Goal: Task Accomplishment & Management: Manage account settings

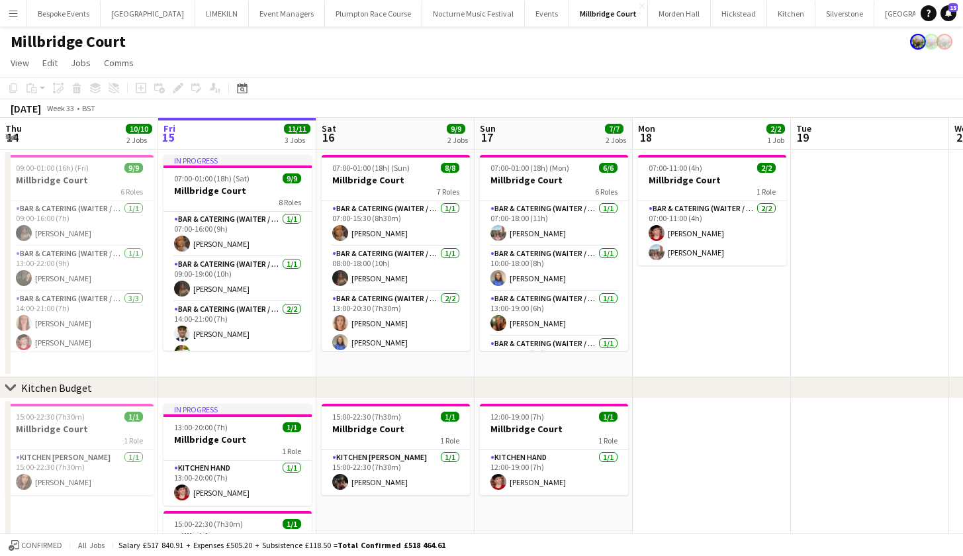
click at [21, 15] on button "Menu" at bounding box center [13, 13] width 26 height 26
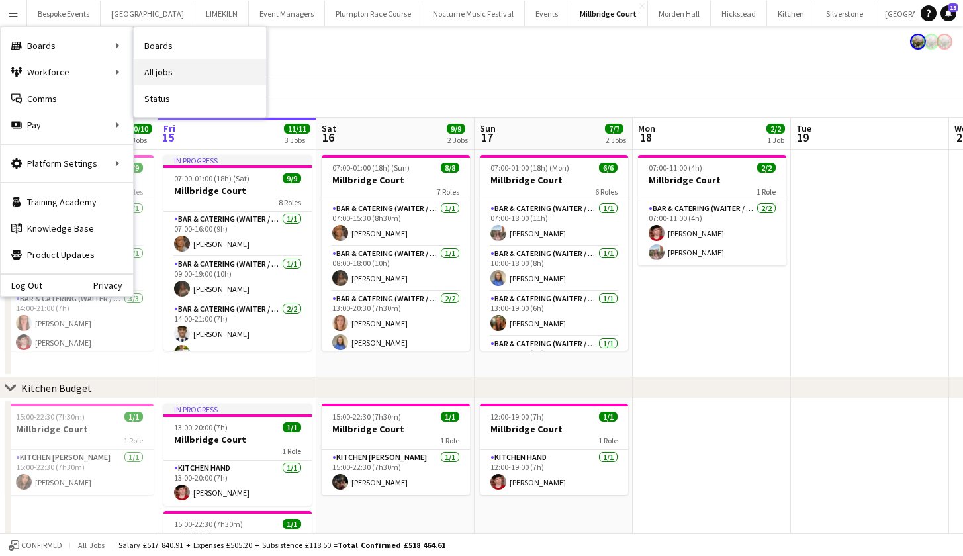
click at [185, 64] on link "All jobs" at bounding box center [200, 72] width 132 height 26
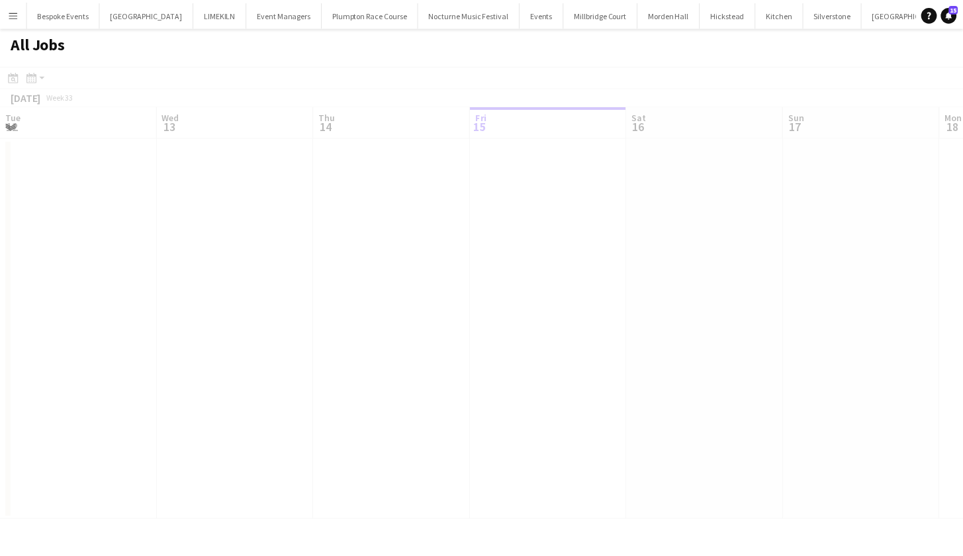
scroll to position [0, 316]
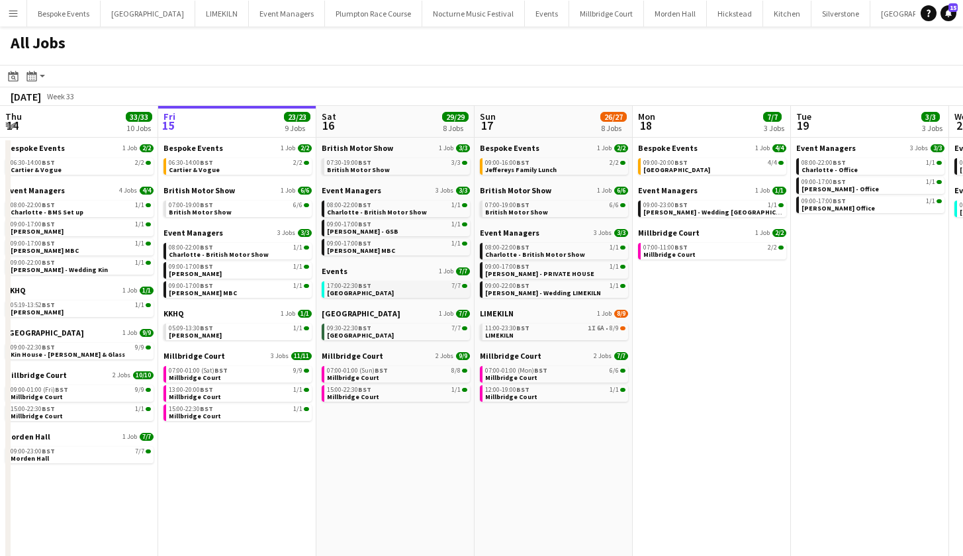
click at [347, 290] on span "Gate Street Barn" at bounding box center [360, 293] width 67 height 9
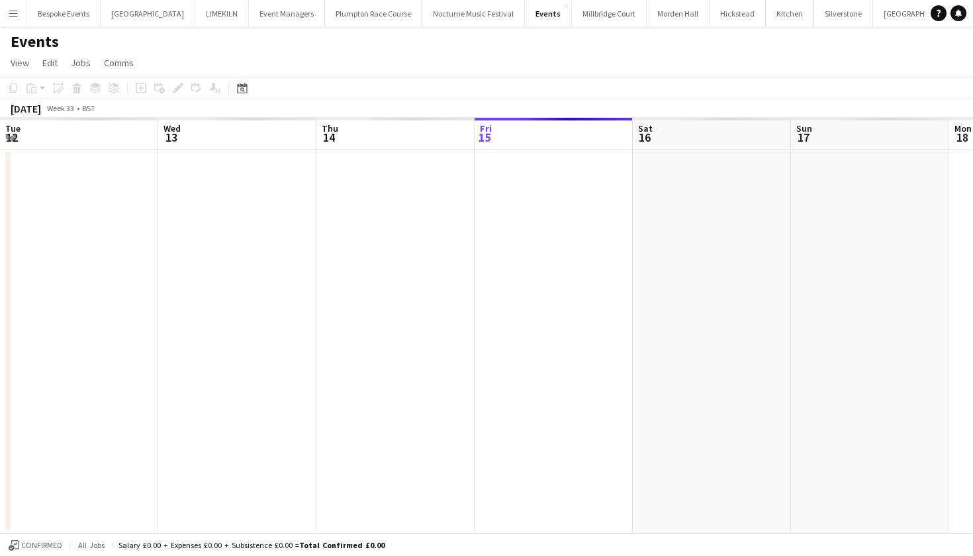
scroll to position [0, 455]
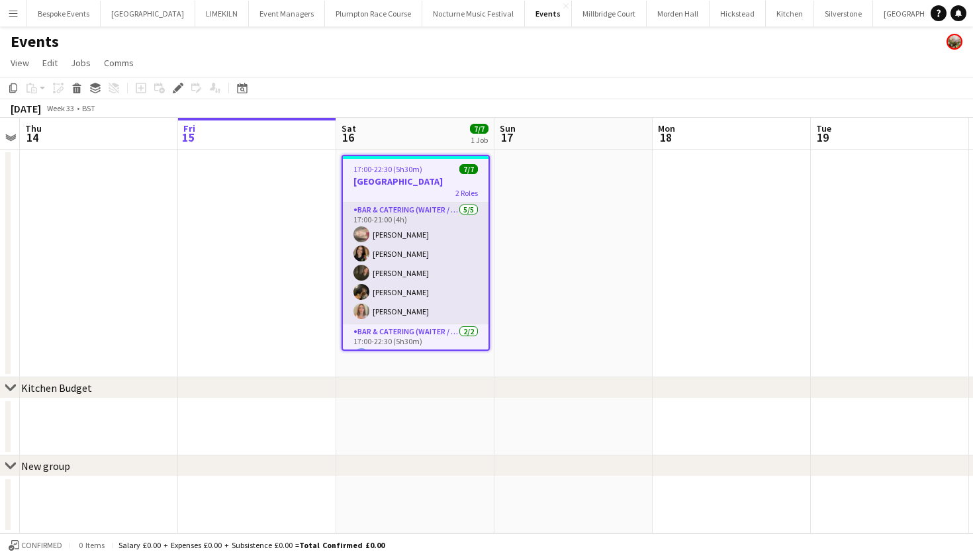
click at [414, 268] on app-card-role "Bar & Catering (Waiter / waitress) 5/5 17:00-21:00 (4h) Jasmine Pattison Leonie…" at bounding box center [416, 263] width 146 height 122
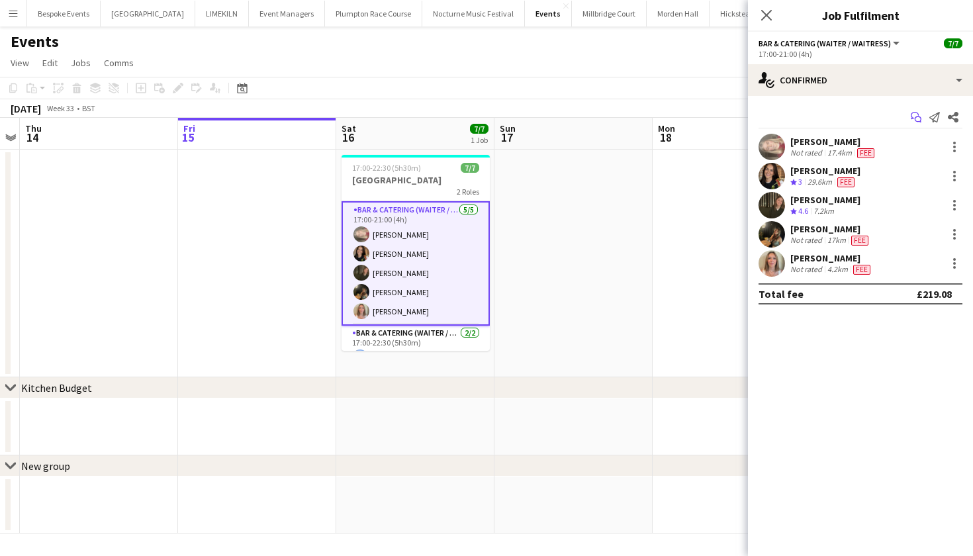
click at [918, 119] on icon "Start chat" at bounding box center [916, 117] width 11 height 11
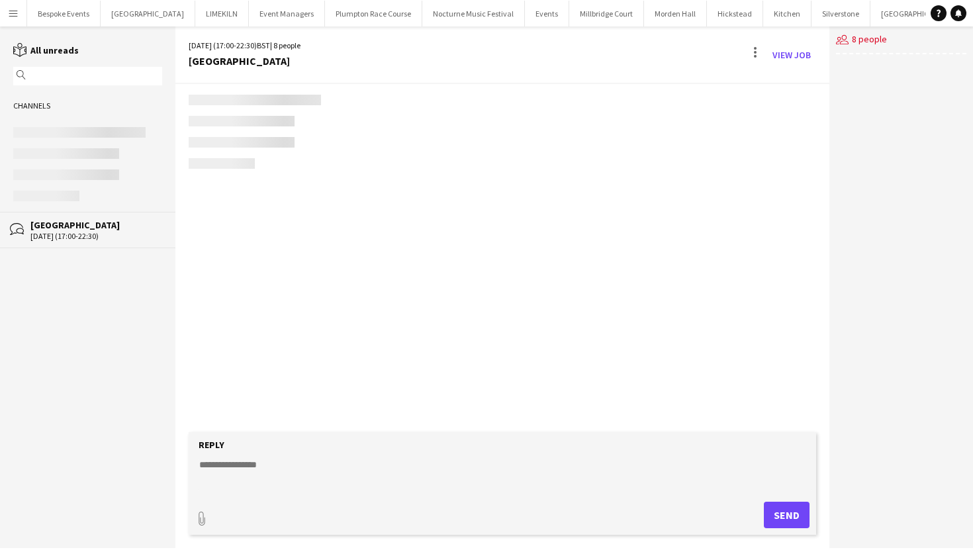
scroll to position [112, 0]
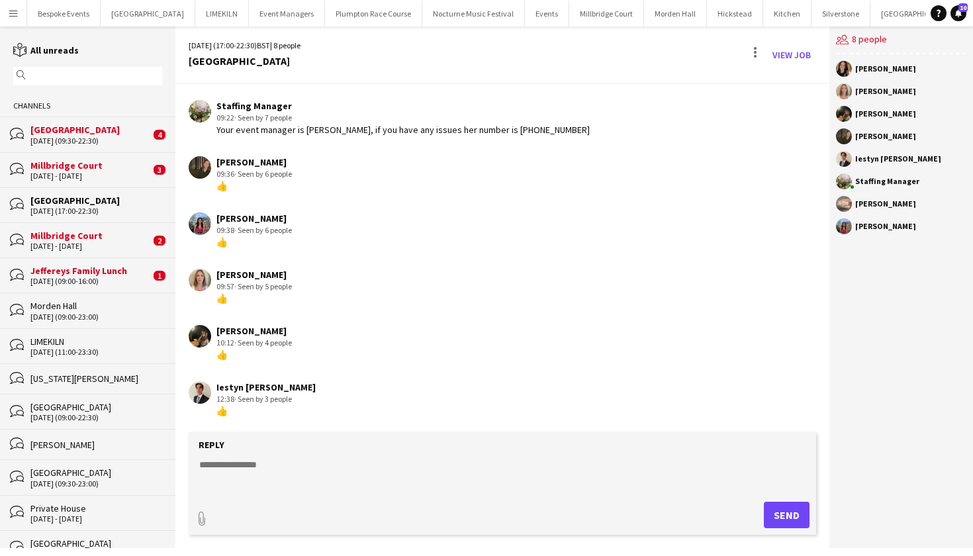
click at [90, 312] on div "14-08-2025 (09:00-23:00)" at bounding box center [96, 316] width 132 height 9
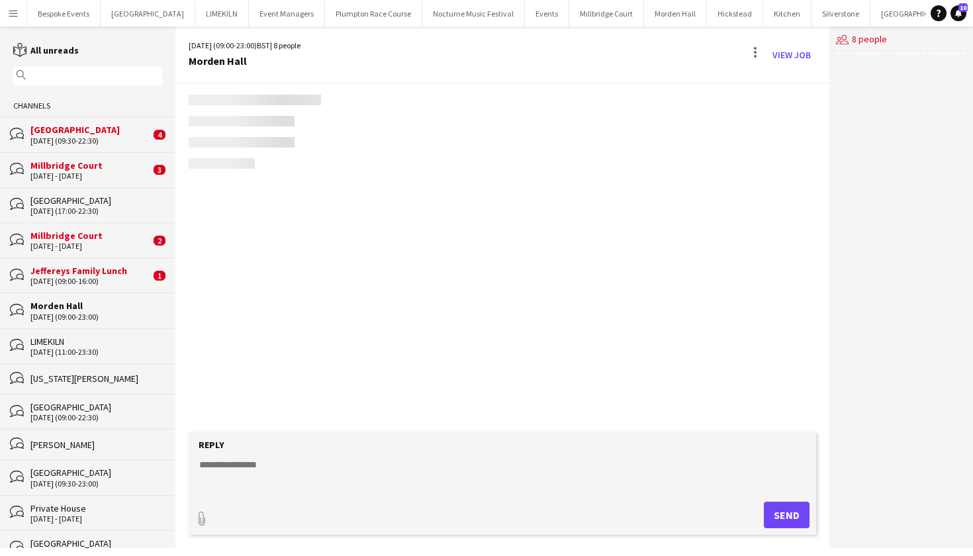
scroll to position [112, 0]
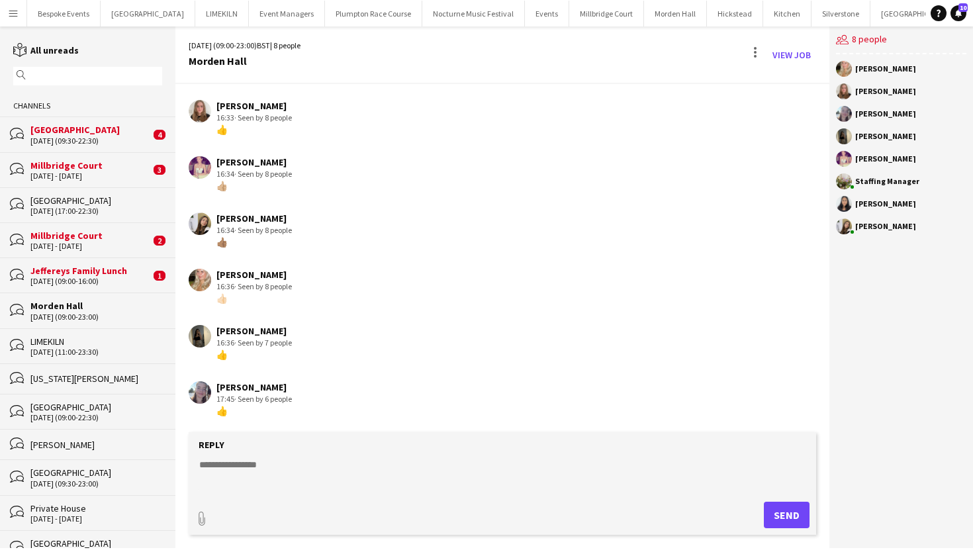
click at [82, 279] on div "17-08-2025 (09:00-16:00)" at bounding box center [90, 281] width 120 height 9
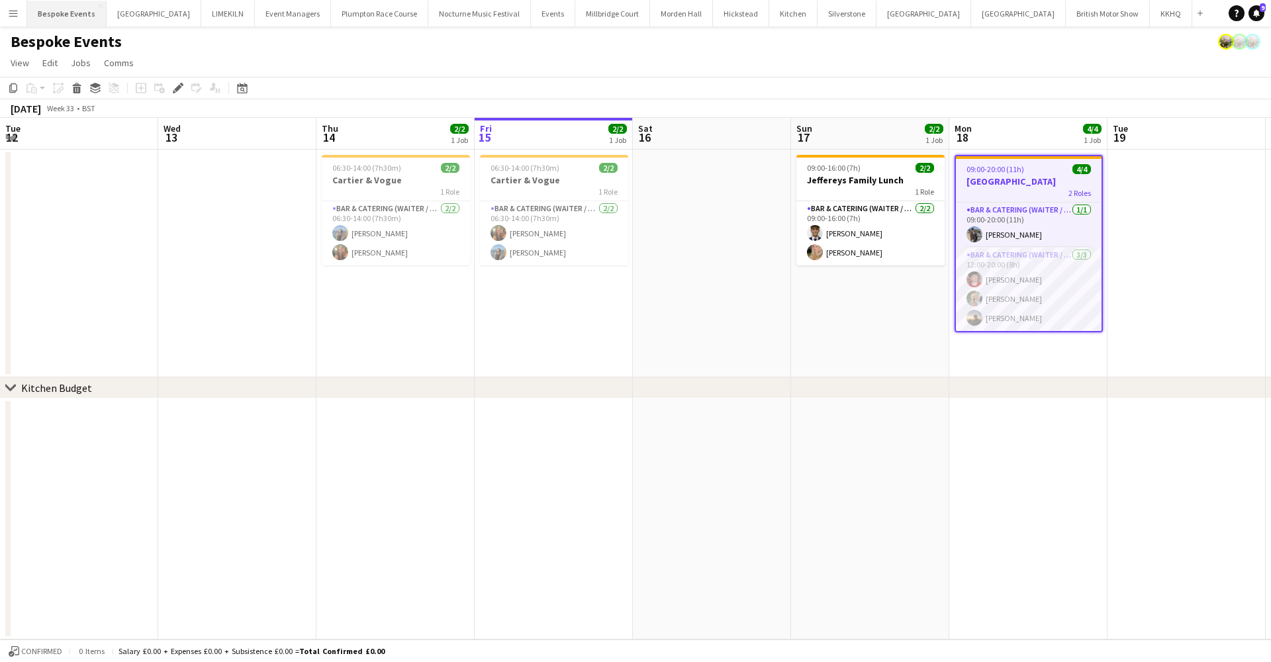
scroll to position [0, 455]
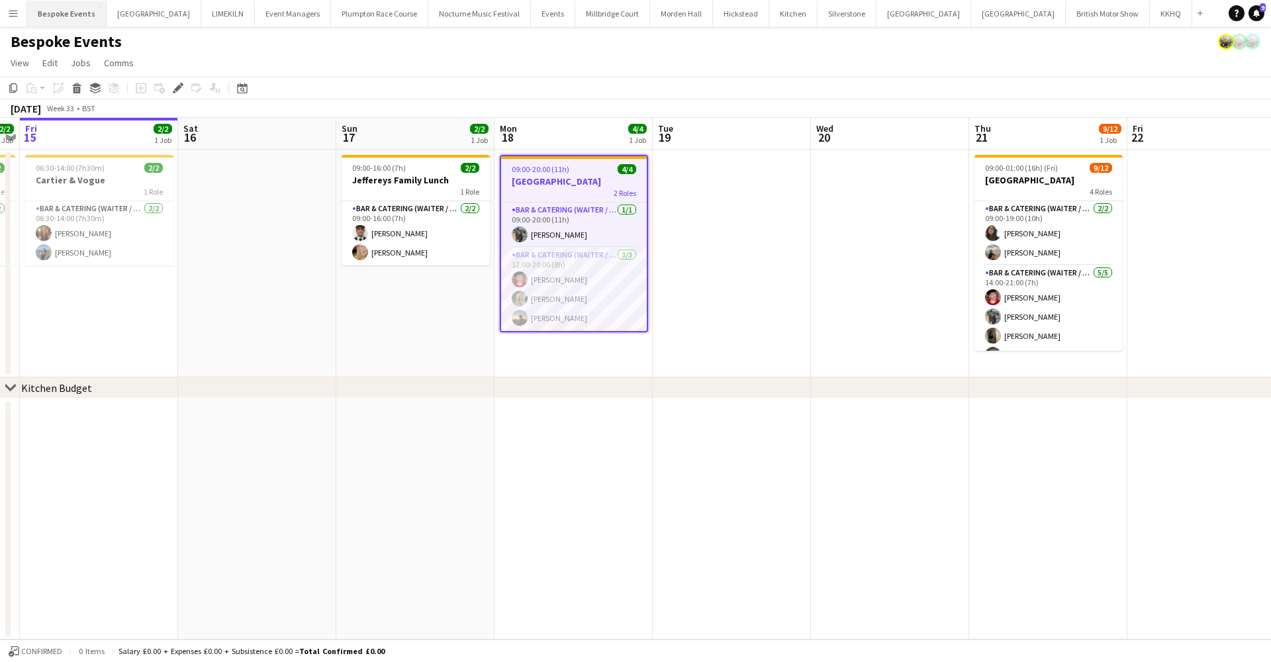
click at [48, 12] on button "Bespoke Events Close" at bounding box center [66, 14] width 79 height 26
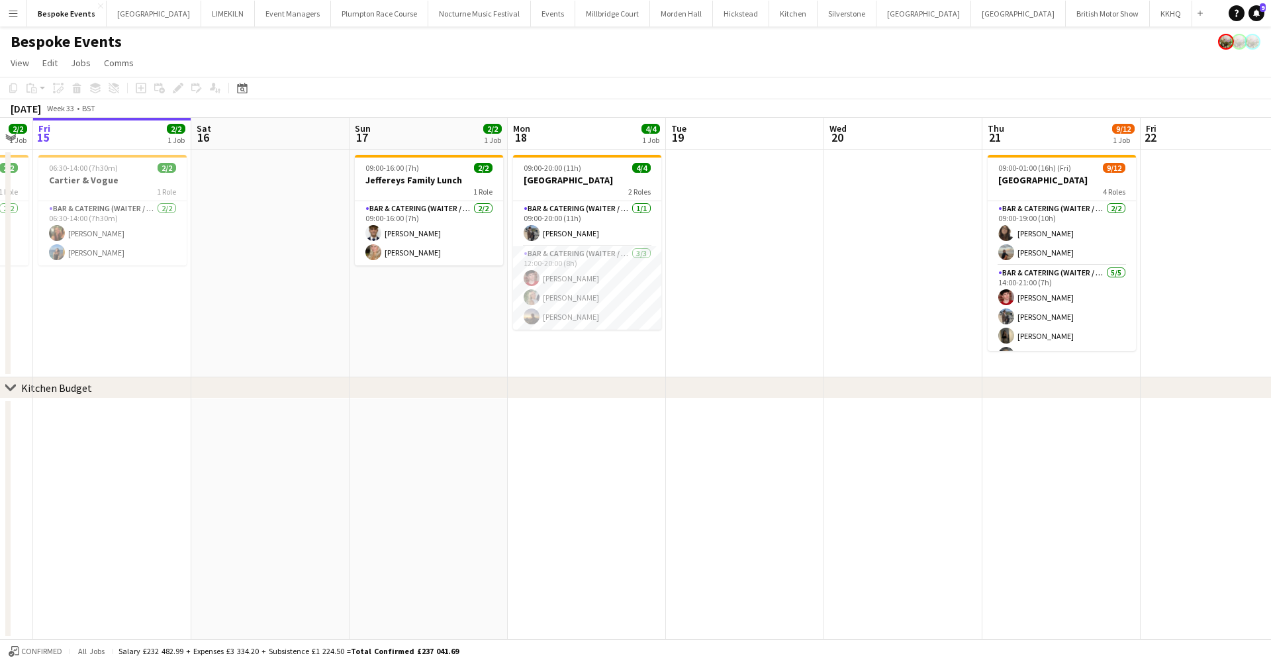
scroll to position [0, 422]
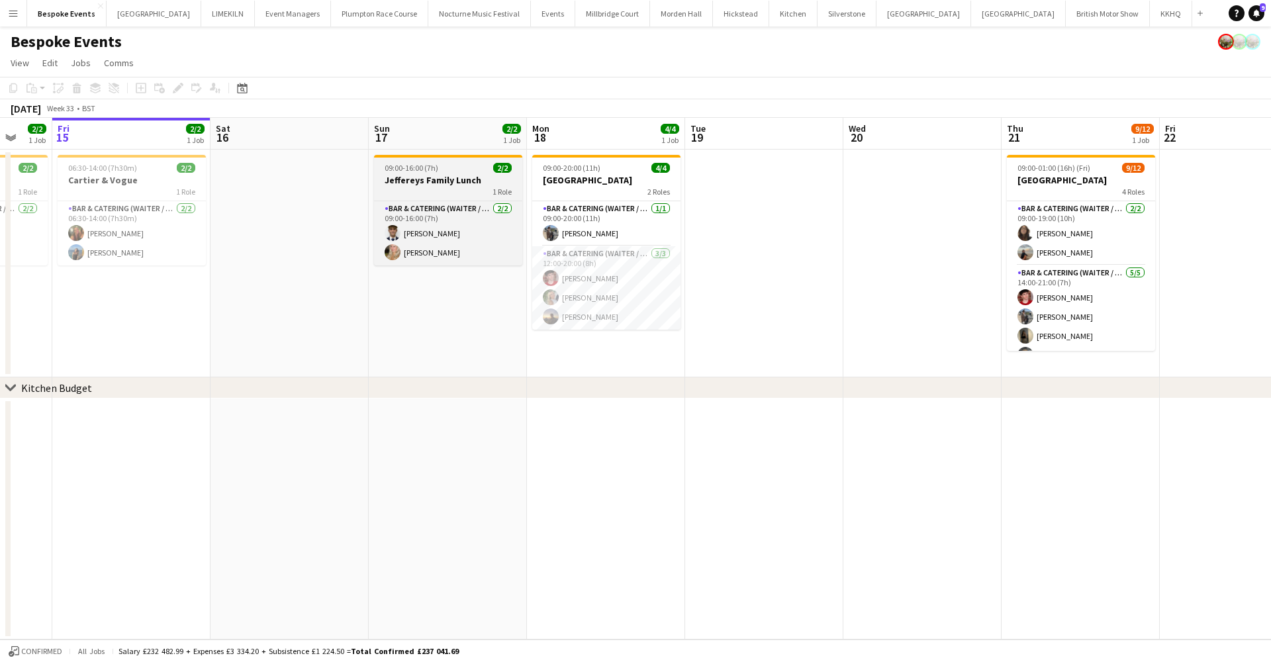
click at [464, 162] on app-job-card "09:00-16:00 (7h) 2/2 Jeffereys Family Lunch 1 Role Bar & Catering (Waiter / wai…" at bounding box center [448, 210] width 148 height 111
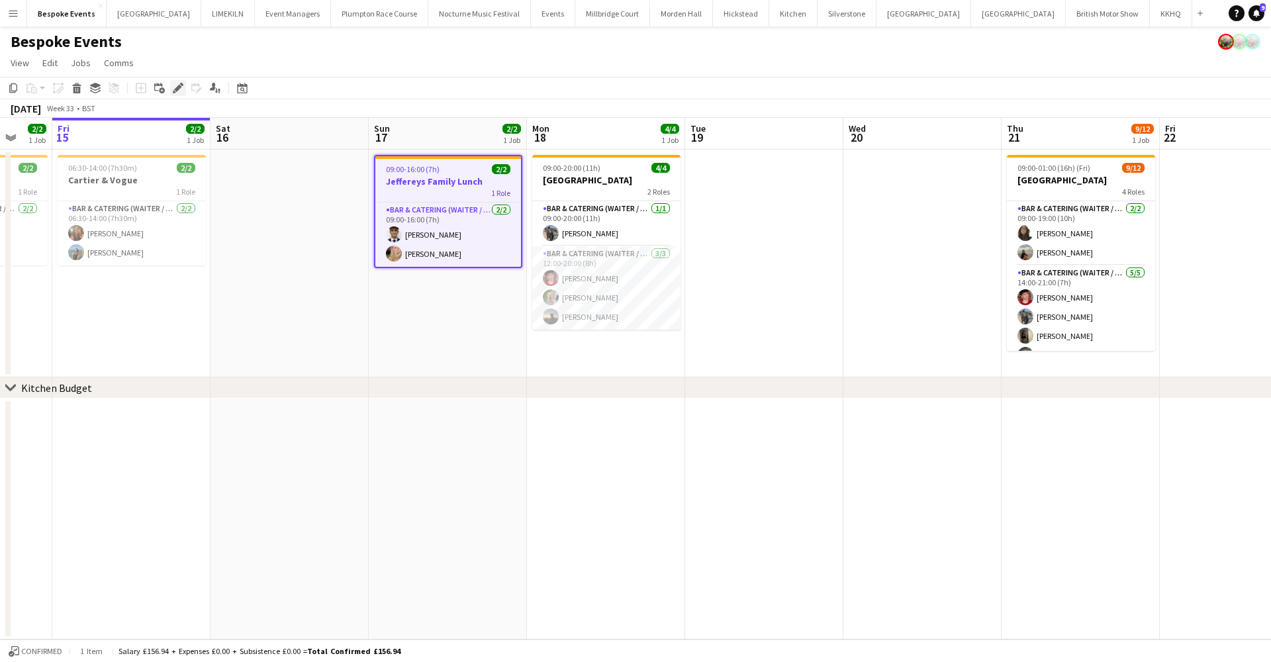
click at [179, 81] on div "Edit" at bounding box center [178, 88] width 16 height 16
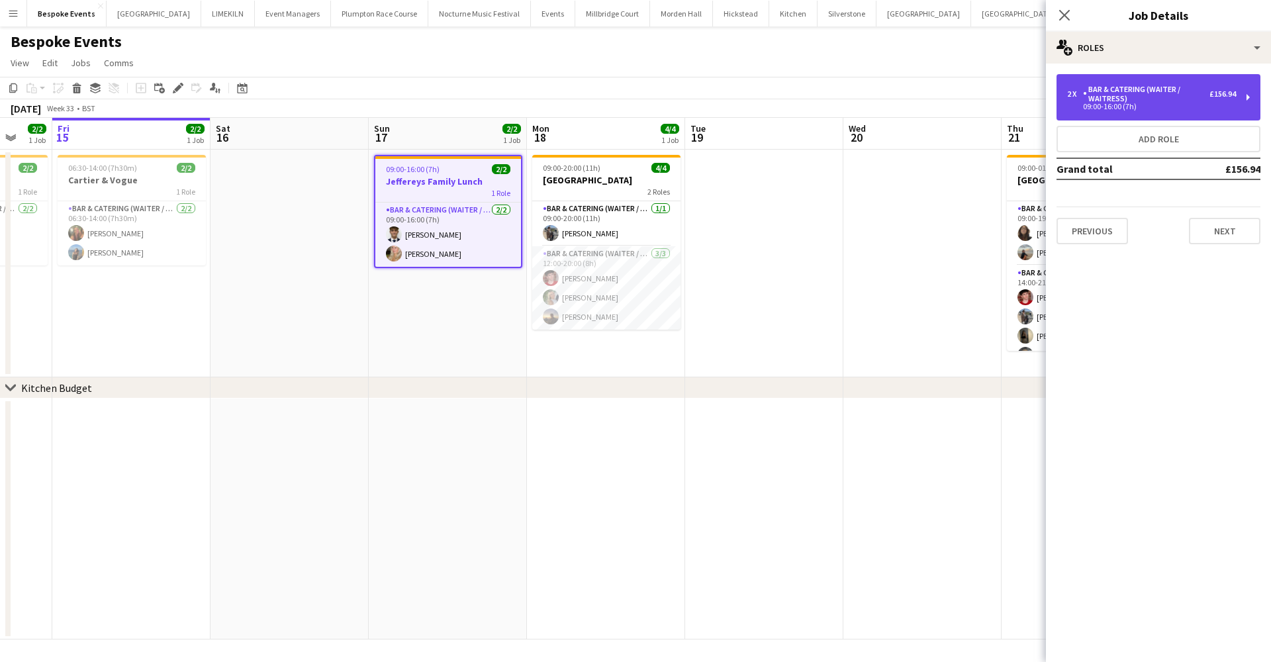
click at [1106, 109] on div "09:00-16:00 (7h)" at bounding box center [1151, 106] width 169 height 7
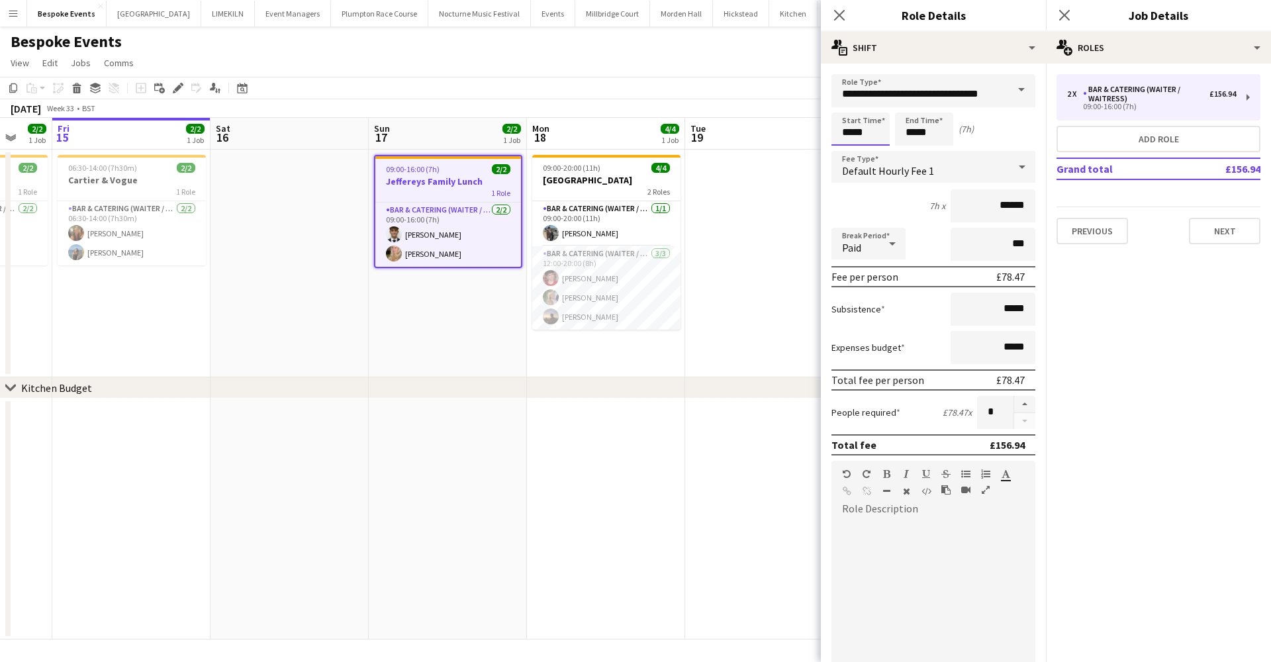
click at [850, 132] on input "*****" at bounding box center [860, 128] width 58 height 33
type input "*****"
click at [915, 134] on input "*****" at bounding box center [924, 128] width 58 height 33
type input "*****"
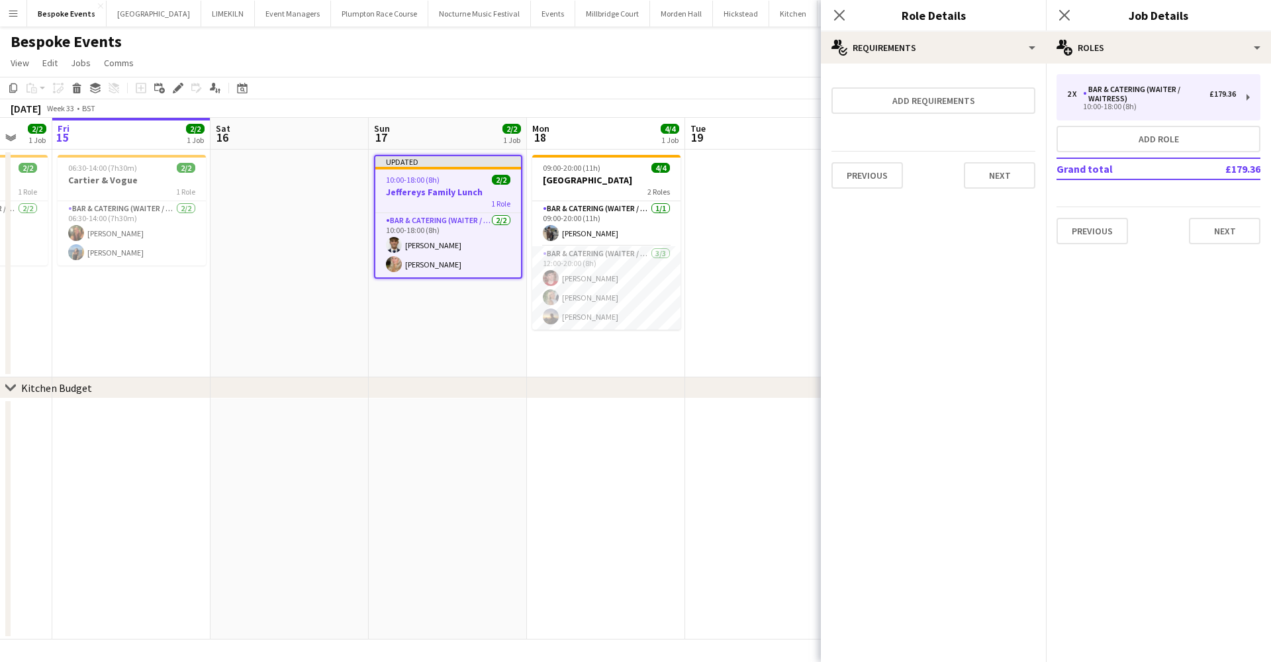
drag, startPoint x: 763, startPoint y: 166, endPoint x: 838, endPoint y: 162, distance: 74.9
click at [764, 166] on app-date-cell at bounding box center [764, 264] width 158 height 228
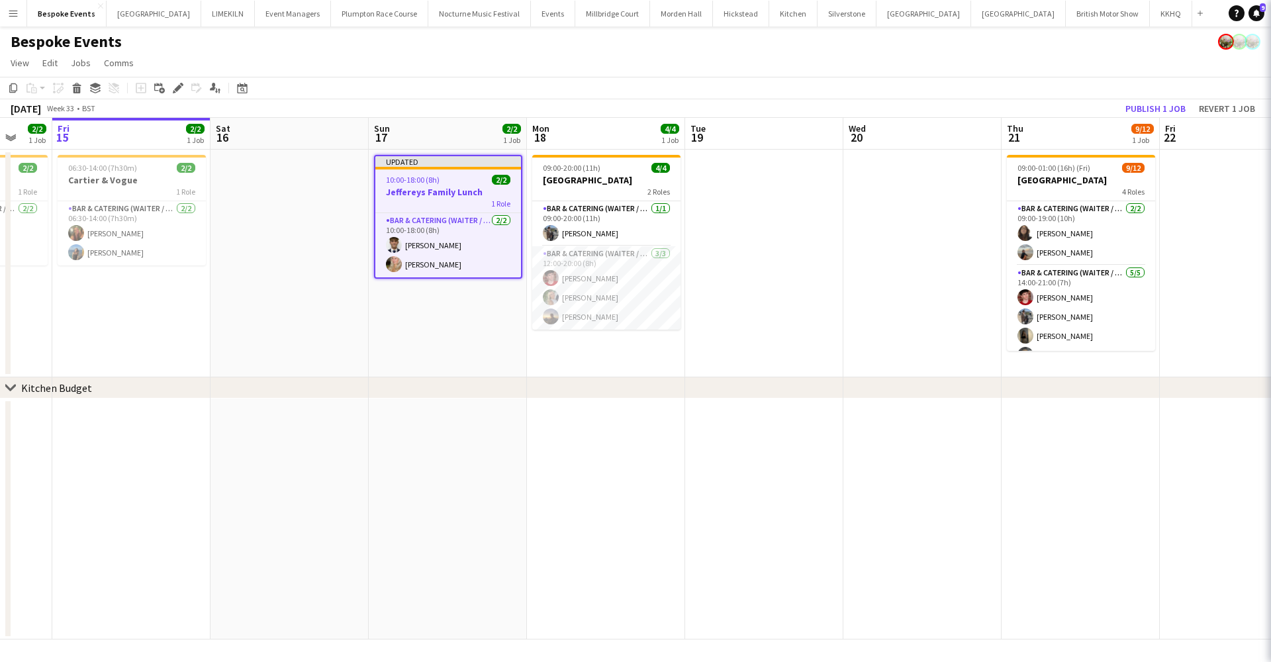
scroll to position [0, 422]
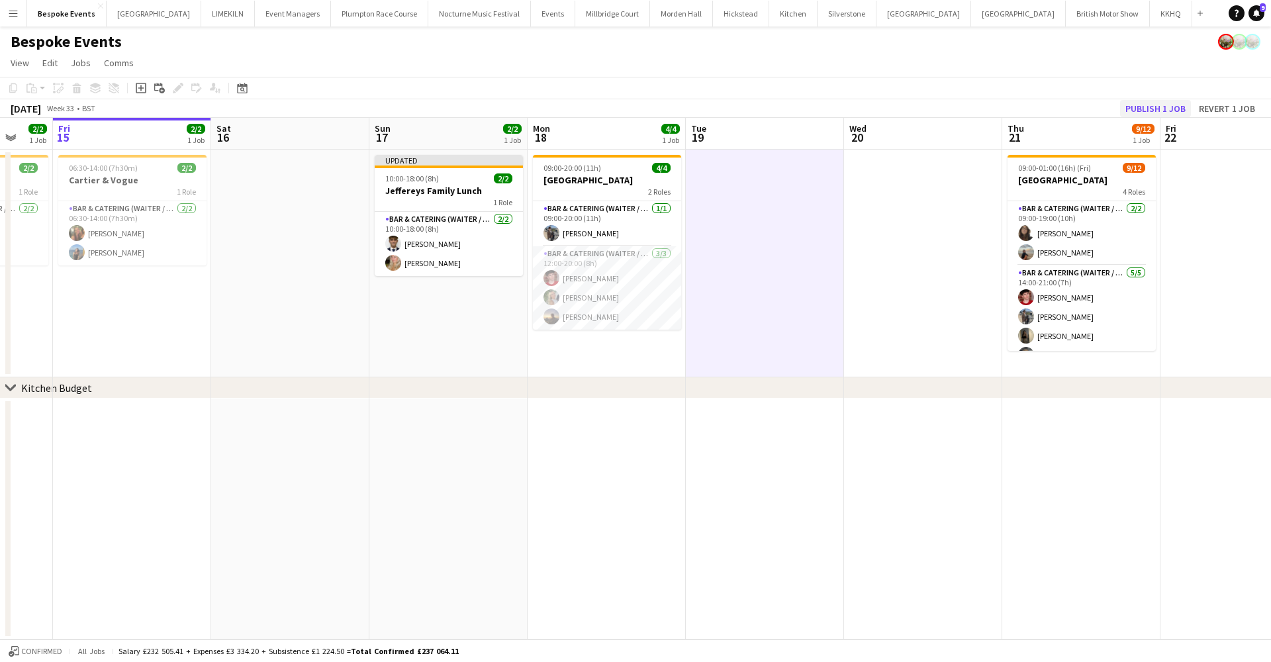
click at [1173, 108] on button "Publish 1 job" at bounding box center [1155, 108] width 71 height 17
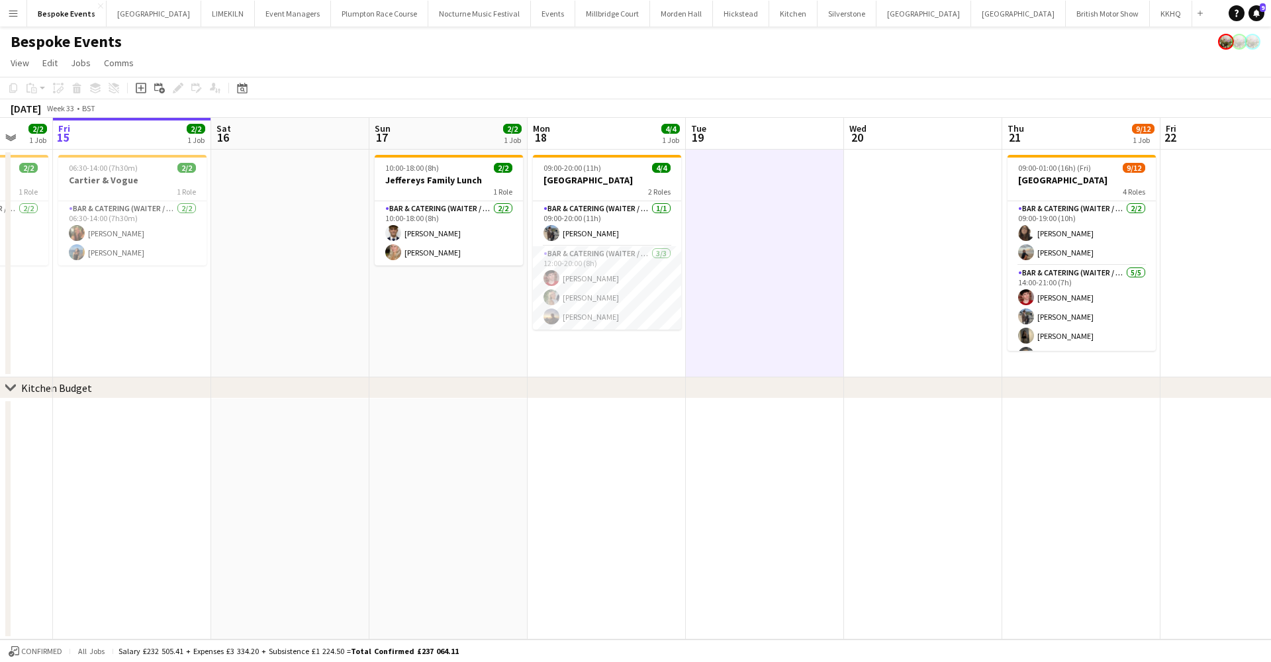
click at [13, 13] on app-icon "Menu" at bounding box center [13, 13] width 11 height 11
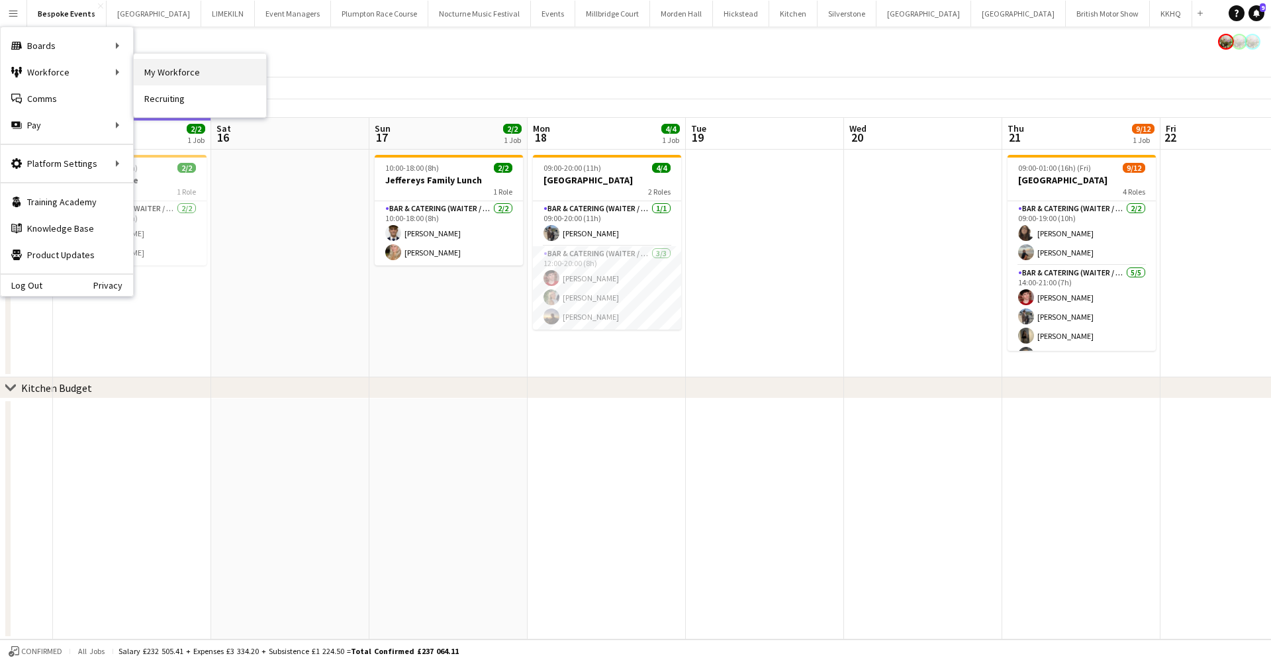
click at [153, 75] on link "My Workforce" at bounding box center [200, 72] width 132 height 26
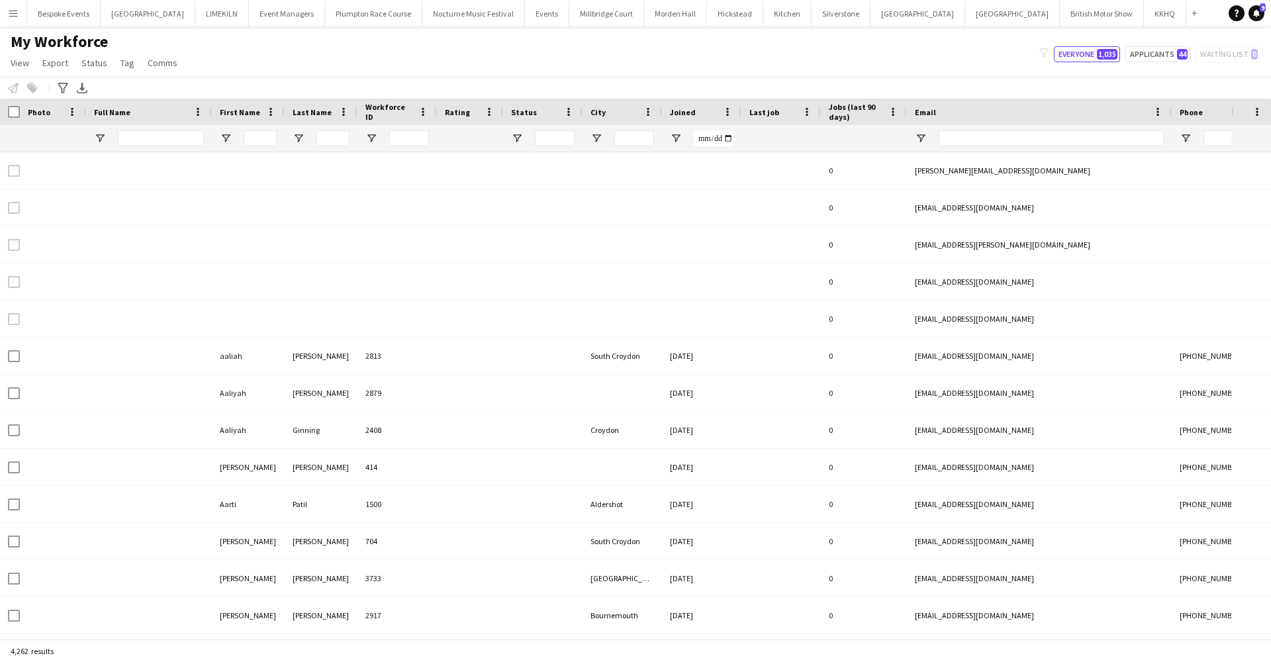
type input "***"
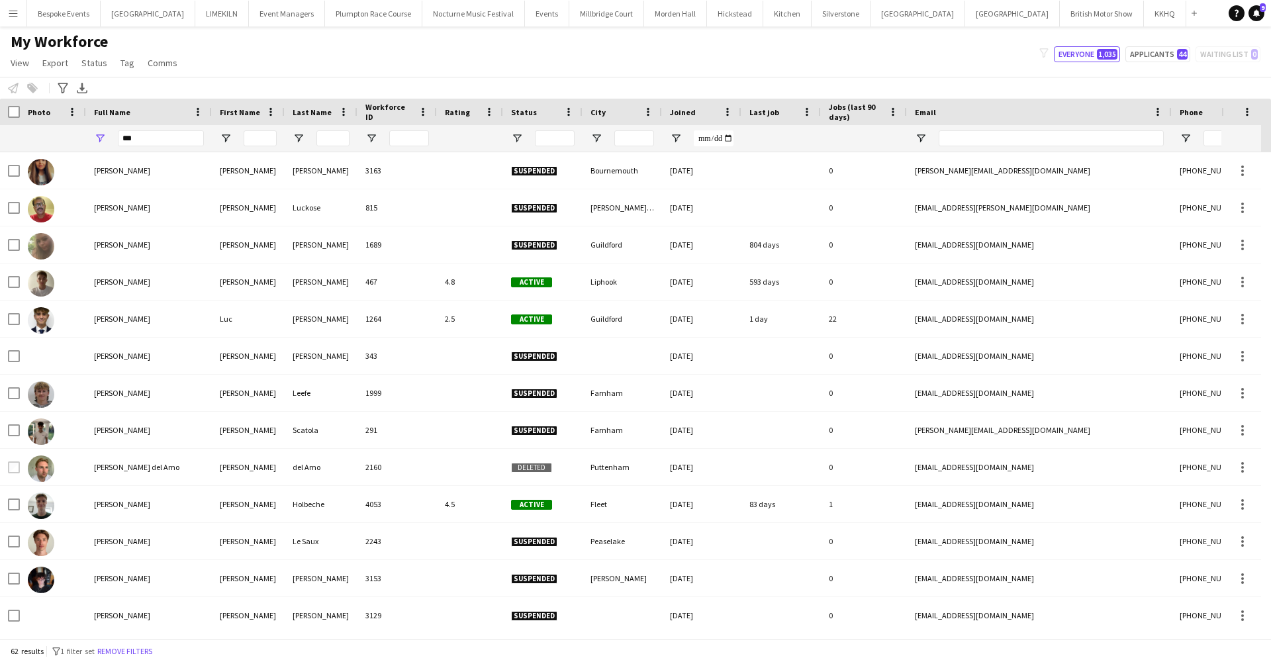
click at [13, 15] on app-icon "Menu" at bounding box center [13, 13] width 11 height 11
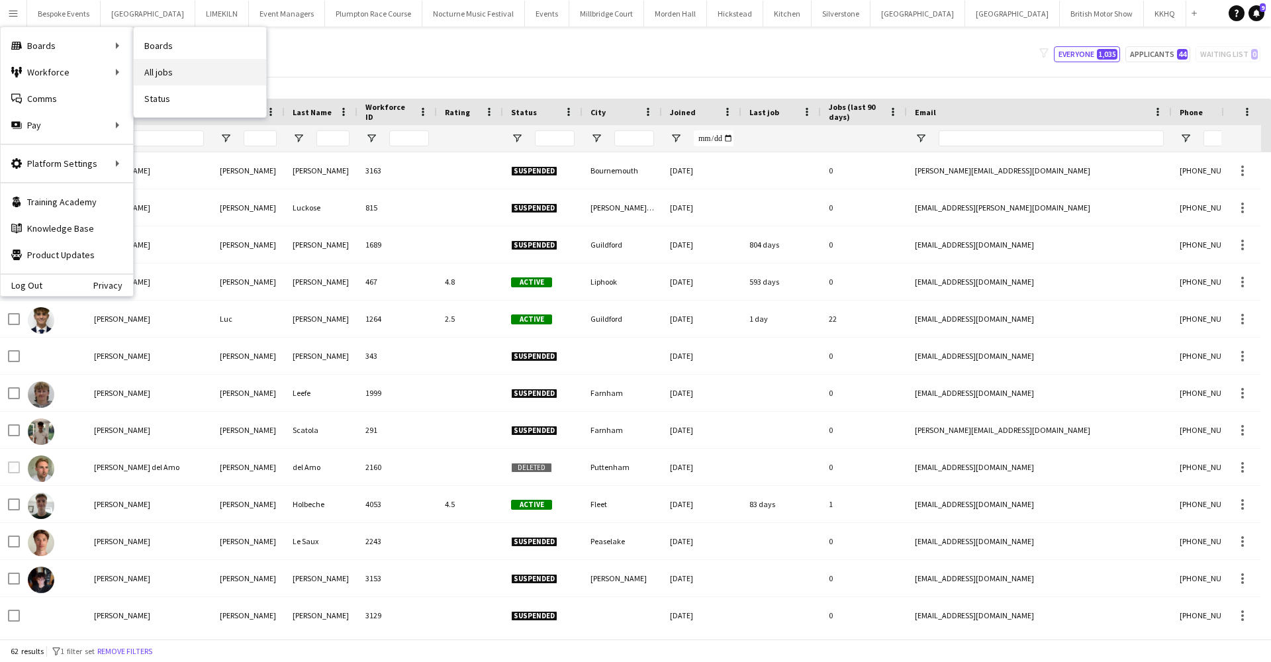
click at [156, 77] on link "All jobs" at bounding box center [200, 72] width 132 height 26
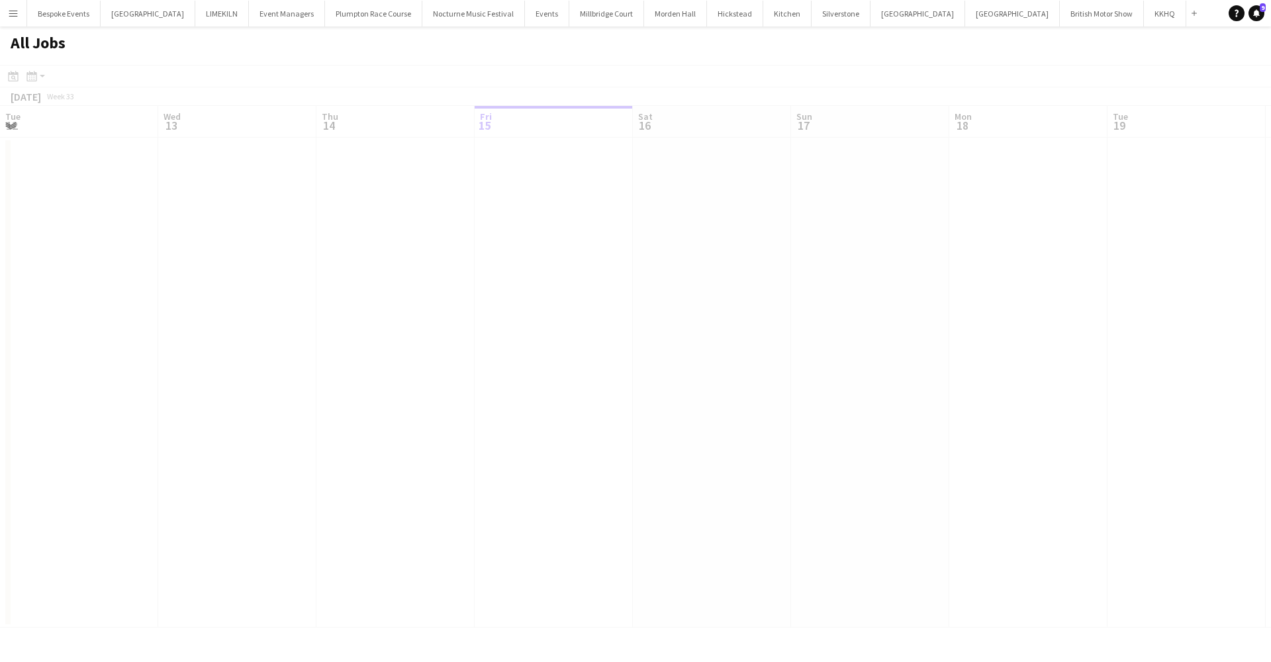
scroll to position [0, 316]
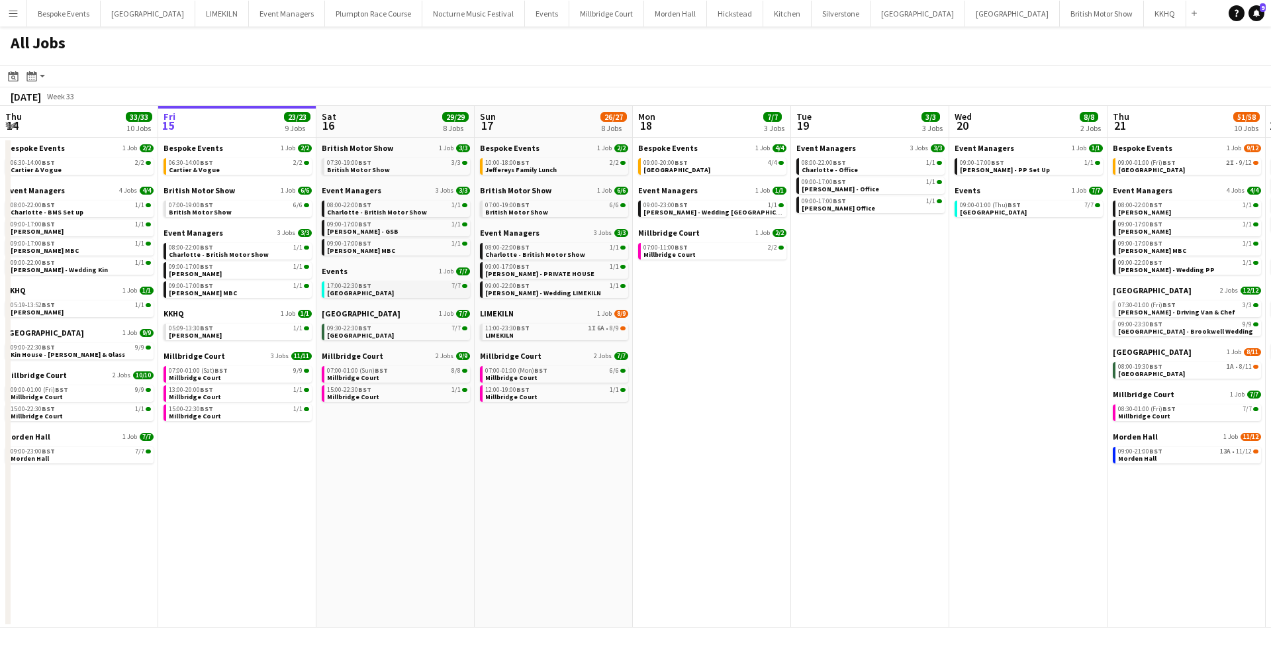
click at [354, 287] on span "17:00-22:30 BST" at bounding box center [349, 286] width 44 height 7
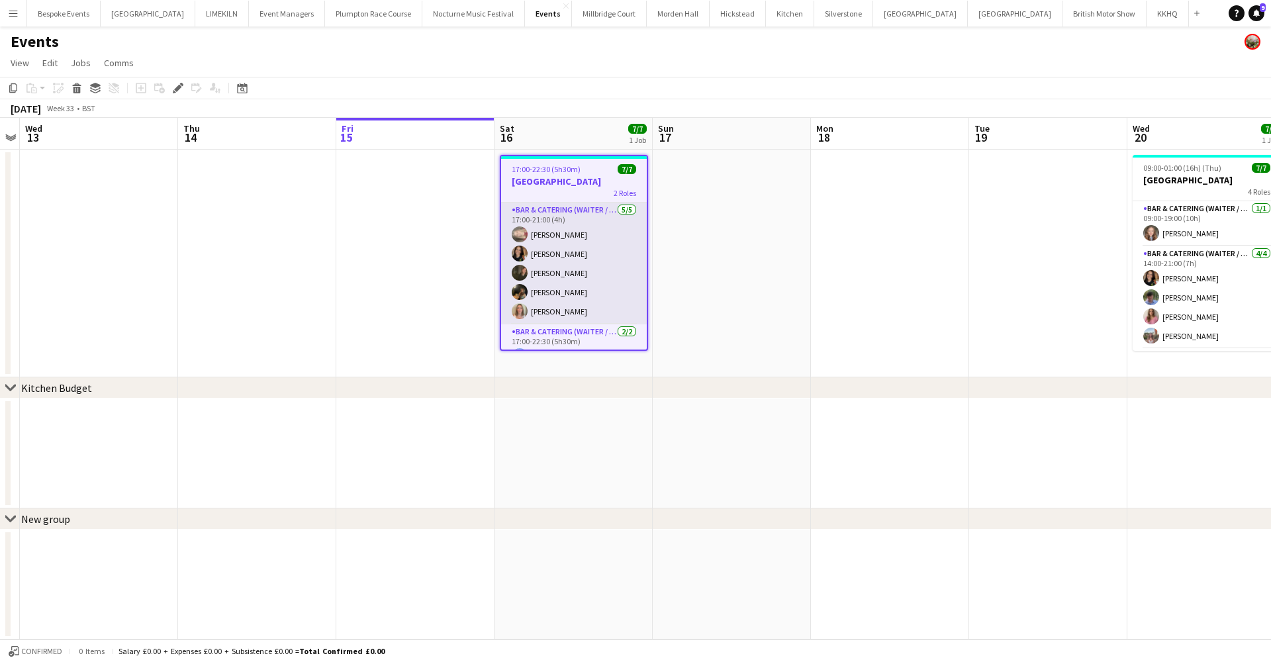
click at [564, 283] on app-card-role "Bar & Catering (Waiter / waitress) 5/5 17:00-21:00 (4h) Jasmine Pattison Leonie…" at bounding box center [574, 263] width 146 height 122
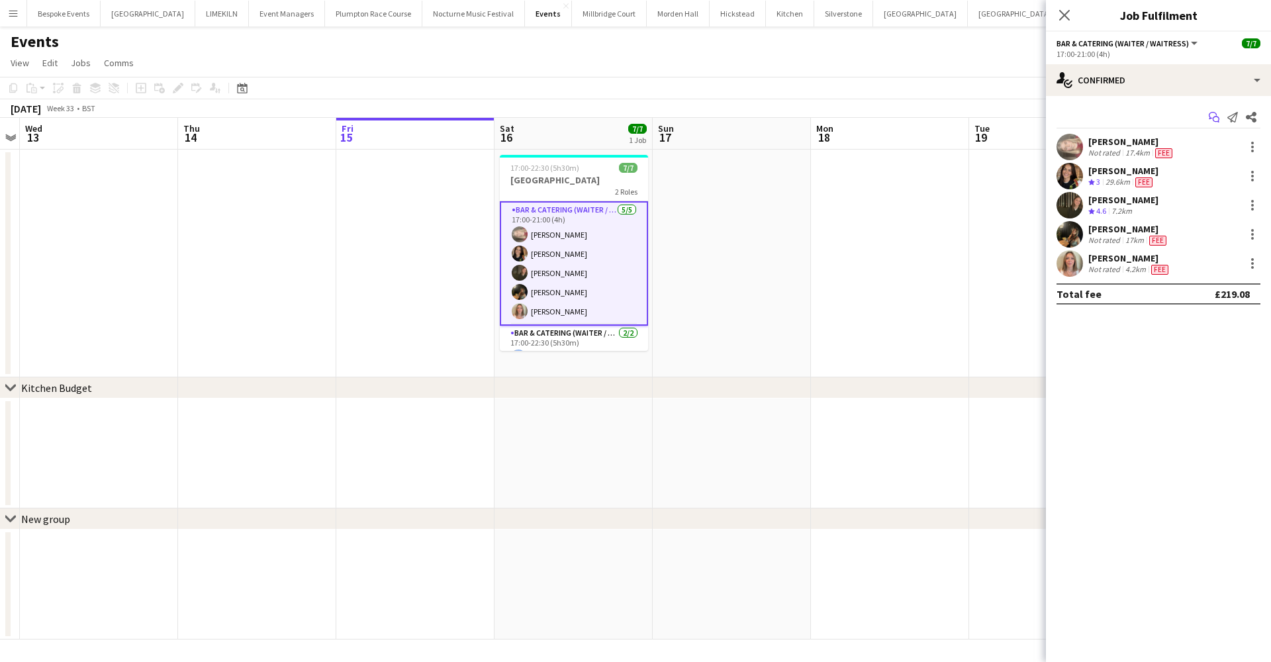
click at [1215, 122] on app-icon "Start chat" at bounding box center [1213, 117] width 19 height 19
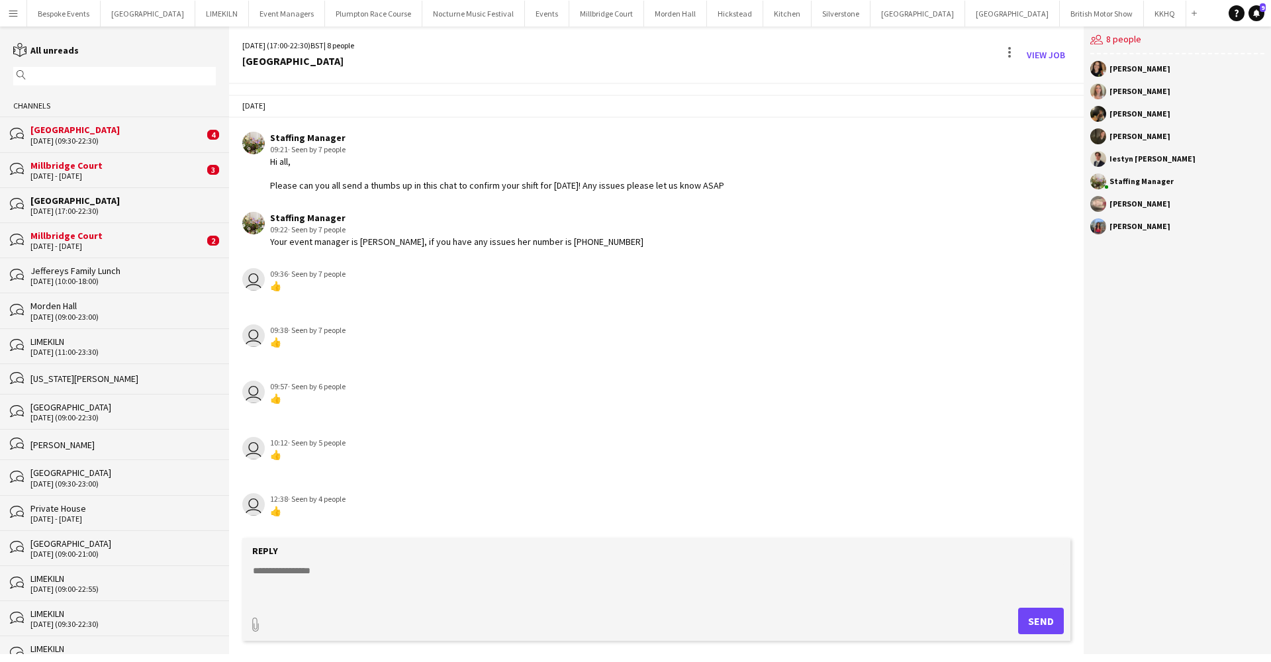
scroll to position [6, 0]
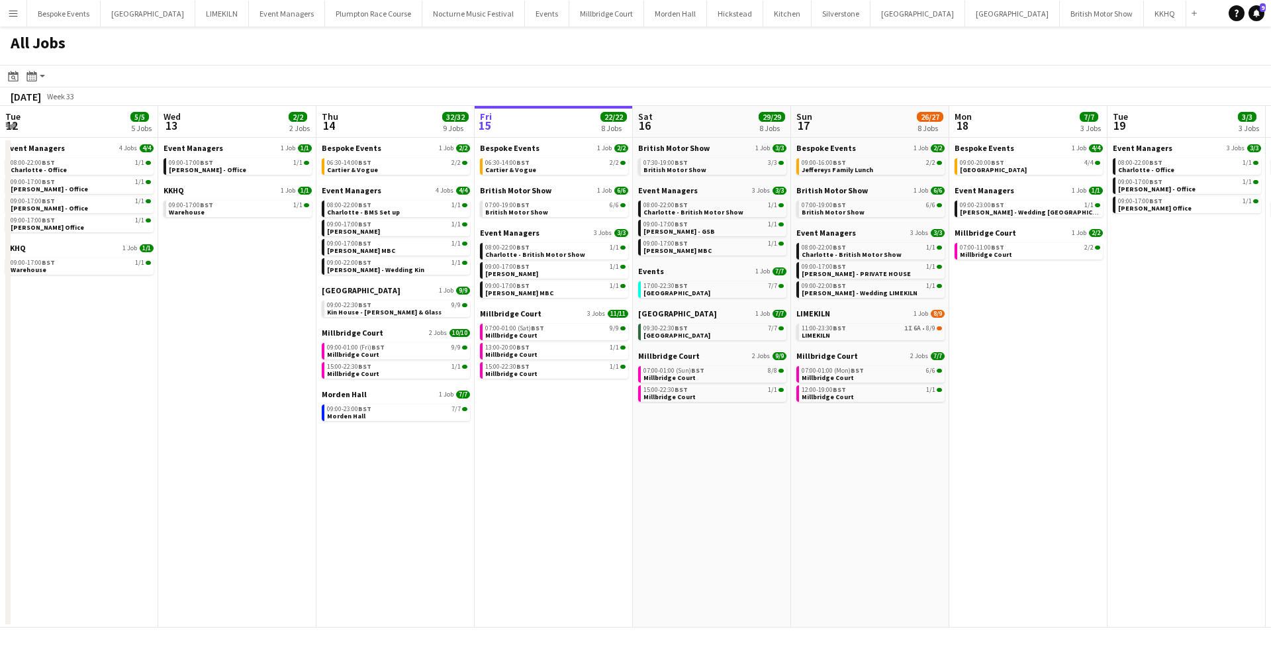
scroll to position [0, 316]
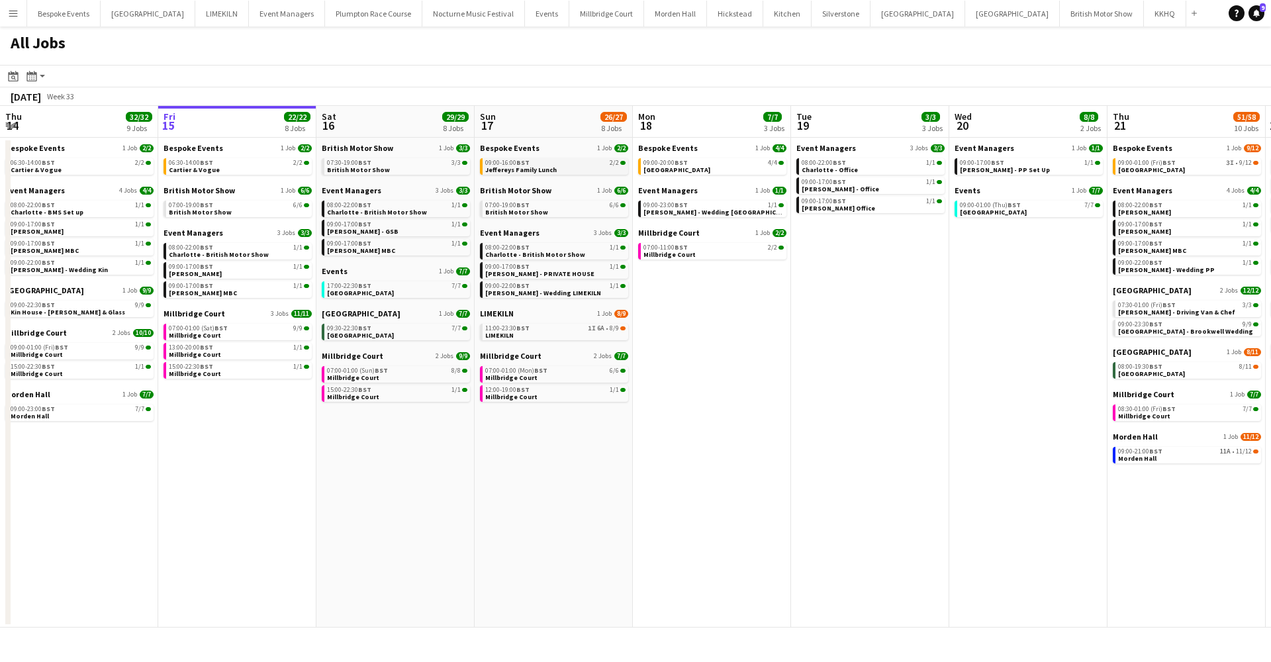
click at [539, 165] on div "09:00-16:00 BST 2/2" at bounding box center [555, 162] width 140 height 7
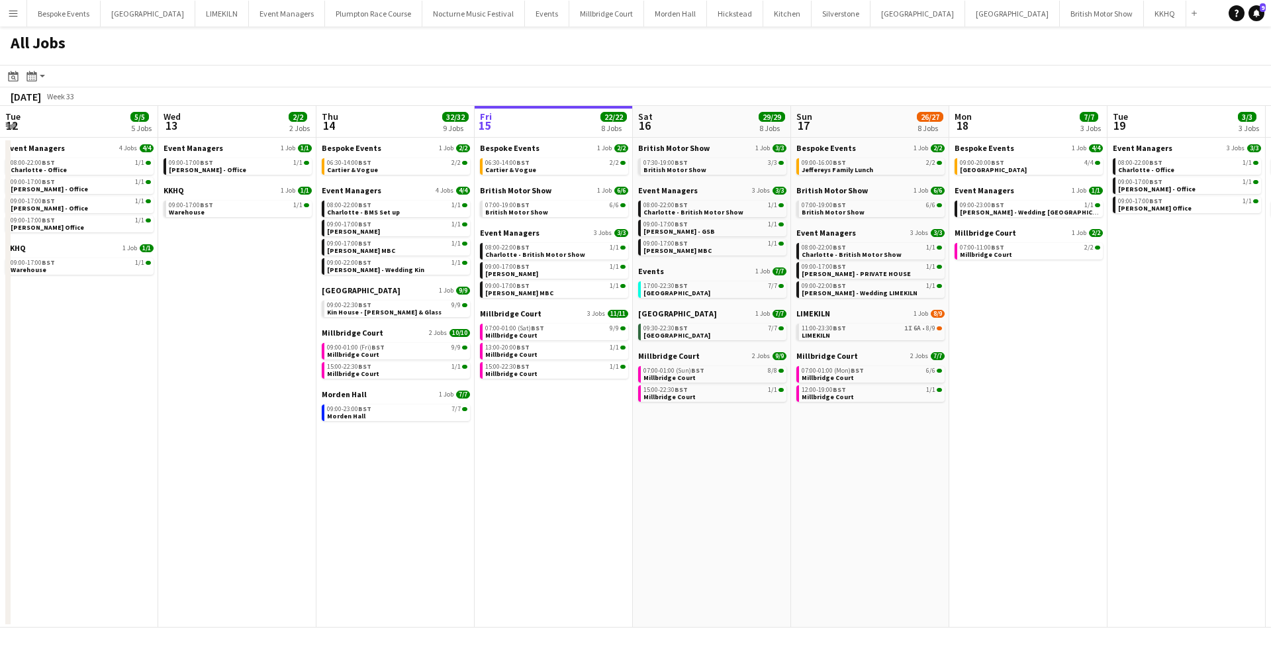
scroll to position [0, 316]
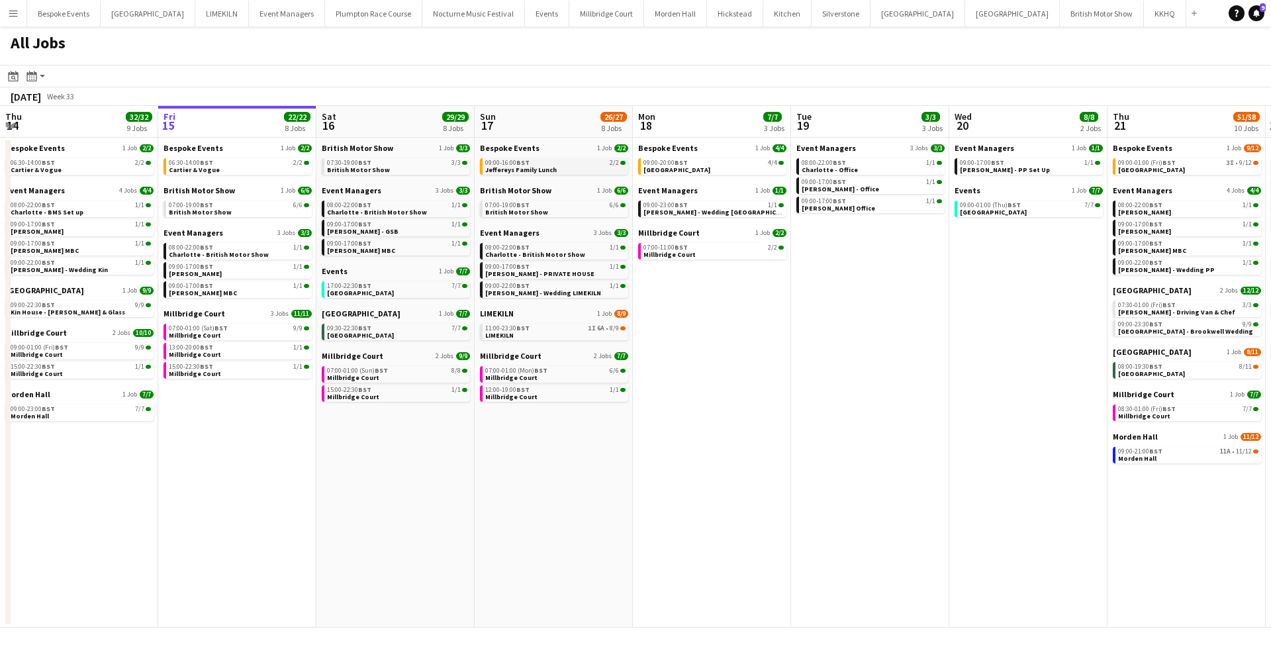
click at [535, 165] on span "Jeffereys Family Lunch" at bounding box center [520, 169] width 71 height 9
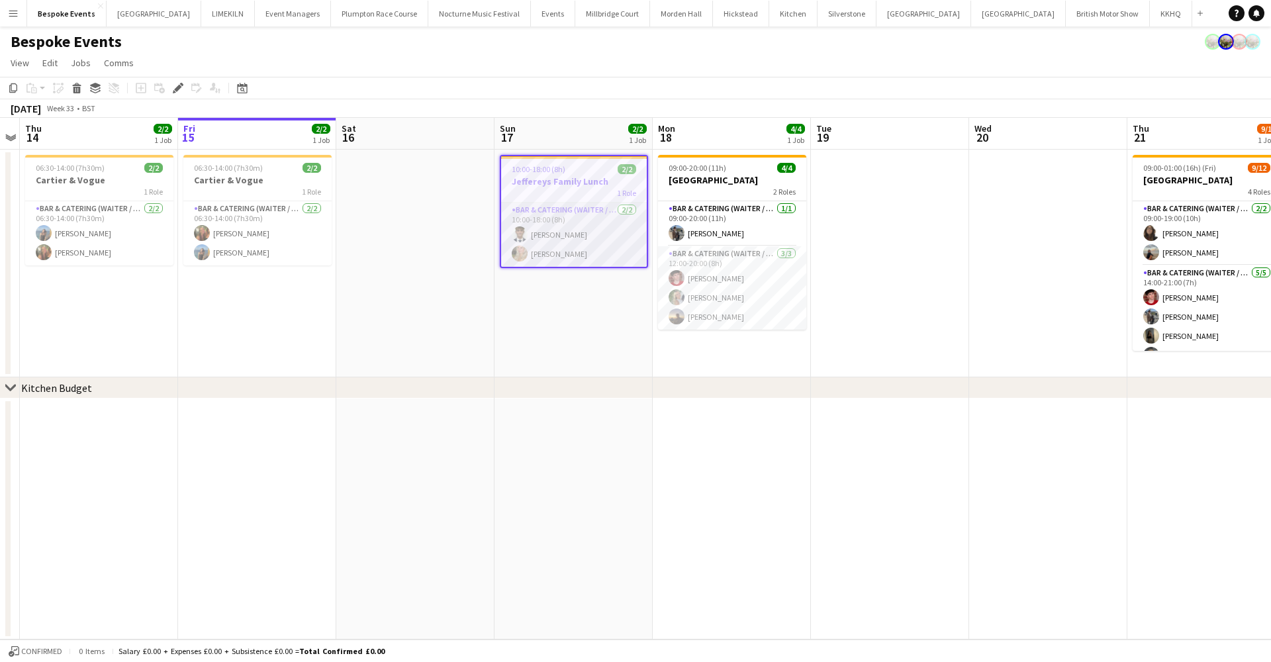
click at [570, 227] on app-card-role "Bar & Catering (Waiter / waitress) 2/2 10:00-18:00 (8h) Luc Pressley Olivia Dav…" at bounding box center [574, 234] width 146 height 64
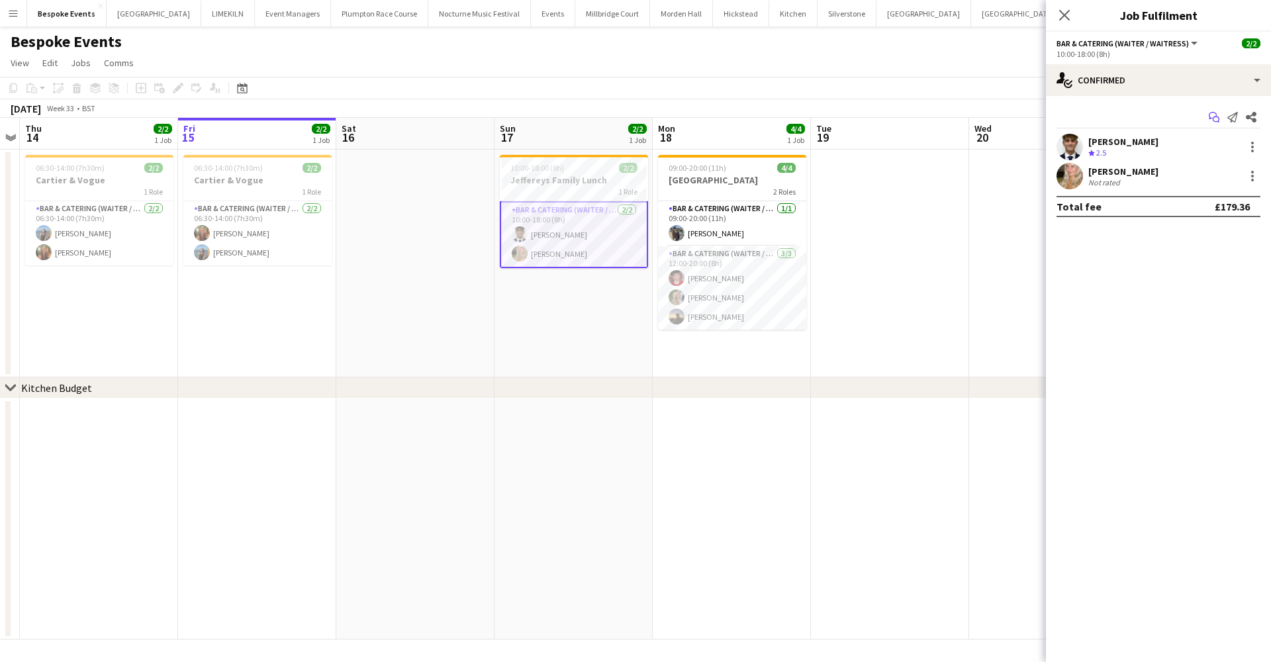
click at [1209, 115] on icon at bounding box center [1212, 115] width 8 height 7
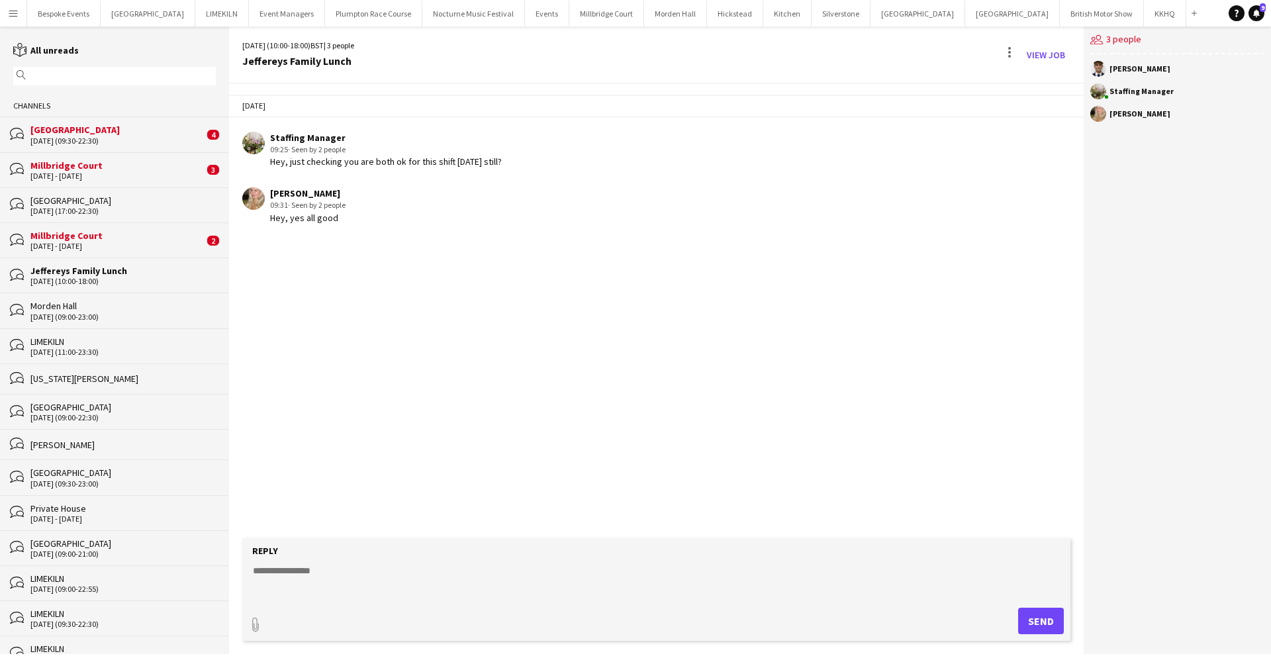
click at [251, 194] on app-user-avatar at bounding box center [253, 198] width 22 height 22
click at [46, 238] on div "Millbridge Court" at bounding box center [116, 236] width 173 height 12
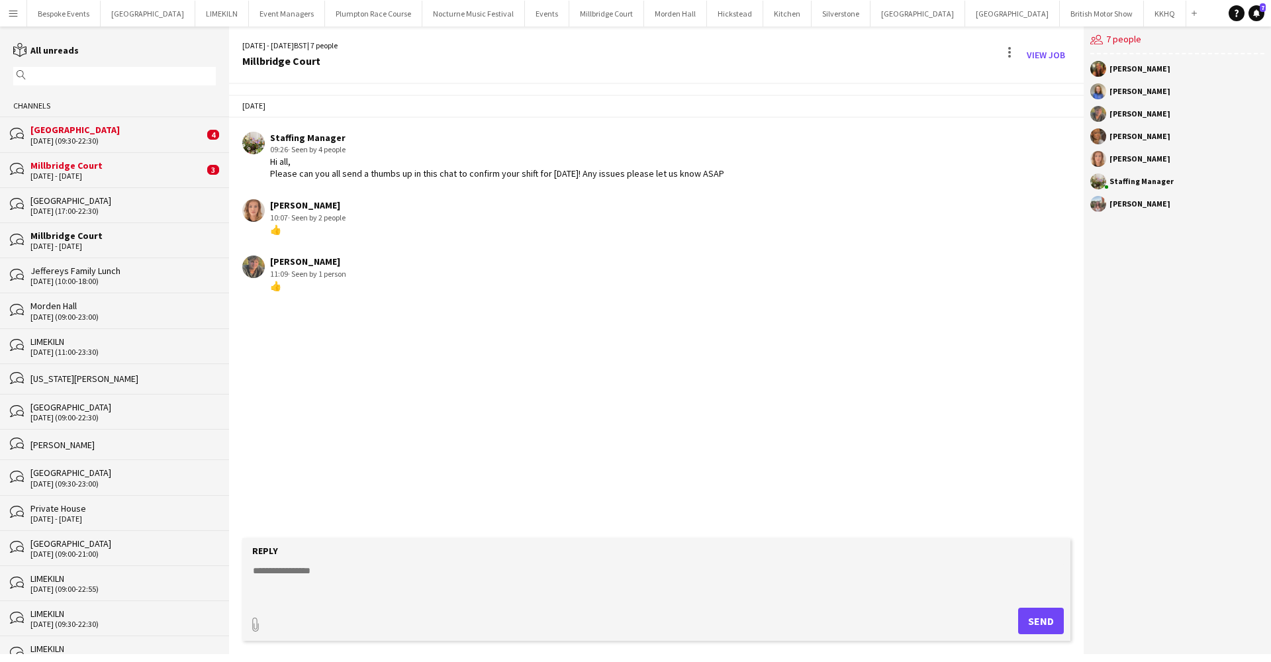
click at [86, 204] on div "[GEOGRAPHIC_DATA]" at bounding box center [122, 201] width 185 height 12
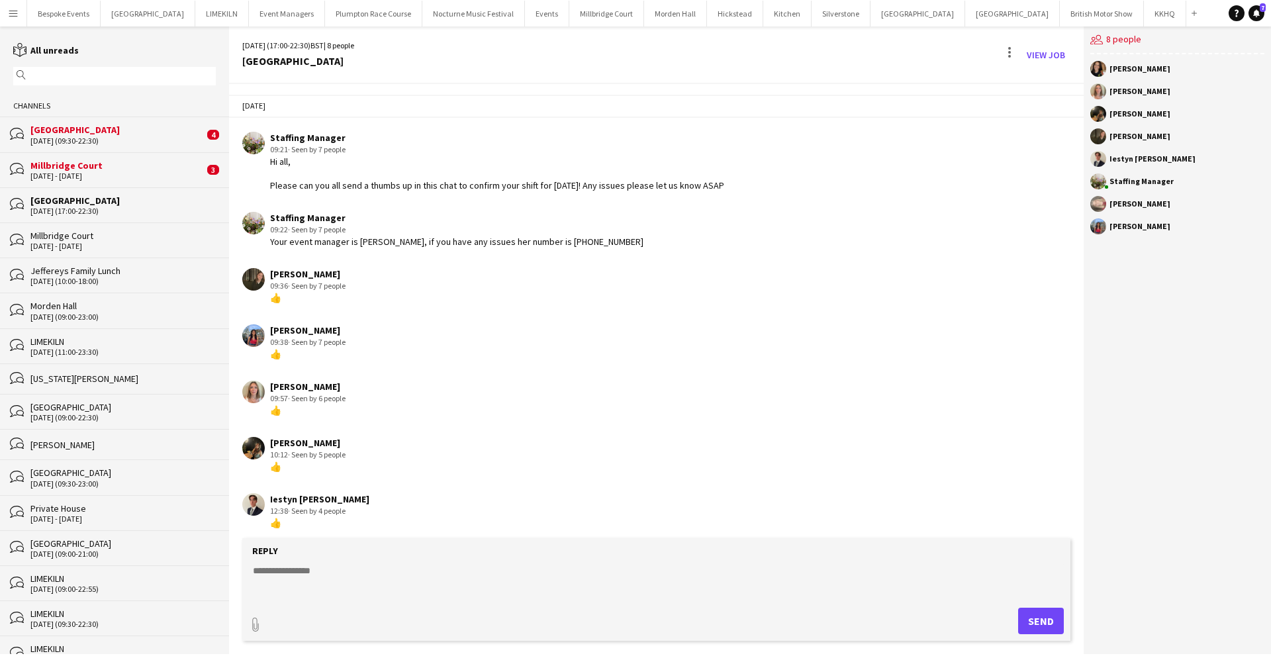
click at [1104, 74] on div "[PERSON_NAME]" at bounding box center [1177, 69] width 174 height 16
click at [1100, 69] on app-user-avatar at bounding box center [1098, 69] width 16 height 16
click at [1145, 72] on div "[PERSON_NAME]" at bounding box center [1139, 69] width 61 height 8
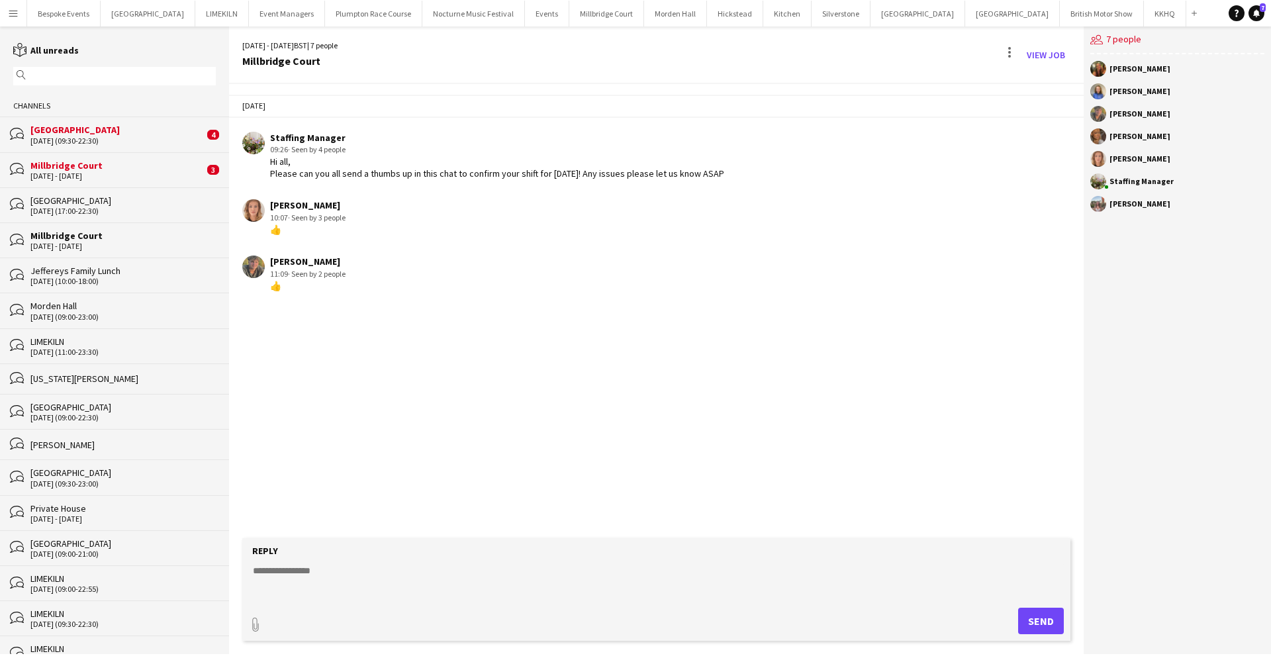
click at [75, 314] on div "[DATE] (09:00-23:00)" at bounding box center [122, 316] width 185 height 9
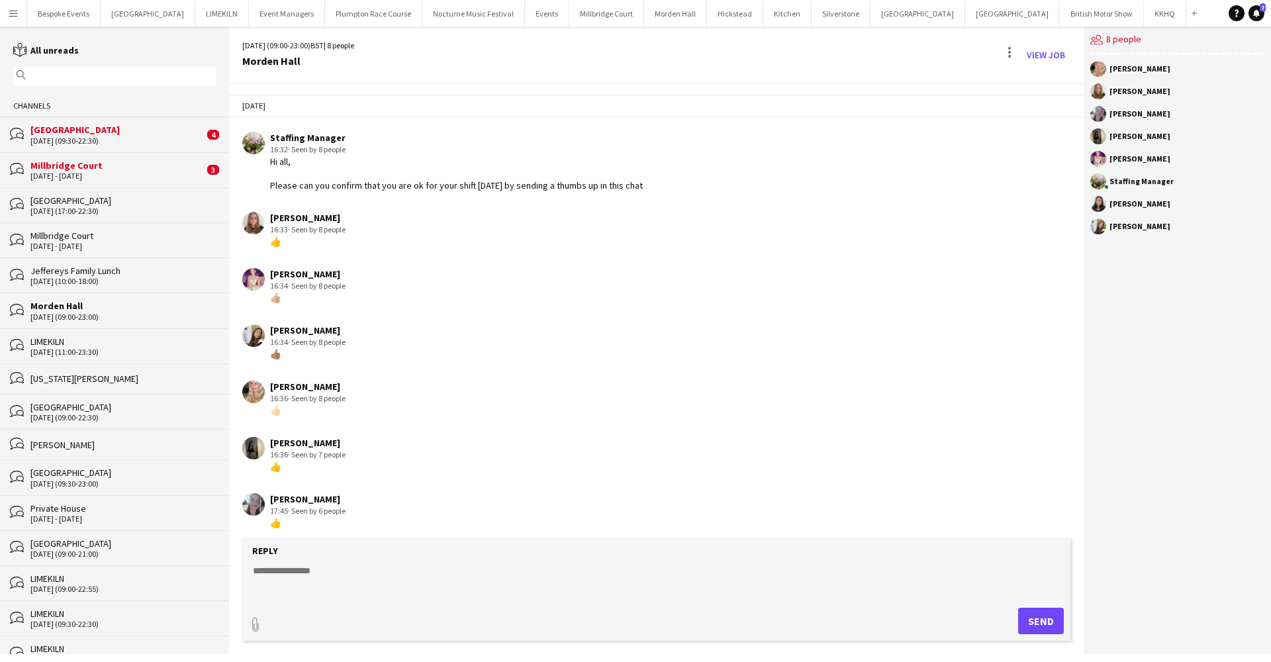
click at [70, 281] on div "[DATE] (10:00-18:00)" at bounding box center [122, 281] width 185 height 9
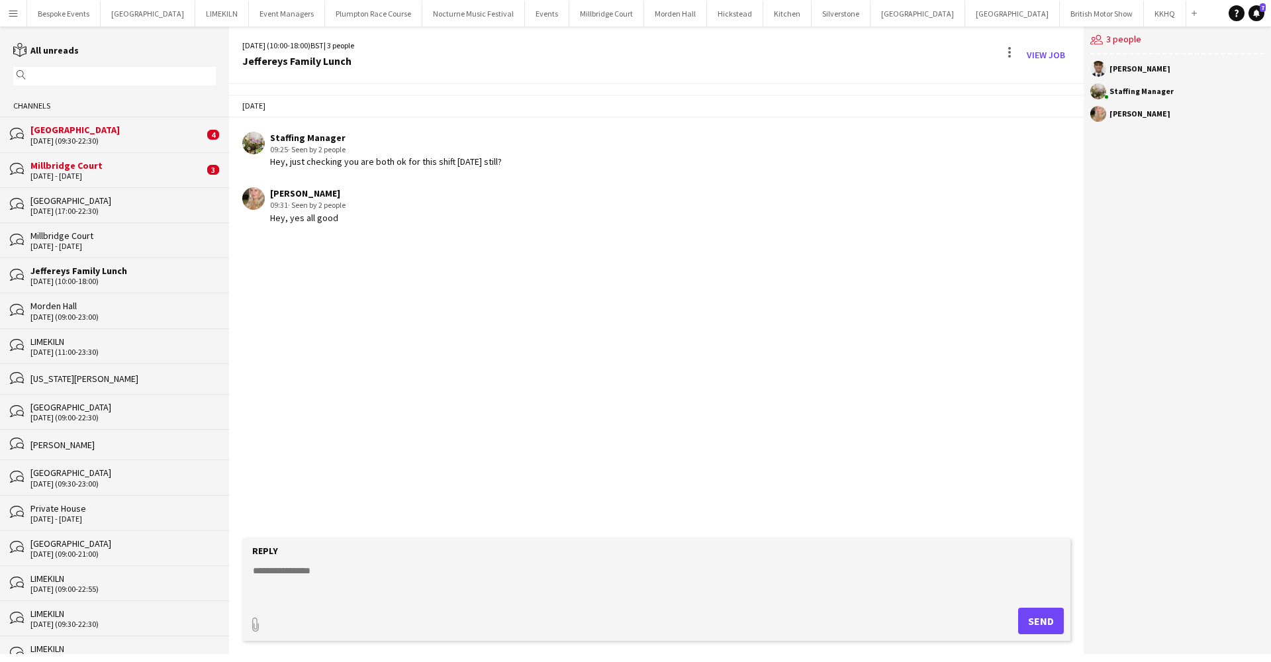
click at [70, 209] on div "[DATE] (17:00-22:30)" at bounding box center [122, 210] width 185 height 9
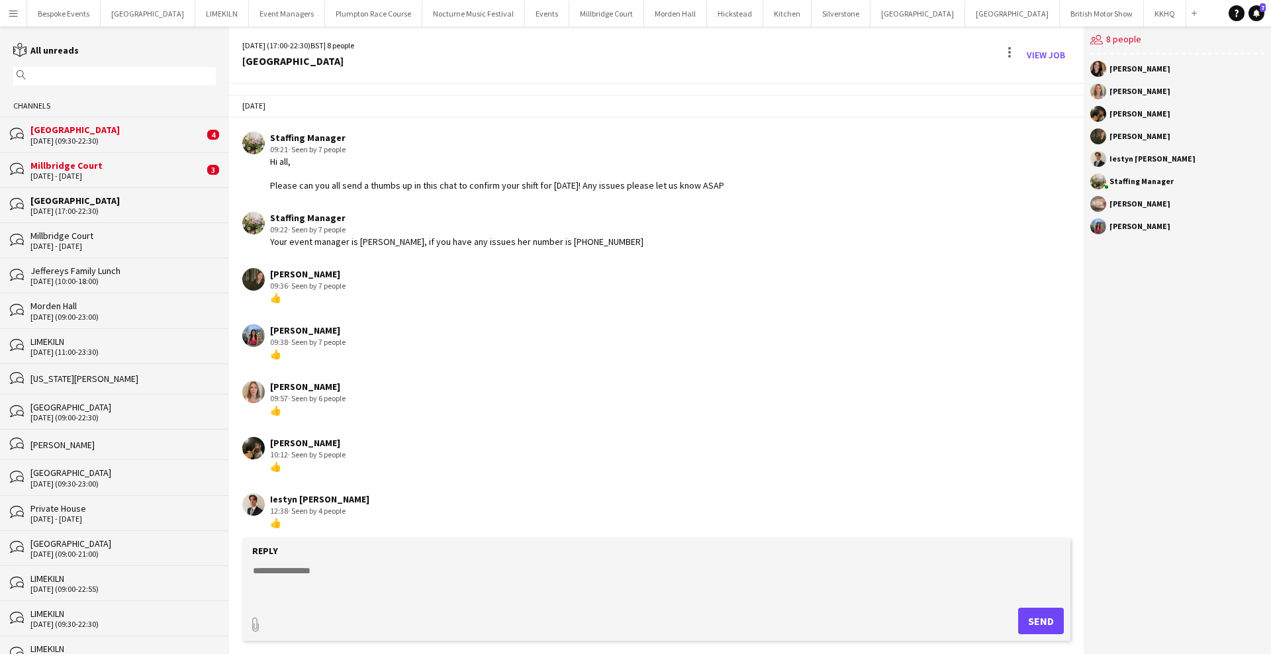
scroll to position [6, 0]
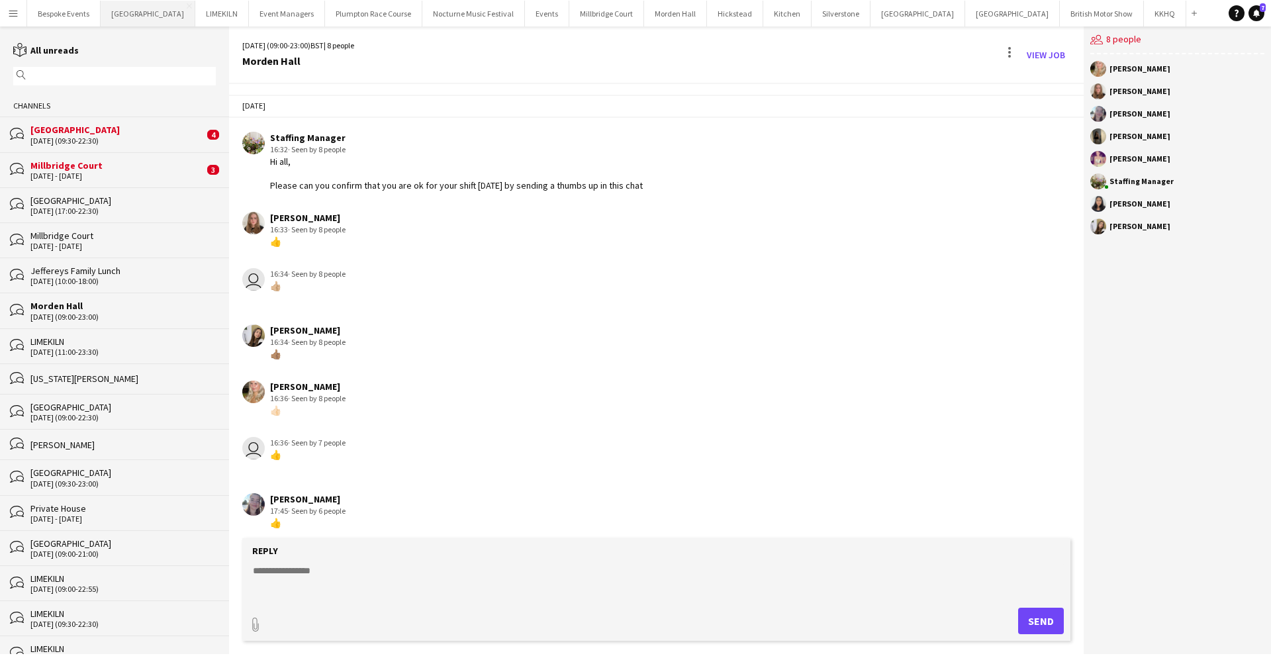
scroll to position [6, 0]
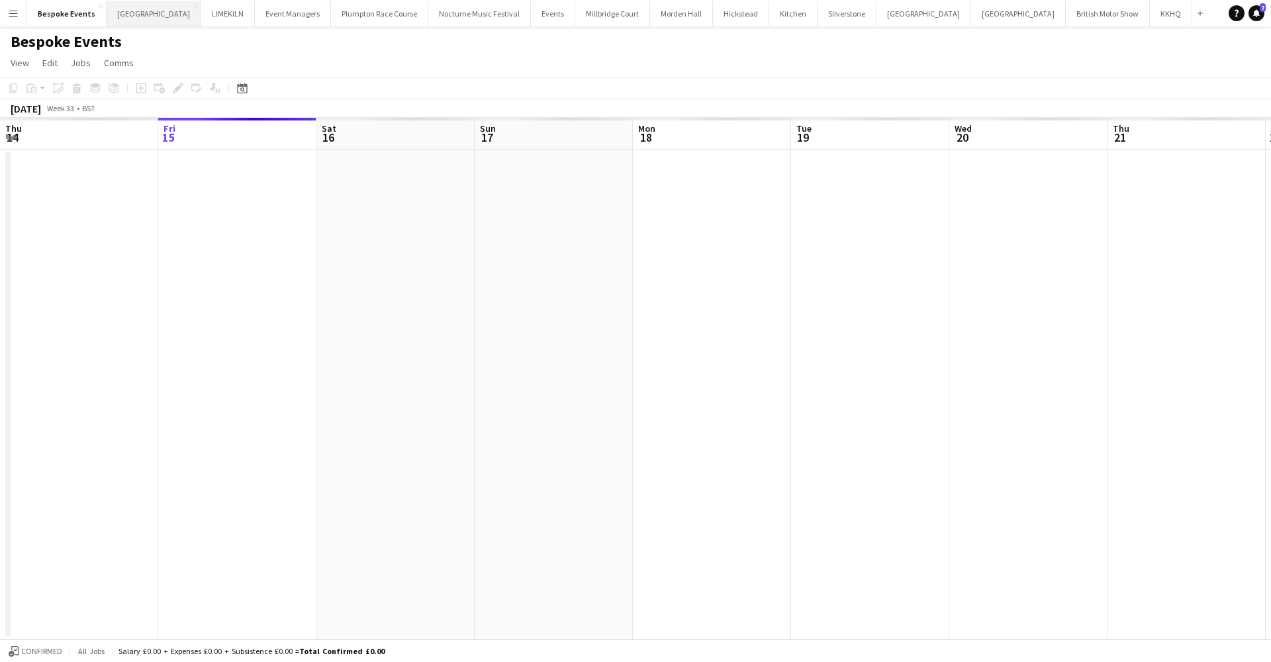
scroll to position [0, 455]
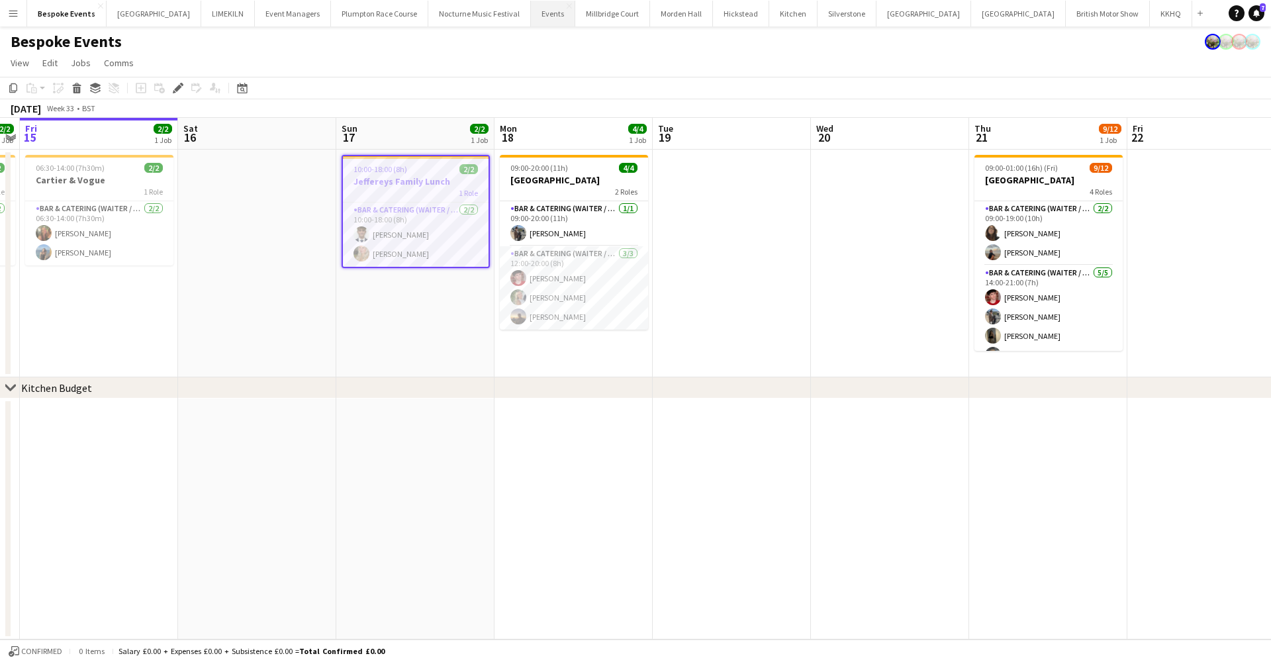
click at [531, 12] on button "Events Close" at bounding box center [553, 14] width 44 height 26
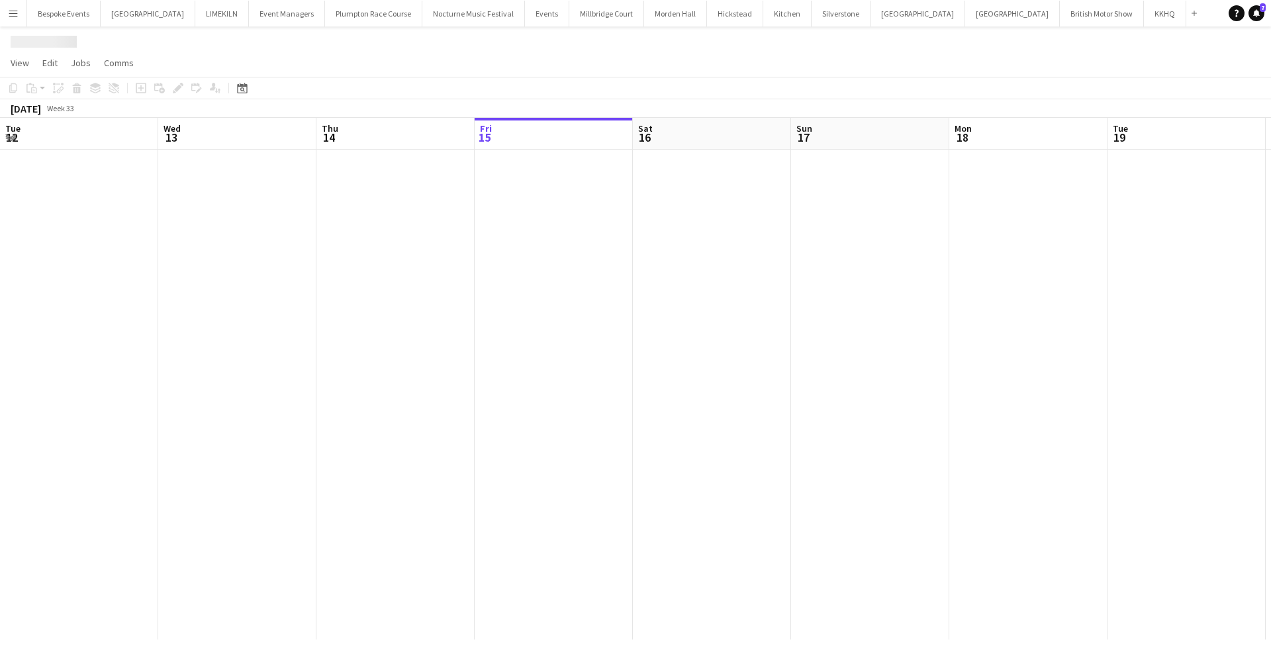
scroll to position [0, 316]
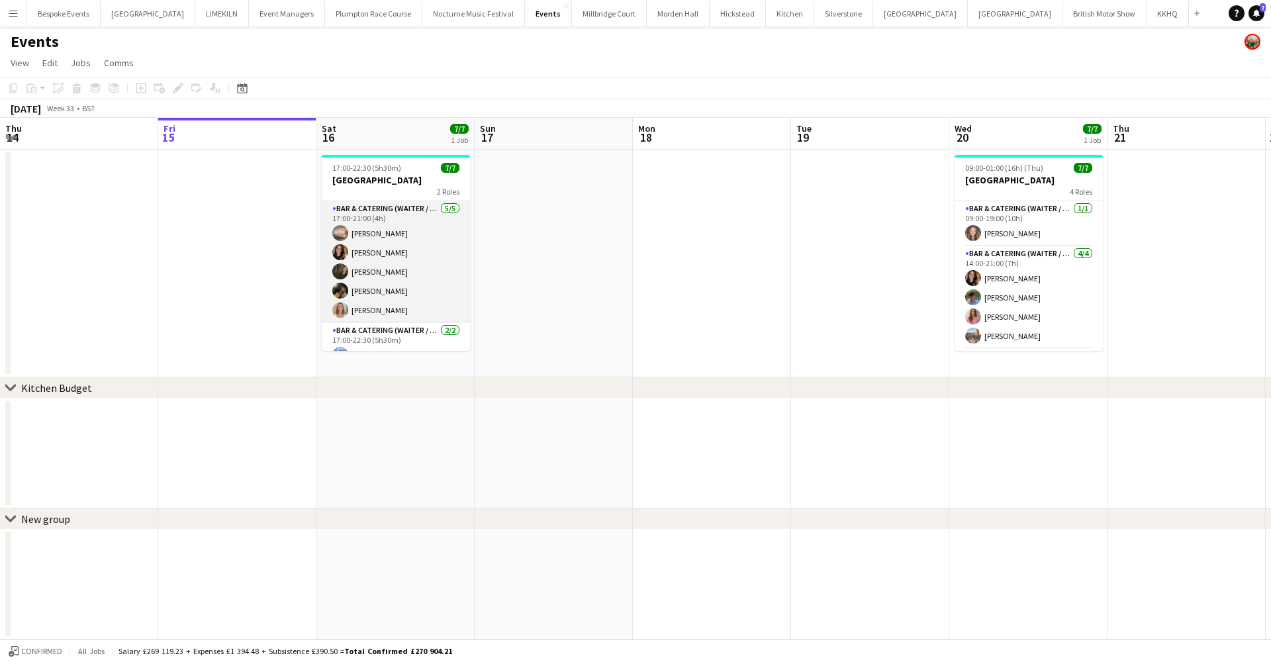
click at [384, 253] on app-card-role "Bar & Catering (Waiter / waitress) 5/5 17:00-21:00 (4h) Jasmine Pattison Leonie…" at bounding box center [396, 262] width 148 height 122
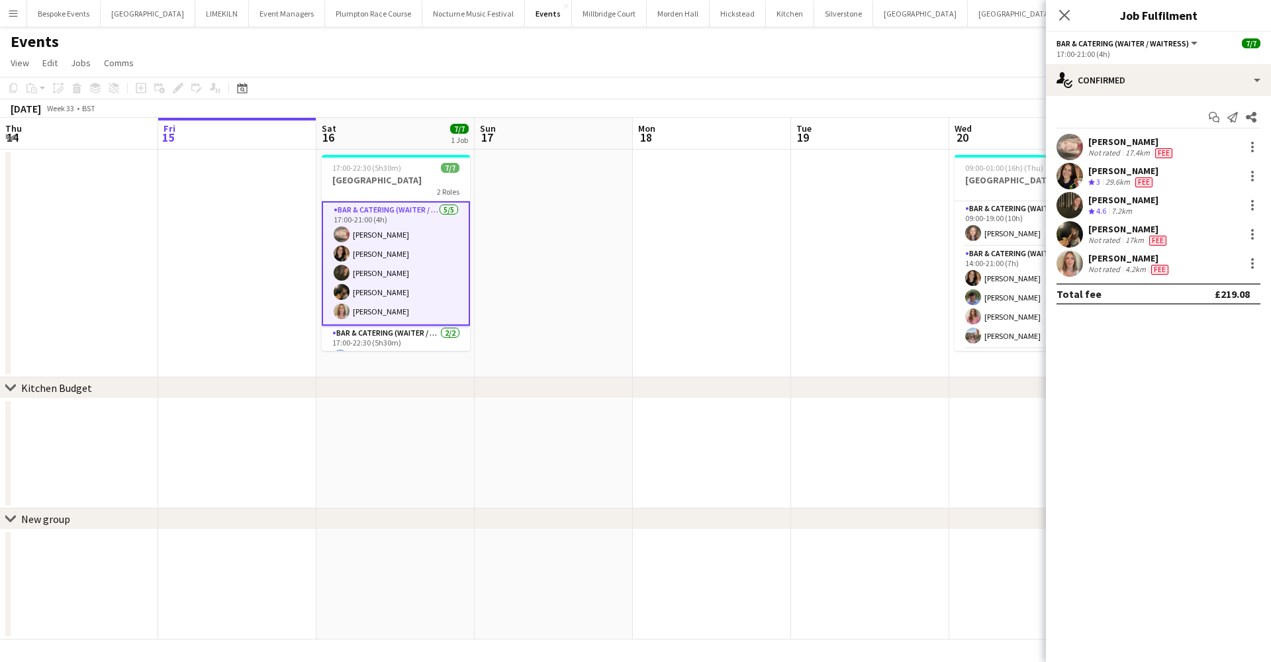
click at [1065, 177] on app-user-avatar at bounding box center [1069, 176] width 26 height 26
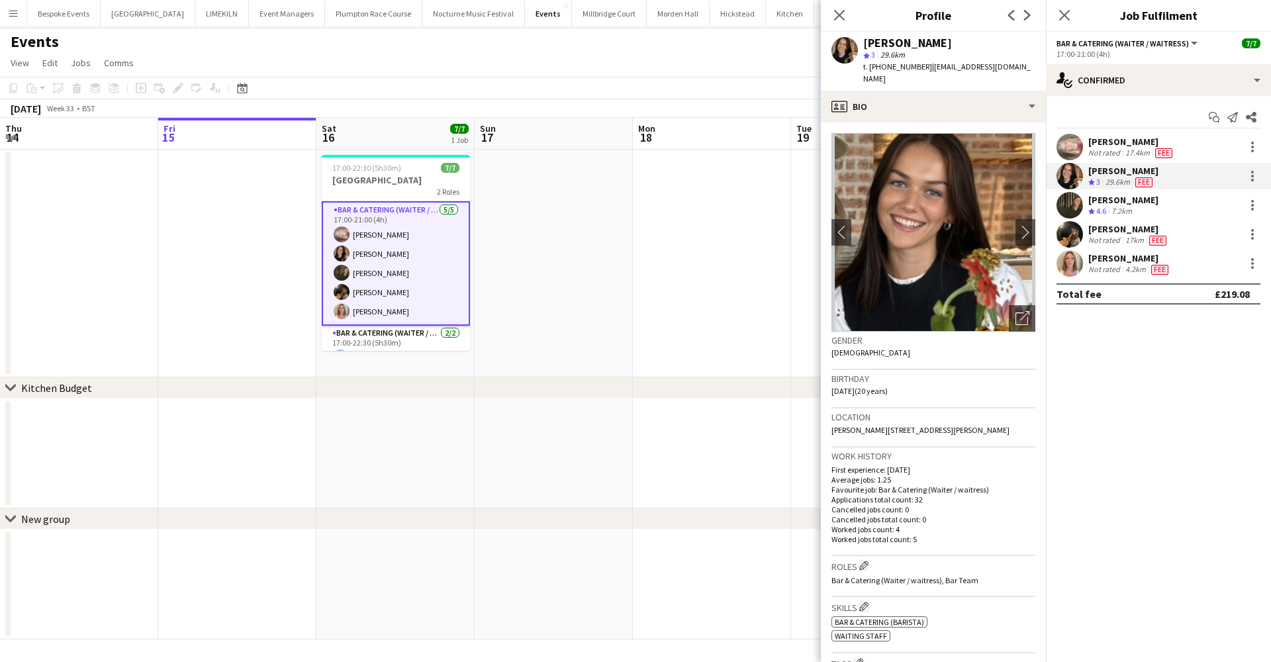
click at [1079, 269] on app-user-avatar at bounding box center [1069, 263] width 26 height 26
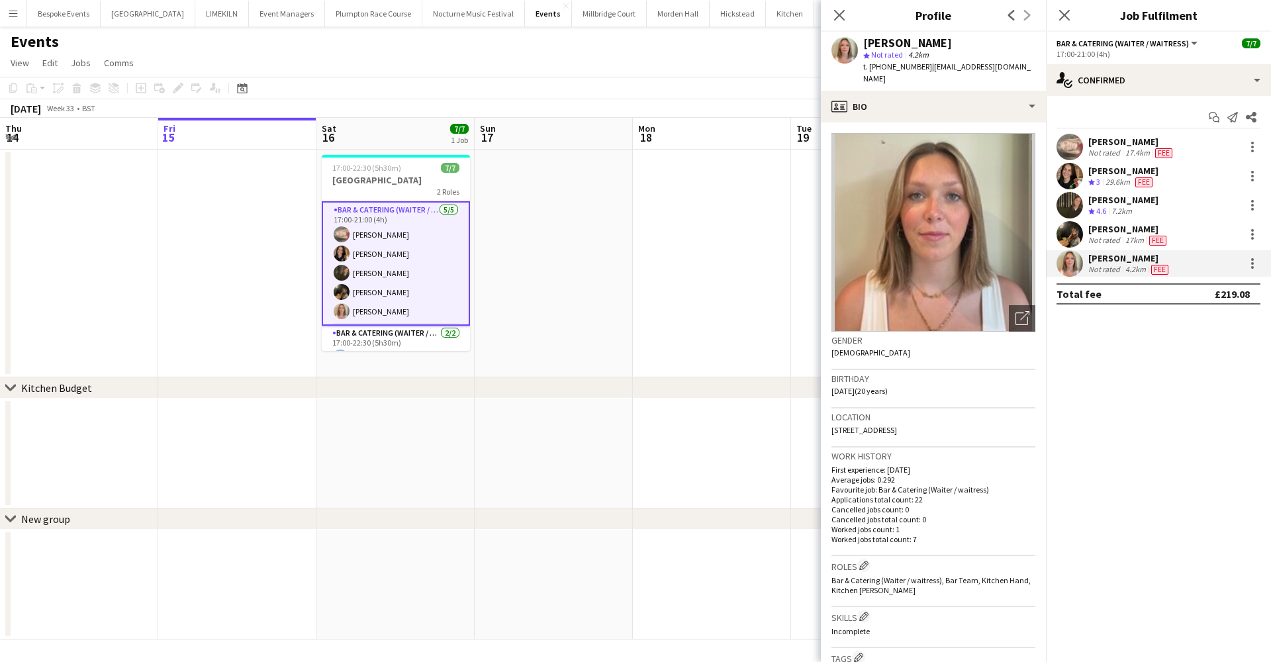
click at [13, 15] on app-icon "Menu" at bounding box center [13, 13] width 11 height 11
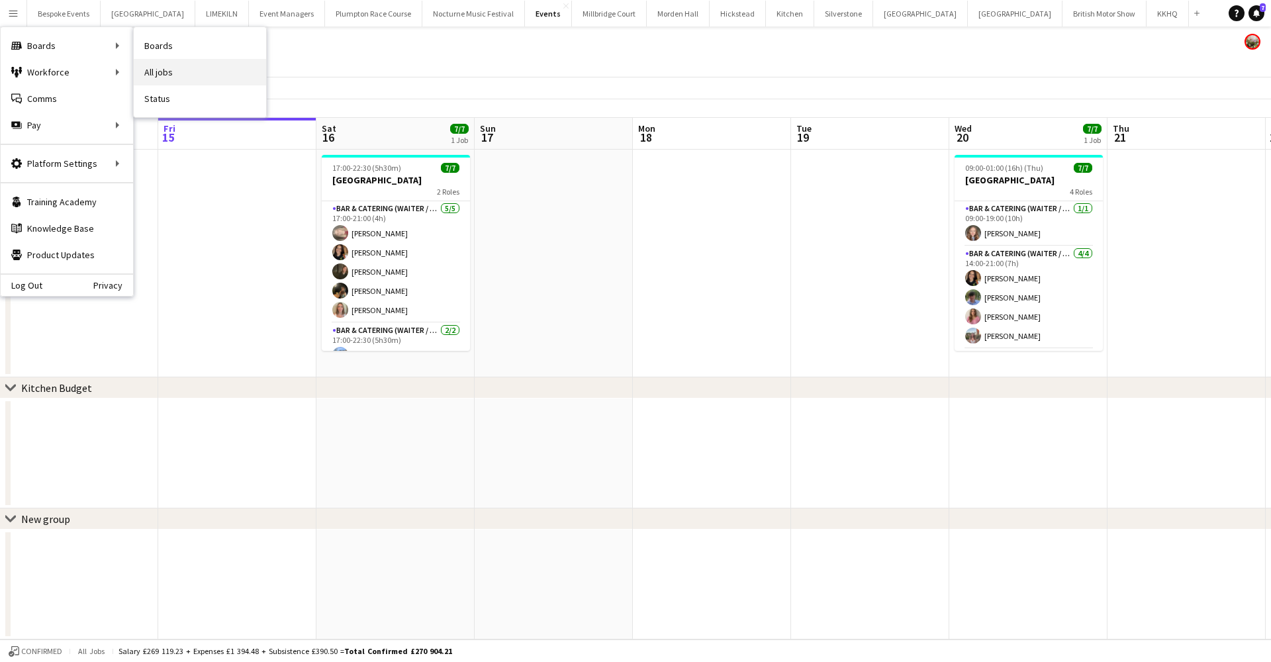
click at [170, 71] on link "All jobs" at bounding box center [200, 72] width 132 height 26
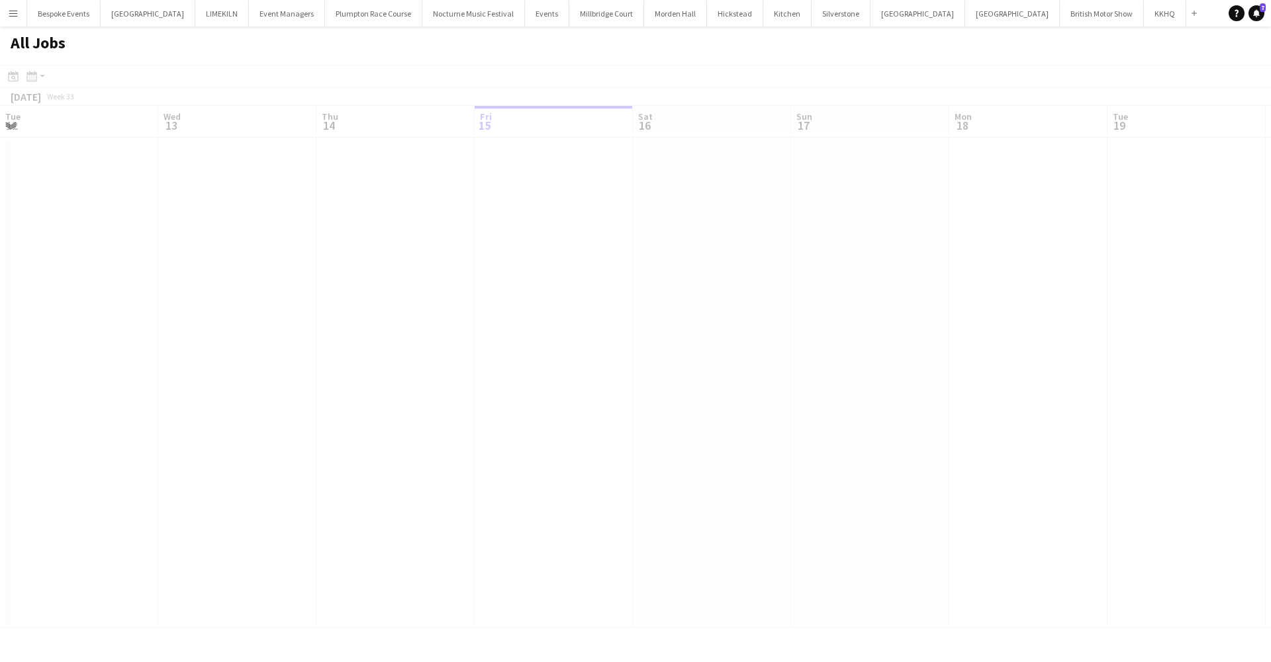
scroll to position [0, 316]
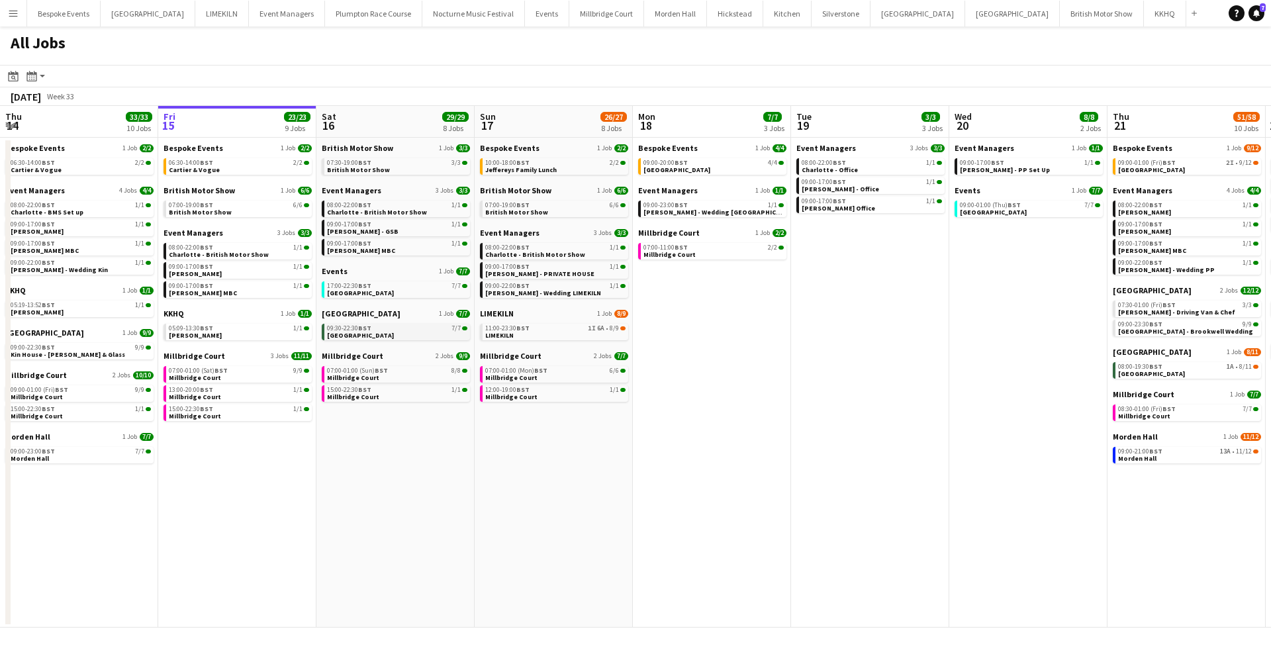
click at [381, 330] on div "09:30-22:30 BST 7/7" at bounding box center [397, 328] width 140 height 7
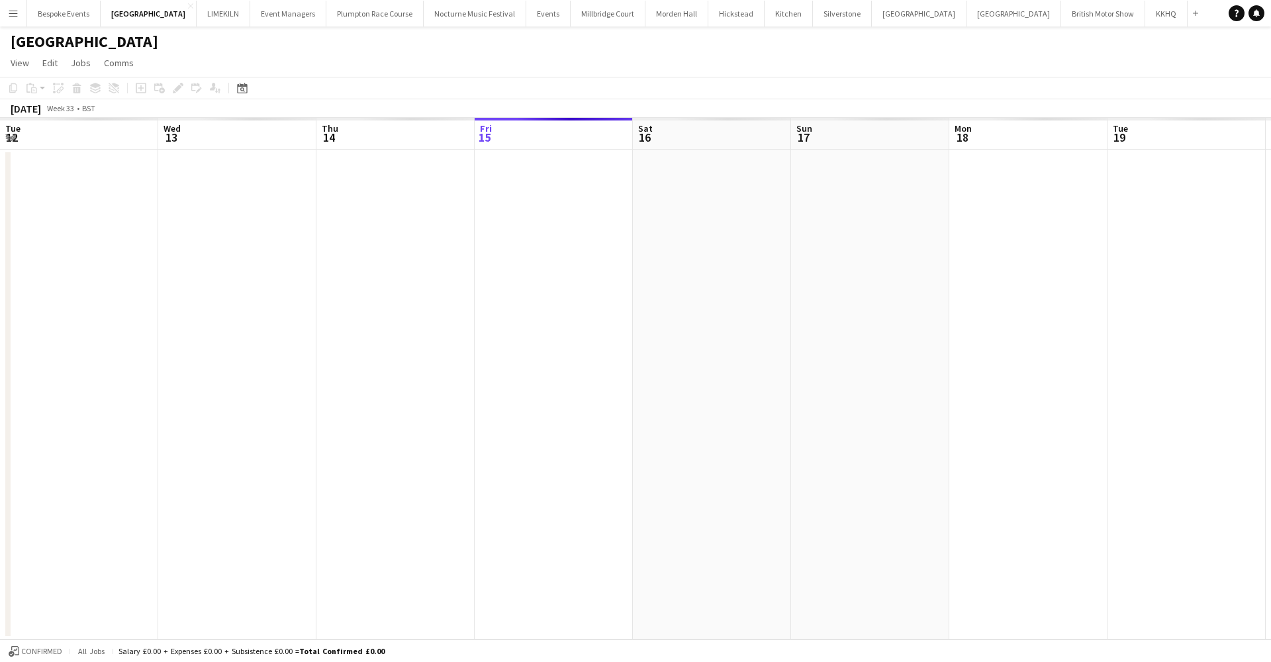
scroll to position [0, 455]
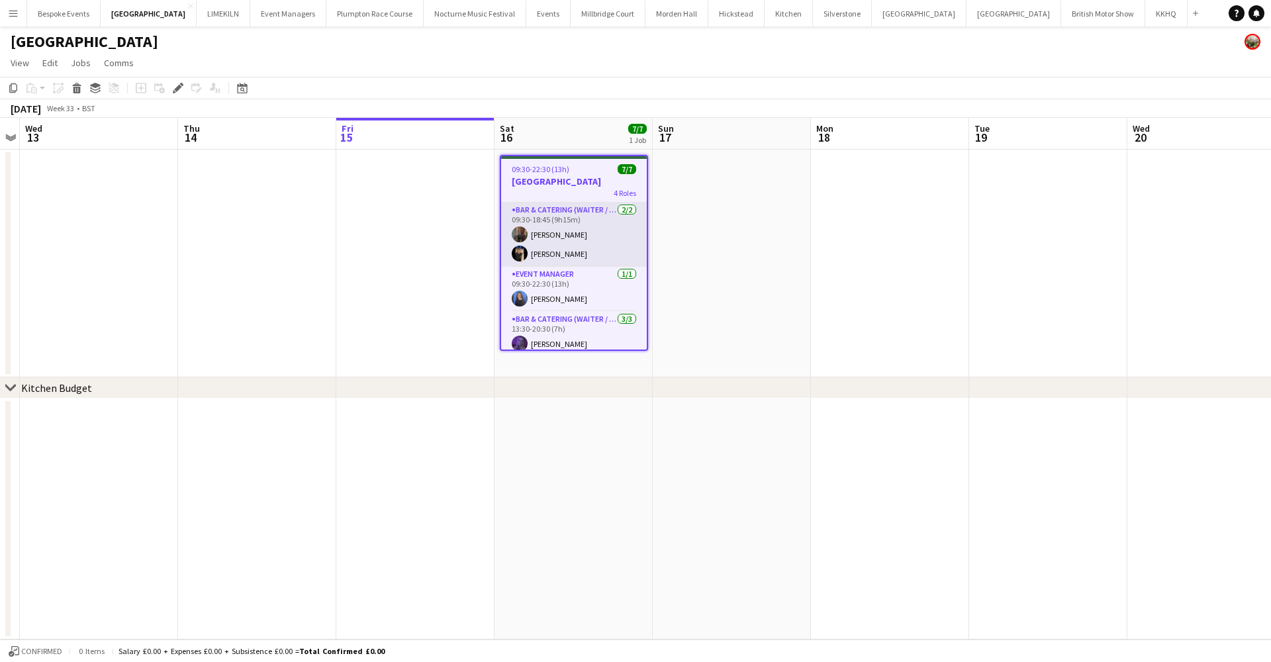
click at [553, 250] on app-card-role "Bar & Catering (Waiter / waitress) 2/2 09:30-18:45 (9h15m) Annabel Perry Wian V…" at bounding box center [574, 234] width 146 height 64
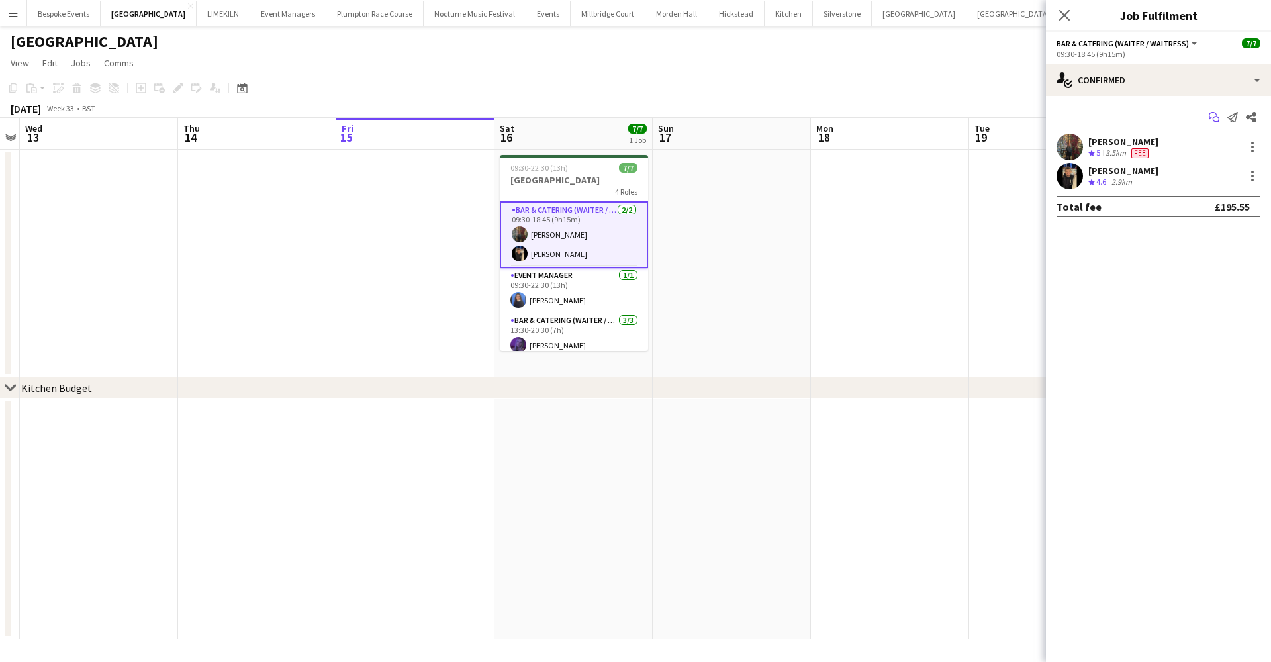
click at [1210, 116] on icon "Start chat" at bounding box center [1213, 117] width 11 height 11
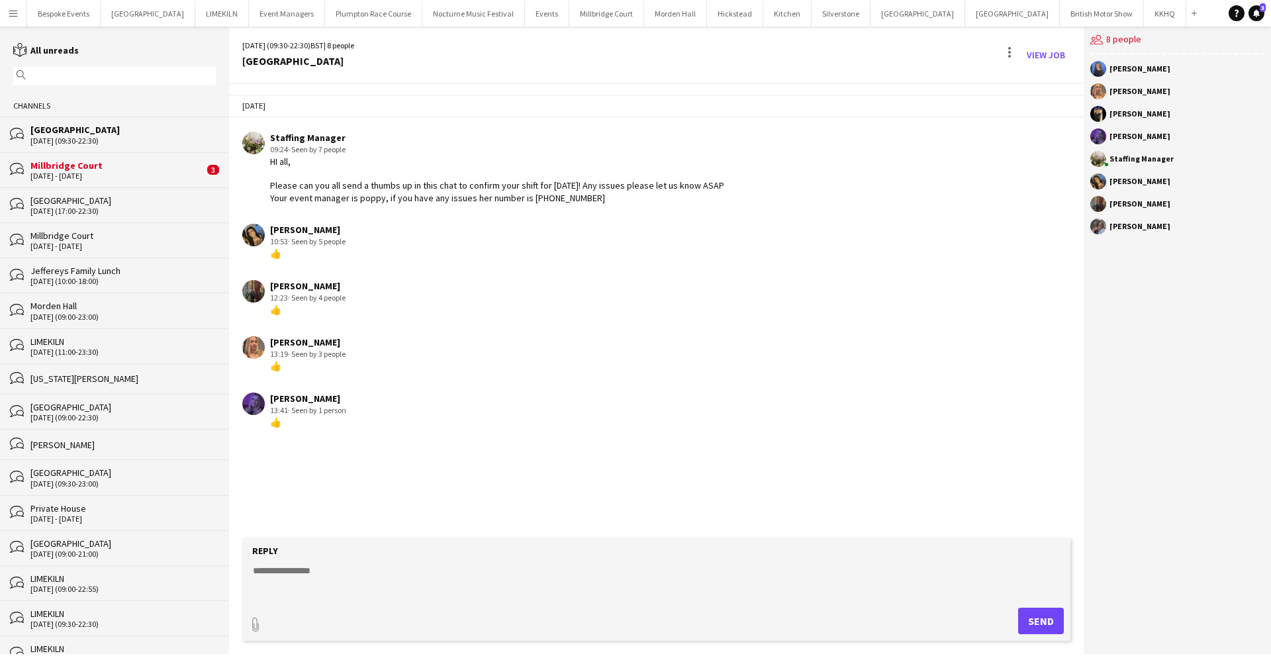
click at [45, 134] on div "[GEOGRAPHIC_DATA]" at bounding box center [122, 130] width 185 height 12
click at [45, 130] on div "[GEOGRAPHIC_DATA]" at bounding box center [122, 130] width 185 height 12
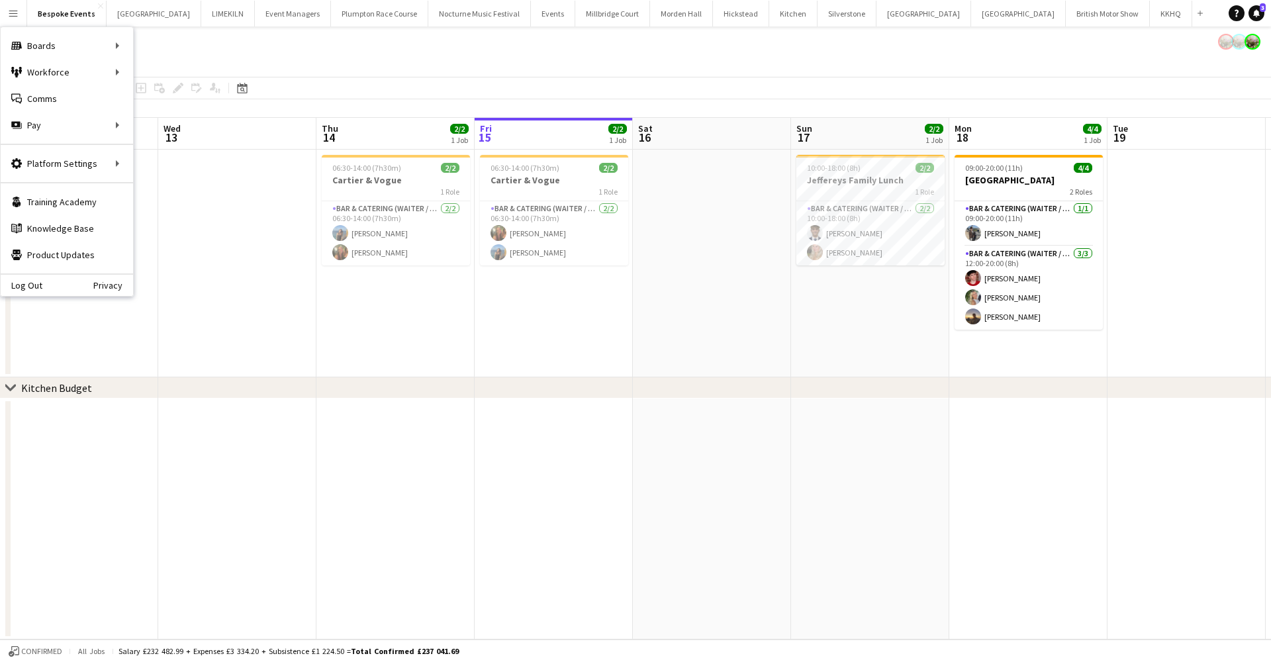
scroll to position [0, 455]
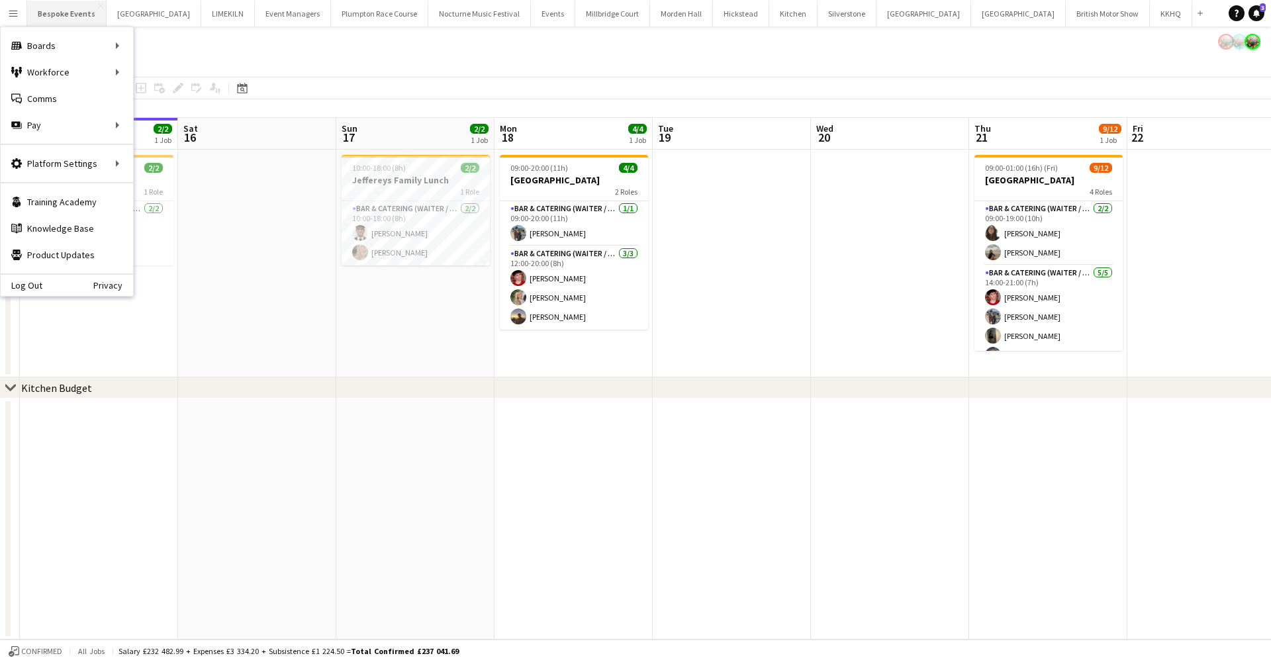
click at [73, 13] on button "Bespoke Events Close" at bounding box center [66, 14] width 79 height 26
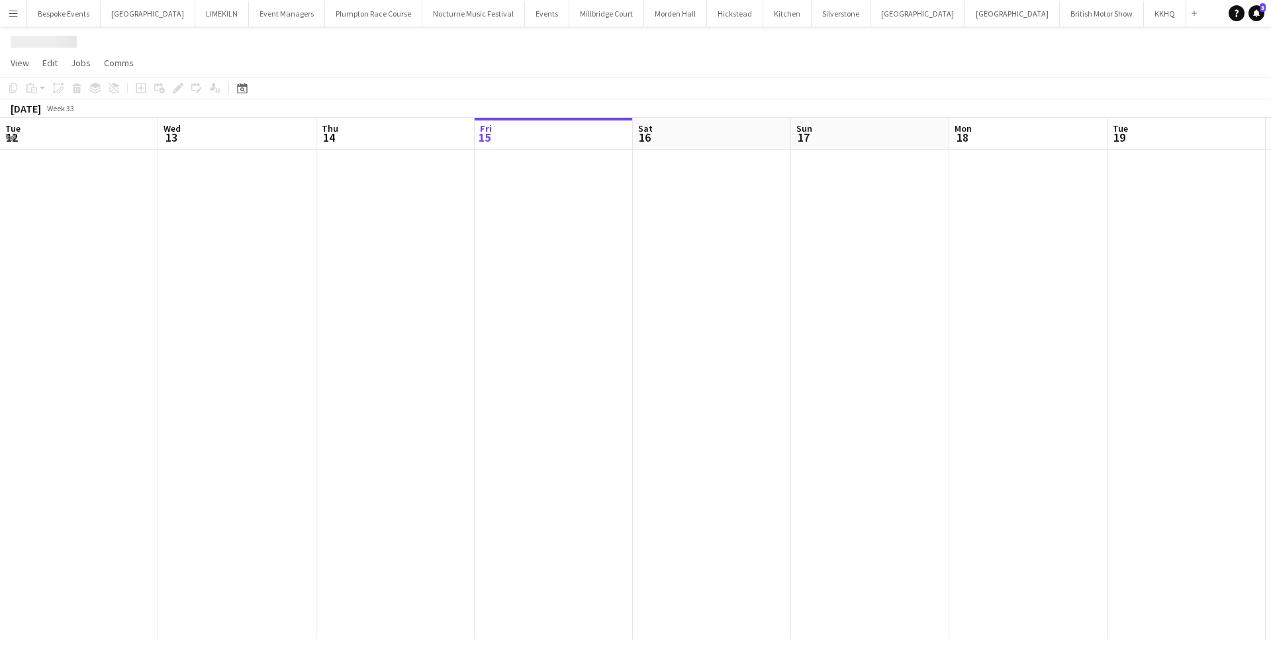
scroll to position [0, 316]
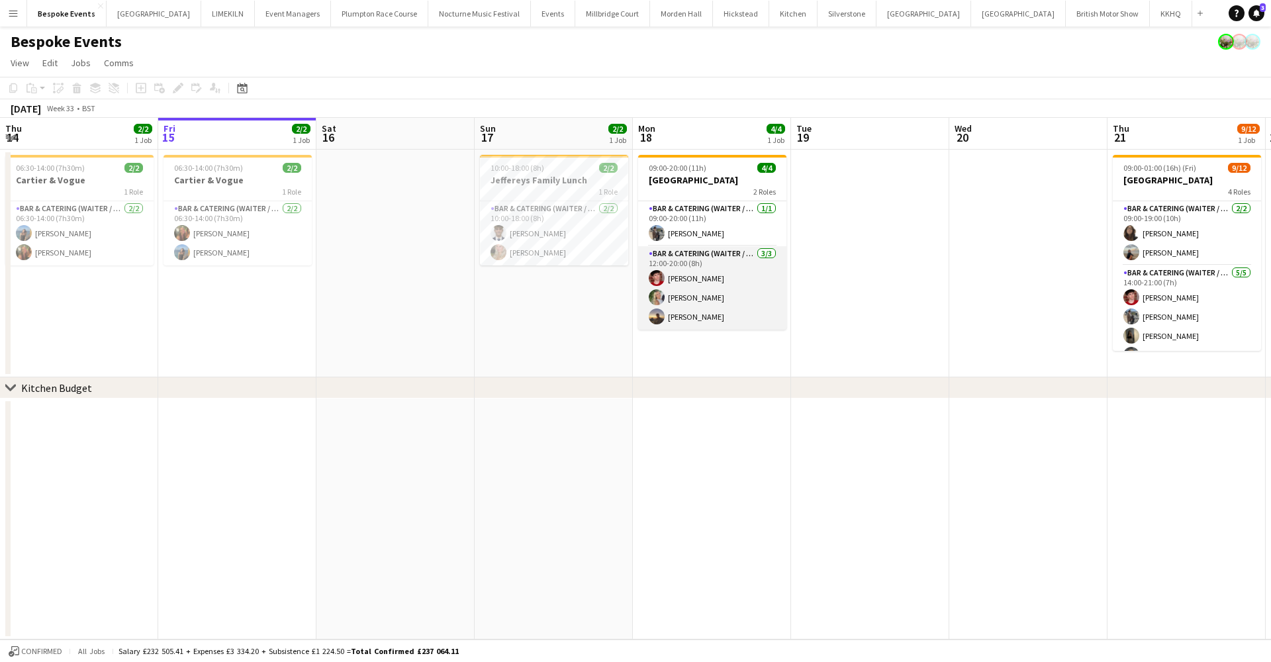
click at [692, 302] on app-card-role "Bar & Catering (Waiter / waitress) 3/3 12:00-20:00 (8h) Jonnie Saunders Josephi…" at bounding box center [712, 287] width 148 height 83
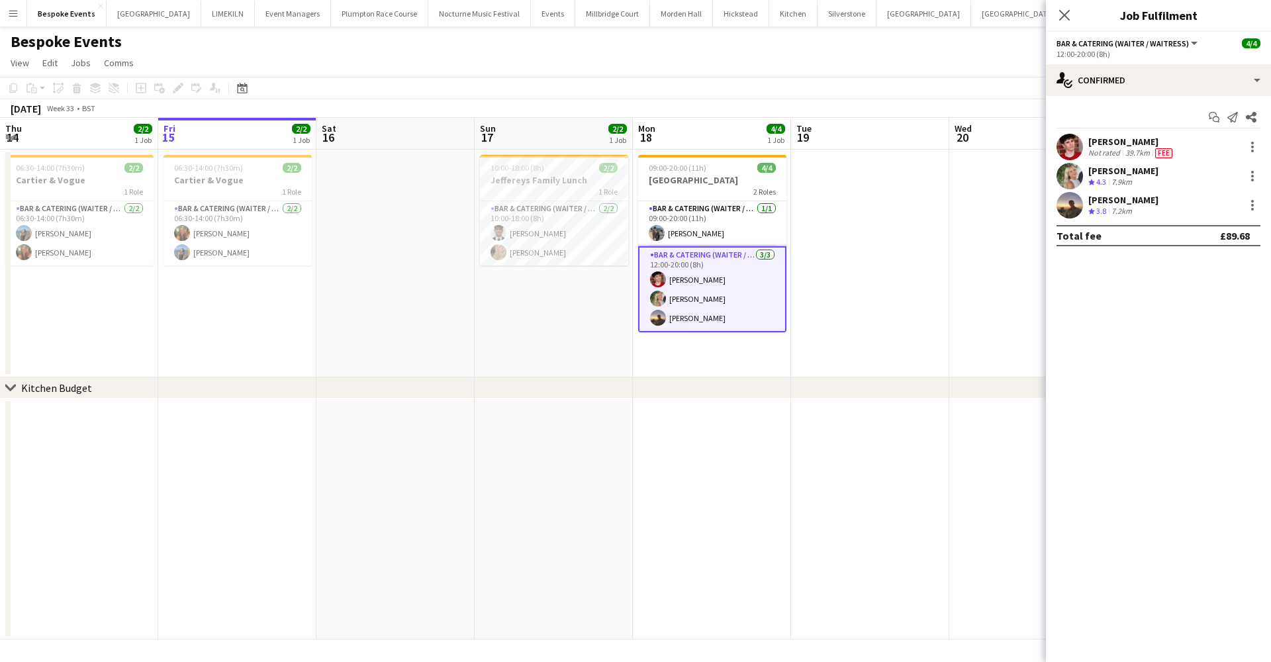
click at [1081, 177] on app-user-avatar at bounding box center [1069, 176] width 26 height 26
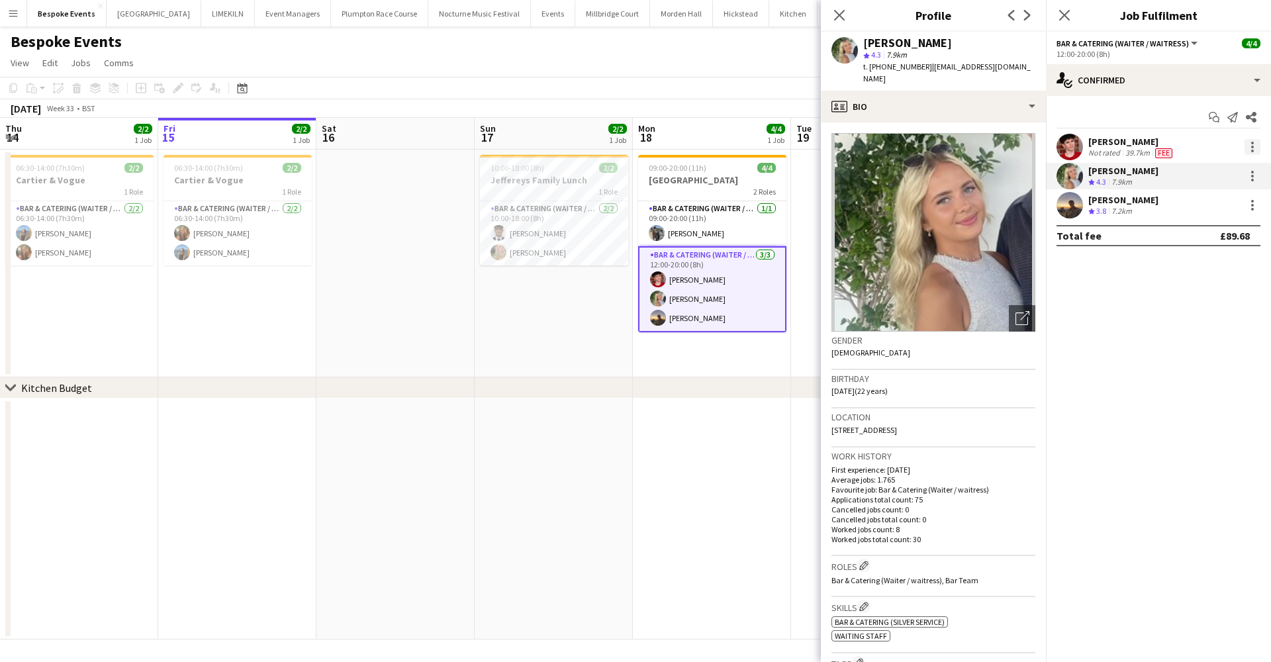
click at [1250, 150] on div at bounding box center [1252, 147] width 16 height 16
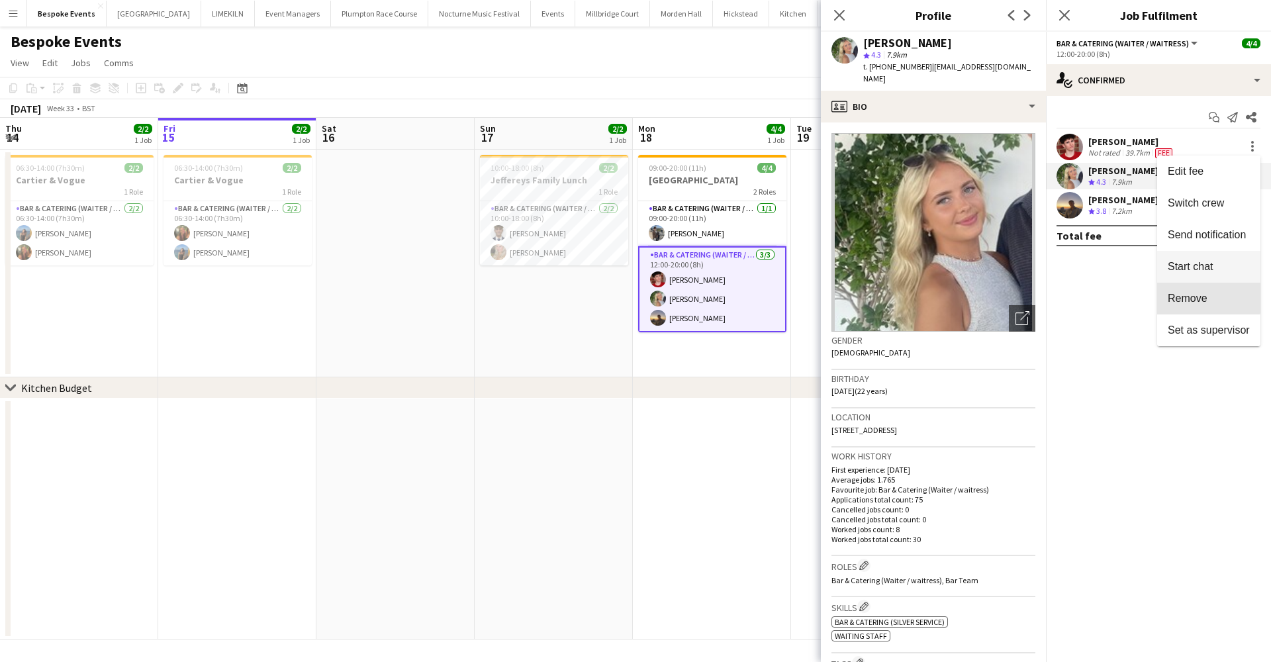
drag, startPoint x: 1194, startPoint y: 294, endPoint x: 1204, endPoint y: 278, distance: 19.1
click at [1193, 294] on span "Remove" at bounding box center [1187, 297] width 40 height 11
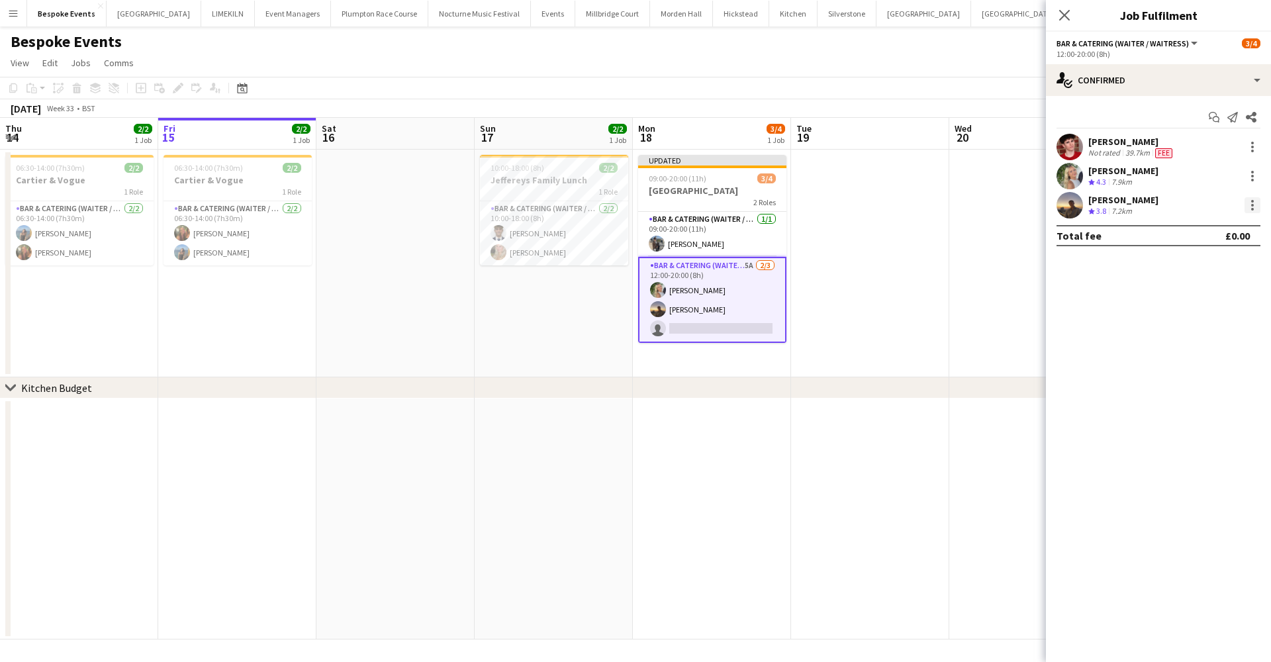
click at [1255, 201] on div at bounding box center [1252, 205] width 16 height 16
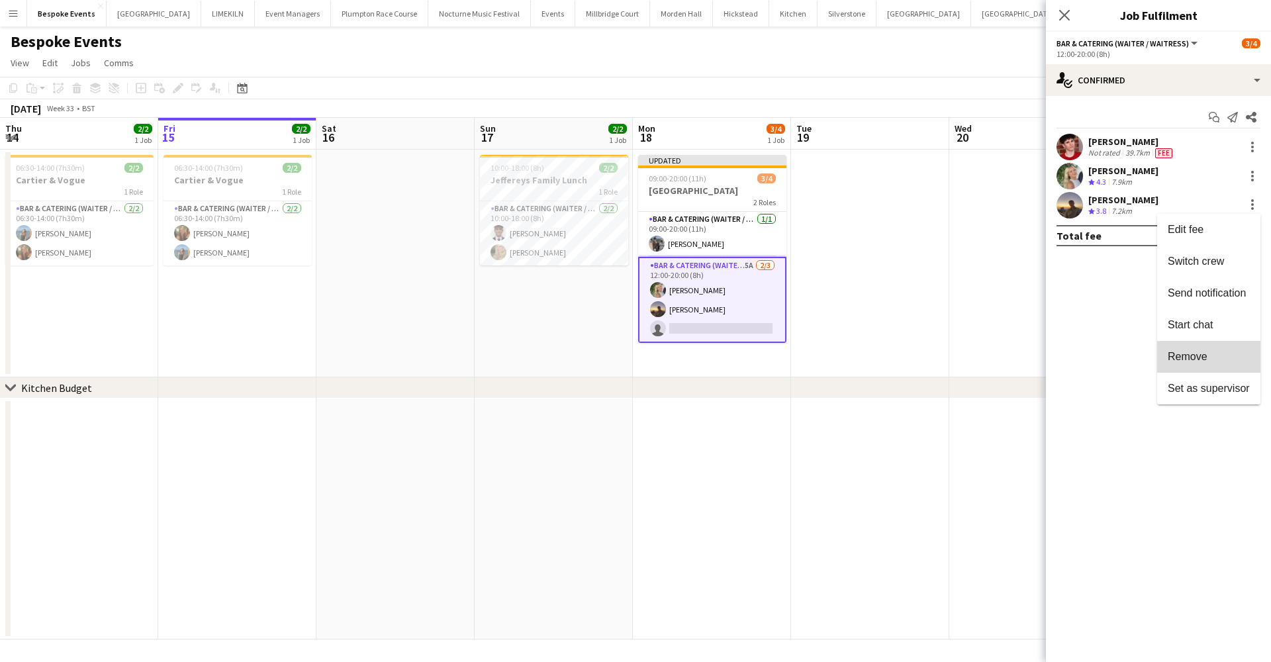
click at [1204, 355] on span "Remove" at bounding box center [1187, 356] width 40 height 11
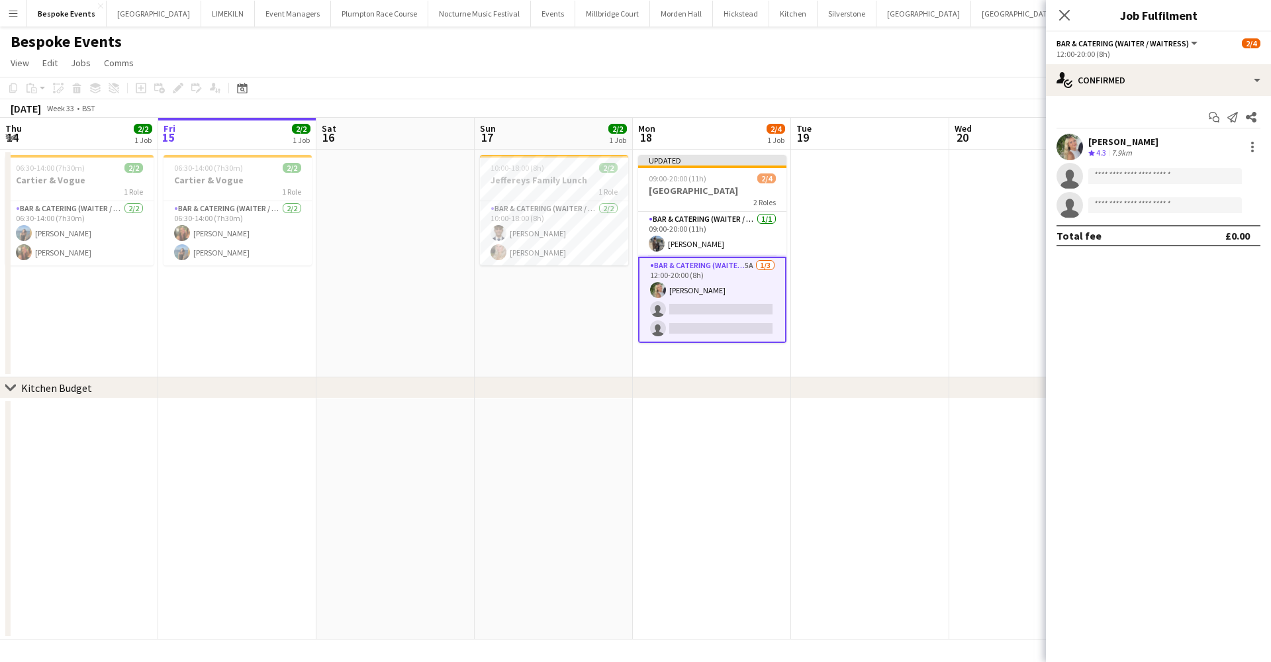
click at [940, 208] on app-date-cell at bounding box center [870, 264] width 158 height 228
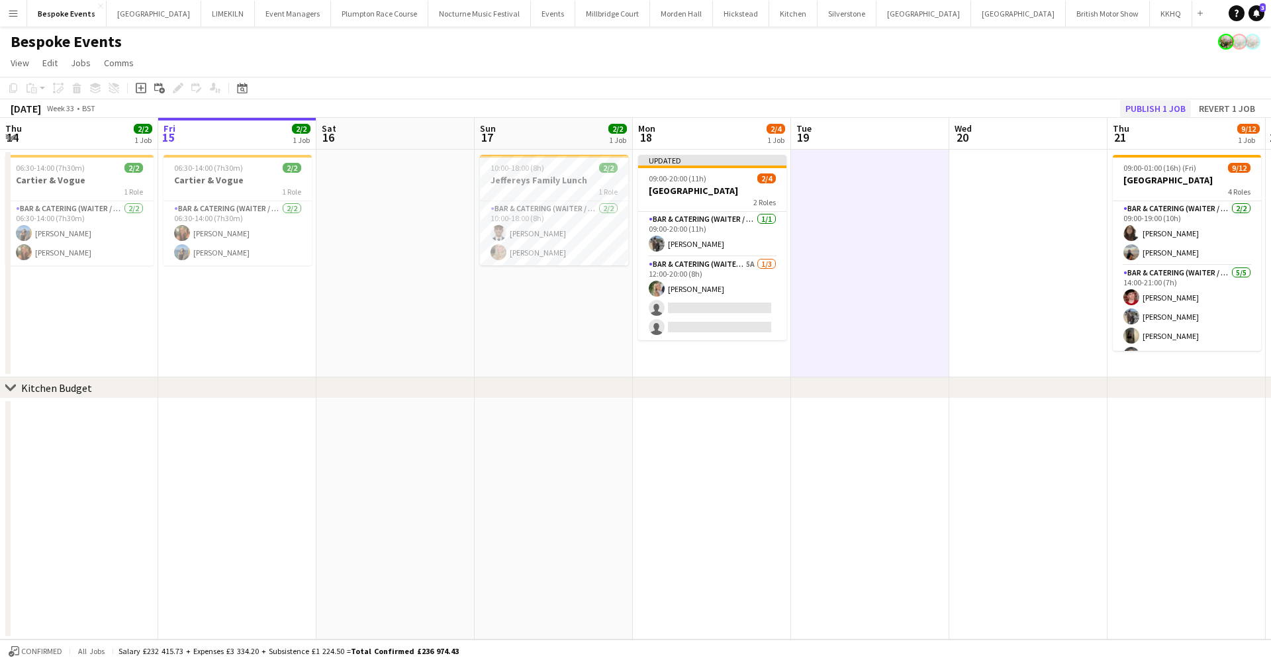
click at [1177, 110] on button "Publish 1 job" at bounding box center [1155, 108] width 71 height 17
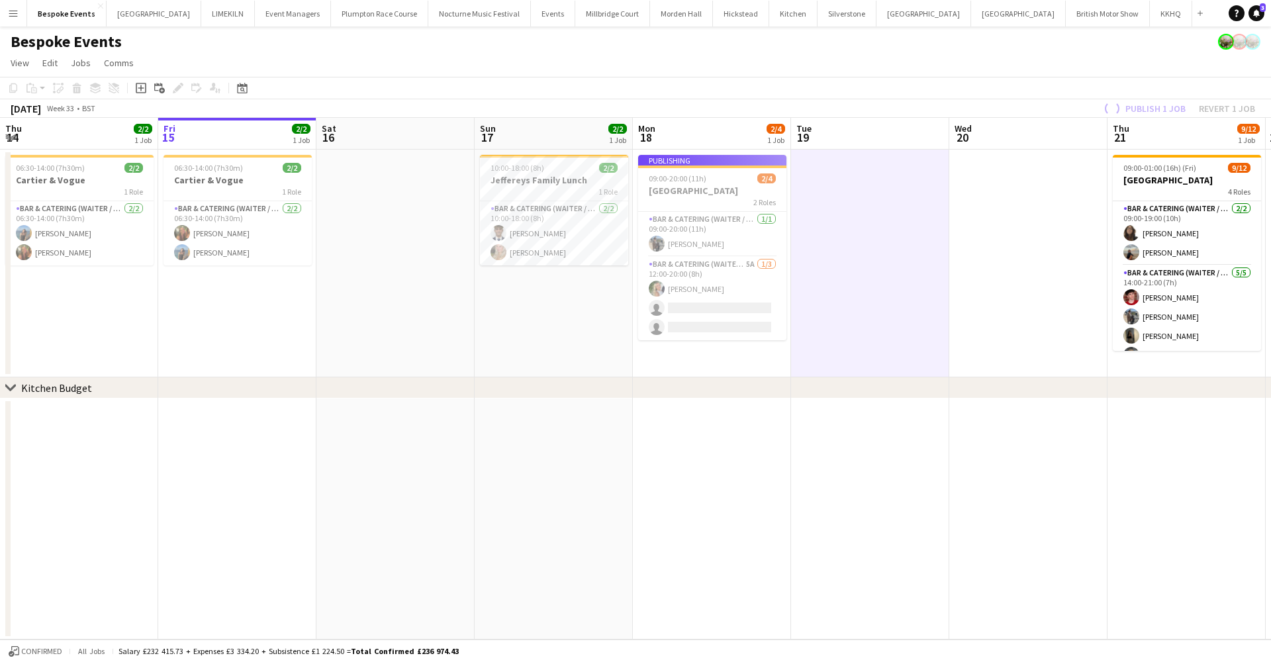
drag, startPoint x: 686, startPoint y: 175, endPoint x: 669, endPoint y: 173, distance: 17.3
click at [686, 175] on app-job-card "Publishing 09:00-20:00 (11h) 2/4 Avington Park 2 Roles Bar & Catering (Waiter /…" at bounding box center [712, 247] width 148 height 185
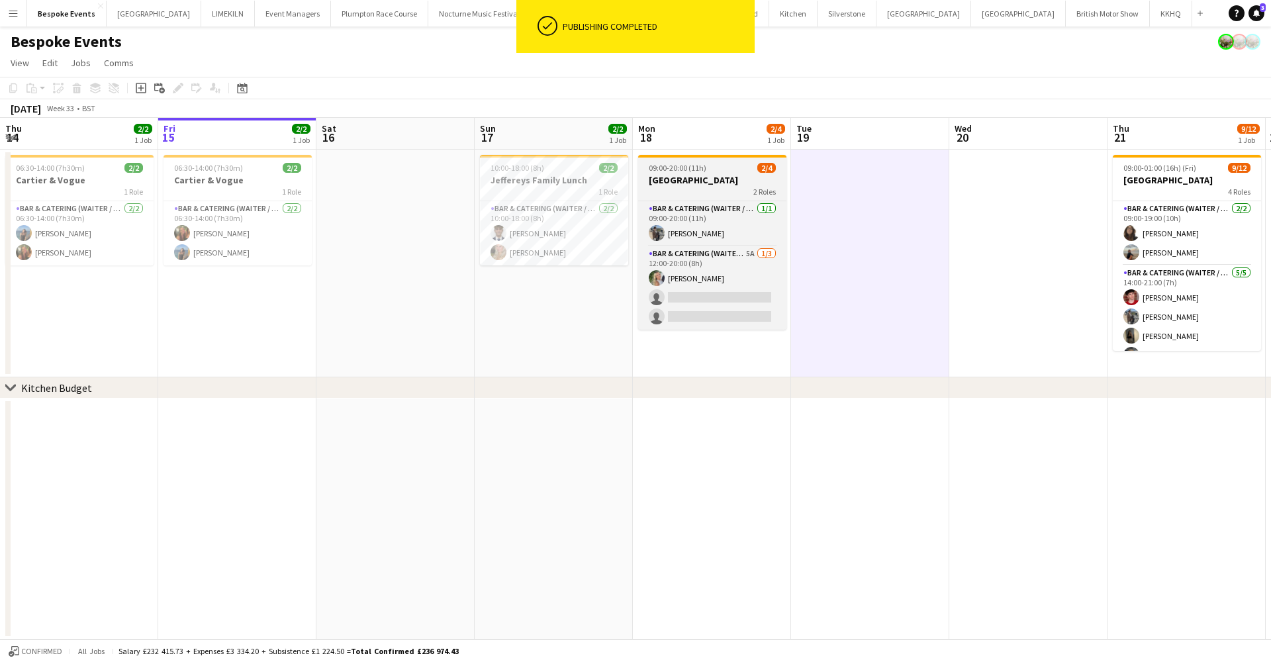
click at [670, 165] on span "09:00-20:00 (11h)" at bounding box center [677, 168] width 58 height 10
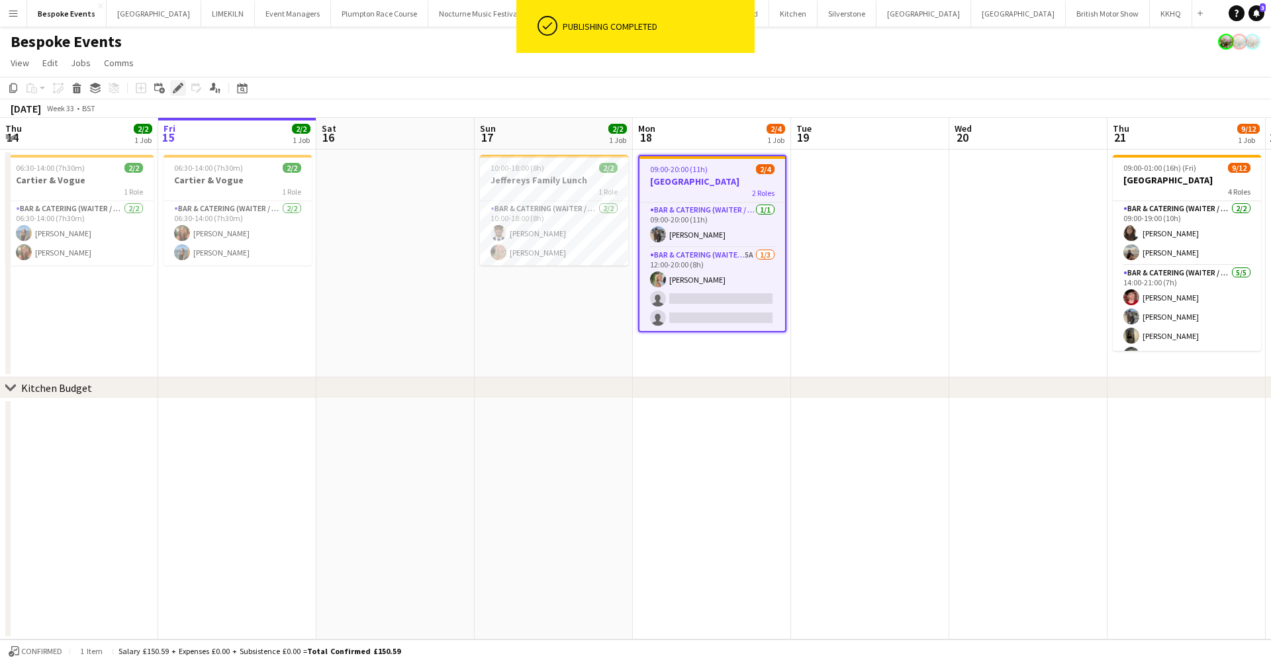
click at [178, 89] on icon at bounding box center [177, 88] width 7 height 7
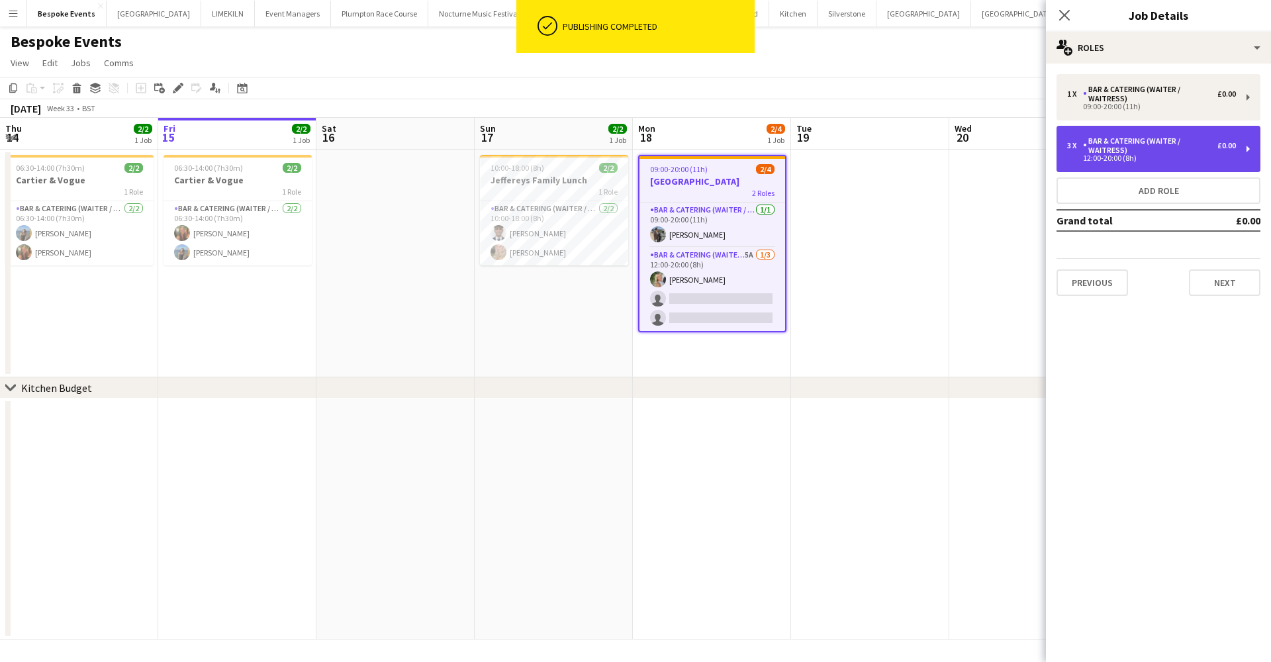
click at [1148, 161] on div "3 x Bar & Catering (Waiter / waitress) £0.00 12:00-20:00 (8h)" at bounding box center [1158, 149] width 204 height 46
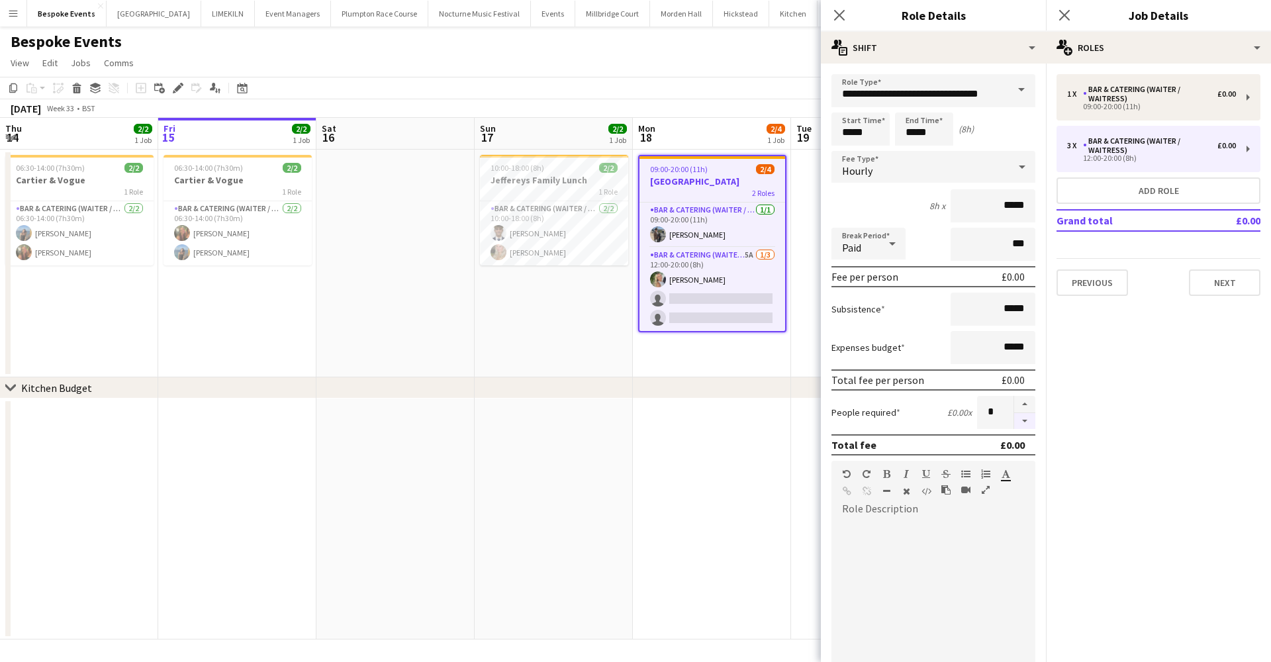
click at [1017, 418] on button "button" at bounding box center [1024, 421] width 21 height 17
type input "*"
click at [707, 363] on app-date-cell "09:00-20:00 (11h) 2/4 Avington Park 2 Roles Bar & Catering (Waiter / waitress) …" at bounding box center [712, 264] width 158 height 228
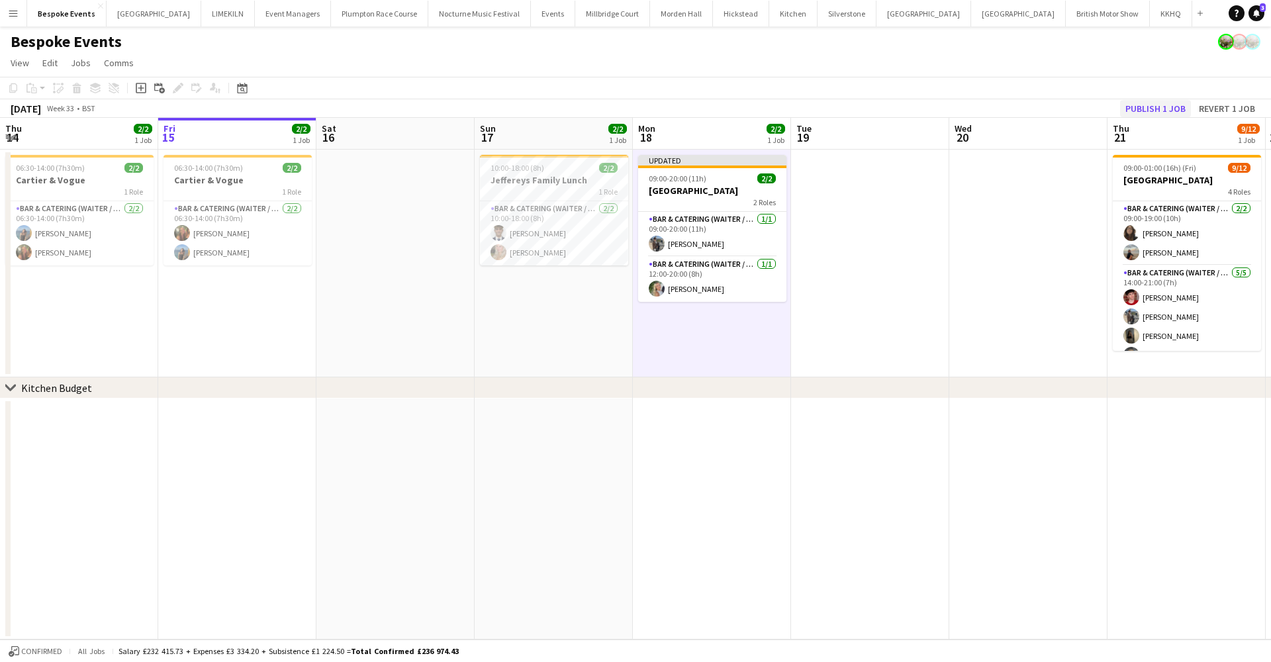
click at [1153, 107] on button "Publish 1 job" at bounding box center [1155, 108] width 71 height 17
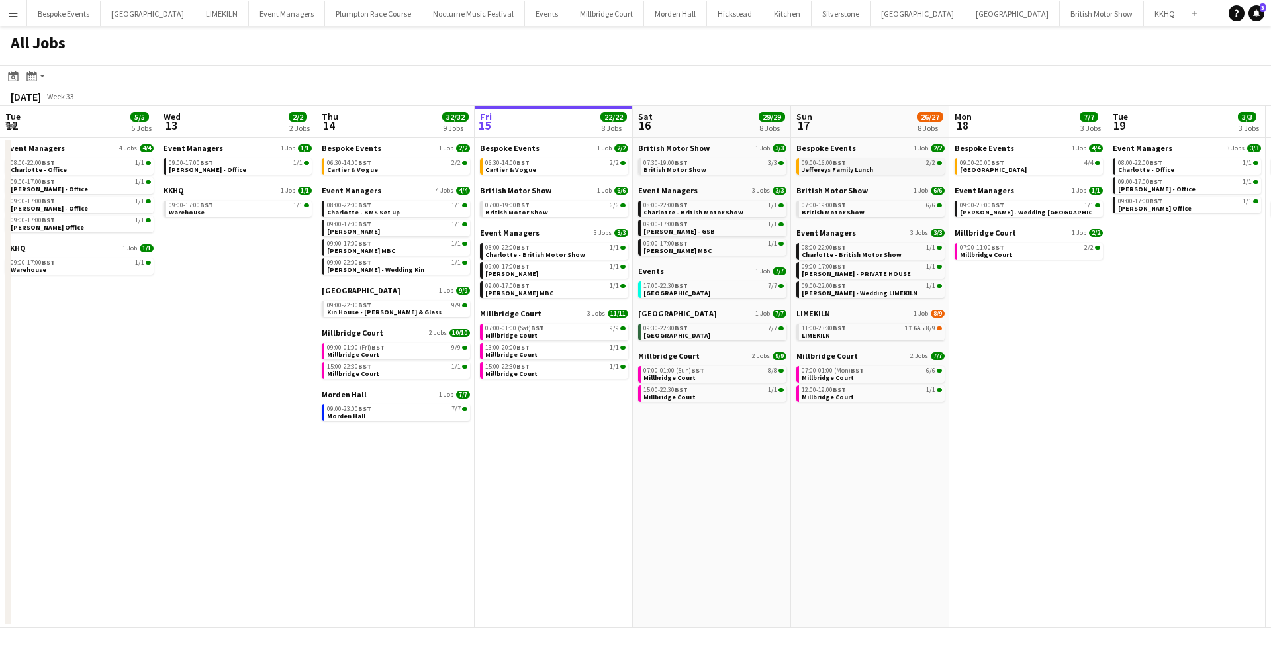
scroll to position [0, 316]
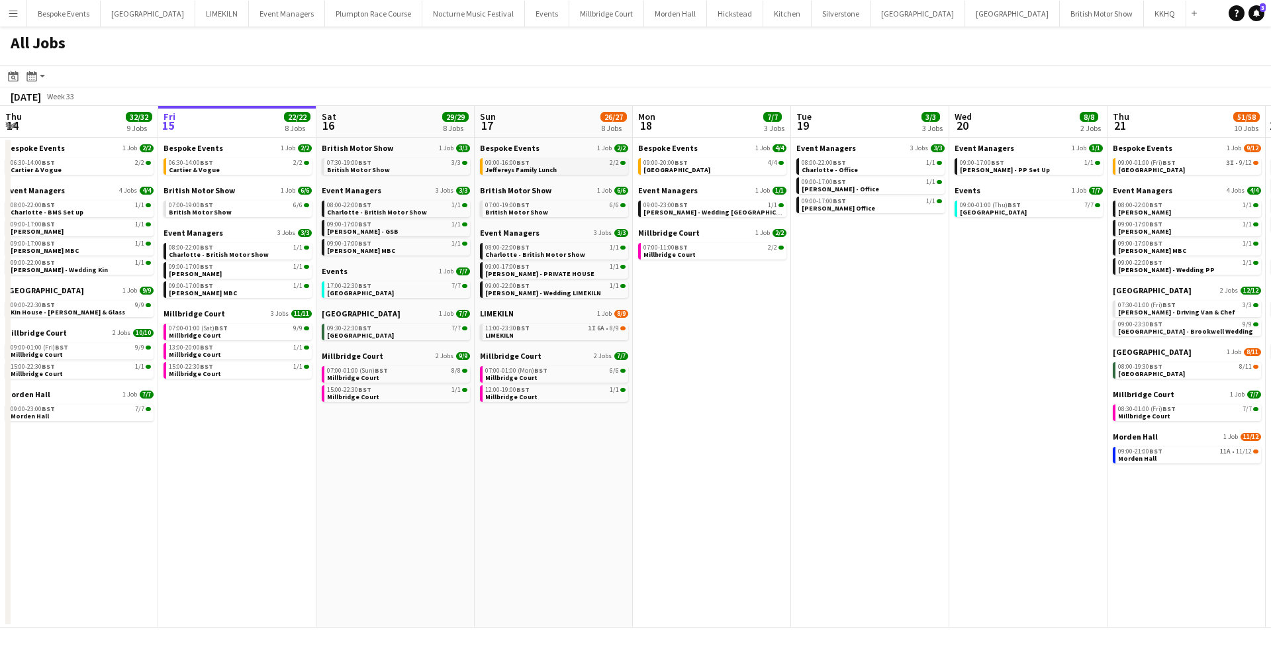
click at [568, 168] on link "09:00-16:00 BST 2/2 Jeffereys Family Lunch" at bounding box center [555, 165] width 140 height 15
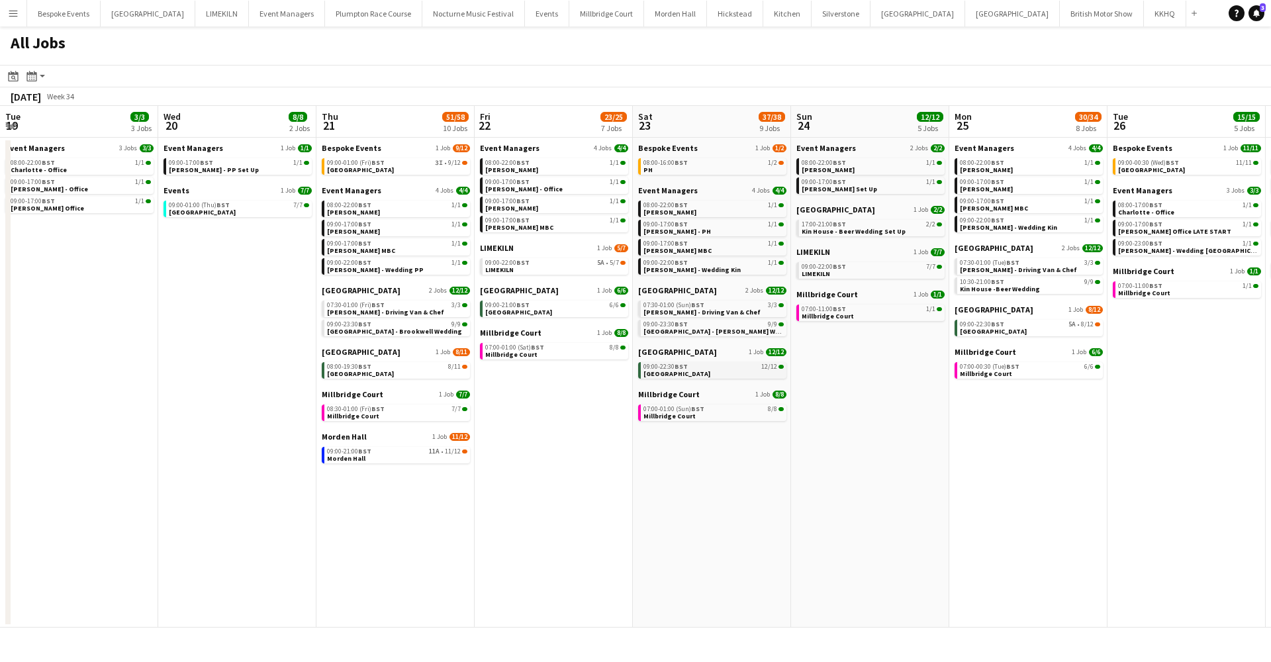
scroll to position [0, 475]
click at [690, 171] on link "08:00-16:00 BST 1/2 PH" at bounding box center [713, 165] width 140 height 15
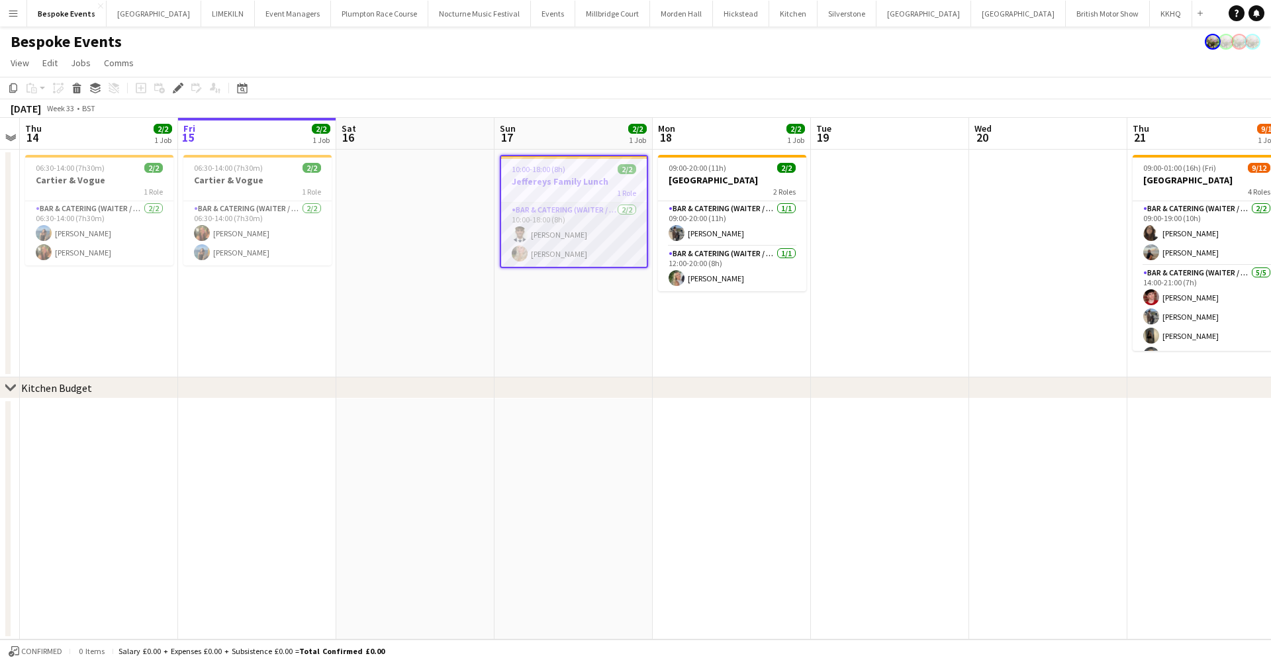
click at [580, 218] on app-card-role "Bar & Catering (Waiter / waitress) 2/2 10:00-18:00 (8h) Luc Pressley Olivia Dav…" at bounding box center [574, 234] width 146 height 64
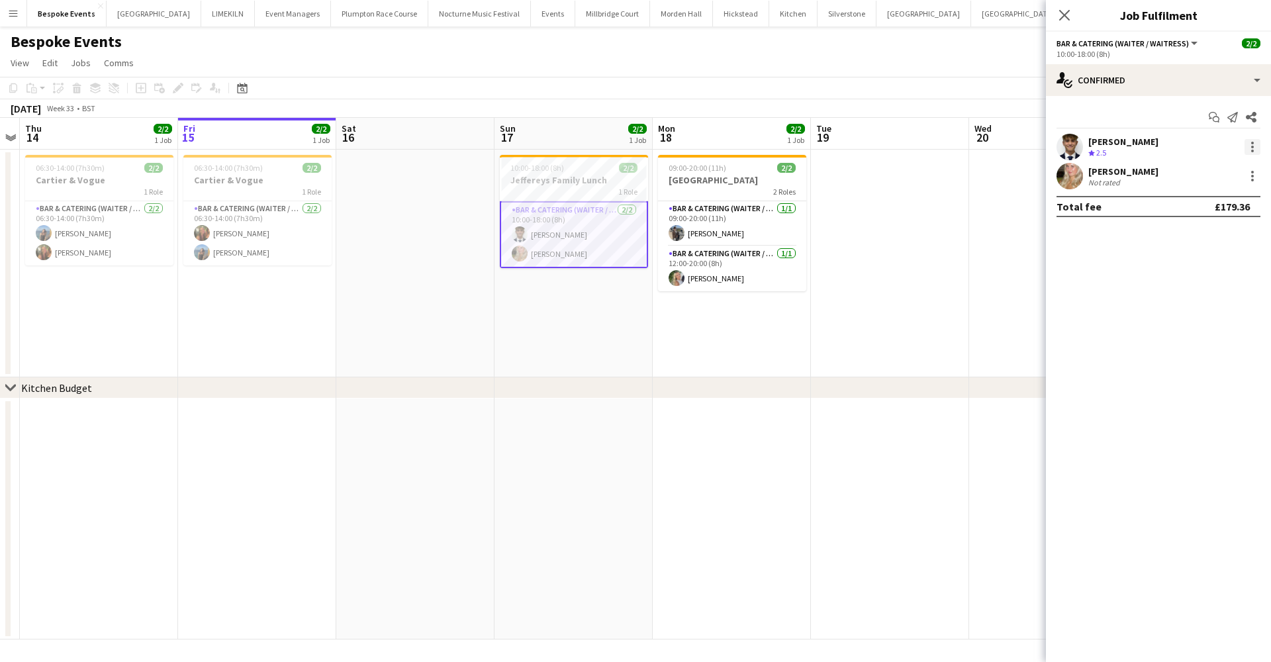
click at [1255, 148] on div at bounding box center [1252, 147] width 16 height 16
click at [1205, 300] on span "Remove" at bounding box center [1187, 297] width 40 height 11
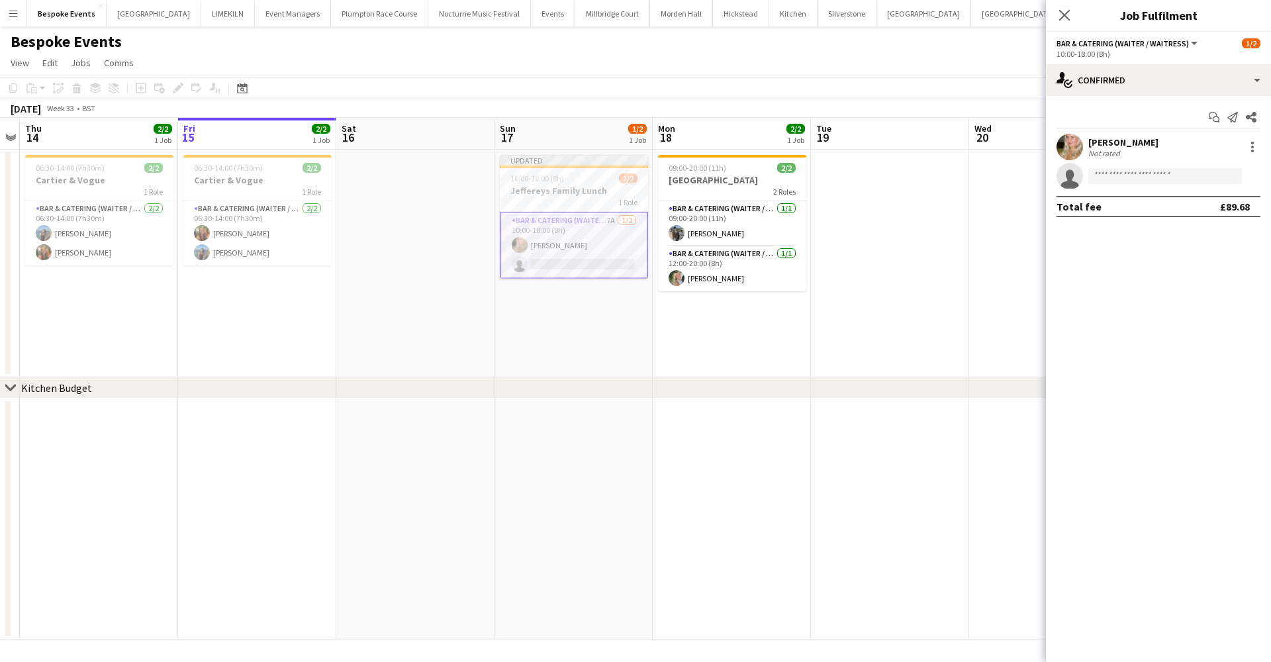
click at [898, 281] on app-date-cell at bounding box center [890, 264] width 158 height 228
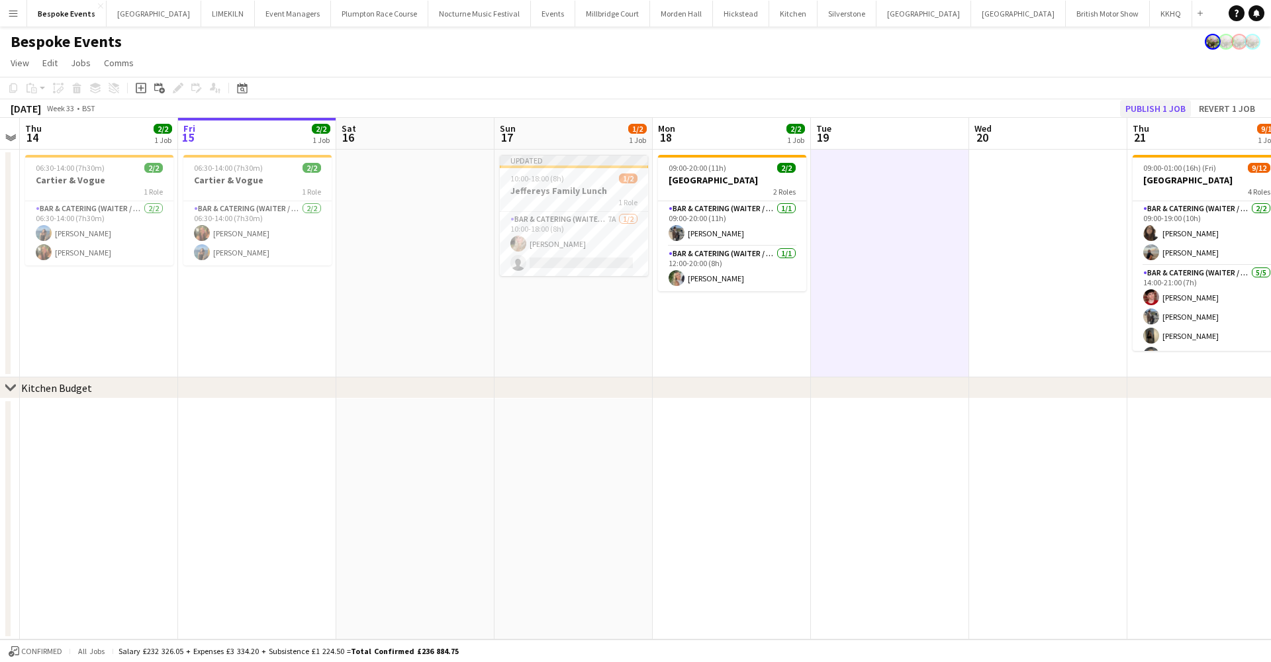
click at [1148, 112] on button "Publish 1 job" at bounding box center [1155, 108] width 71 height 17
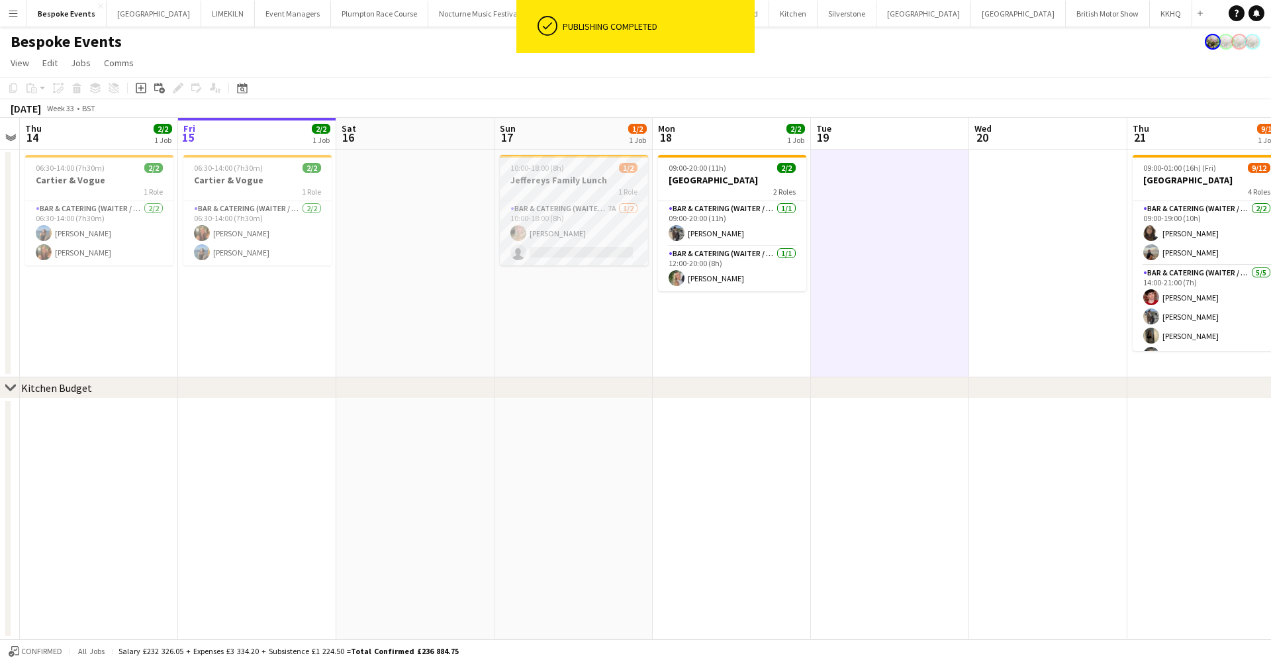
click at [558, 191] on div "1 Role" at bounding box center [574, 191] width 148 height 11
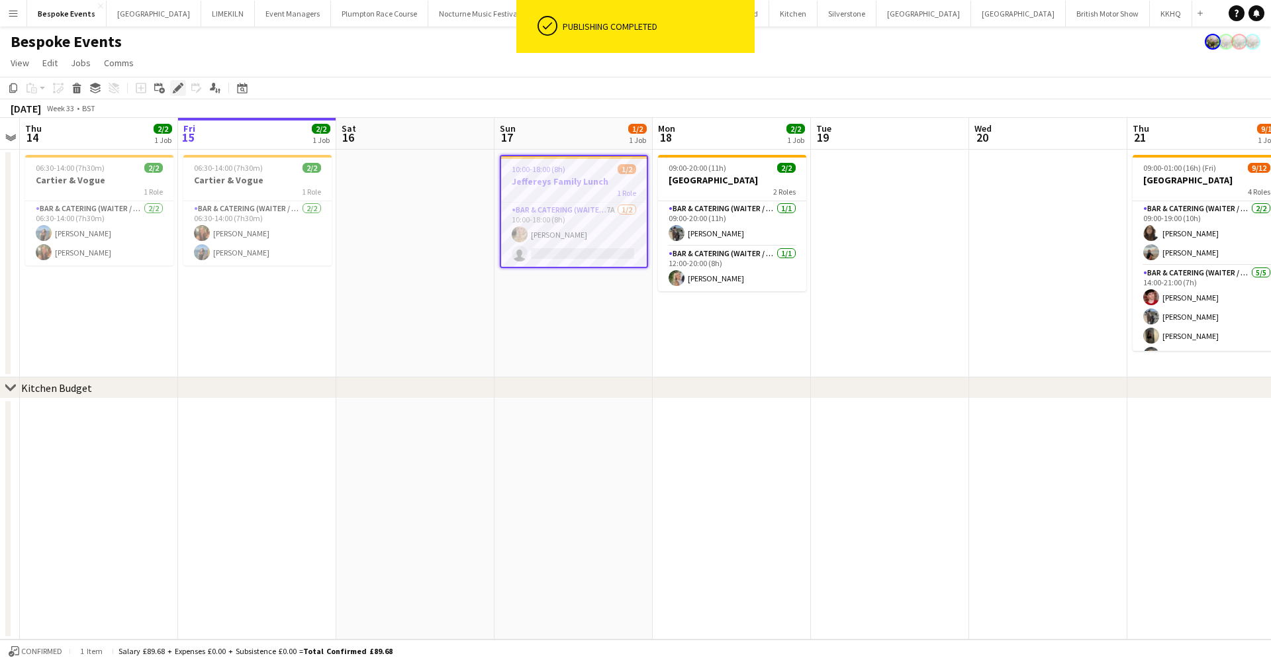
click at [174, 88] on icon "Edit" at bounding box center [178, 88] width 11 height 11
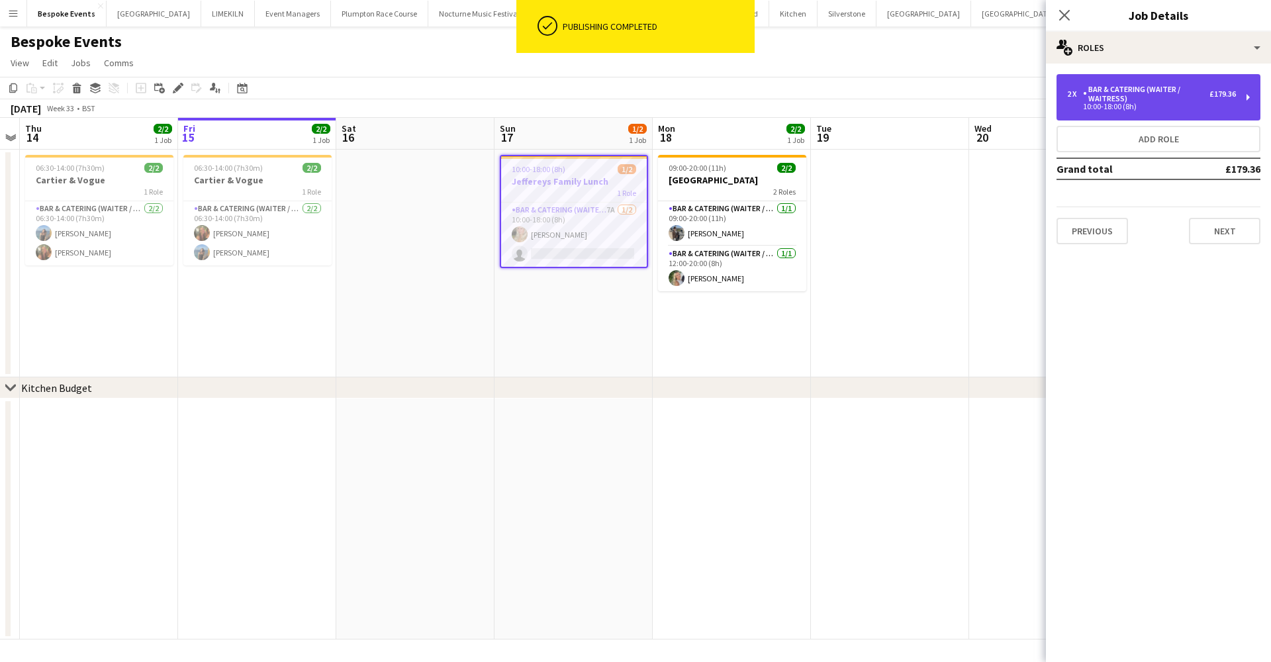
click at [1124, 97] on div "Bar & Catering (Waiter / waitress)" at bounding box center [1146, 94] width 126 height 19
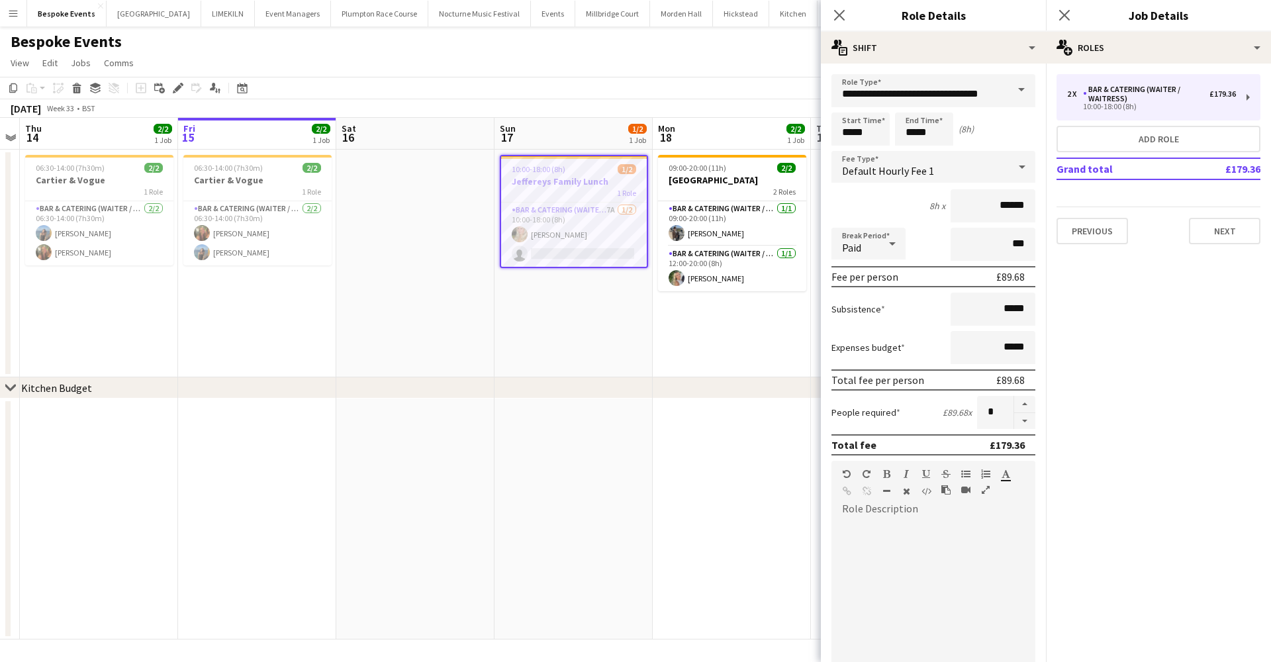
drag, startPoint x: 1014, startPoint y: 404, endPoint x: 956, endPoint y: 404, distance: 57.6
click at [1014, 404] on button "button" at bounding box center [1024, 404] width 21 height 17
click at [1019, 424] on button "button" at bounding box center [1024, 421] width 21 height 17
click at [1020, 424] on button "button" at bounding box center [1024, 421] width 21 height 17
type input "*"
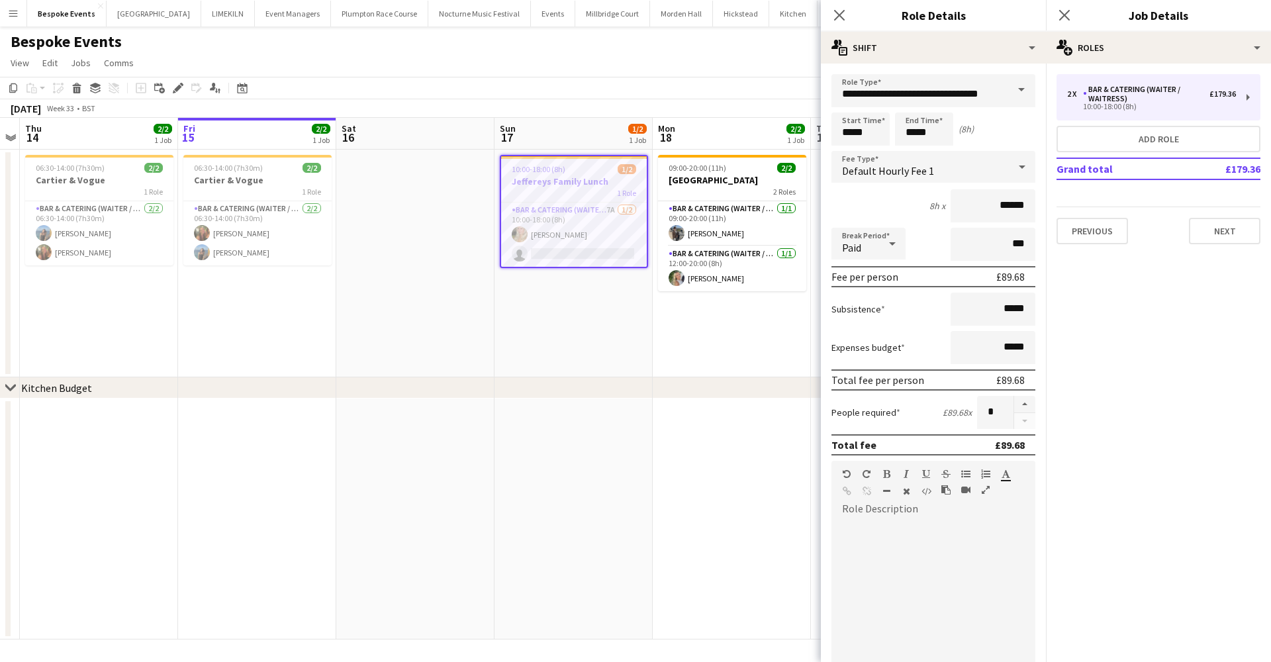
click at [727, 411] on app-date-cell at bounding box center [731, 518] width 158 height 241
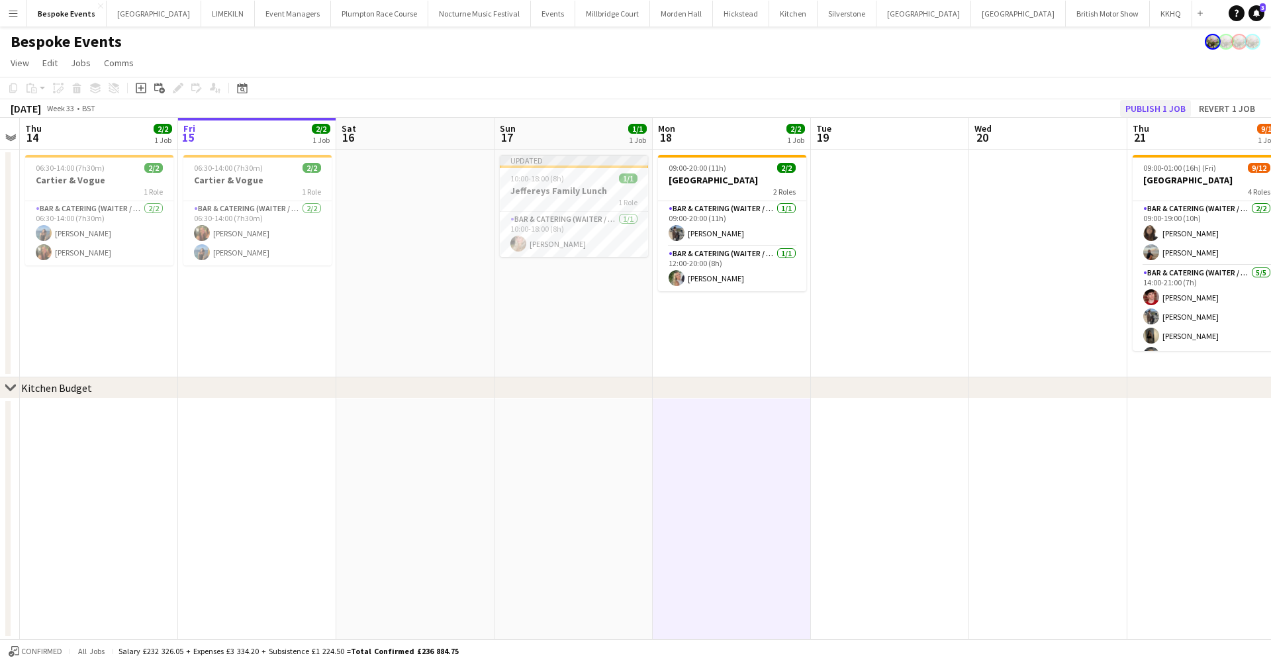
click at [1143, 109] on button "Publish 1 job" at bounding box center [1155, 108] width 71 height 17
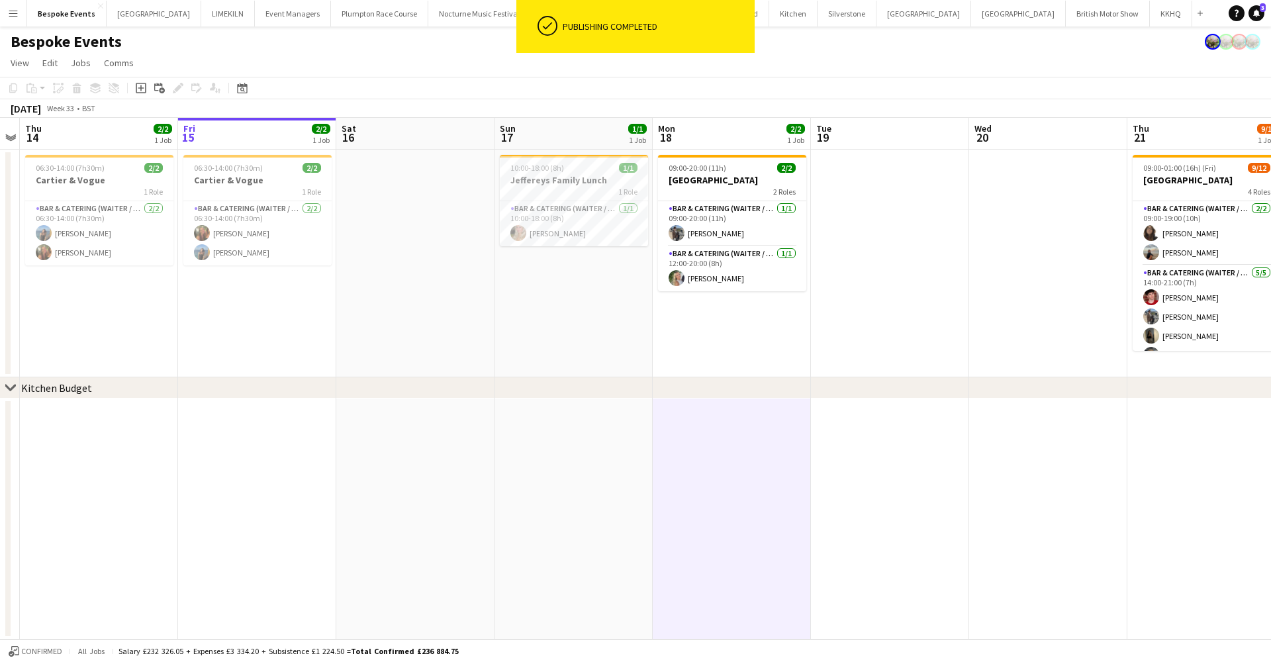
click at [429, 60] on app-page-menu "View Day view expanded Day view collapsed Month view Date picker Jump to [DATE]…" at bounding box center [635, 64] width 1271 height 25
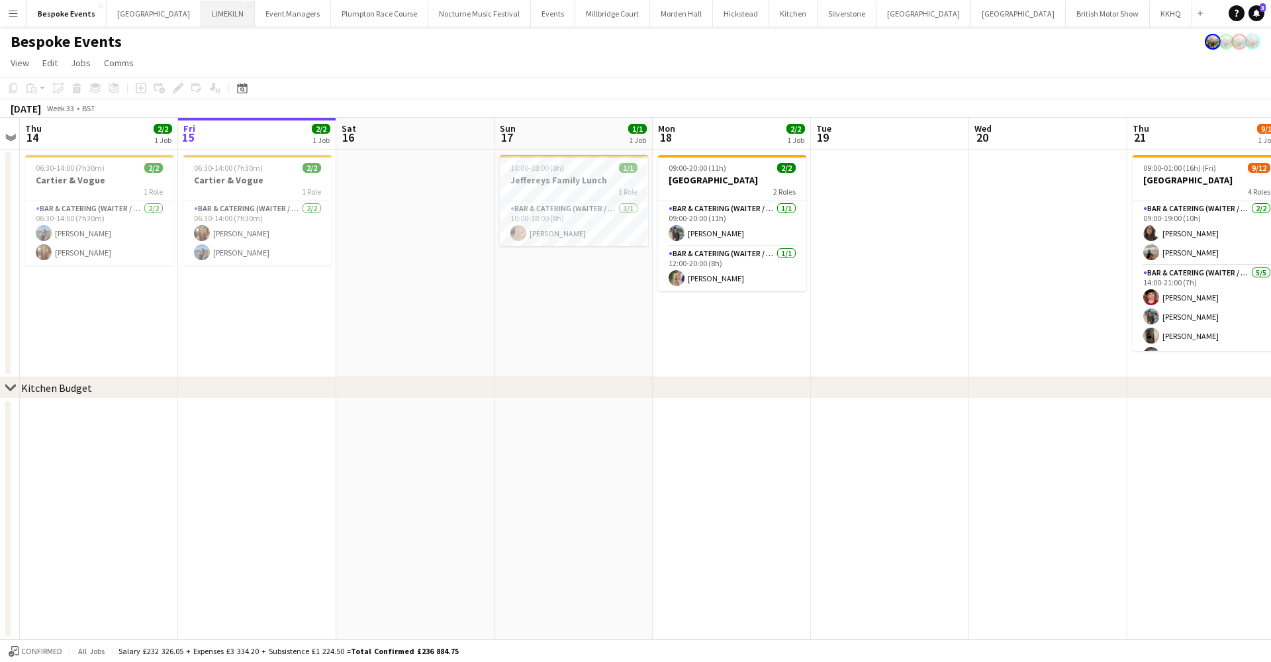
click at [210, 18] on button "LIMEKILN Close" at bounding box center [228, 14] width 54 height 26
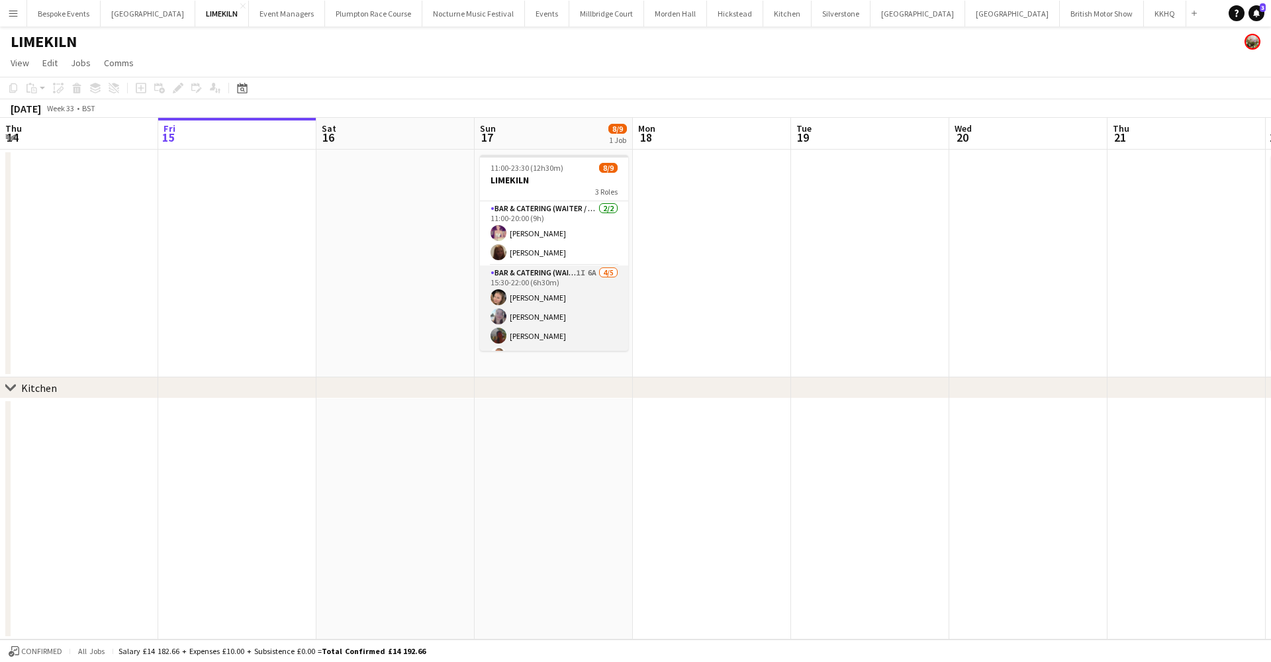
scroll to position [101, 0]
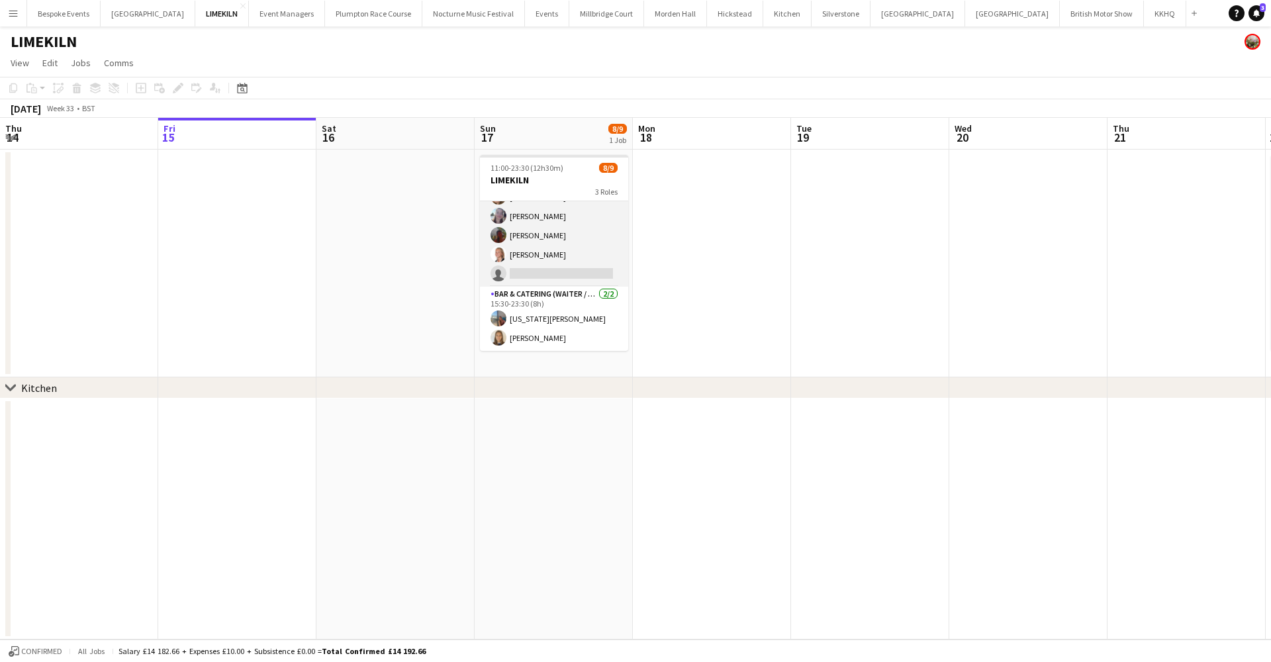
click at [545, 273] on app-card-role "Bar & Catering (Waiter / waitress) 1I 6A 4/5 15:30-22:00 (6h30m) Rosie Kenway E…" at bounding box center [554, 226] width 148 height 122
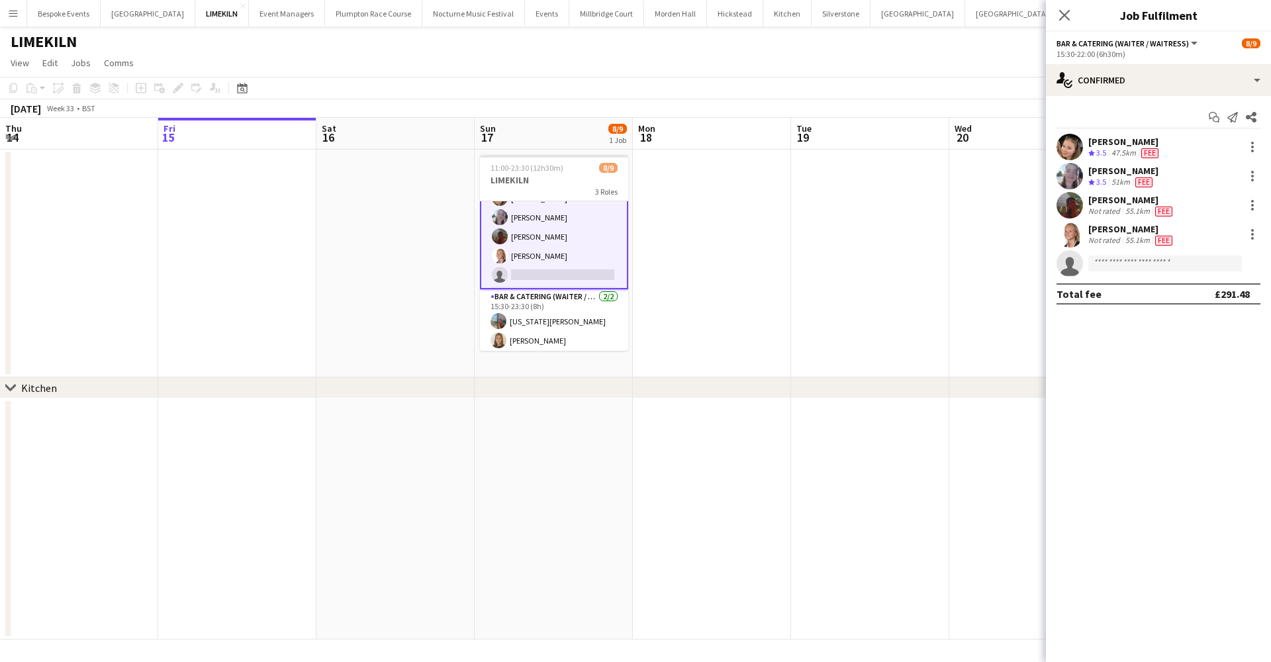
scroll to position [0, 0]
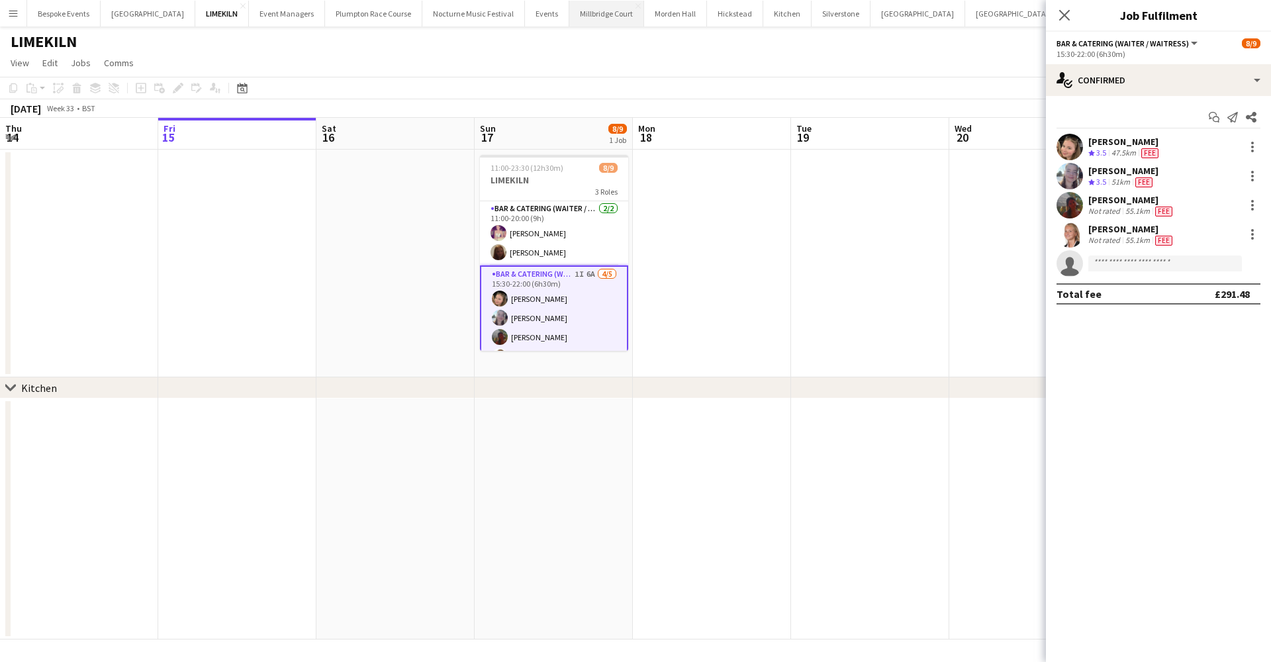
click at [578, 10] on button "[GEOGRAPHIC_DATA]" at bounding box center [606, 14] width 75 height 26
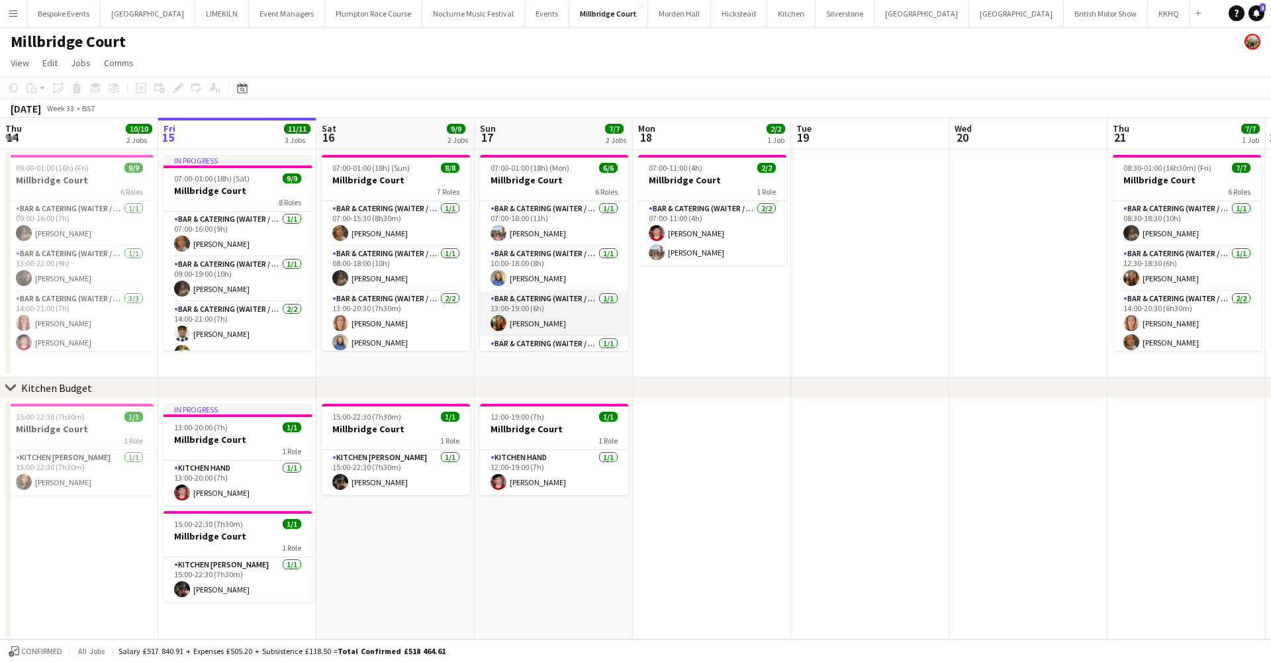
scroll to position [21, 0]
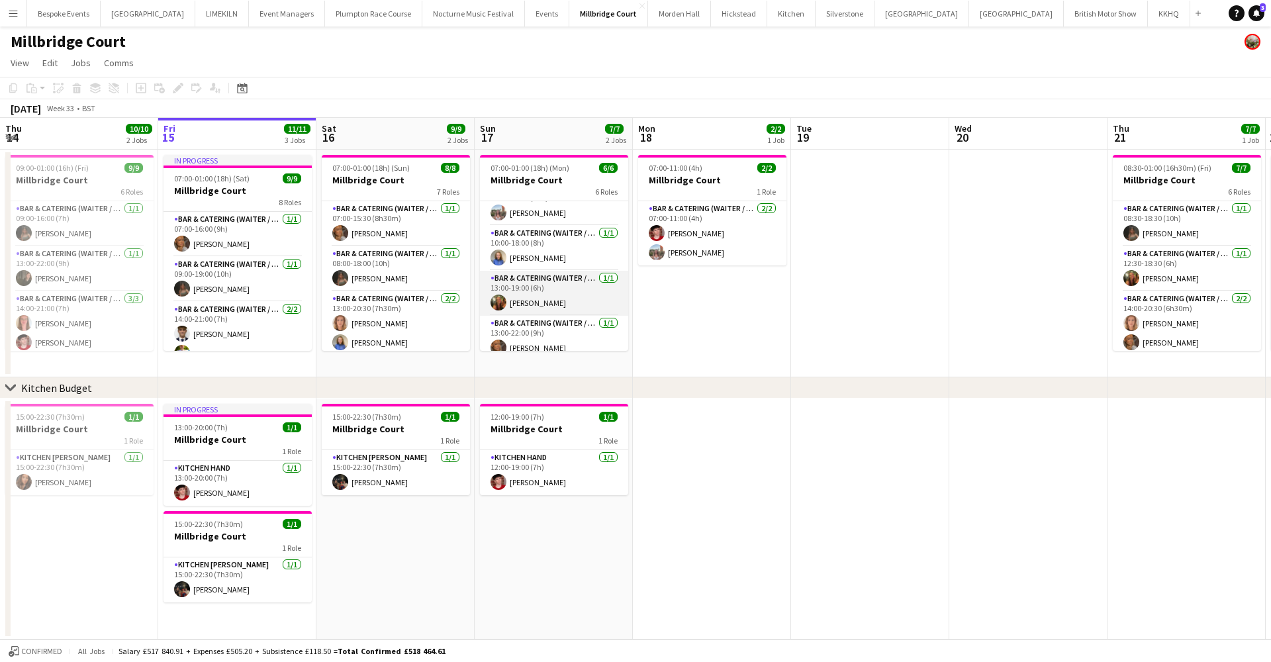
click at [555, 300] on app-card-role "Bar & Catering (Waiter / waitress) 1/1 13:00-19:00 (6h) Emily Reed" at bounding box center [554, 293] width 148 height 45
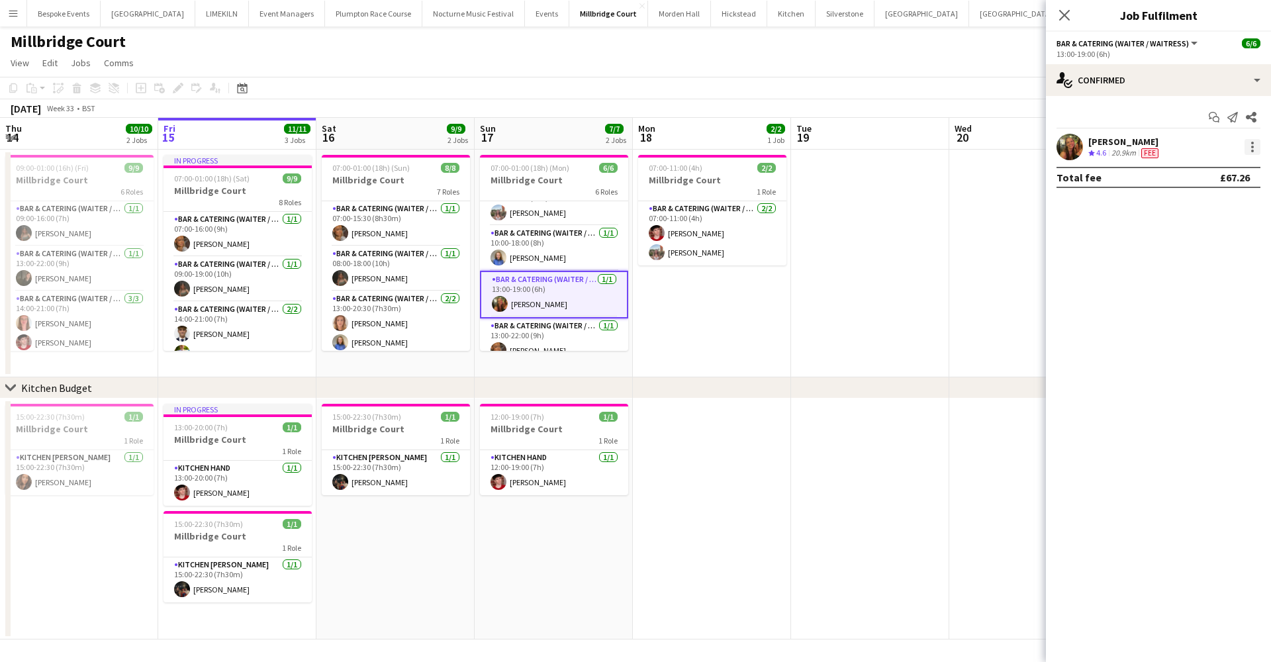
click at [1247, 148] on div at bounding box center [1252, 147] width 16 height 16
click at [1194, 306] on button "Remove" at bounding box center [1208, 299] width 103 height 32
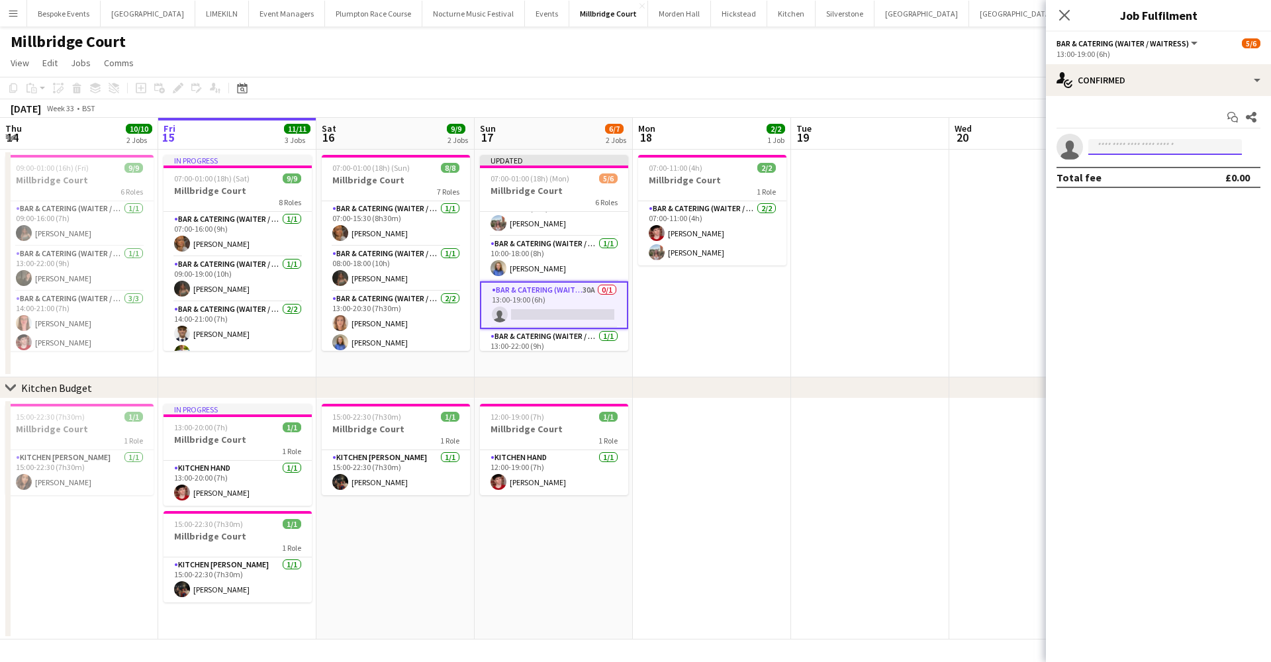
click at [1126, 148] on input at bounding box center [1165, 147] width 154 height 16
type input "*****"
click at [1150, 179] on span "lucpressley@hotmail.com" at bounding box center [1164, 176] width 132 height 11
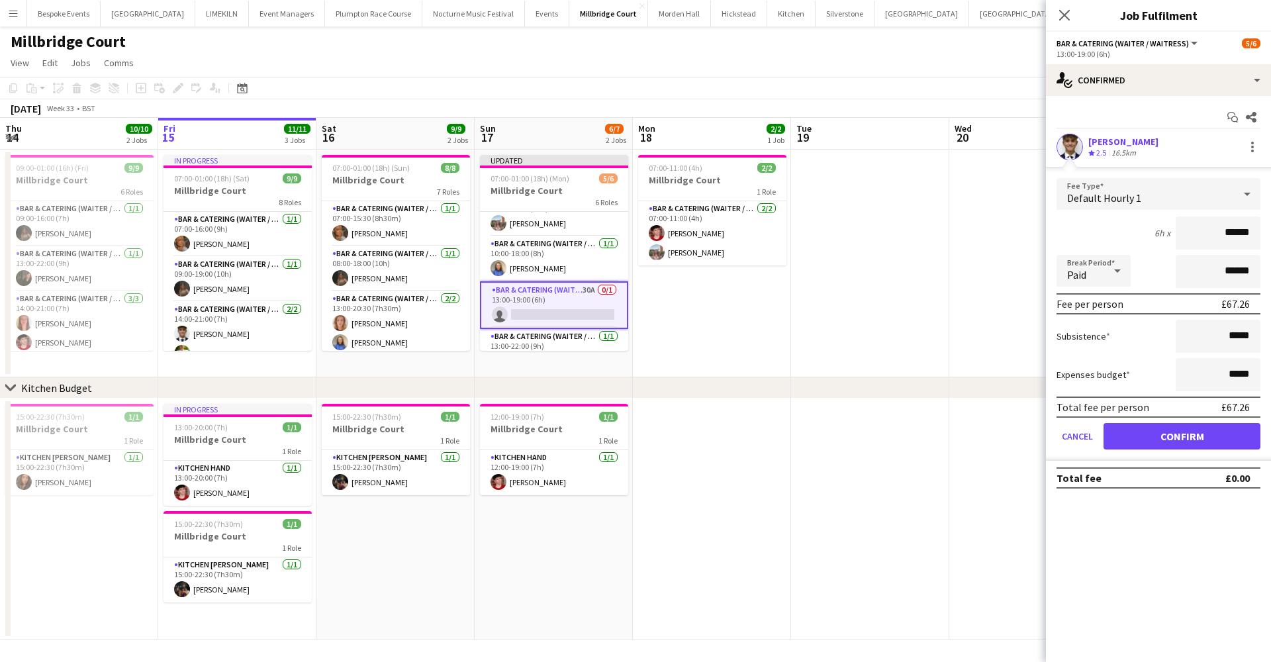
click at [1200, 437] on button "Confirm" at bounding box center [1181, 436] width 157 height 26
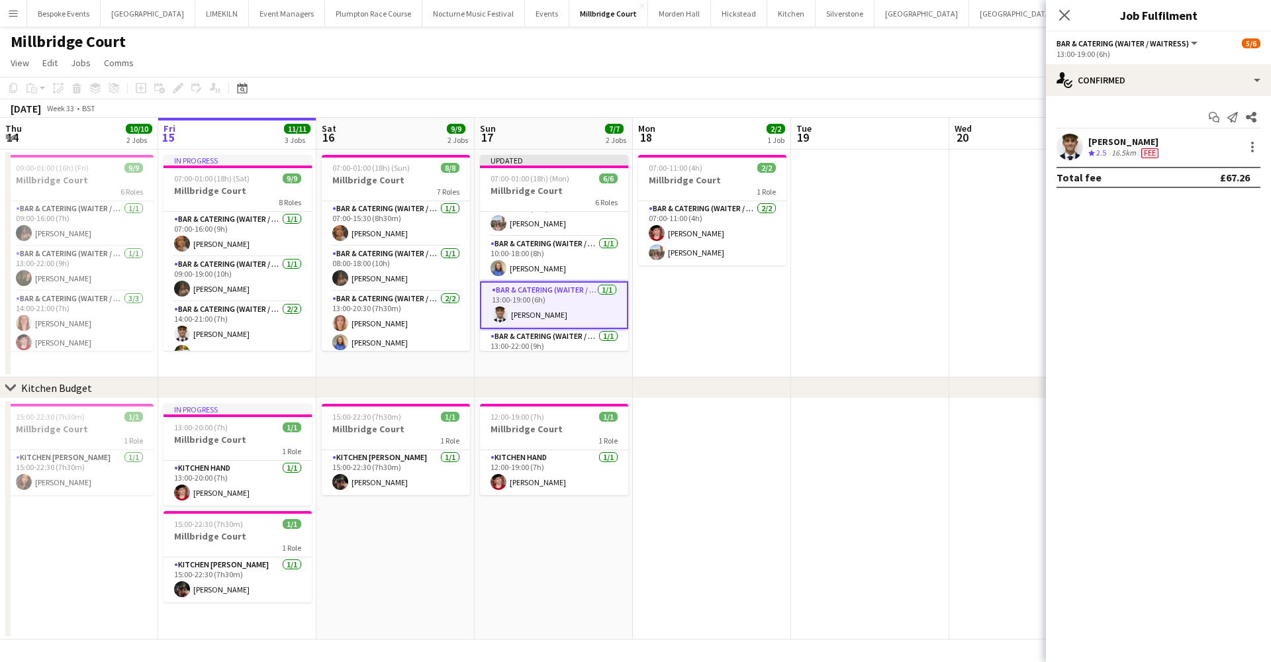
click at [765, 335] on app-date-cell "07:00-11:00 (4h) 2/2 Millbridge Court 1 Role Bar & Catering (Waiter / waitress)…" at bounding box center [712, 264] width 158 height 228
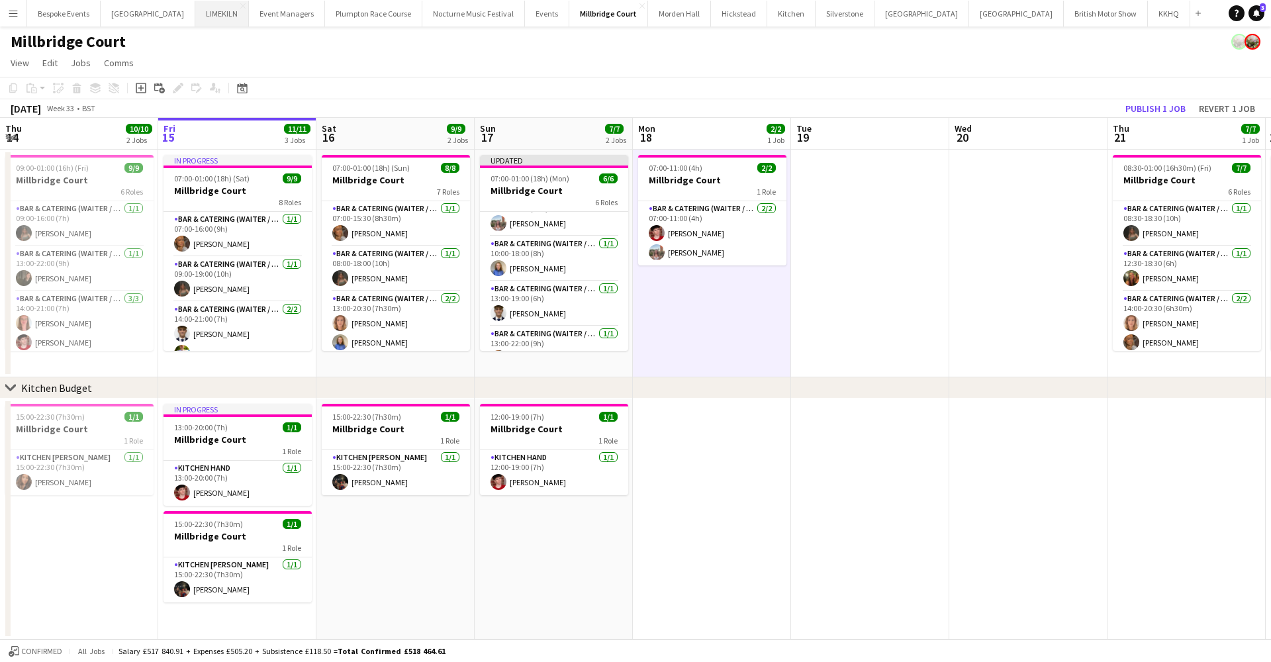
click at [212, 17] on button "LIMEKILN Close" at bounding box center [222, 14] width 54 height 26
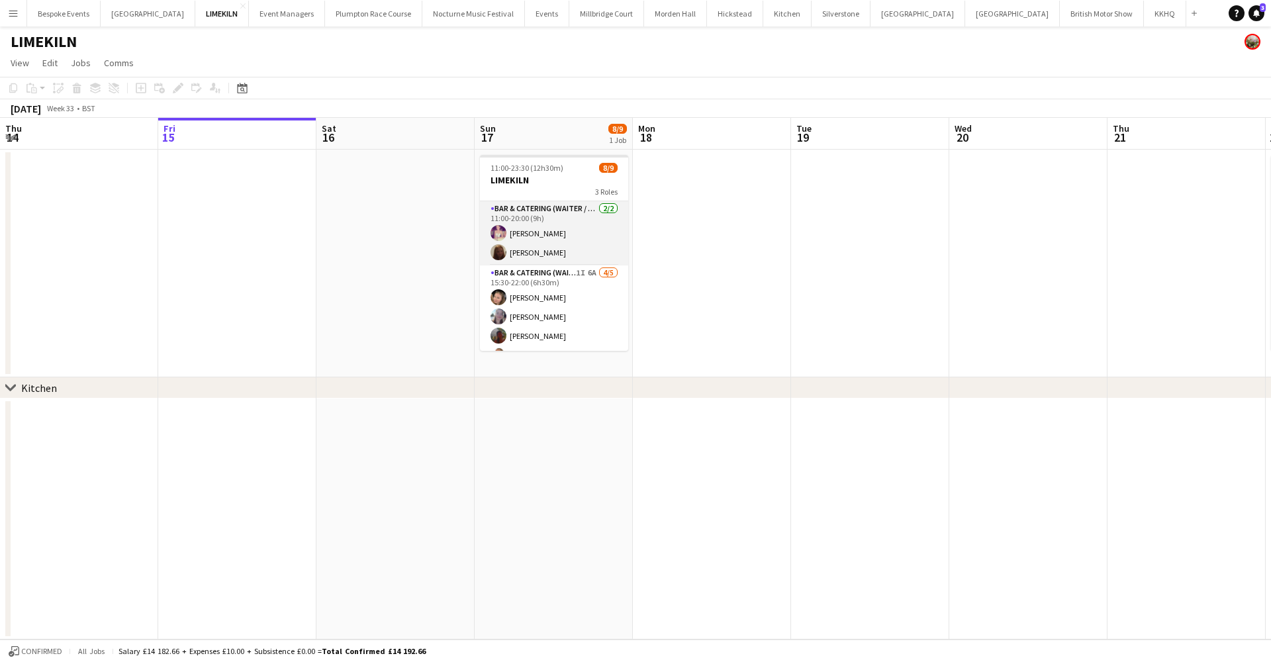
scroll to position [101, 0]
click at [568, 269] on app-card-role "Bar & Catering (Waiter / waitress) 1I 6A 4/5 15:30-22:00 (6h30m) Rosie Kenway E…" at bounding box center [554, 226] width 148 height 122
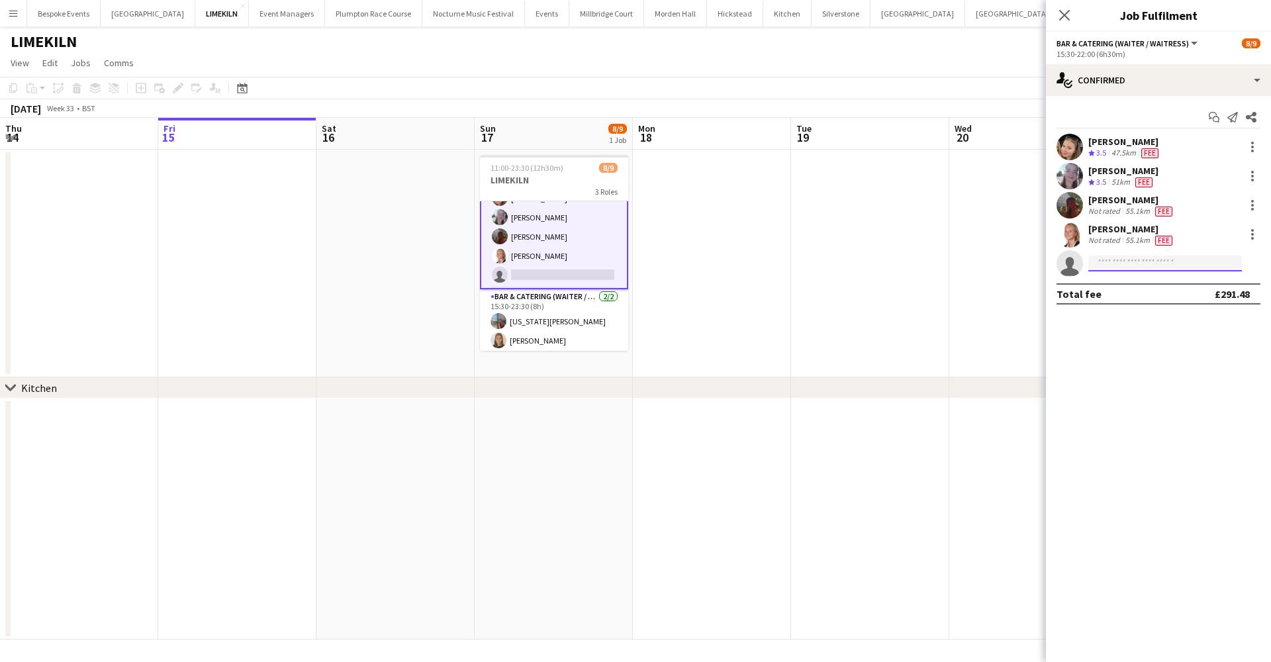
click at [1149, 259] on input at bounding box center [1165, 263] width 154 height 16
type input "********"
click at [1145, 290] on span "Busy with another job on Millbridge Court." at bounding box center [1164, 299] width 132 height 22
click at [941, 273] on app-date-cell at bounding box center [870, 264] width 158 height 228
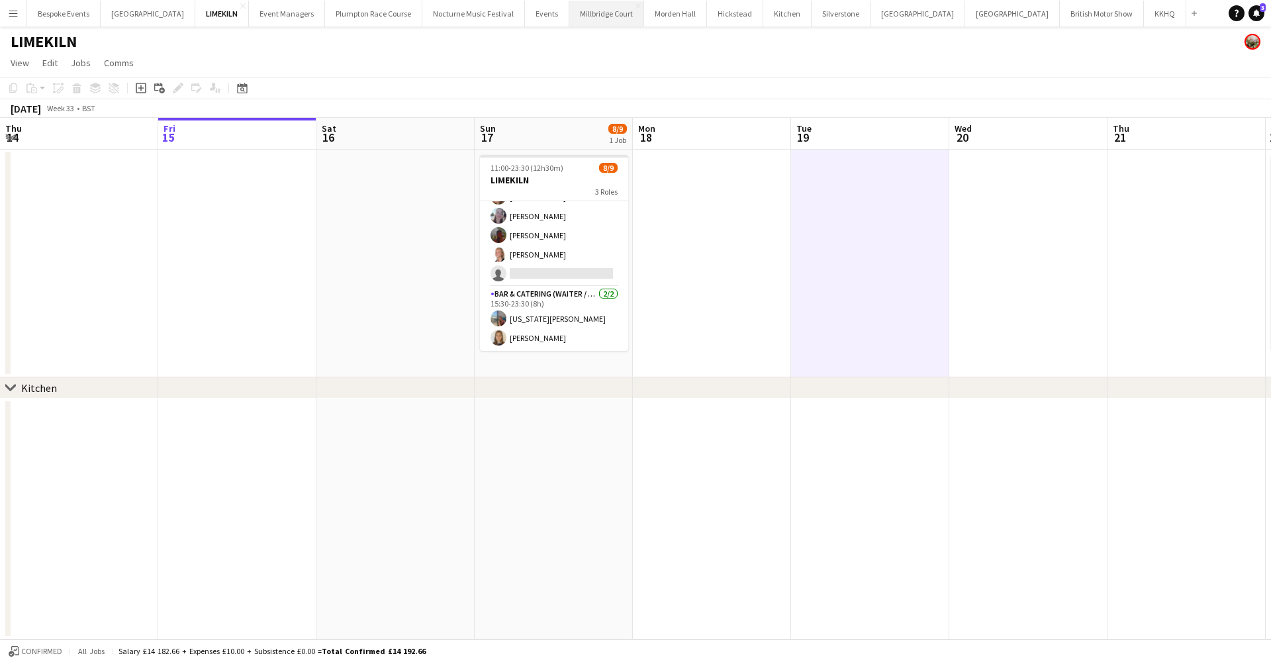
click at [586, 14] on button "[GEOGRAPHIC_DATA]" at bounding box center [606, 14] width 75 height 26
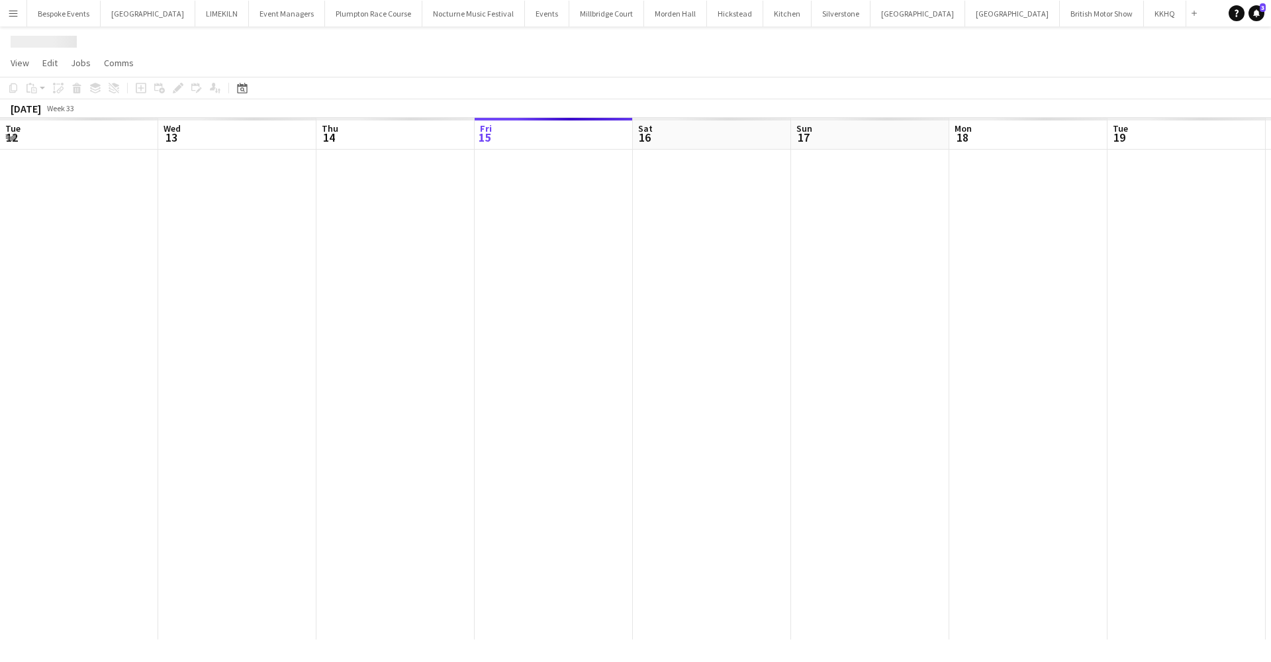
scroll to position [0, 316]
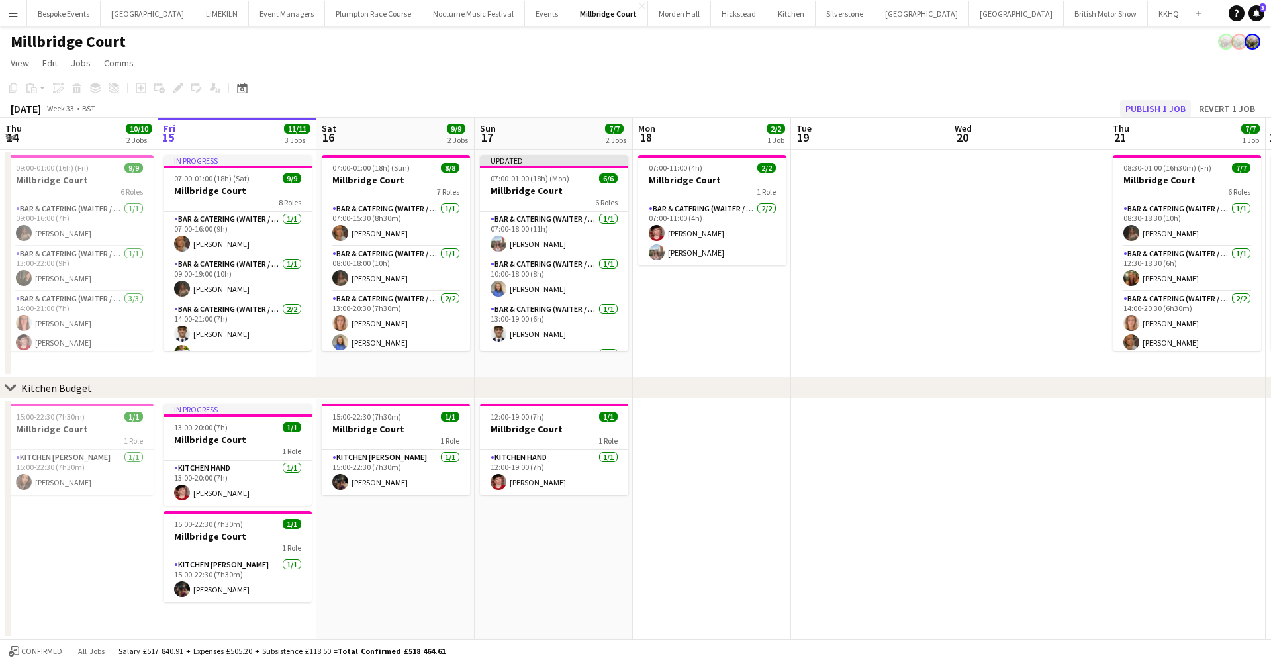
click at [1152, 112] on button "Publish 1 job" at bounding box center [1155, 108] width 71 height 17
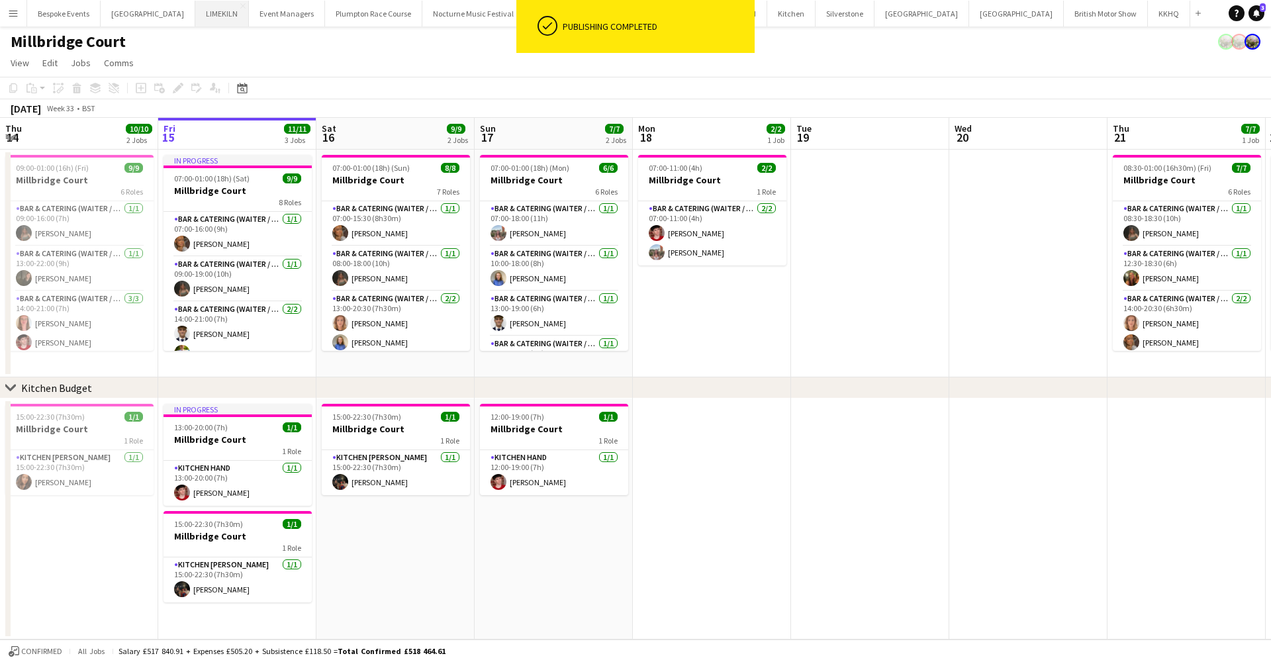
click at [195, 21] on button "LIMEKILN Close" at bounding box center [222, 14] width 54 height 26
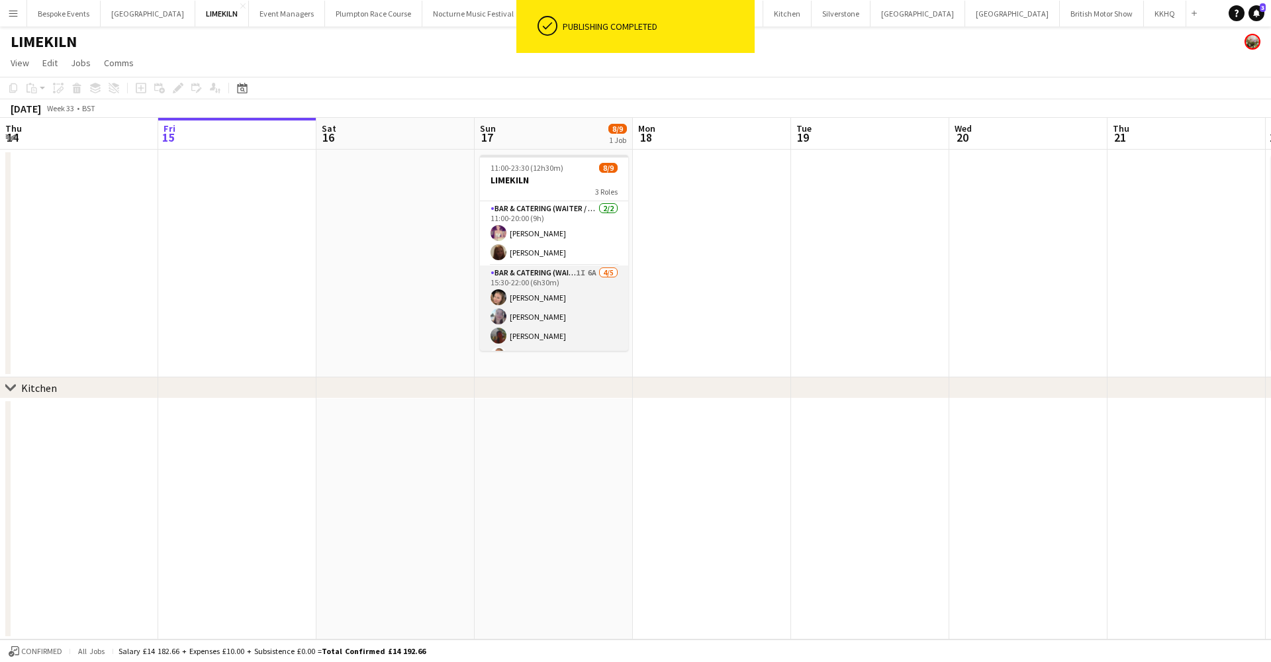
scroll to position [101, 0]
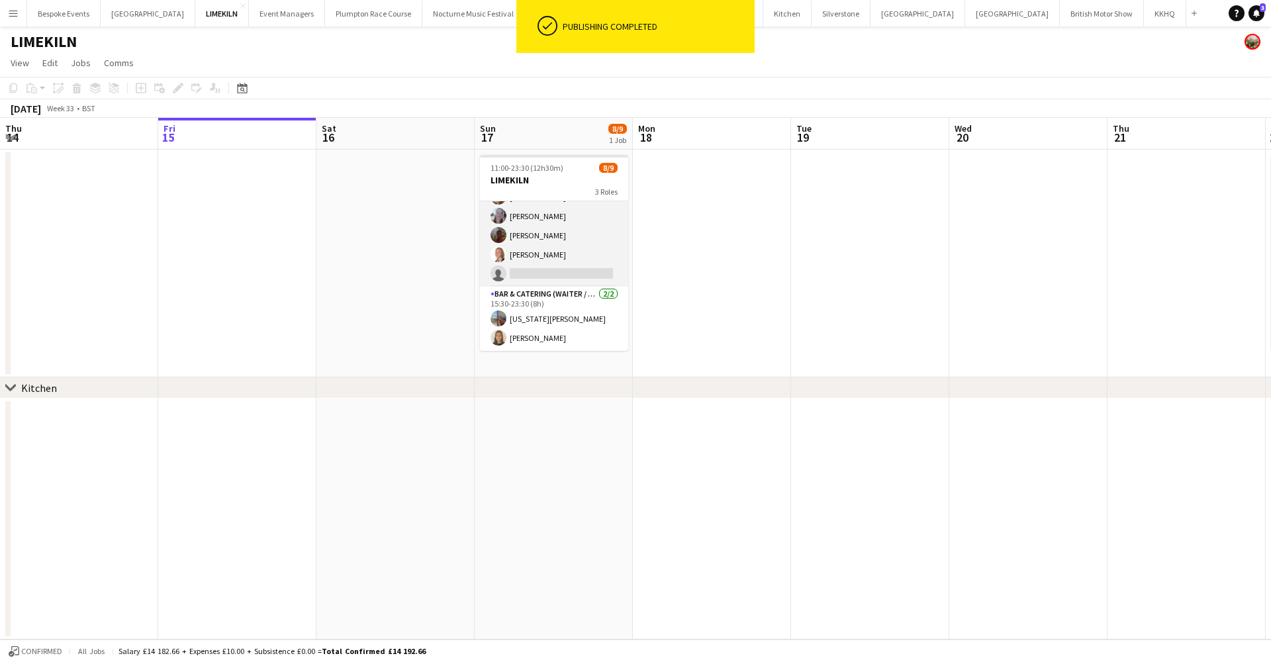
click at [562, 273] on app-card-role "Bar & Catering (Waiter / waitress) 1I 6A 4/5 15:30-22:00 (6h30m) Rosie Kenway E…" at bounding box center [554, 226] width 148 height 122
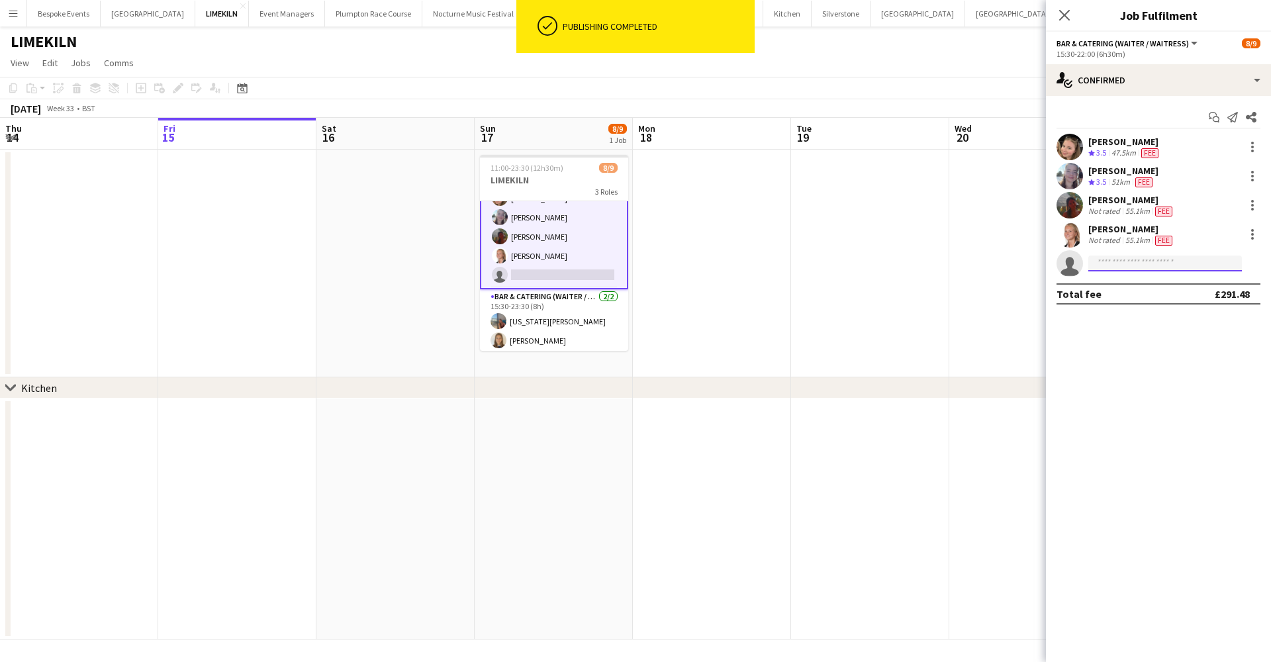
click at [1112, 266] on input at bounding box center [1165, 263] width 154 height 16
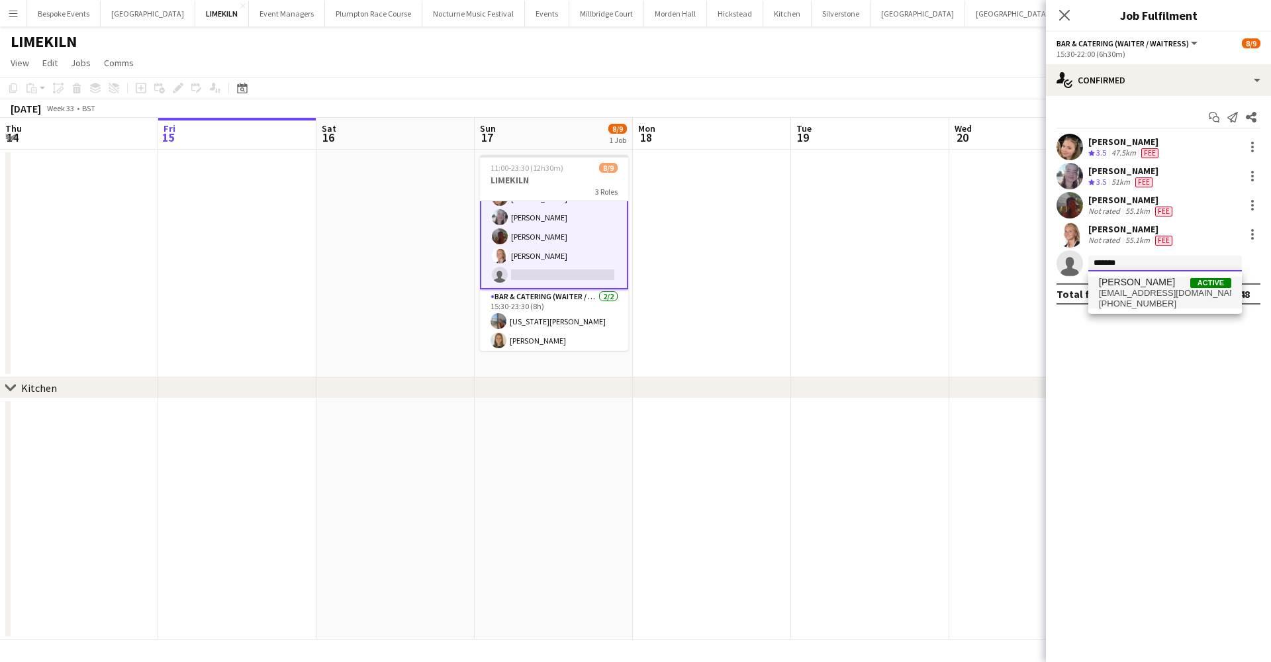
type input "*******"
click at [1114, 302] on span "+447493405303" at bounding box center [1164, 303] width 132 height 11
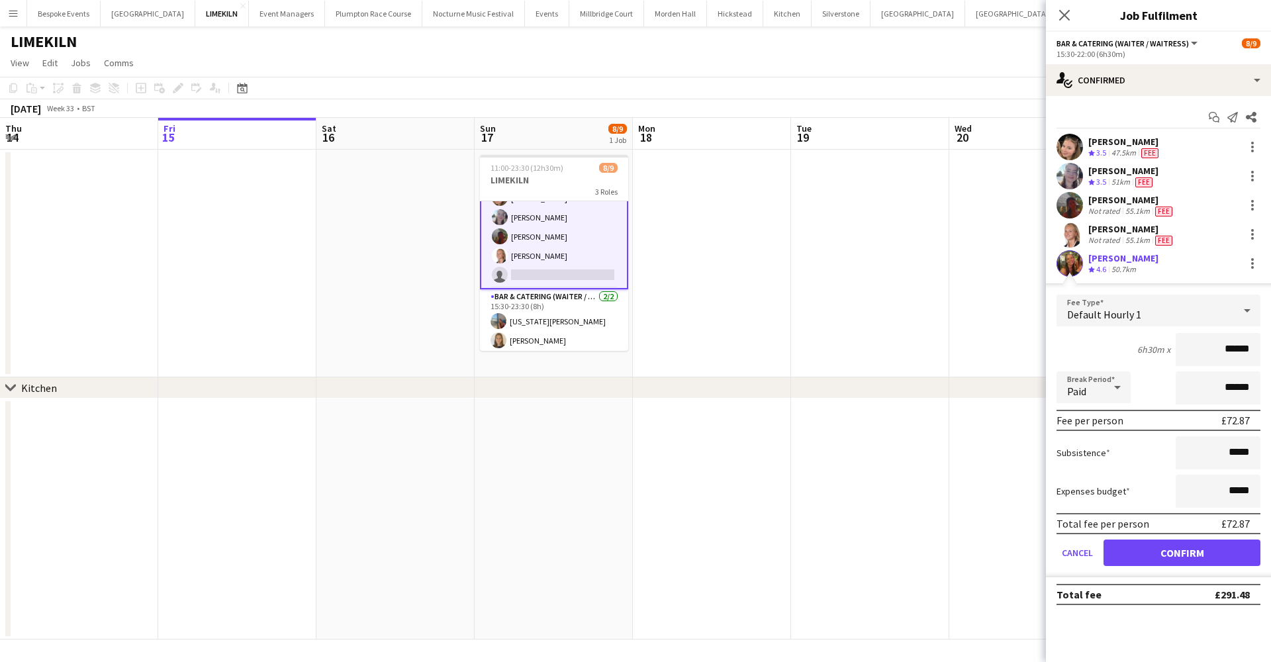
click at [1192, 549] on button "Confirm" at bounding box center [1181, 552] width 157 height 26
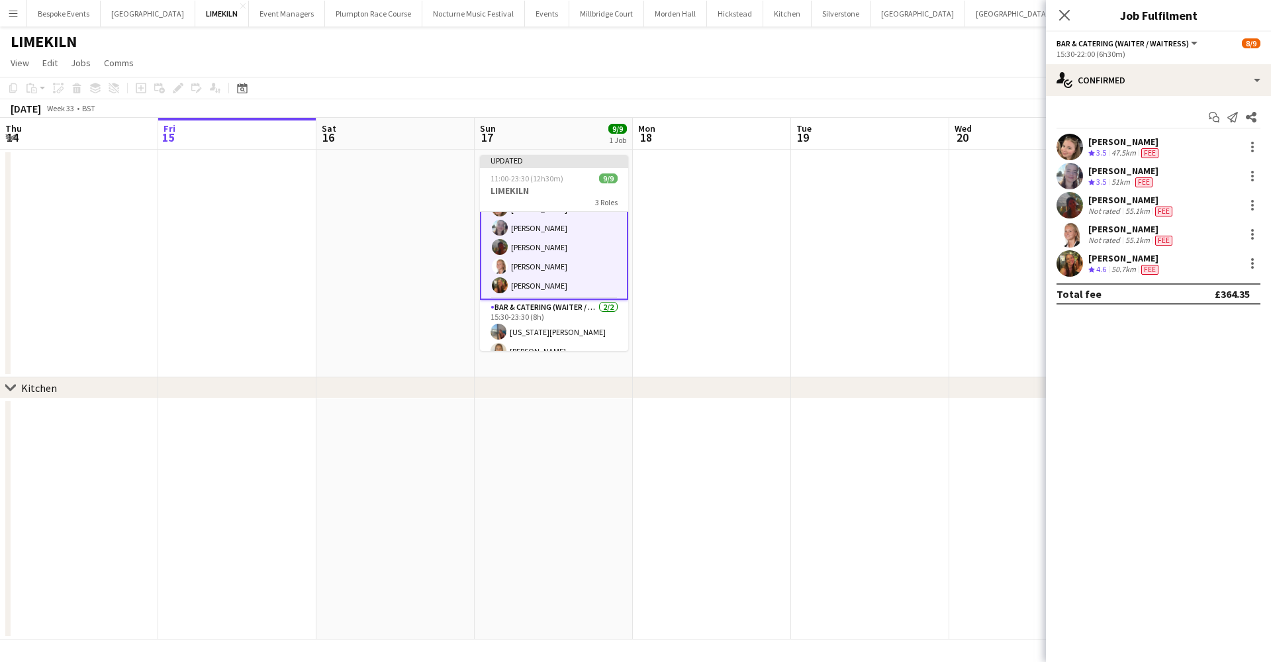
click at [952, 335] on app-date-cell at bounding box center [1028, 264] width 158 height 228
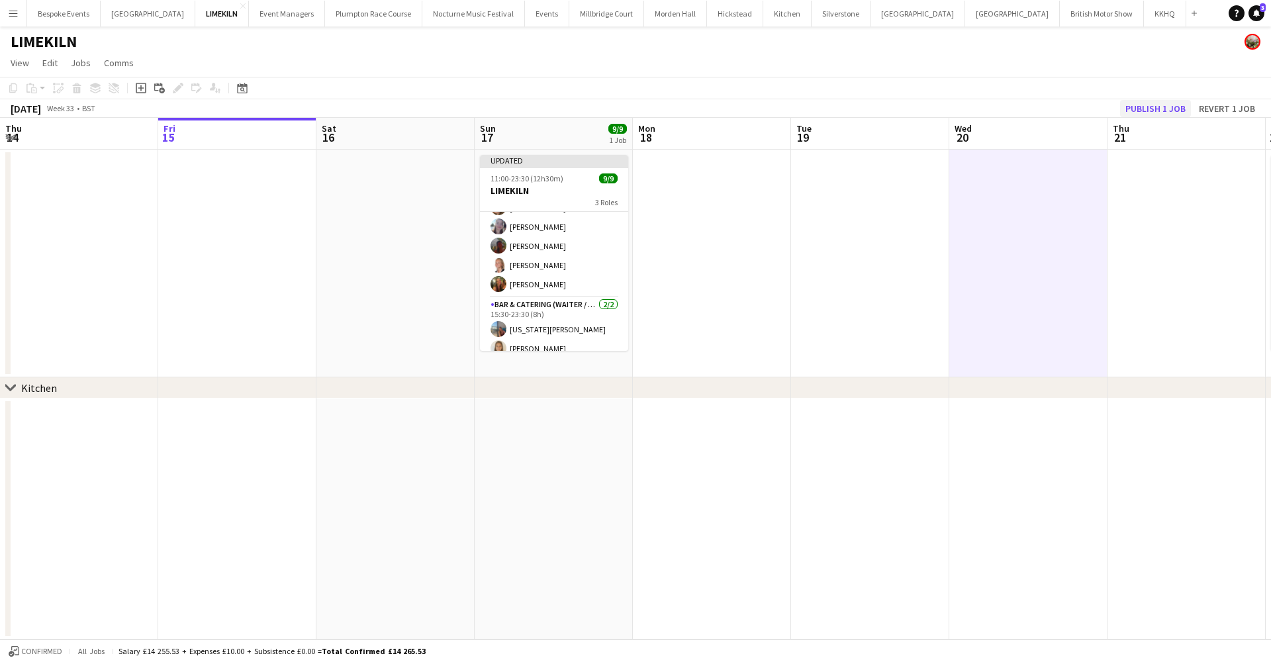
click at [1147, 101] on button "Publish 1 job" at bounding box center [1155, 108] width 71 height 17
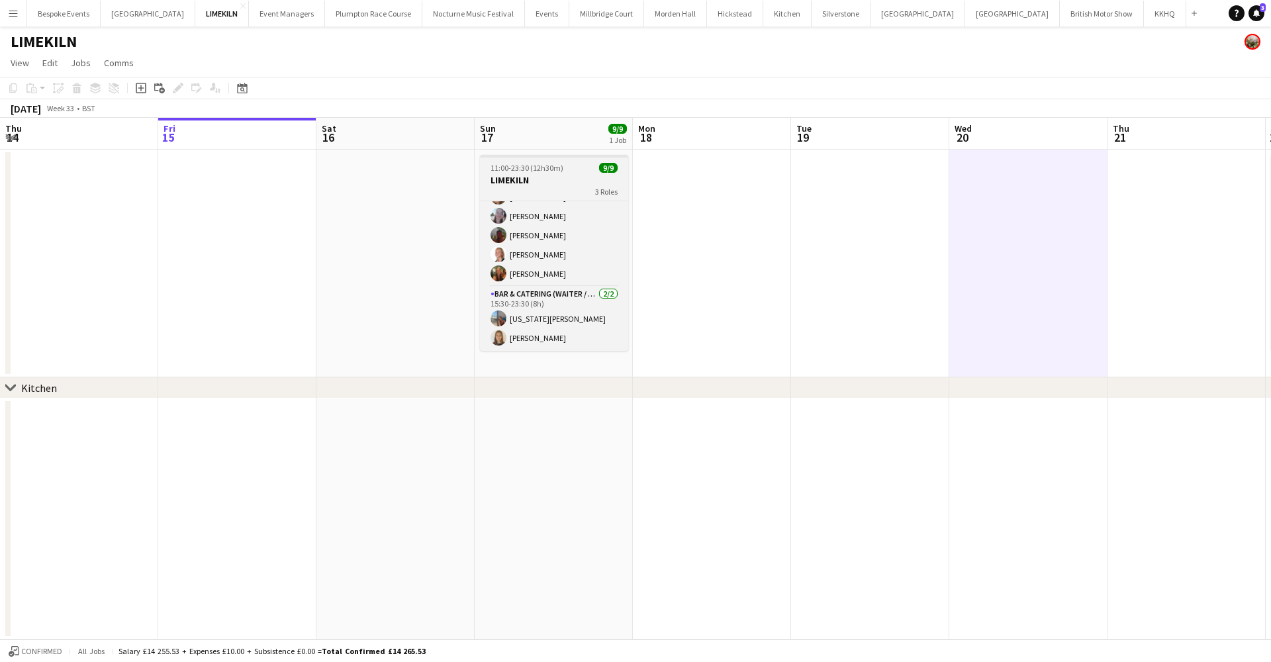
scroll to position [0, 0]
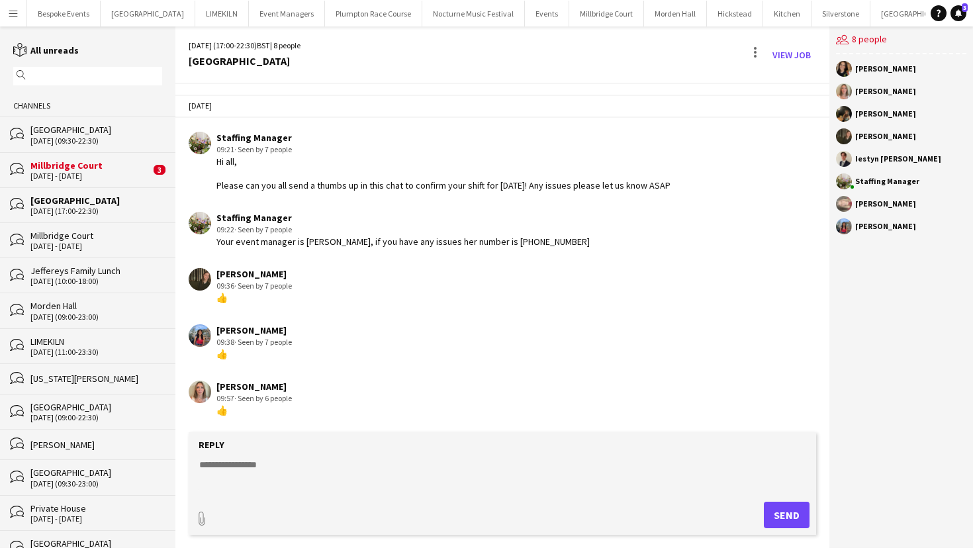
scroll to position [6, 0]
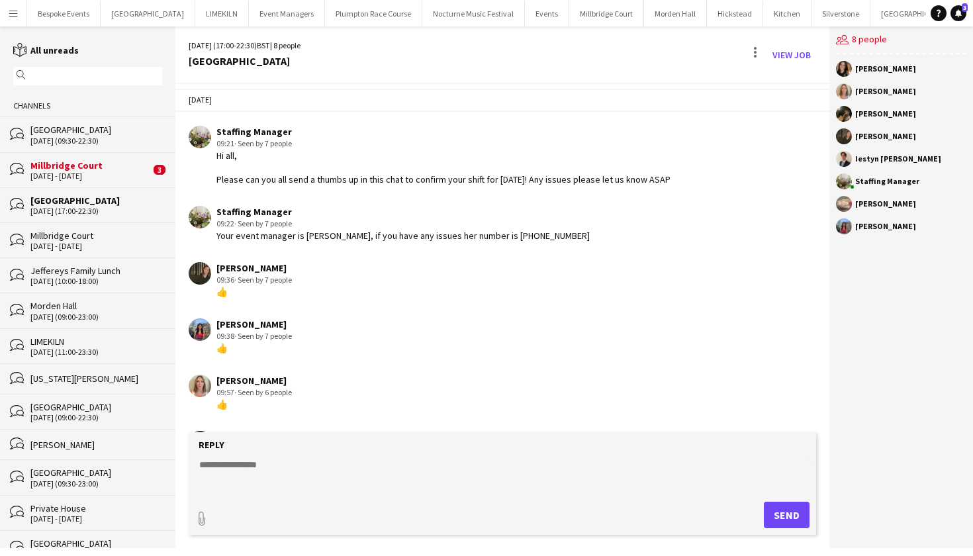
click at [58, 201] on div "[GEOGRAPHIC_DATA]" at bounding box center [96, 201] width 132 height 12
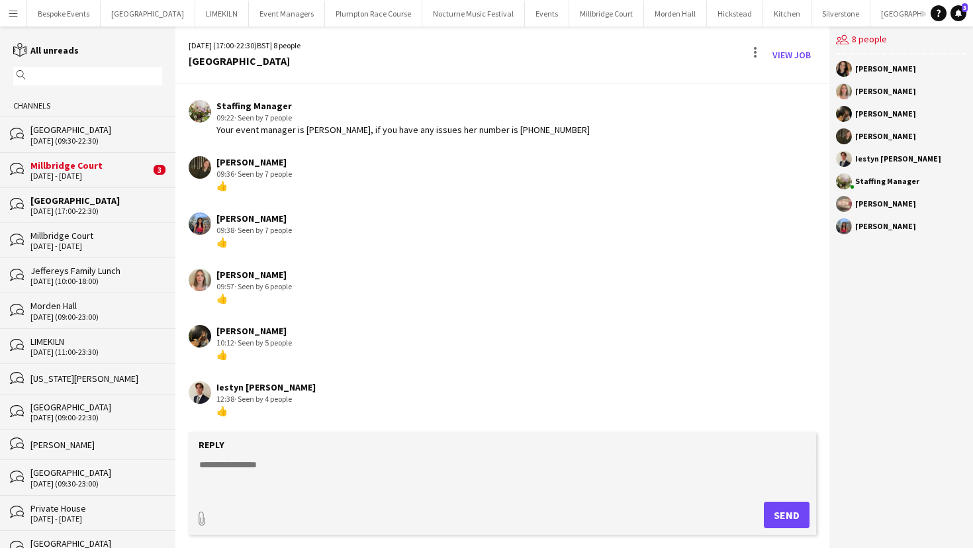
click at [58, 130] on div "[GEOGRAPHIC_DATA]" at bounding box center [96, 130] width 132 height 12
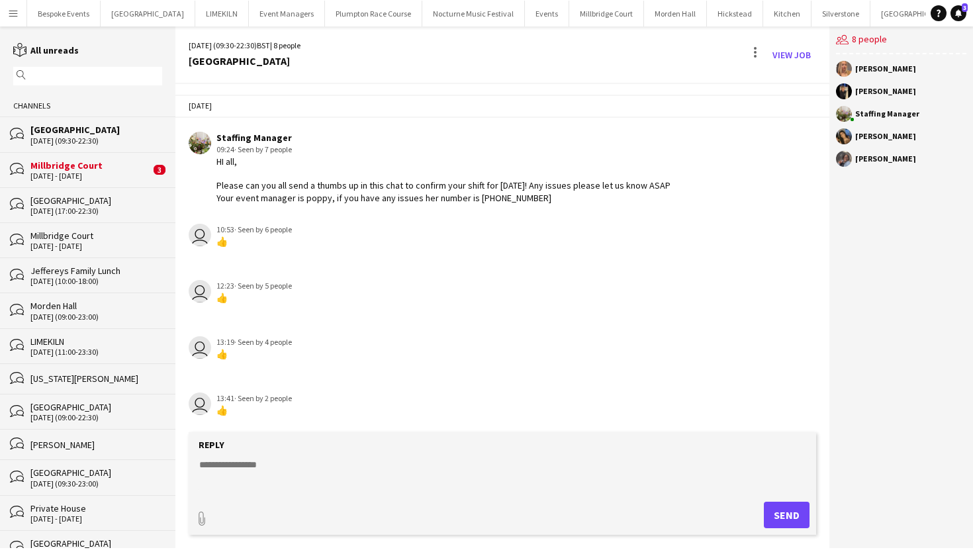
scroll to position [11, 0]
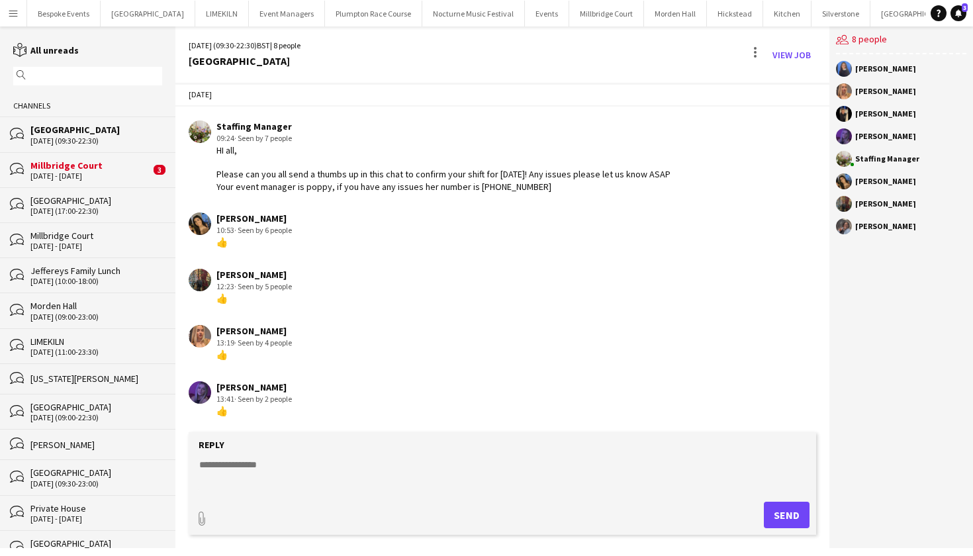
click at [52, 128] on div "[GEOGRAPHIC_DATA]" at bounding box center [96, 130] width 132 height 12
click at [569, 9] on button "[GEOGRAPHIC_DATA]" at bounding box center [606, 14] width 75 height 26
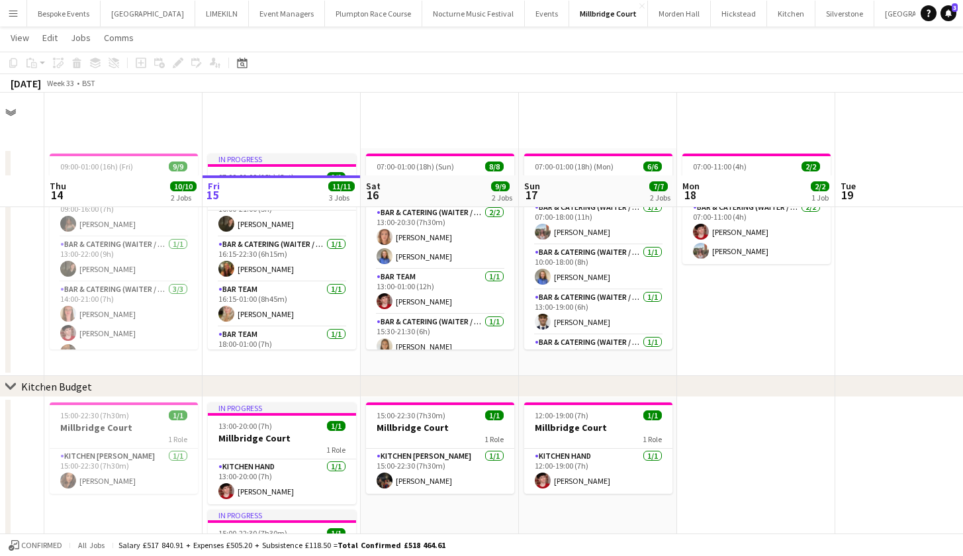
scroll to position [89, 0]
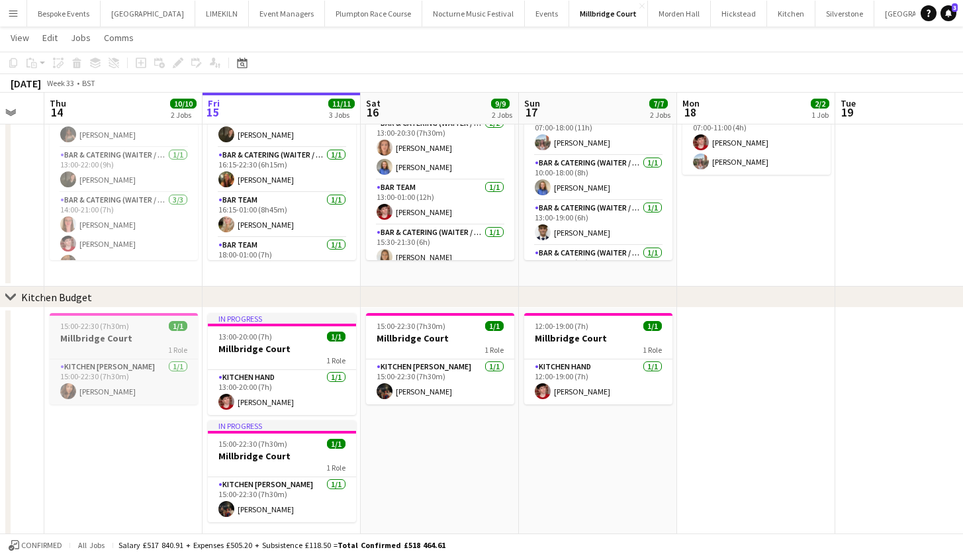
click at [105, 339] on h3 "Millbridge Court" at bounding box center [124, 338] width 148 height 12
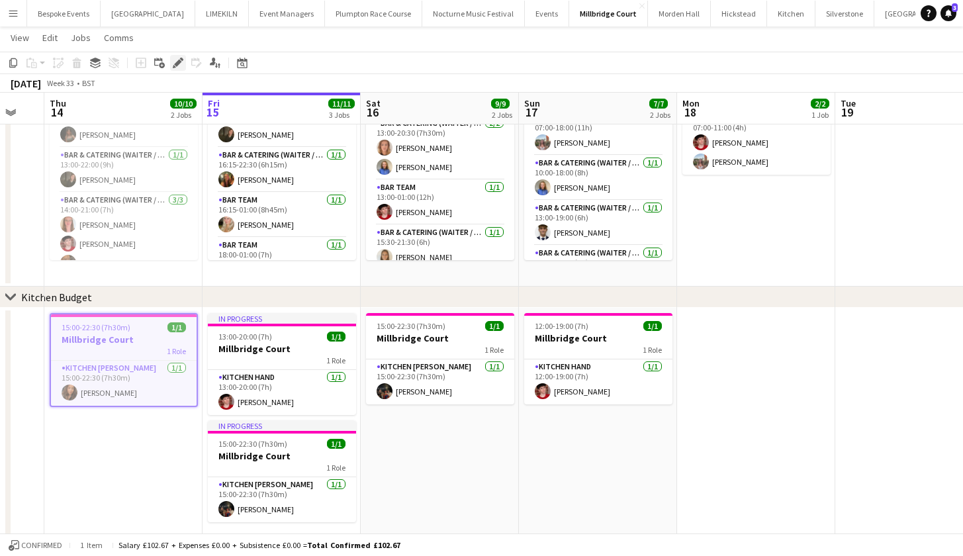
click at [179, 59] on icon "Edit" at bounding box center [178, 63] width 11 height 11
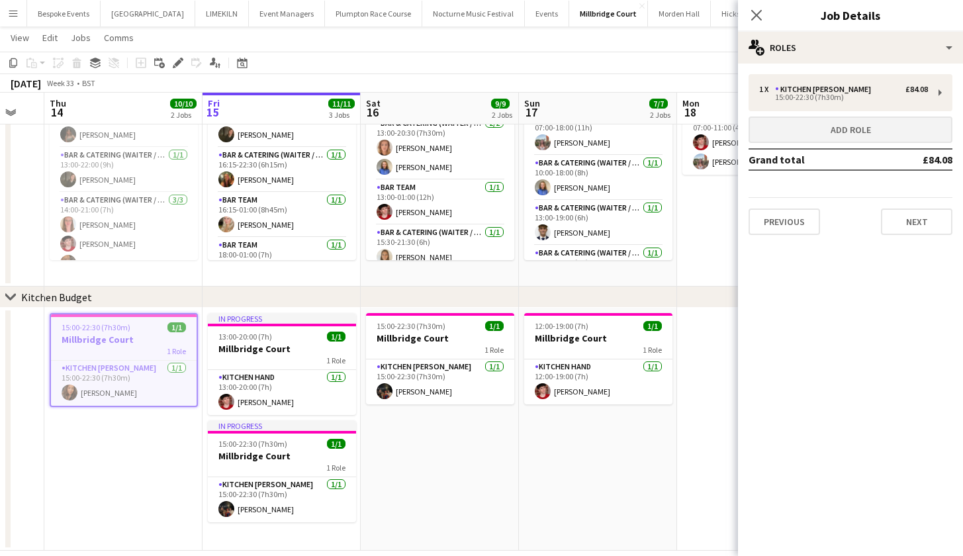
click at [816, 131] on button "Add role" at bounding box center [850, 129] width 204 height 26
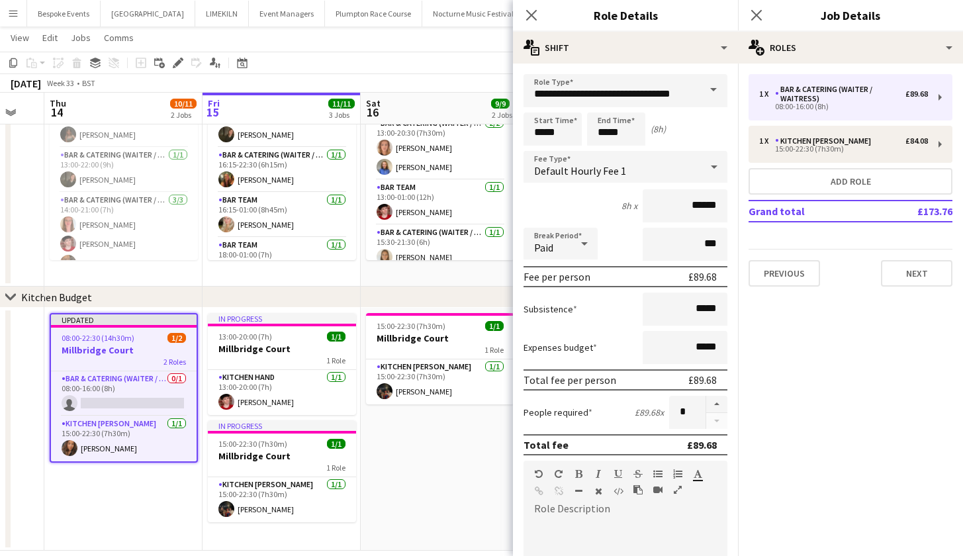
click at [419, 457] on app-date-cell "15:00-22:30 (7h30m) 1/1 Millbridge Court 1 Role Kitchen [PERSON_NAME] [DATE] 15…" at bounding box center [440, 429] width 158 height 243
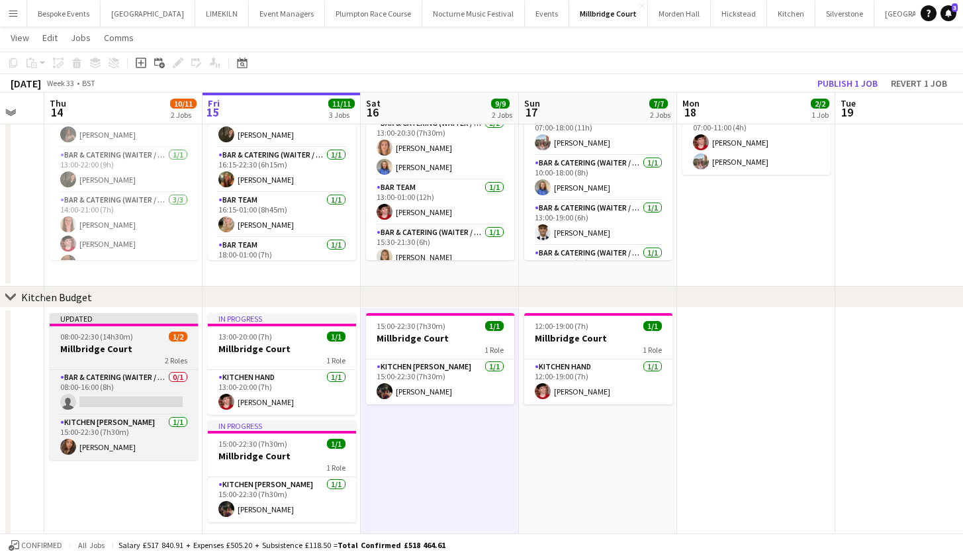
click at [114, 337] on span "08:00-22:30 (14h30m)" at bounding box center [96, 337] width 73 height 10
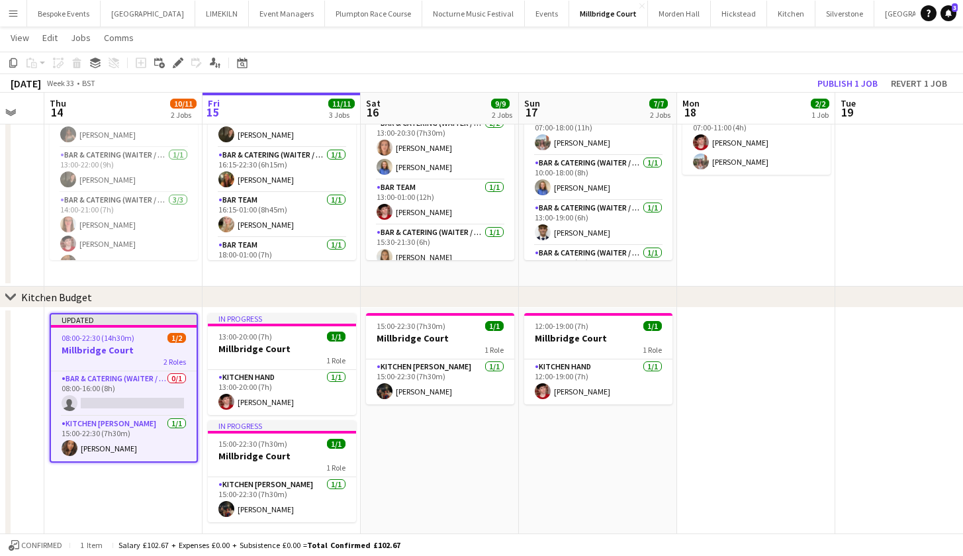
click at [141, 342] on div "08:00-22:30 (14h30m) 1/2" at bounding box center [124, 338] width 146 height 10
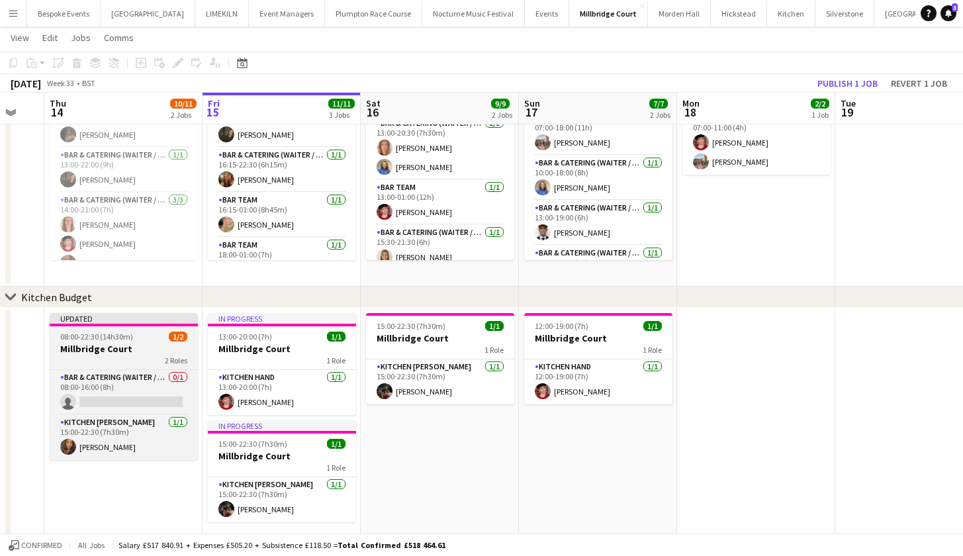
click at [141, 342] on app-job-card "Updated 08:00-22:30 (14h30m) 1/2 Millbridge Court 2 Roles Bar & Catering (Waite…" at bounding box center [124, 386] width 148 height 147
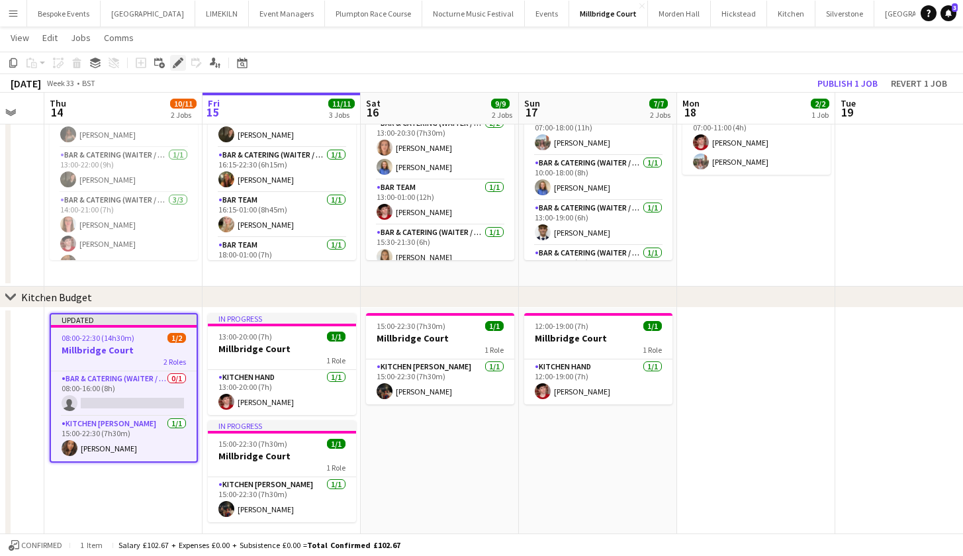
click at [179, 56] on div "Edit" at bounding box center [178, 63] width 16 height 16
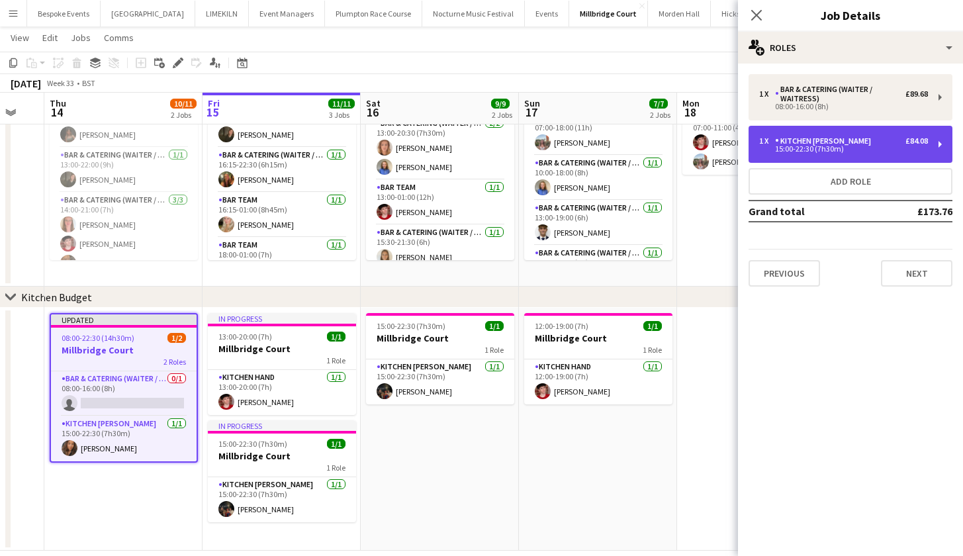
click at [774, 143] on div "1 x" at bounding box center [767, 140] width 16 height 9
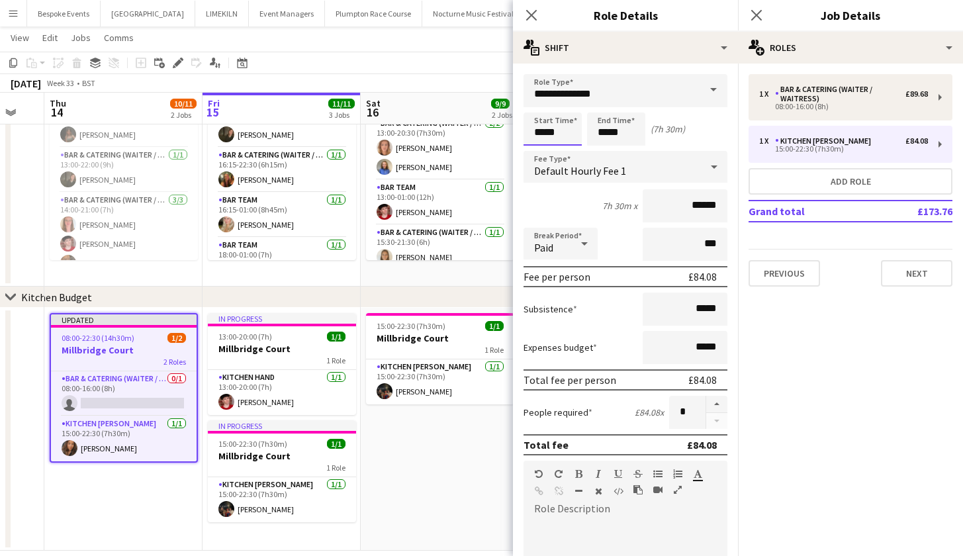
click at [542, 128] on body "Menu Boards Boards Boards All jobs Status Workforce Workforce My Workforce Recr…" at bounding box center [481, 242] width 963 height 662
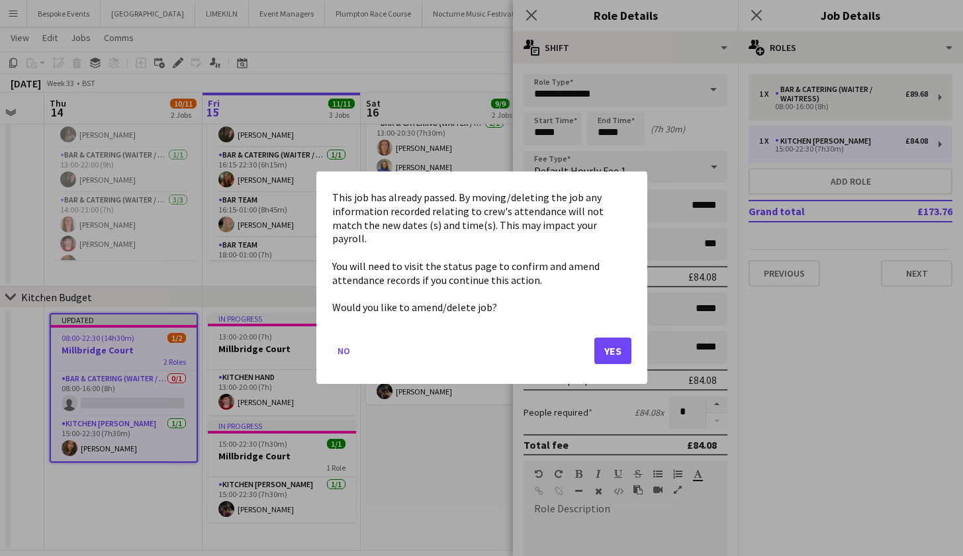
click at [624, 339] on button "Yes" at bounding box center [612, 351] width 37 height 26
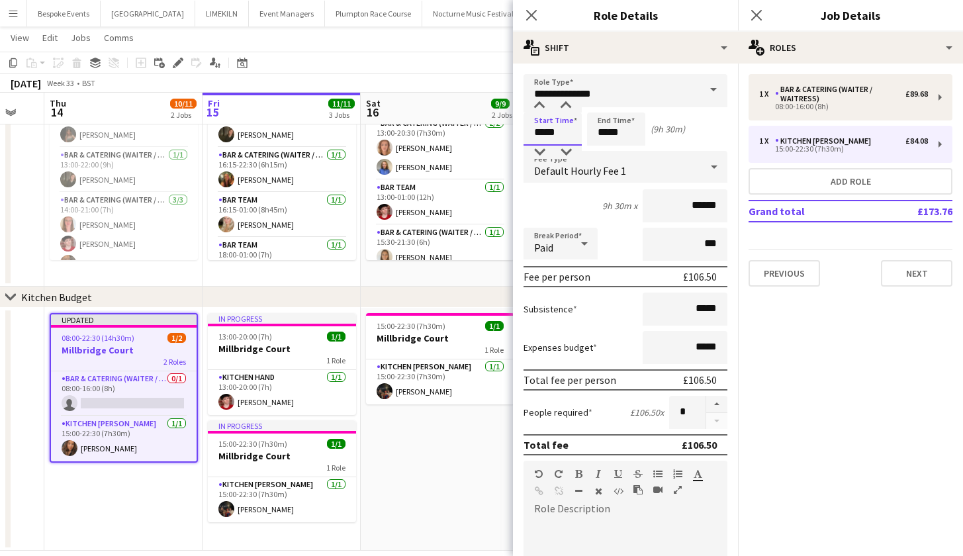
type input "*****"
click at [533, 15] on icon "Close pop-in" at bounding box center [531, 15] width 13 height 13
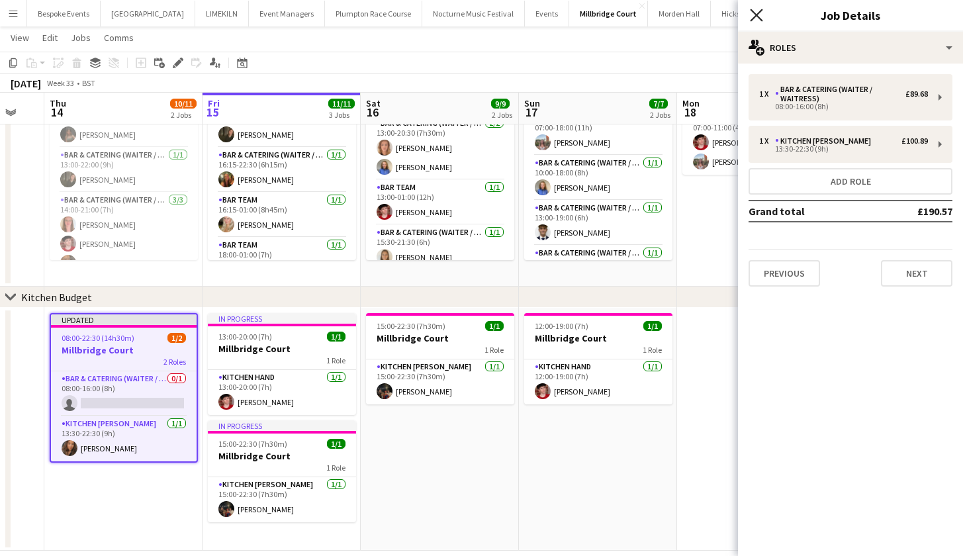
click at [755, 17] on icon at bounding box center [756, 15] width 13 height 13
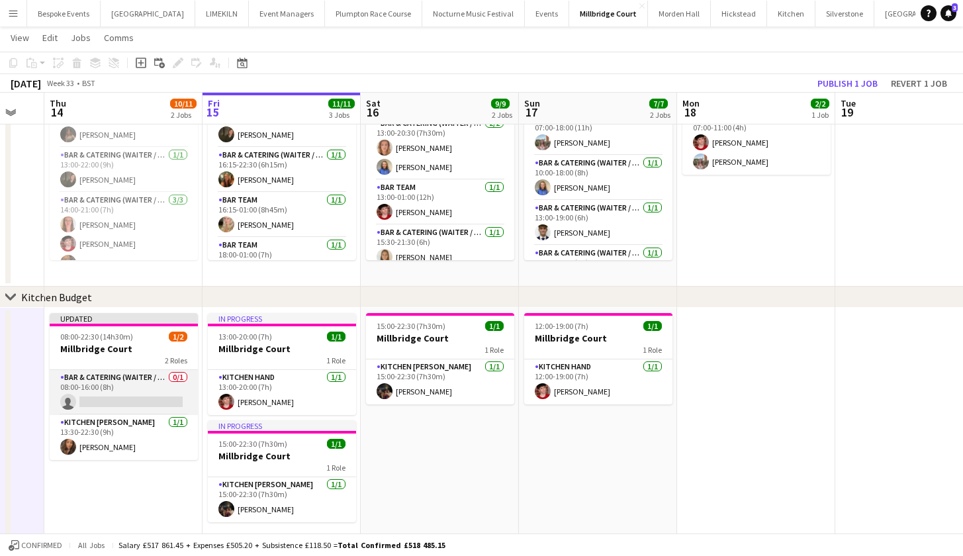
click at [101, 392] on app-card-role "Bar & Catering (Waiter / waitress) 0/1 08:00-16:00 (8h) single-neutral-actions" at bounding box center [124, 392] width 148 height 45
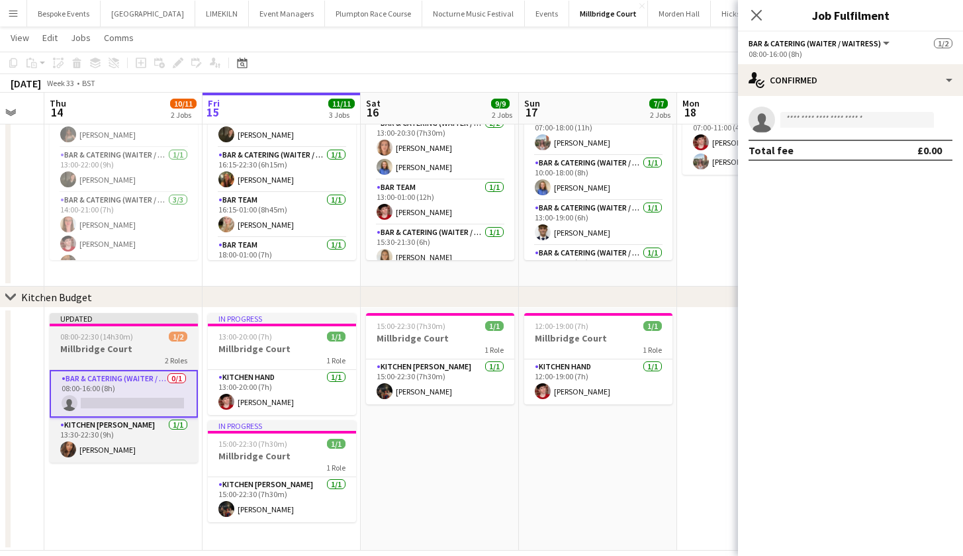
click at [109, 346] on h3 "Millbridge Court" at bounding box center [124, 349] width 148 height 12
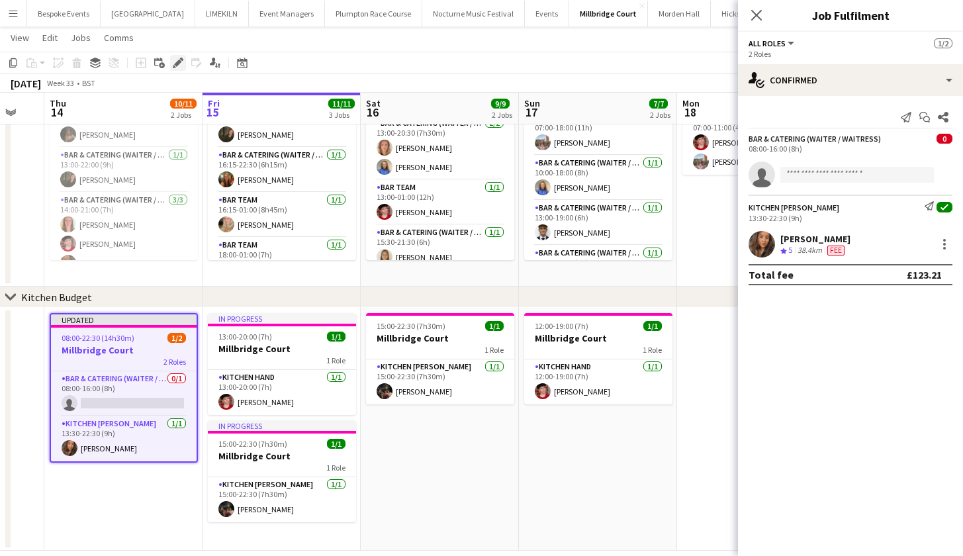
click at [178, 62] on icon at bounding box center [177, 63] width 7 height 7
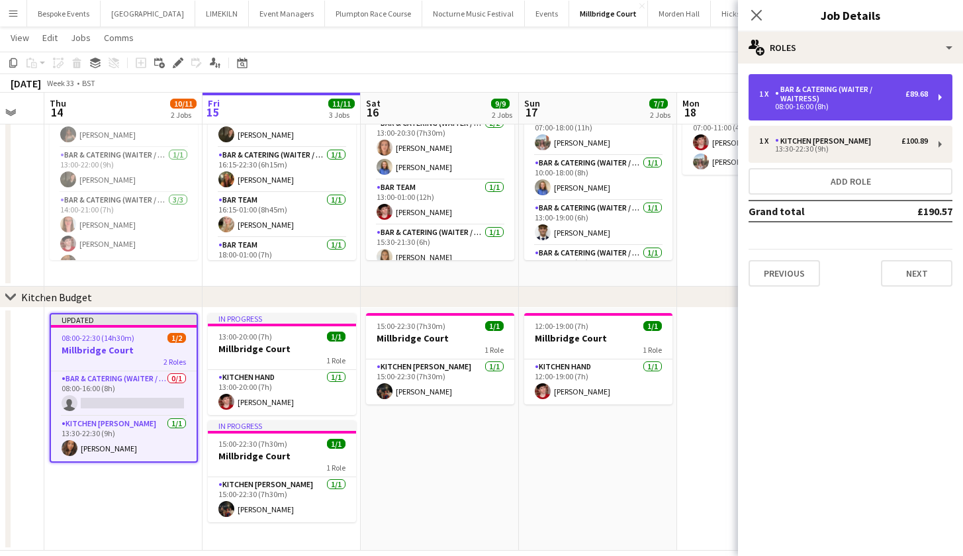
click at [795, 103] on div "08:00-16:00 (8h)" at bounding box center [843, 106] width 169 height 7
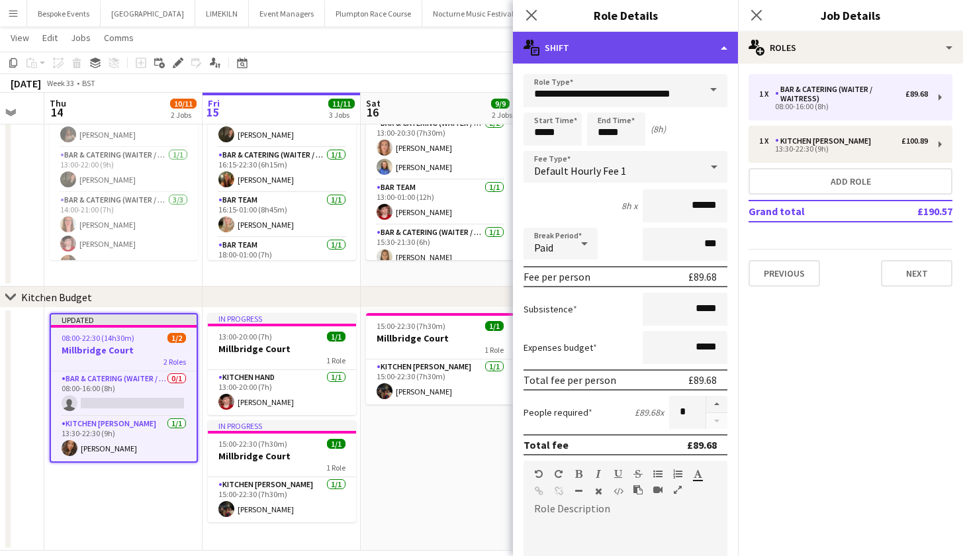
click at [695, 52] on div "multiple-actions-text Shift" at bounding box center [625, 48] width 225 height 32
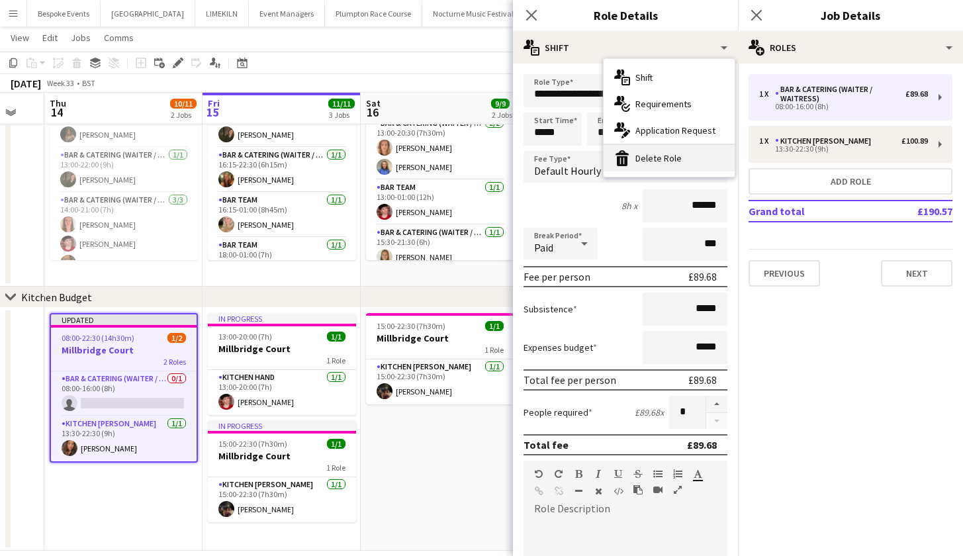
click at [654, 152] on div "bin-2 Delete Role" at bounding box center [668, 158] width 131 height 26
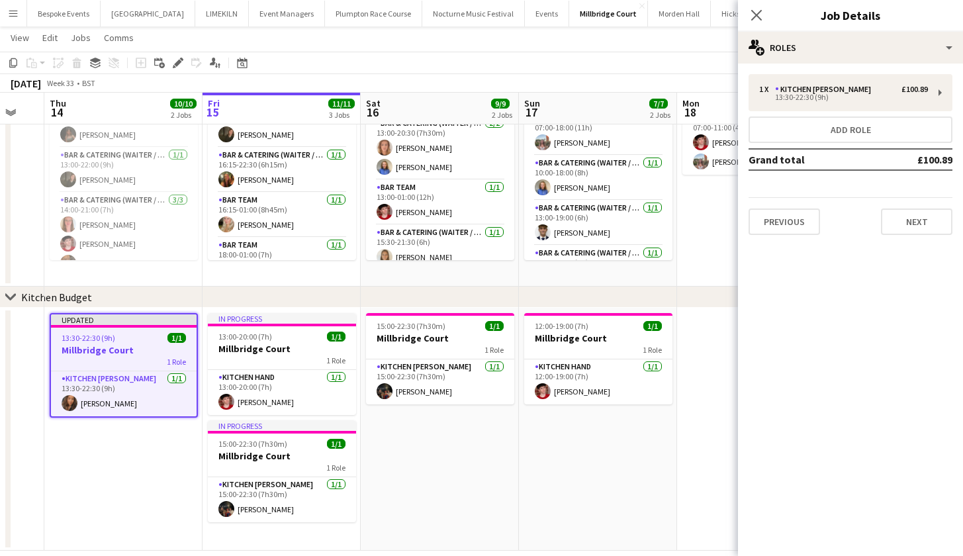
click at [463, 431] on app-date-cell "15:00-22:30 (7h30m) 1/1 Millbridge Court 1 Role Kitchen [PERSON_NAME] [DATE] 15…" at bounding box center [440, 429] width 158 height 243
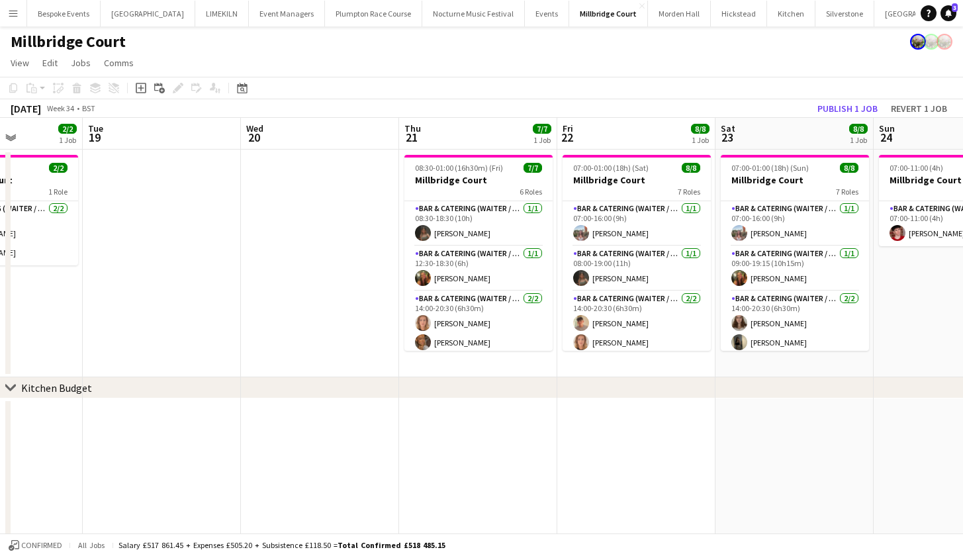
scroll to position [0, 419]
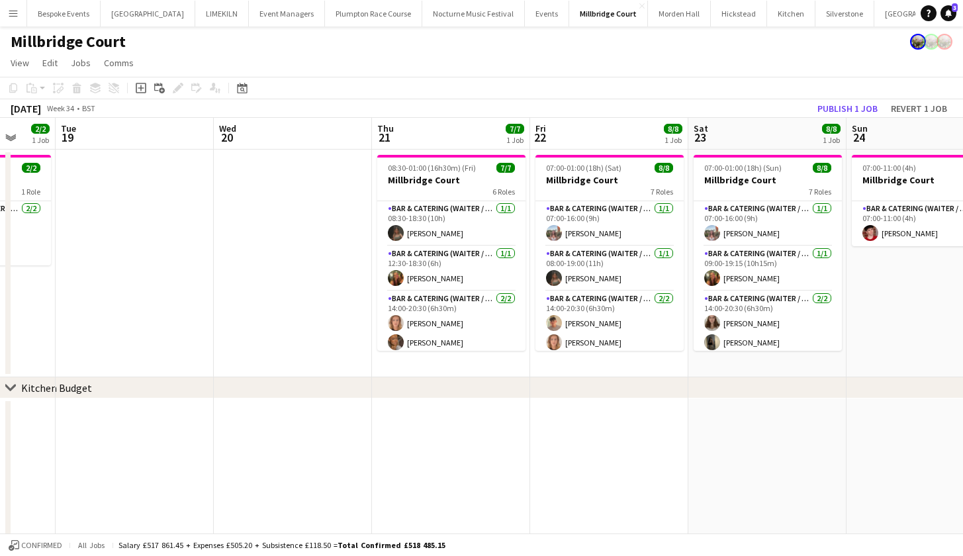
click at [463, 410] on app-date-cell at bounding box center [451, 519] width 158 height 243
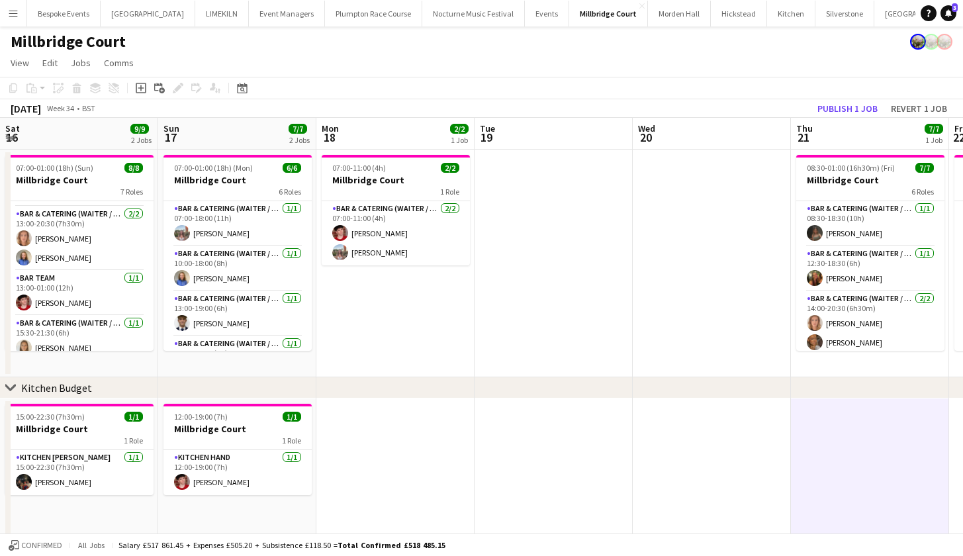
scroll to position [0, 308]
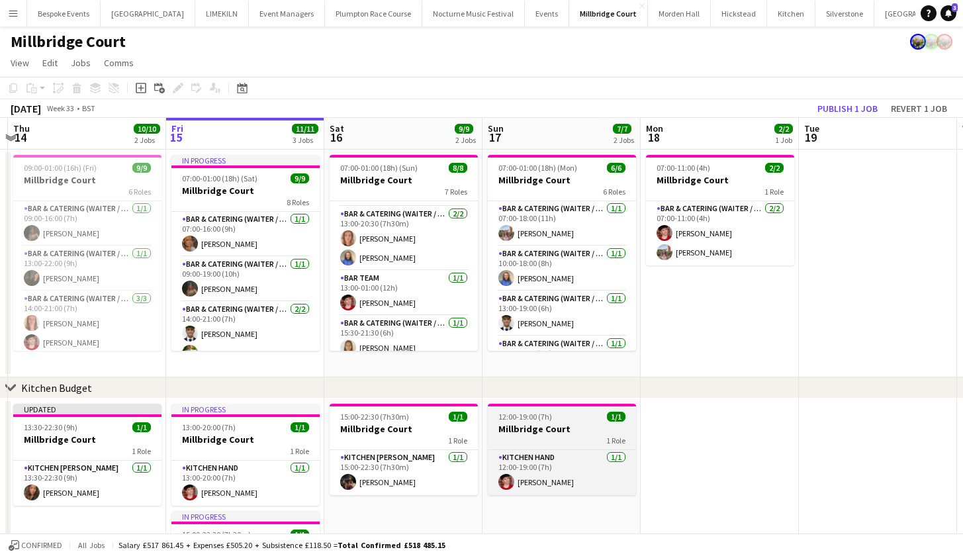
click at [522, 433] on h3 "Millbridge Court" at bounding box center [562, 429] width 148 height 12
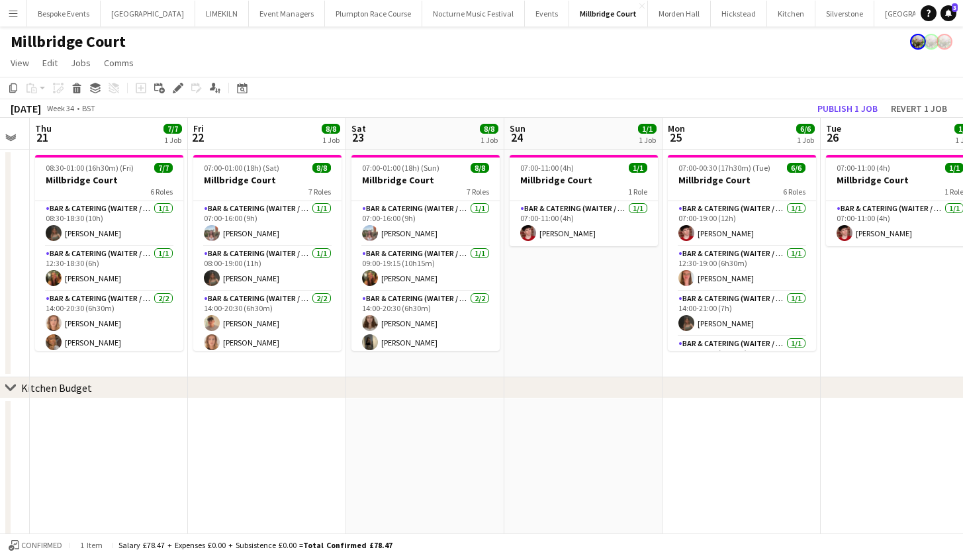
scroll to position [0, 470]
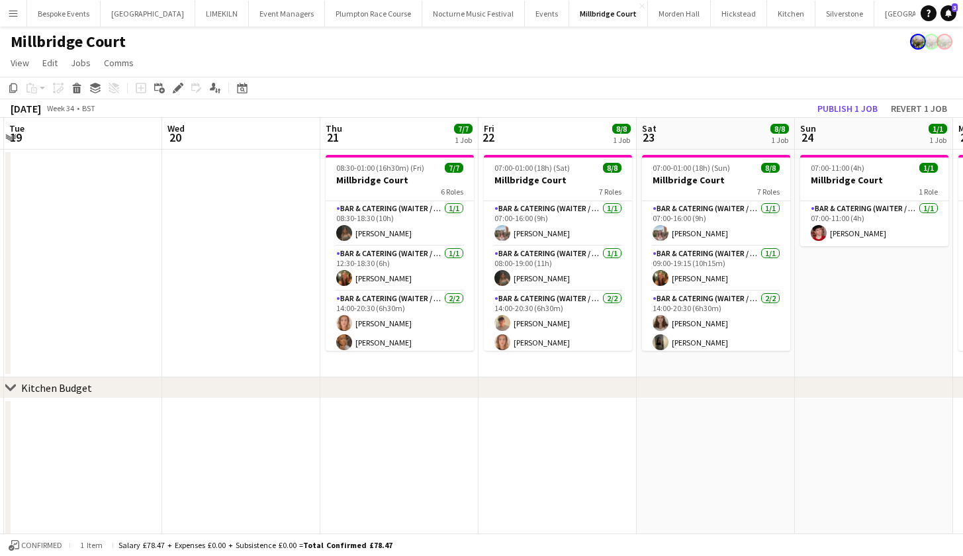
click at [414, 461] on app-date-cell at bounding box center [399, 519] width 158 height 243
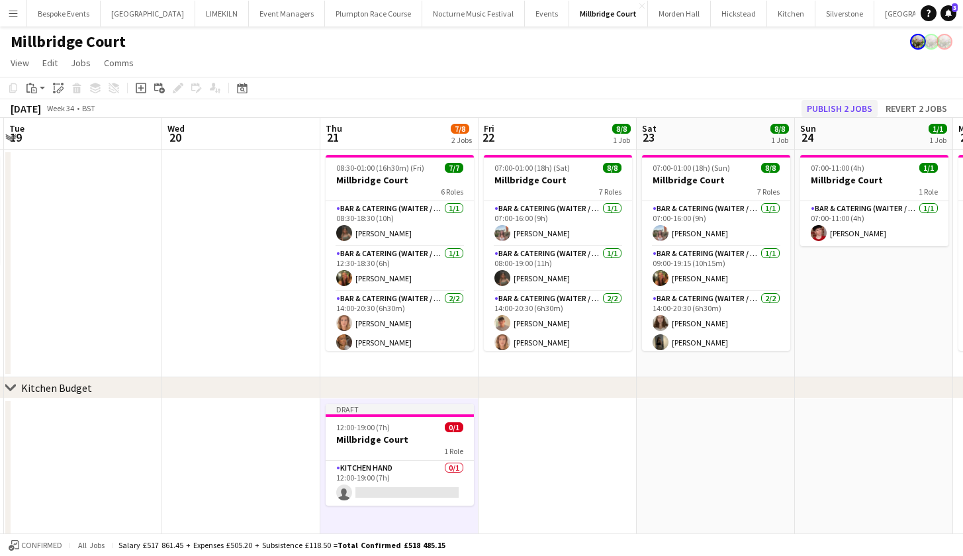
click at [858, 111] on button "Publish 2 jobs" at bounding box center [839, 108] width 76 height 17
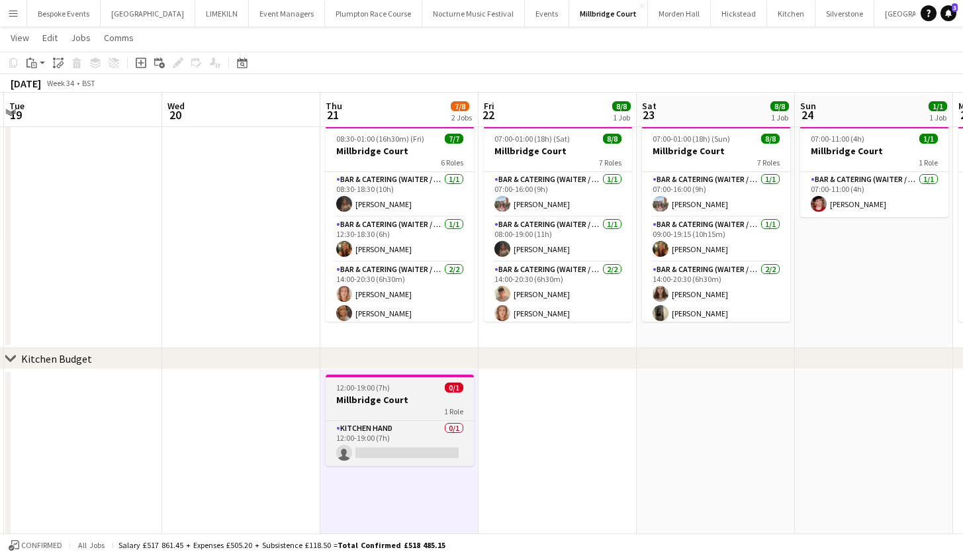
scroll to position [30, 0]
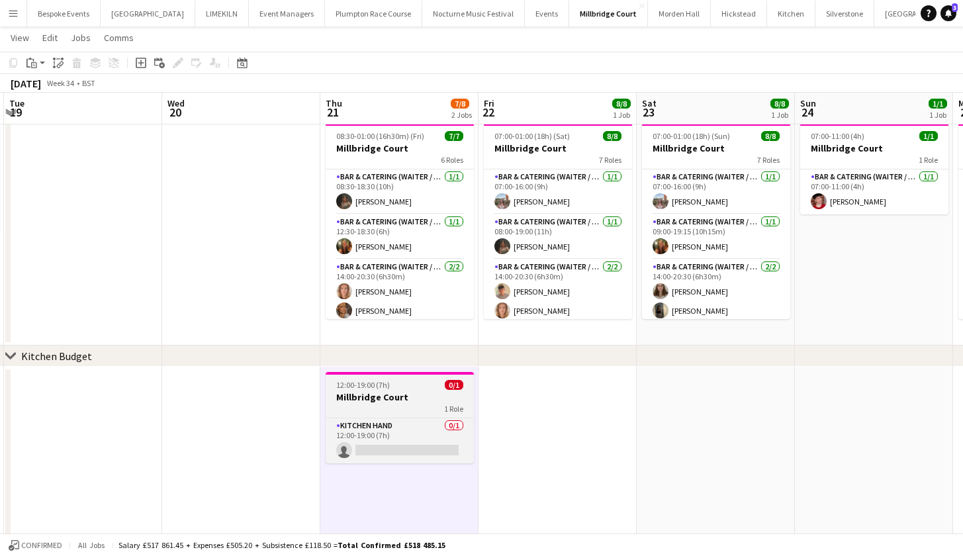
click at [375, 405] on div "1 Role" at bounding box center [400, 408] width 148 height 11
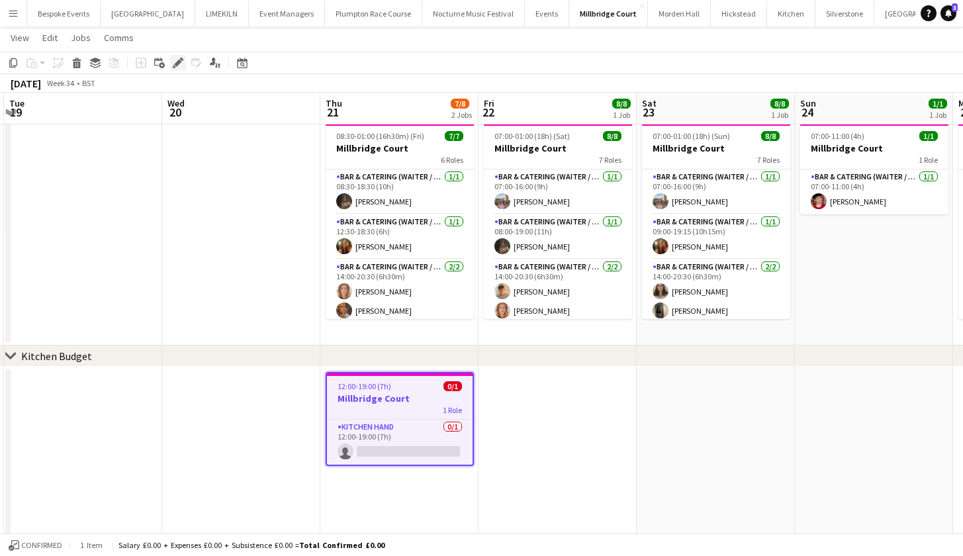
click at [180, 66] on icon "Edit" at bounding box center [178, 63] width 11 height 11
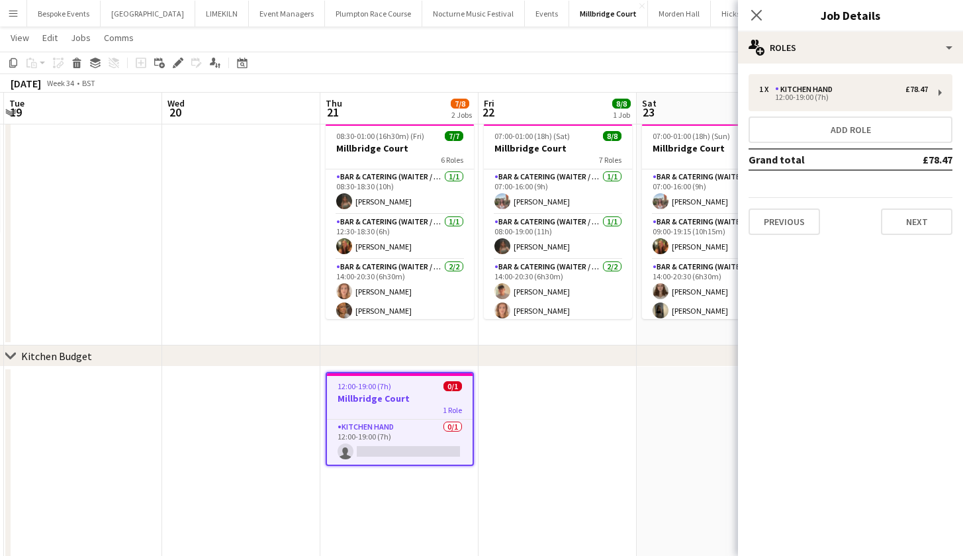
click at [181, 353] on div "chevron-right Kitchen Budget" at bounding box center [481, 355] width 963 height 21
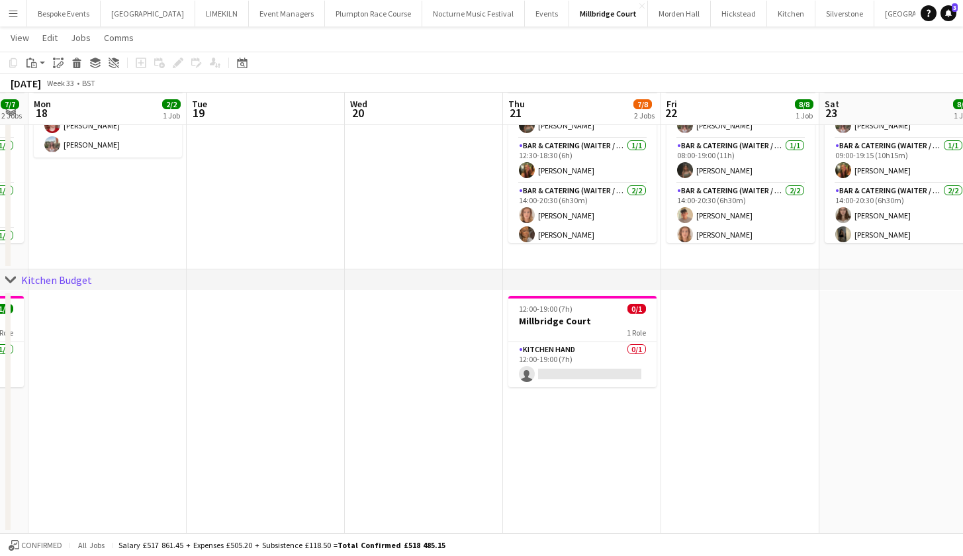
scroll to position [0, 448]
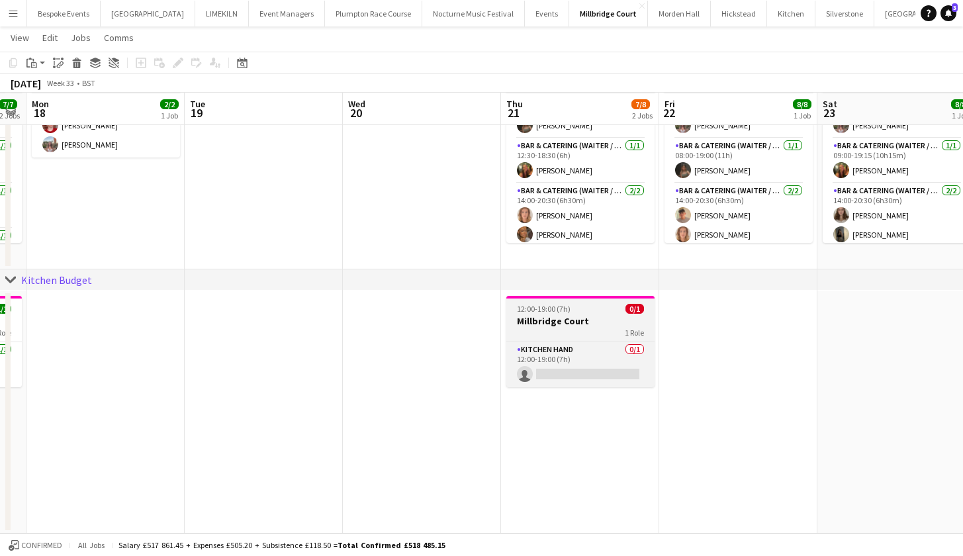
click at [542, 330] on div "1 Role" at bounding box center [580, 332] width 148 height 11
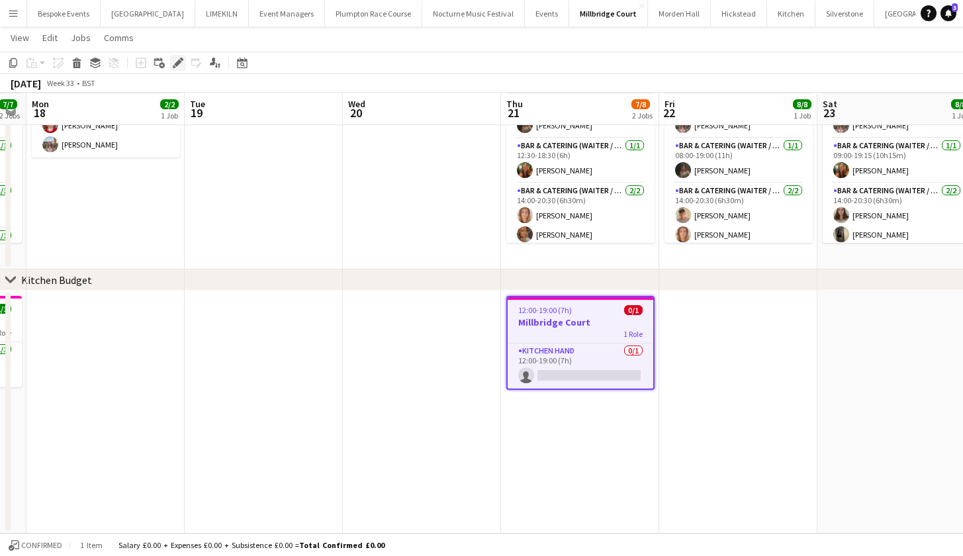
click at [179, 66] on icon "Edit" at bounding box center [178, 63] width 11 height 11
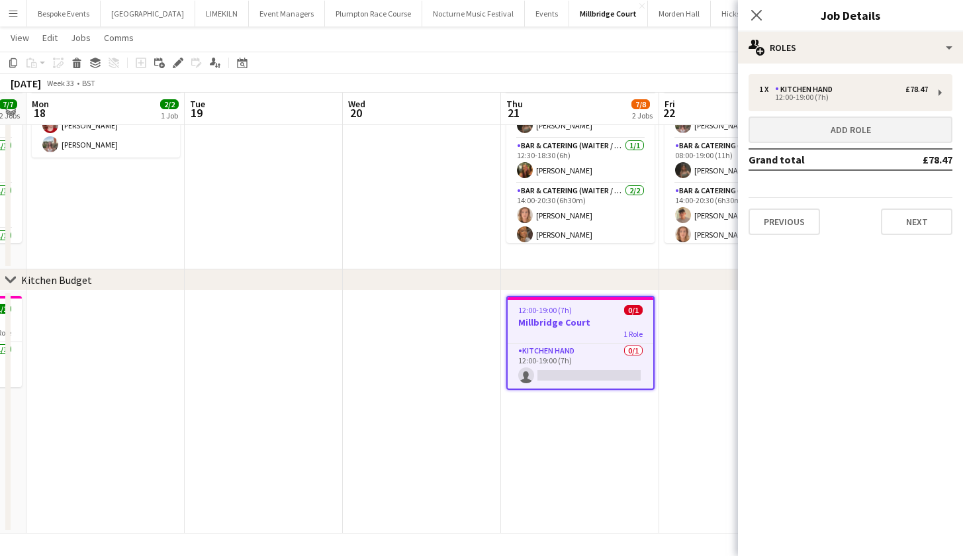
click at [816, 124] on button "Add role" at bounding box center [850, 129] width 204 height 26
type input "*******"
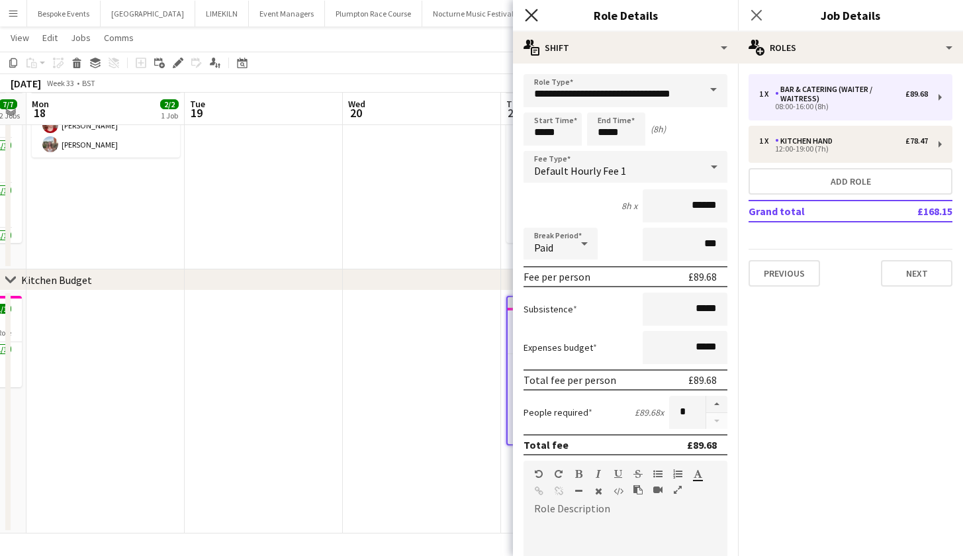
click at [527, 17] on icon "Close pop-in" at bounding box center [531, 15] width 13 height 13
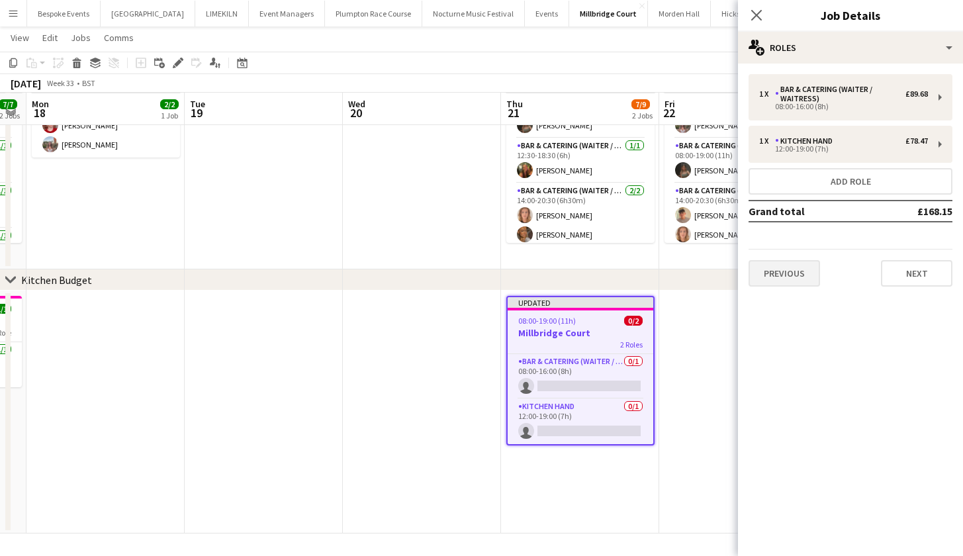
click at [775, 271] on button "Previous" at bounding box center [783, 273] width 71 height 26
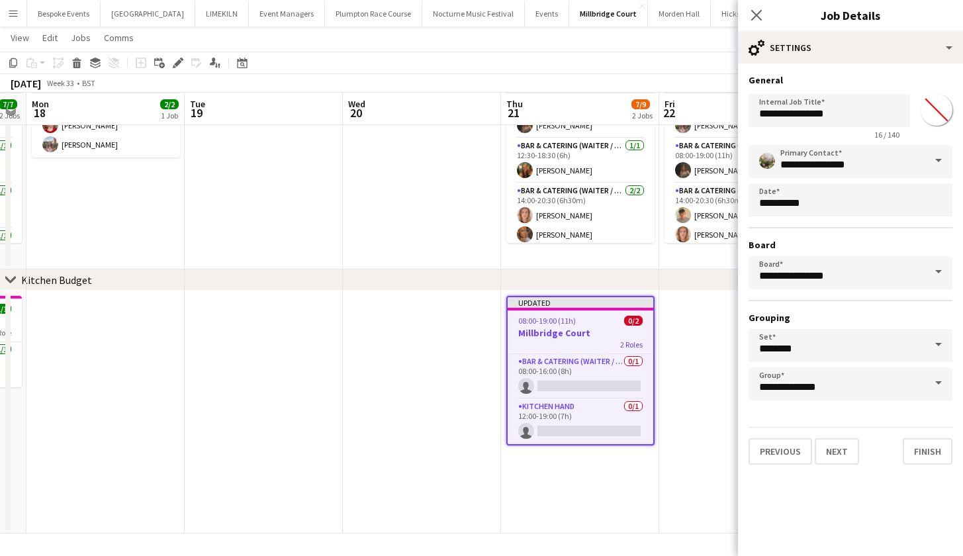
click at [628, 464] on app-date-cell "Updated 08:00-19:00 (11h) 0/2 Millbridge Court 2 Roles Bar & Catering (Waiter /…" at bounding box center [580, 411] width 158 height 243
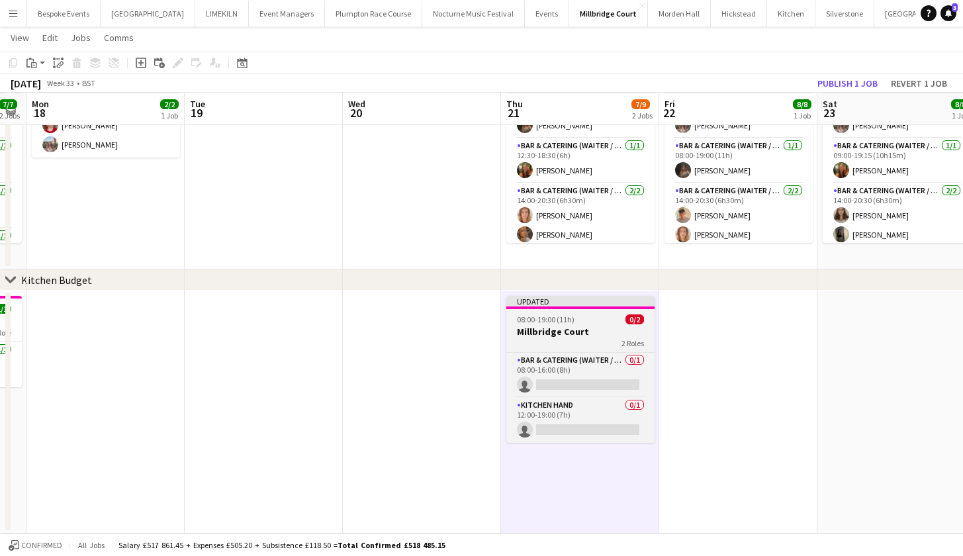
click at [564, 331] on h3 "Millbridge Court" at bounding box center [580, 332] width 148 height 12
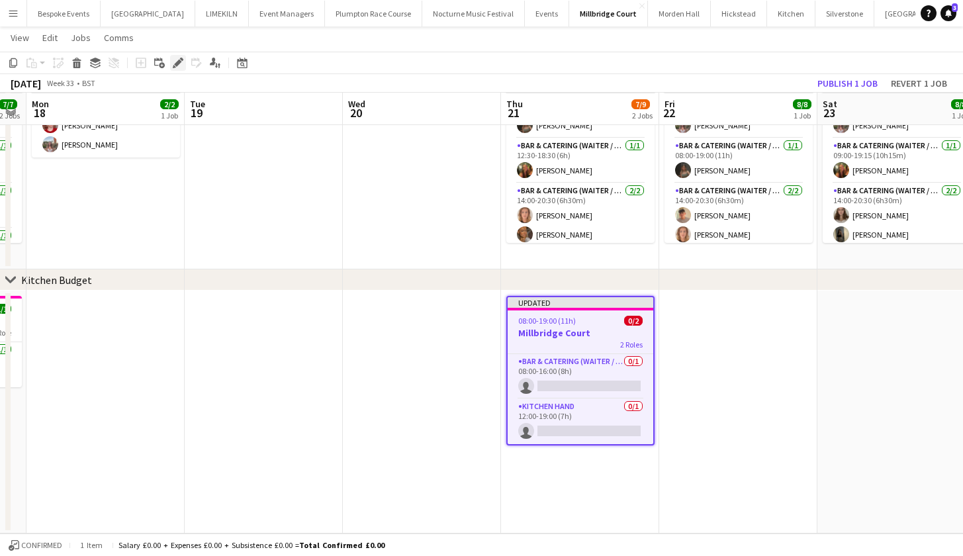
click at [181, 66] on icon "Edit" at bounding box center [178, 63] width 11 height 11
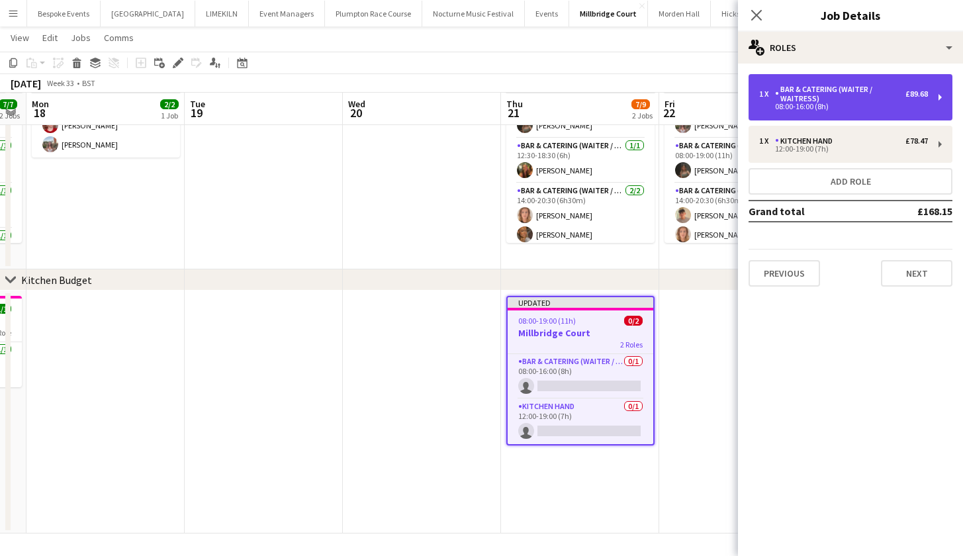
click at [839, 108] on div "08:00-16:00 (8h)" at bounding box center [843, 106] width 169 height 7
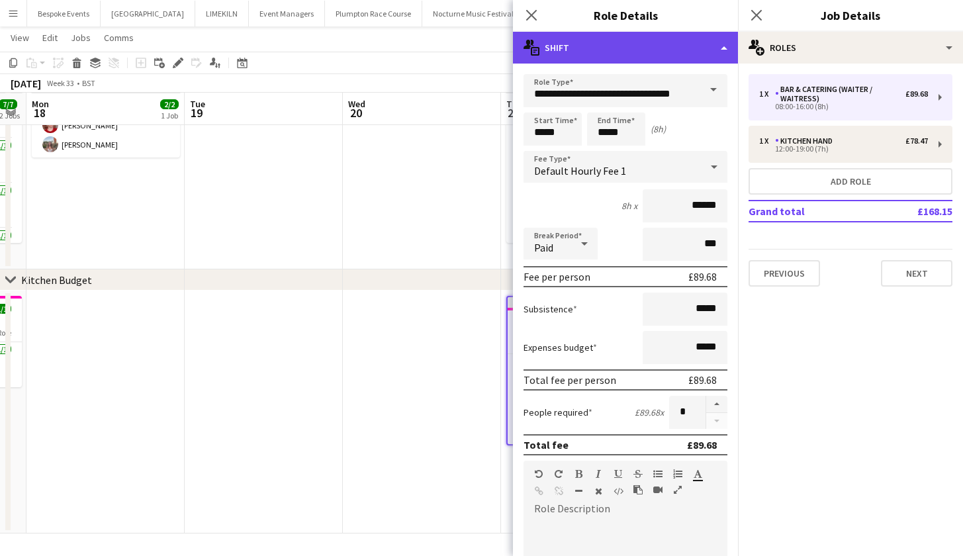
click at [657, 55] on div "multiple-actions-text Shift" at bounding box center [625, 48] width 225 height 32
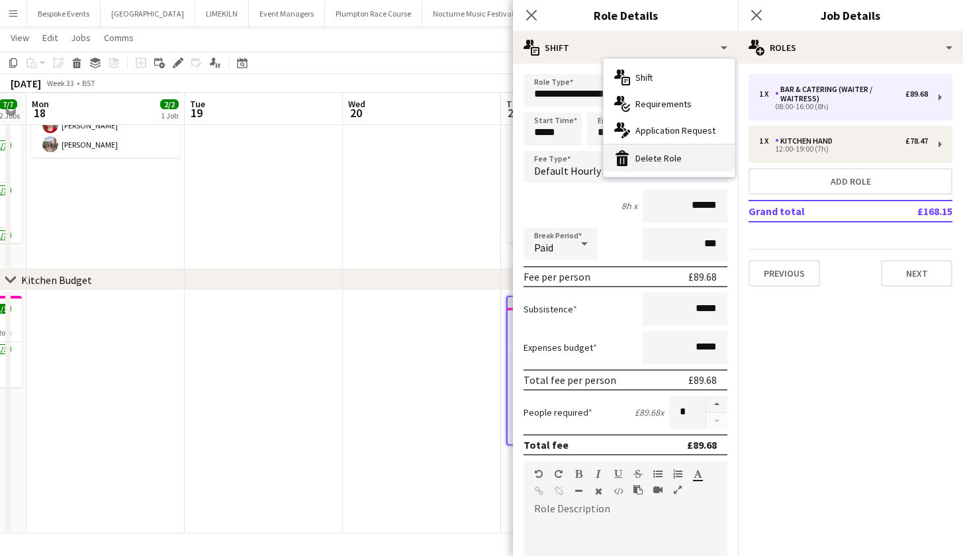
click at [688, 169] on div "bin-2 Delete Role" at bounding box center [668, 158] width 131 height 26
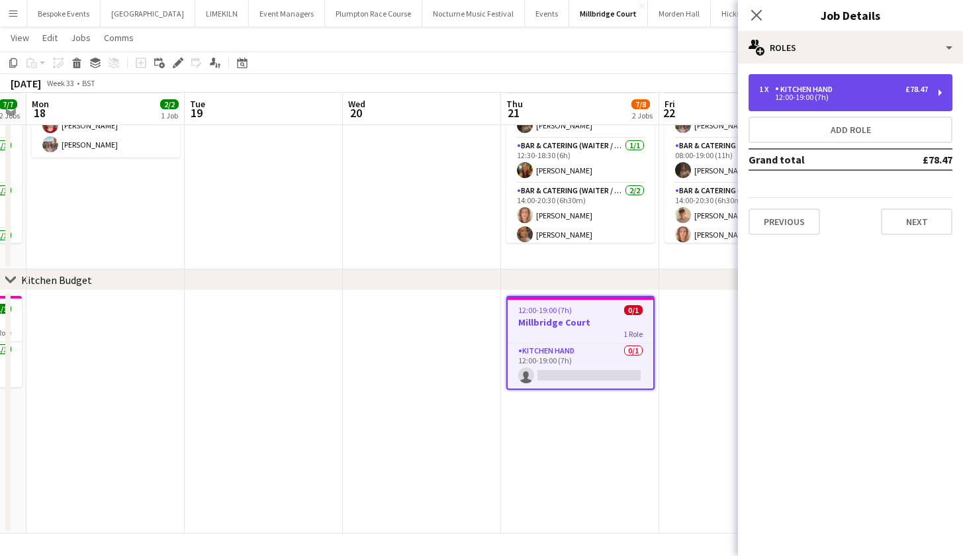
click at [793, 101] on div "12:00-19:00 (7h)" at bounding box center [843, 97] width 169 height 7
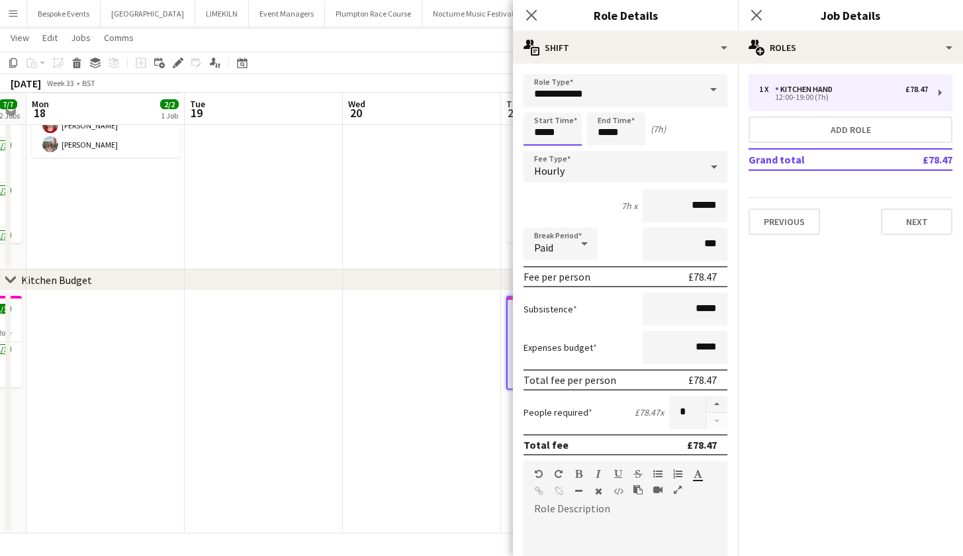
click at [544, 131] on input "*****" at bounding box center [552, 128] width 58 height 33
type input "*****"
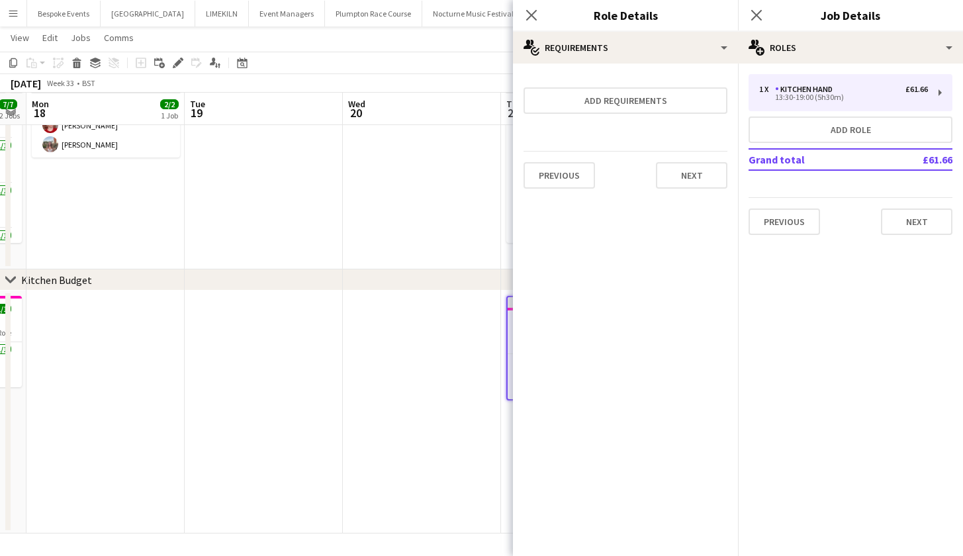
click at [440, 222] on app-date-cell at bounding box center [422, 156] width 158 height 228
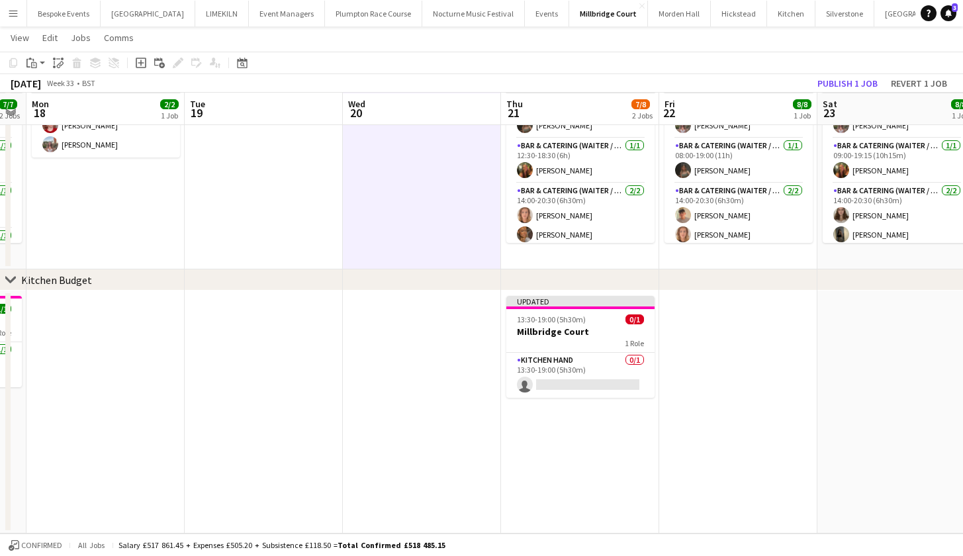
click at [608, 441] on app-date-cell "Updated 13:30-19:00 (5h30m) 0/1 Millbridge Court 1 Role Kitchen Hand 0/1 13:30-…" at bounding box center [580, 411] width 158 height 243
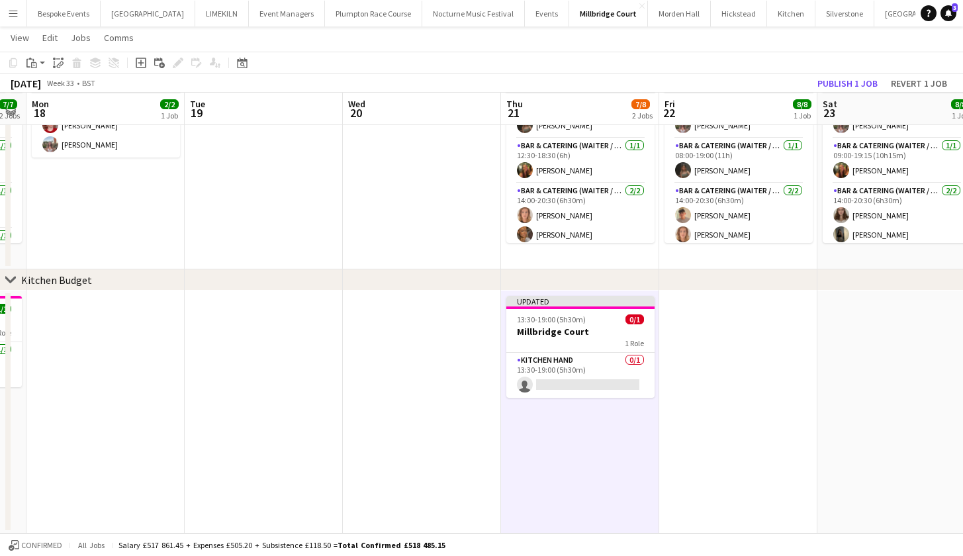
click at [852, 72] on app-toolbar "Copy Paste Paste Command V Paste with crew Command Shift V Paste linked Job [GE…" at bounding box center [481, 63] width 963 height 22
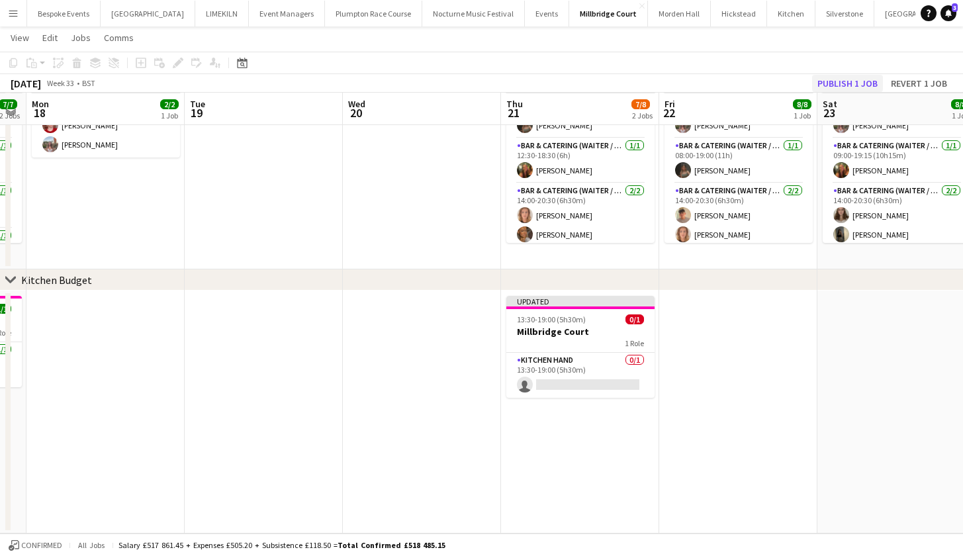
click at [852, 83] on button "Publish 1 job" at bounding box center [847, 83] width 71 height 17
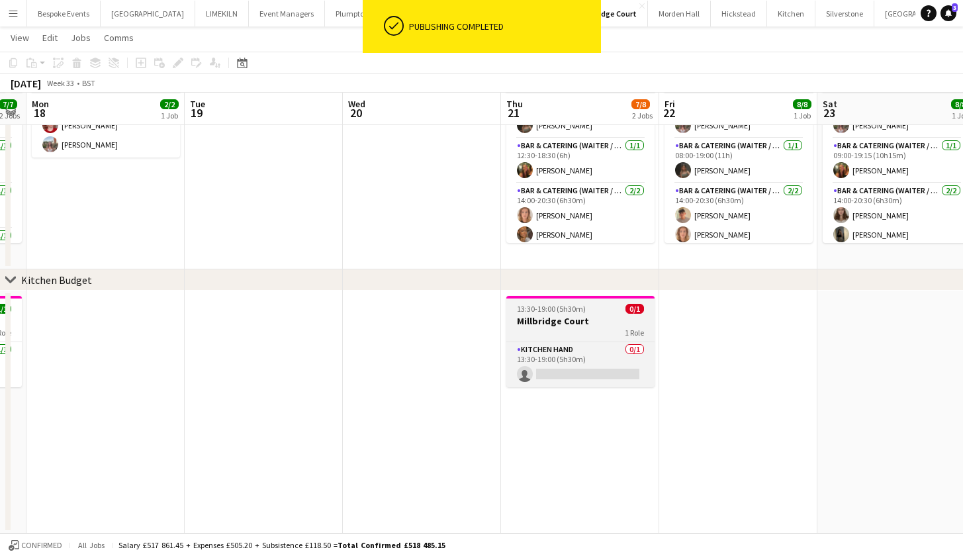
click at [583, 319] on h3 "Millbridge Court" at bounding box center [580, 321] width 148 height 12
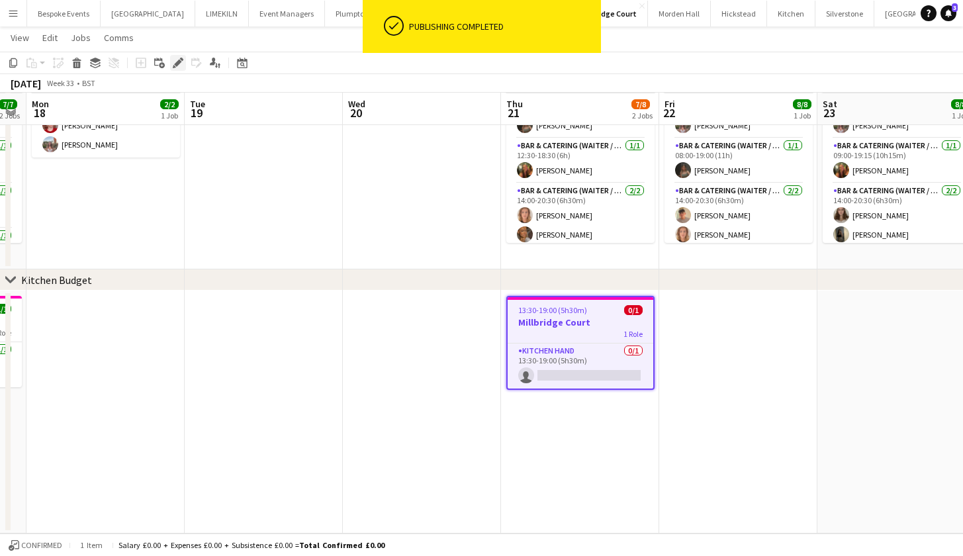
click at [173, 60] on icon "Edit" at bounding box center [178, 63] width 11 height 11
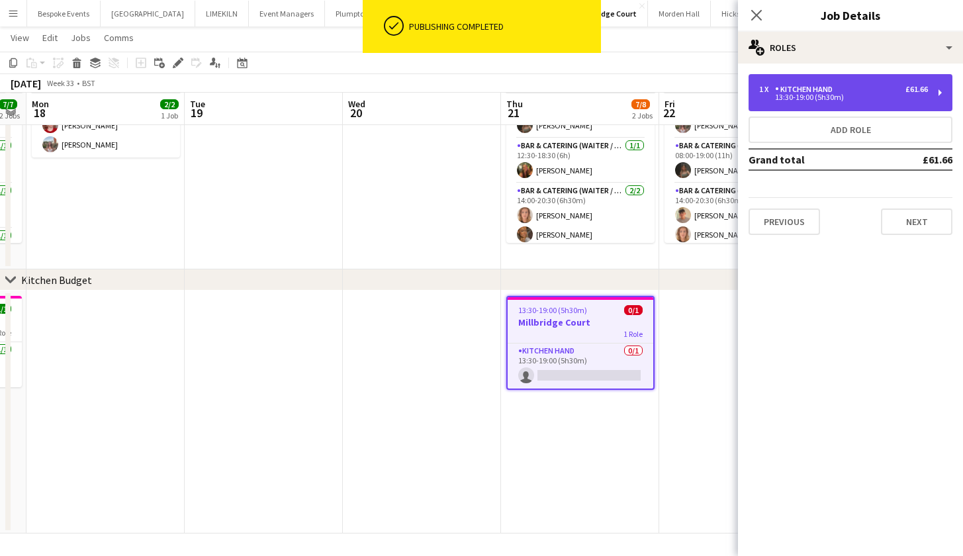
click at [838, 86] on div "1 x Kitchen Hand £61.66" at bounding box center [843, 89] width 169 height 9
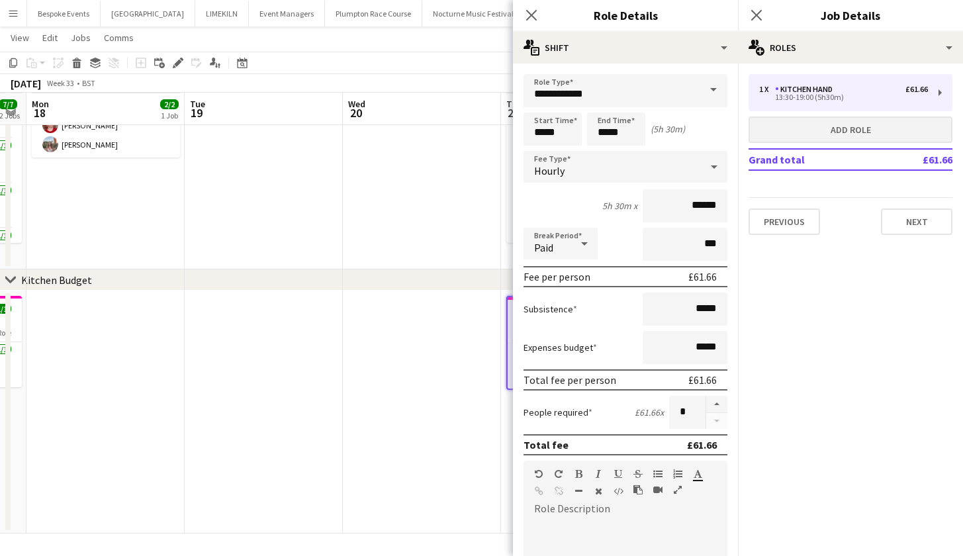
click at [796, 116] on button "Add role" at bounding box center [850, 129] width 204 height 26
type input "**********"
type input "*****"
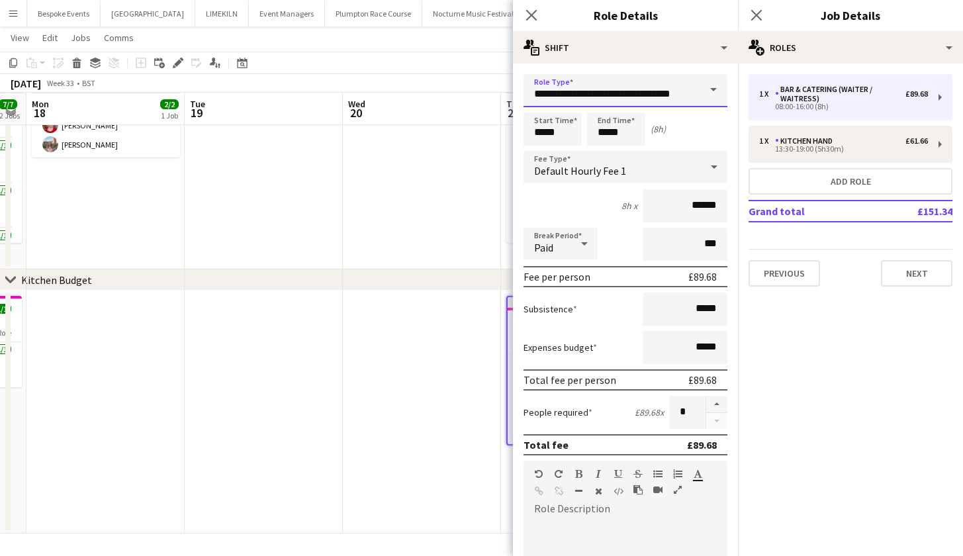
click at [685, 98] on input "**********" at bounding box center [625, 90] width 204 height 33
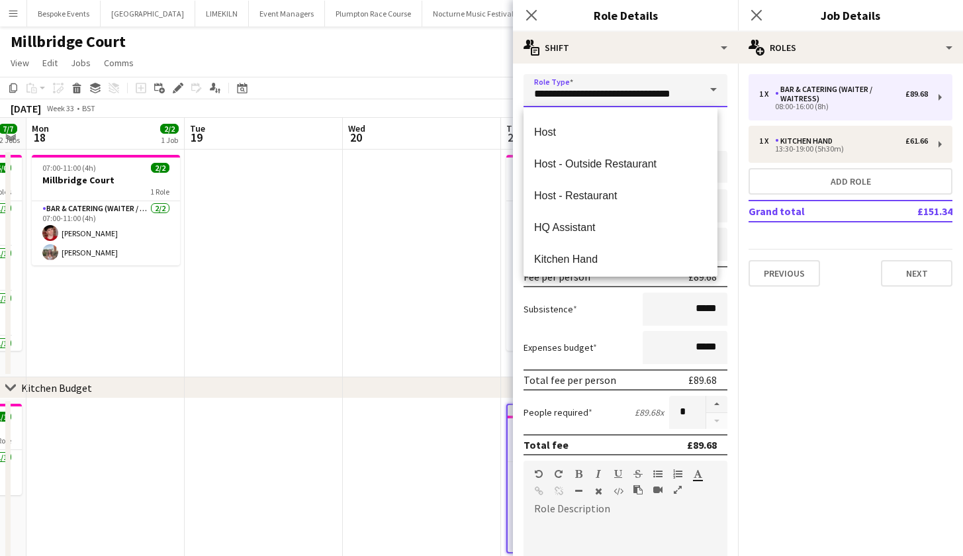
scroll to position [464, 0]
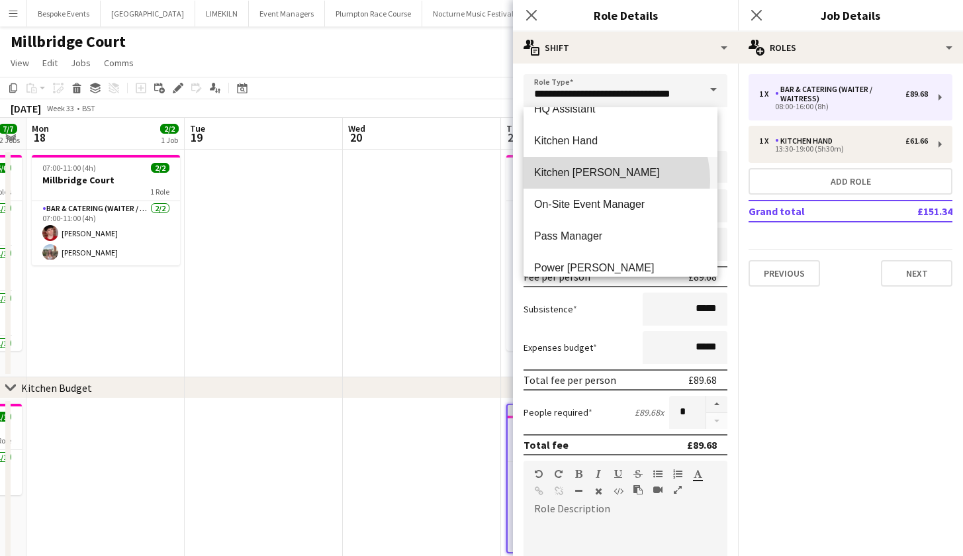
click at [599, 181] on mat-option "Kitchen [PERSON_NAME]" at bounding box center [620, 173] width 194 height 32
type input "**********"
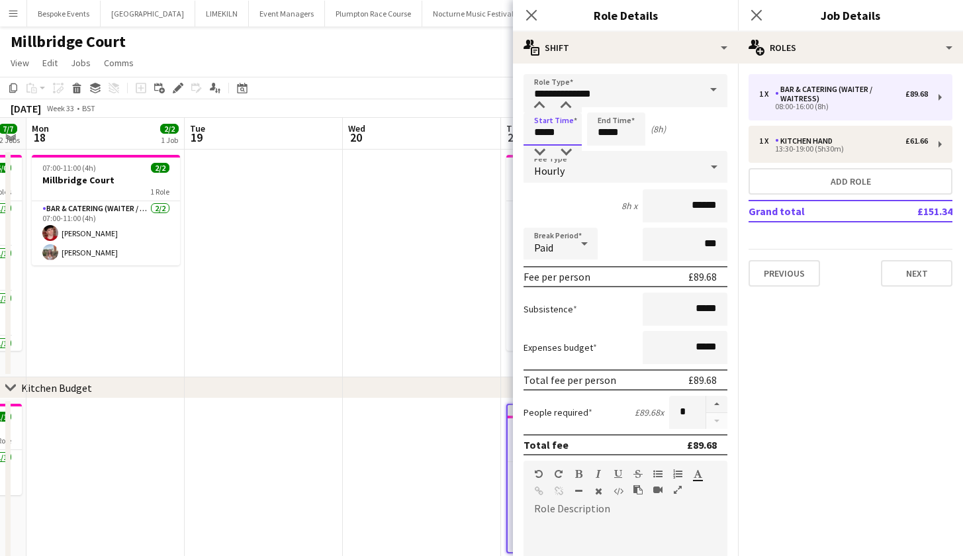
click at [543, 132] on input "*****" at bounding box center [552, 128] width 58 height 33
type input "*****"
click at [607, 136] on input "*****" at bounding box center [616, 128] width 58 height 33
type input "*****"
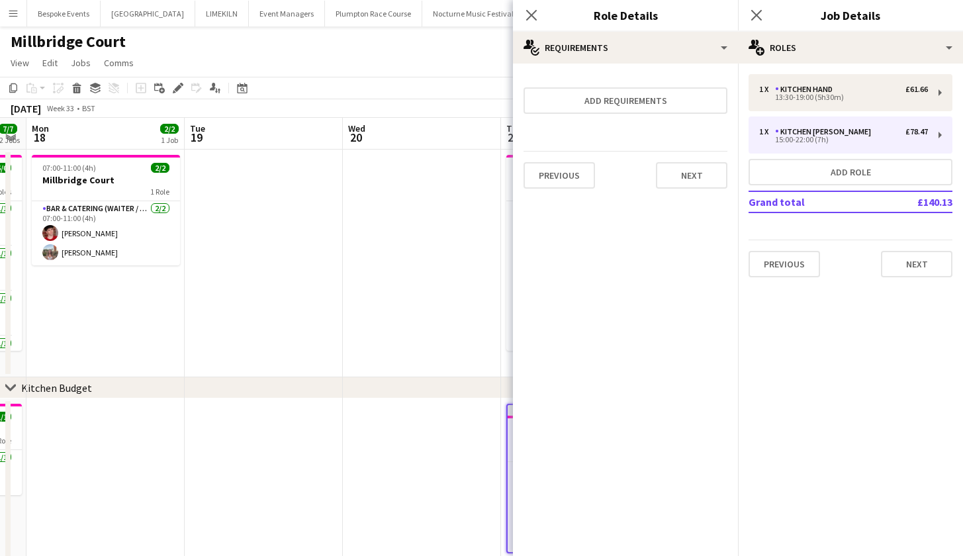
scroll to position [0, 447]
click at [472, 271] on app-date-cell at bounding box center [422, 264] width 158 height 228
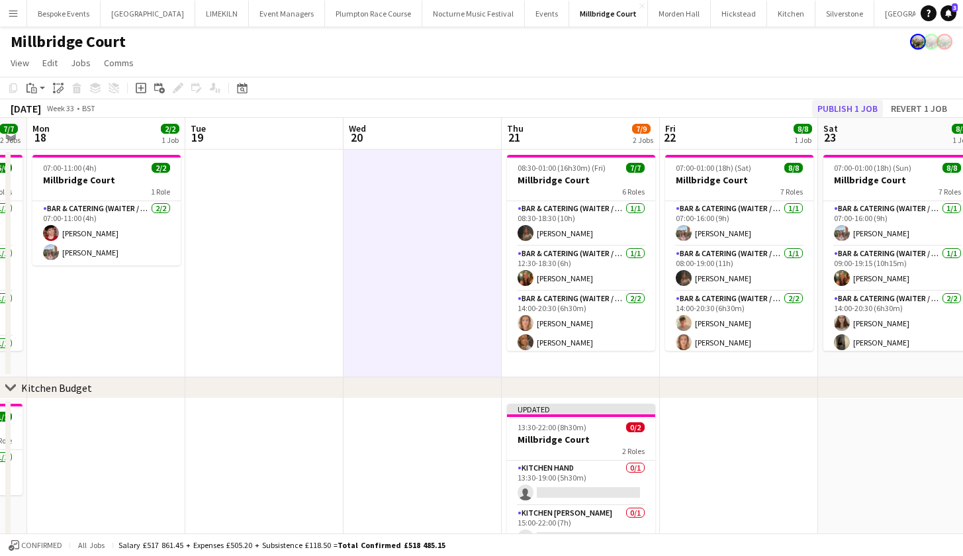
click at [863, 111] on button "Publish 1 job" at bounding box center [847, 108] width 71 height 17
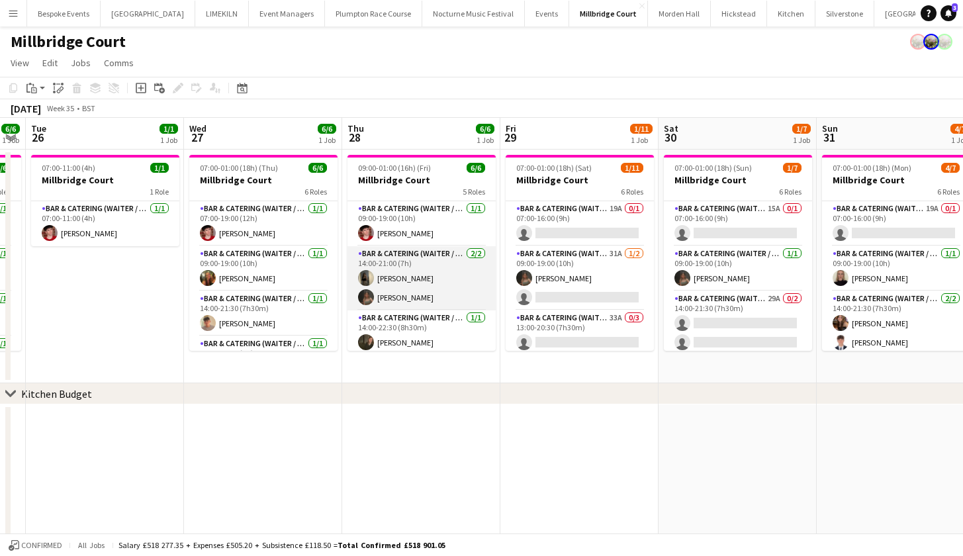
scroll to position [-1, 0]
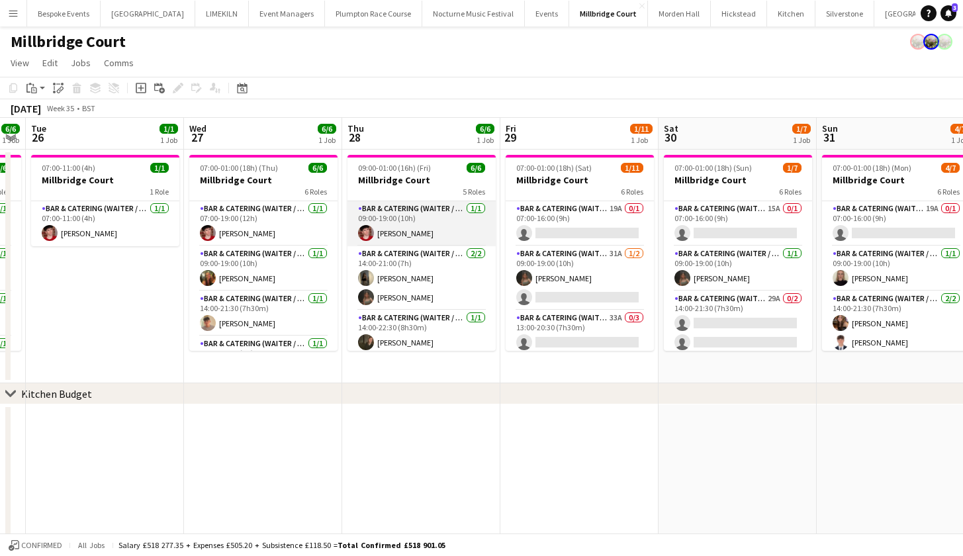
click at [431, 220] on app-card-role "Bar & Catering (Waiter / waitress) [DATE] 09:00-19:00 (10h) [PERSON_NAME]" at bounding box center [421, 223] width 148 height 45
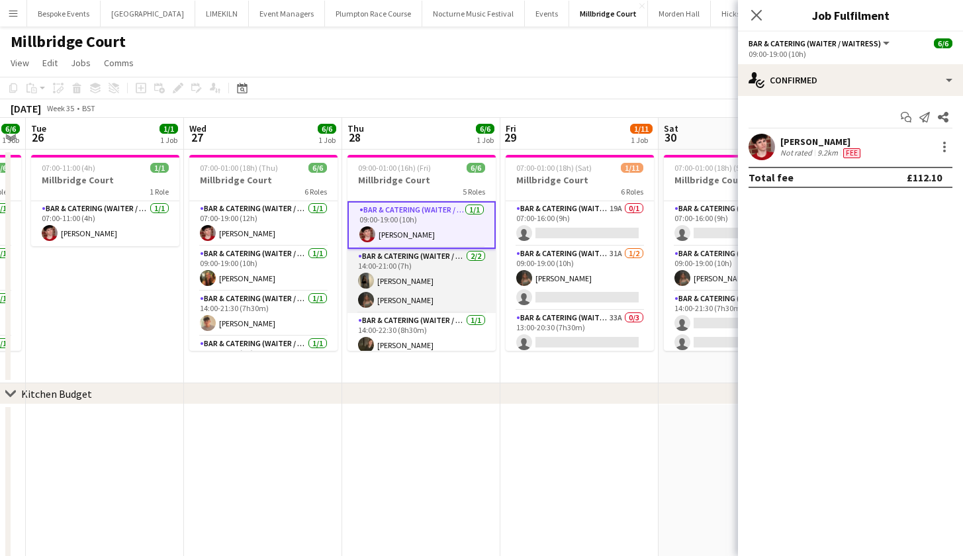
click at [425, 295] on app-card-role "Bar & Catering (Waiter / waitress) [DATE] 14:00-21:00 (7h) [PERSON_NAME] [PERSO…" at bounding box center [421, 281] width 148 height 64
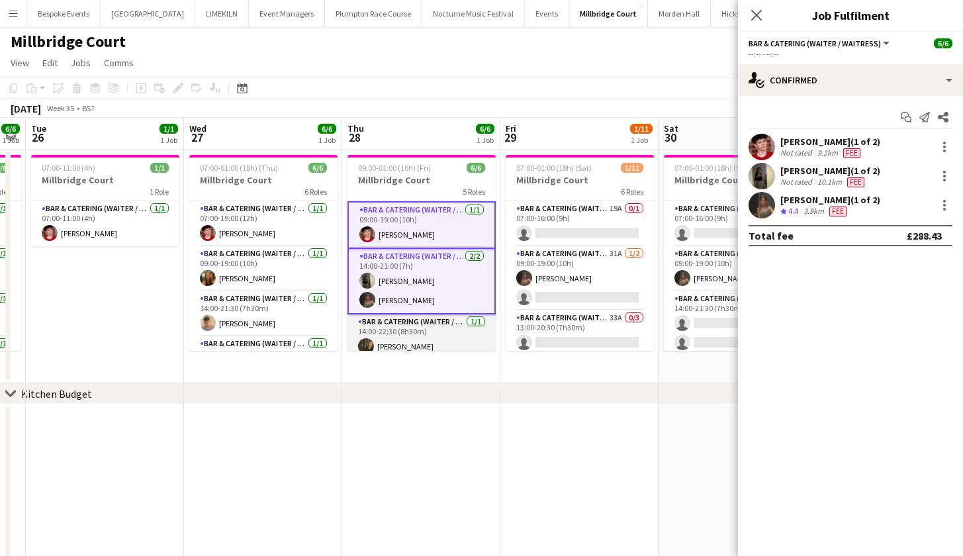
click at [431, 334] on app-card-role "Bar & Catering (Waiter / waitress) [DATE] 14:00-22:30 (8h30m) [PERSON_NAME]" at bounding box center [421, 336] width 148 height 45
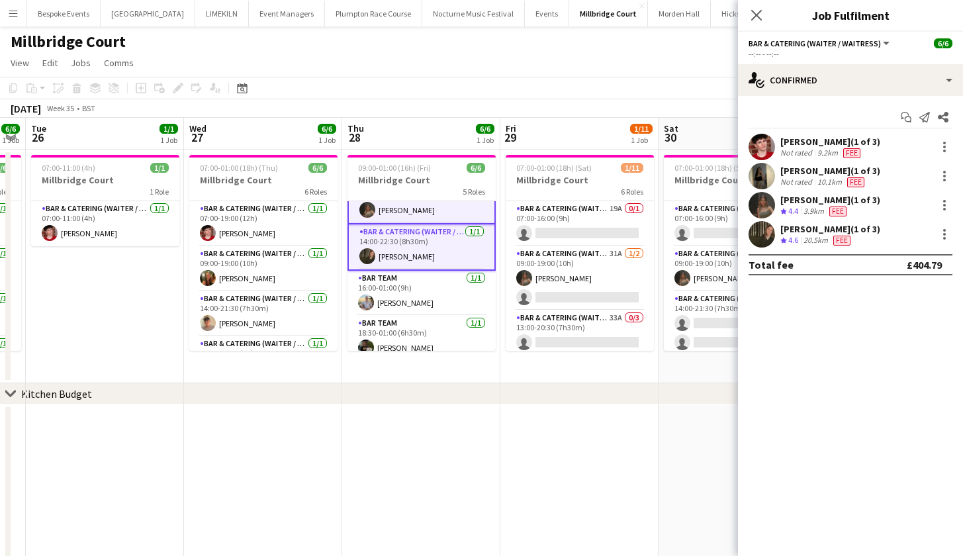
scroll to position [100, 0]
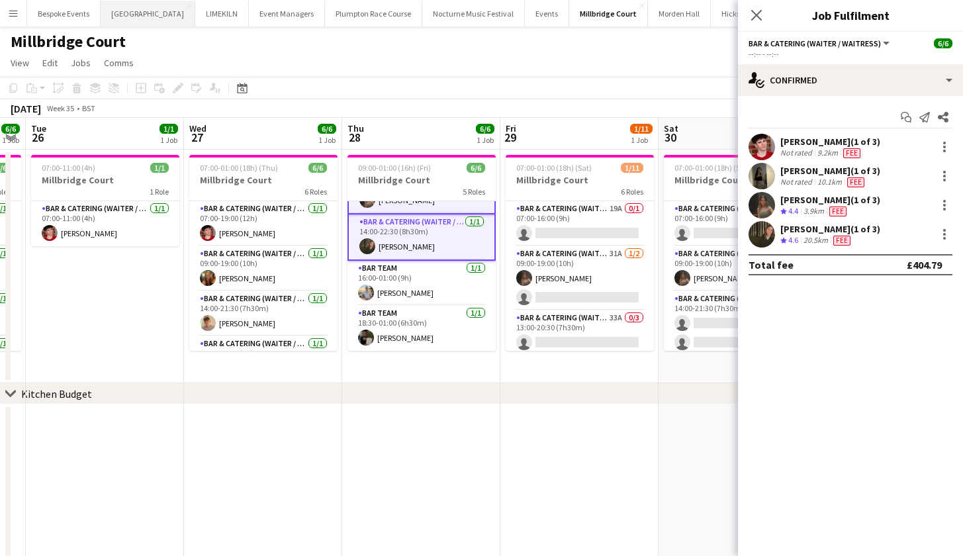
click at [433, 279] on app-card-role "Bar Team [DATE] 16:00-01:00 (9h) [PERSON_NAME]" at bounding box center [421, 283] width 148 height 45
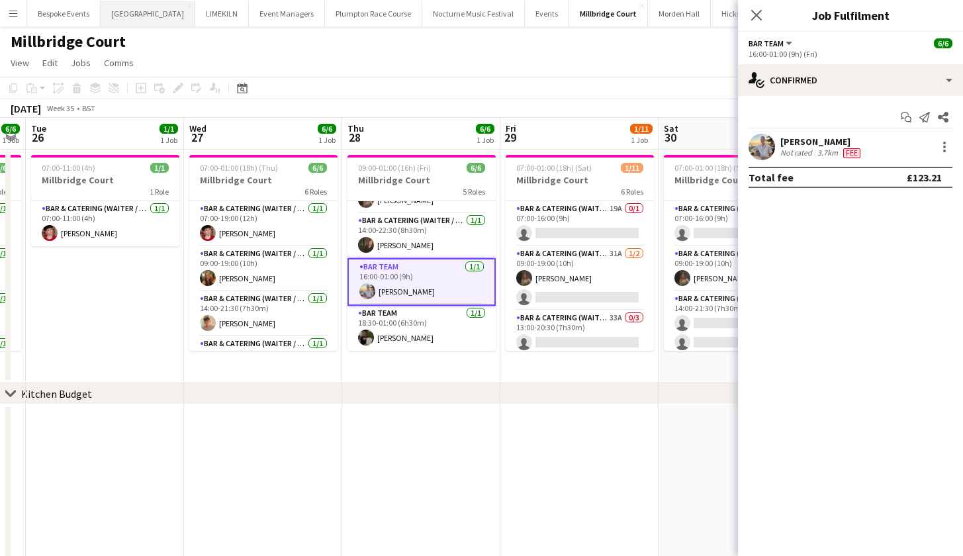
scroll to position [97, 0]
click at [422, 332] on app-card-role "Bar Team [DATE] 18:30-01:00 (6h30m) [PERSON_NAME]" at bounding box center [421, 328] width 148 height 45
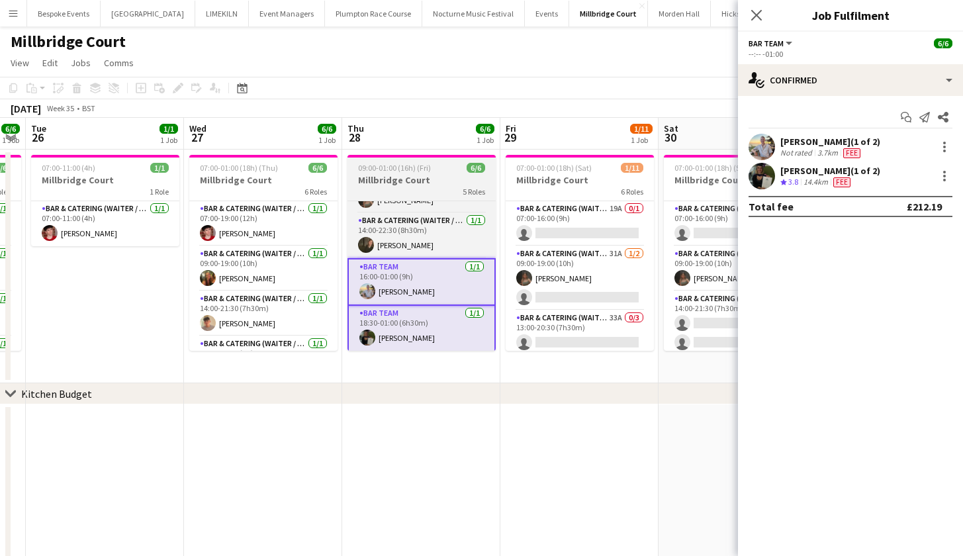
scroll to position [0, 0]
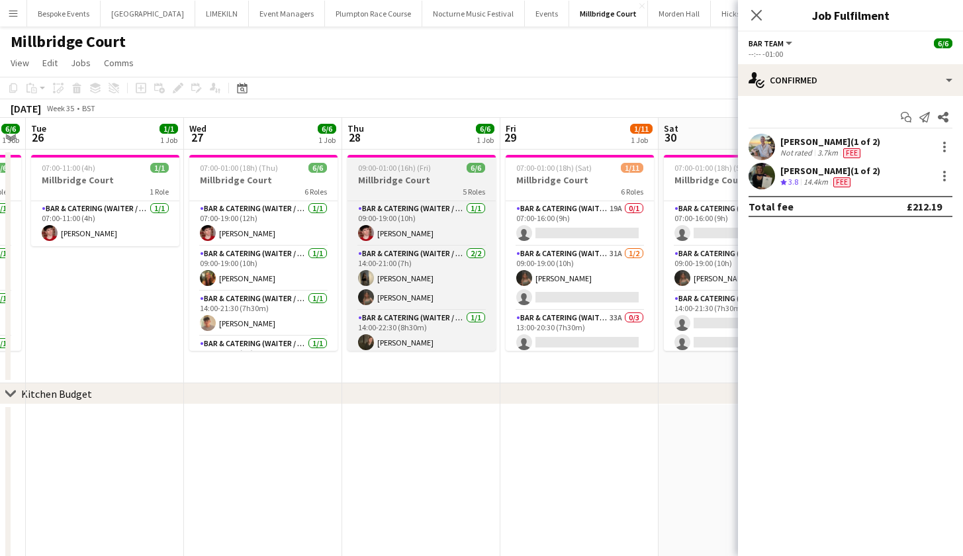
click at [427, 183] on h3 "Millbridge Court" at bounding box center [421, 180] width 148 height 12
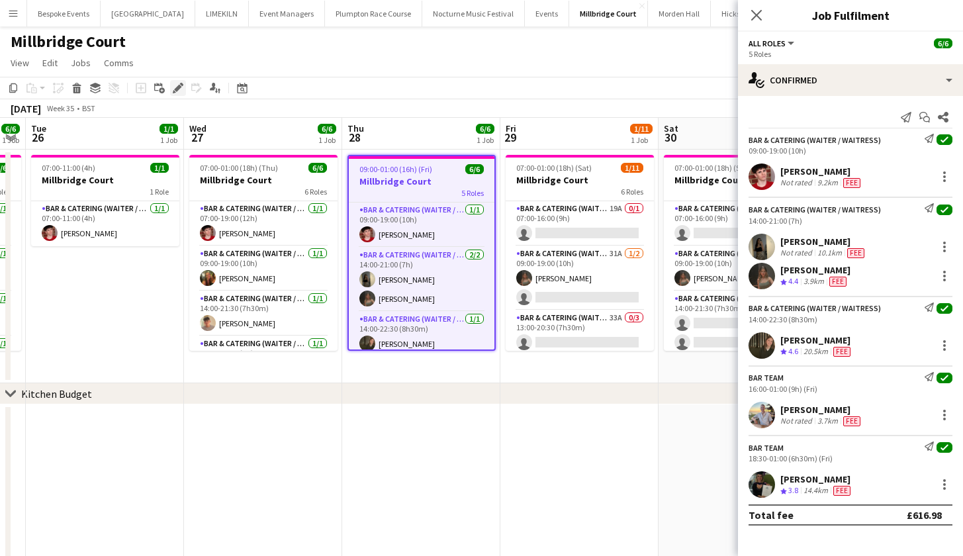
click at [181, 83] on div "Edit" at bounding box center [178, 88] width 16 height 16
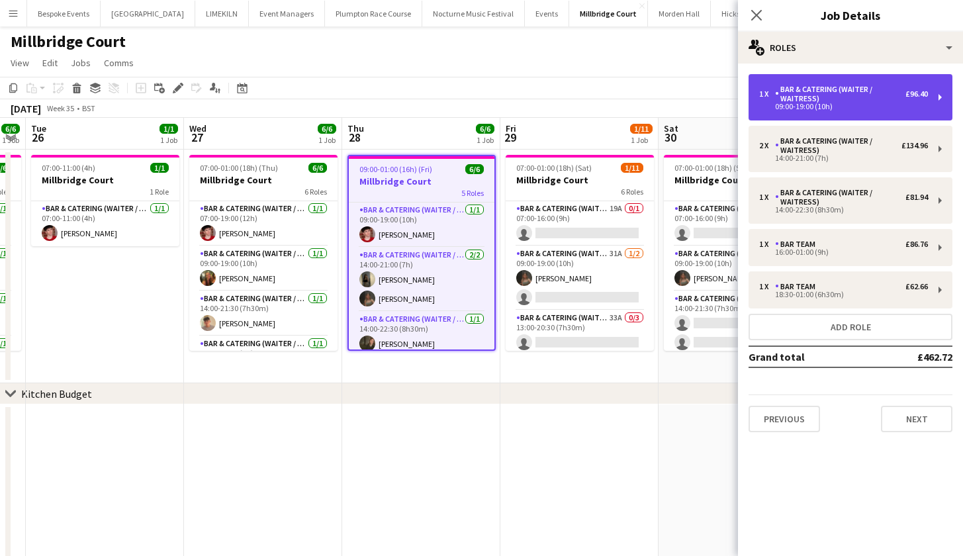
click at [825, 92] on div "Bar & Catering (Waiter / waitress)" at bounding box center [840, 94] width 130 height 19
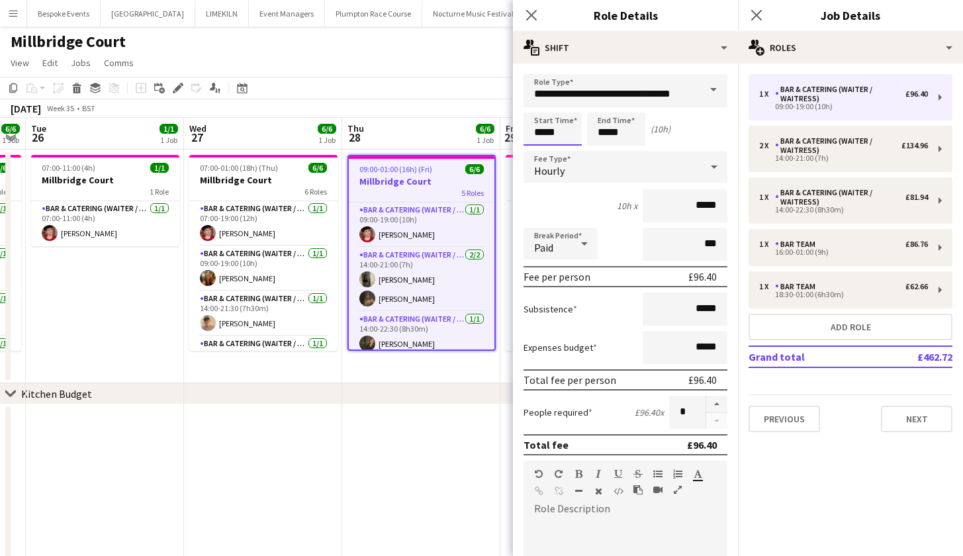
click at [543, 135] on input "*****" at bounding box center [552, 128] width 58 height 33
type input "*****"
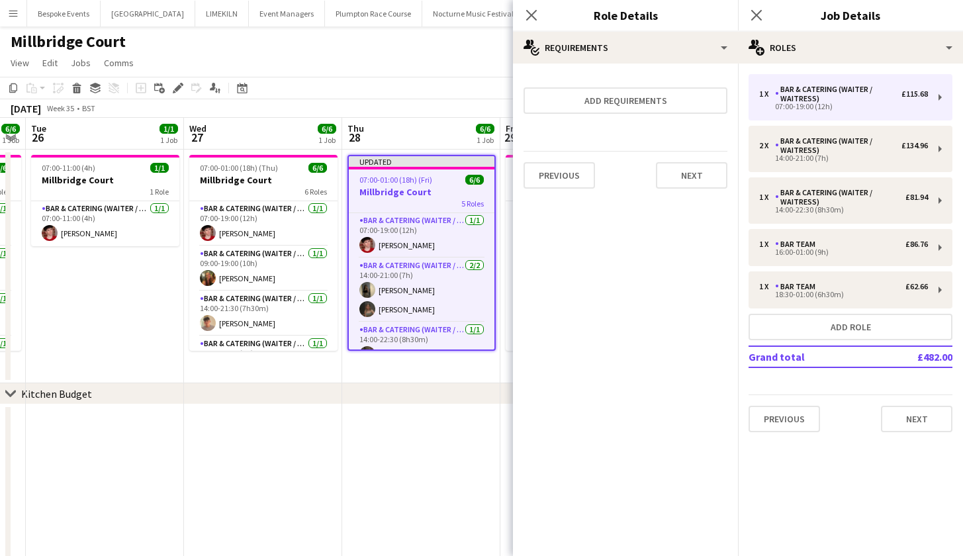
click at [418, 193] on h3 "Millbridge Court" at bounding box center [422, 192] width 146 height 12
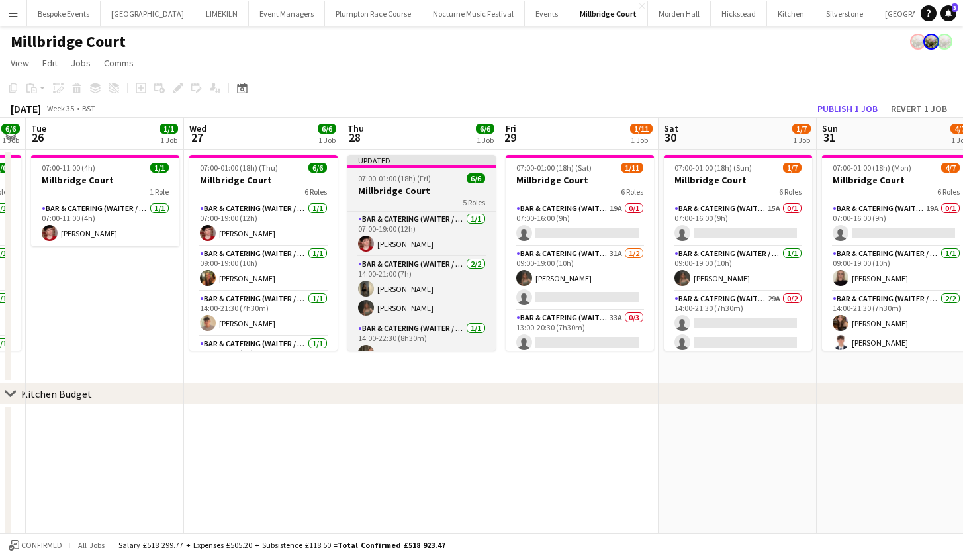
click at [417, 193] on h3 "Millbridge Court" at bounding box center [421, 191] width 148 height 12
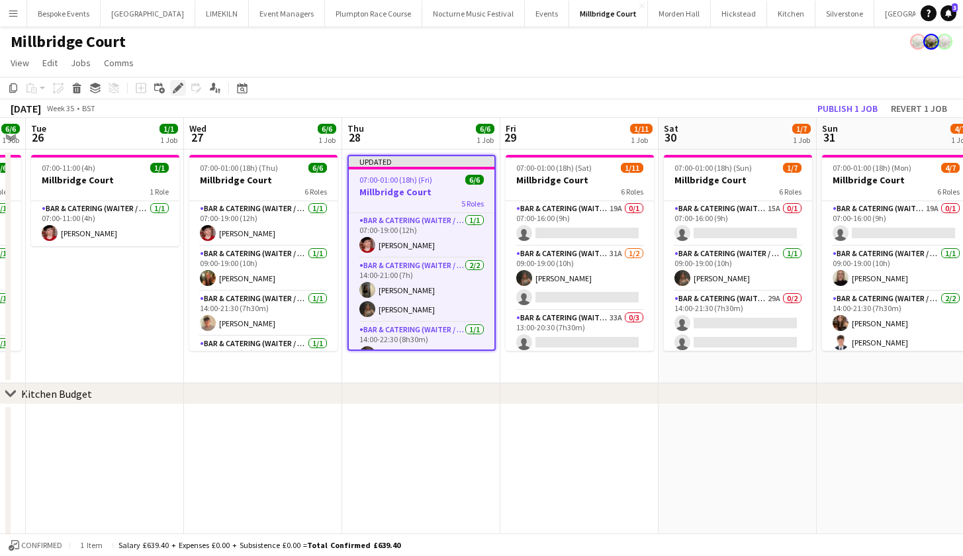
click at [171, 89] on div "Edit" at bounding box center [178, 88] width 16 height 16
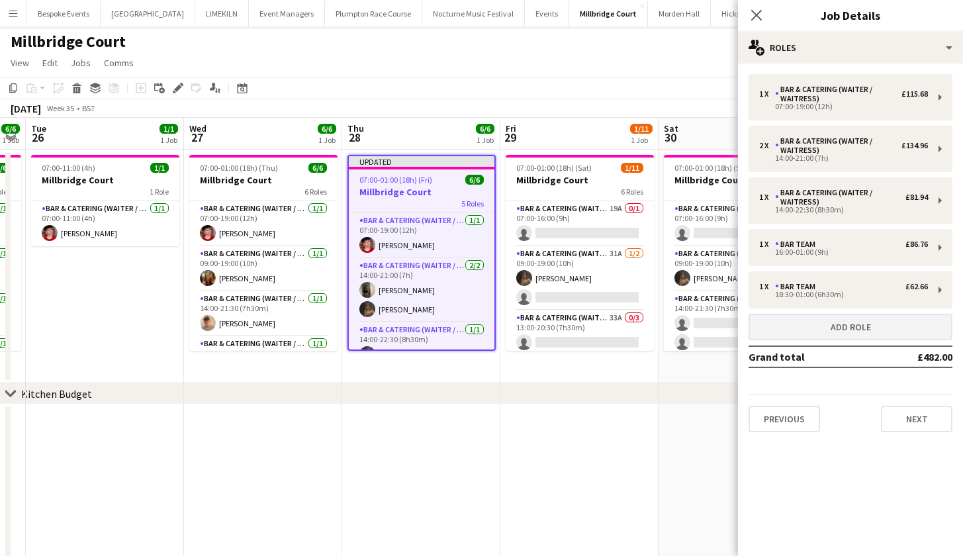
click at [856, 328] on button "Add role" at bounding box center [850, 327] width 204 height 26
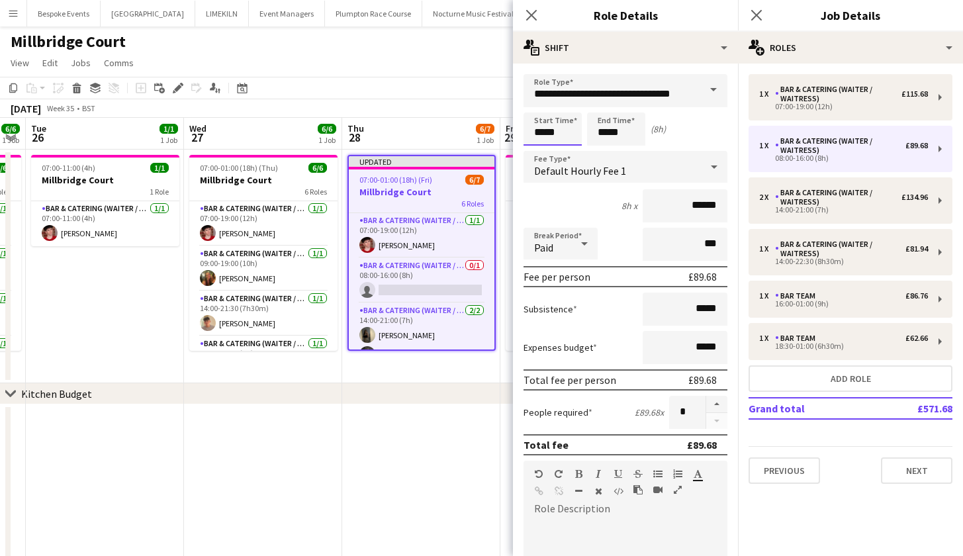
click at [544, 130] on input "*****" at bounding box center [552, 128] width 58 height 33
type input "*****"
click at [607, 136] on input "*****" at bounding box center [616, 128] width 58 height 33
type input "*****"
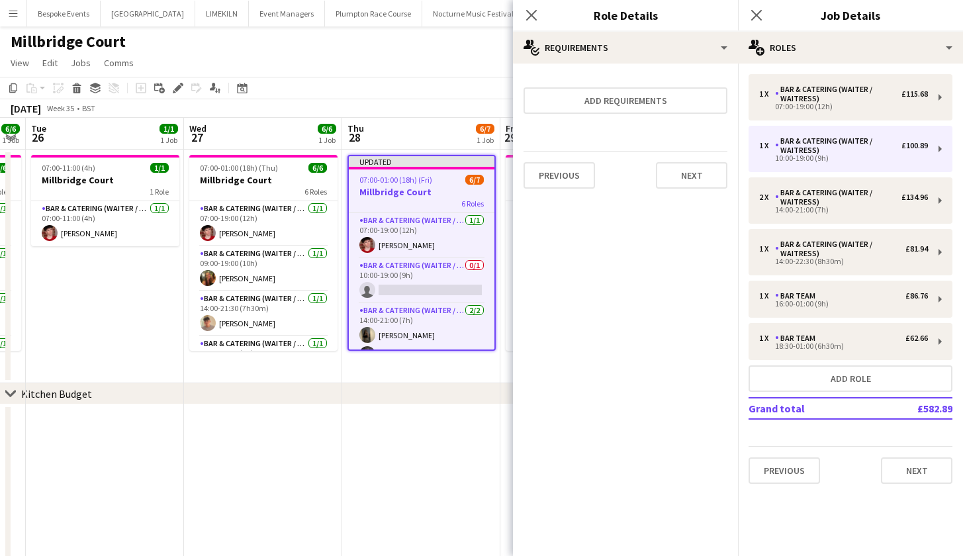
click at [422, 66] on app-page-menu "View Day view expanded Day view collapsed Month view Date picker Jump to [DATE]…" at bounding box center [481, 64] width 963 height 25
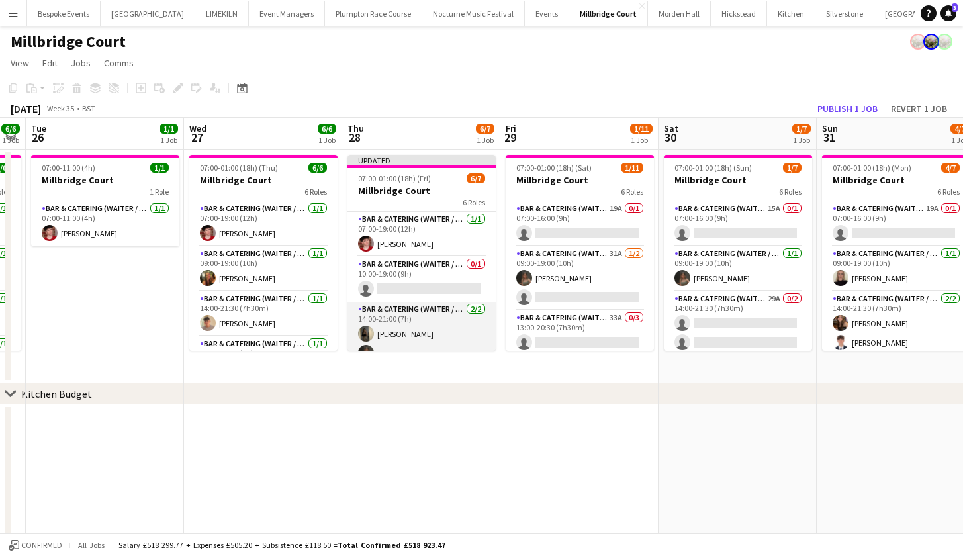
click at [412, 330] on app-card-role "Bar & Catering (Waiter / waitress) [DATE] 14:00-21:00 (7h) [PERSON_NAME] [PERSO…" at bounding box center [421, 334] width 148 height 64
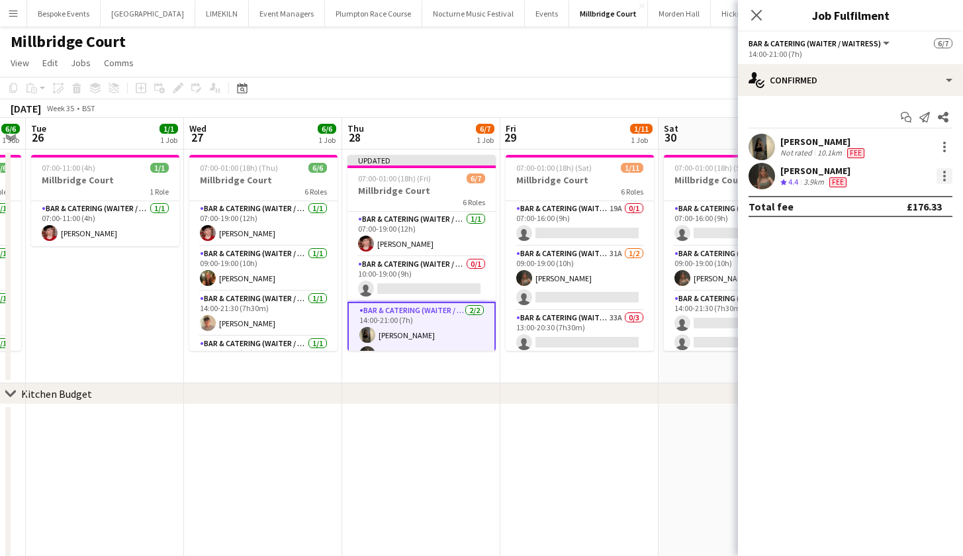
click at [942, 180] on div at bounding box center [944, 176] width 16 height 16
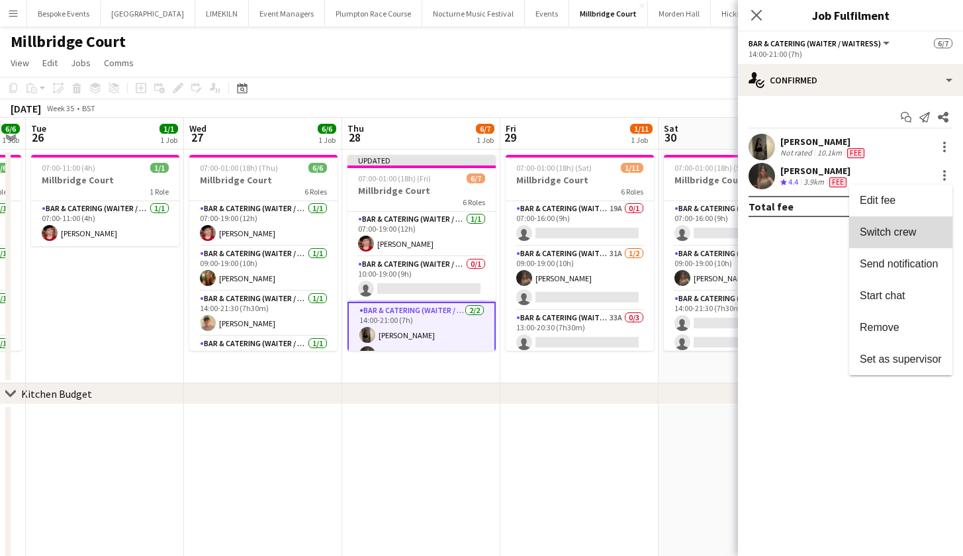
click at [913, 227] on span "Switch crew" at bounding box center [888, 231] width 56 height 11
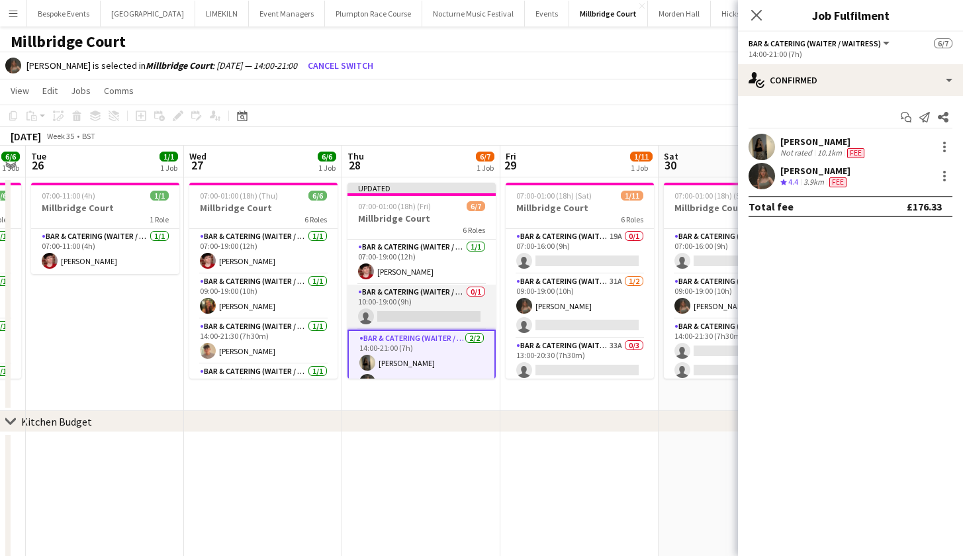
click at [451, 296] on app-card-role "Bar & Catering (Waiter / waitress) 0/1 10:00-19:00 (9h) single-neutral-actions" at bounding box center [421, 307] width 148 height 45
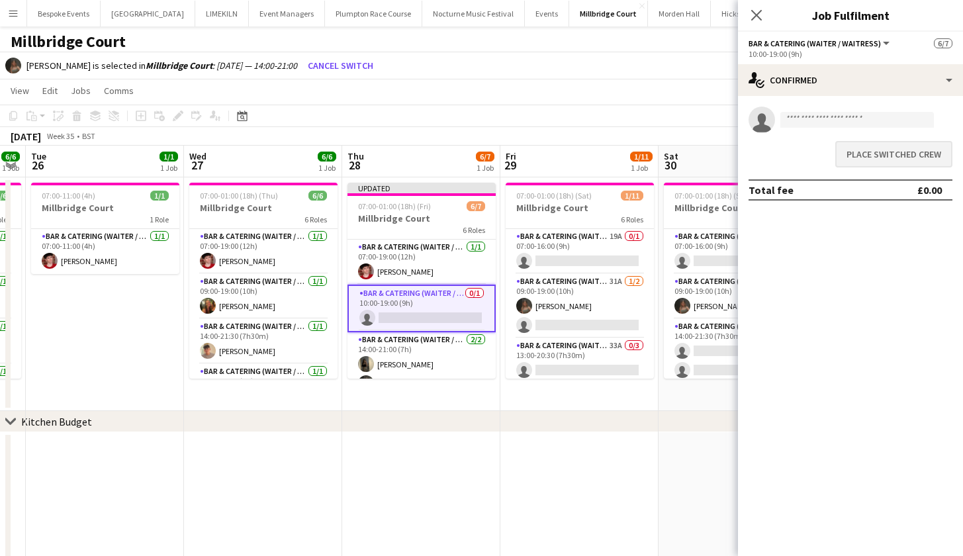
click at [867, 159] on button "Place switched crew" at bounding box center [893, 154] width 117 height 26
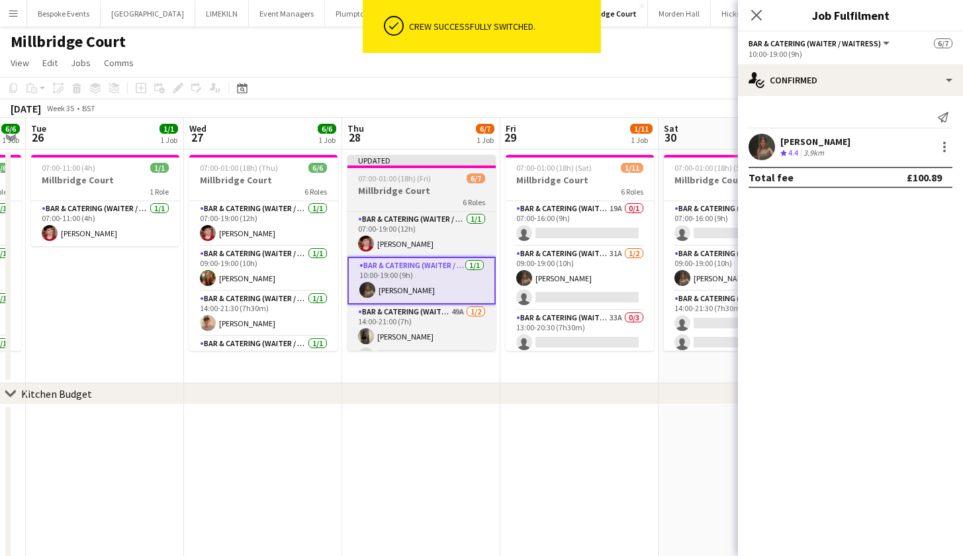
click at [403, 186] on h3 "Millbridge Court" at bounding box center [421, 191] width 148 height 12
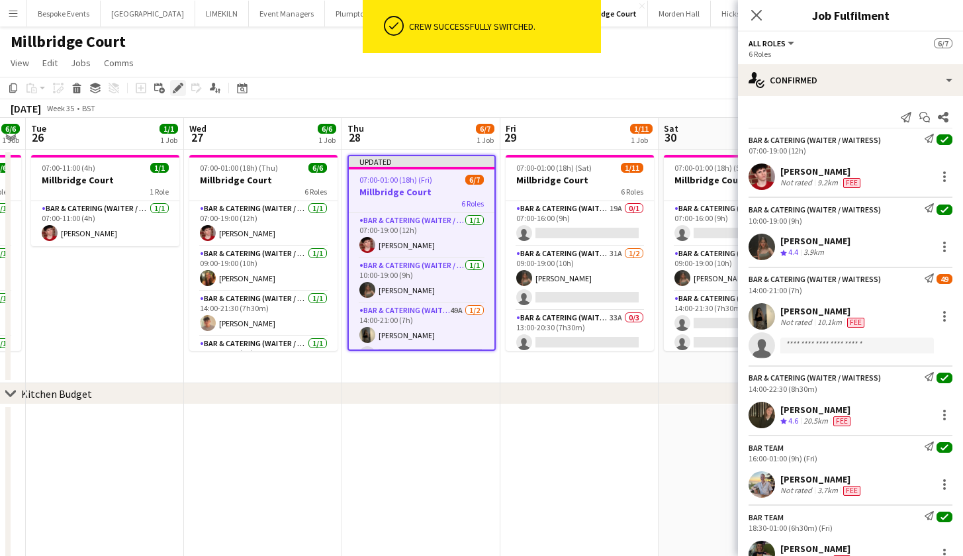
click at [182, 93] on icon "Edit" at bounding box center [178, 88] width 11 height 11
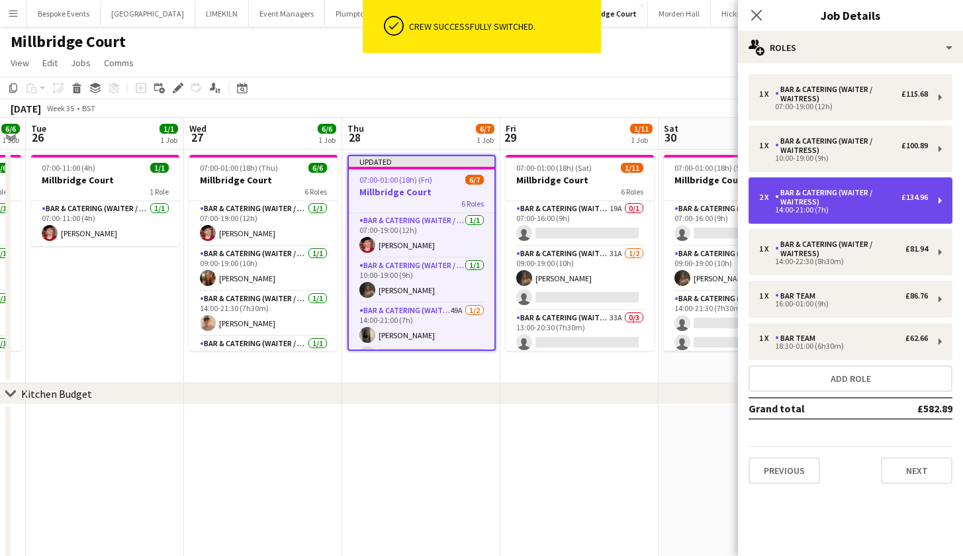
click at [786, 199] on div "Bar & Catering (Waiter / waitress)" at bounding box center [838, 197] width 126 height 19
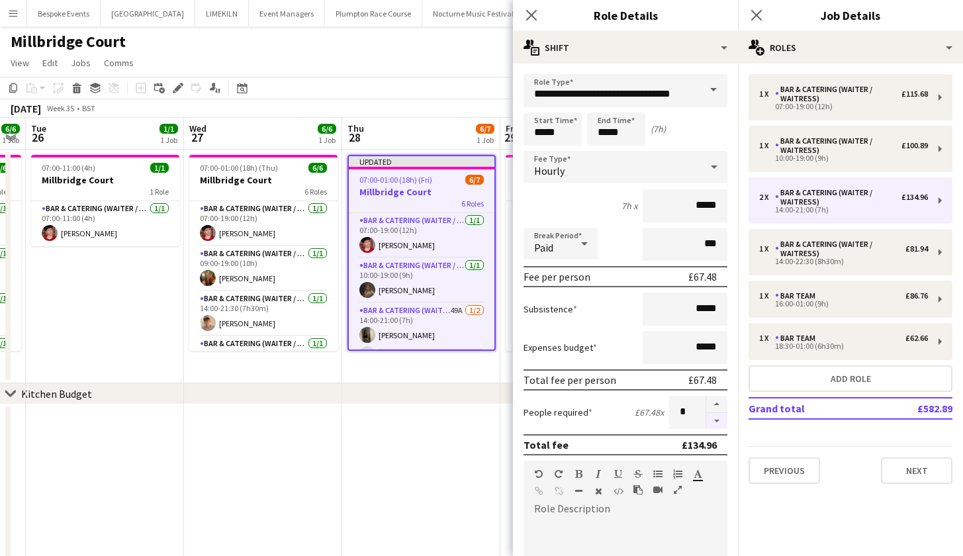
click at [706, 418] on button "button" at bounding box center [716, 421] width 21 height 17
type input "*"
click at [461, 89] on app-toolbar "Copy Paste Paste Command V Paste with crew Command Shift V Paste linked Job [GE…" at bounding box center [481, 88] width 963 height 22
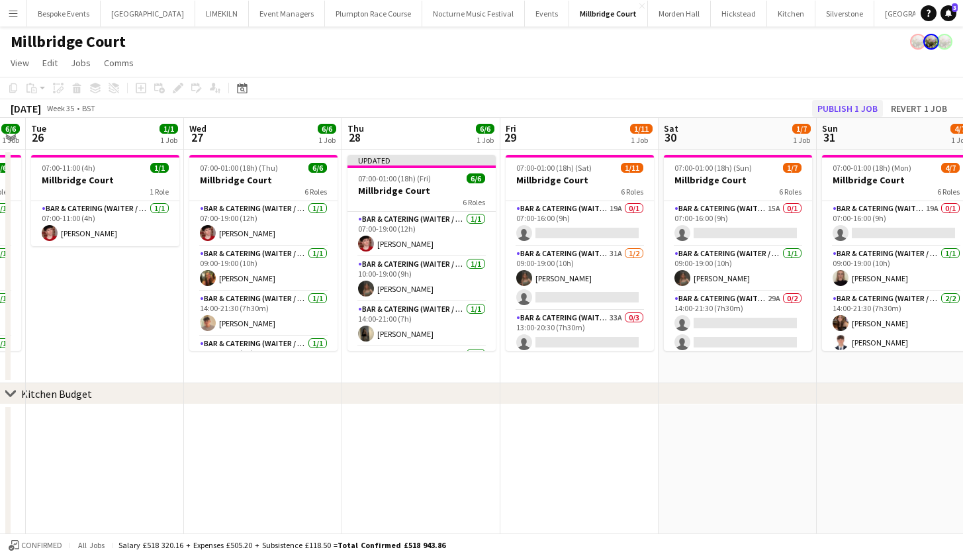
click at [878, 109] on button "Publish 1 job" at bounding box center [847, 108] width 71 height 17
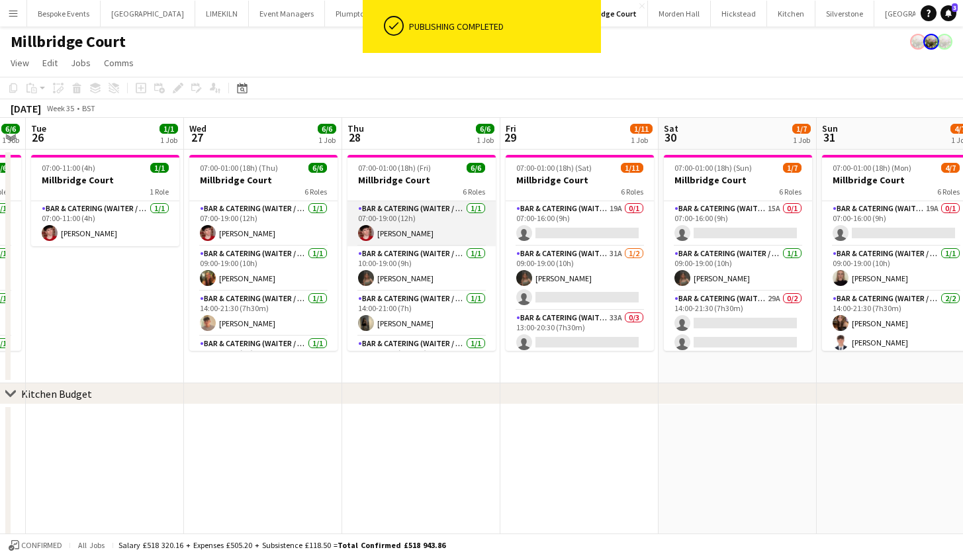
click at [425, 235] on app-card-role "Bar & Catering (Waiter / waitress) 1/1 07:00-19:00 (12h) Jonnie Saunders" at bounding box center [421, 223] width 148 height 45
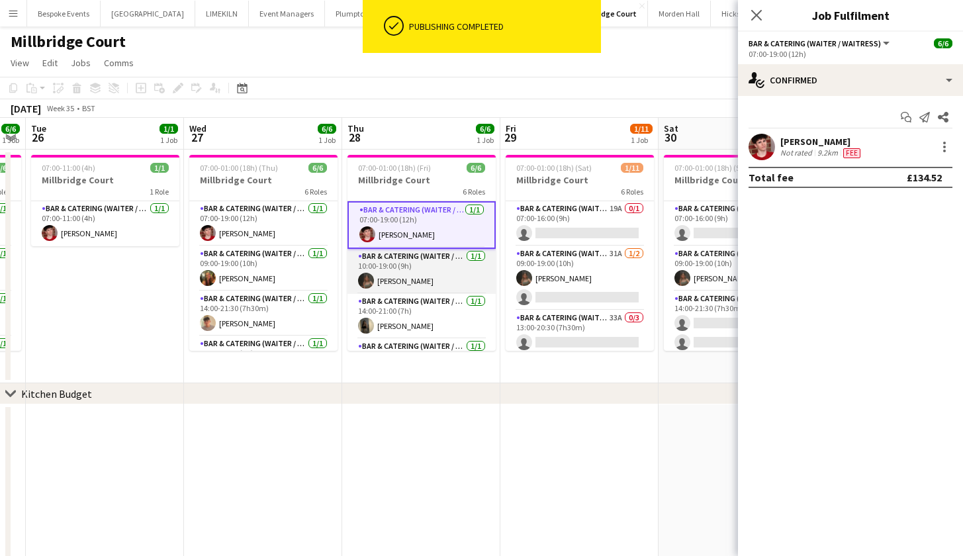
click at [427, 281] on app-card-role "Bar & Catering (Waiter / waitress) 1/1 10:00-19:00 (9h) Megan Jones" at bounding box center [421, 271] width 148 height 45
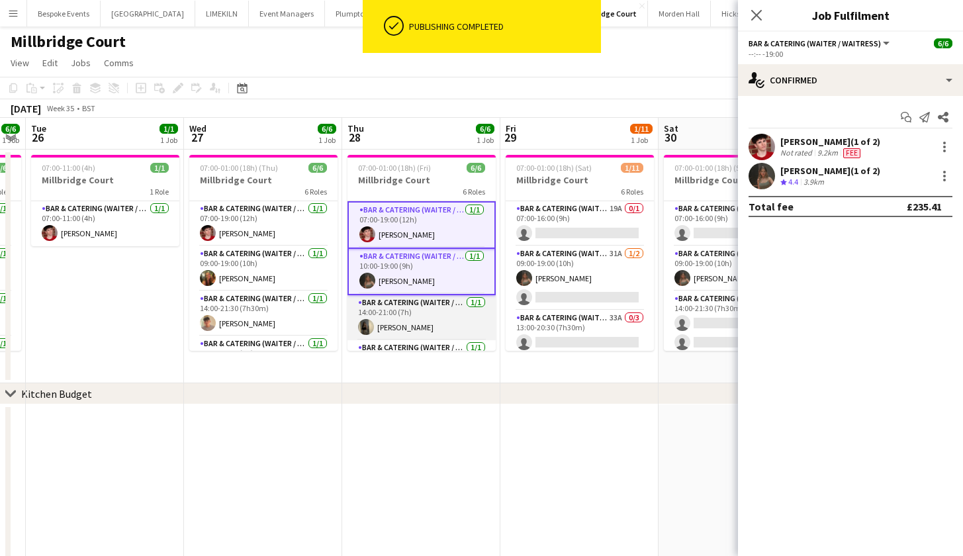
click at [424, 305] on app-card-role "Bar & Catering (Waiter / waitress) 1/1 14:00-21:00 (7h) Ellie Crosby" at bounding box center [421, 317] width 148 height 45
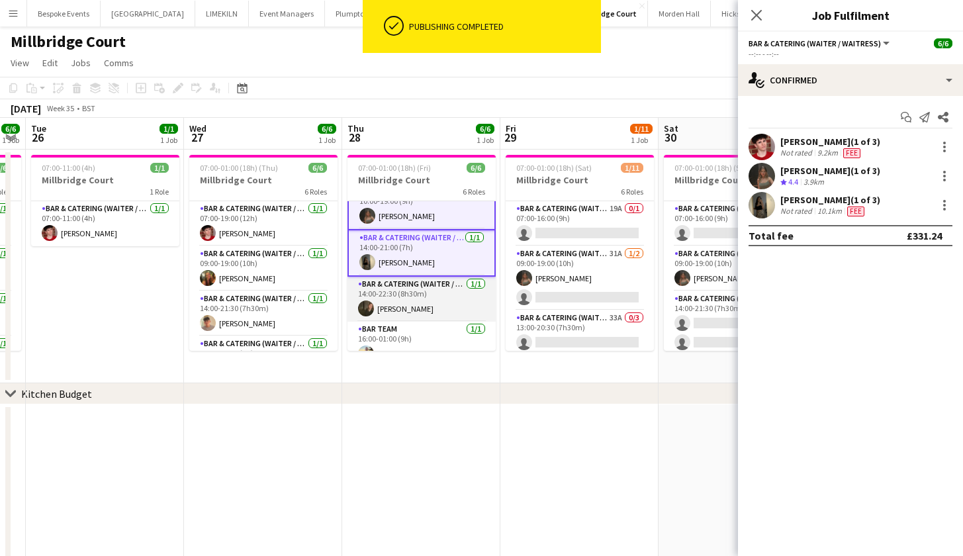
click at [424, 305] on app-card-role "Bar & Catering (Waiter / waitress) 1/1 14:00-22:30 (8h30m) freya green" at bounding box center [421, 299] width 148 height 45
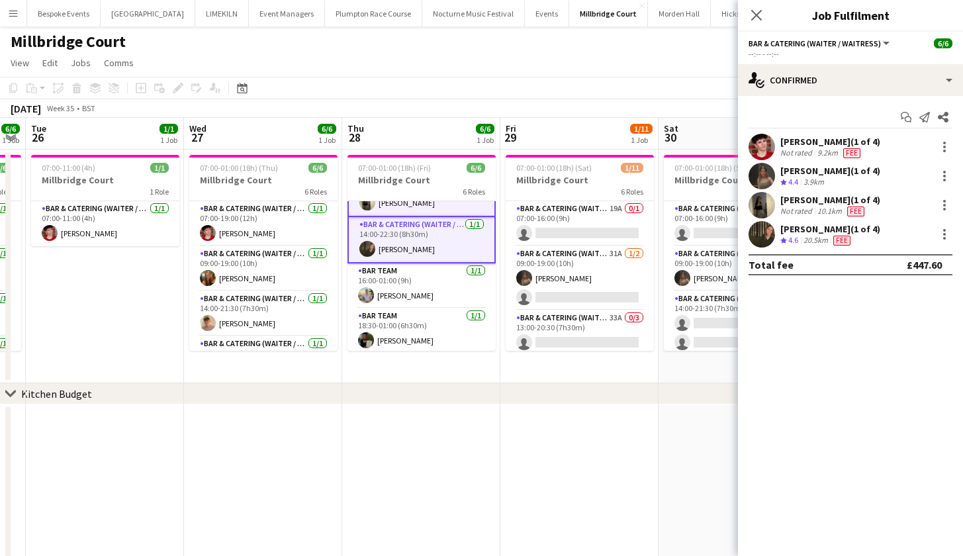
scroll to position [127, 0]
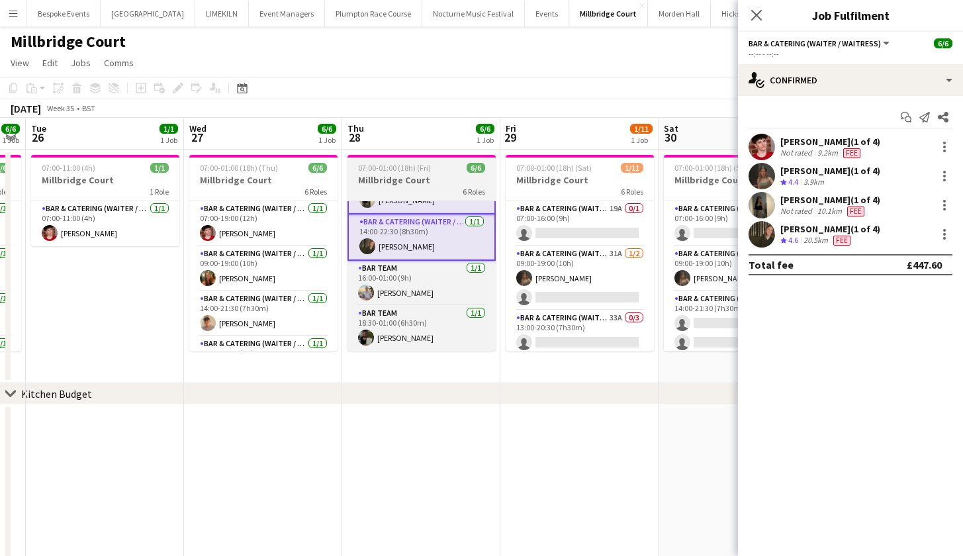
click at [403, 177] on h3 "Millbridge Court" at bounding box center [421, 180] width 148 height 12
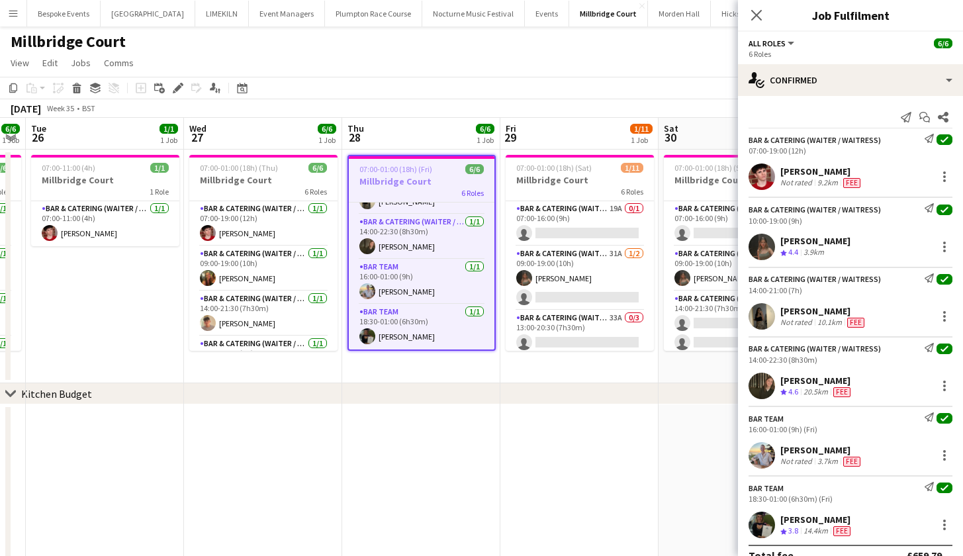
scroll to position [123, 0]
click at [175, 91] on icon at bounding box center [177, 88] width 7 height 7
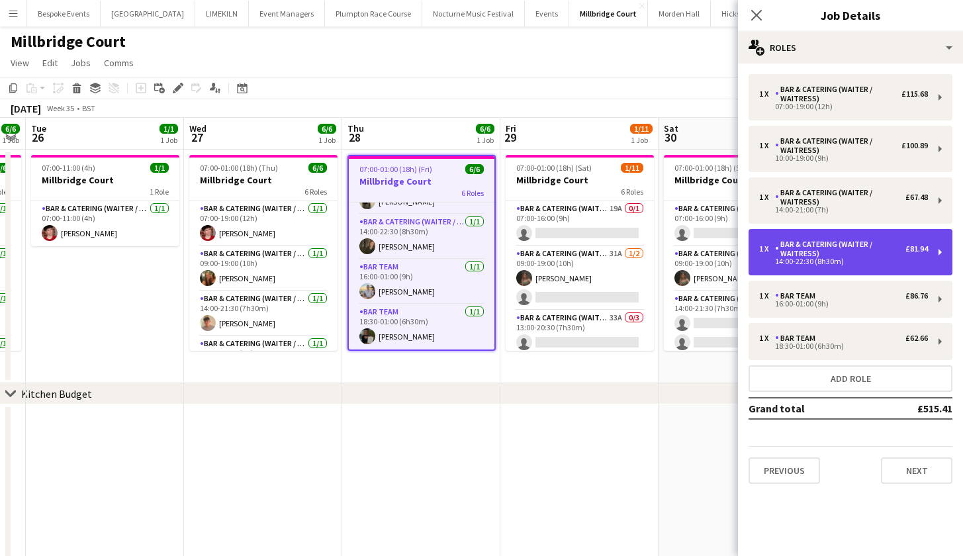
drag, startPoint x: 831, startPoint y: 240, endPoint x: 824, endPoint y: 240, distance: 7.3
click at [831, 240] on div "Bar & Catering (Waiter / waitress)" at bounding box center [840, 249] width 130 height 19
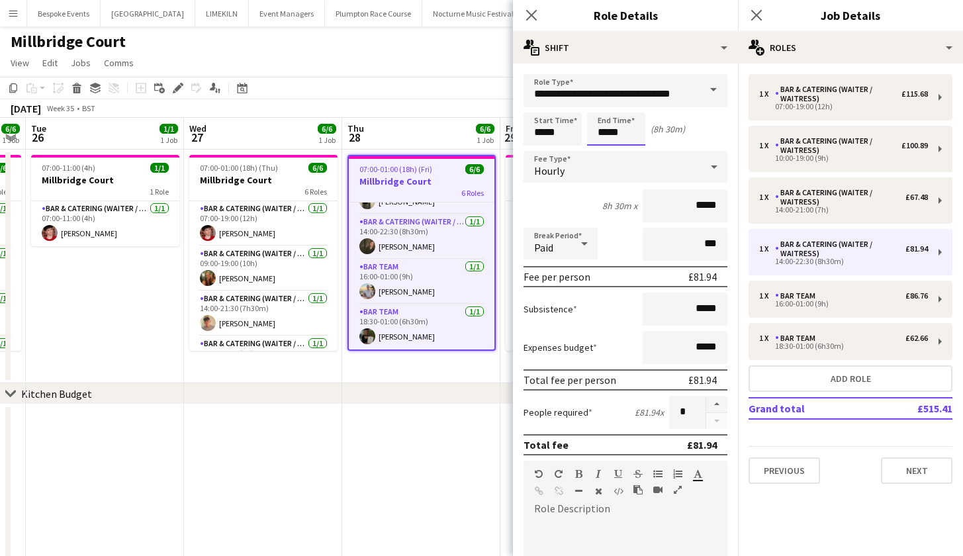
click at [619, 134] on input "*****" at bounding box center [616, 128] width 58 height 33
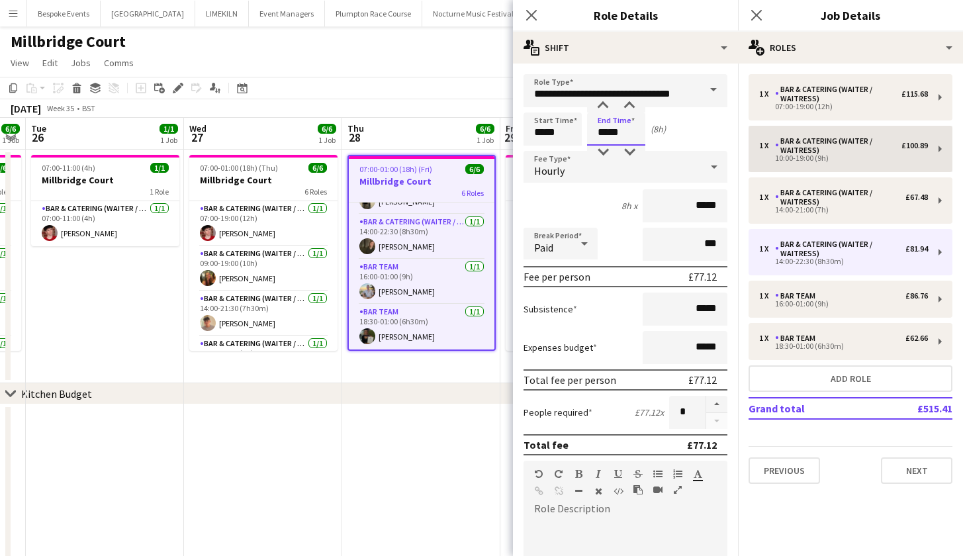
type input "*****"
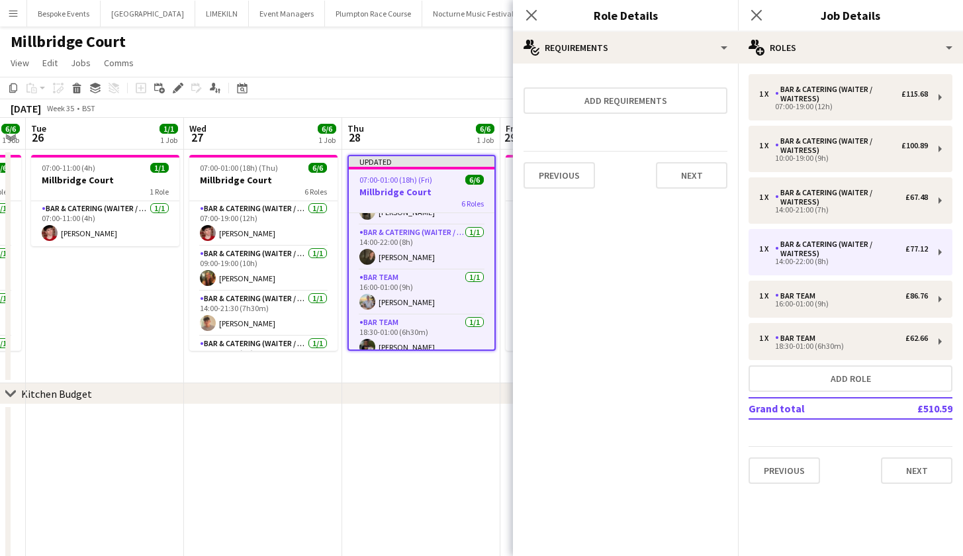
drag, startPoint x: 398, startPoint y: 69, endPoint x: 420, endPoint y: 87, distance: 27.8
click at [398, 68] on app-page-menu "View Day view expanded Day view collapsed Month view Date picker Jump to [DATE]…" at bounding box center [481, 64] width 963 height 25
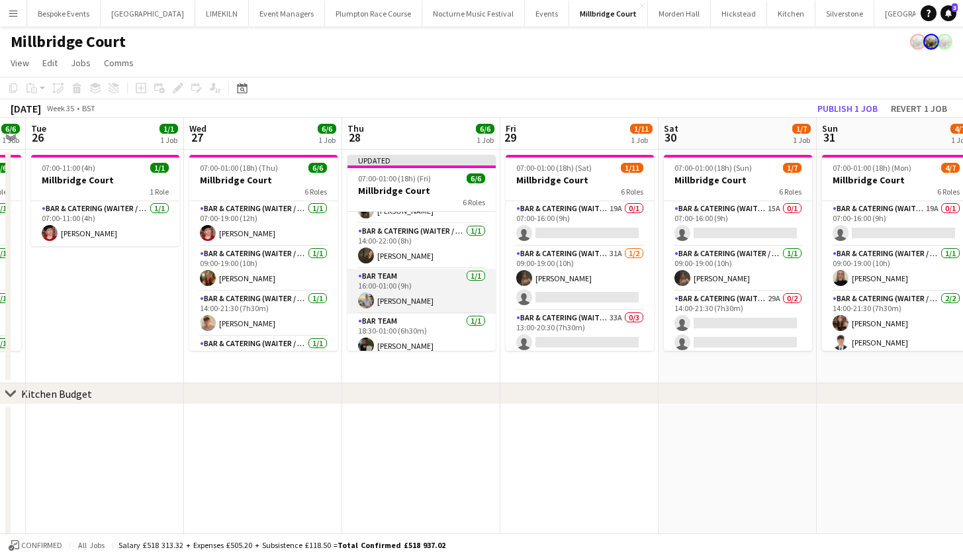
scroll to position [131, 0]
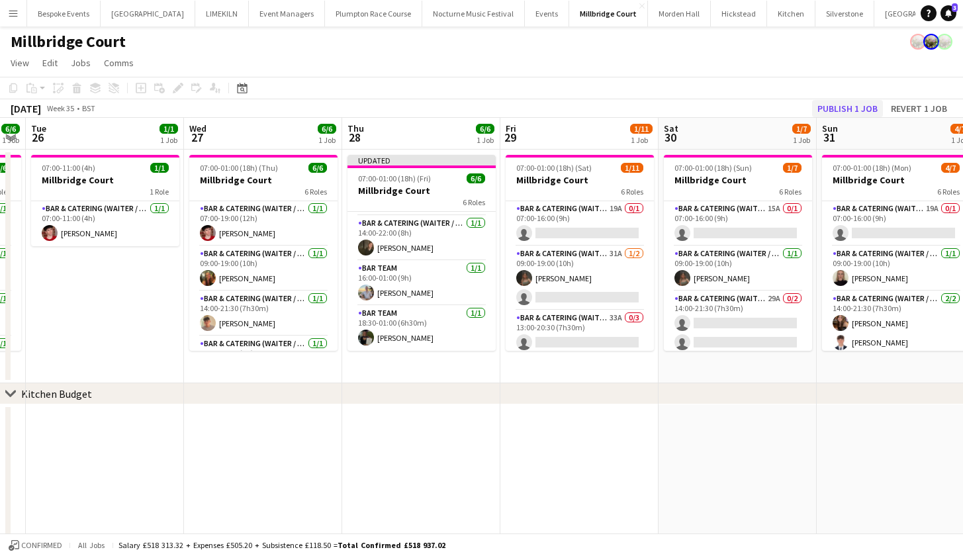
click at [842, 109] on button "Publish 1 job" at bounding box center [847, 108] width 71 height 17
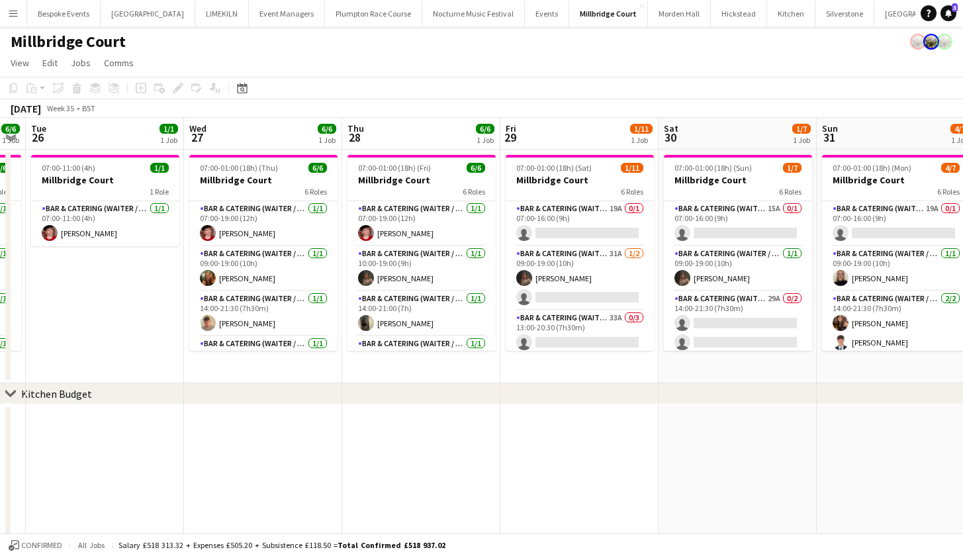
scroll to position [-1, 0]
drag, startPoint x: 439, startPoint y: 213, endPoint x: 431, endPoint y: 236, distance: 24.5
click at [439, 212] on app-card-role "Bar & Catering (Waiter / waitress) 1/1 07:00-19:00 (12h) Jonnie Saunders" at bounding box center [421, 223] width 148 height 45
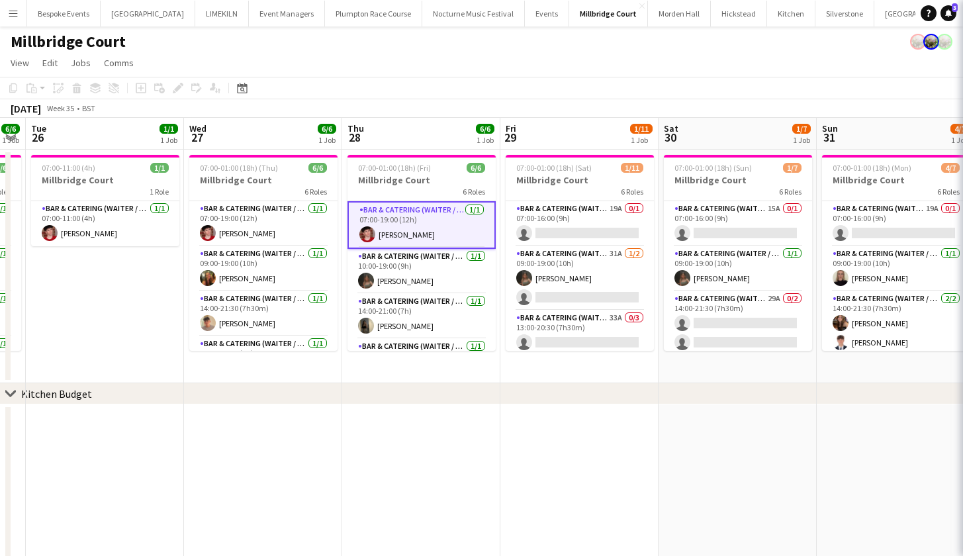
scroll to position [0, 450]
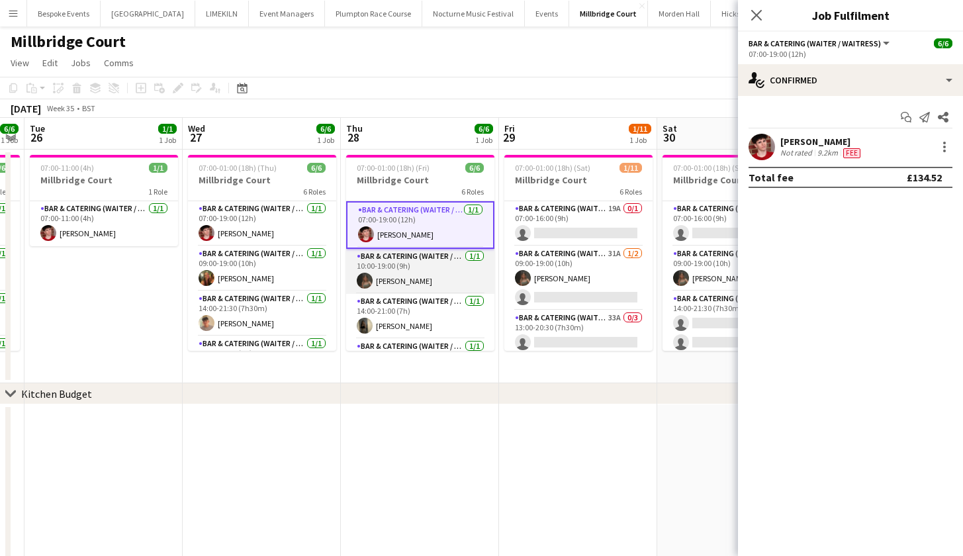
click at [416, 265] on app-card-role "Bar & Catering (Waiter / waitress) 1/1 10:00-19:00 (9h) Megan Jones" at bounding box center [420, 271] width 148 height 45
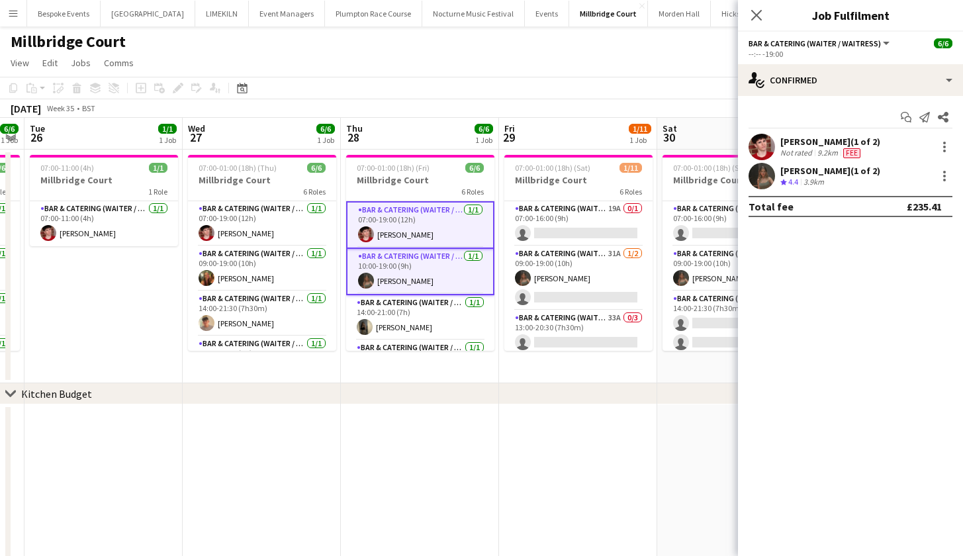
scroll to position [19, 0]
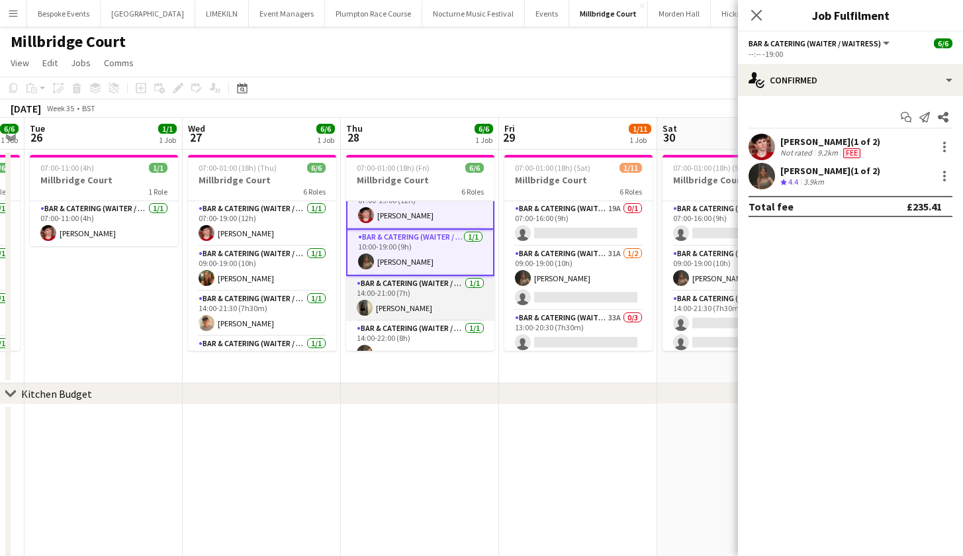
click at [402, 296] on app-card-role "Bar & Catering (Waiter / waitress) 1/1 14:00-21:00 (7h) Ellie Crosby" at bounding box center [420, 298] width 148 height 45
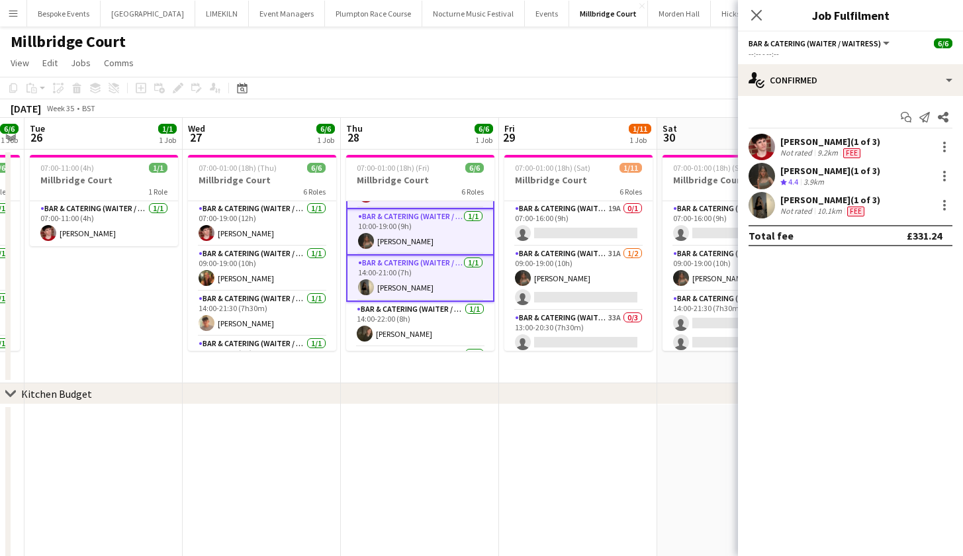
scroll to position [126, 0]
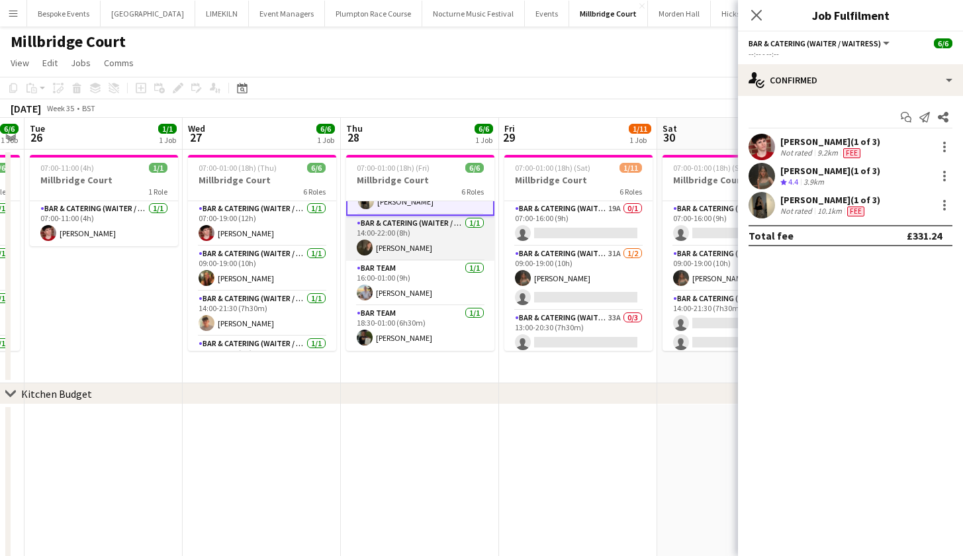
click at [402, 247] on app-card-role "Bar & Catering (Waiter / waitress) 1/1 14:00-22:00 (8h) freya green" at bounding box center [420, 238] width 148 height 45
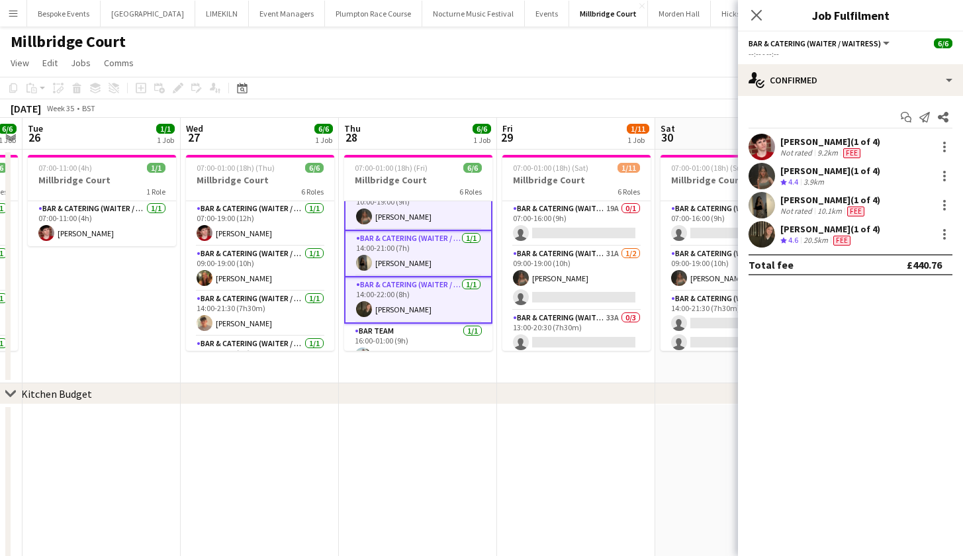
scroll to position [81, 0]
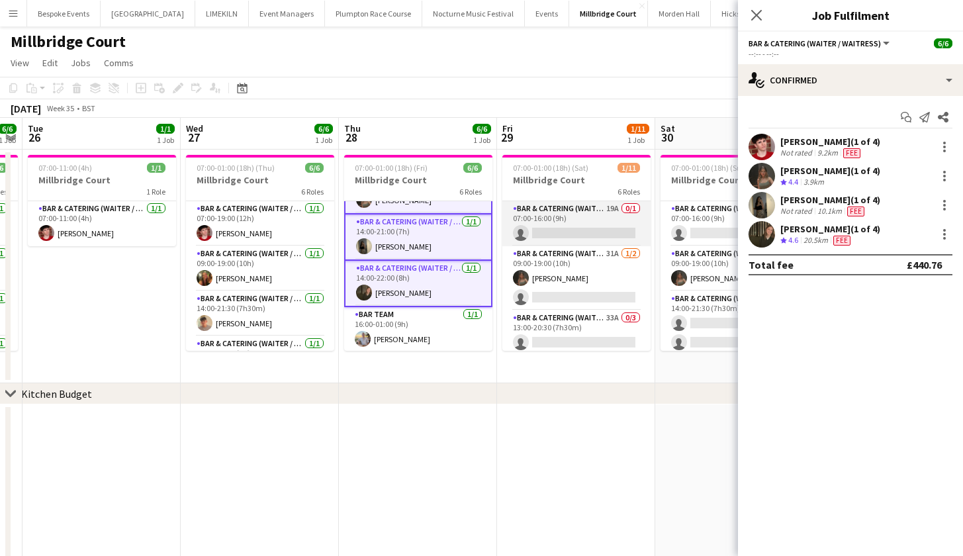
click at [569, 224] on app-card-role "Bar & Catering (Waiter / waitress) 19A 0/1 07:00-16:00 (9h) single-neutral-acti…" at bounding box center [576, 223] width 148 height 45
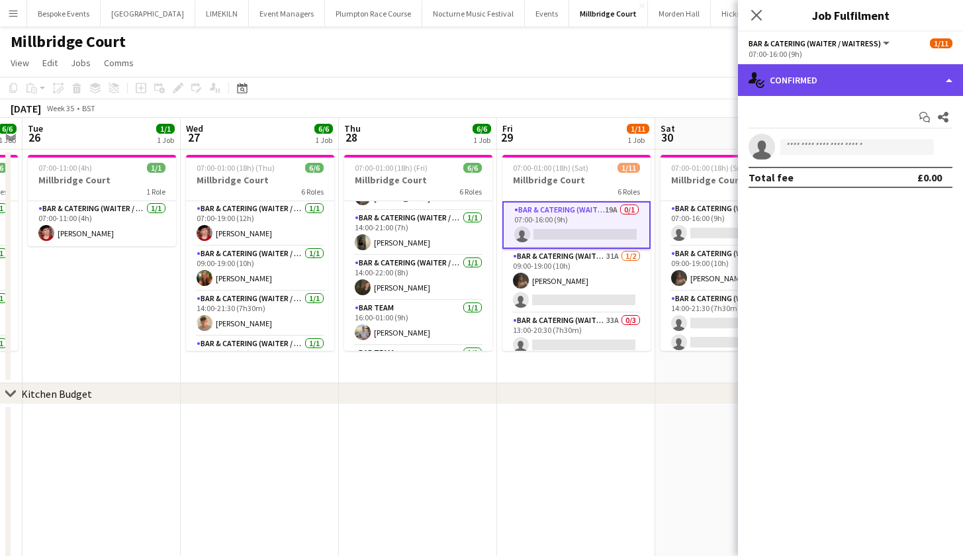
click at [797, 85] on div "single-neutral-actions-check-2 Confirmed" at bounding box center [850, 80] width 225 height 32
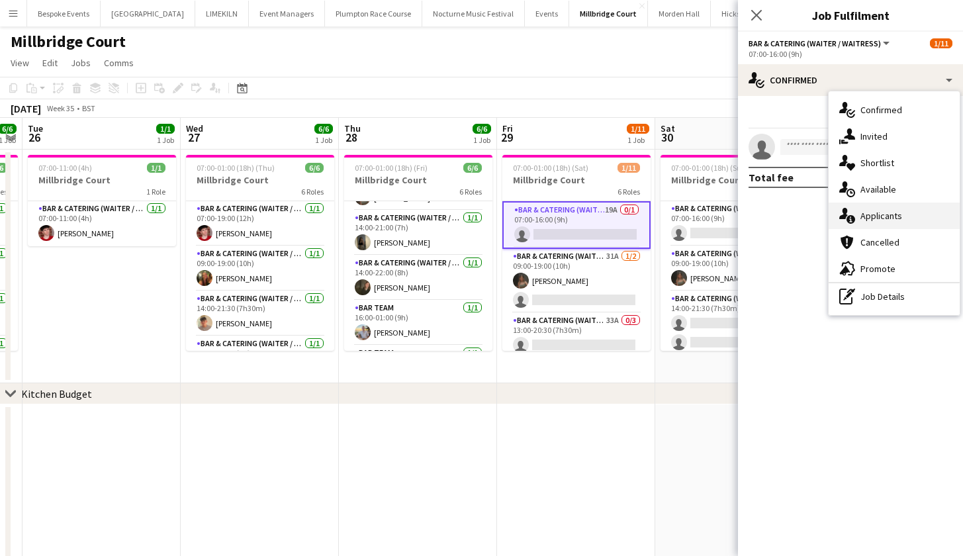
click at [868, 217] on div "single-neutral-actions-information Applicants" at bounding box center [893, 215] width 131 height 26
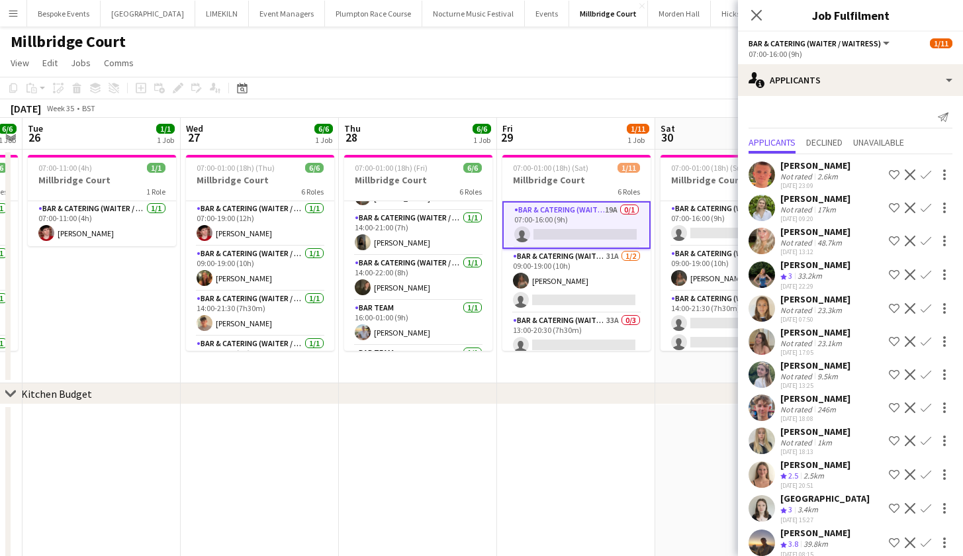
scroll to position [-1, 0]
click at [554, 224] on app-card-role "Bar & Catering (Waiter / waitress) 19A 0/1 07:00-16:00 (9h) single-neutral-acti…" at bounding box center [576, 225] width 148 height 48
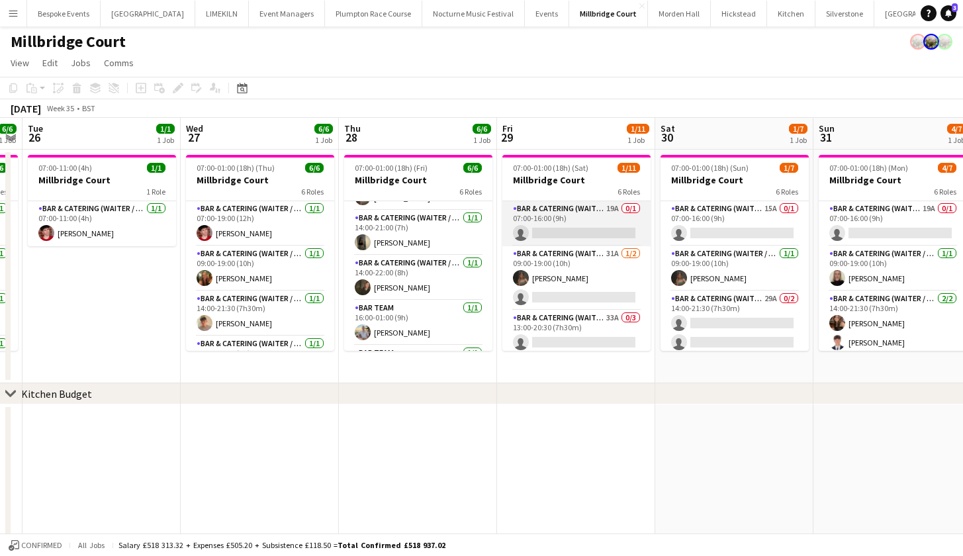
click at [554, 224] on app-card-role "Bar & Catering (Waiter / waitress) 19A 0/1 07:00-16:00 (9h) single-neutral-acti…" at bounding box center [576, 223] width 148 height 45
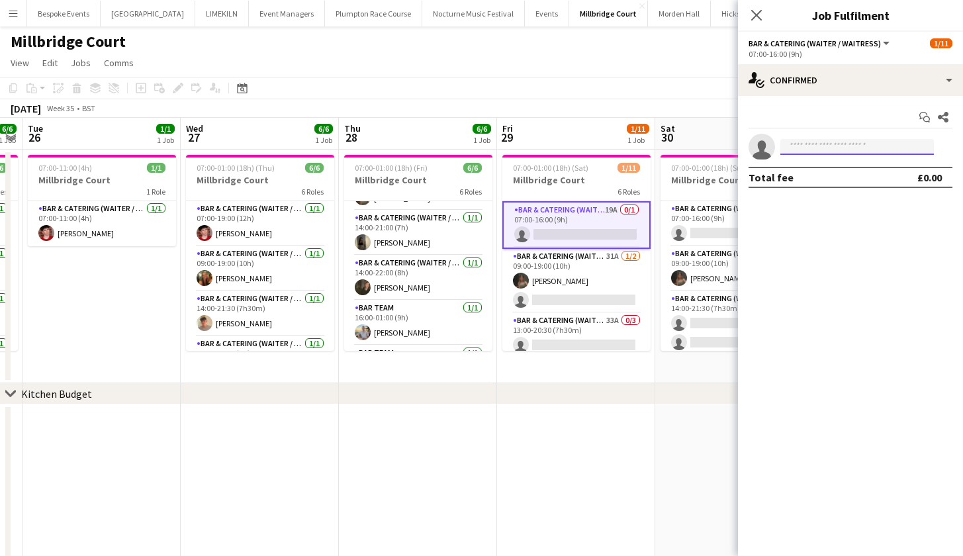
click at [828, 148] on input at bounding box center [857, 147] width 154 height 16
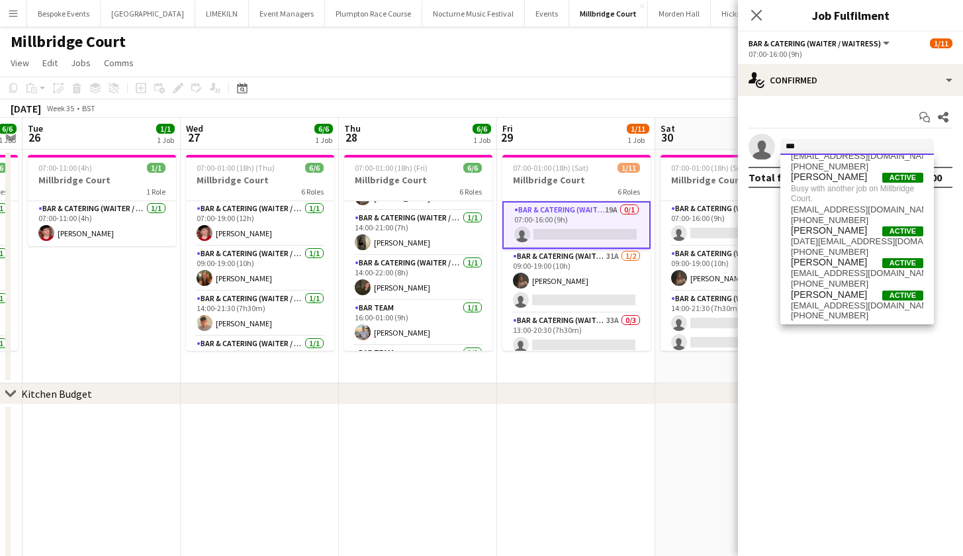
scroll to position [0, 0]
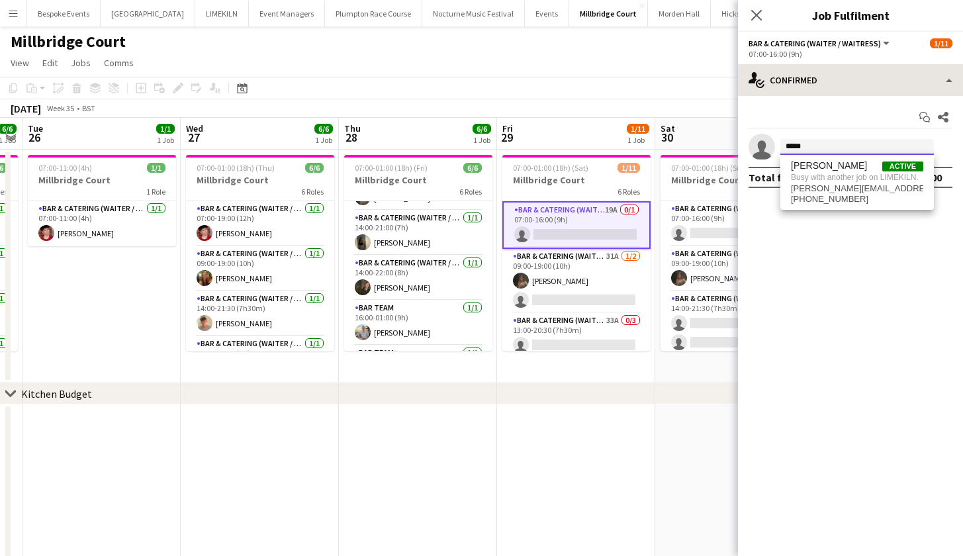
type input "*****"
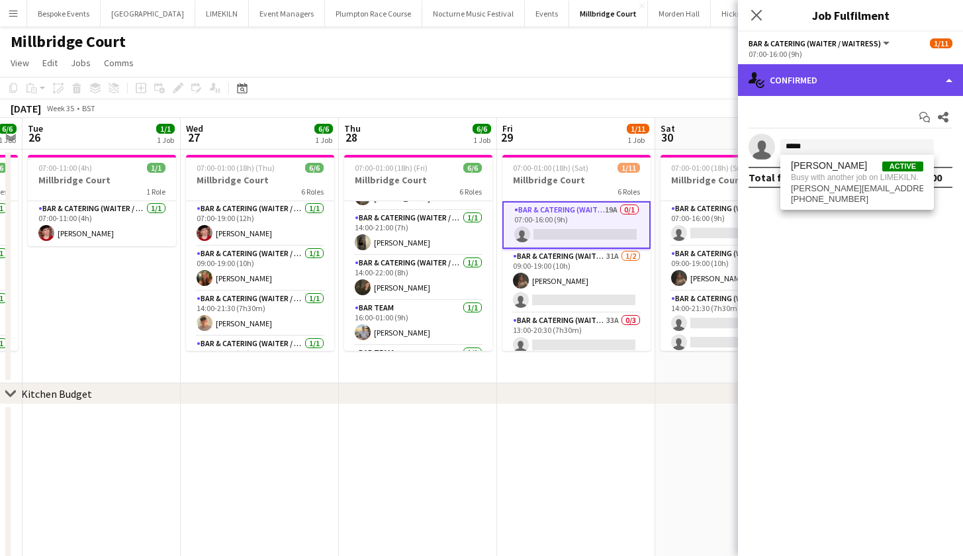
click at [806, 89] on div "single-neutral-actions-check-2 Confirmed" at bounding box center [850, 80] width 225 height 32
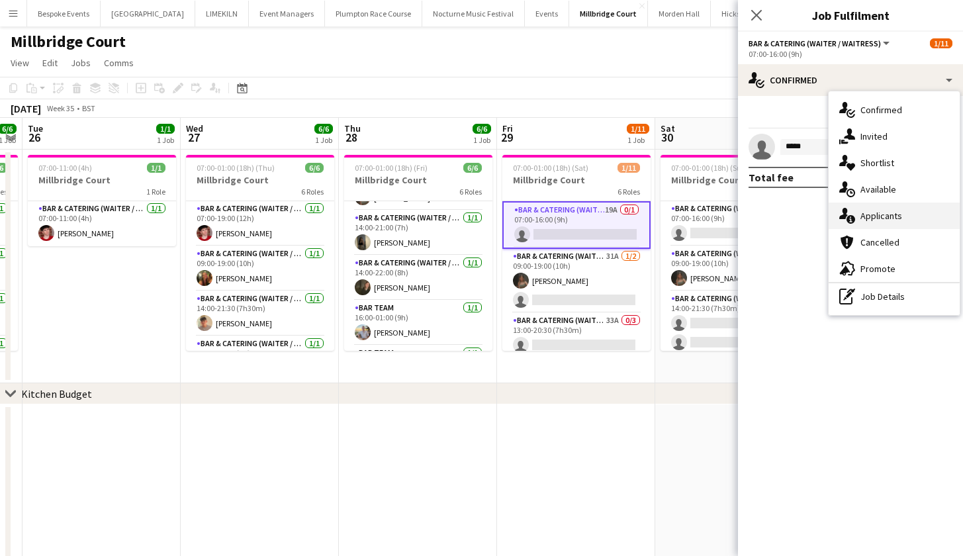
click at [872, 208] on div "single-neutral-actions-information Applicants" at bounding box center [893, 215] width 131 height 26
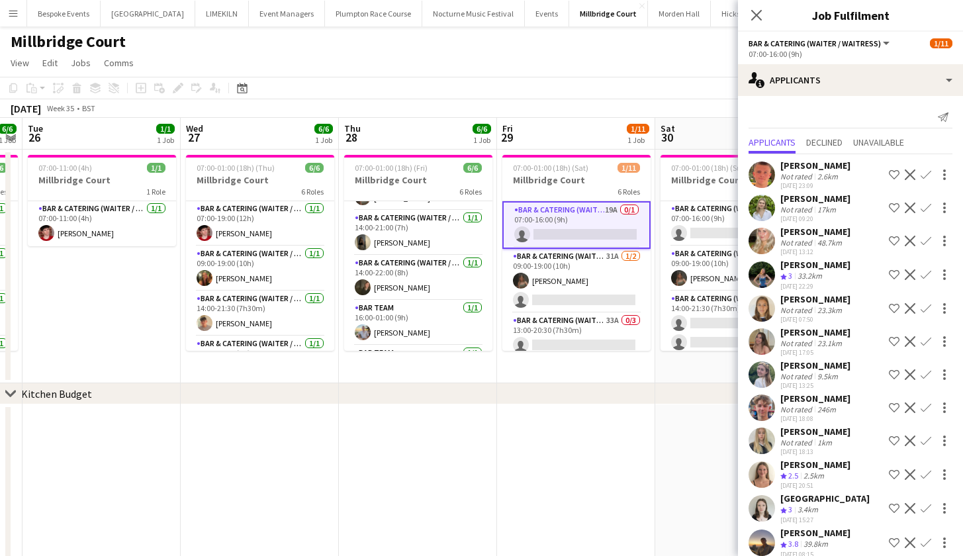
click at [611, 99] on app-toolbar "Copy Paste Paste Command V Paste with crew Command Shift V Paste linked Job Del…" at bounding box center [481, 88] width 963 height 22
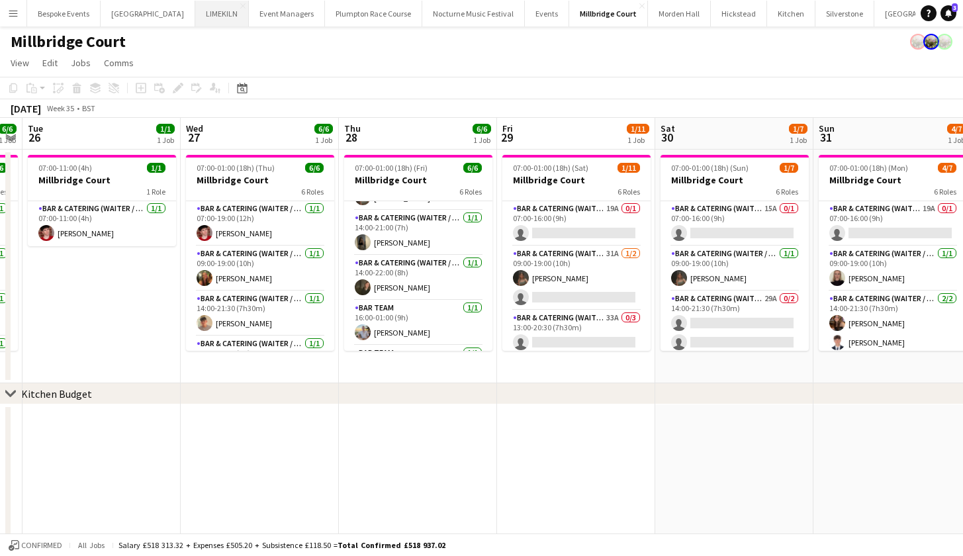
click at [196, 13] on button "LIMEKILN Close" at bounding box center [222, 14] width 54 height 26
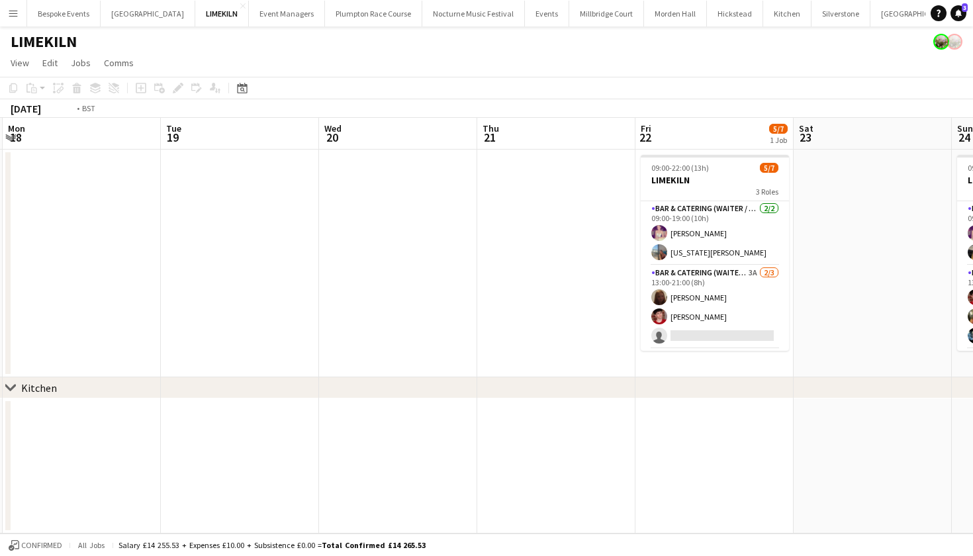
scroll to position [0, 524]
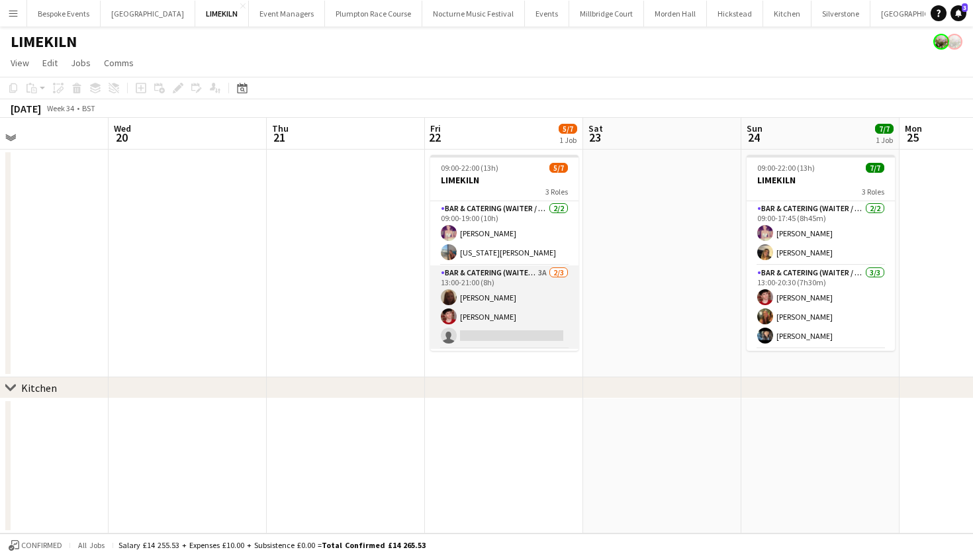
click at [519, 290] on app-card-role "Bar & Catering (Waiter / waitress) 3A 2/3 13:00-21:00 (8h) Maddie Leader Jonnie…" at bounding box center [504, 306] width 148 height 83
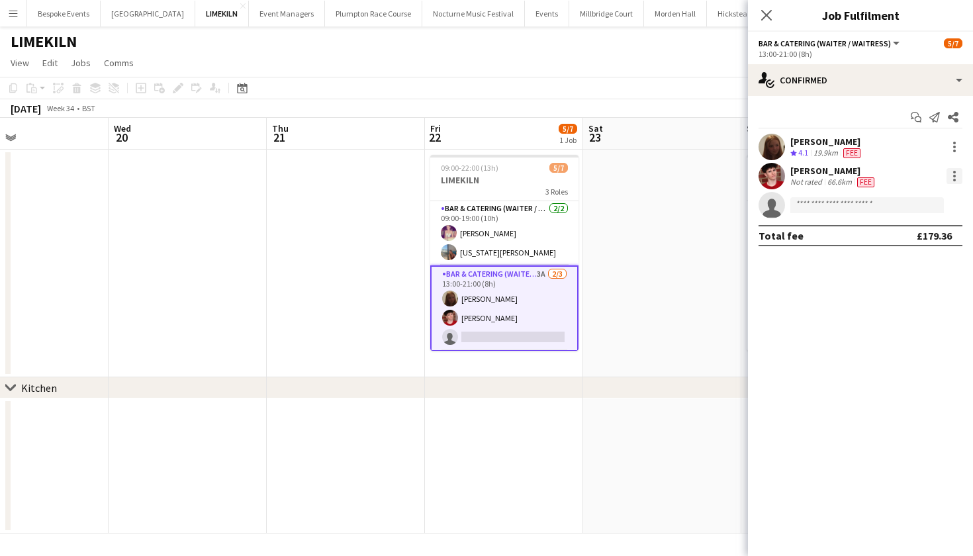
click at [958, 173] on div at bounding box center [954, 176] width 16 height 16
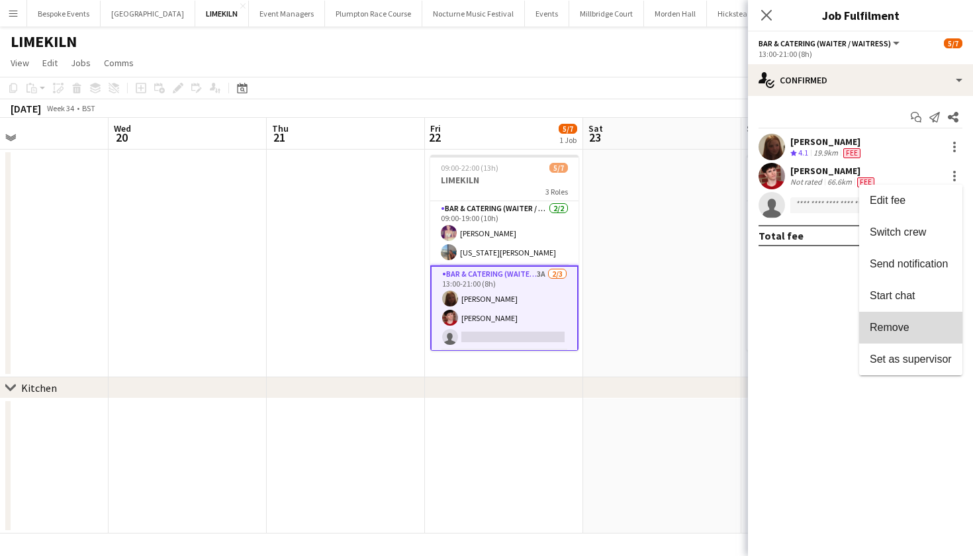
click at [913, 326] on span "Remove" at bounding box center [911, 328] width 82 height 12
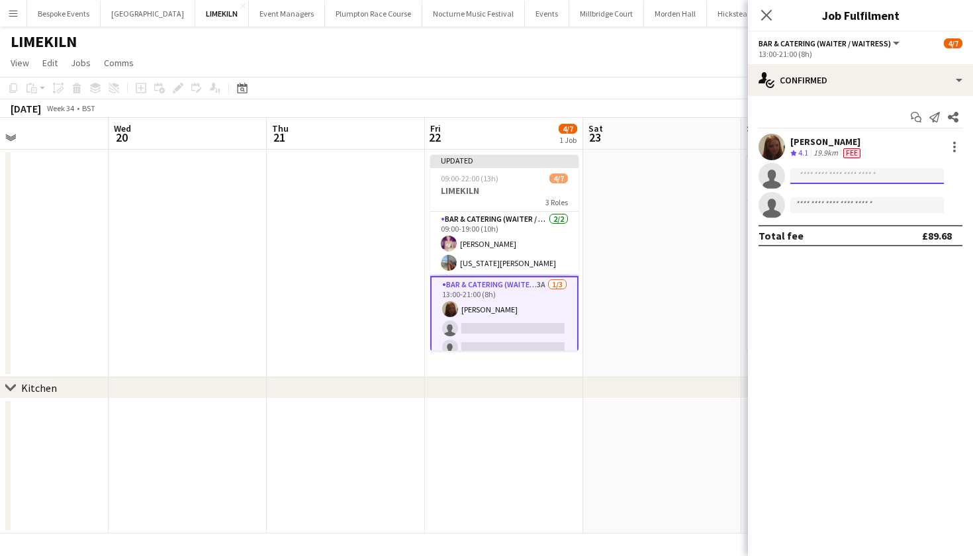
click at [824, 173] on input at bounding box center [867, 176] width 154 height 16
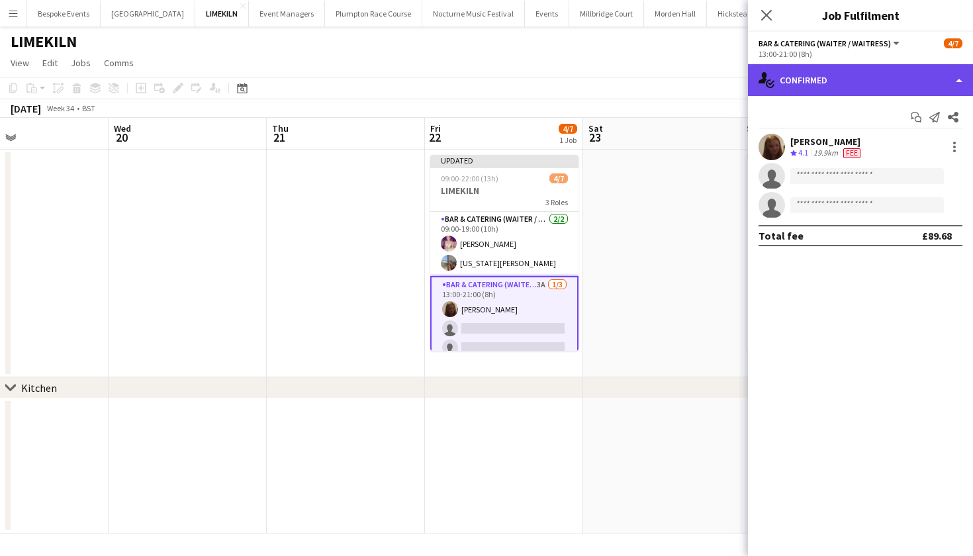
click at [809, 73] on div "single-neutral-actions-check-2 Confirmed" at bounding box center [860, 80] width 225 height 32
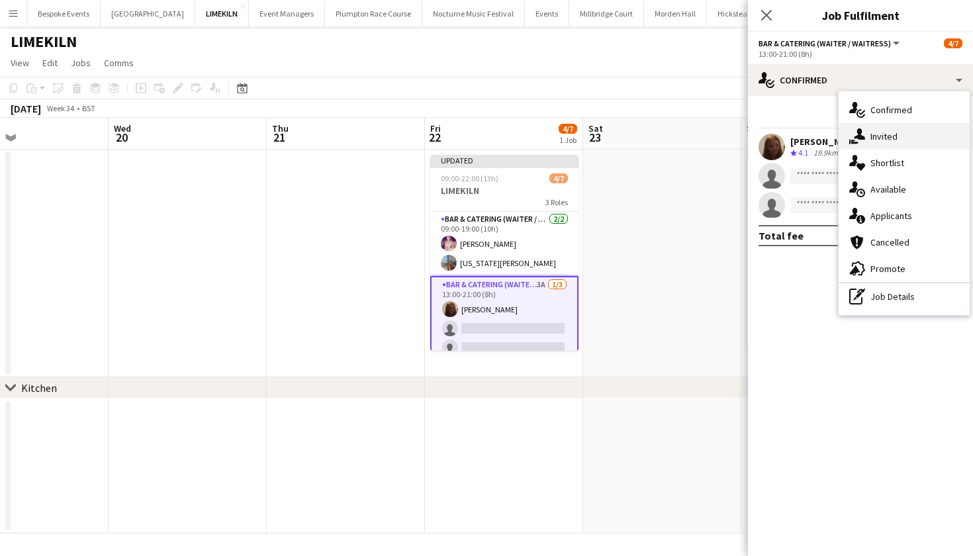
click at [871, 132] on div "single-neutral-actions-share-1 Invited" at bounding box center [903, 136] width 131 height 26
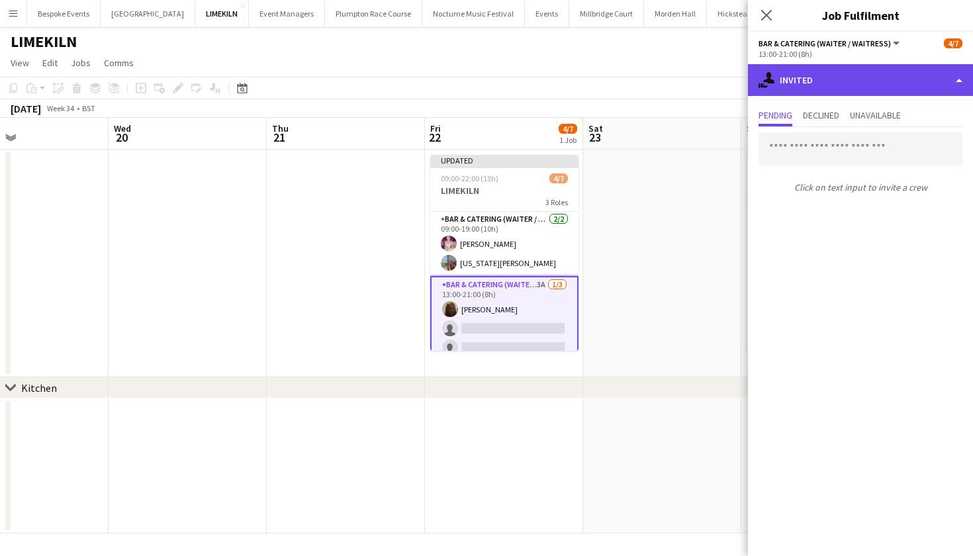
click at [821, 83] on div "single-neutral-actions-share-1 Invited" at bounding box center [860, 80] width 225 height 32
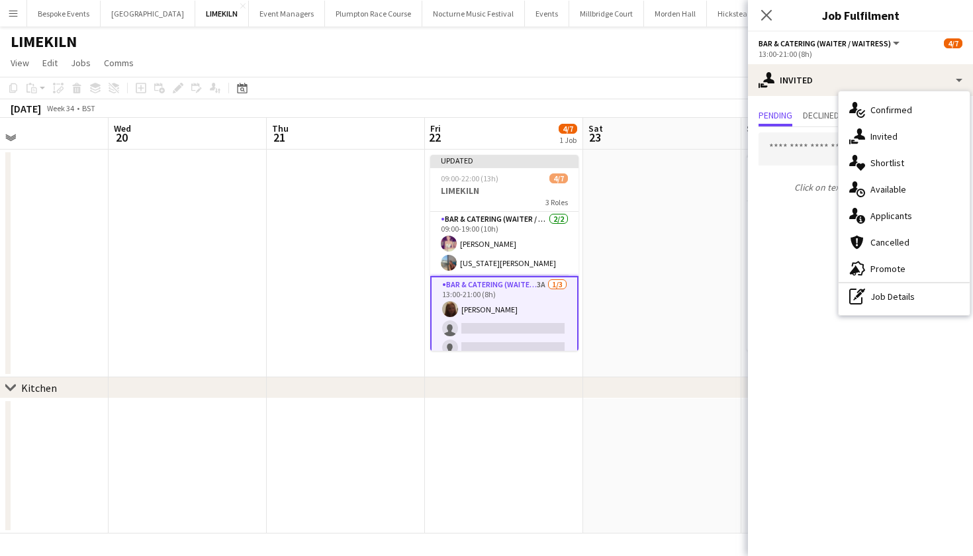
click at [873, 207] on div "single-neutral-actions-information Applicants" at bounding box center [903, 215] width 131 height 26
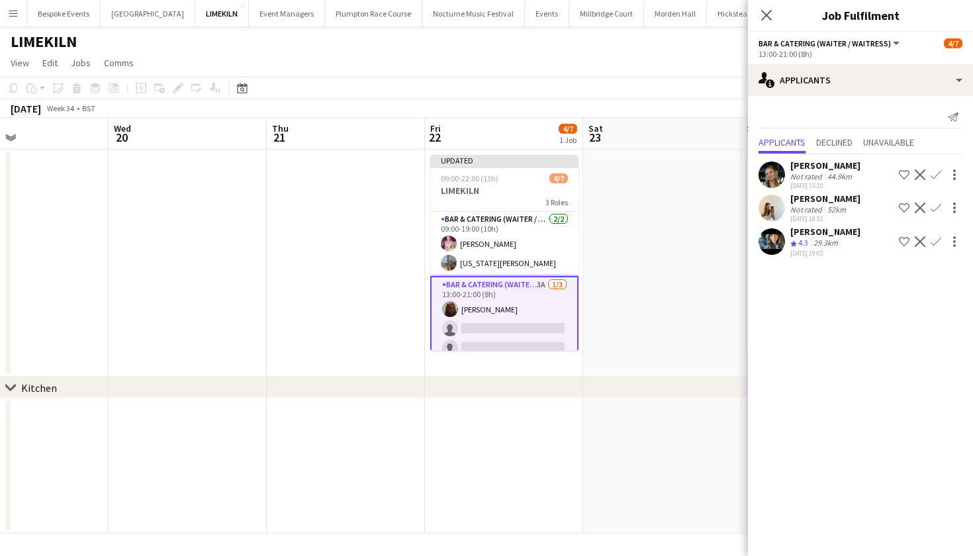
click at [773, 237] on app-user-avatar at bounding box center [771, 241] width 26 height 26
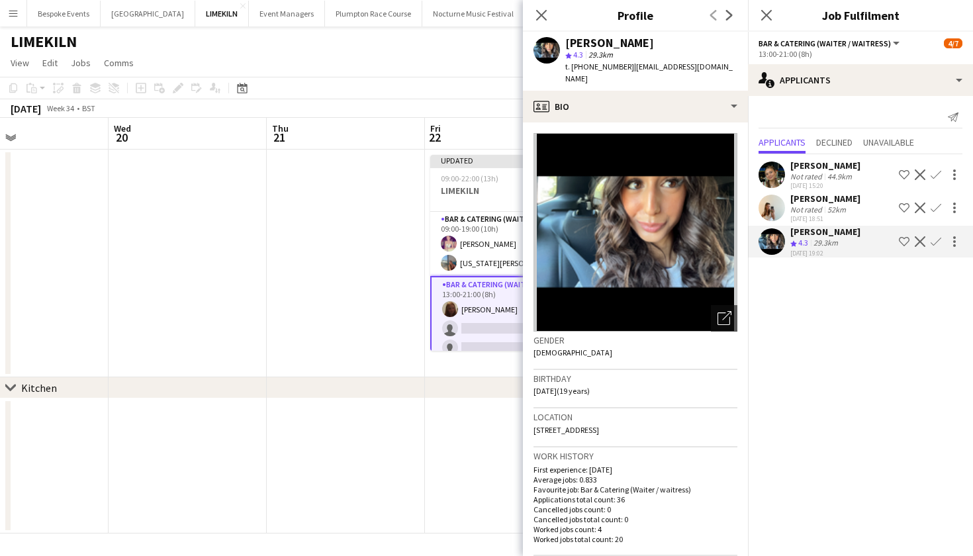
click at [936, 236] on app-icon "Confirm" at bounding box center [935, 241] width 11 height 11
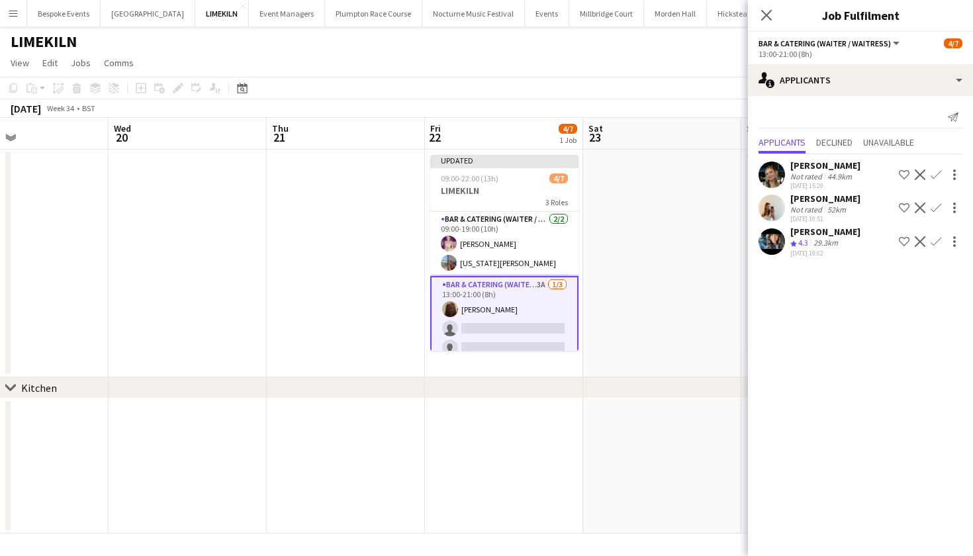
click at [934, 238] on app-icon "Confirm" at bounding box center [935, 241] width 11 height 11
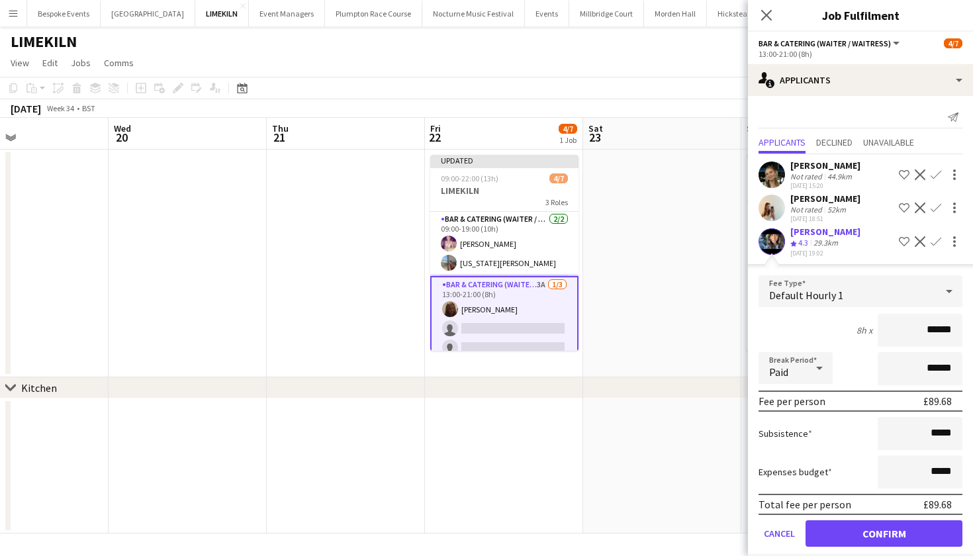
click at [864, 533] on button "Confirm" at bounding box center [883, 533] width 157 height 26
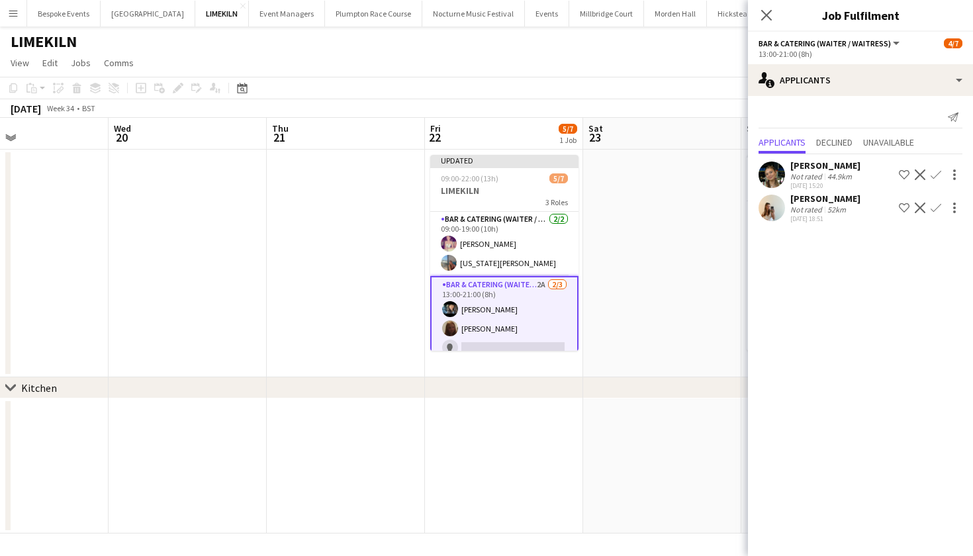
click at [642, 272] on app-date-cell at bounding box center [662, 264] width 158 height 228
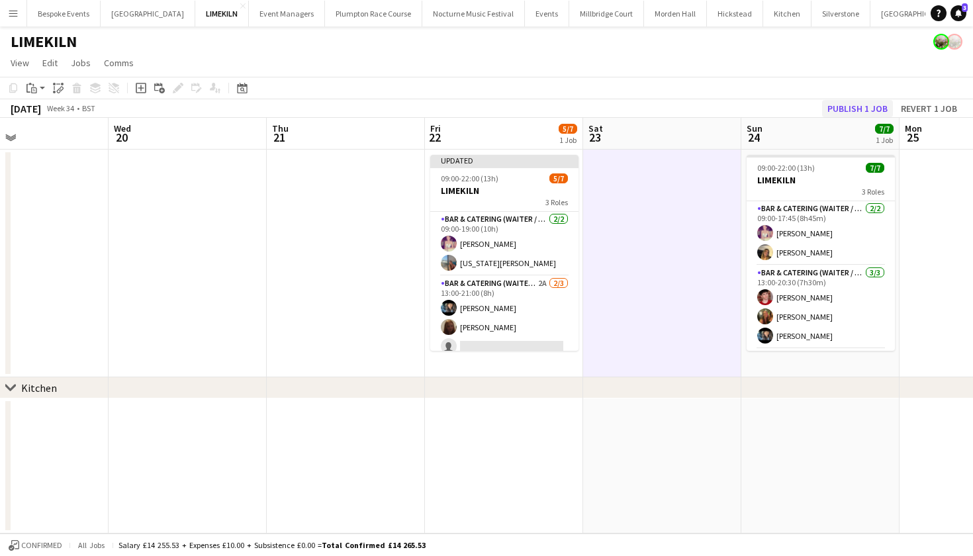
click at [854, 100] on button "Publish 1 job" at bounding box center [857, 108] width 71 height 17
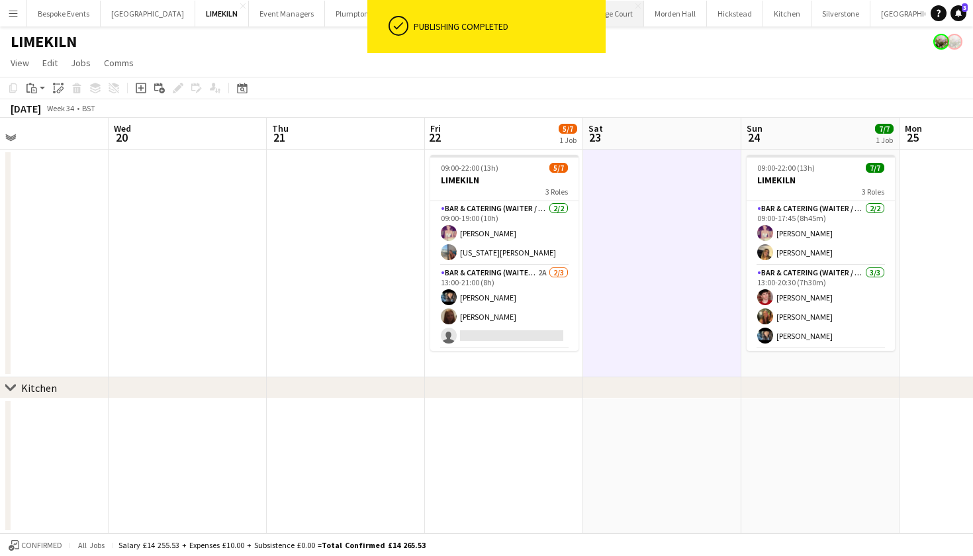
click at [572, 13] on div "Publishing completed" at bounding box center [506, 26] width 197 height 53
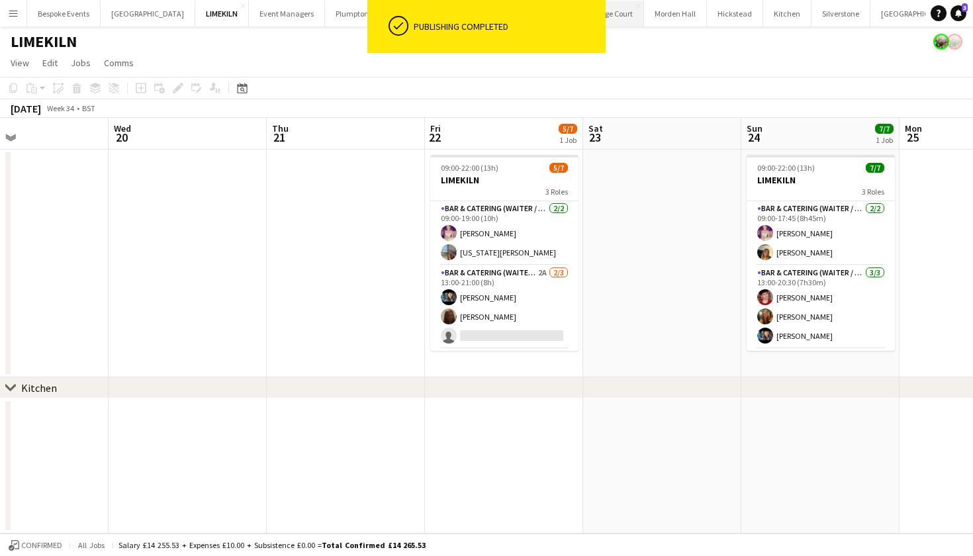
click at [615, 18] on button "[GEOGRAPHIC_DATA]" at bounding box center [606, 14] width 75 height 26
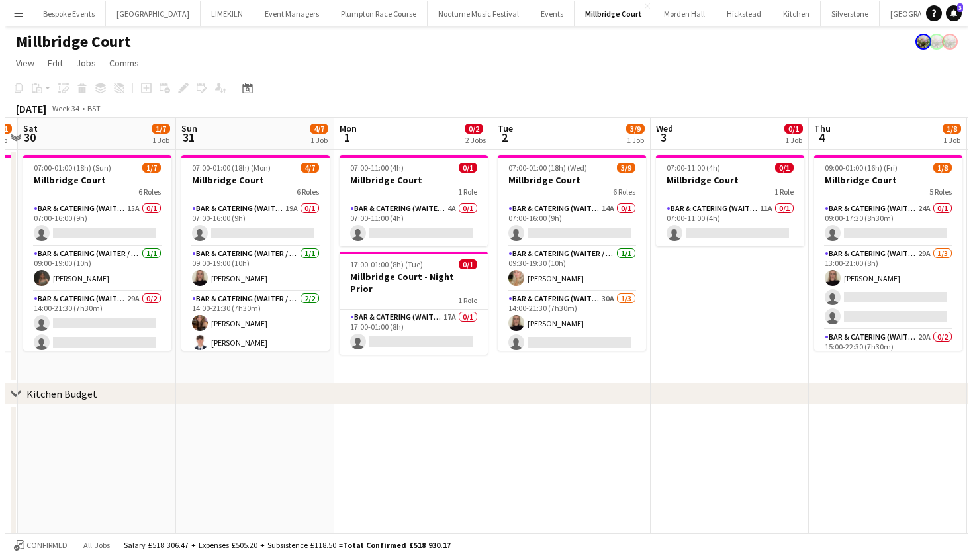
scroll to position [0, 364]
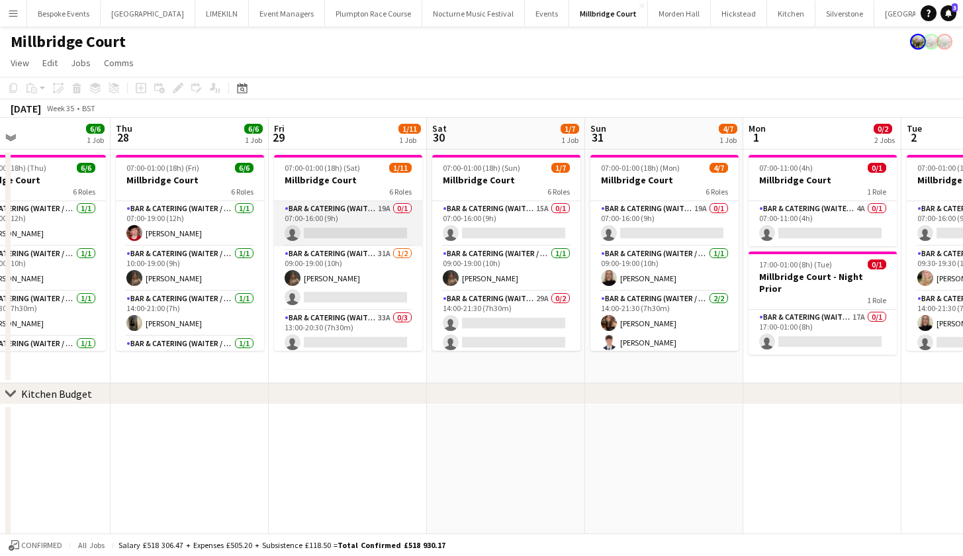
click at [337, 228] on app-card-role "Bar & Catering (Waiter / waitress) 19A 0/1 07:00-16:00 (9h) single-neutral-acti…" at bounding box center [348, 223] width 148 height 45
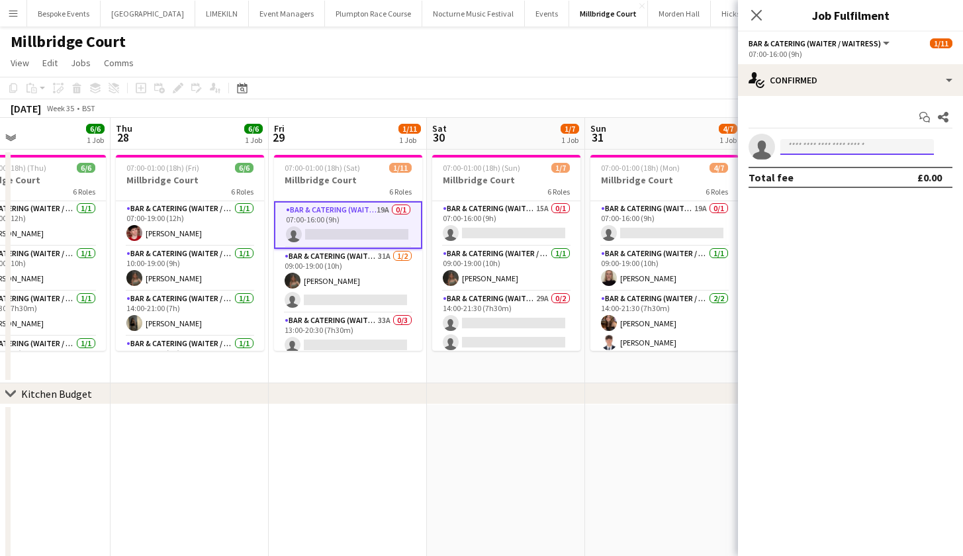
click at [793, 150] on input at bounding box center [857, 147] width 154 height 16
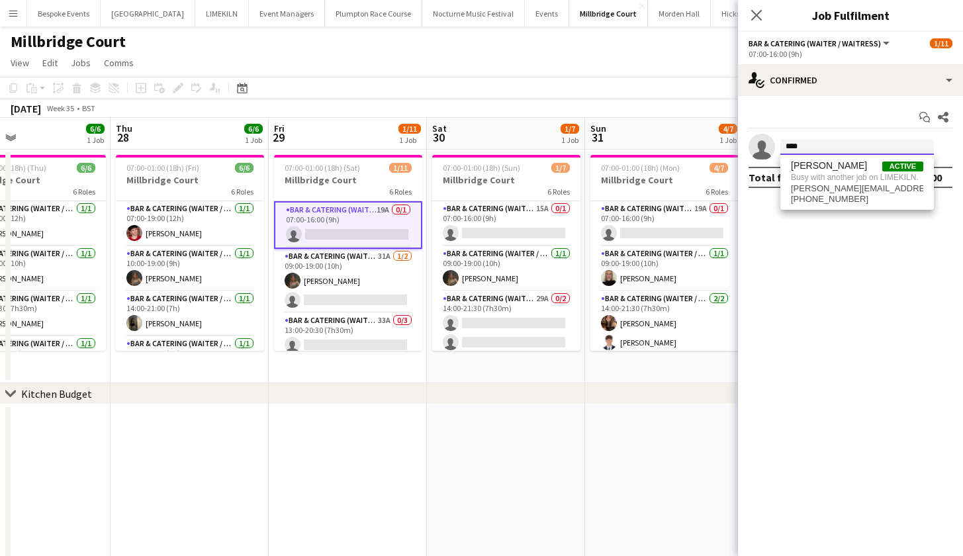
type input "****"
drag, startPoint x: 788, startPoint y: 152, endPoint x: 558, endPoint y: 58, distance: 249.0
click at [558, 58] on app-page-menu "View Day view expanded Day view collapsed Month view Date picker Jump to [DATE]…" at bounding box center [481, 64] width 963 height 25
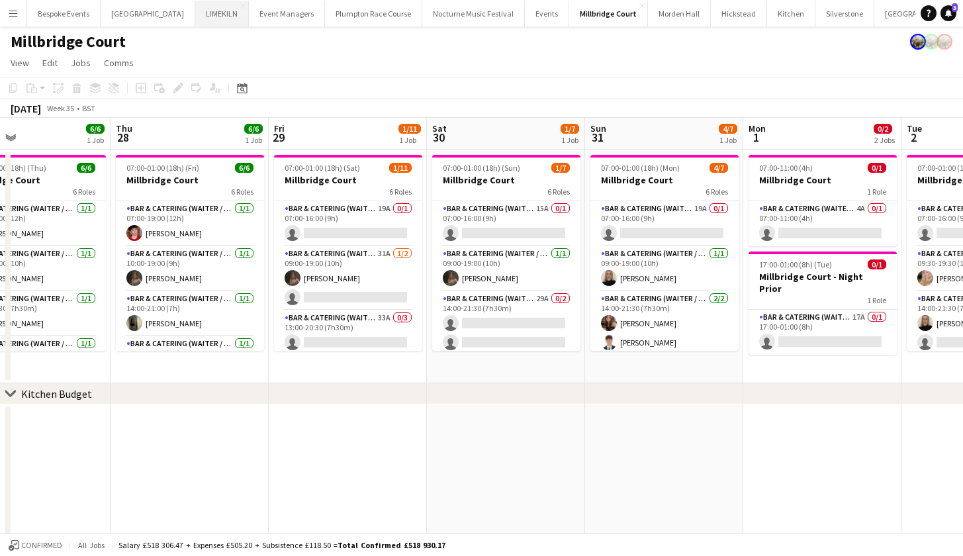
click at [195, 13] on button "LIMEKILN Close" at bounding box center [222, 14] width 54 height 26
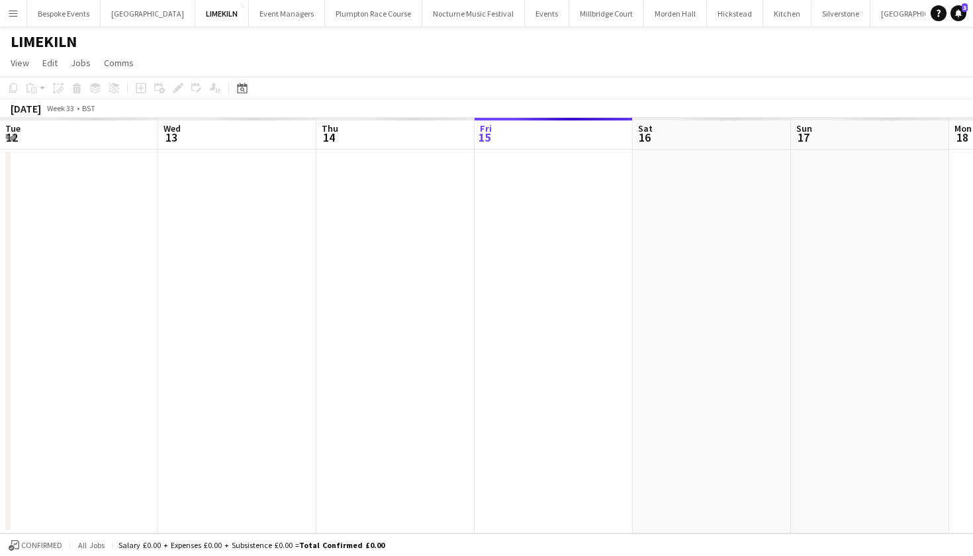
scroll to position [0, 316]
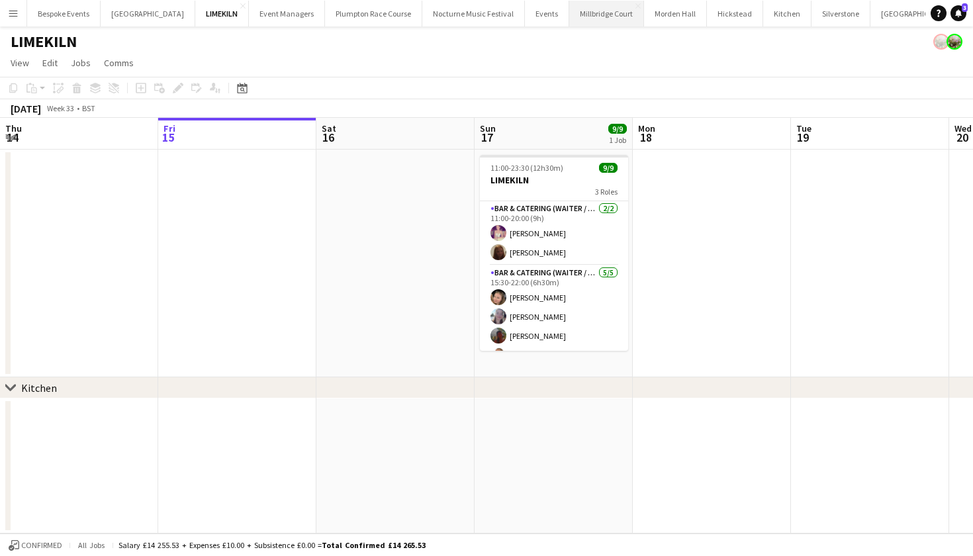
click at [578, 9] on button "[GEOGRAPHIC_DATA]" at bounding box center [606, 14] width 75 height 26
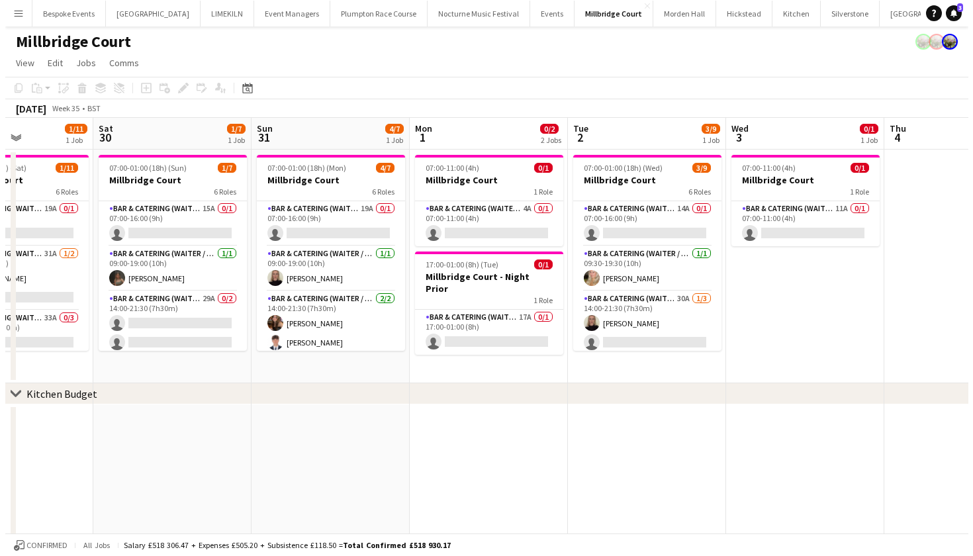
scroll to position [0, 414]
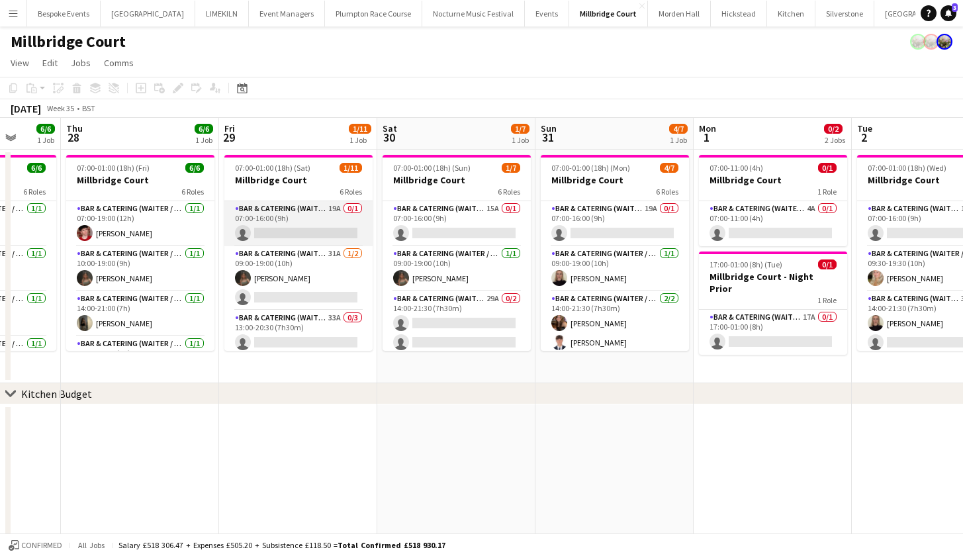
click at [351, 219] on app-card-role "Bar & Catering (Waiter / waitress) 19A 0/1 07:00-16:00 (9h) single-neutral-acti…" at bounding box center [298, 223] width 148 height 45
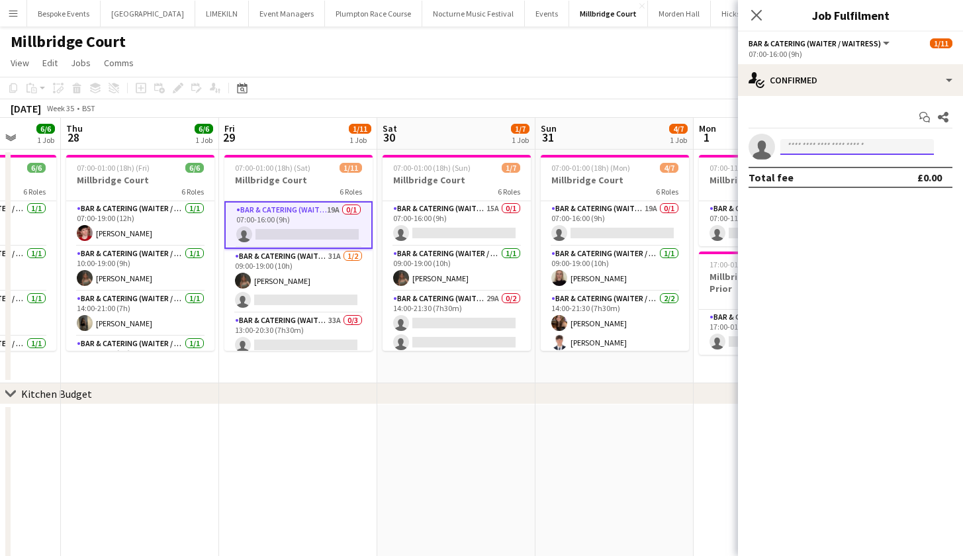
click at [806, 151] on input at bounding box center [857, 147] width 154 height 16
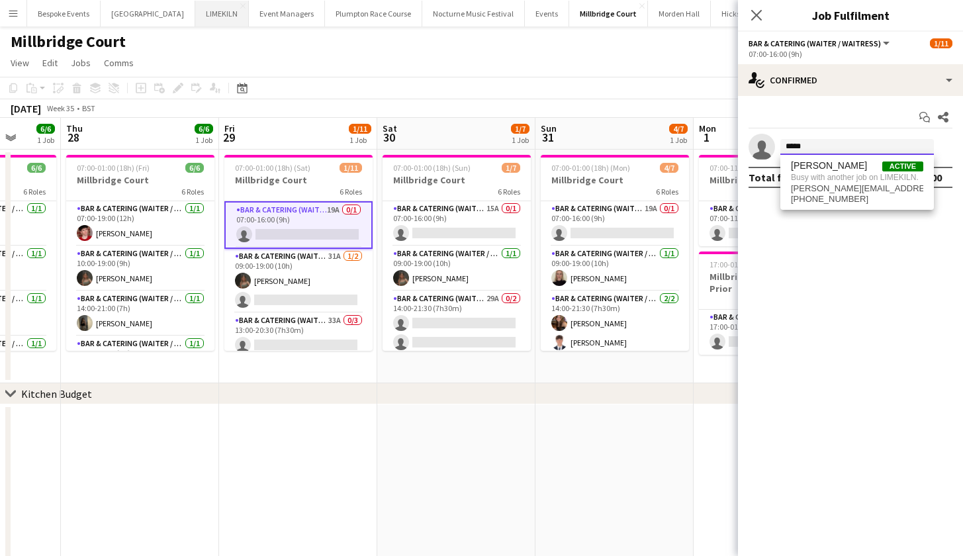
type input "*****"
click at [195, 9] on button "LIMEKILN Close" at bounding box center [222, 14] width 54 height 26
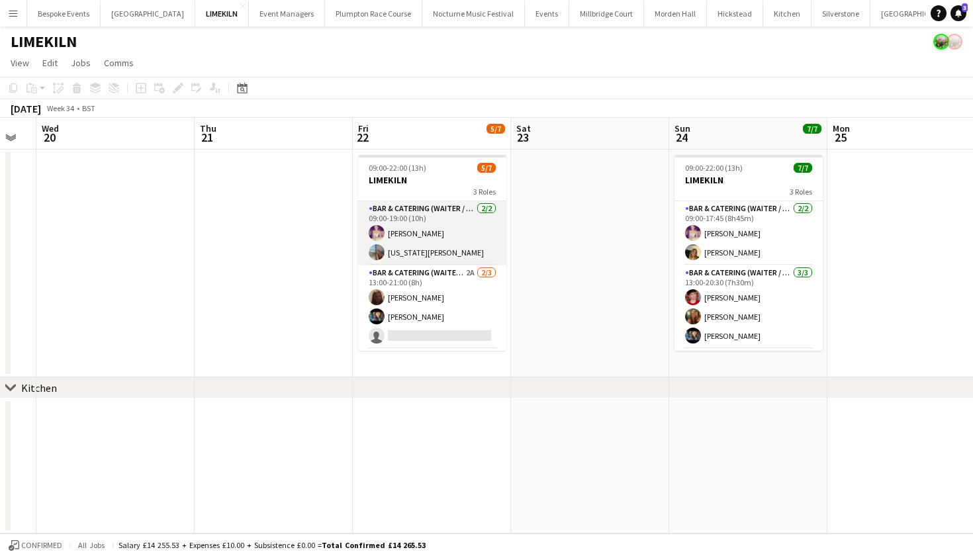
scroll to position [0, 621]
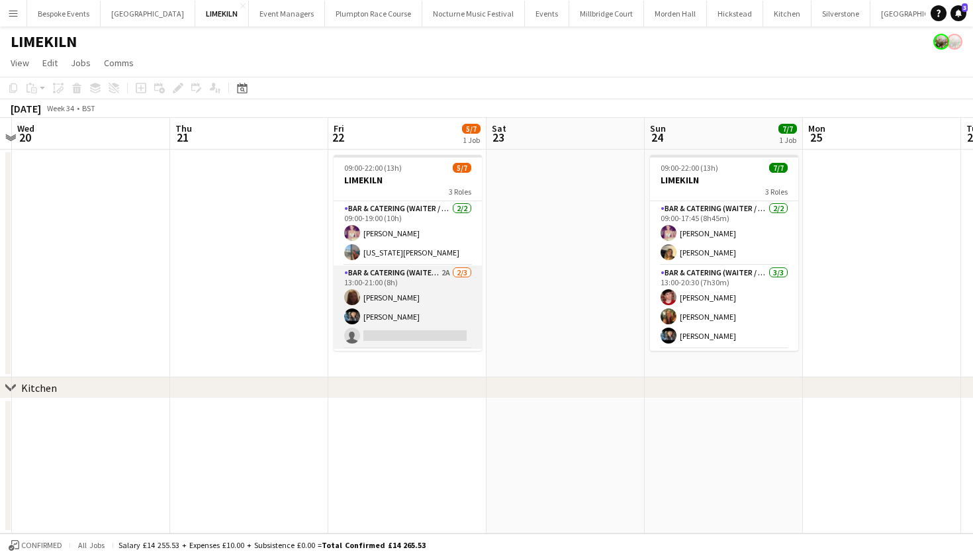
click at [397, 293] on app-card-role "Bar & Catering (Waiter / waitress) 2A 2/3 13:00-21:00 (8h) Maddie Leader Lydia …" at bounding box center [408, 306] width 148 height 83
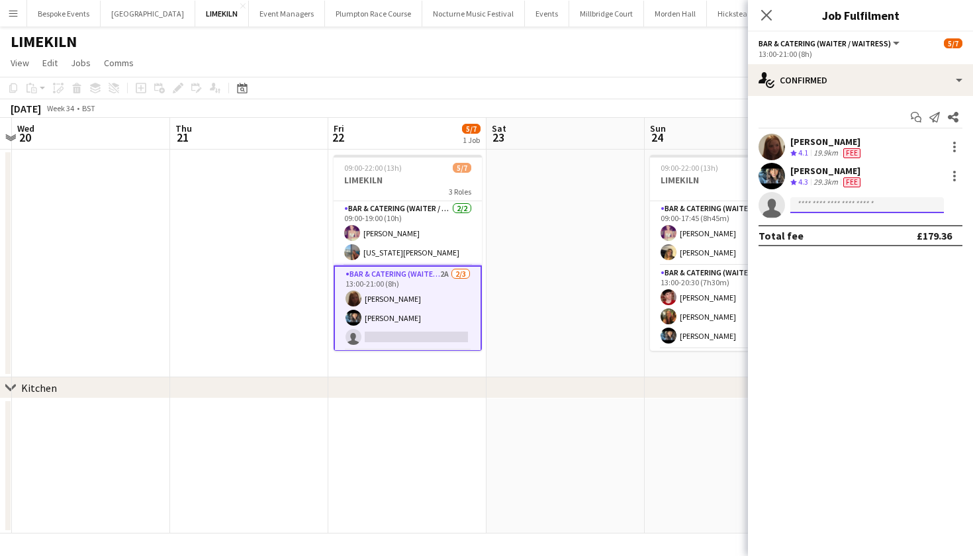
click at [840, 206] on input at bounding box center [867, 205] width 154 height 16
type input "****"
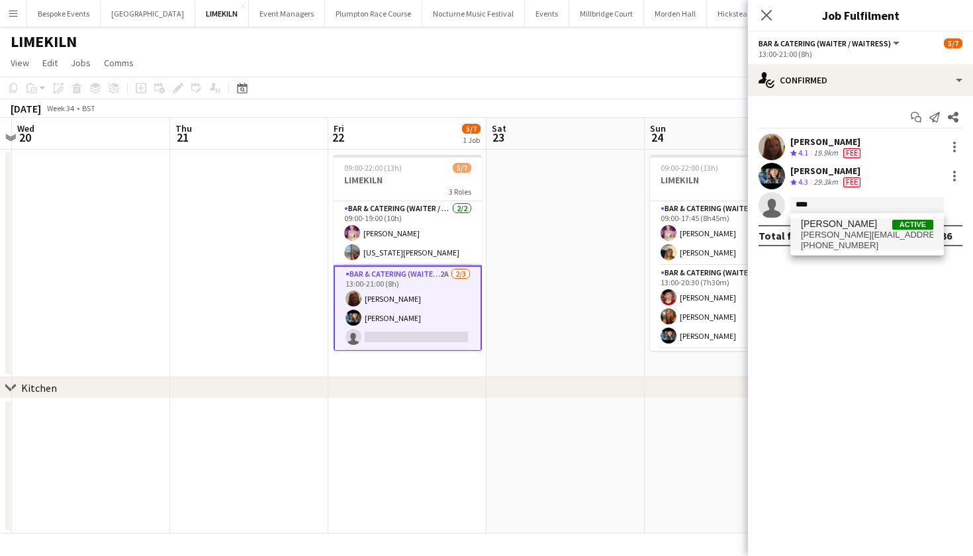
click at [833, 227] on span "[PERSON_NAME]" at bounding box center [839, 223] width 76 height 11
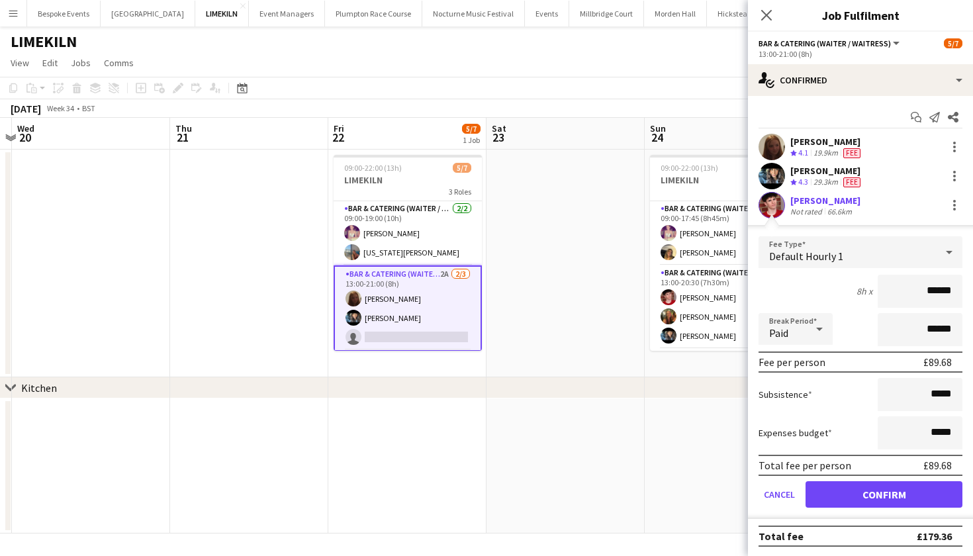
click at [899, 500] on button "Confirm" at bounding box center [883, 494] width 157 height 26
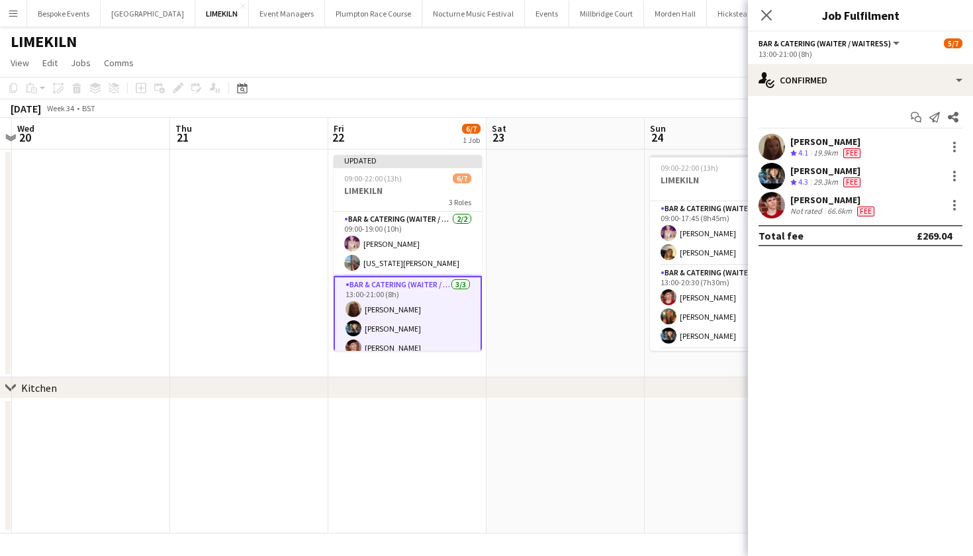
click at [501, 251] on app-date-cell at bounding box center [565, 264] width 158 height 228
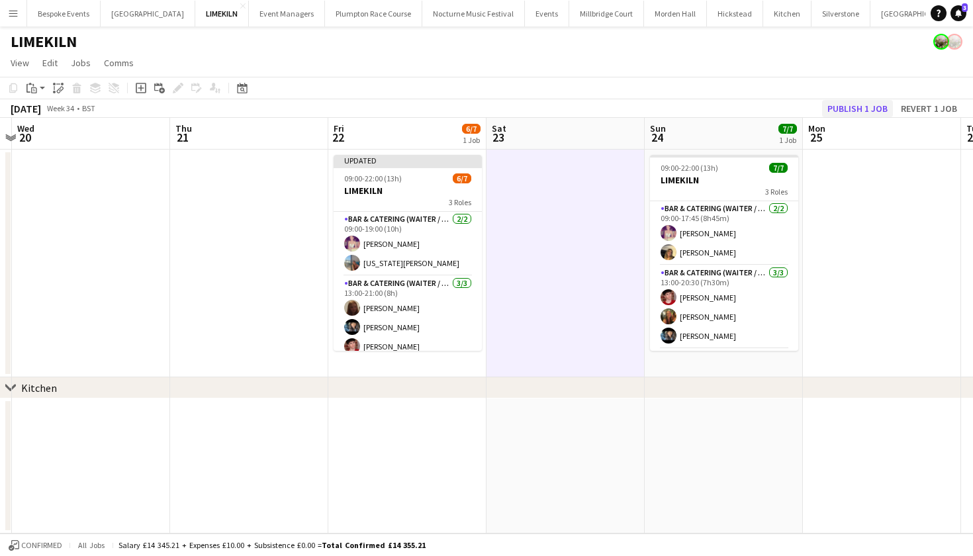
click at [848, 107] on button "Publish 1 job" at bounding box center [857, 108] width 71 height 17
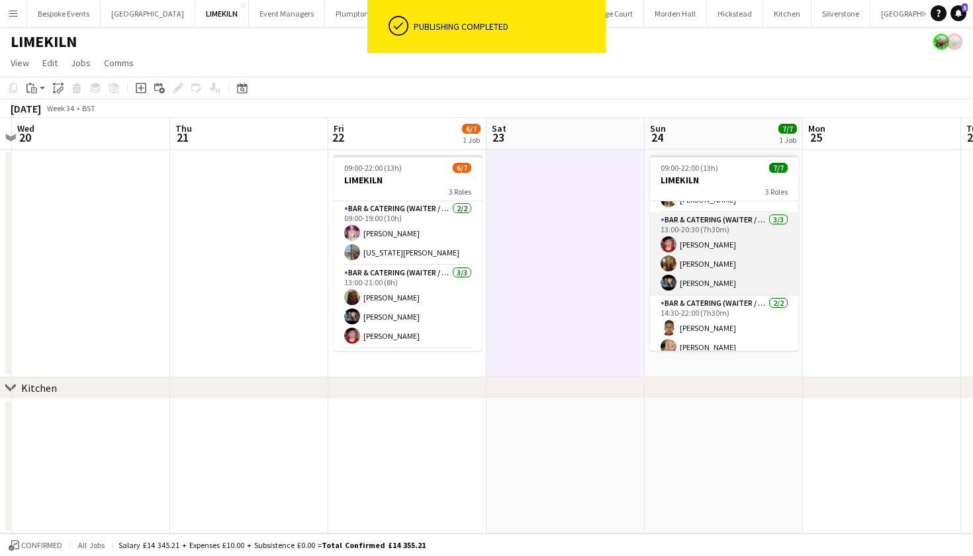
scroll to position [55, 0]
click at [738, 276] on app-card-role "Bar & Catering (Waiter / waitress) 3/3 13:00-20:30 (7h30m) Jonnie Saunders Emil…" at bounding box center [724, 251] width 148 height 83
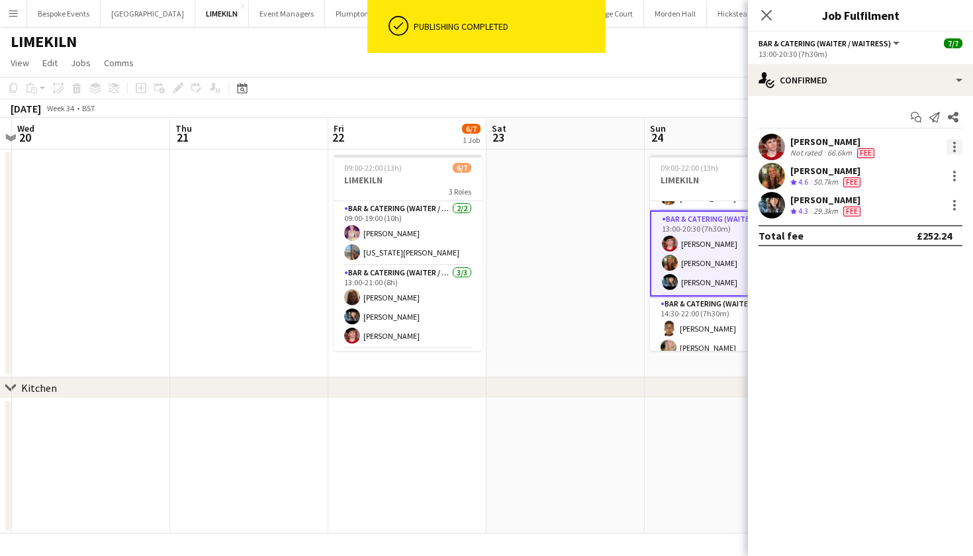
click at [952, 142] on div at bounding box center [954, 147] width 16 height 16
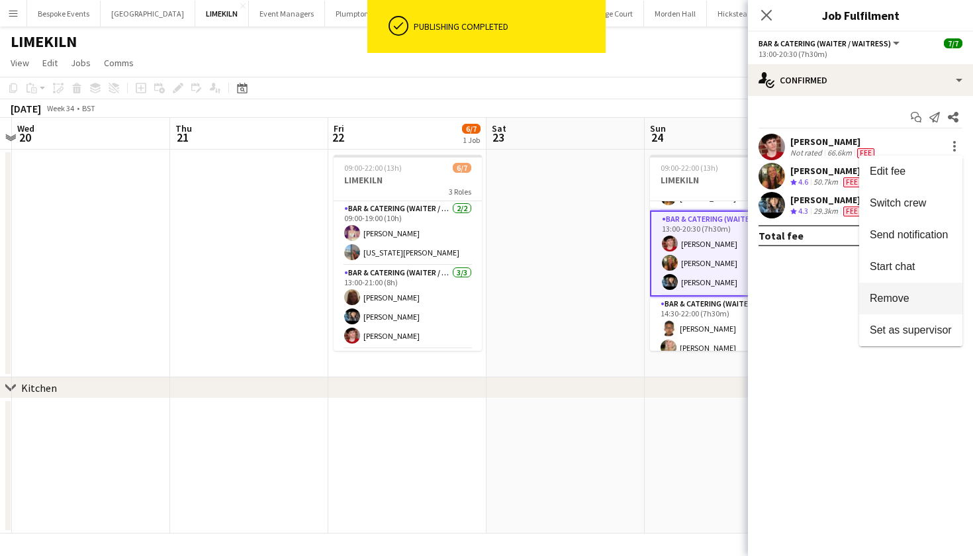
click at [913, 289] on button "Remove" at bounding box center [910, 299] width 103 height 32
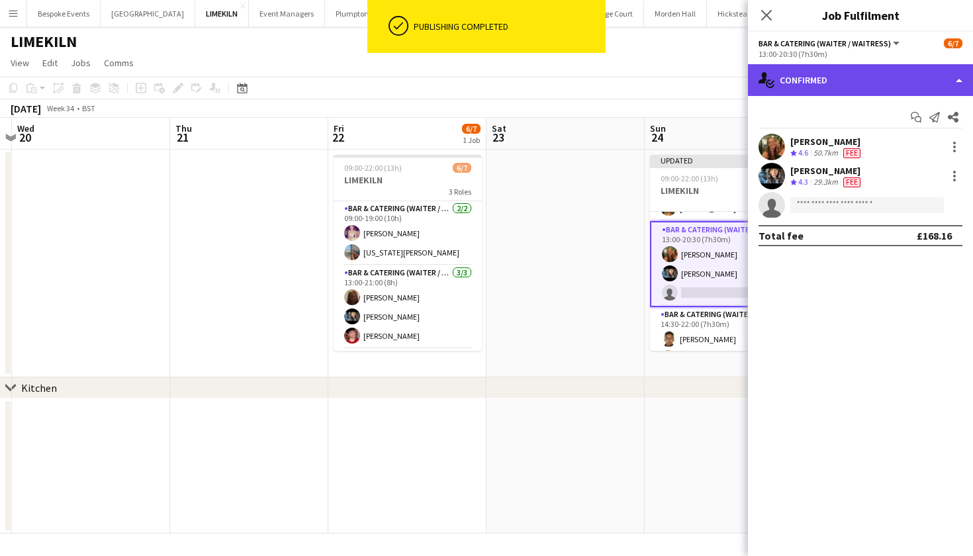
click at [865, 79] on div "single-neutral-actions-check-2 Confirmed" at bounding box center [860, 80] width 225 height 32
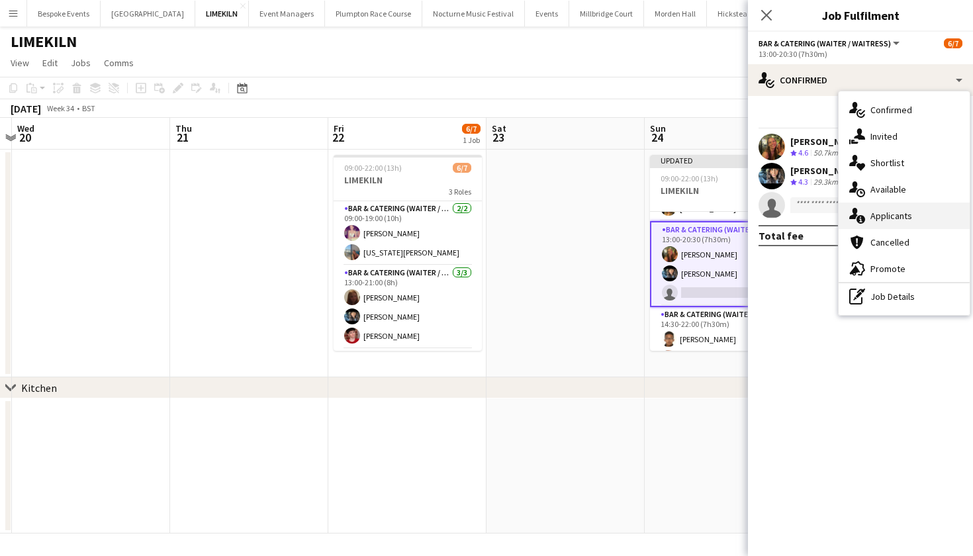
click at [899, 222] on div "single-neutral-actions-information Applicants" at bounding box center [903, 215] width 131 height 26
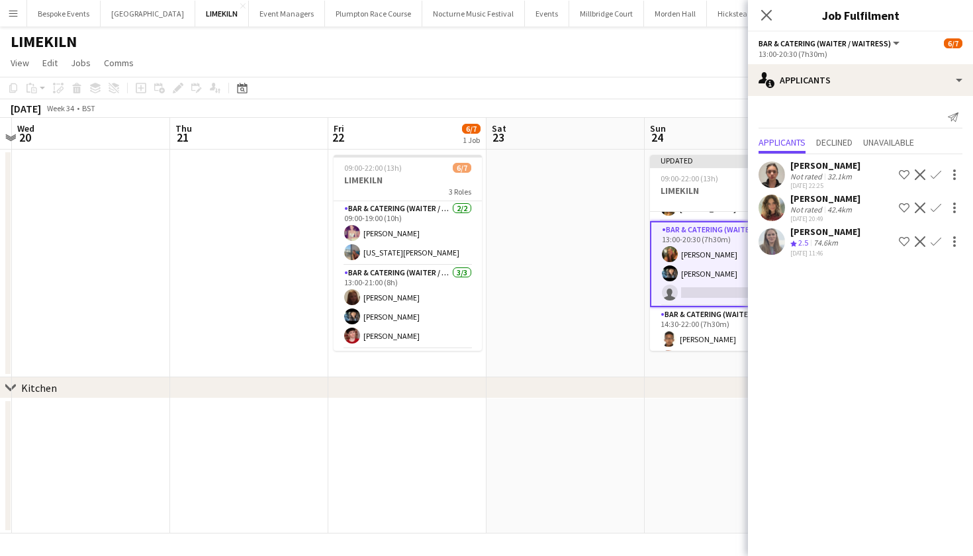
click at [770, 213] on app-user-avatar at bounding box center [771, 208] width 26 height 26
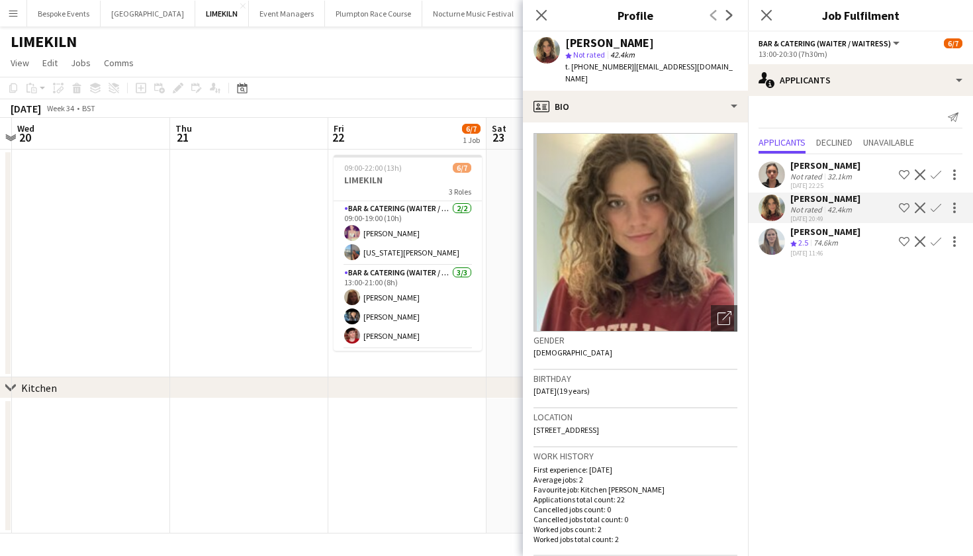
click at [771, 179] on app-user-avatar at bounding box center [771, 174] width 26 height 26
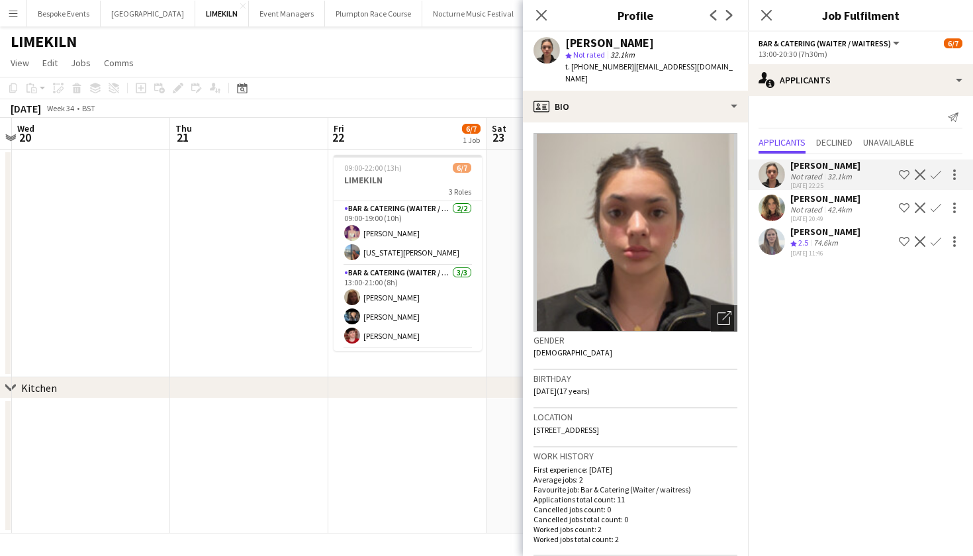
click at [934, 204] on app-icon "Confirm" at bounding box center [935, 207] width 11 height 11
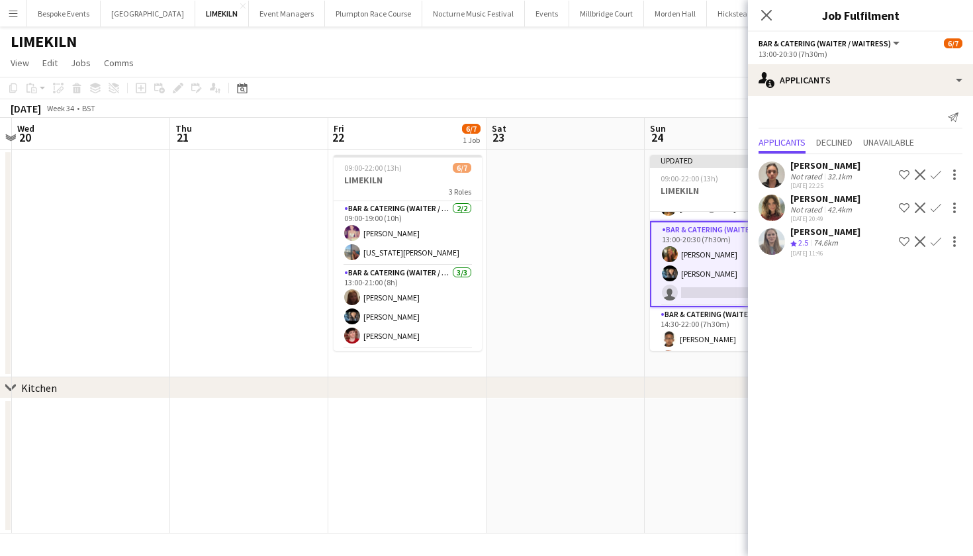
click at [934, 206] on app-icon "Confirm" at bounding box center [935, 207] width 11 height 11
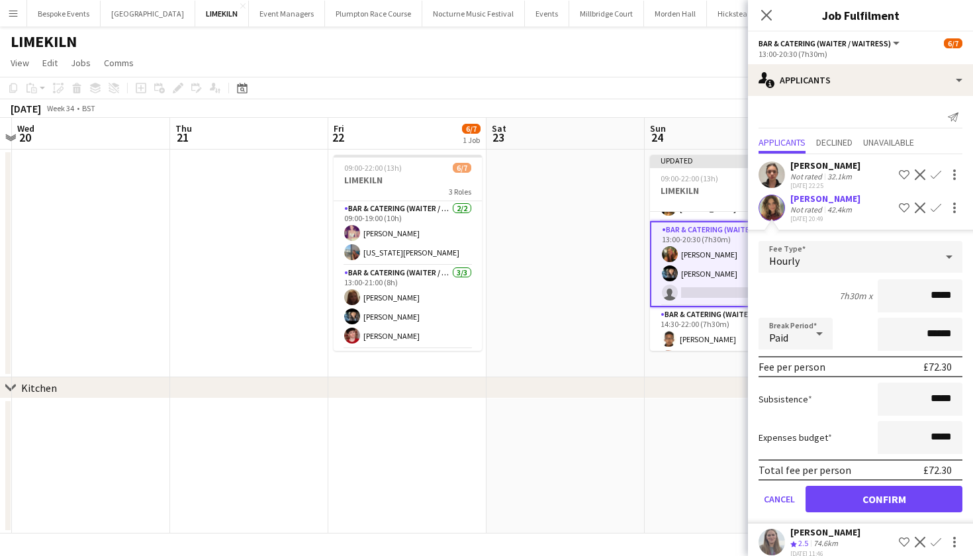
click at [892, 495] on button "Confirm" at bounding box center [883, 499] width 157 height 26
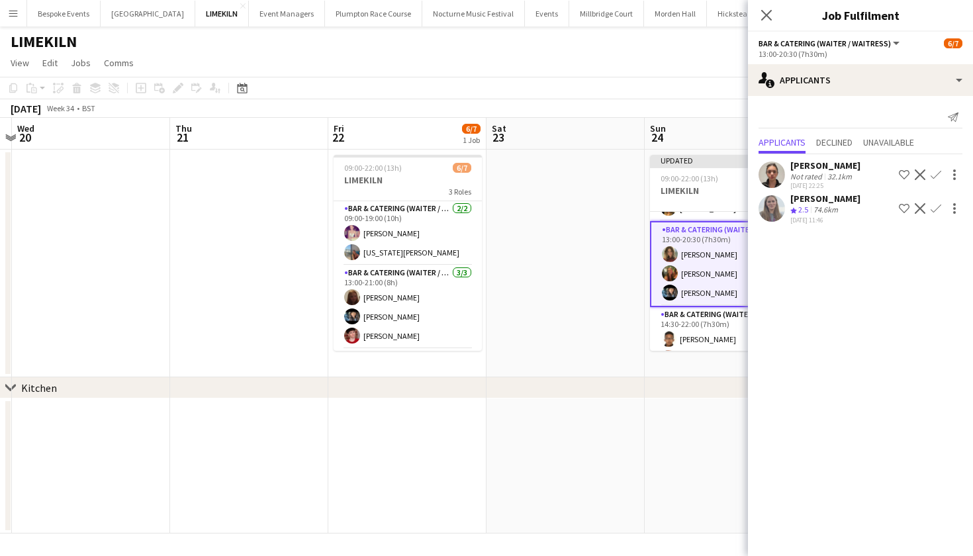
click at [611, 296] on app-date-cell at bounding box center [565, 264] width 158 height 228
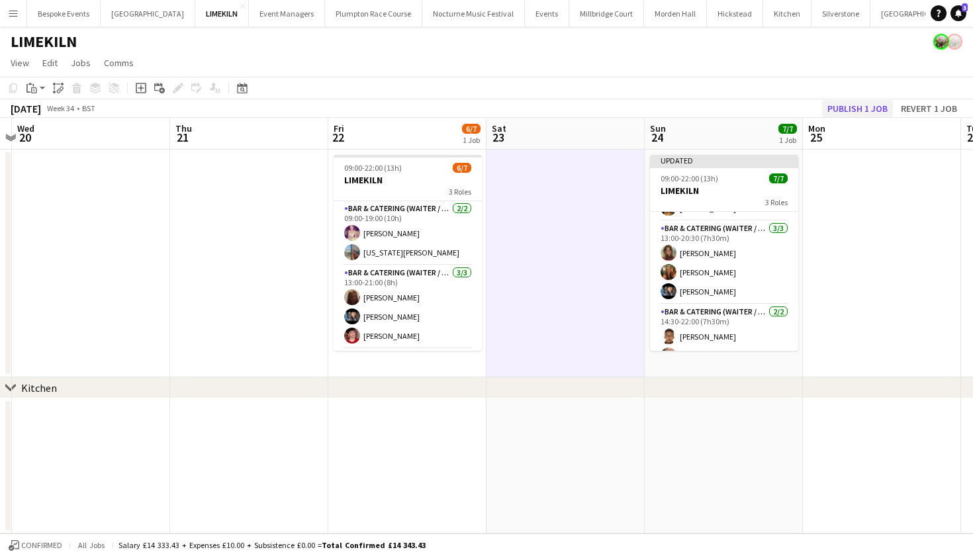
click at [848, 104] on button "Publish 1 job" at bounding box center [857, 108] width 71 height 17
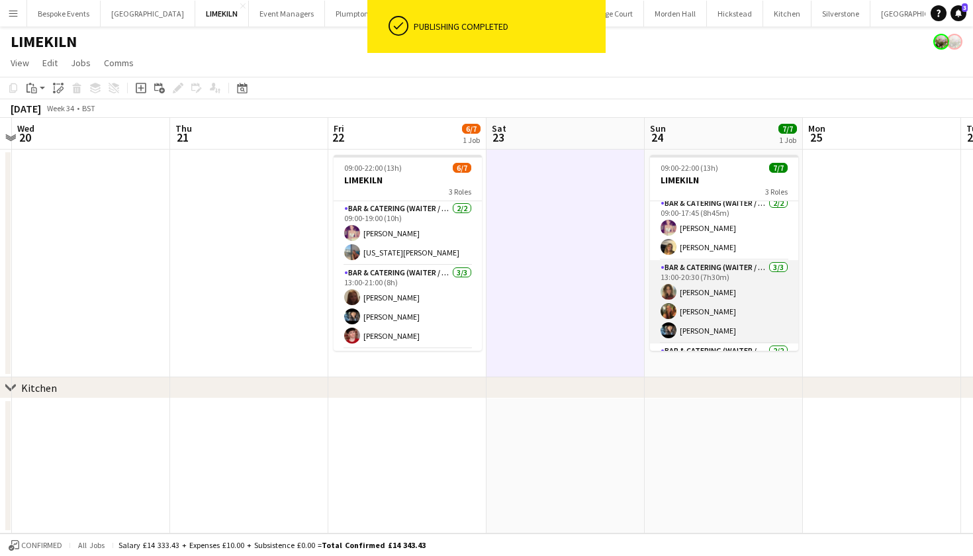
scroll to position [0, 0]
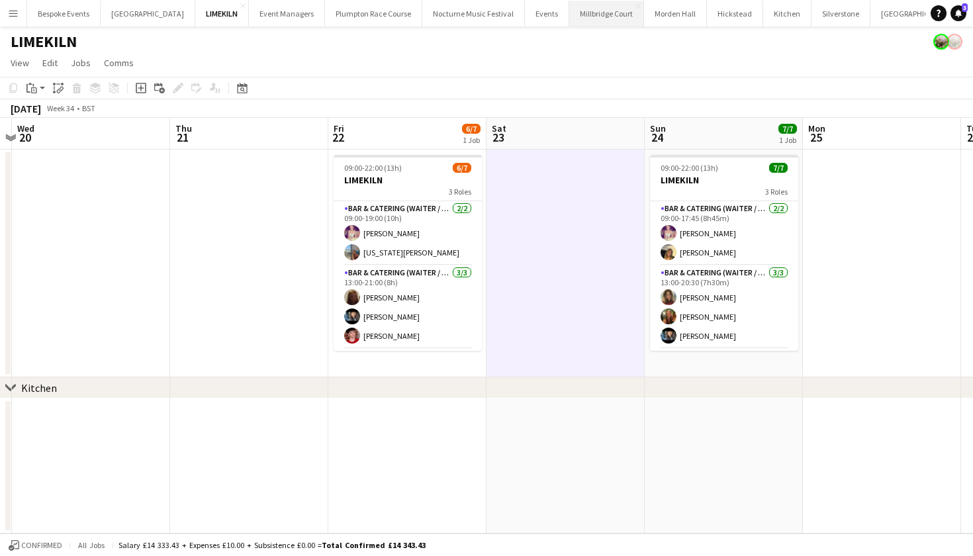
click at [569, 7] on button "[GEOGRAPHIC_DATA]" at bounding box center [606, 14] width 75 height 26
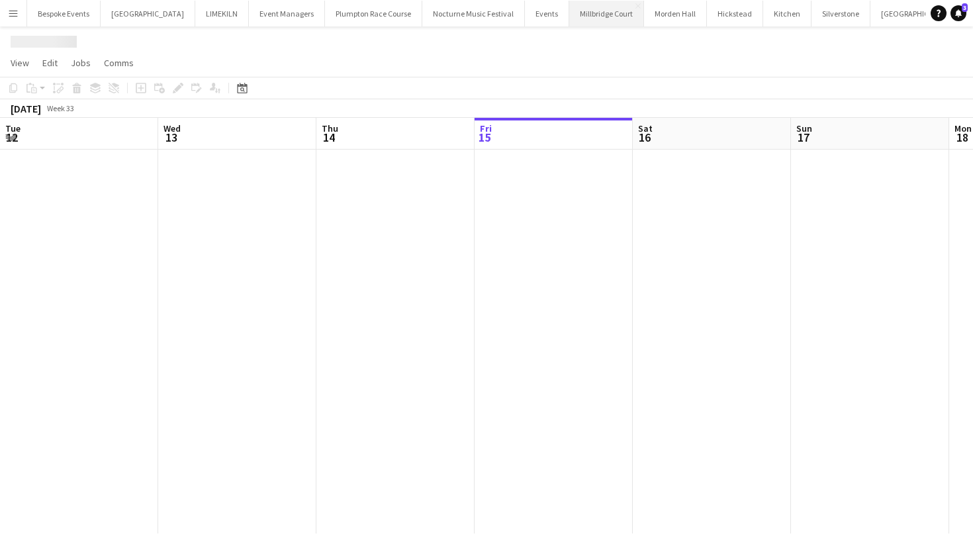
scroll to position [0, 316]
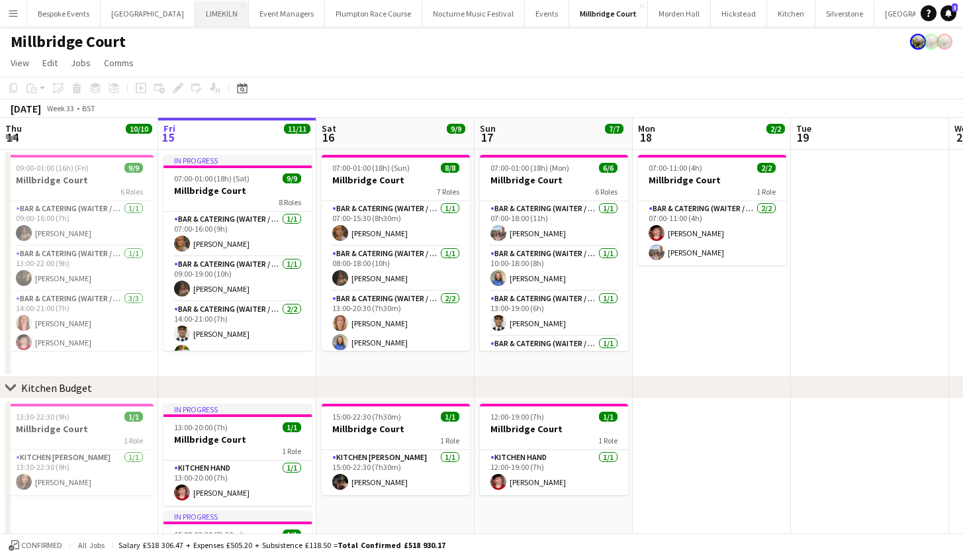
click at [195, 17] on button "LIMEKILN Close" at bounding box center [222, 14] width 54 height 26
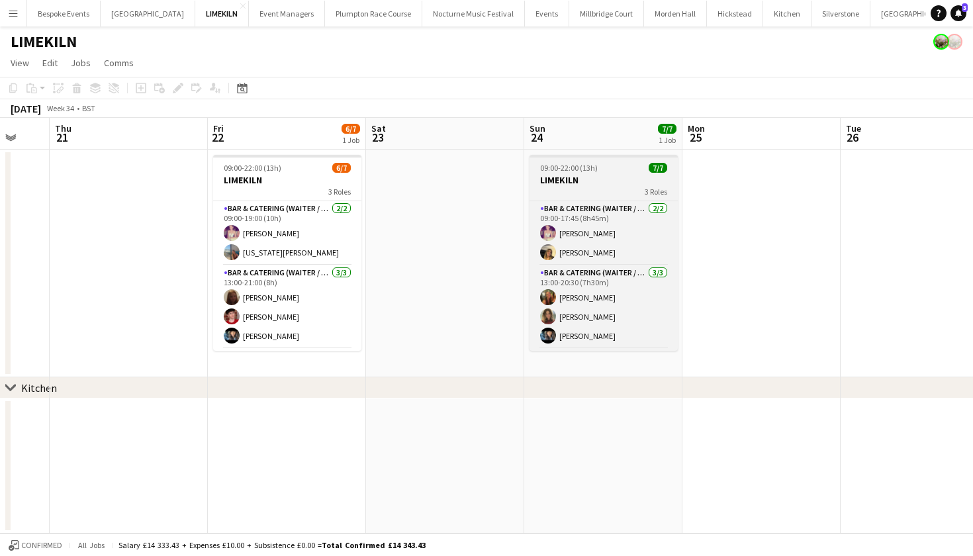
scroll to position [62, 0]
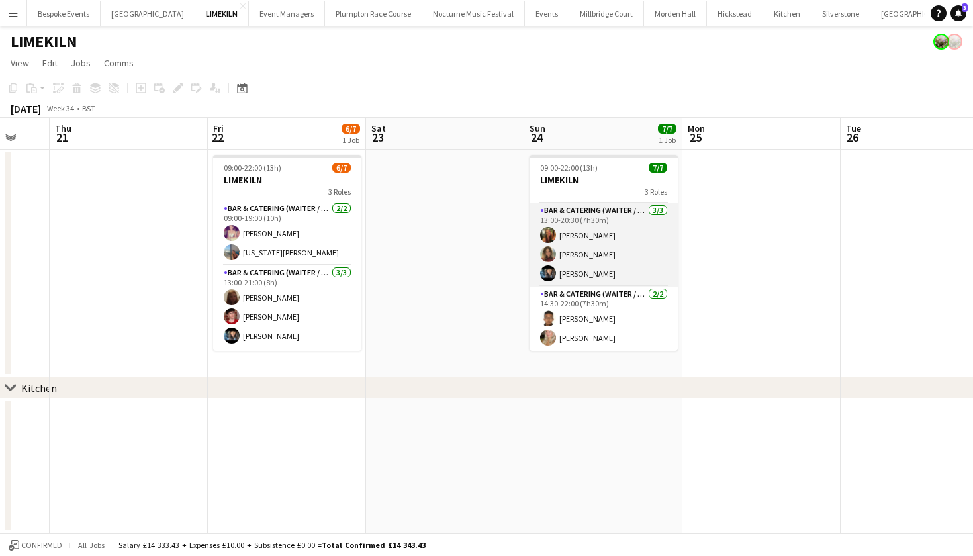
click at [592, 255] on app-card-role "Bar & Catering (Waiter / waitress) 3/3 13:00-20:30 (7h30m) Emily Reed Anna Hard…" at bounding box center [603, 244] width 148 height 83
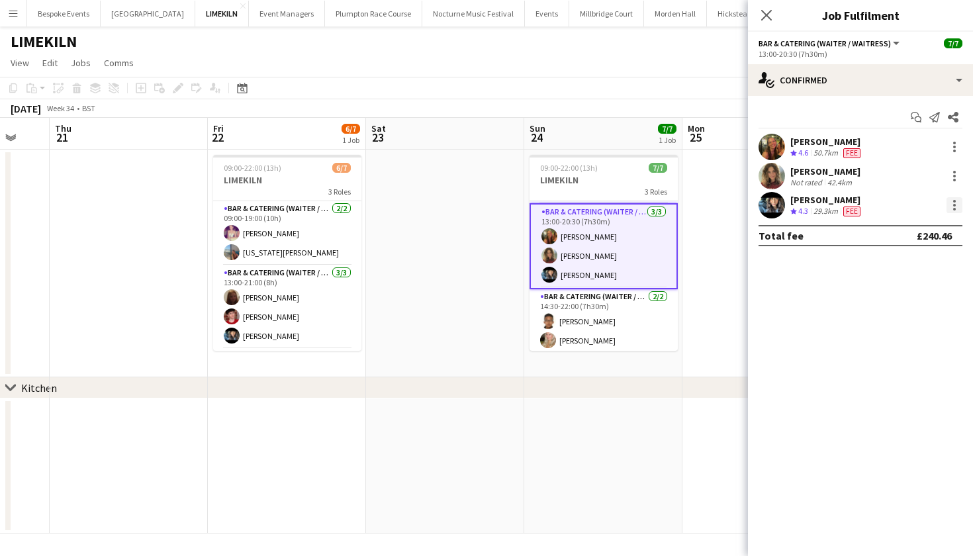
click at [959, 206] on div at bounding box center [954, 205] width 16 height 16
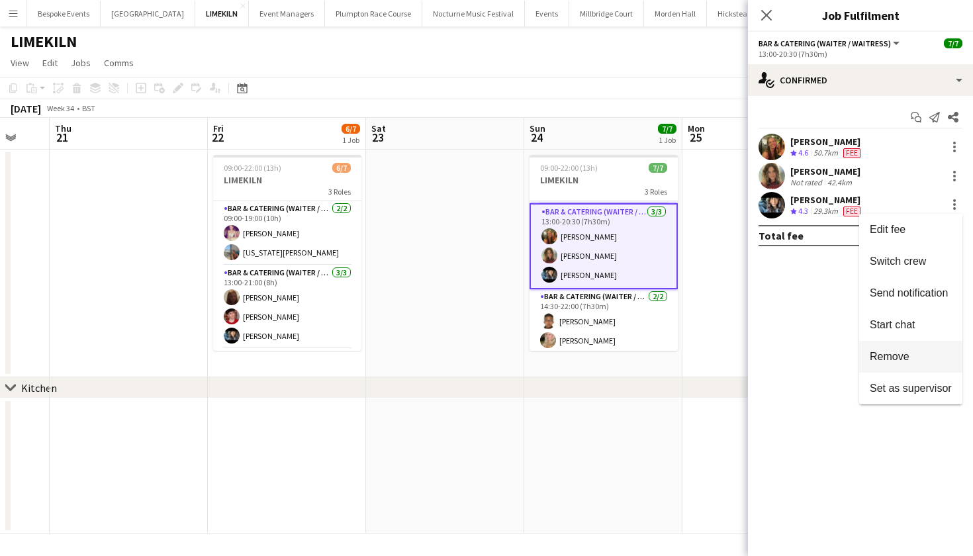
click at [909, 357] on span "Remove" at bounding box center [890, 356] width 40 height 11
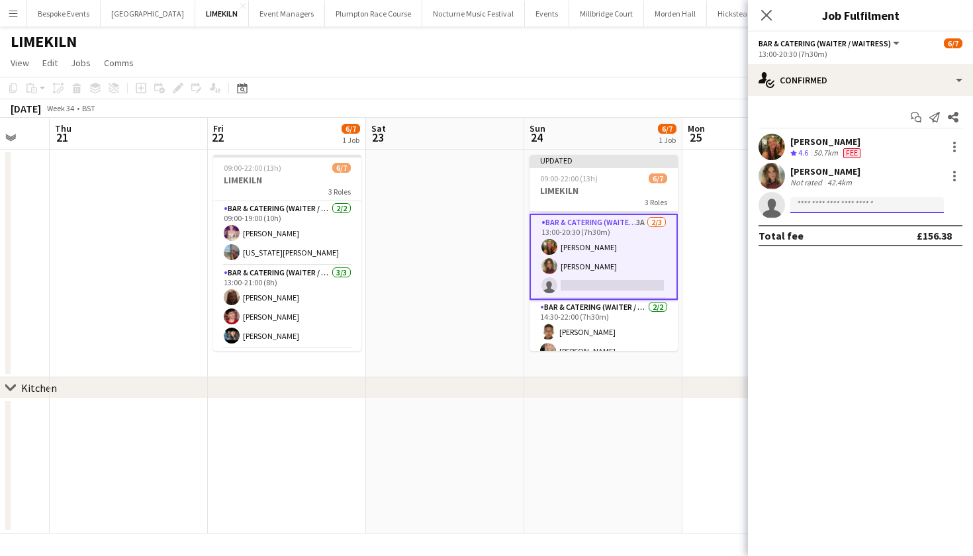
click at [869, 212] on input at bounding box center [867, 205] width 154 height 16
type input "****"
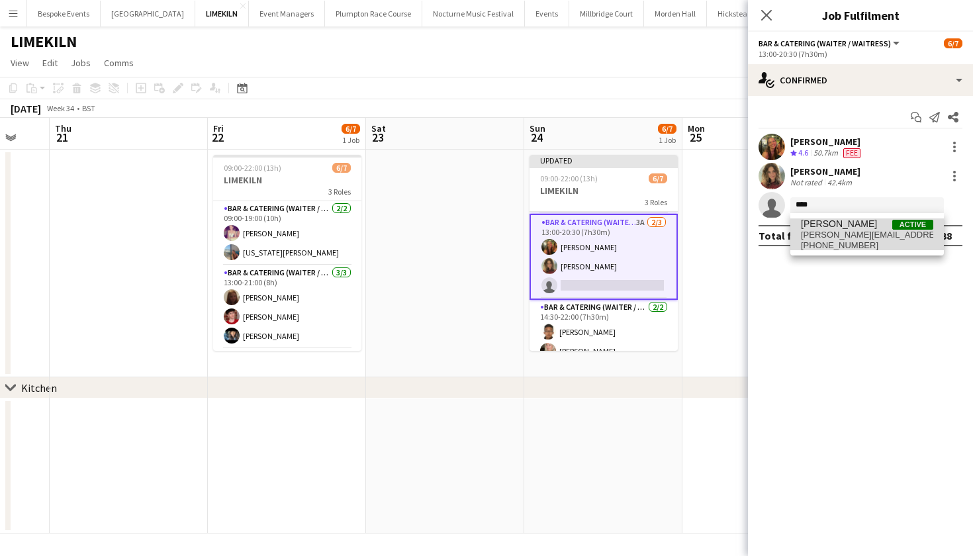
click at [864, 233] on span "[PERSON_NAME][EMAIL_ADDRESS][DOMAIN_NAME]" at bounding box center [867, 235] width 132 height 11
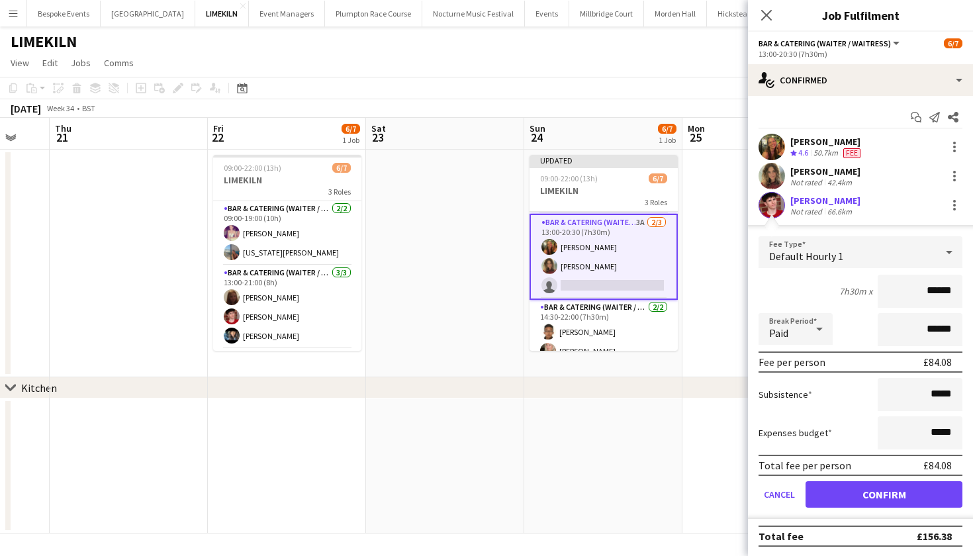
click at [915, 493] on button "Confirm" at bounding box center [883, 494] width 157 height 26
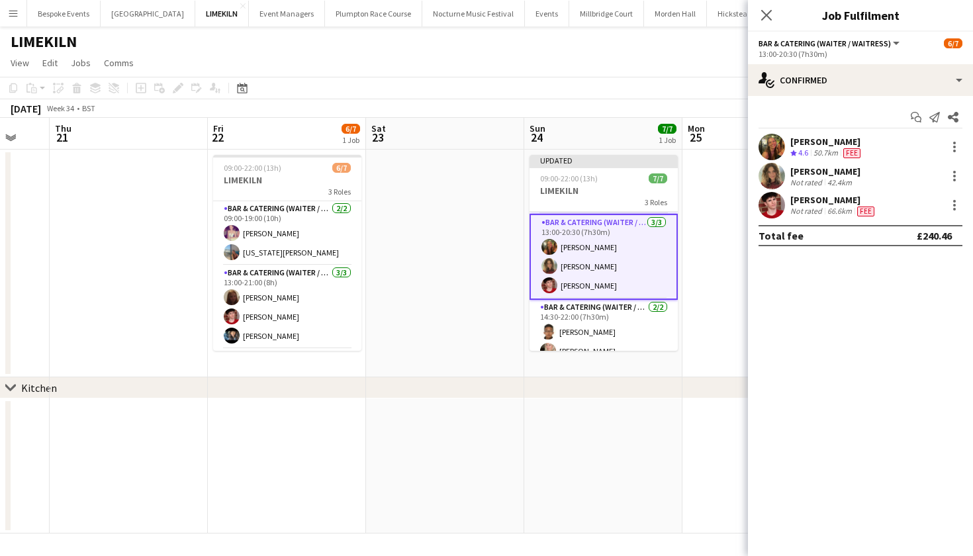
click at [644, 451] on app-date-cell at bounding box center [603, 465] width 158 height 135
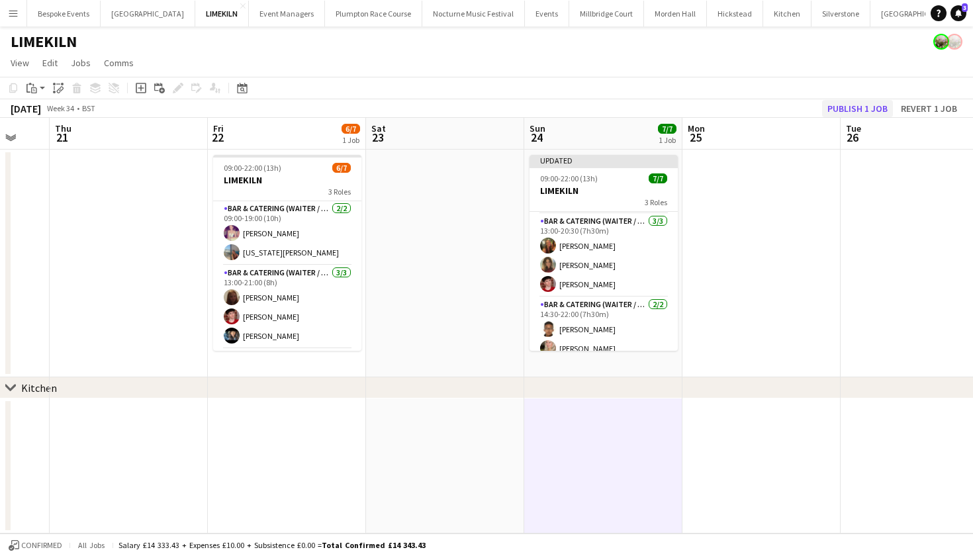
click at [854, 113] on button "Publish 1 job" at bounding box center [857, 108] width 71 height 17
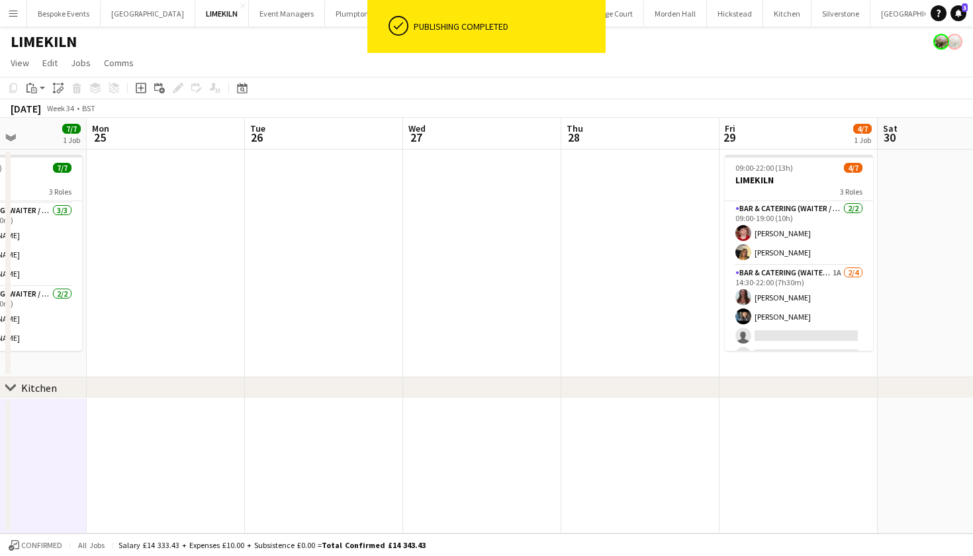
scroll to position [0, 402]
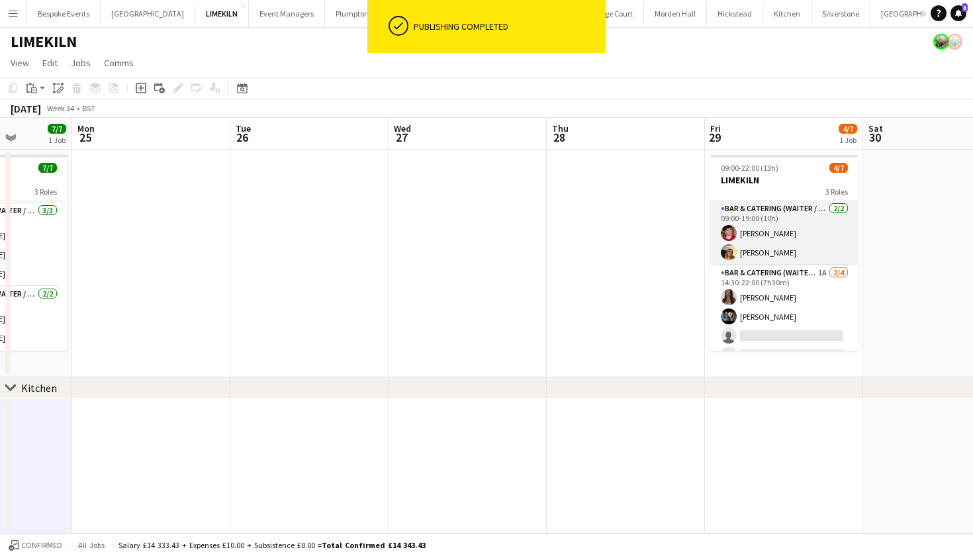
click at [817, 256] on app-card-role "Bar & Catering (Waiter / waitress) 2/2 09:00-19:00 (10h) Jonnie Saunders Lana G…" at bounding box center [784, 233] width 148 height 64
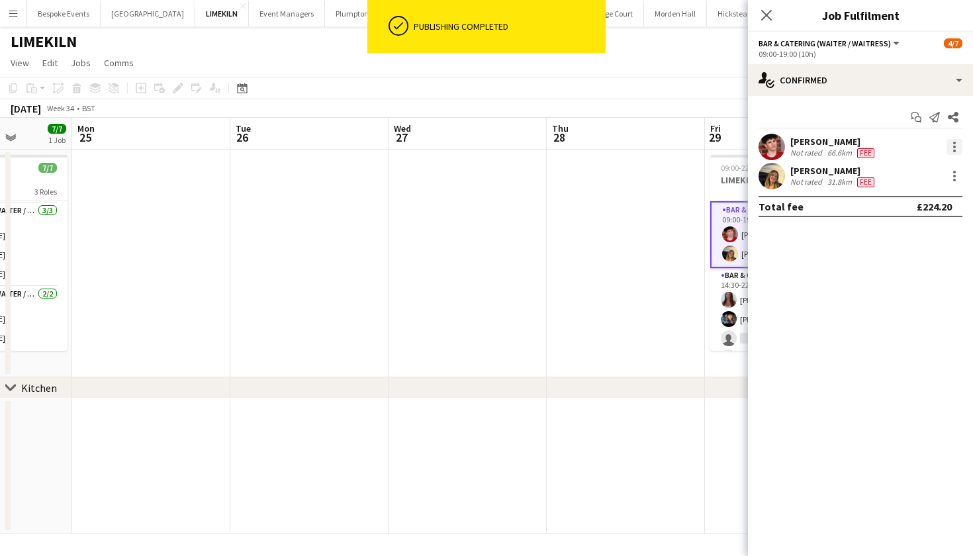
click at [958, 146] on div at bounding box center [954, 147] width 16 height 16
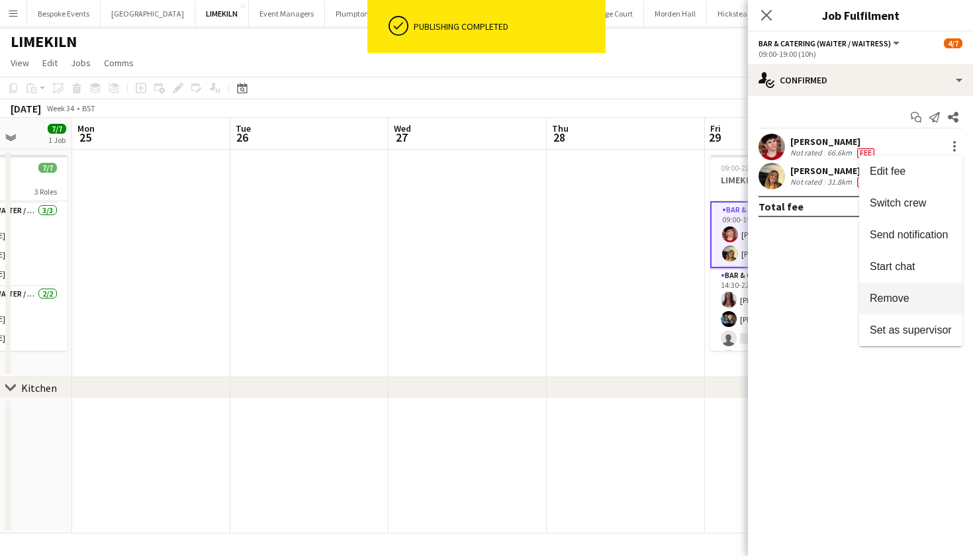
click at [893, 287] on button "Remove" at bounding box center [910, 299] width 103 height 32
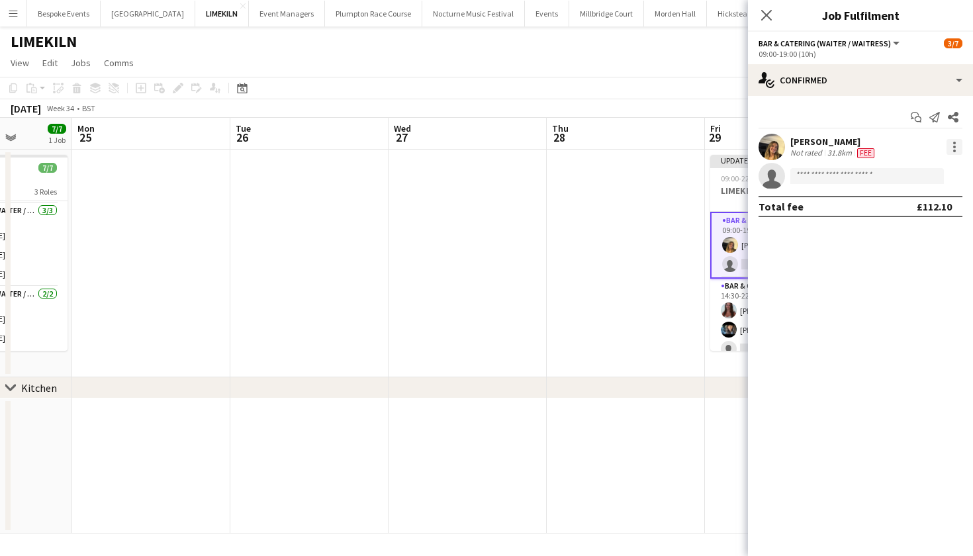
click at [957, 146] on div at bounding box center [954, 147] width 16 height 16
click at [882, 78] on div at bounding box center [486, 278] width 973 height 556
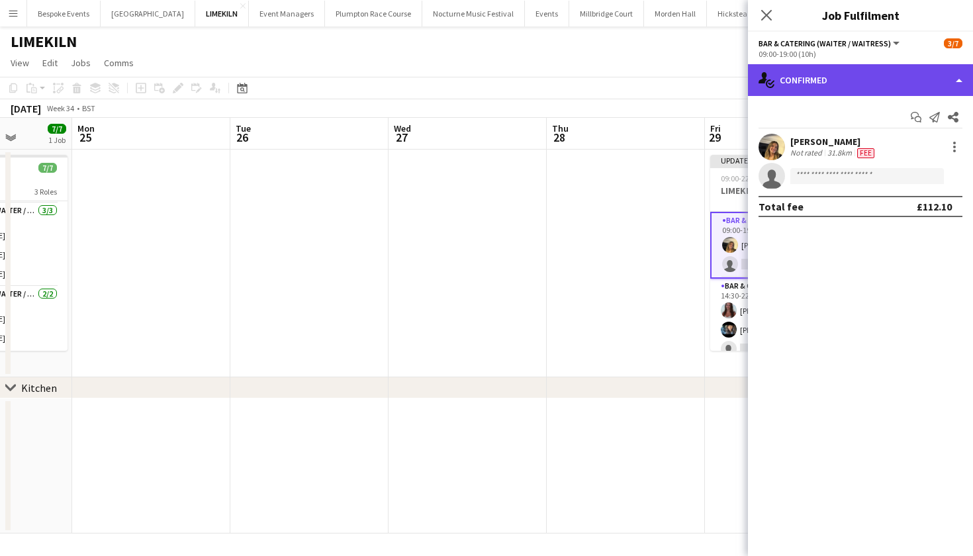
click at [883, 79] on div "single-neutral-actions-check-2 Confirmed" at bounding box center [860, 80] width 225 height 32
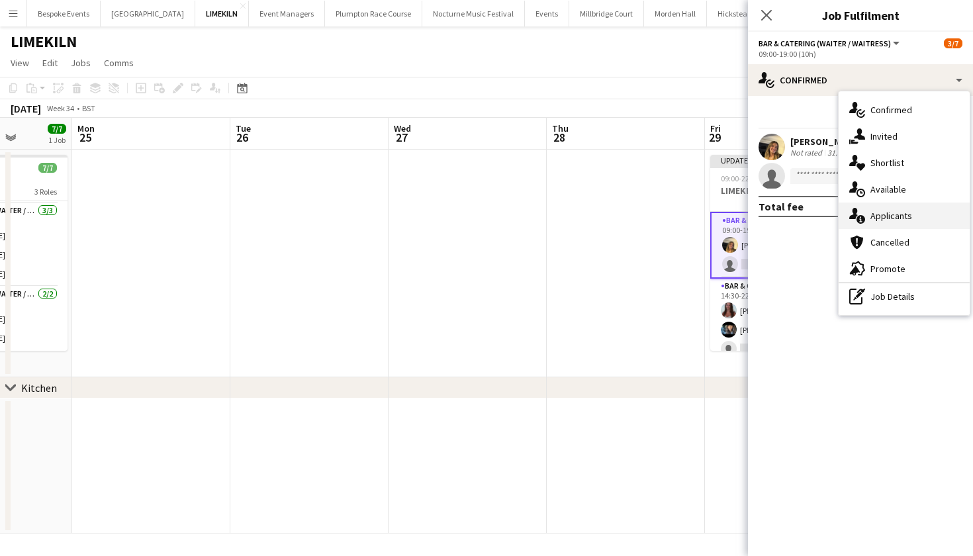
click at [915, 221] on div "single-neutral-actions-information Applicants" at bounding box center [903, 215] width 131 height 26
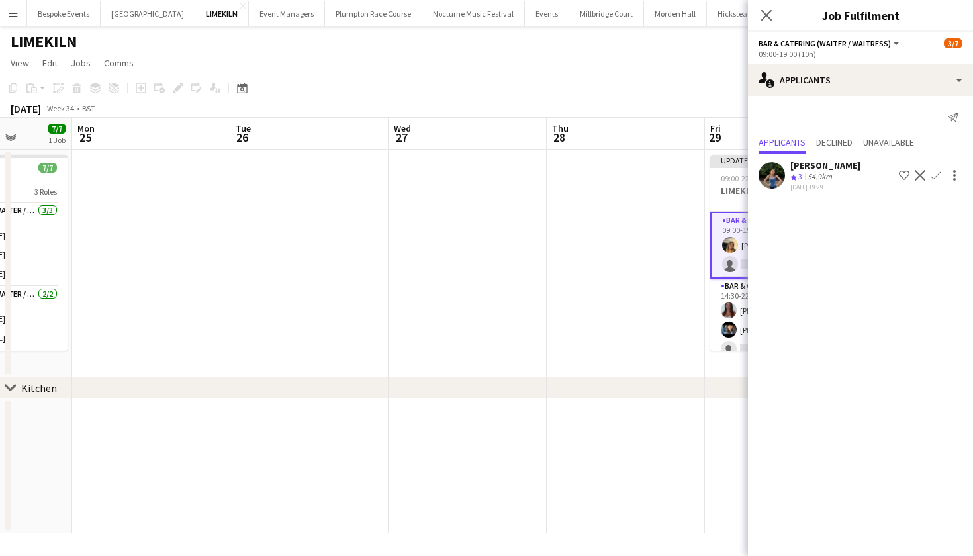
click at [933, 172] on app-icon "Confirm" at bounding box center [935, 175] width 11 height 11
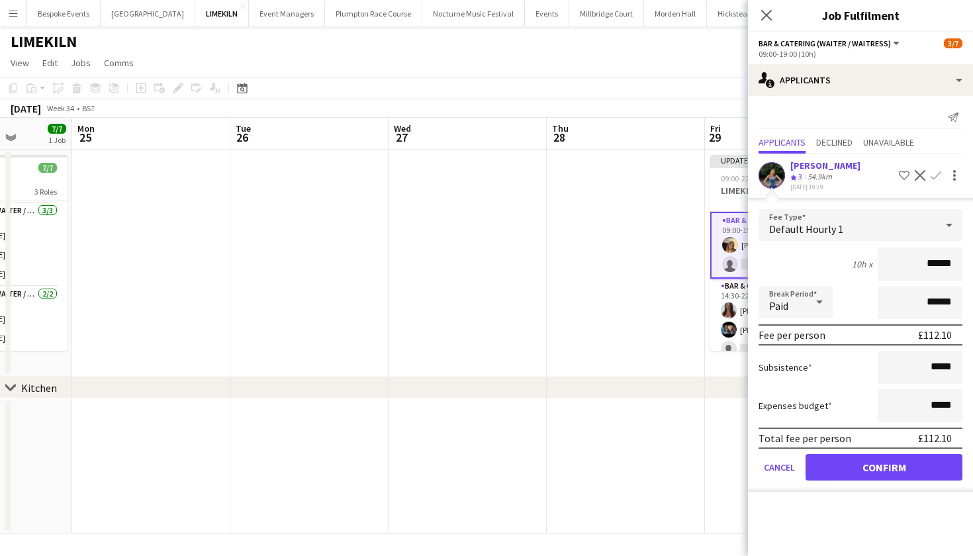
click at [894, 472] on button "Confirm" at bounding box center [883, 467] width 157 height 26
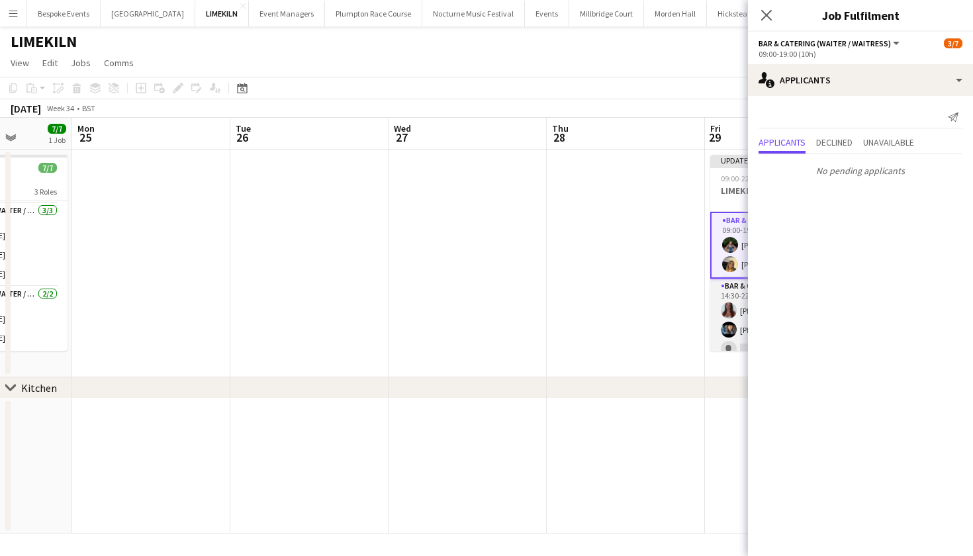
click at [721, 306] on app-user-avatar at bounding box center [729, 310] width 16 height 16
click at [731, 331] on app-card-role "Bar & Catering (Waiter / waitress) 1A 0/1 15:00-21:30 (6h30m) single-neutral-ac…" at bounding box center [784, 332] width 148 height 45
click at [609, 262] on app-date-cell at bounding box center [626, 264] width 158 height 228
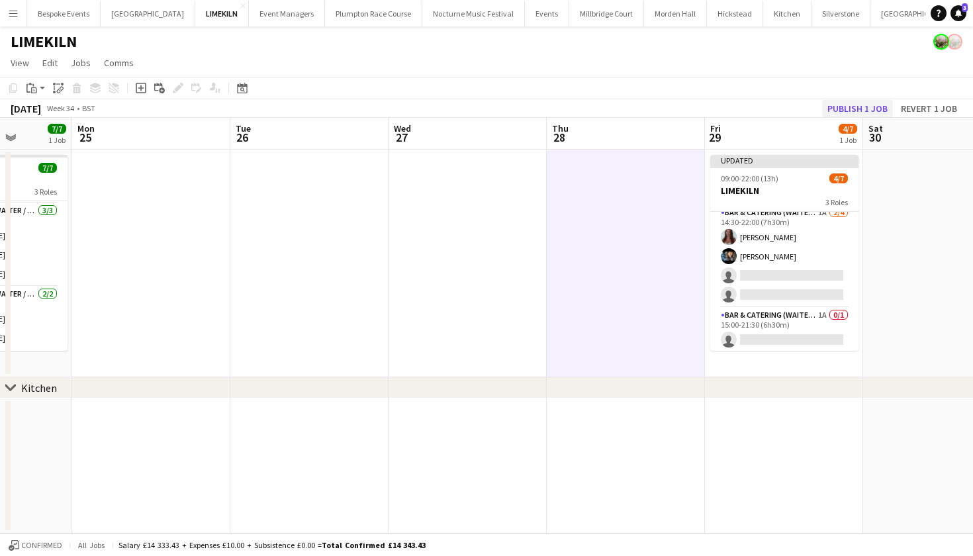
click at [858, 103] on button "Publish 1 job" at bounding box center [857, 108] width 71 height 17
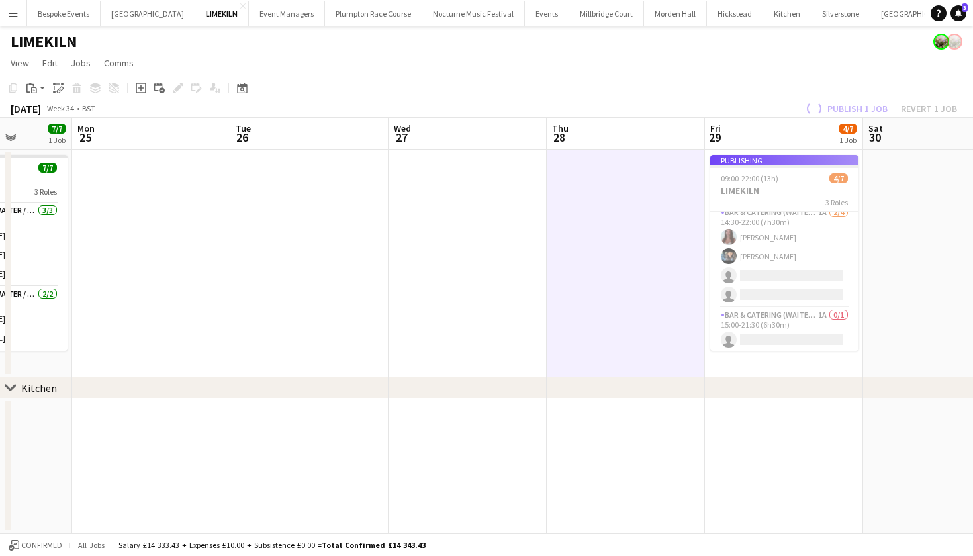
scroll to position [62, 0]
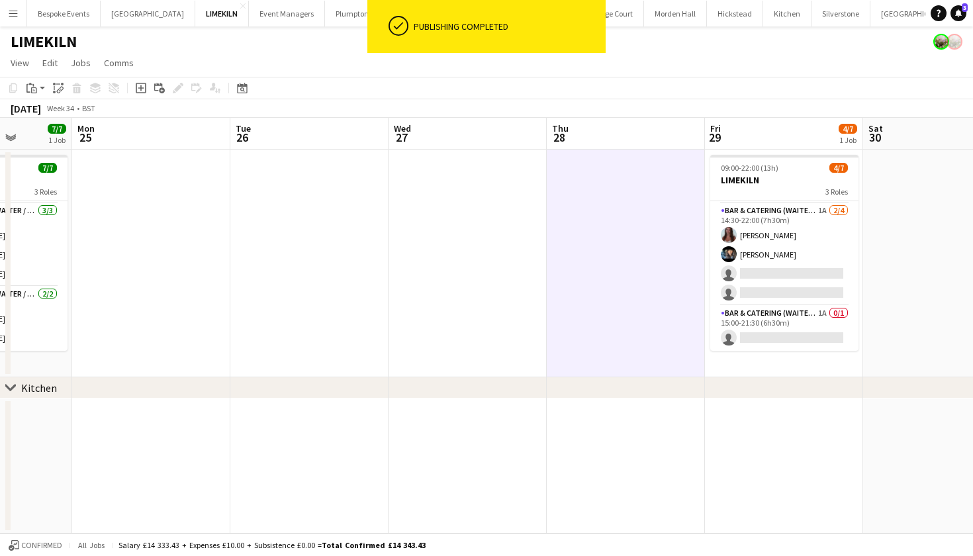
click at [668, 58] on app-page-menu "View Day view expanded Day view collapsed Month view Date picker Jump to [DATE]…" at bounding box center [486, 64] width 973 height 25
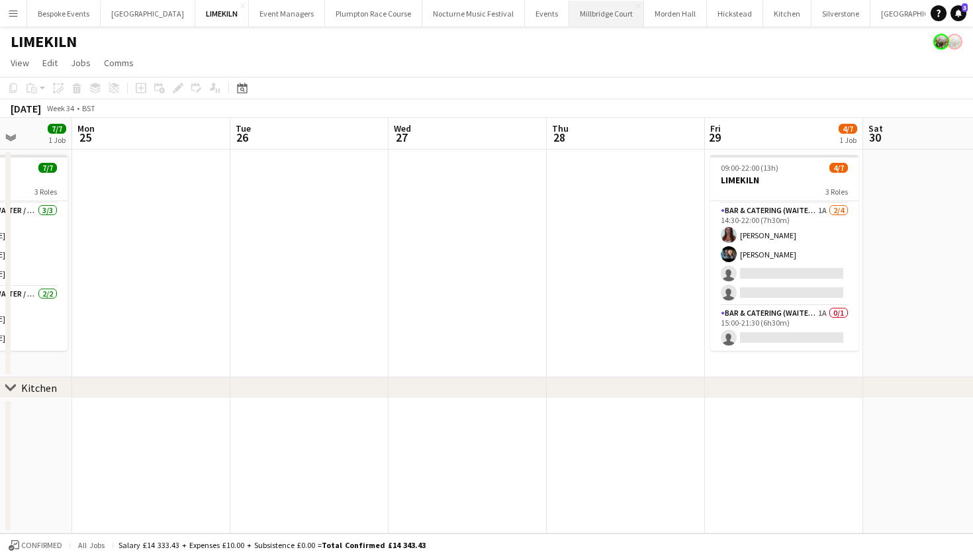
click at [573, 15] on button "[GEOGRAPHIC_DATA]" at bounding box center [606, 14] width 75 height 26
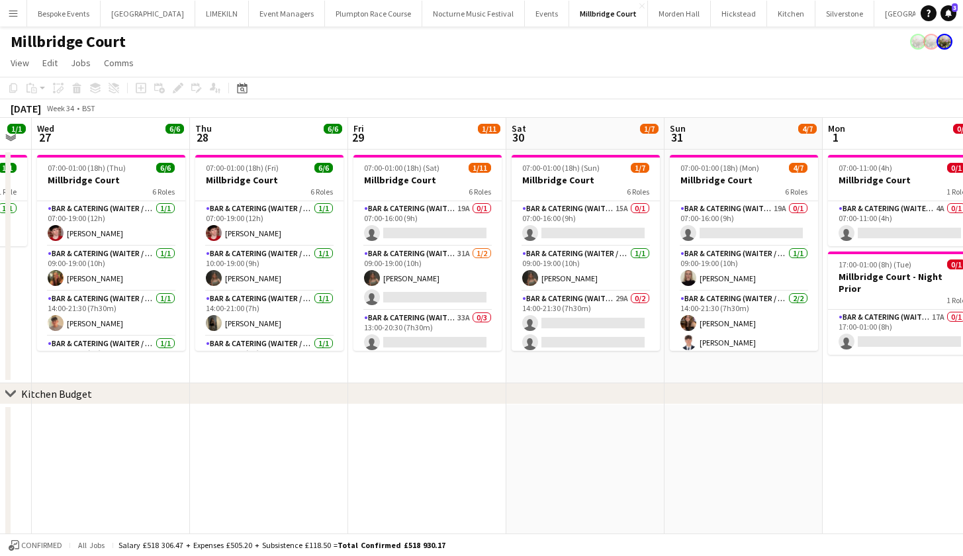
scroll to position [0, 446]
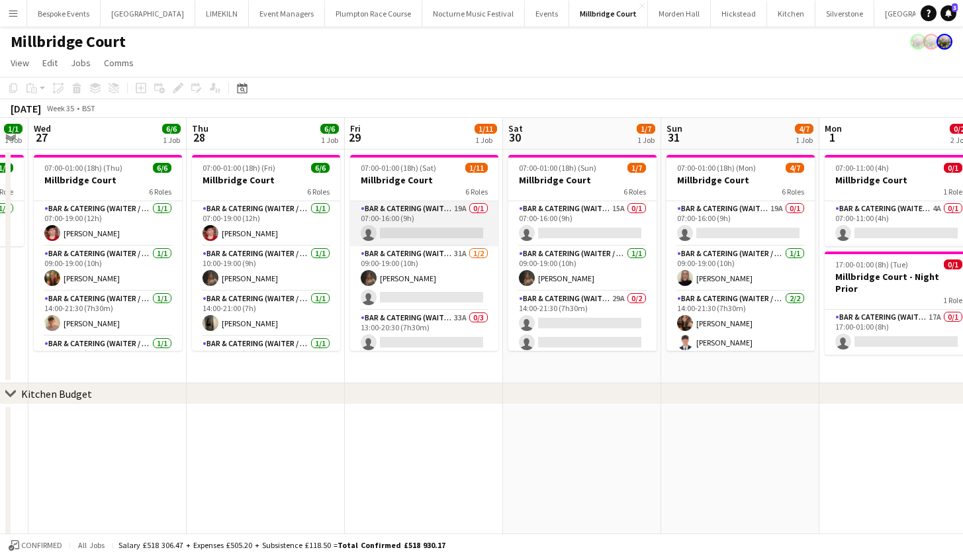
click at [416, 216] on app-card-role "Bar & Catering (Waiter / waitress) 19A 0/1 07:00-16:00 (9h) single-neutral-acti…" at bounding box center [424, 223] width 148 height 45
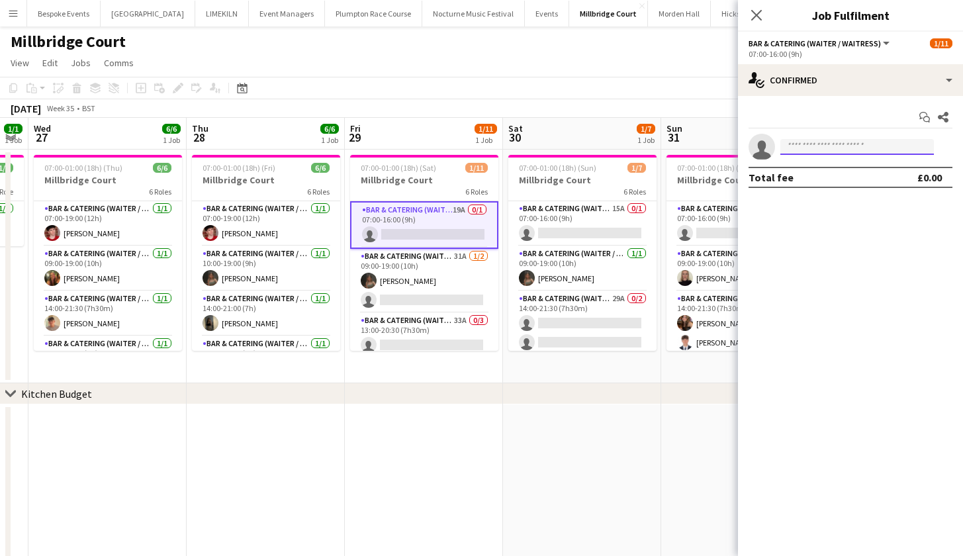
click at [840, 150] on input at bounding box center [857, 147] width 154 height 16
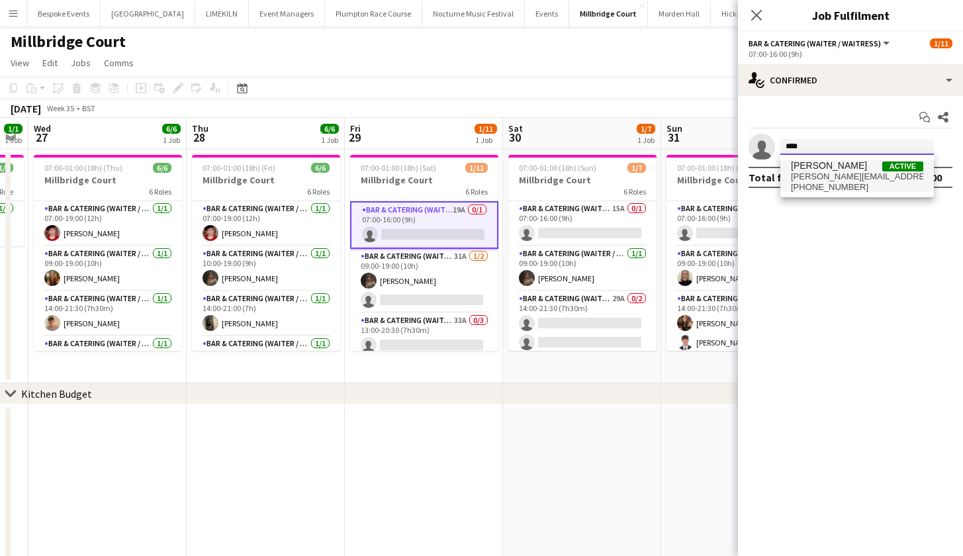
type input "****"
click at [838, 171] on span "[PERSON_NAME]" at bounding box center [829, 165] width 76 height 11
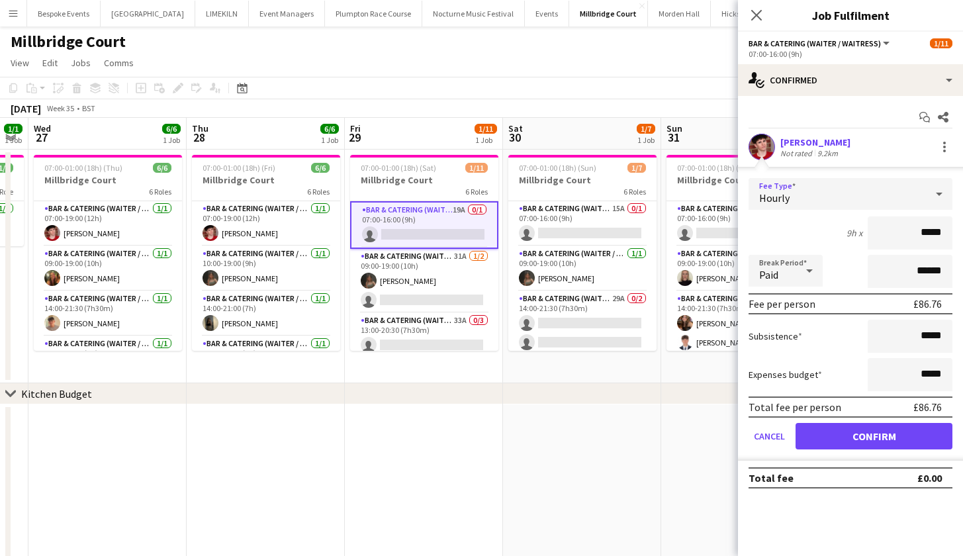
click at [825, 187] on div "Hourly" at bounding box center [836, 194] width 177 height 32
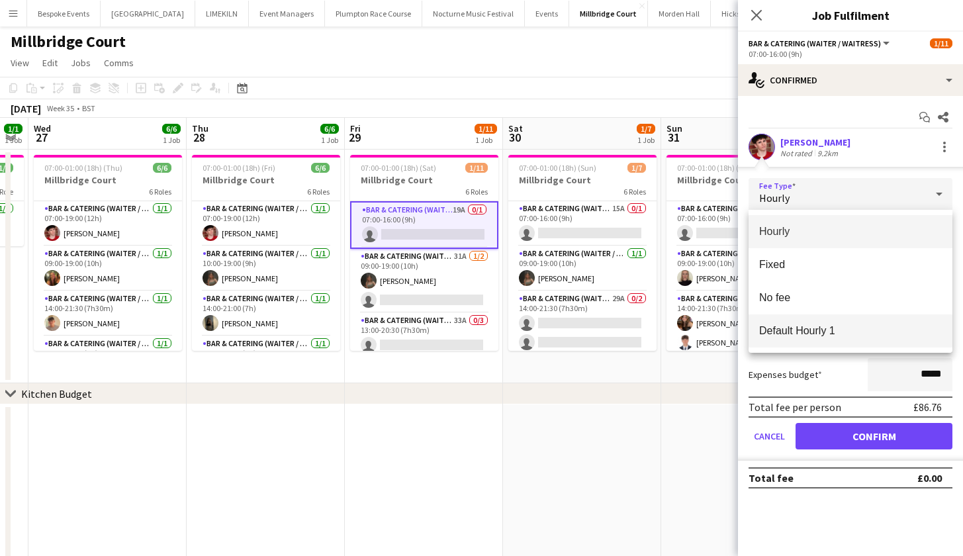
click at [835, 339] on mat-option "Default Hourly 1" at bounding box center [850, 330] width 204 height 33
type input "******"
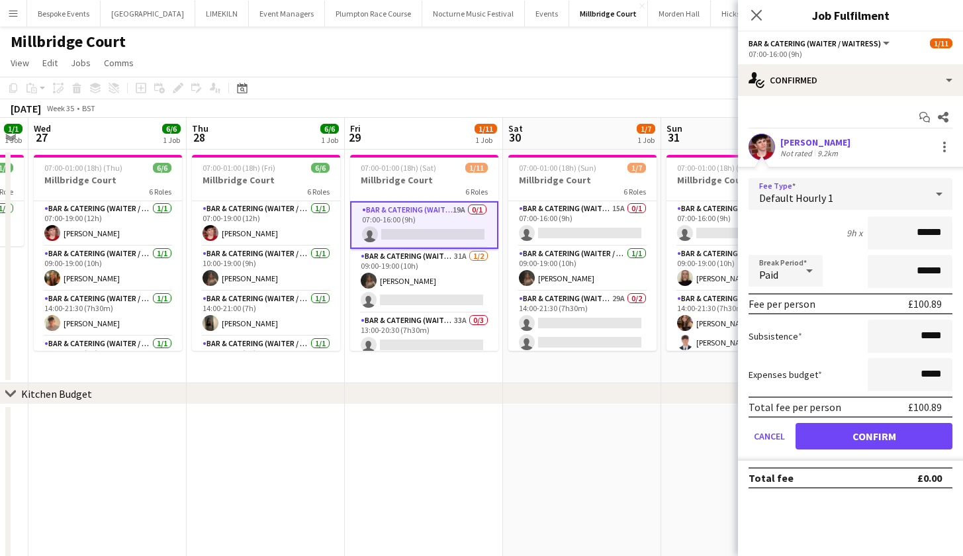
drag, startPoint x: 865, startPoint y: 434, endPoint x: 846, endPoint y: 424, distance: 21.3
click at [864, 433] on button "Confirm" at bounding box center [873, 436] width 157 height 26
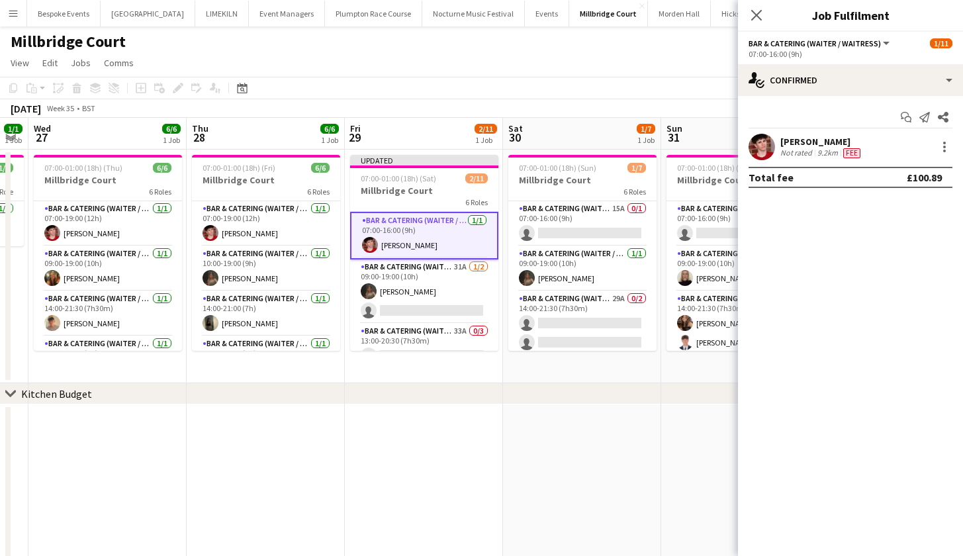
click at [584, 85] on app-toolbar "Copy Paste Paste Command V Paste with crew Command Shift V Paste linked Job [GE…" at bounding box center [481, 88] width 963 height 22
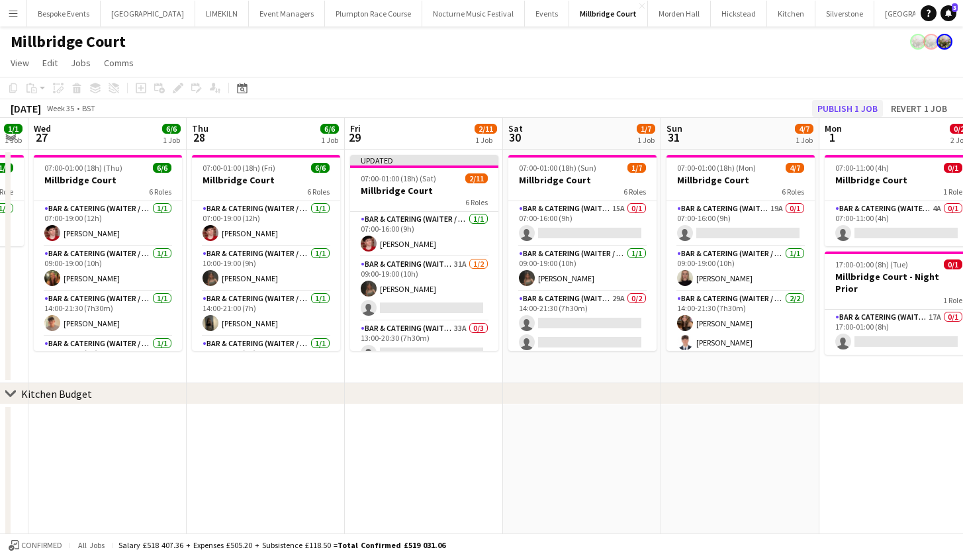
click at [840, 109] on button "Publish 1 job" at bounding box center [847, 108] width 71 height 17
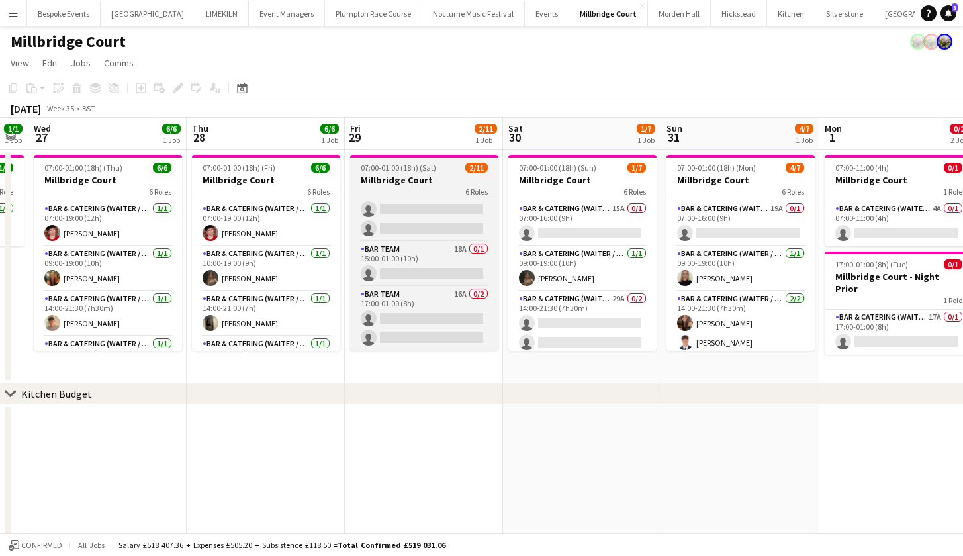
scroll to position [0, 0]
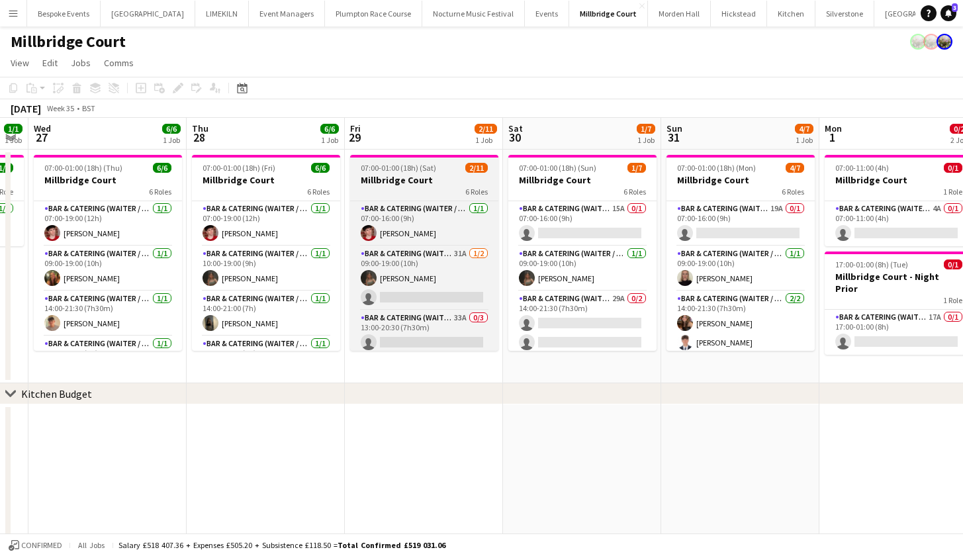
click at [429, 188] on div "6 Roles" at bounding box center [424, 191] width 148 height 11
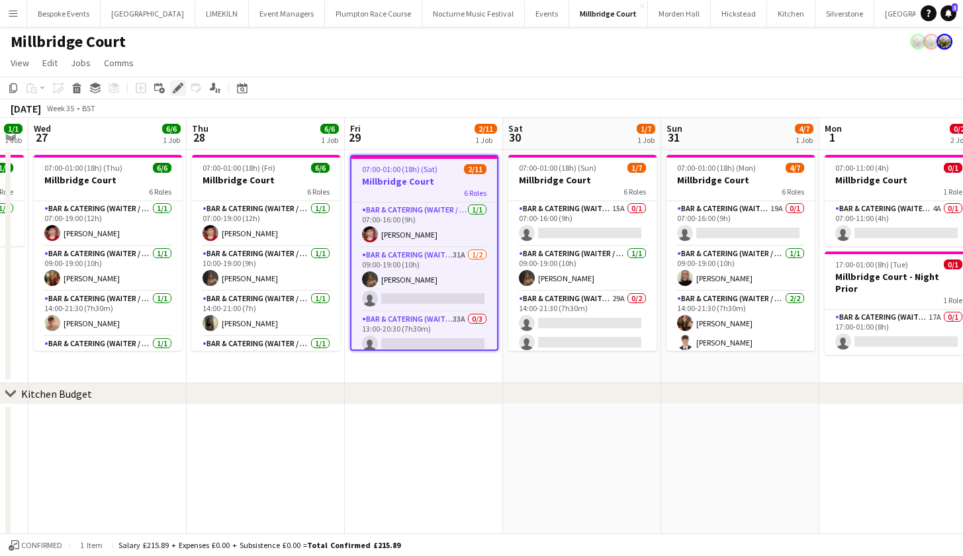
click at [173, 86] on icon "Edit" at bounding box center [178, 88] width 11 height 11
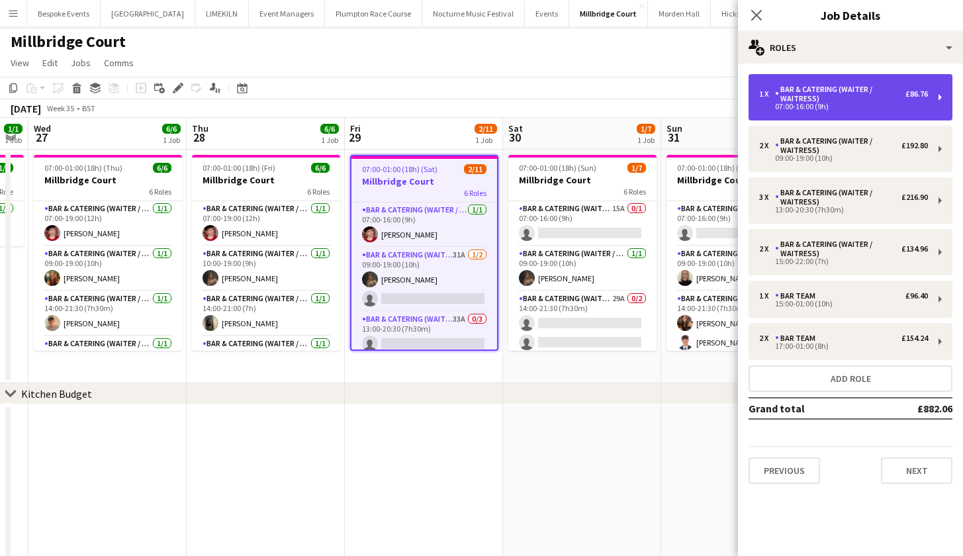
click at [805, 74] on div "1 x Bar & Catering (Waiter / waitress) £86.76 07:00-16:00 (9h)" at bounding box center [850, 97] width 204 height 46
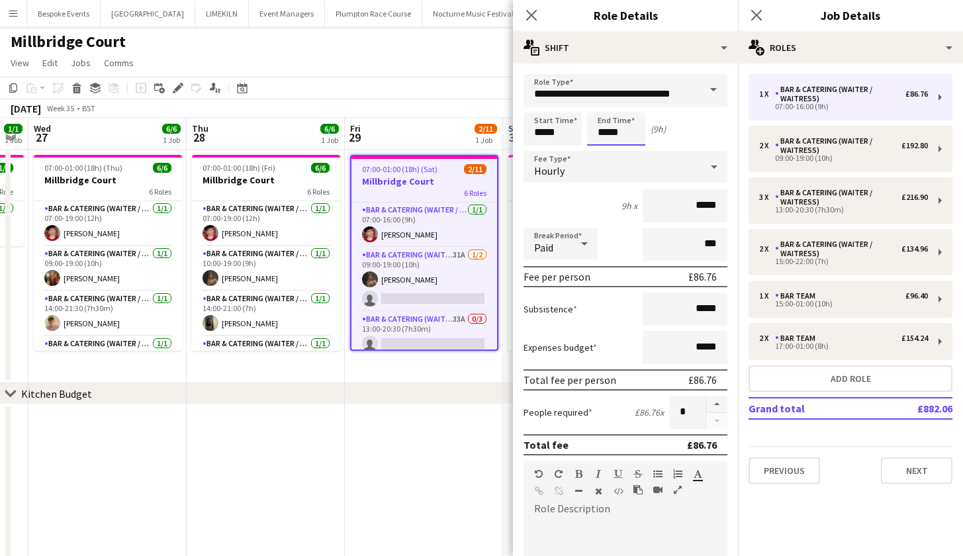
click at [606, 135] on input "*****" at bounding box center [616, 128] width 58 height 33
type input "*****"
click at [706, 406] on button "button" at bounding box center [716, 404] width 21 height 17
type input "*"
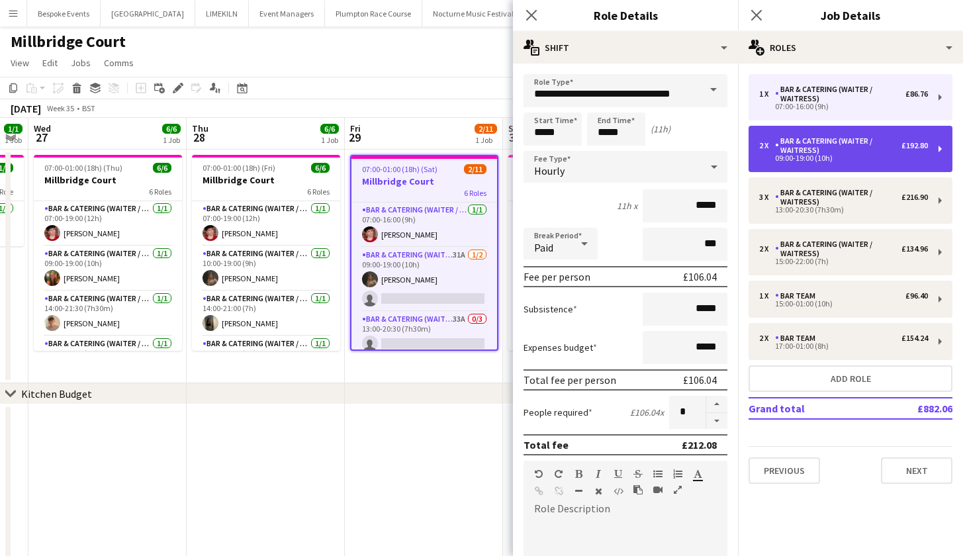
click at [772, 160] on div "09:00-19:00 (10h)" at bounding box center [843, 158] width 169 height 7
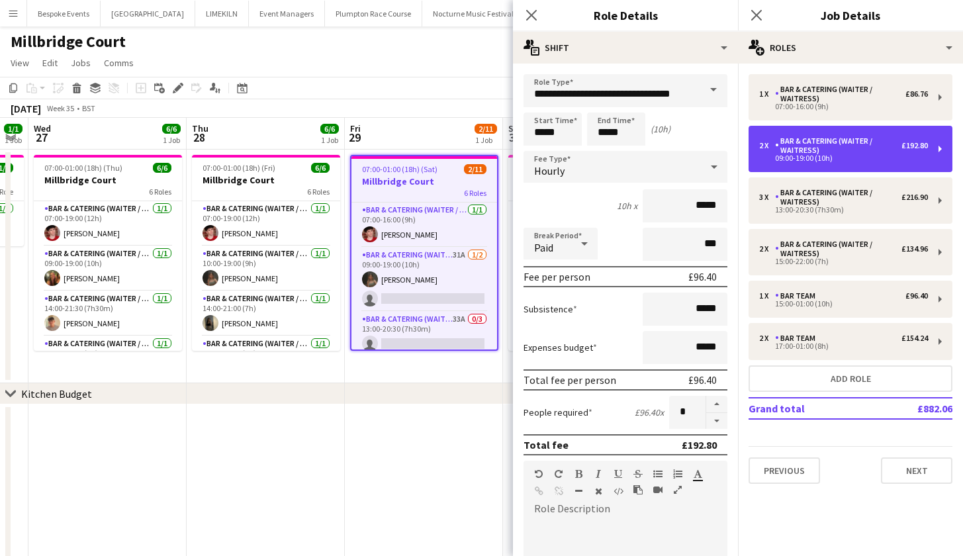
type input "*****"
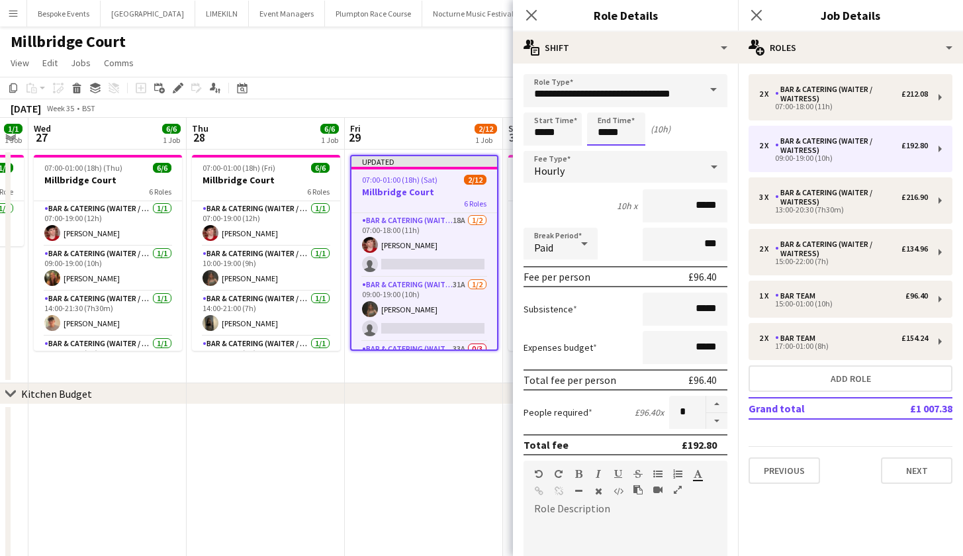
click at [607, 131] on input "*****" at bounding box center [616, 128] width 58 height 33
type input "*****"
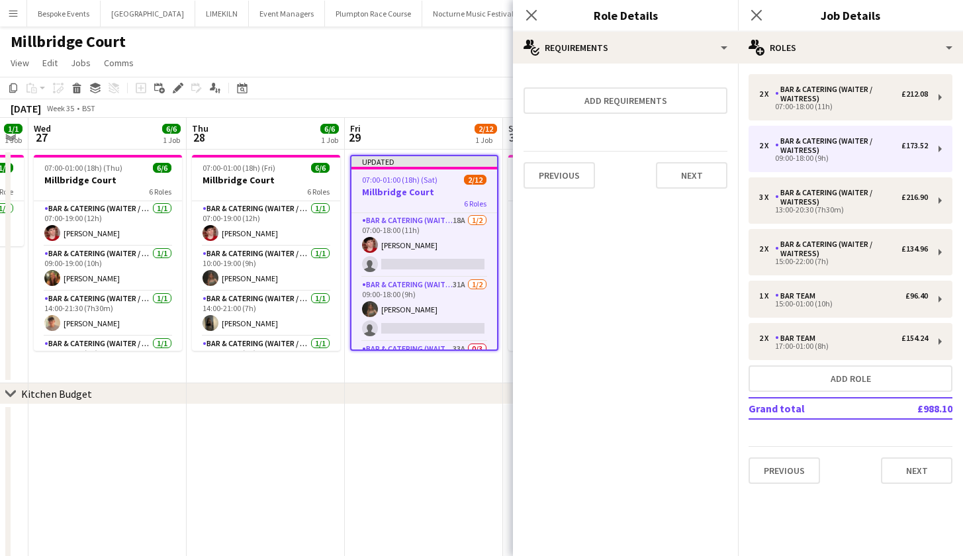
click at [431, 199] on div "6 Roles" at bounding box center [424, 203] width 146 height 11
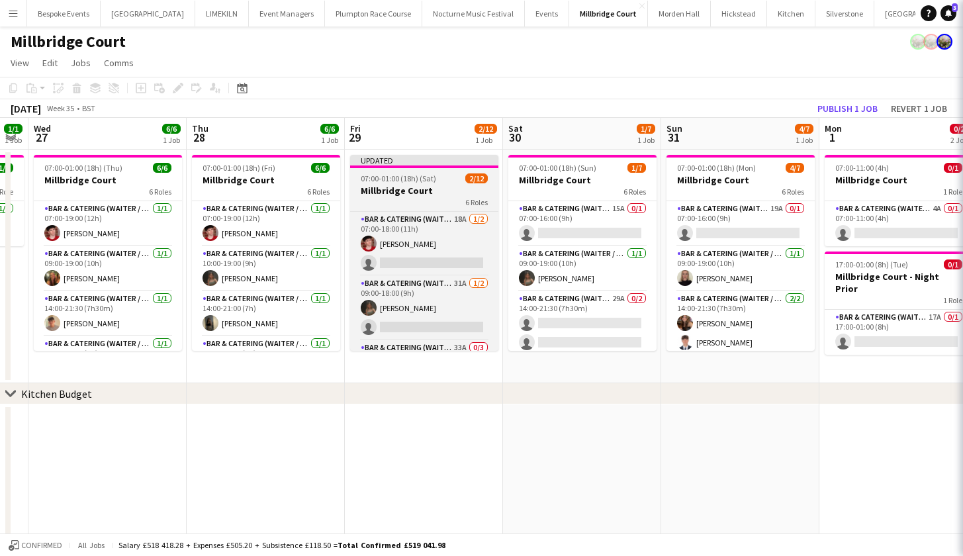
click at [426, 199] on div "6 Roles" at bounding box center [424, 202] width 148 height 11
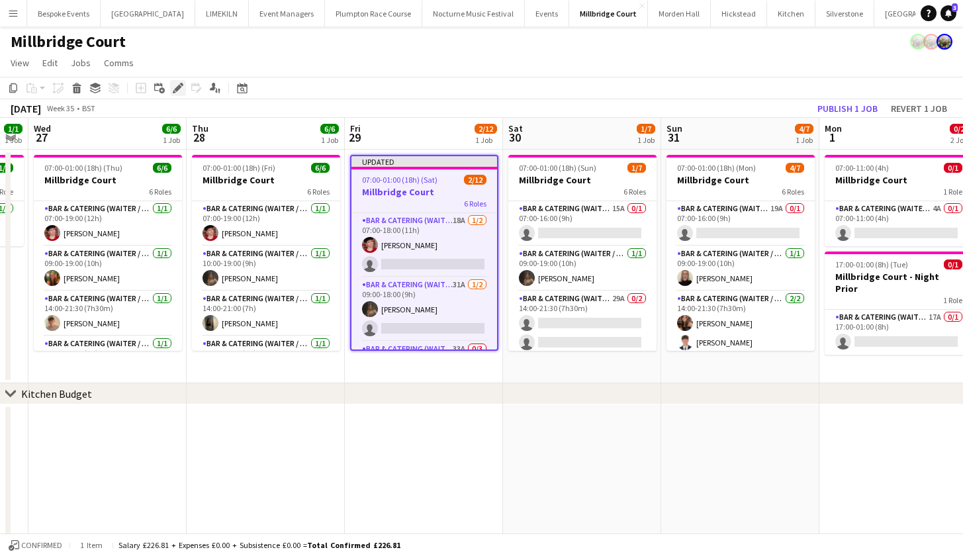
click at [179, 89] on icon at bounding box center [177, 88] width 7 height 7
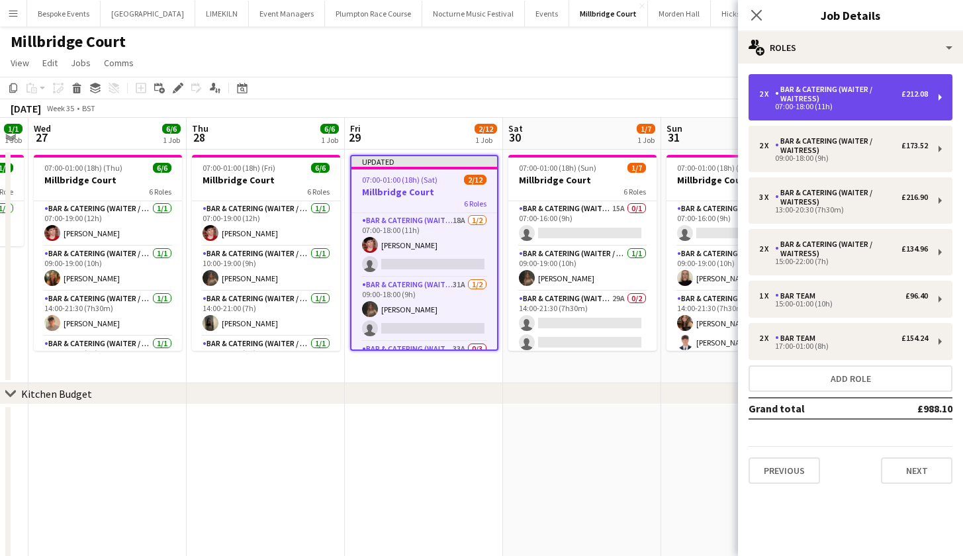
click at [779, 94] on div "Bar & Catering (Waiter / waitress)" at bounding box center [838, 94] width 126 height 19
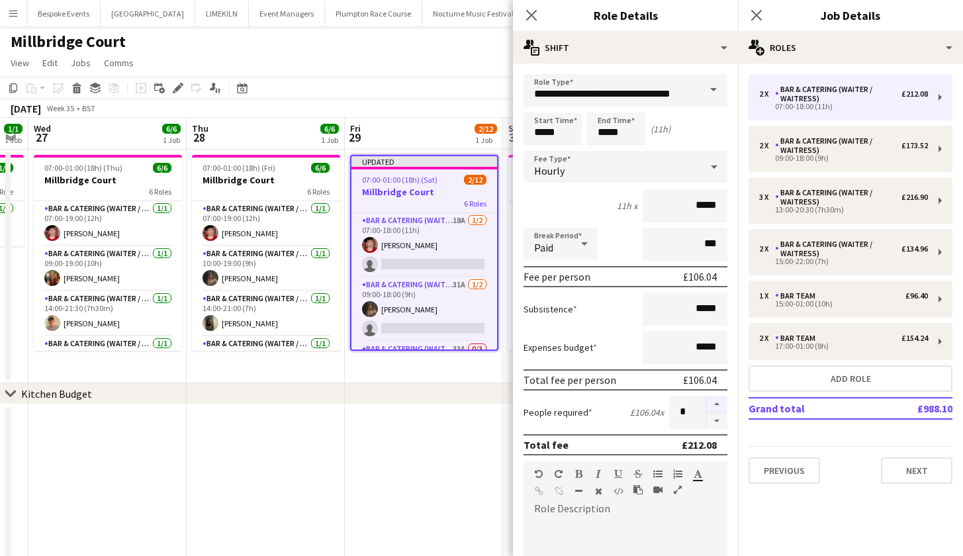
click at [709, 402] on button "button" at bounding box center [716, 404] width 21 height 17
type input "*"
click at [396, 443] on app-date-cell at bounding box center [424, 525] width 158 height 243
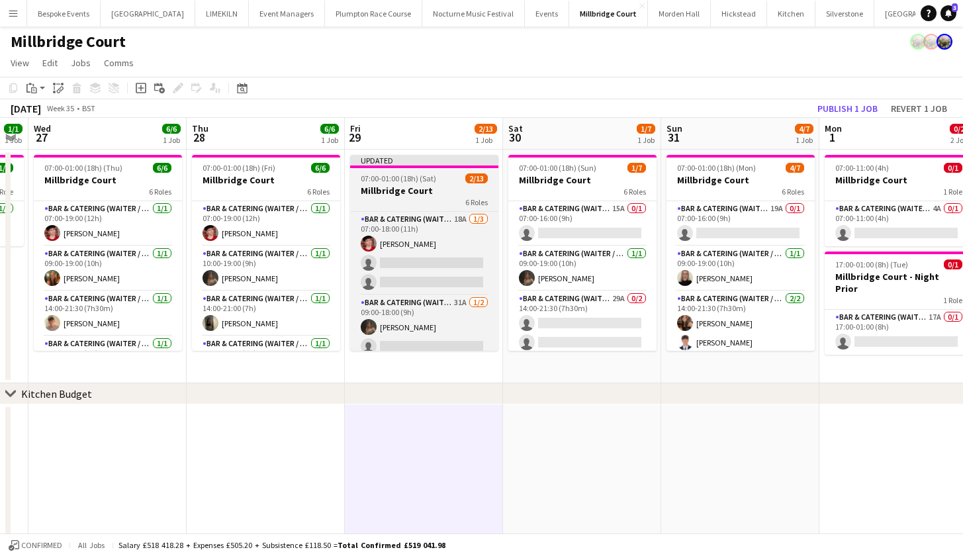
click at [379, 172] on app-job-card "Updated 07:00-01:00 (18h) (Sat) 2/13 Millbridge Court 6 Roles Bar & Catering (W…" at bounding box center [424, 253] width 148 height 196
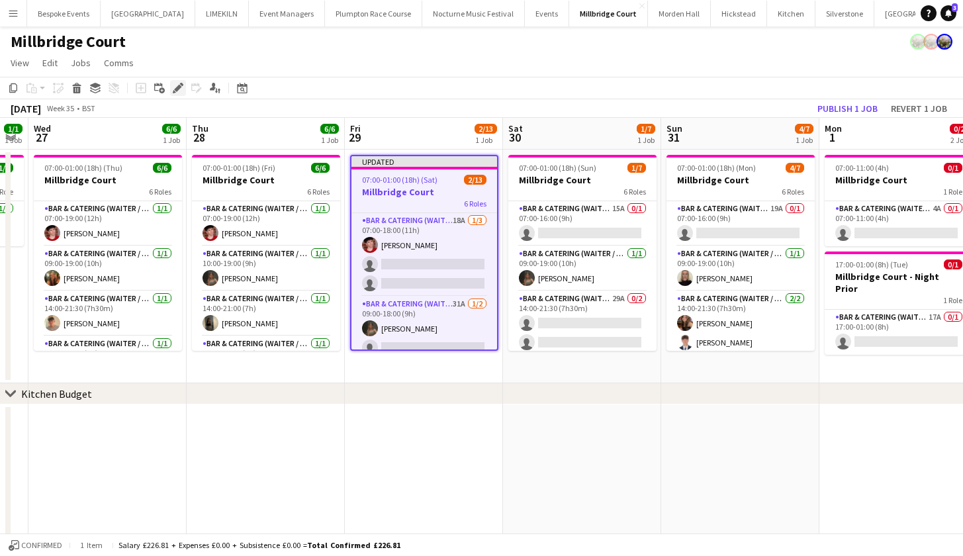
click at [185, 87] on div "Edit" at bounding box center [178, 88] width 16 height 16
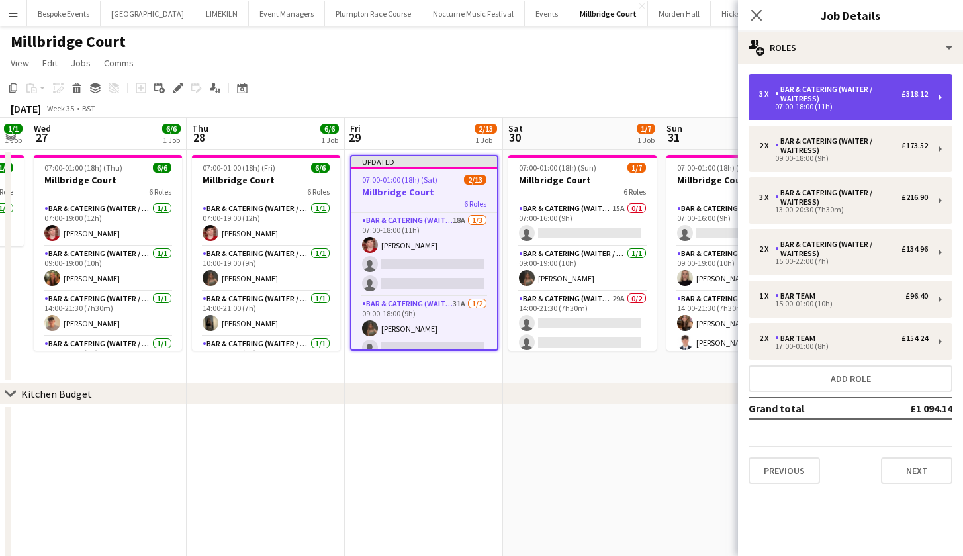
click at [772, 103] on div "07:00-18:00 (11h)" at bounding box center [843, 106] width 169 height 7
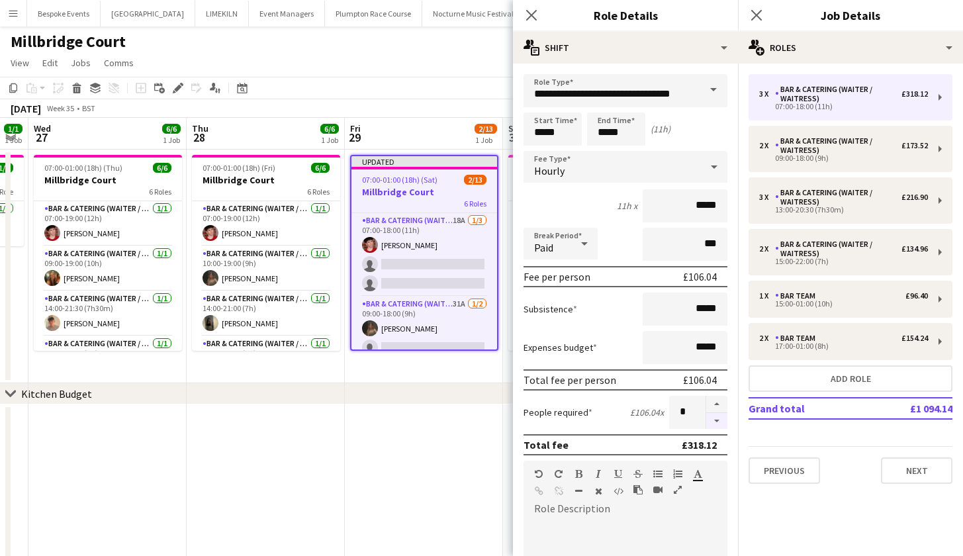
click at [706, 420] on button "button" at bounding box center [716, 421] width 21 height 17
type input "*"
click at [433, 450] on app-date-cell at bounding box center [424, 525] width 158 height 243
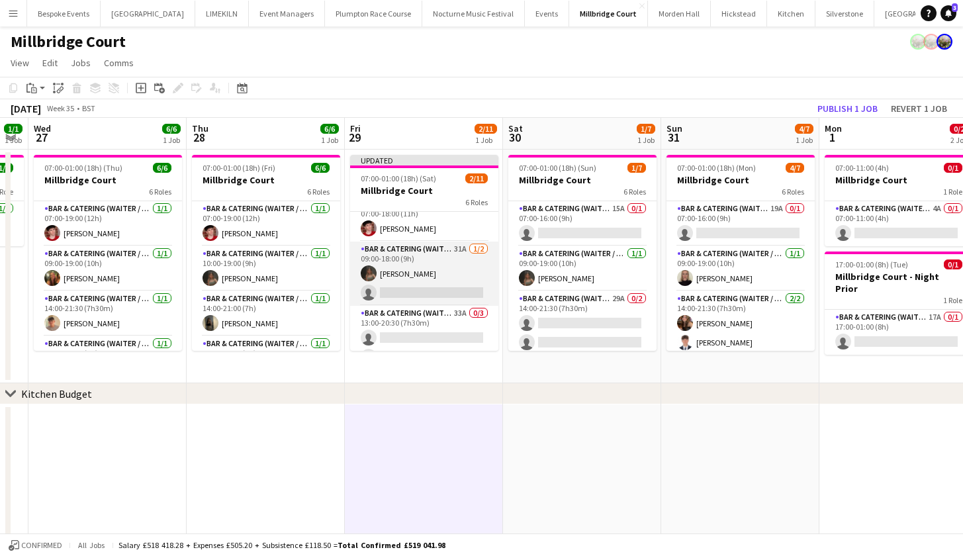
scroll to position [18, 0]
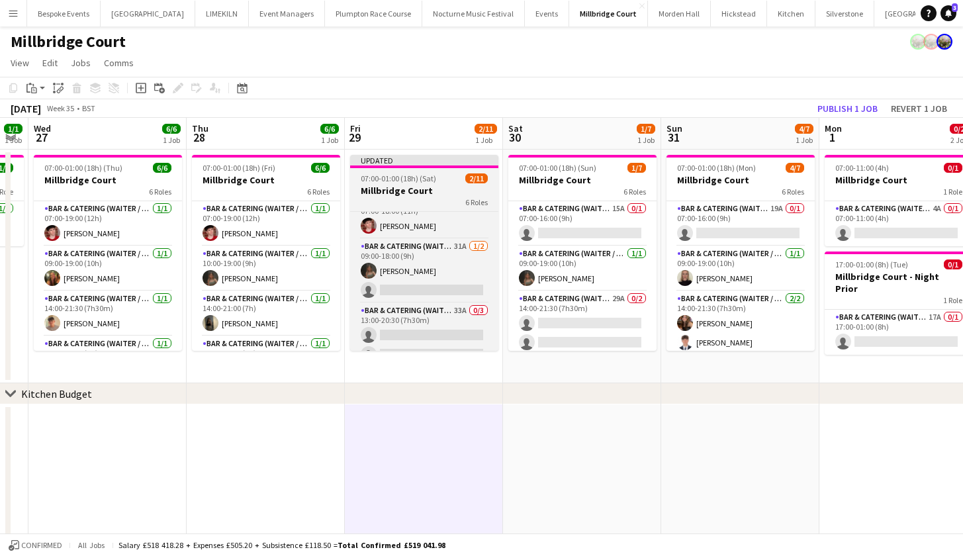
click at [427, 186] on h3 "Millbridge Court" at bounding box center [424, 191] width 148 height 12
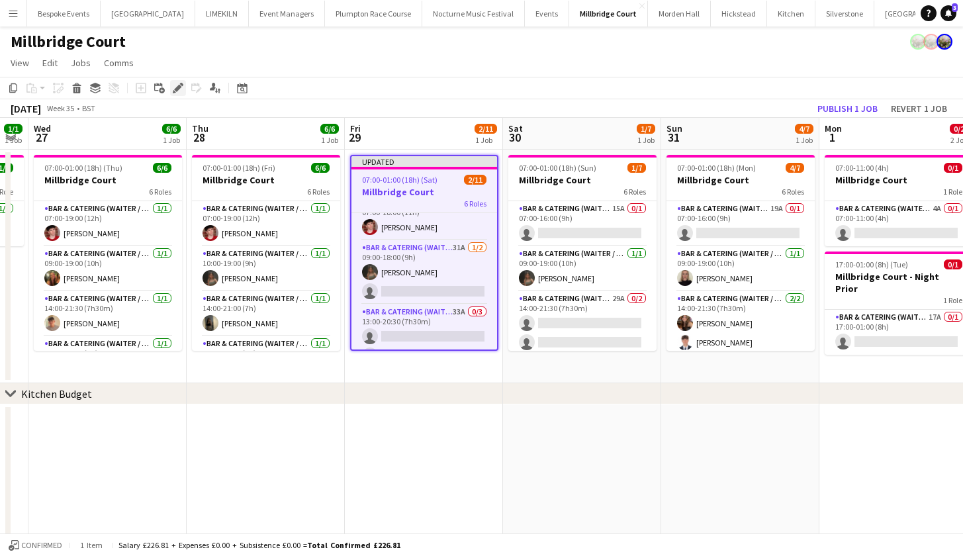
click at [181, 94] on div "Edit" at bounding box center [178, 88] width 16 height 16
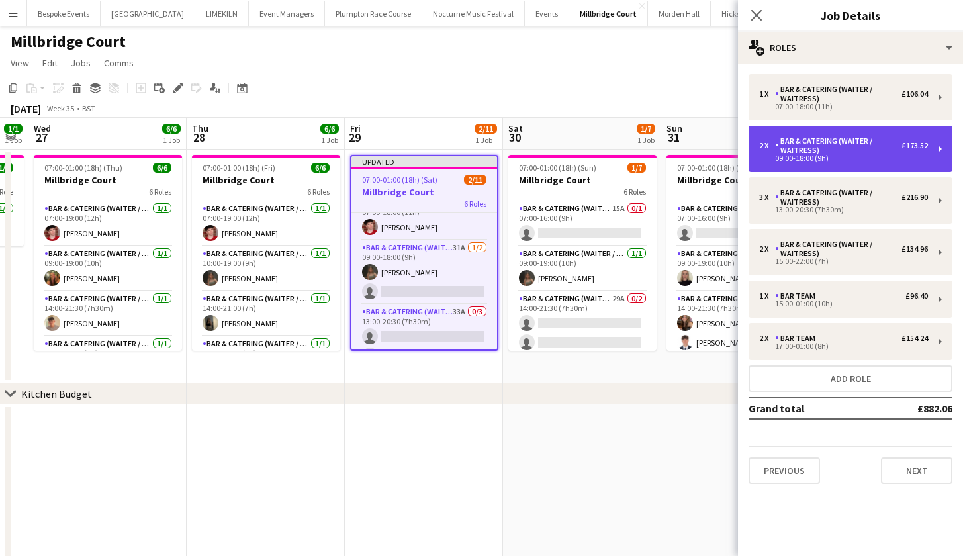
click at [830, 153] on div "Bar & Catering (Waiter / waitress)" at bounding box center [838, 145] width 126 height 19
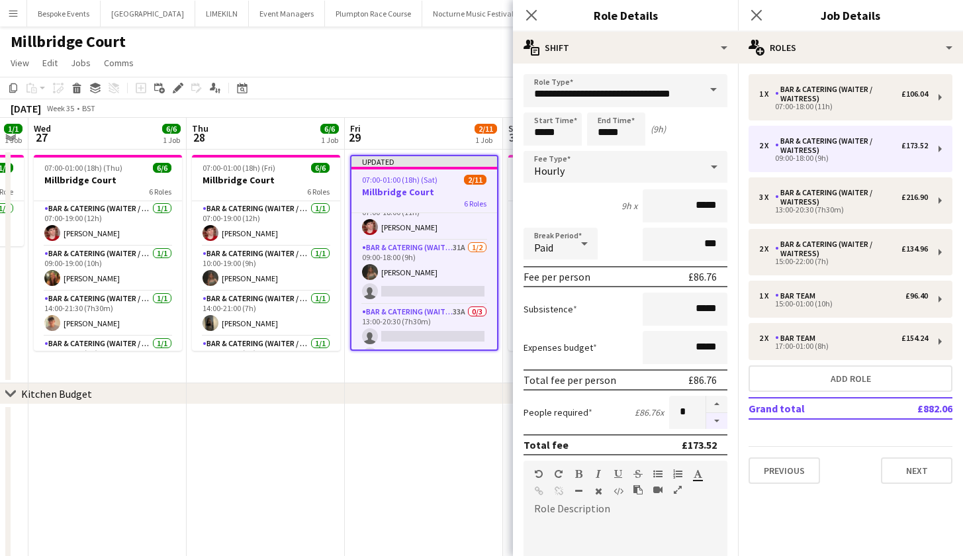
click at [707, 413] on button "button" at bounding box center [716, 421] width 21 height 17
type input "*"
click at [471, 405] on app-date-cell at bounding box center [424, 525] width 158 height 243
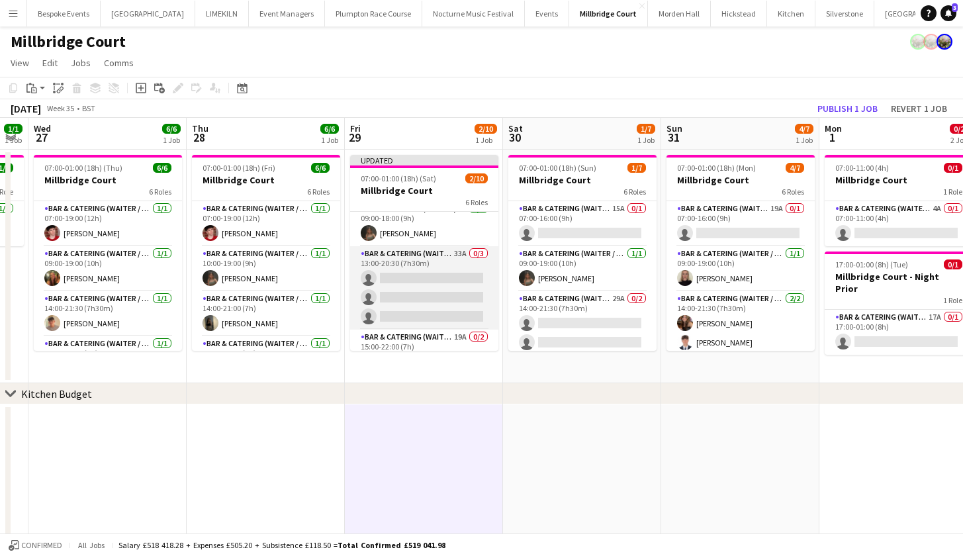
scroll to position [58, 0]
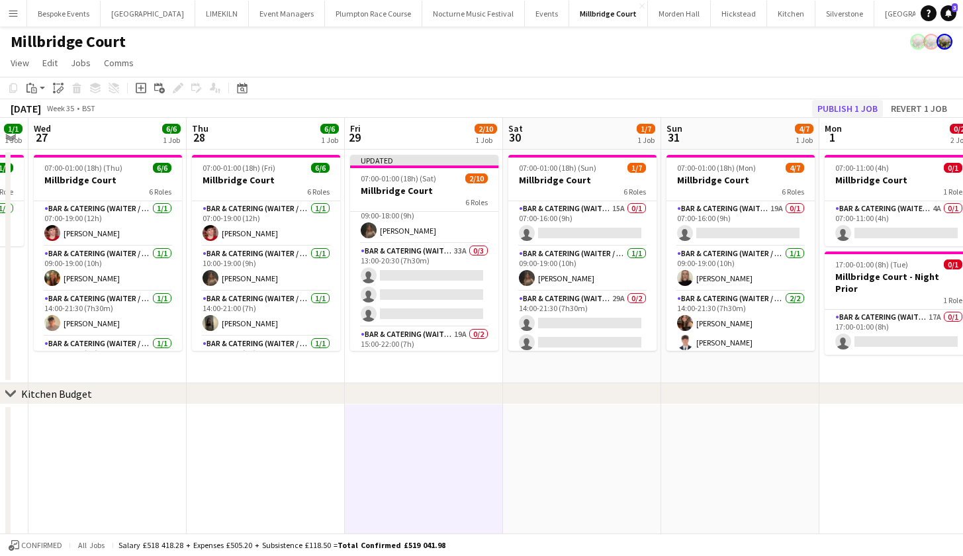
click at [825, 110] on button "Publish 1 job" at bounding box center [847, 108] width 71 height 17
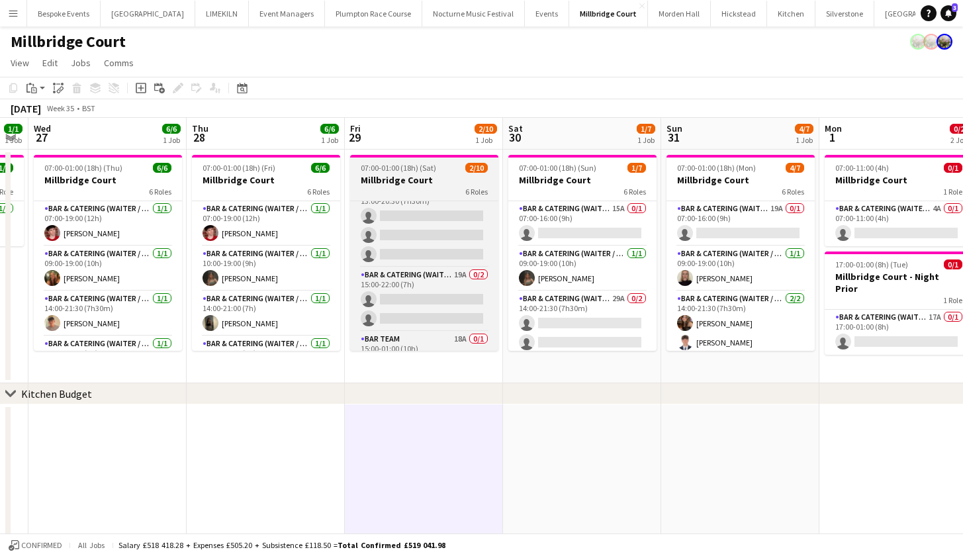
scroll to position [101, 0]
click at [413, 183] on h3 "Millbridge Court" at bounding box center [424, 180] width 148 height 12
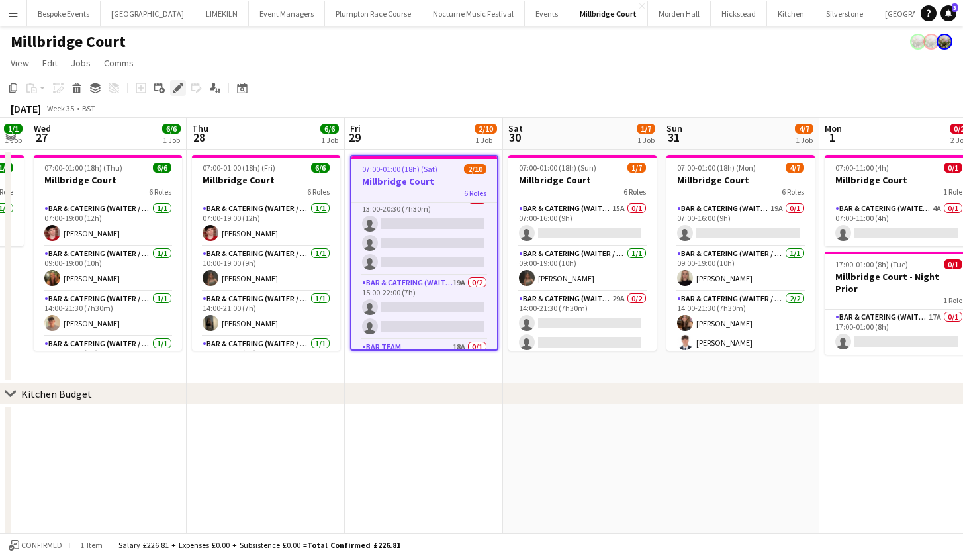
click at [175, 85] on icon "Edit" at bounding box center [178, 88] width 11 height 11
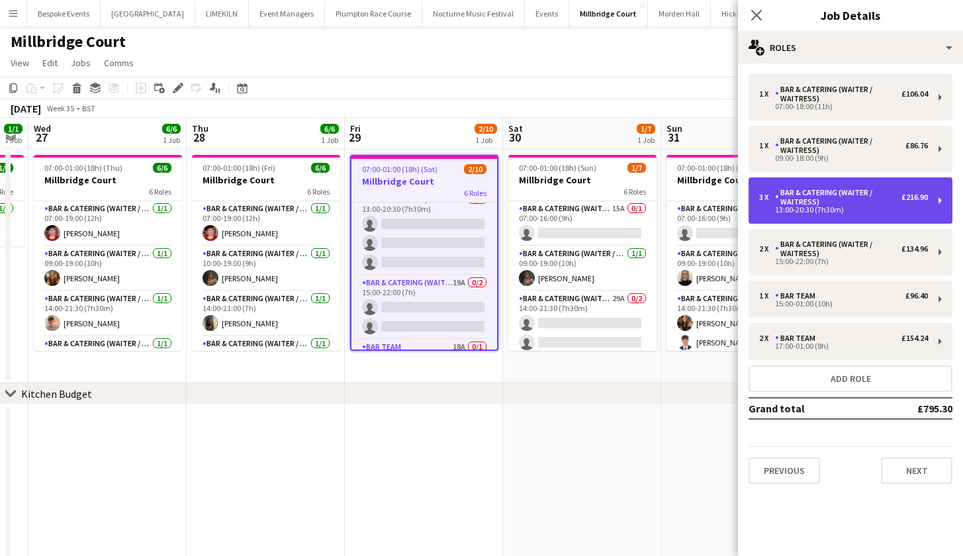
click at [800, 219] on div "3 x Bar & Catering (Waiter / waitress) £216.90 13:00-20:30 (7h30m)" at bounding box center [850, 200] width 204 height 46
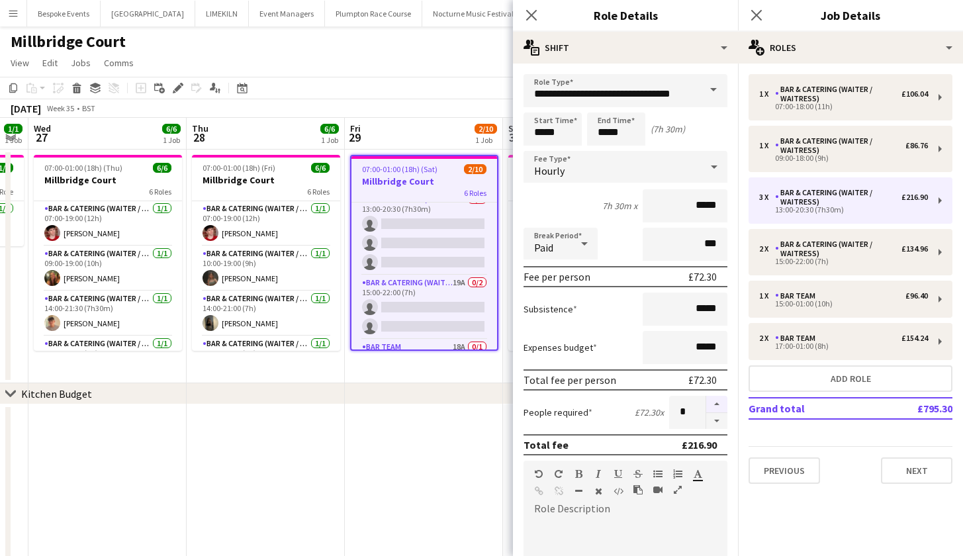
click at [711, 404] on button "button" at bounding box center [716, 404] width 21 height 17
type input "*"
click at [433, 426] on app-date-cell at bounding box center [424, 525] width 158 height 243
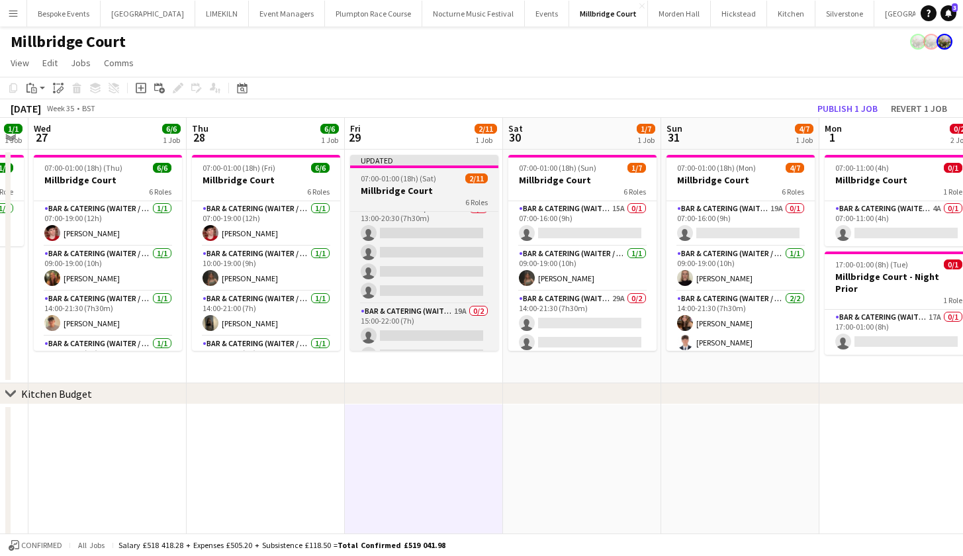
click at [380, 178] on span "07:00-01:00 (18h) (Sat)" at bounding box center [398, 178] width 75 height 10
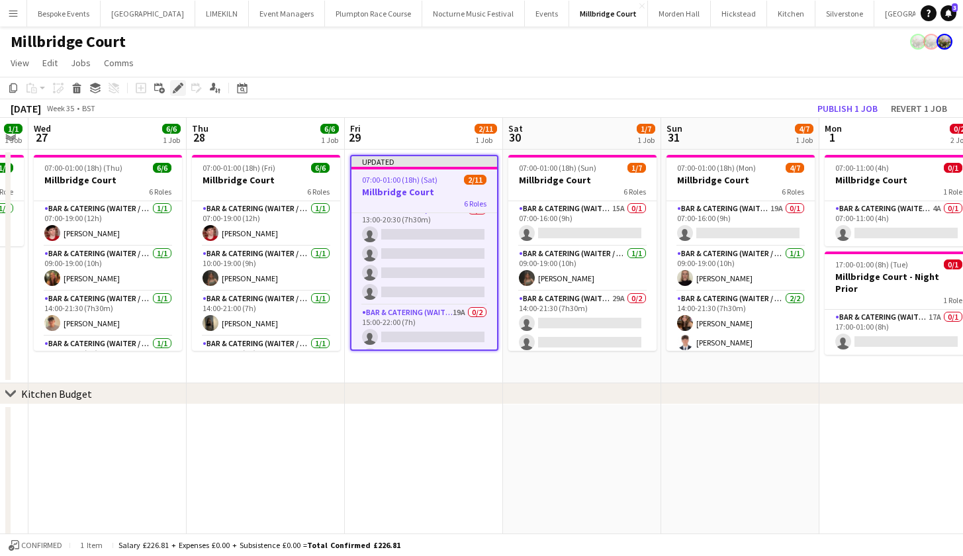
click at [181, 87] on icon at bounding box center [177, 88] width 7 height 7
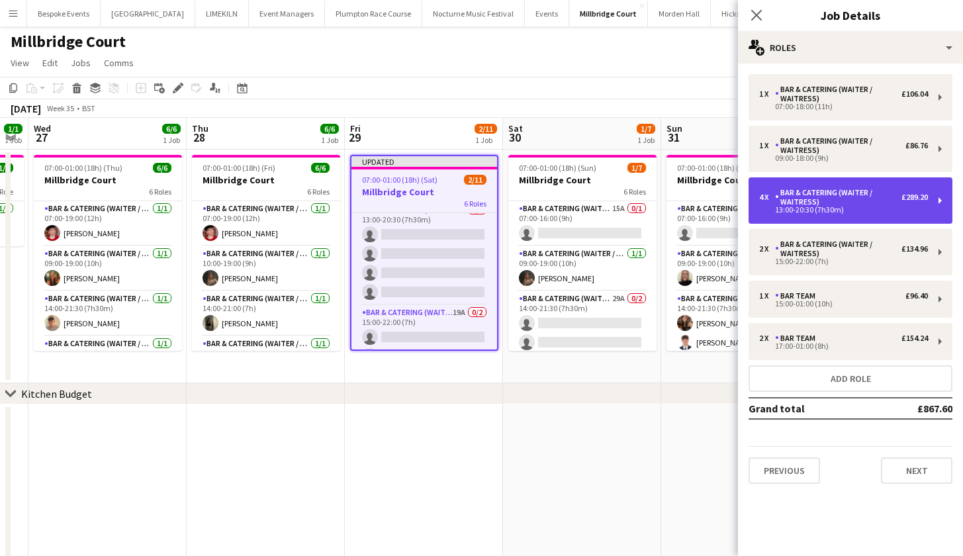
click at [860, 218] on div "4 x Bar & Catering (Waiter / waitress) £289.20 13:00-20:30 (7h30m)" at bounding box center [850, 200] width 204 height 46
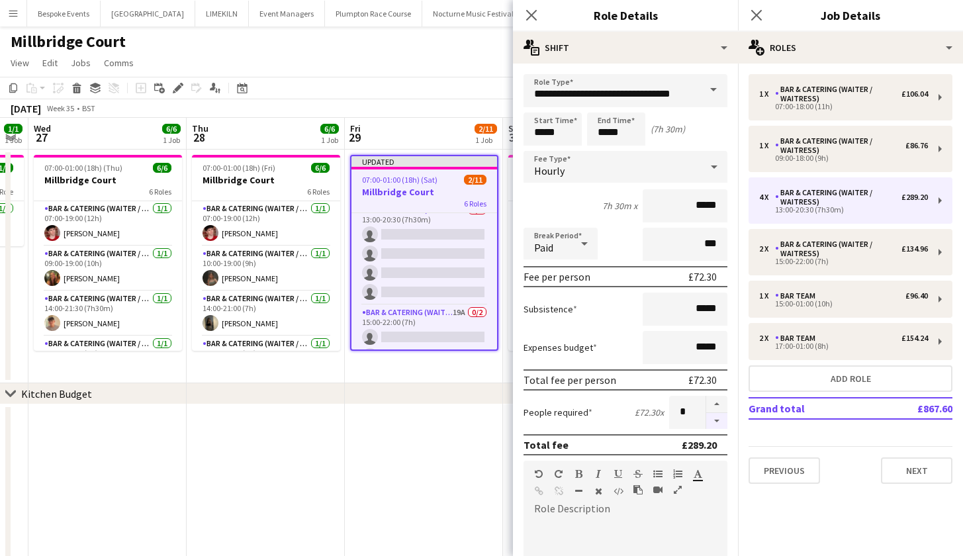
click at [706, 425] on button "button" at bounding box center [716, 421] width 21 height 17
type input "*"
click at [439, 454] on app-date-cell at bounding box center [424, 525] width 158 height 243
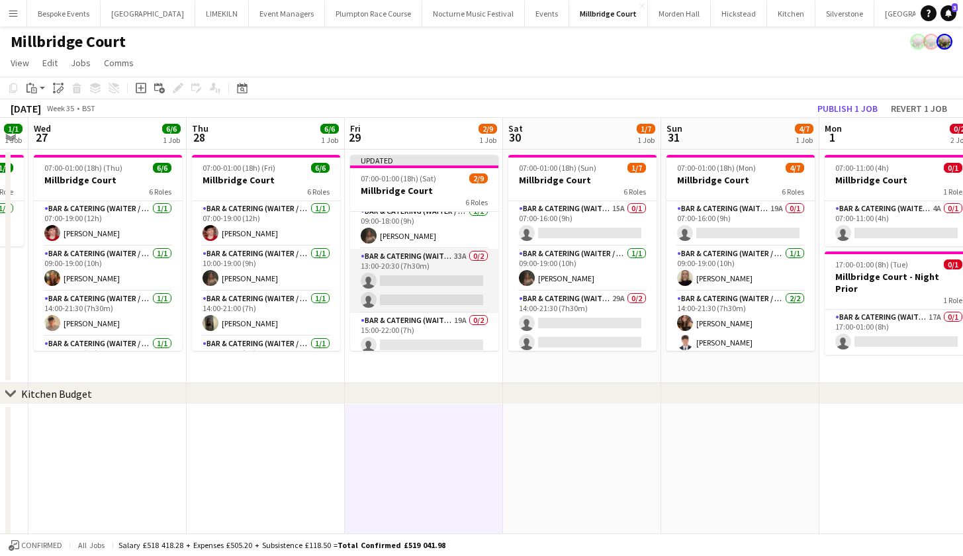
scroll to position [50, 0]
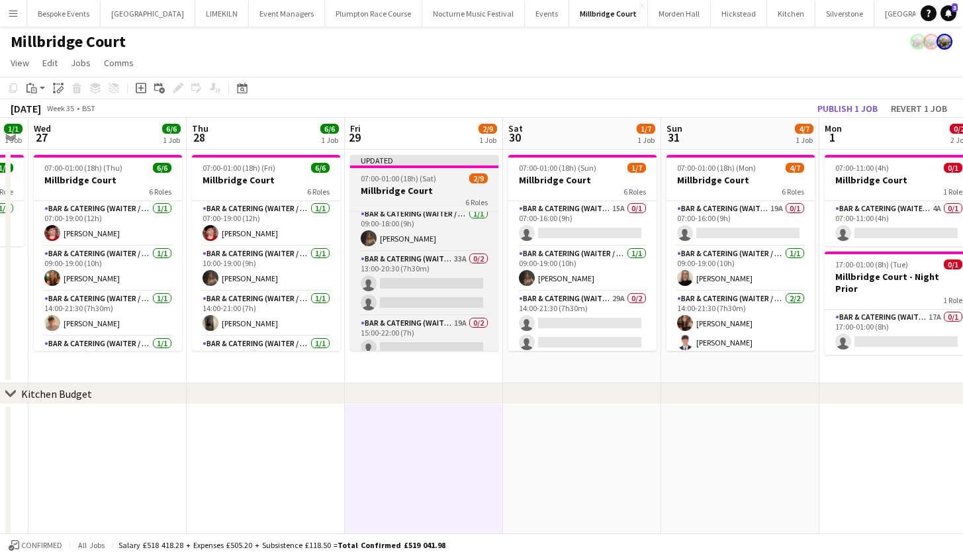
click at [396, 187] on h3 "Millbridge Court" at bounding box center [424, 191] width 148 height 12
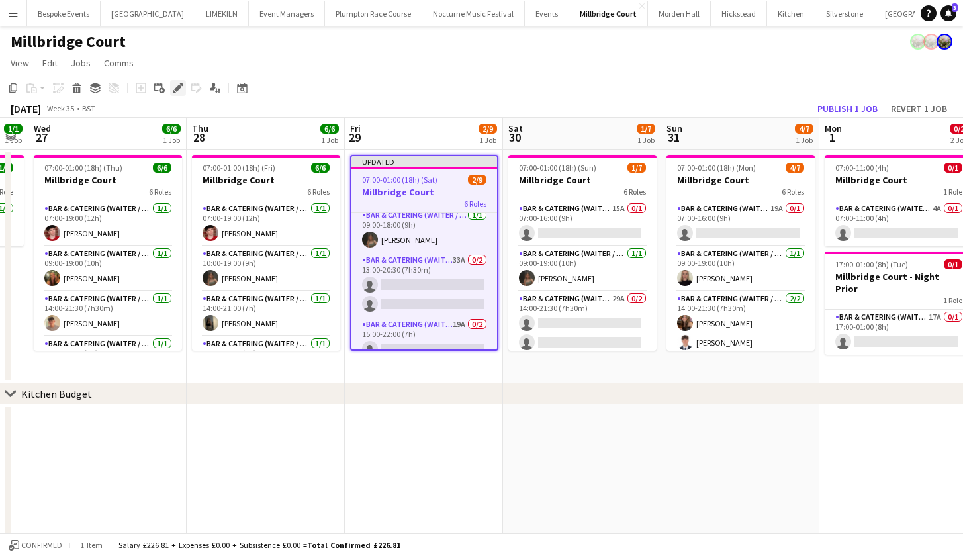
click at [173, 87] on icon "Edit" at bounding box center [178, 88] width 11 height 11
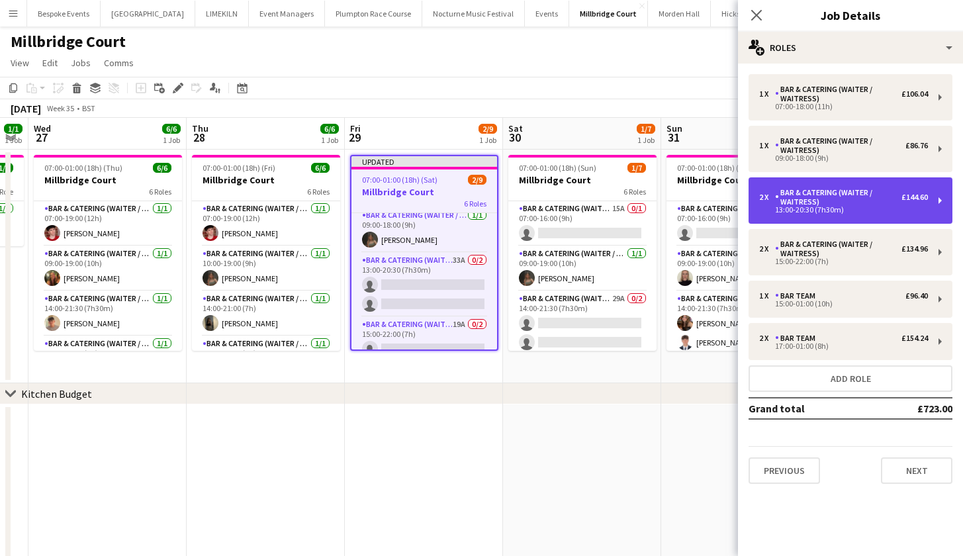
click at [834, 198] on div "Bar & Catering (Waiter / waitress)" at bounding box center [838, 197] width 126 height 19
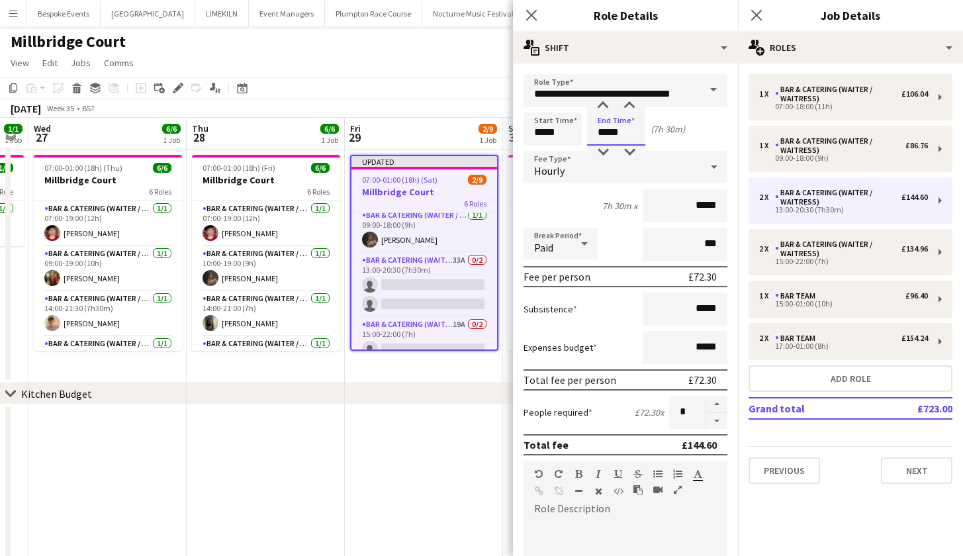
click at [616, 135] on input "*****" at bounding box center [616, 128] width 58 height 33
type input "*****"
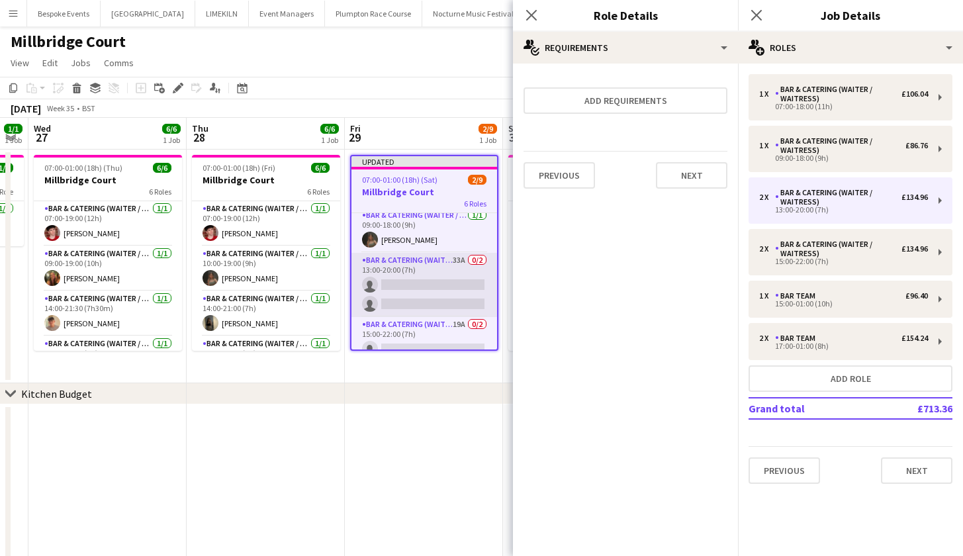
click at [420, 284] on app-card-role "Bar & Catering (Waiter / waitress) 33A 0/2 13:00-20:00 (7h) single-neutral-acti…" at bounding box center [424, 285] width 146 height 64
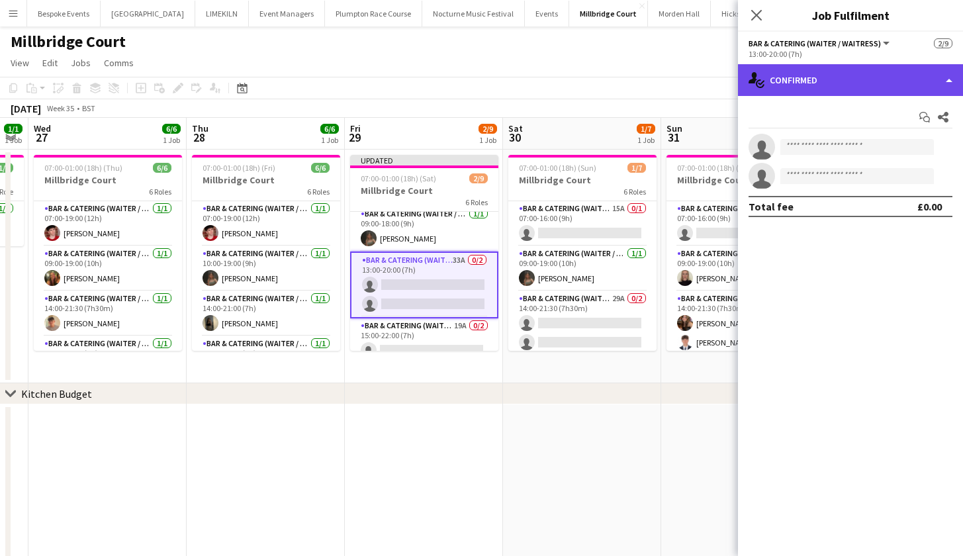
click at [784, 66] on div "single-neutral-actions-check-2 Confirmed" at bounding box center [850, 80] width 225 height 32
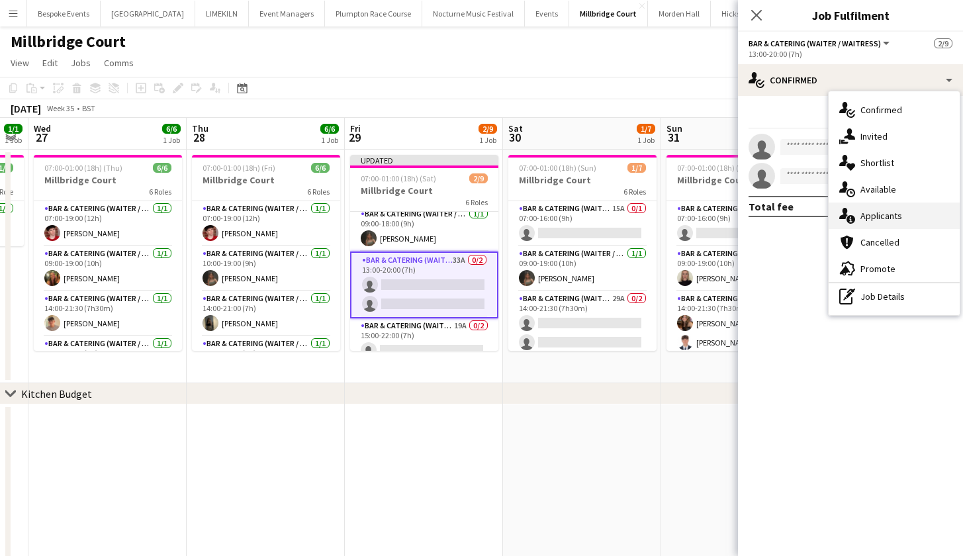
click at [893, 214] on div "single-neutral-actions-information Applicants" at bounding box center [893, 215] width 131 height 26
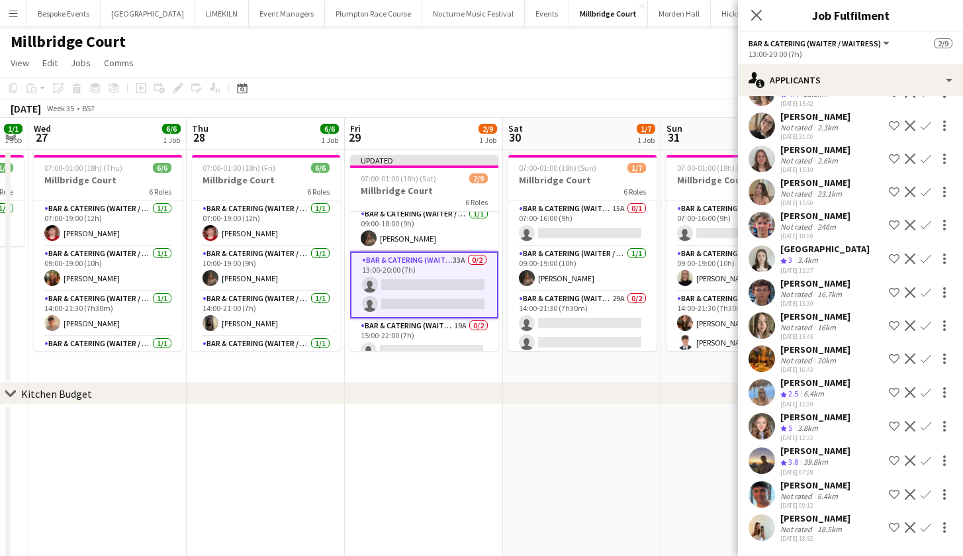
scroll to position [26, 0]
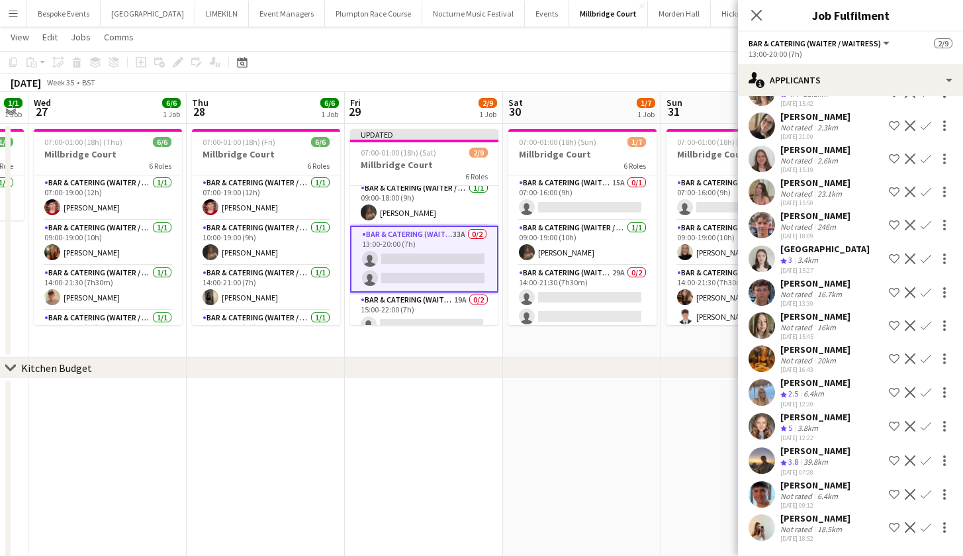
click at [920, 421] on app-icon "Confirm" at bounding box center [925, 426] width 11 height 11
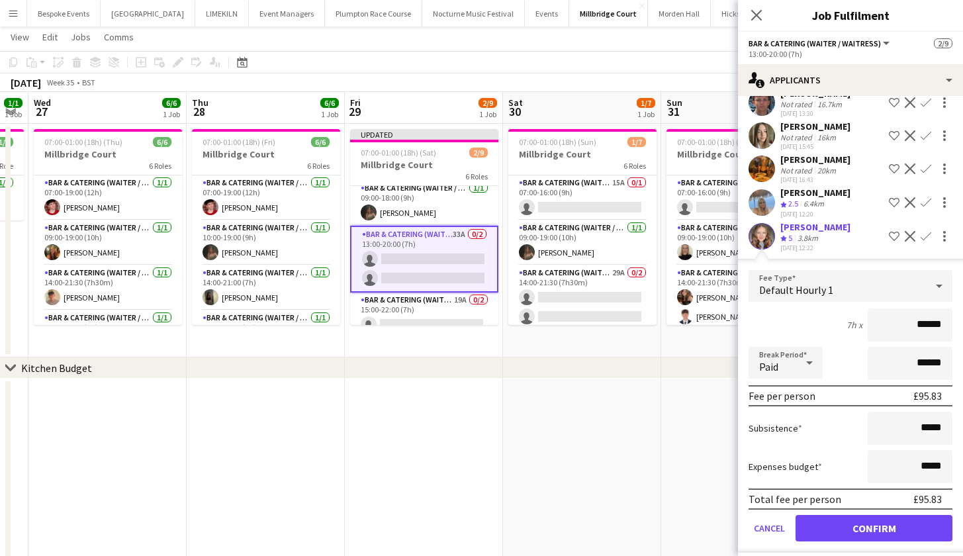
click at [907, 535] on button "Confirm" at bounding box center [873, 528] width 157 height 26
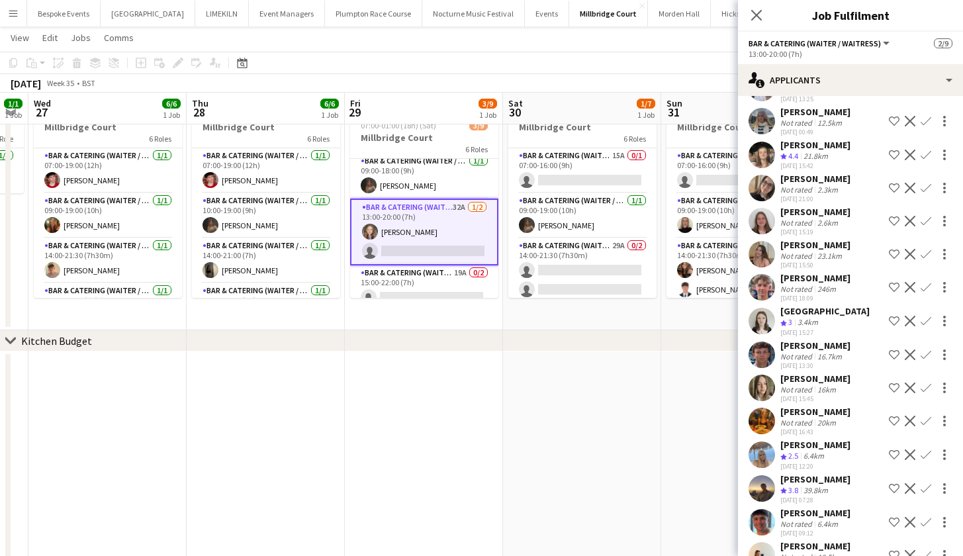
scroll to position [435, 0]
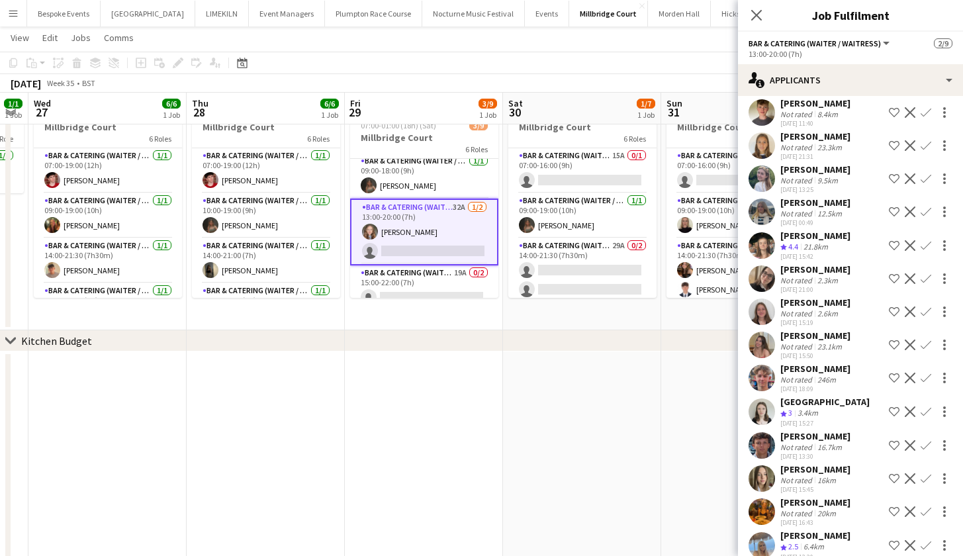
click at [920, 251] on app-icon "Confirm" at bounding box center [925, 245] width 11 height 11
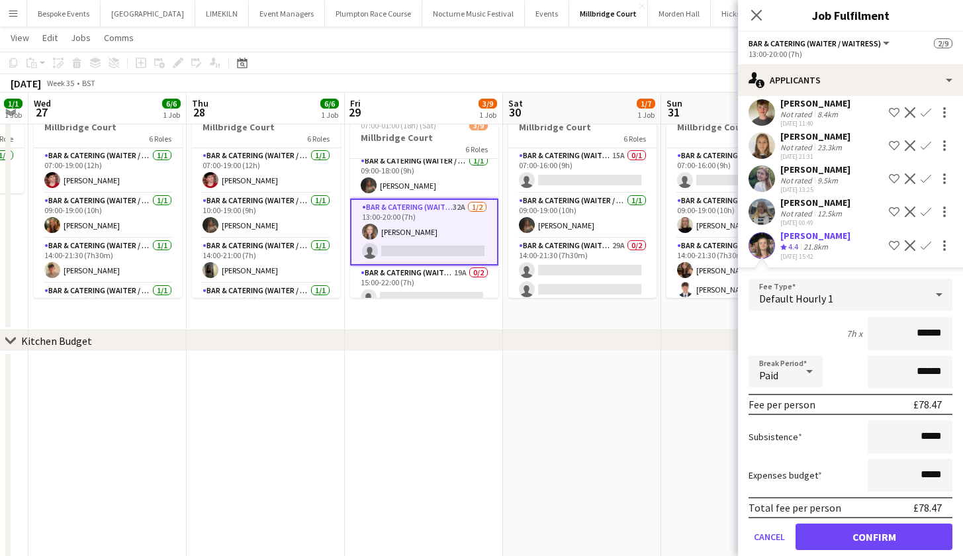
click at [878, 548] on button "Confirm" at bounding box center [873, 536] width 157 height 26
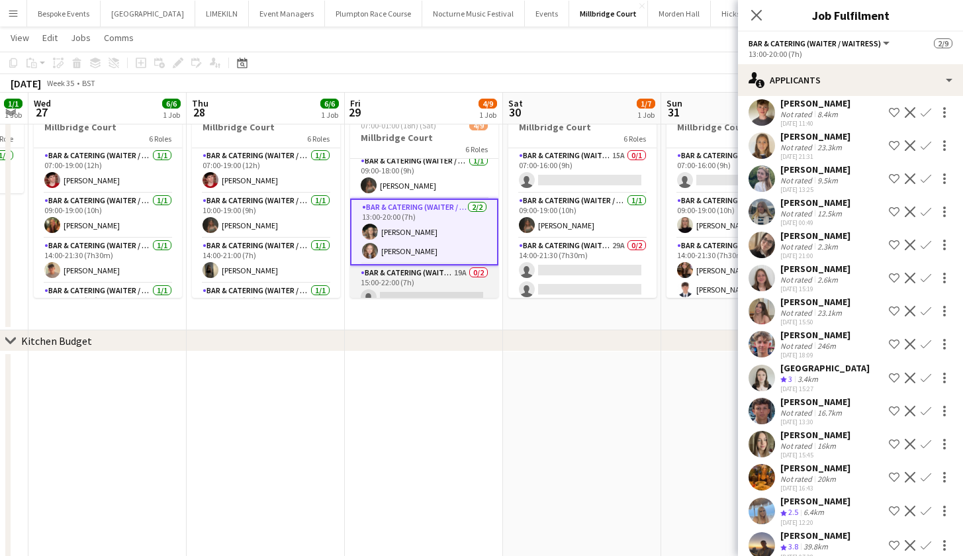
click at [467, 275] on app-card-role "Bar & Catering (Waiter / waitress) 19A 0/2 15:00-22:00 (7h) single-neutral-acti…" at bounding box center [424, 297] width 148 height 64
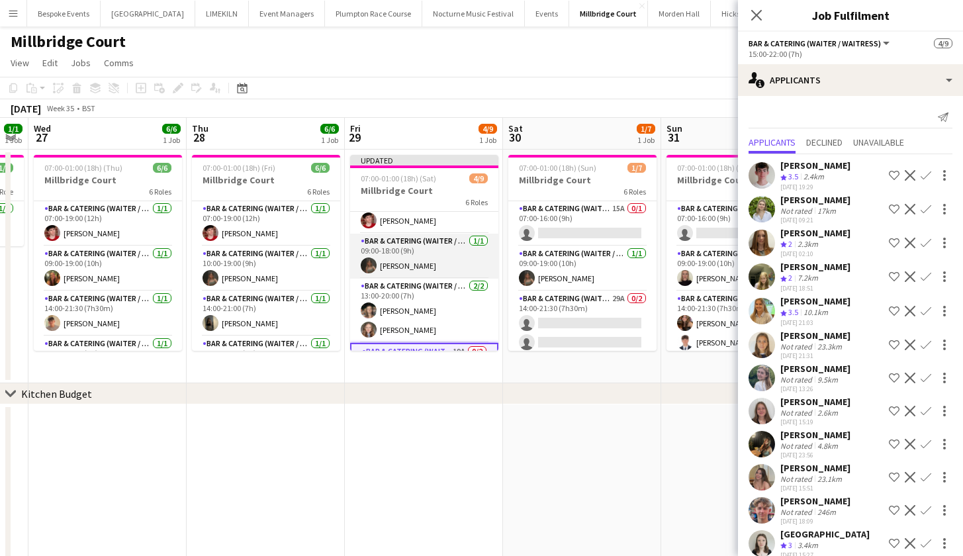
scroll to position [36, 0]
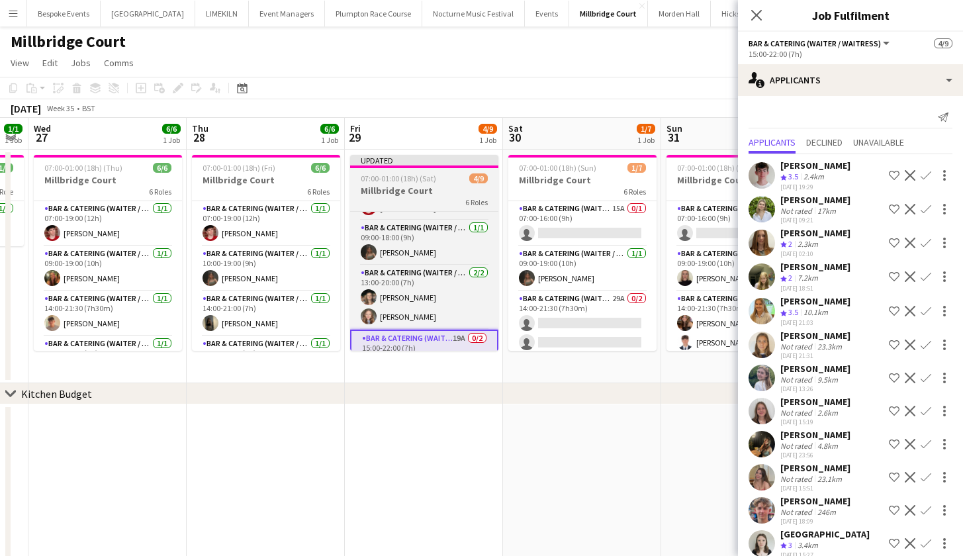
click at [412, 190] on h3 "Millbridge Court" at bounding box center [424, 191] width 148 height 12
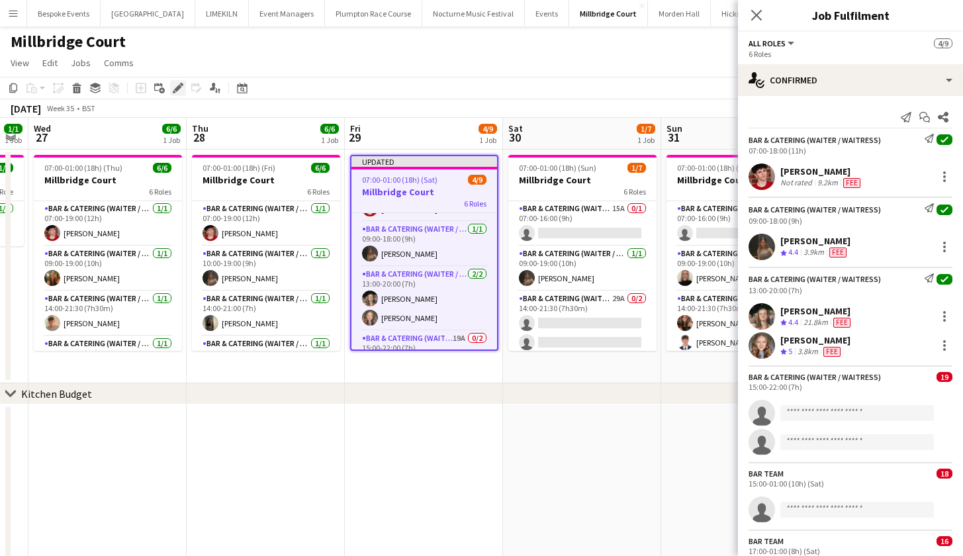
click at [179, 84] on icon "Edit" at bounding box center [178, 88] width 11 height 11
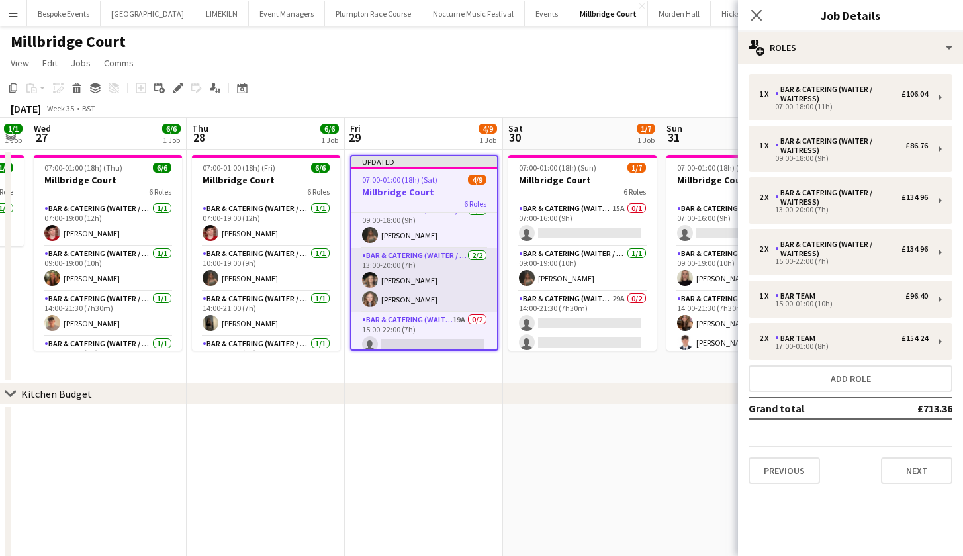
scroll to position [68, 0]
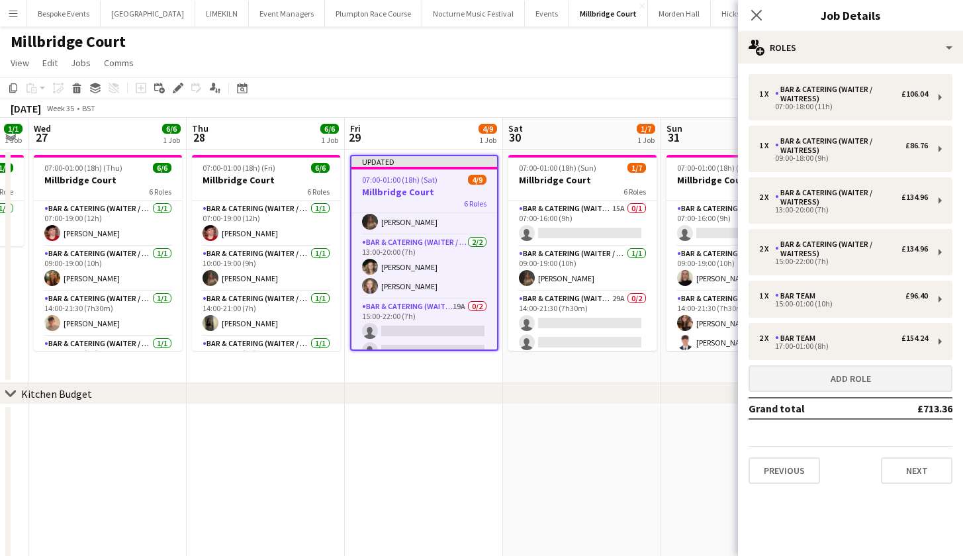
click at [853, 380] on button "Add role" at bounding box center [850, 378] width 204 height 26
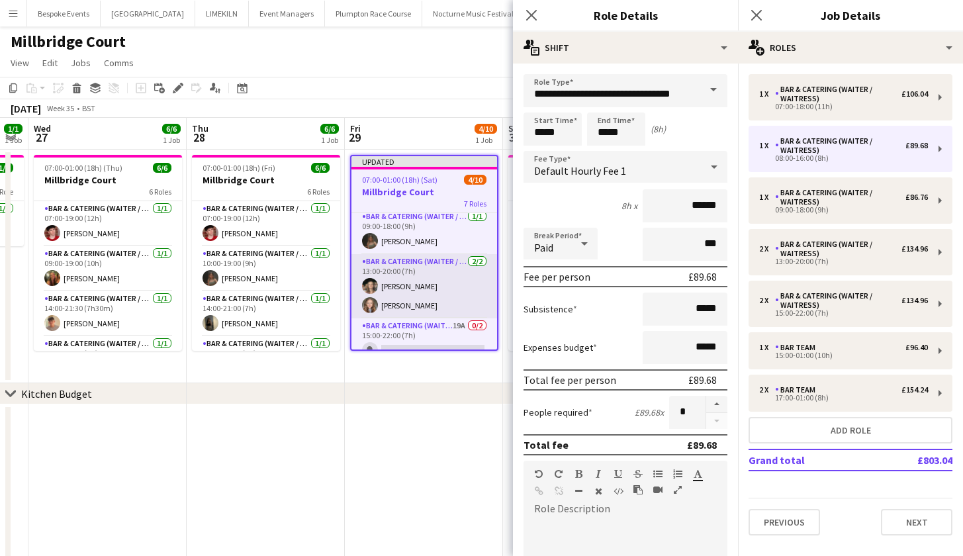
scroll to position [114, 0]
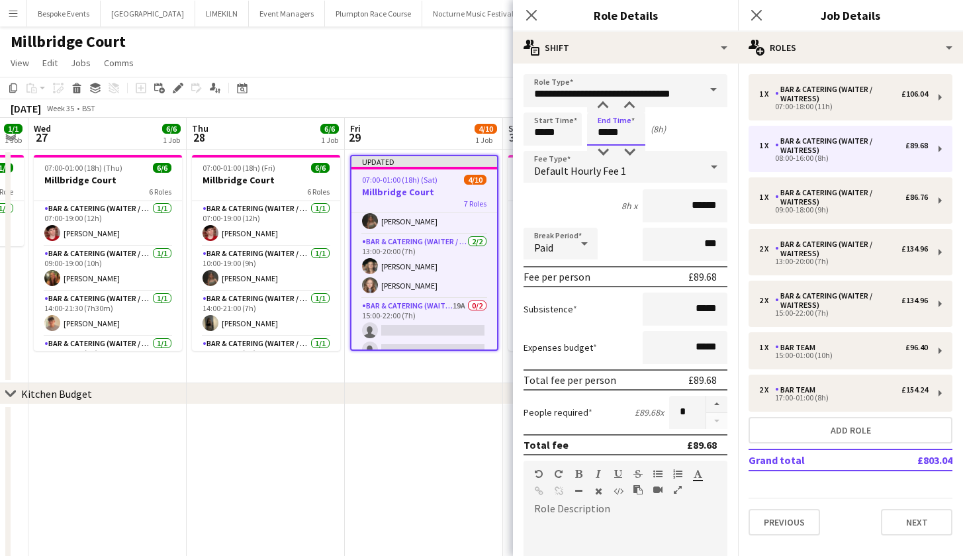
click at [607, 130] on input "*****" at bounding box center [616, 128] width 58 height 33
type input "*****"
click at [539, 132] on input "*****" at bounding box center [552, 128] width 58 height 33
type input "*****"
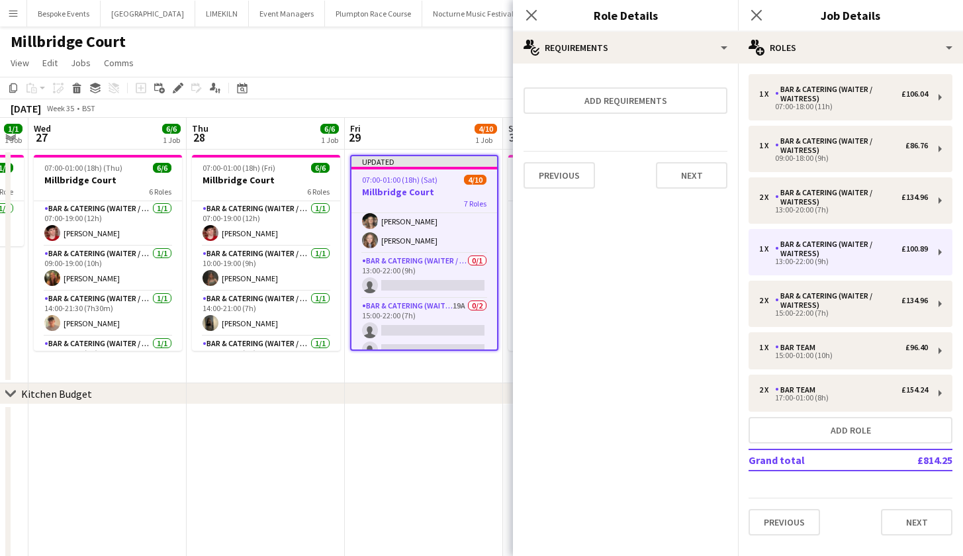
click at [423, 103] on div "August 2025 Week 35 • BST Publish 1 job Revert 1 job" at bounding box center [481, 108] width 963 height 19
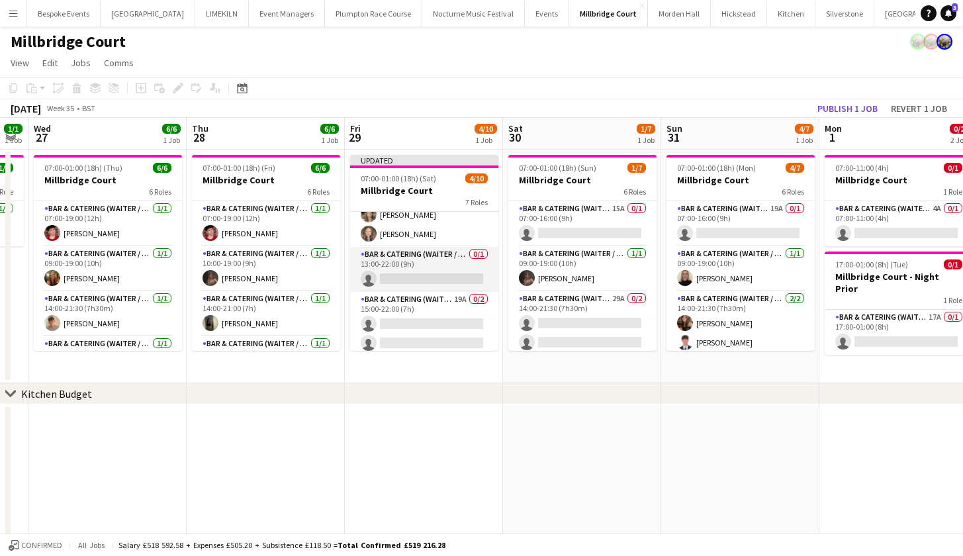
scroll to position [122, 0]
click at [389, 272] on app-card-role "Bar & Catering (Waiter / waitress) 0/1 13:00-22:00 (9h) single-neutral-actions" at bounding box center [424, 266] width 148 height 45
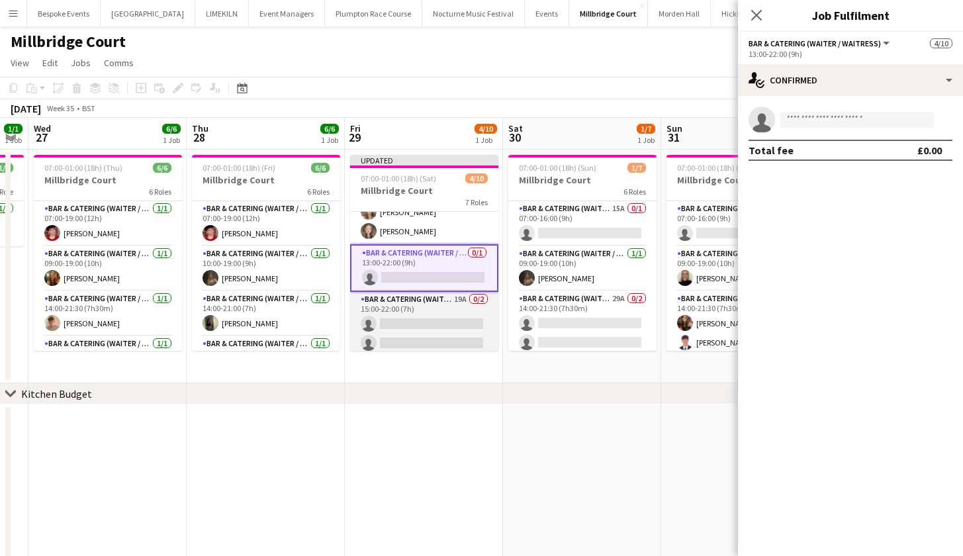
click at [419, 326] on app-card-role "Bar & Catering (Waiter / waitress) 19A 0/2 15:00-22:00 (7h) single-neutral-acti…" at bounding box center [424, 324] width 148 height 64
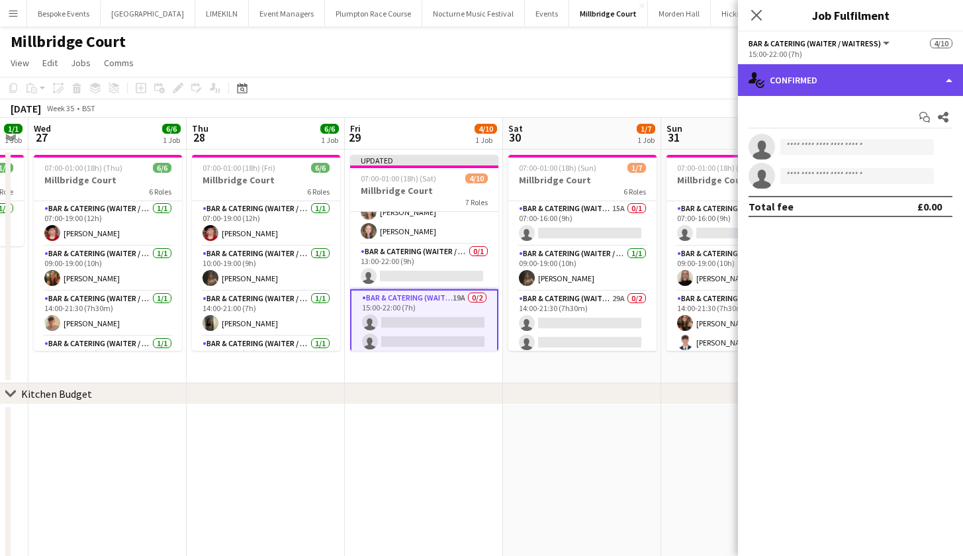
click at [819, 83] on div "single-neutral-actions-check-2 Confirmed" at bounding box center [850, 80] width 225 height 32
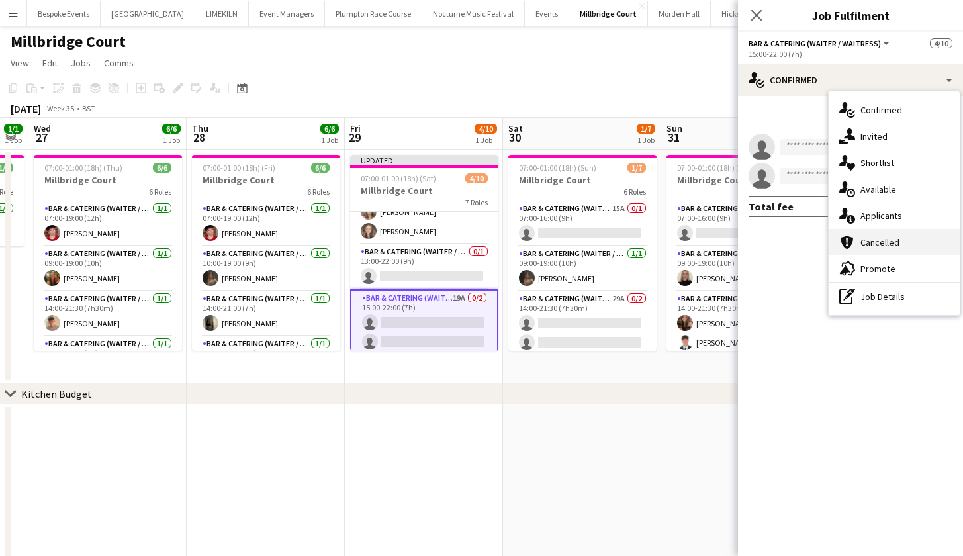
click at [869, 229] on div "cancellation Cancelled" at bounding box center [893, 242] width 131 height 26
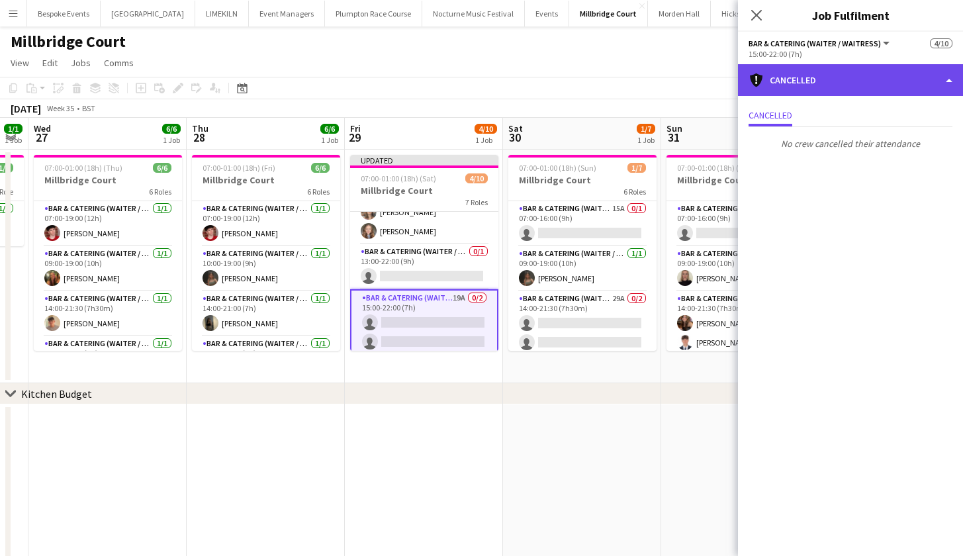
click at [813, 81] on div "cancellation Cancelled" at bounding box center [850, 80] width 225 height 32
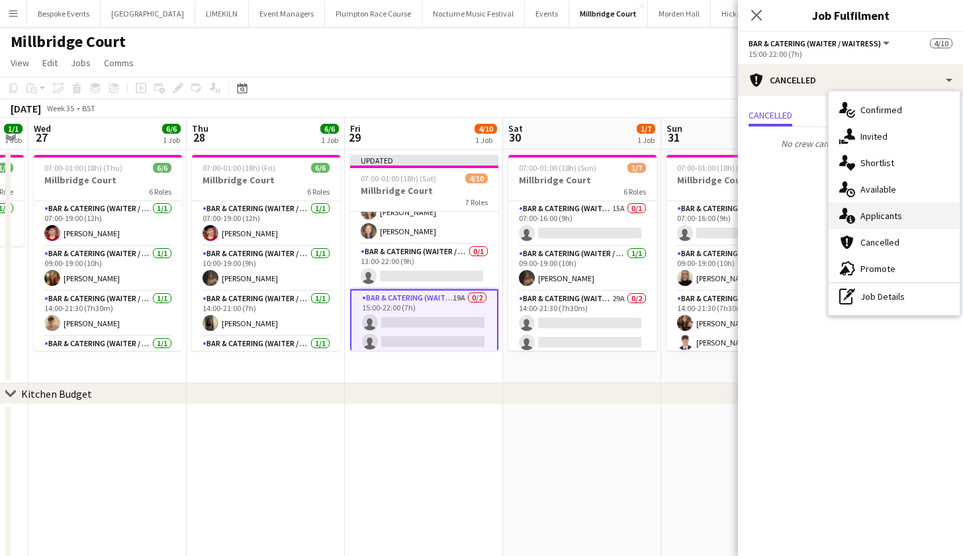
click at [885, 217] on div "single-neutral-actions-information Applicants" at bounding box center [893, 215] width 131 height 26
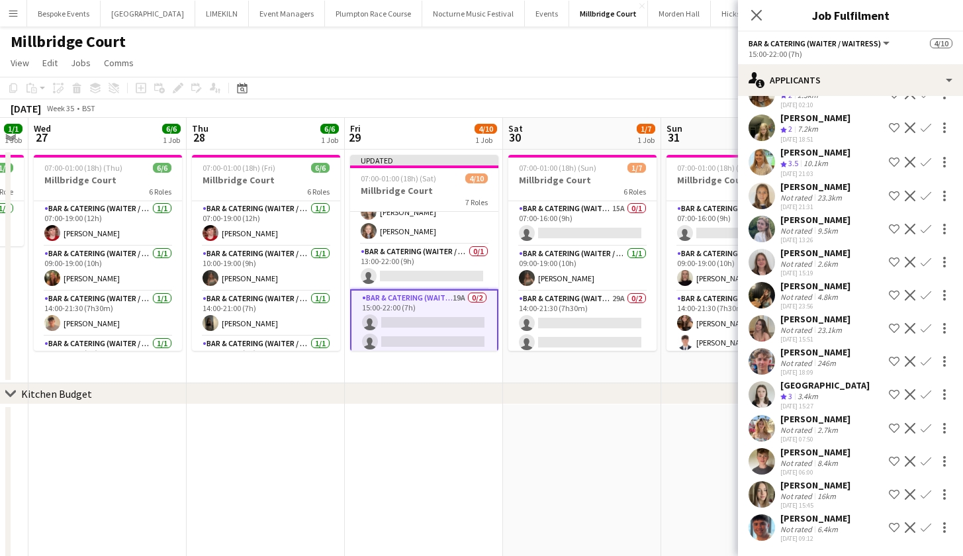
scroll to position [173, 0]
click at [455, 277] on app-card-role "Bar & Catering (Waiter / waitress) 0/1 13:00-22:00 (9h) single-neutral-actions" at bounding box center [424, 266] width 148 height 45
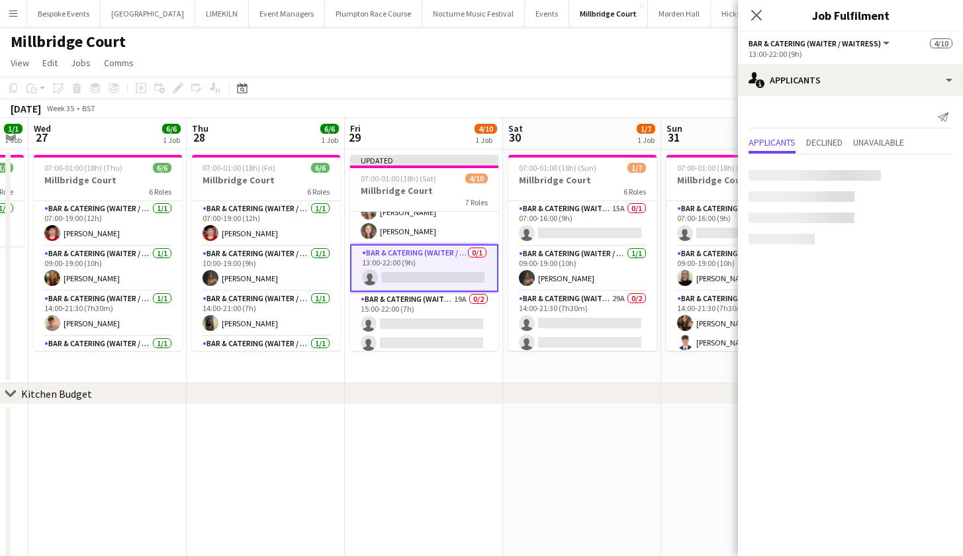
scroll to position [0, 0]
click at [424, 228] on app-card-role "Bar & Catering (Waiter / waitress) [DATE] 13:00-20:00 (7h) [PERSON_NAME] [PERSO…" at bounding box center [424, 212] width 148 height 64
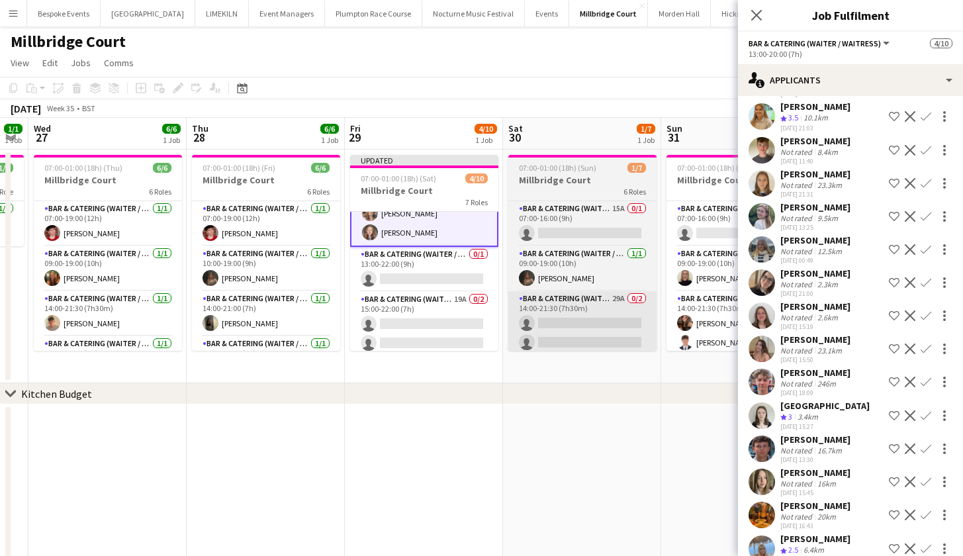
scroll to position [374, 0]
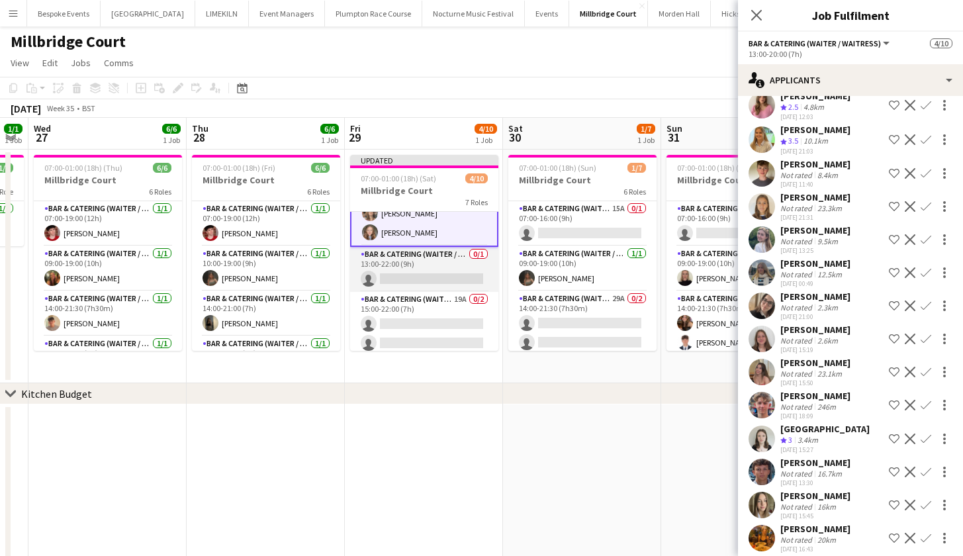
click at [406, 273] on app-card-role "Bar & Catering (Waiter / waitress) 0/1 13:00-22:00 (9h) single-neutral-actions" at bounding box center [424, 269] width 148 height 45
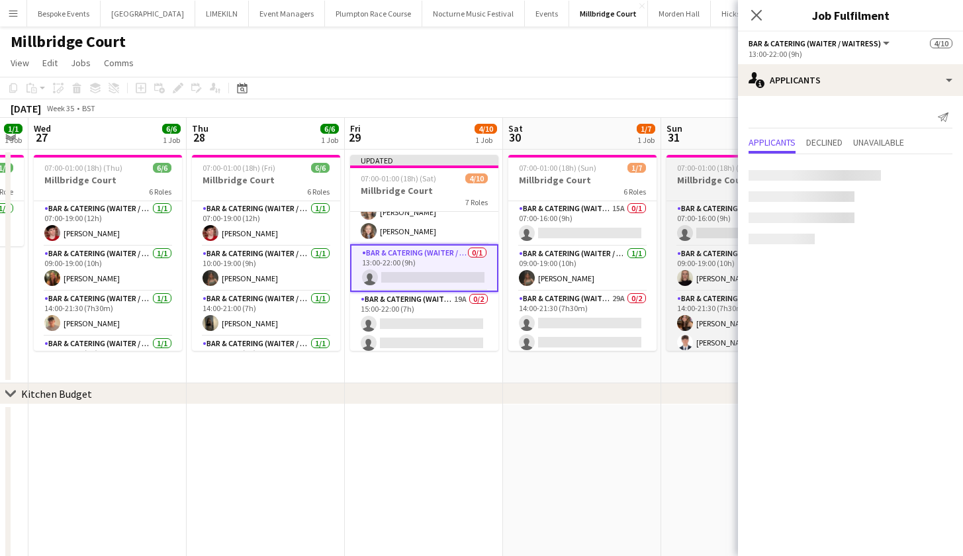
scroll to position [0, 0]
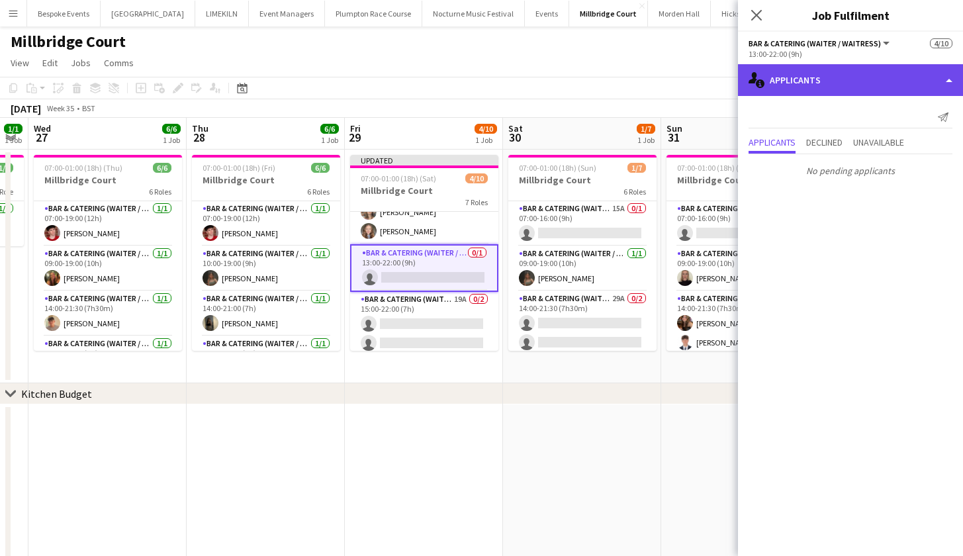
click at [785, 95] on div "single-neutral-actions-information Applicants" at bounding box center [850, 80] width 225 height 32
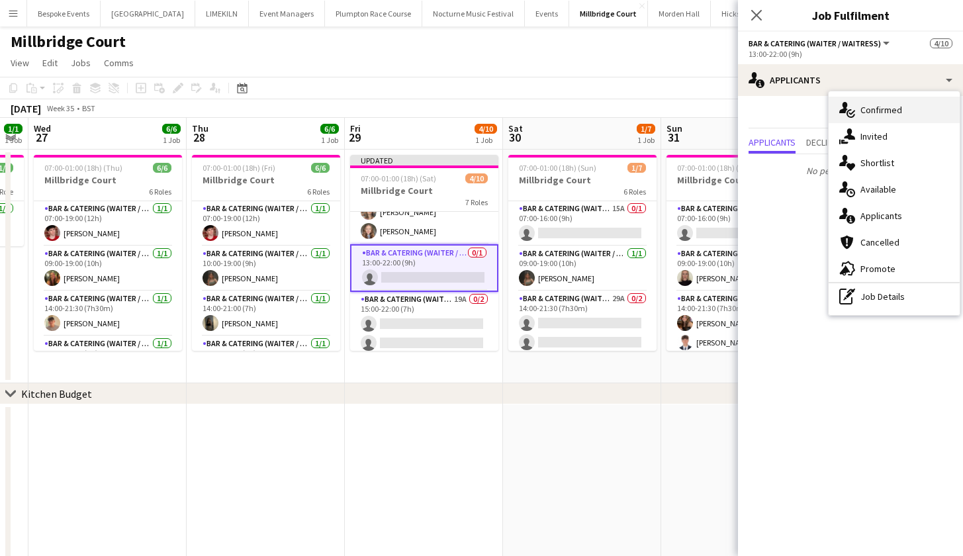
click at [884, 118] on div "single-neutral-actions-check-2 Confirmed" at bounding box center [893, 110] width 131 height 26
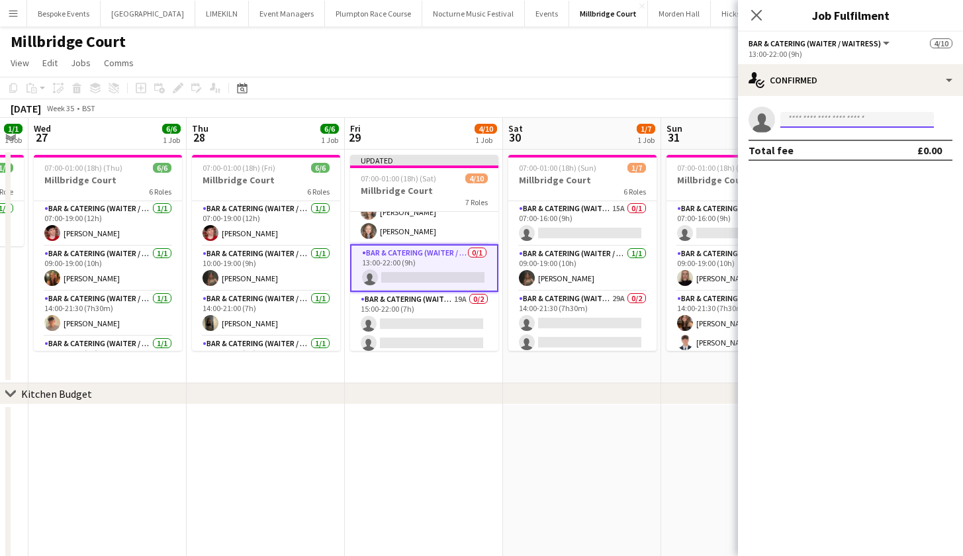
click at [826, 127] on input at bounding box center [857, 120] width 154 height 16
type input "**********"
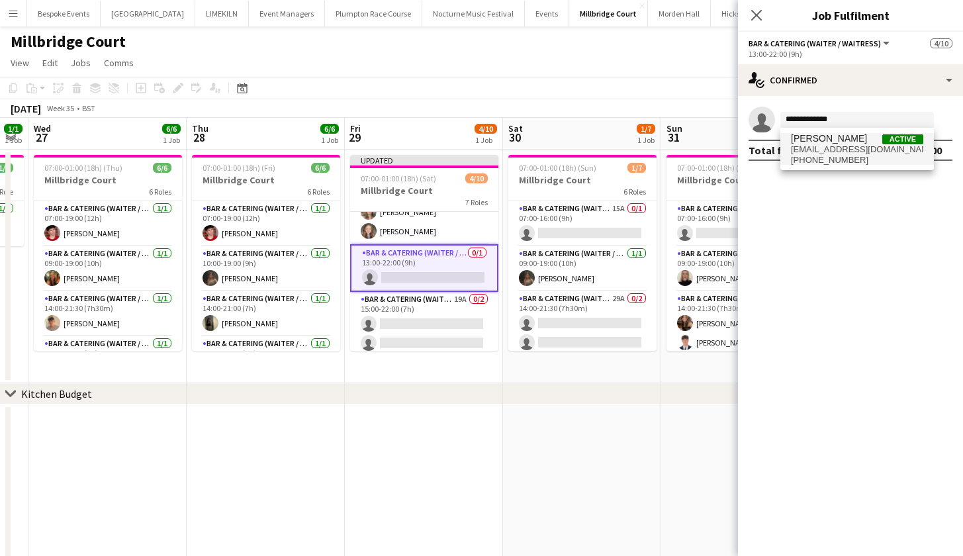
click at [846, 160] on span "+447949431114" at bounding box center [857, 160] width 132 height 11
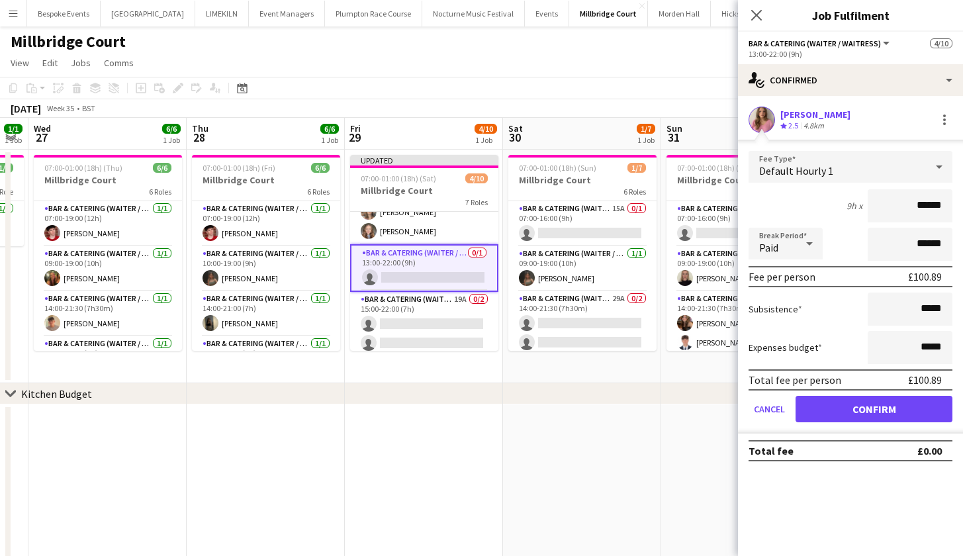
click at [892, 410] on button "Confirm" at bounding box center [873, 409] width 157 height 26
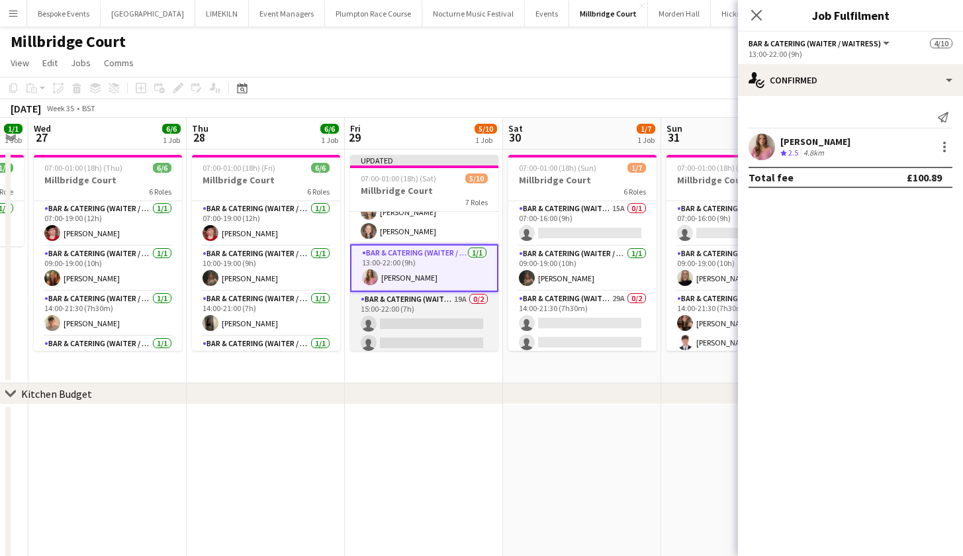
click at [455, 313] on app-card-role "Bar & Catering (Waiter / waitress) 19A 0/2 15:00-22:00 (7h) single-neutral-acti…" at bounding box center [424, 324] width 148 height 64
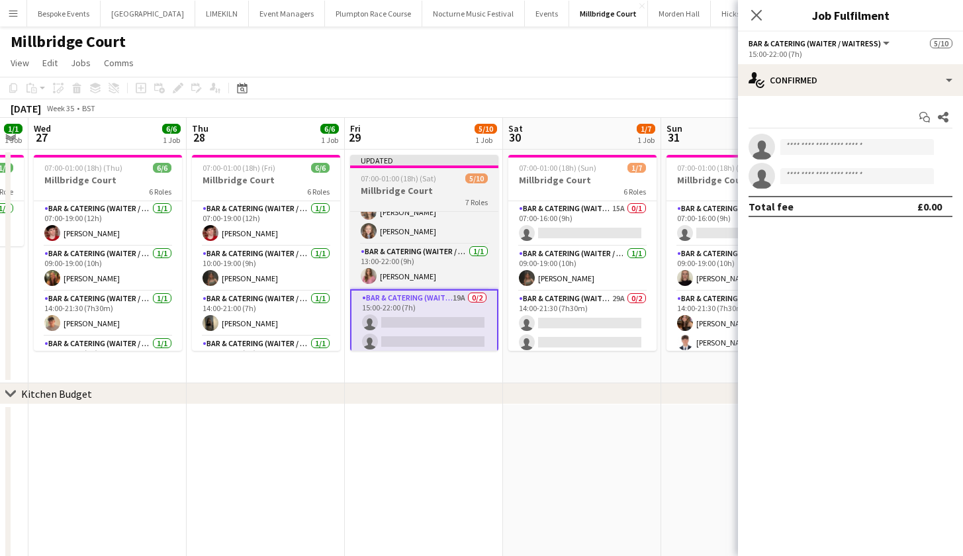
click at [446, 193] on h3 "Millbridge Court" at bounding box center [424, 191] width 148 height 12
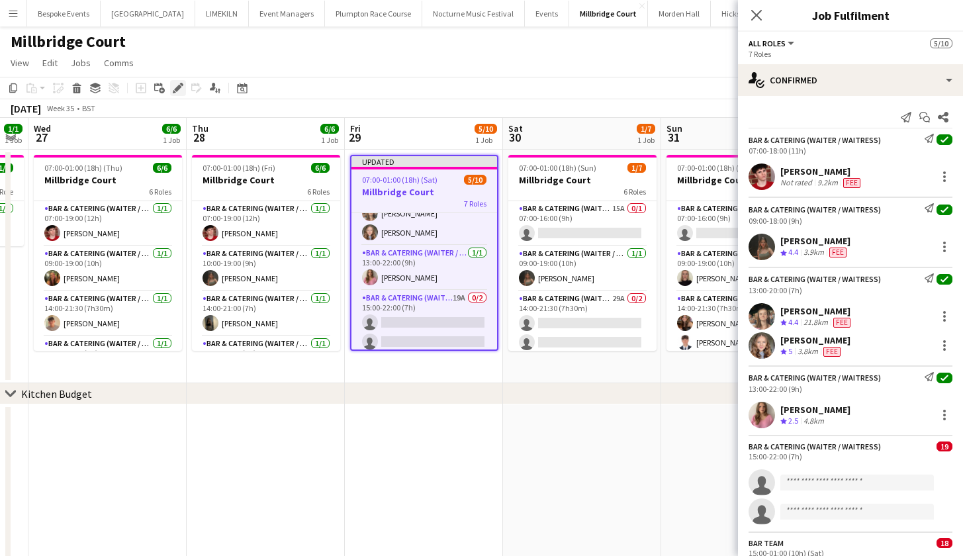
click at [180, 93] on icon "Edit" at bounding box center [178, 88] width 11 height 11
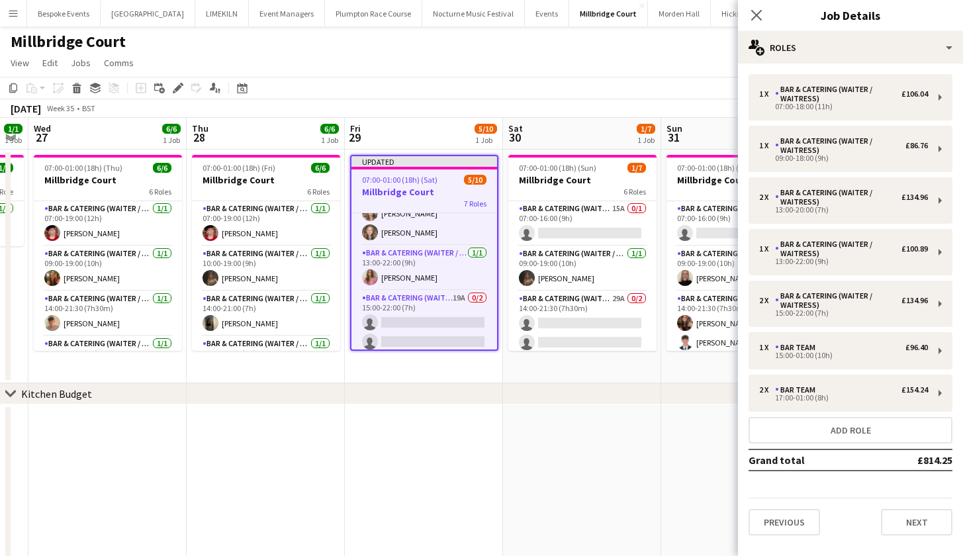
click at [819, 327] on div "1 x Bar & Catering (Waiter / waitress) £106.04 07:00-18:00 (11h) 1 x Bar & Cate…" at bounding box center [850, 304] width 225 height 461
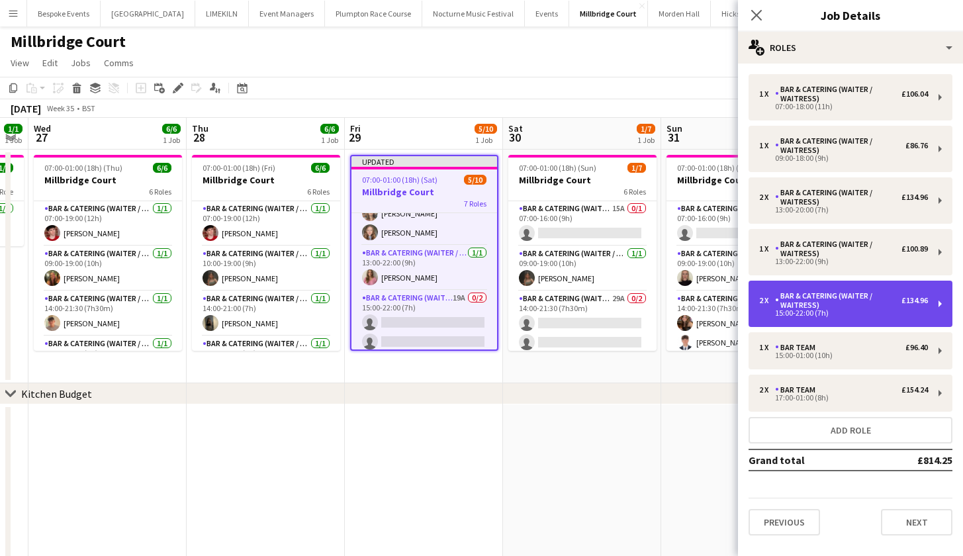
click at [816, 318] on div "2 x Bar & Catering (Waiter / waitress) £134.96 15:00-22:00 (7h)" at bounding box center [850, 304] width 204 height 46
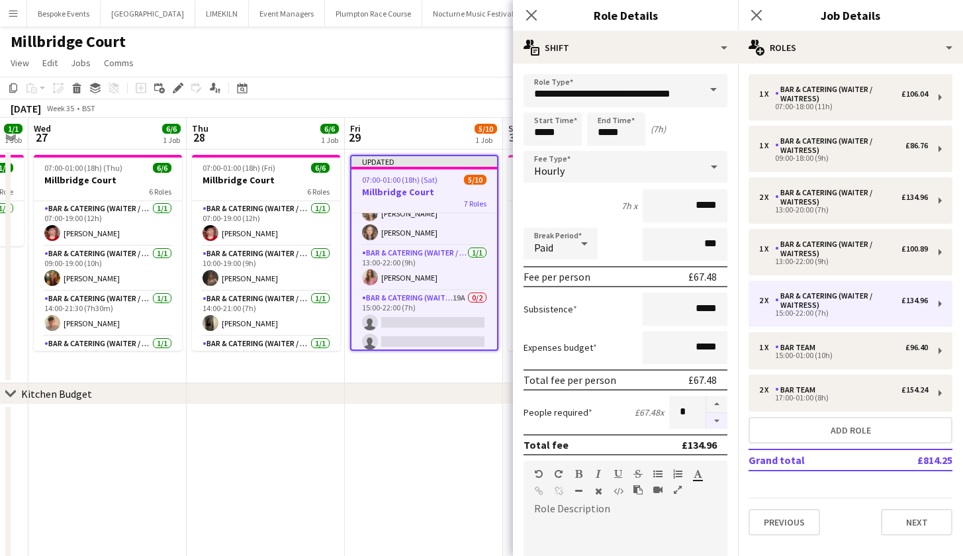
click at [707, 427] on button "button" at bounding box center [716, 421] width 21 height 17
type input "*"
click at [391, 415] on app-date-cell at bounding box center [424, 525] width 158 height 243
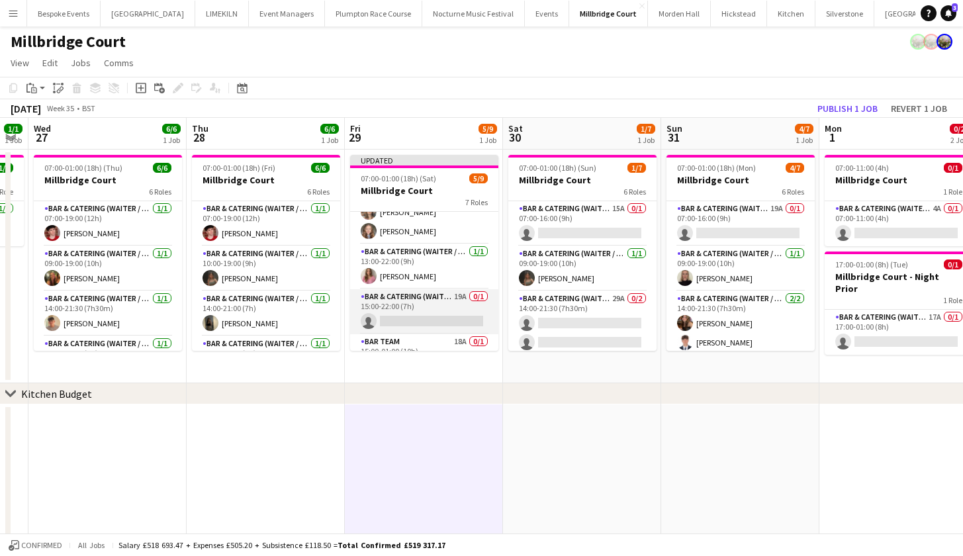
click at [413, 319] on app-card-role "Bar & Catering (Waiter / waitress) 19A 0/1 15:00-22:00 (7h) single-neutral-acti…" at bounding box center [424, 311] width 148 height 45
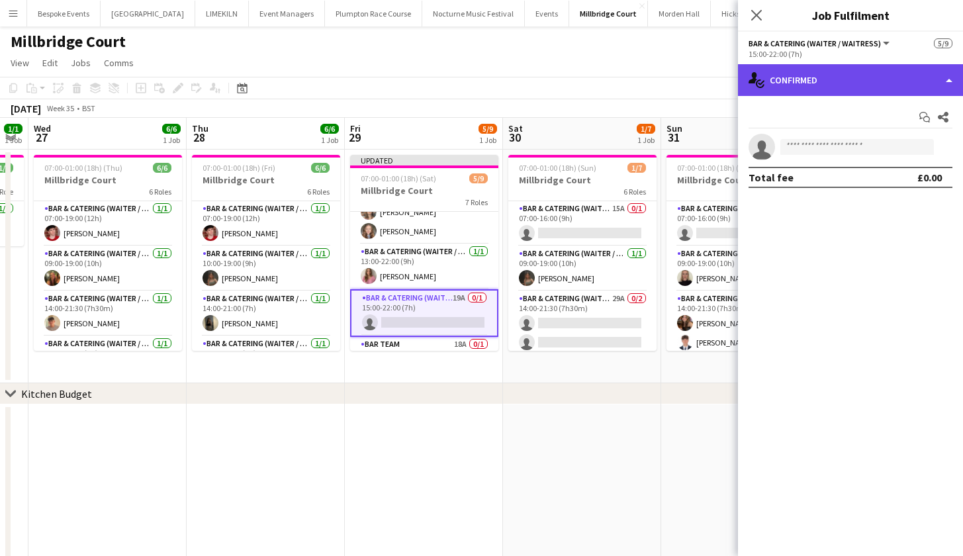
click at [869, 82] on div "single-neutral-actions-check-2 Confirmed" at bounding box center [850, 80] width 225 height 32
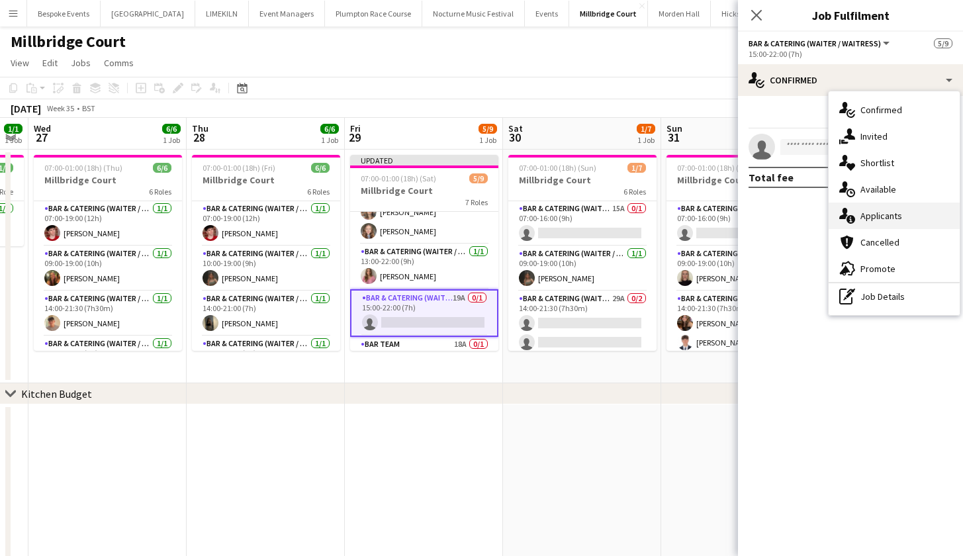
click at [907, 228] on div "single-neutral-actions-information Applicants" at bounding box center [893, 215] width 131 height 26
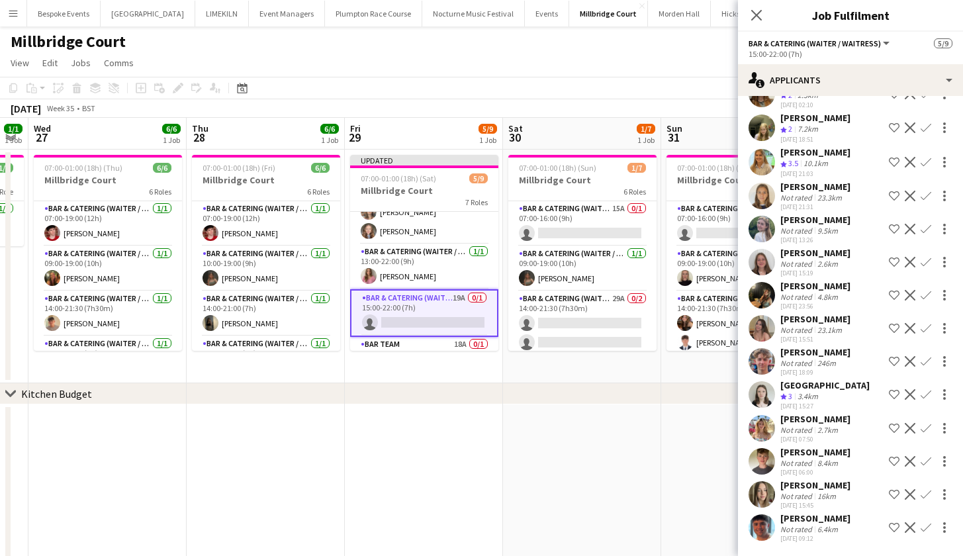
scroll to position [-5, 0]
click at [918, 422] on button "Confirm" at bounding box center [926, 428] width 16 height 16
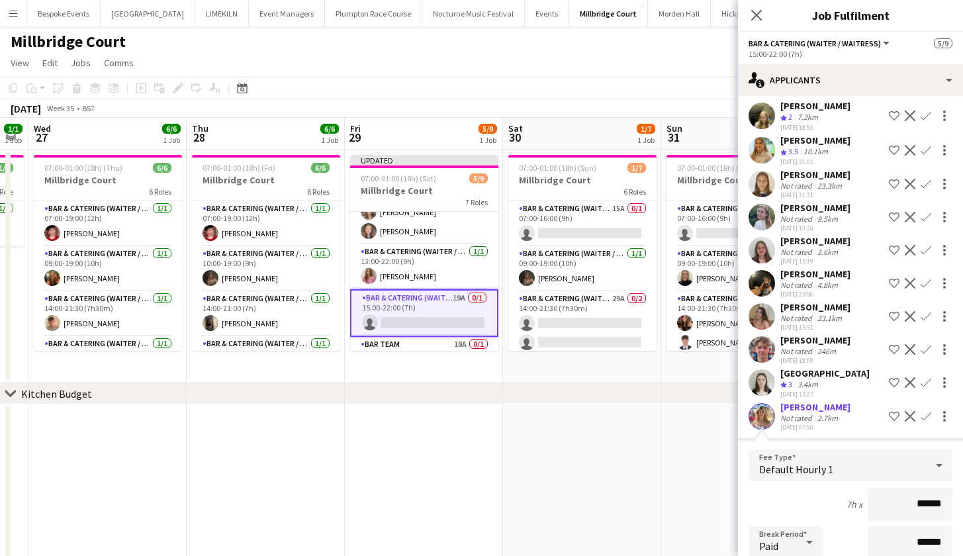
scroll to position [461, 0]
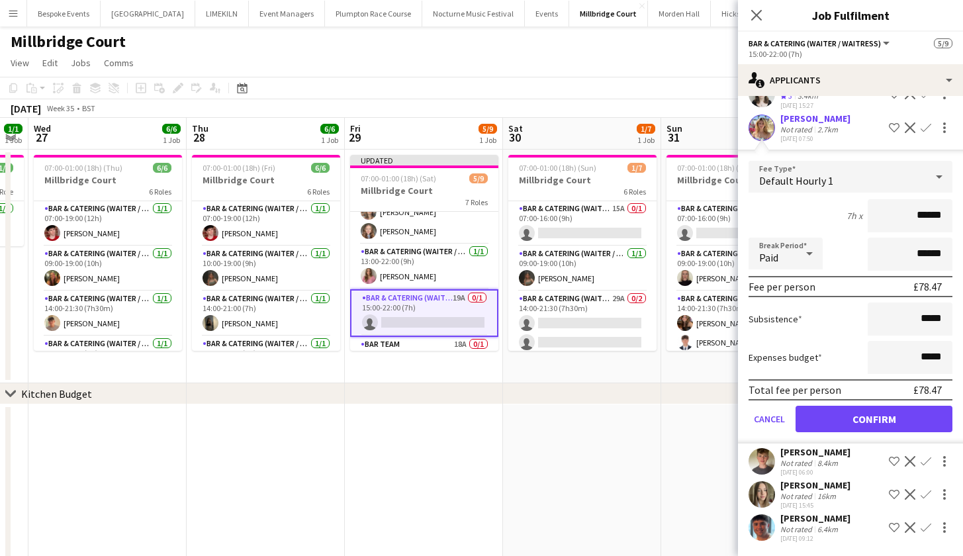
click at [901, 406] on button "Confirm" at bounding box center [873, 419] width 157 height 26
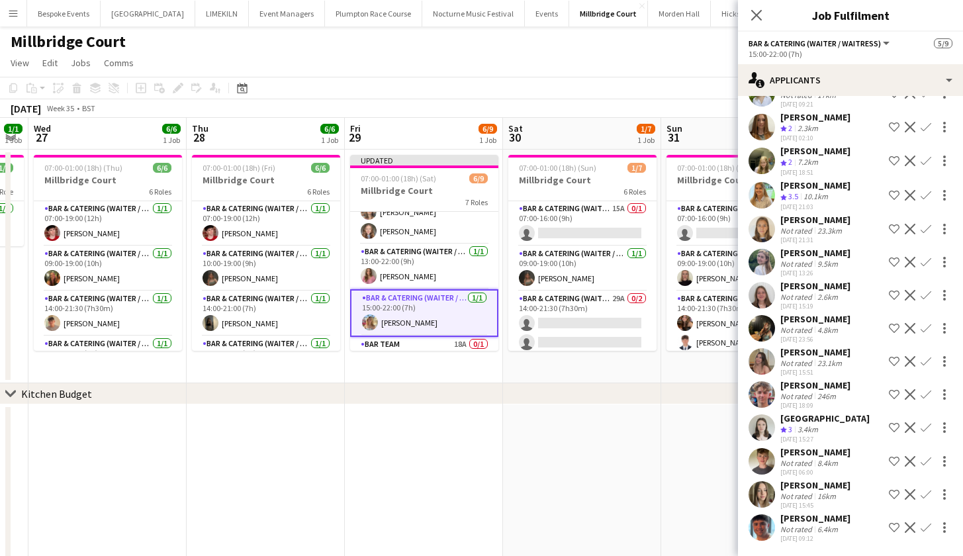
click at [587, 444] on app-date-cell at bounding box center [582, 525] width 158 height 243
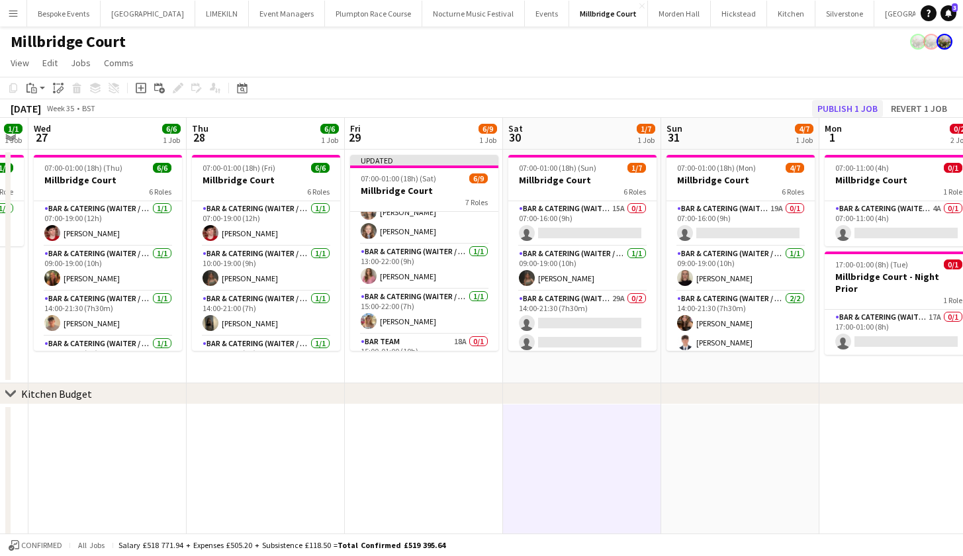
click at [860, 115] on button "Publish 1 job" at bounding box center [847, 108] width 71 height 17
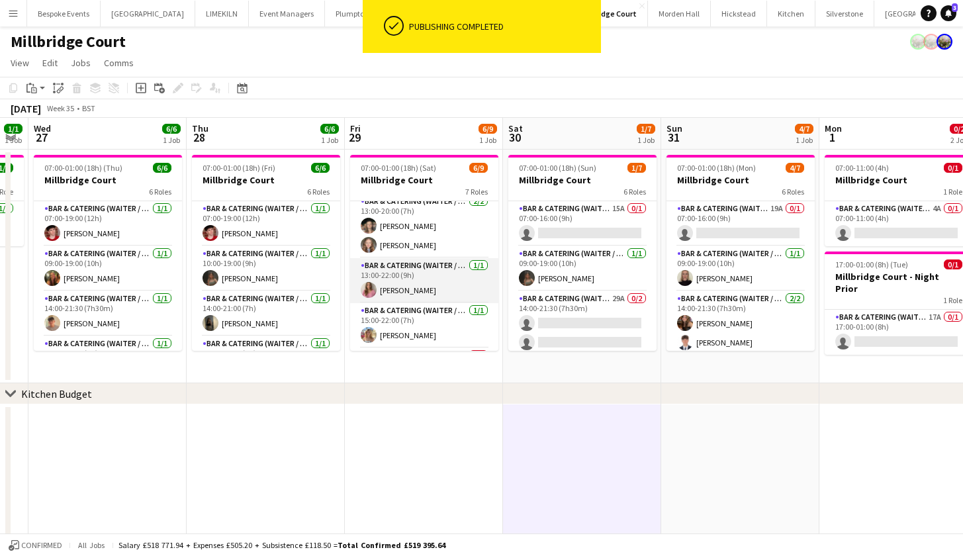
scroll to position [100, 0]
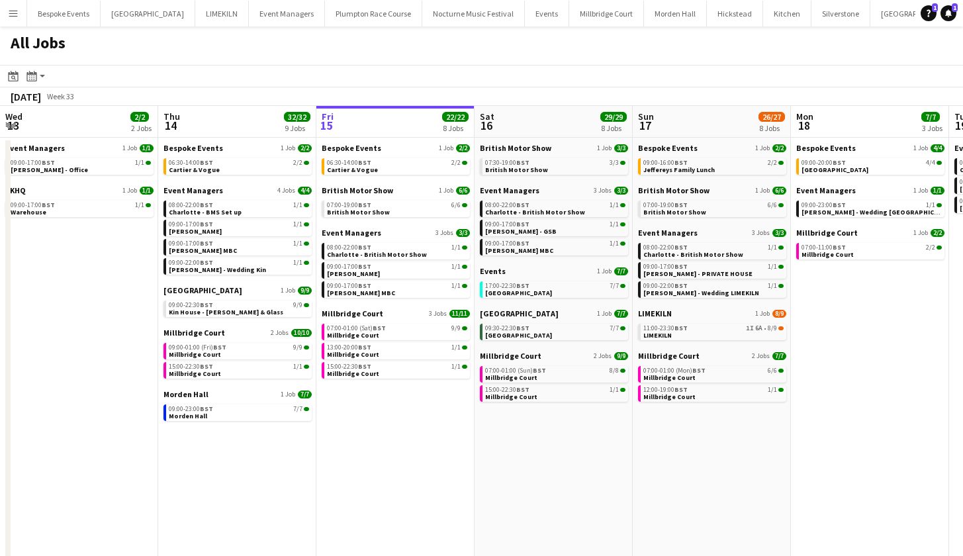
scroll to position [0, 386]
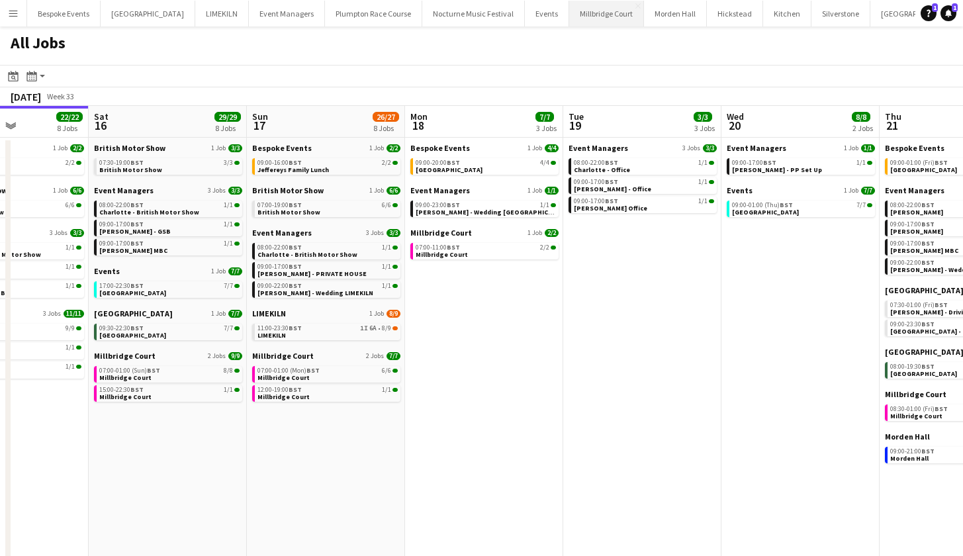
click at [590, 17] on button "[GEOGRAPHIC_DATA]" at bounding box center [606, 14] width 75 height 26
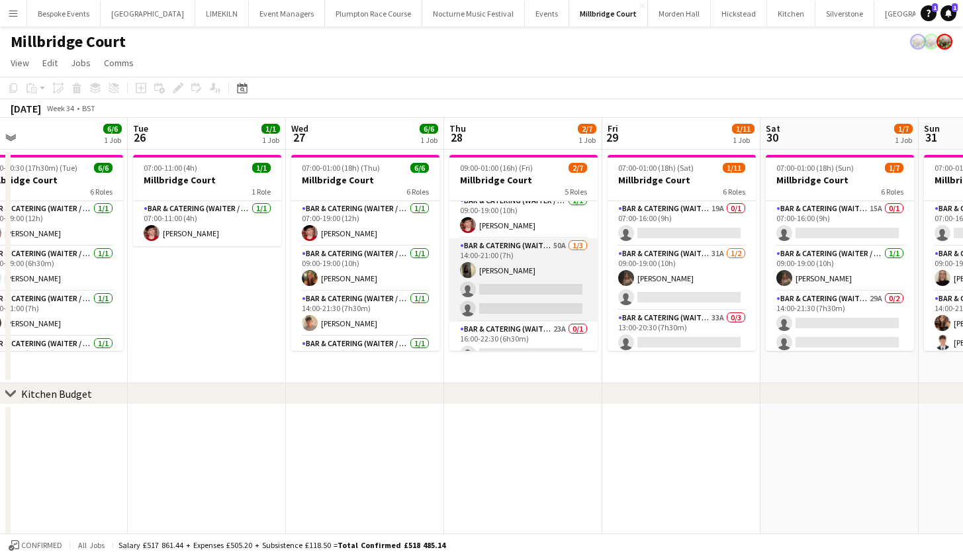
scroll to position [11, 0]
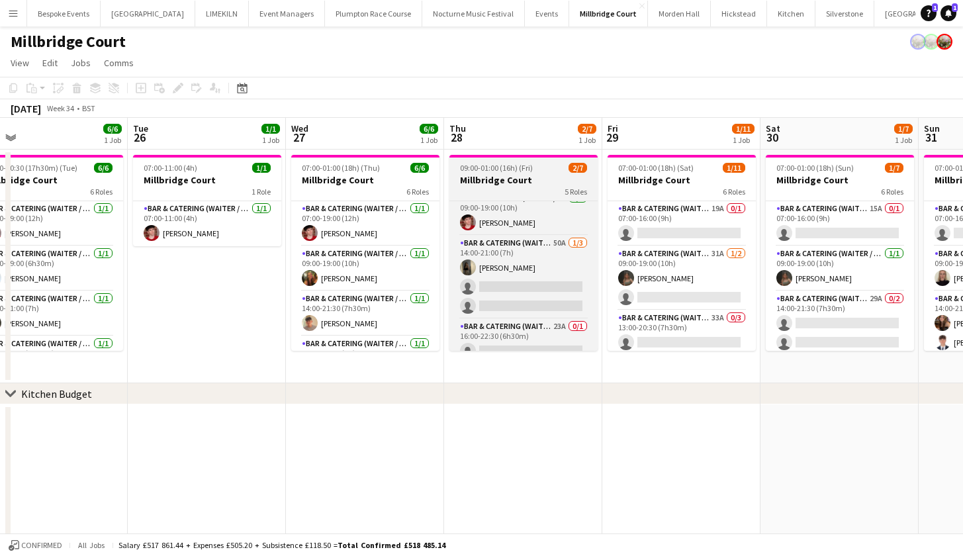
click at [505, 185] on h3 "Millbridge Court" at bounding box center [523, 180] width 148 height 12
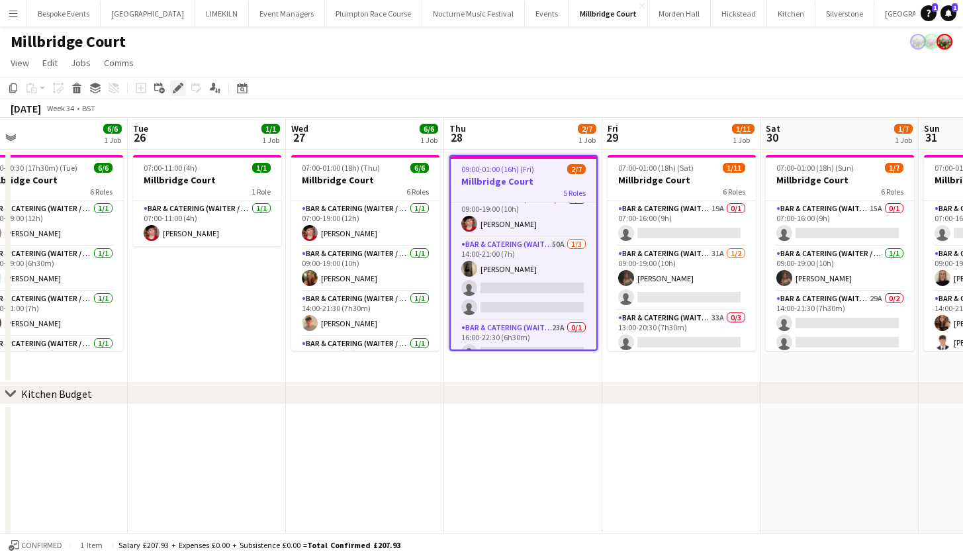
click at [182, 89] on icon "Edit" at bounding box center [178, 88] width 11 height 11
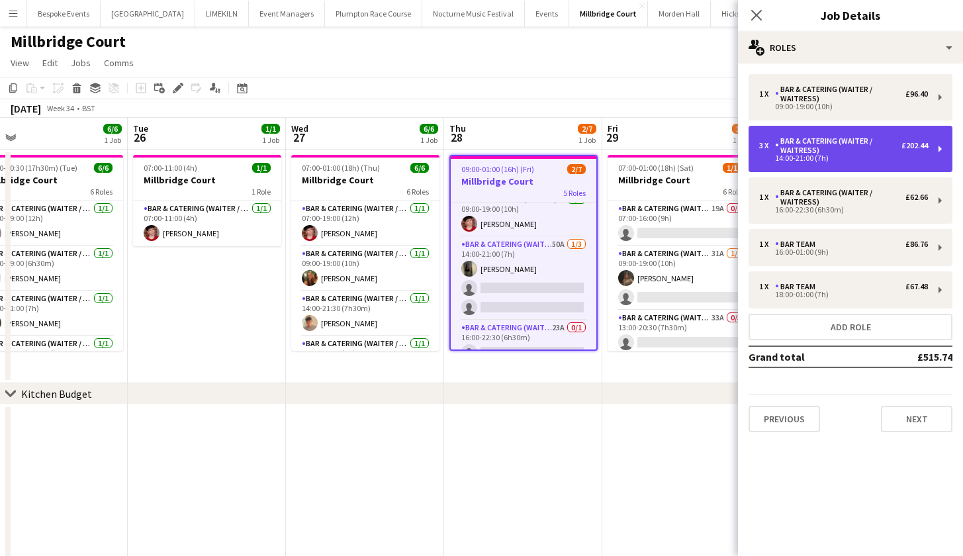
click at [779, 156] on div "14:00-21:00 (7h)" at bounding box center [843, 158] width 169 height 7
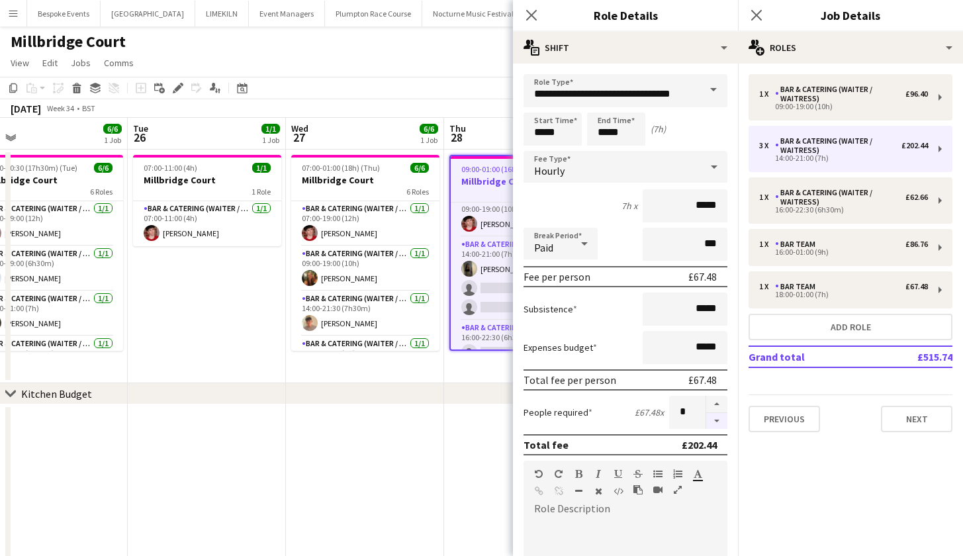
click at [711, 417] on button "button" at bounding box center [716, 421] width 21 height 17
type input "*"
click at [393, 447] on app-date-cell at bounding box center [365, 525] width 158 height 243
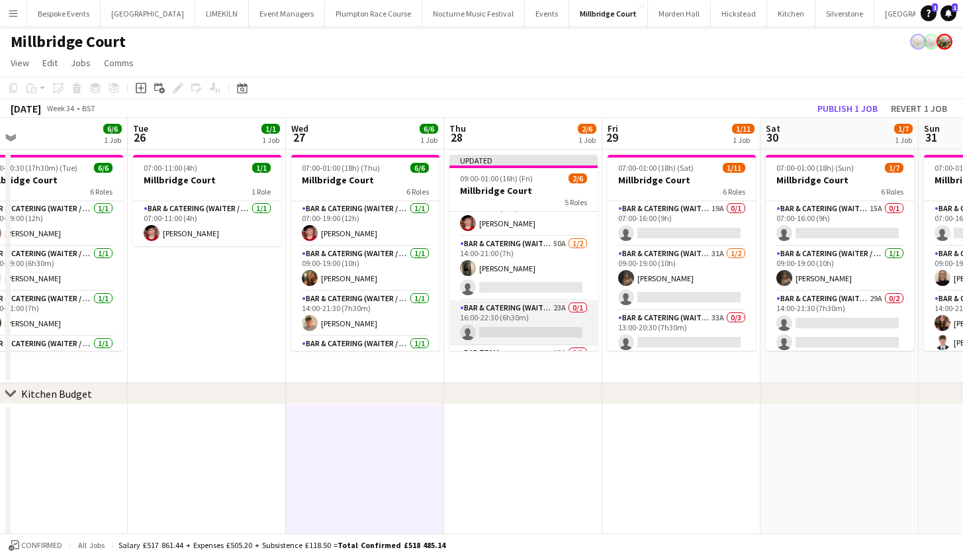
scroll to position [36, 0]
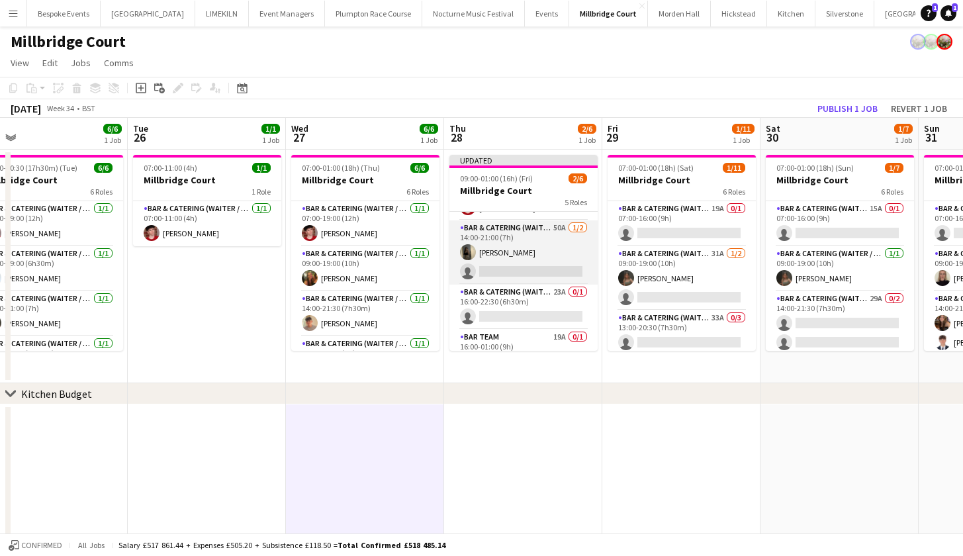
click at [499, 262] on app-card-role "Bar & Catering (Waiter / waitress) 50A [DATE] 14:00-21:00 (7h) [PERSON_NAME] si…" at bounding box center [523, 252] width 148 height 64
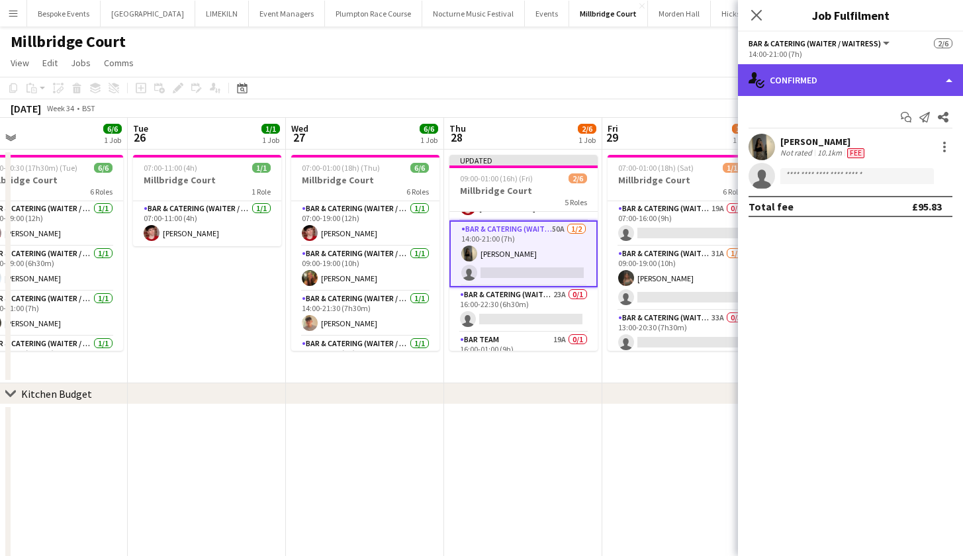
click at [855, 87] on div "single-neutral-actions-check-2 Confirmed" at bounding box center [850, 80] width 225 height 32
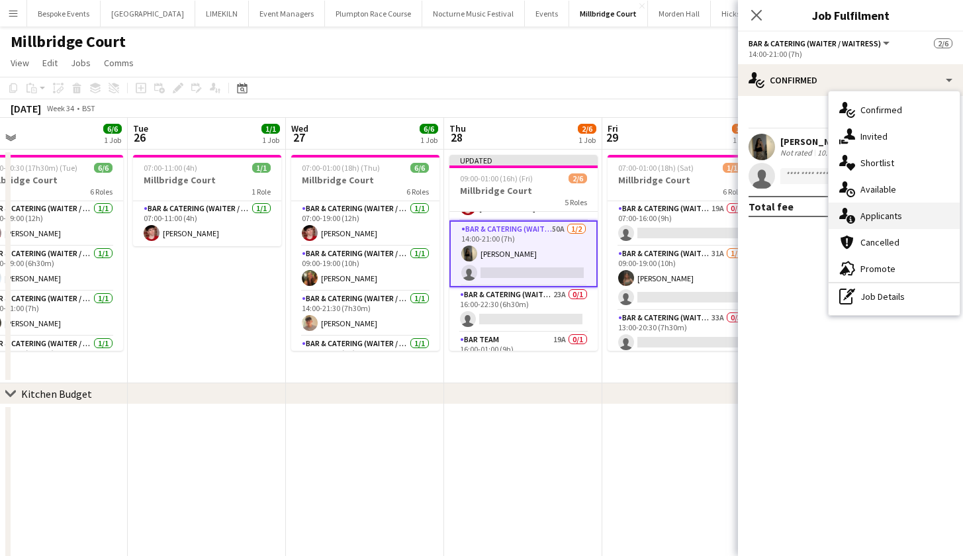
click at [891, 214] on div "single-neutral-actions-information Applicants" at bounding box center [893, 215] width 131 height 26
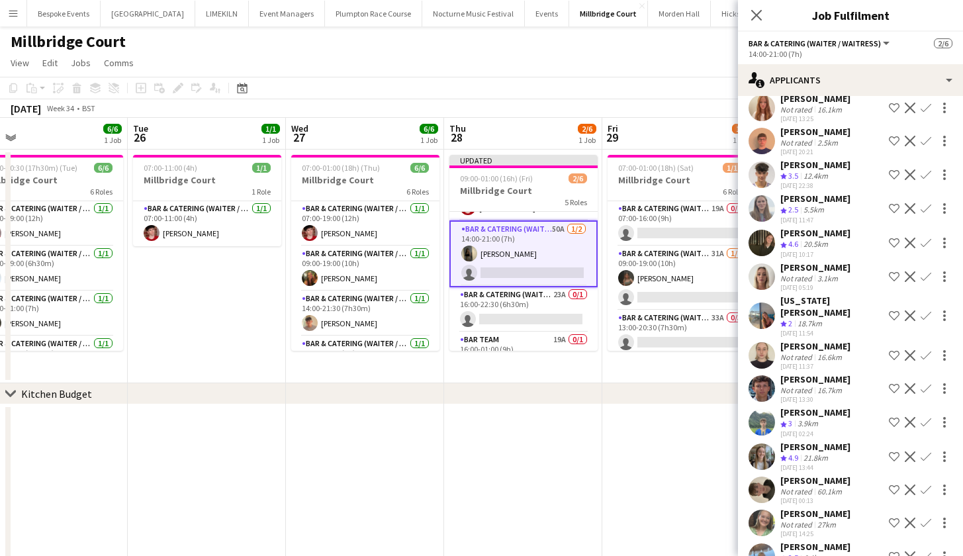
scroll to position [89, 0]
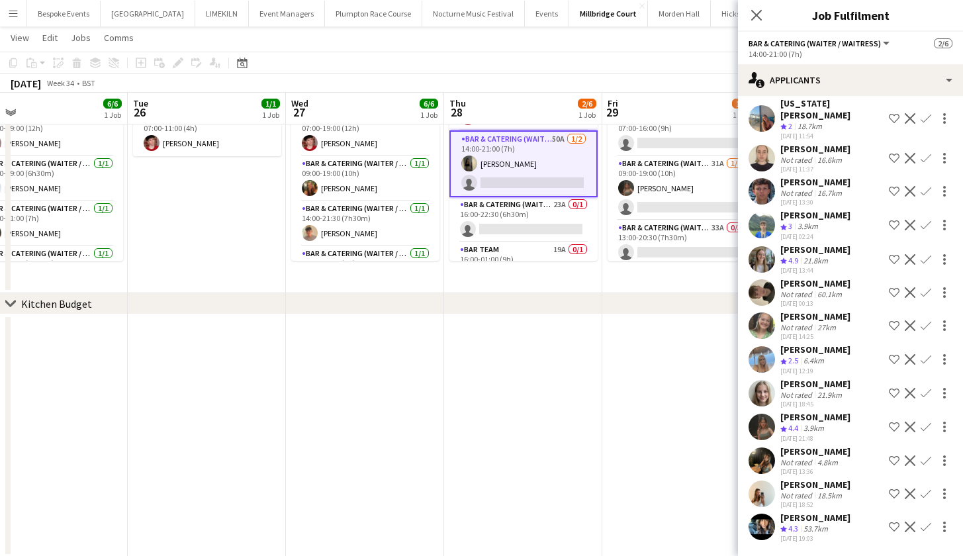
click at [920, 424] on app-icon "Confirm" at bounding box center [925, 427] width 11 height 11
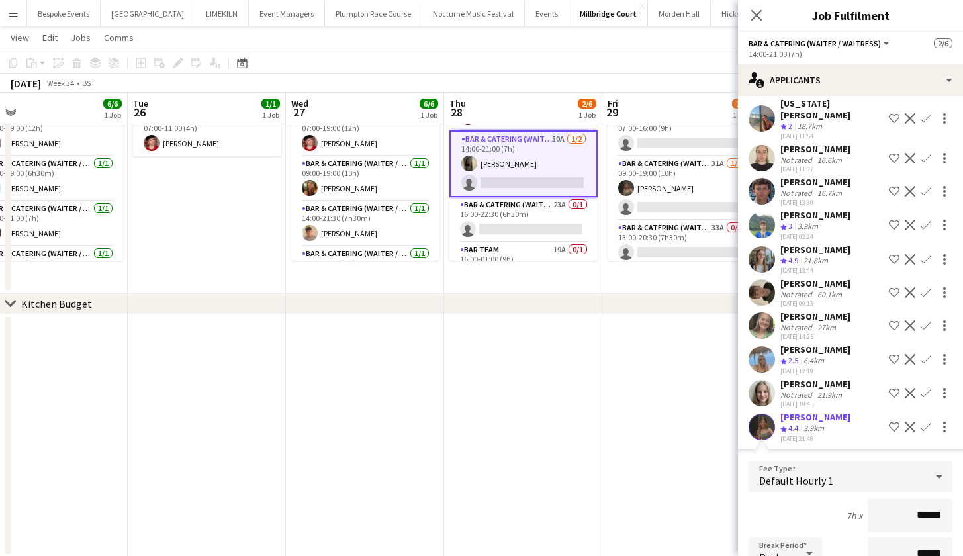
scroll to position [1573, 0]
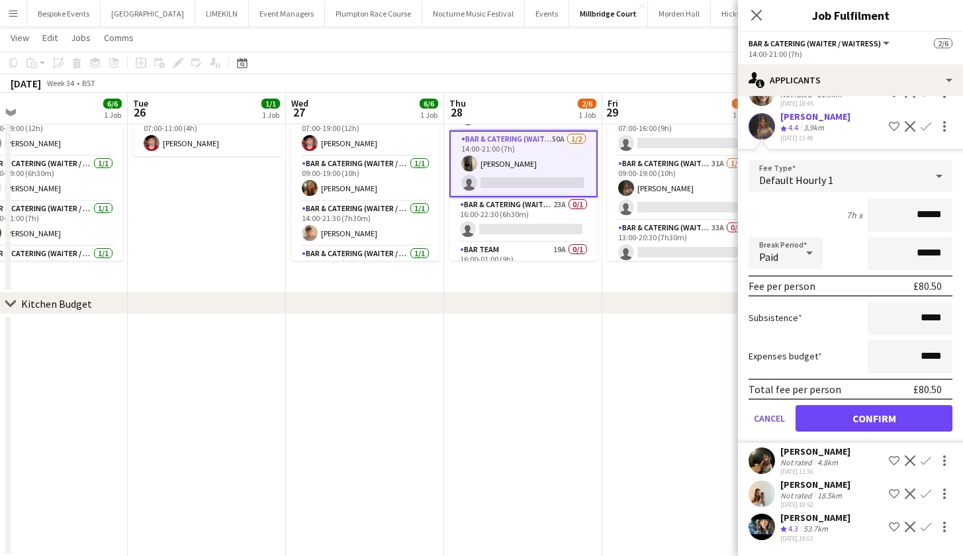
click at [894, 414] on button "Confirm" at bounding box center [873, 418] width 157 height 26
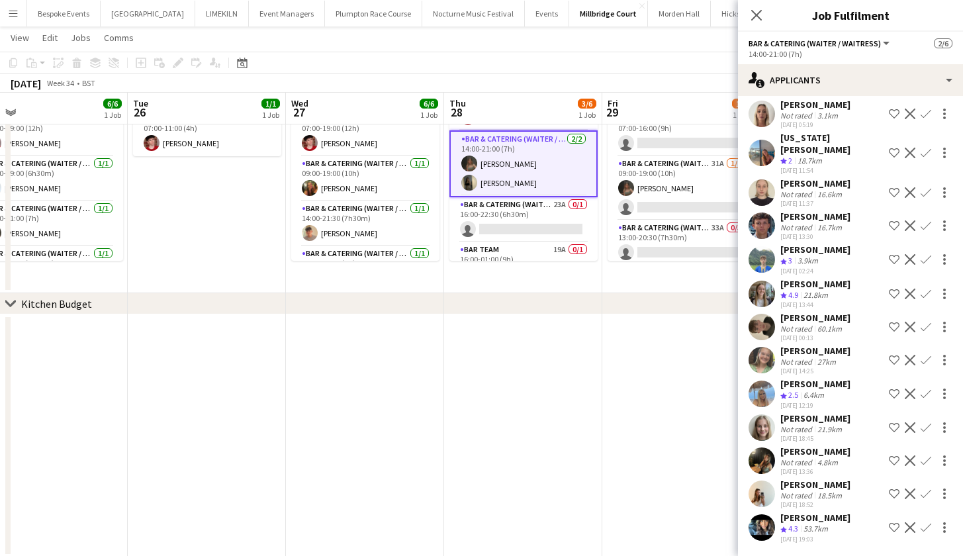
click at [597, 418] on app-date-cell at bounding box center [523, 435] width 158 height 243
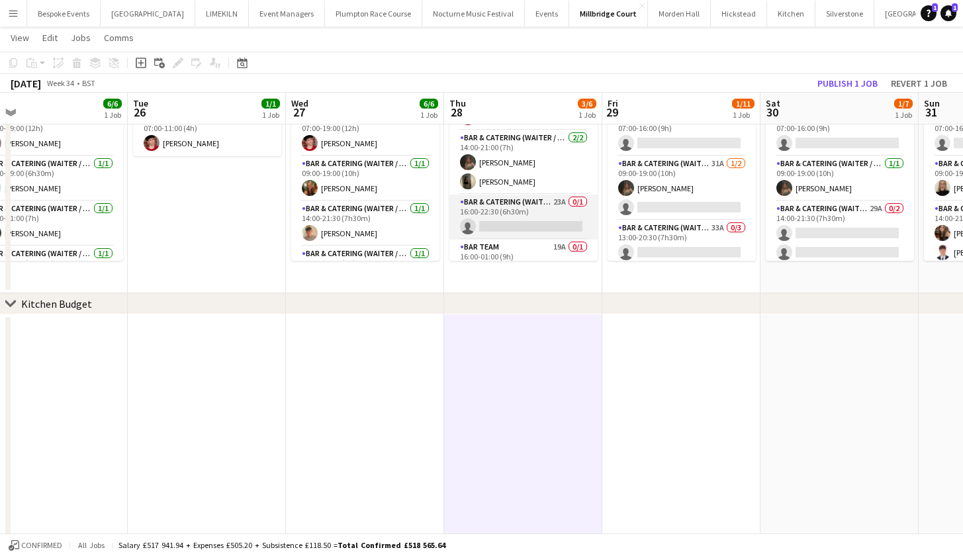
click at [560, 206] on app-card-role "Bar & Catering (Waiter / waitress) 23A 0/1 16:00-22:30 (6h30m) single-neutral-a…" at bounding box center [523, 217] width 148 height 45
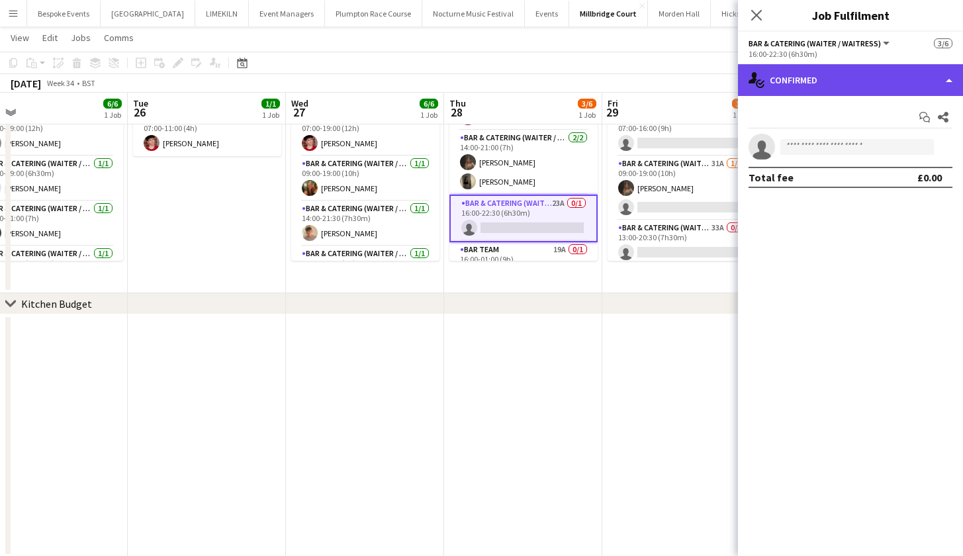
click at [791, 87] on div "single-neutral-actions-check-2 Confirmed" at bounding box center [850, 80] width 225 height 32
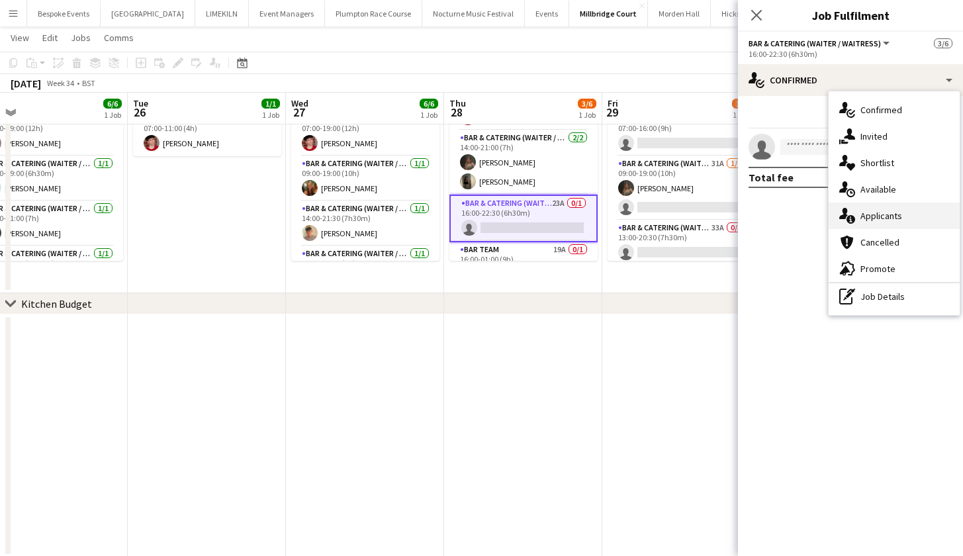
click at [863, 214] on div "single-neutral-actions-information Applicants" at bounding box center [893, 215] width 131 height 26
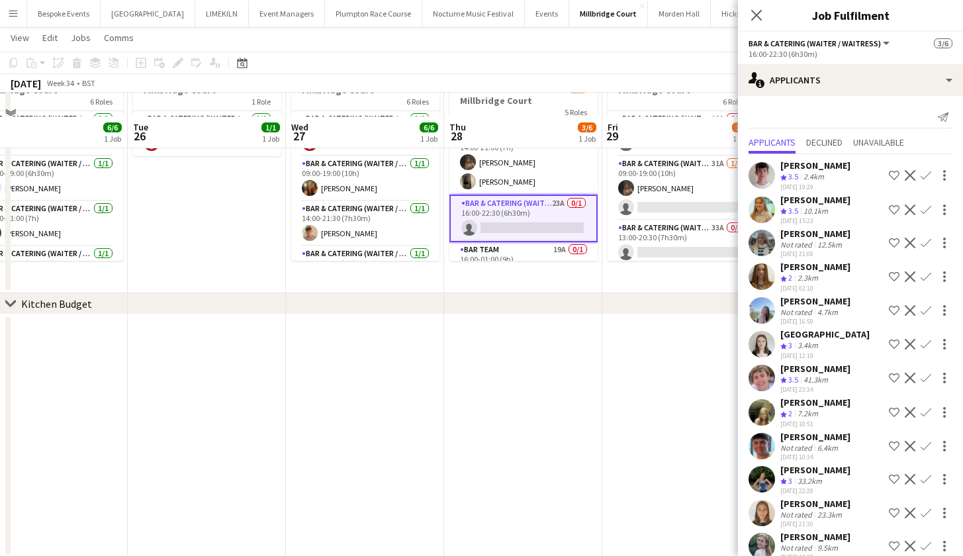
scroll to position [112, 0]
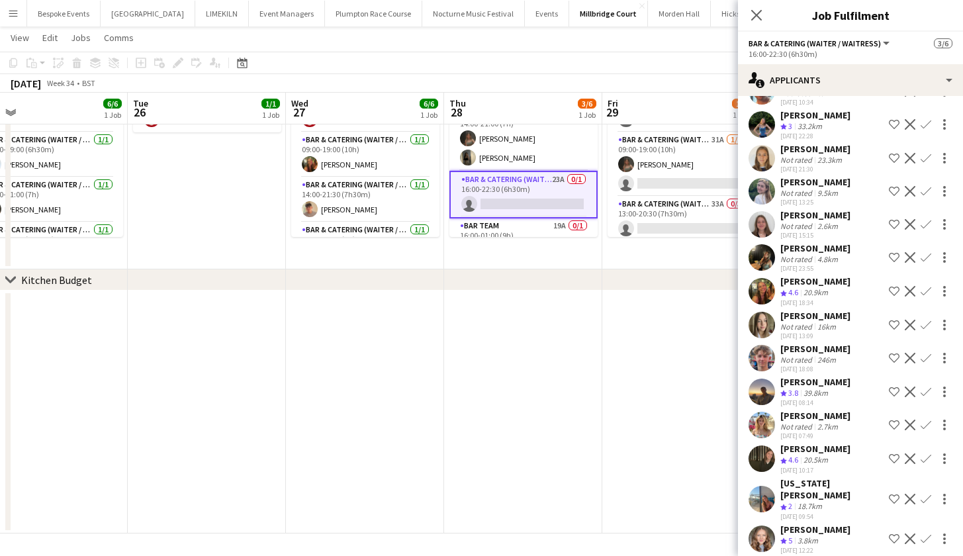
click at [920, 457] on app-icon "Confirm" at bounding box center [925, 458] width 11 height 11
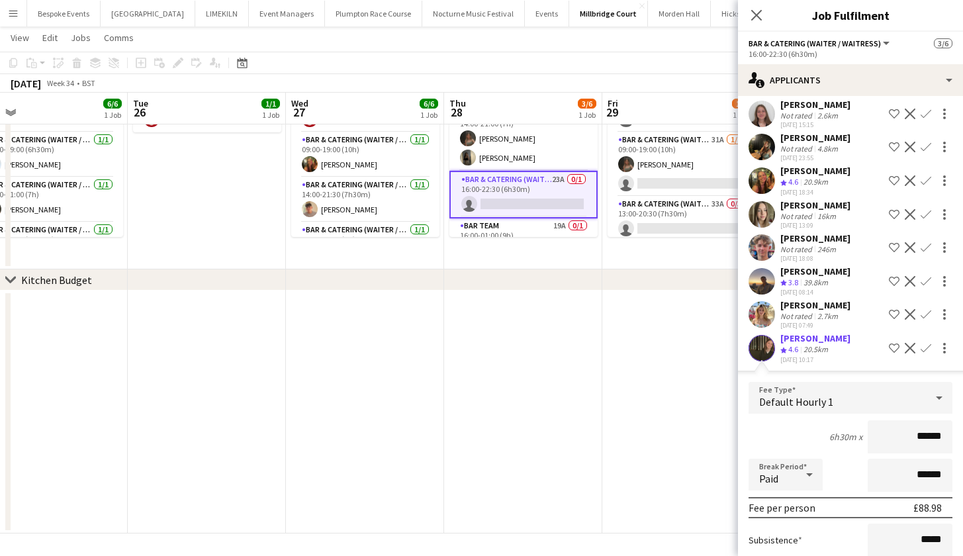
scroll to position [655, 0]
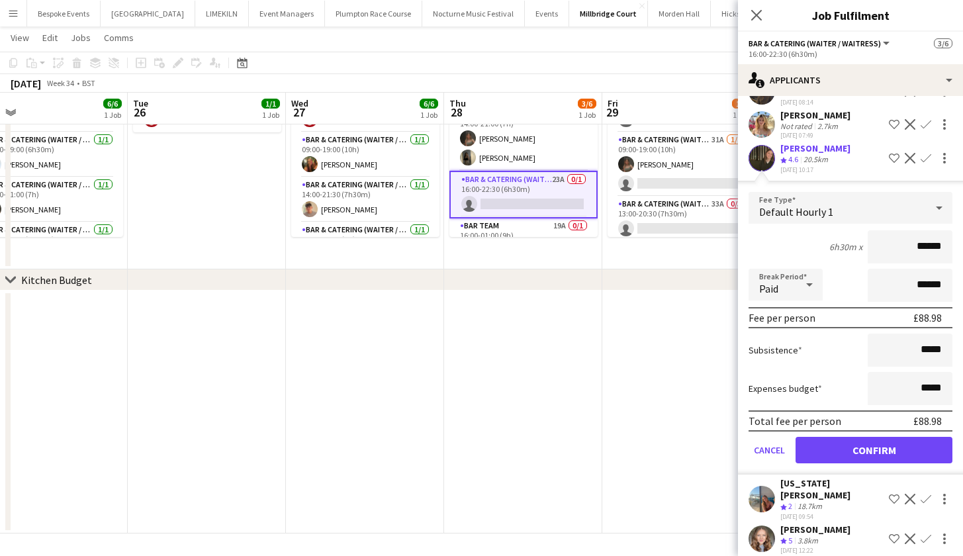
click at [899, 444] on button "Confirm" at bounding box center [873, 450] width 157 height 26
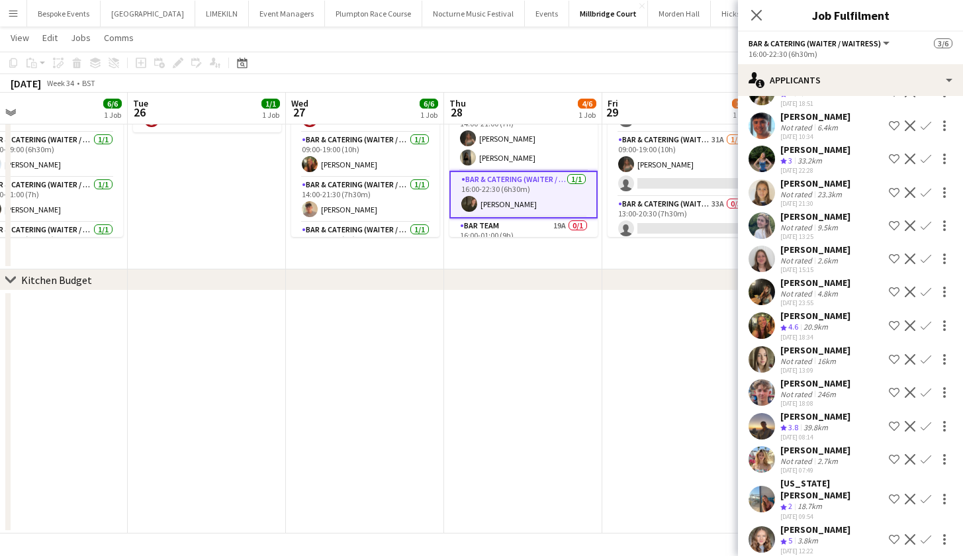
click at [602, 394] on app-date-cell at bounding box center [681, 411] width 158 height 243
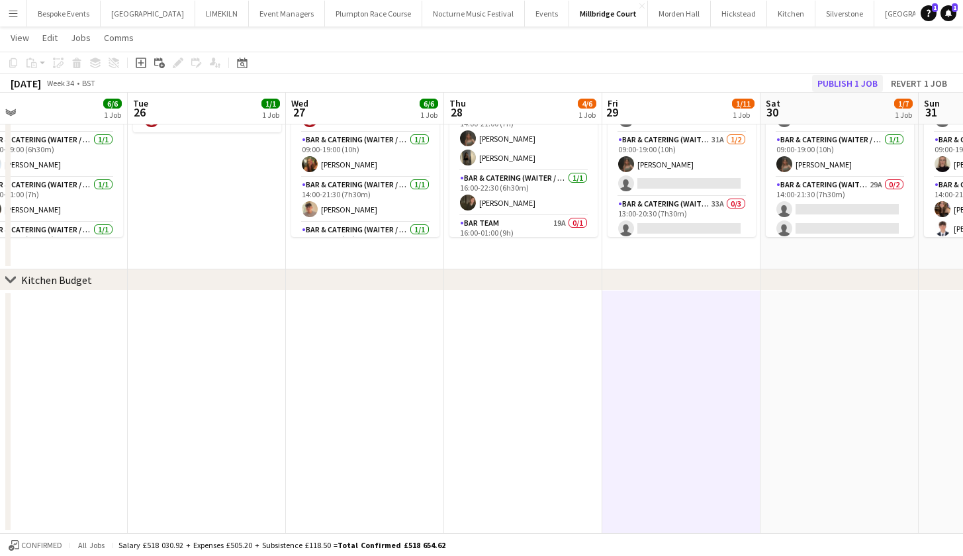
click at [819, 85] on button "Publish 1 job" at bounding box center [847, 83] width 71 height 17
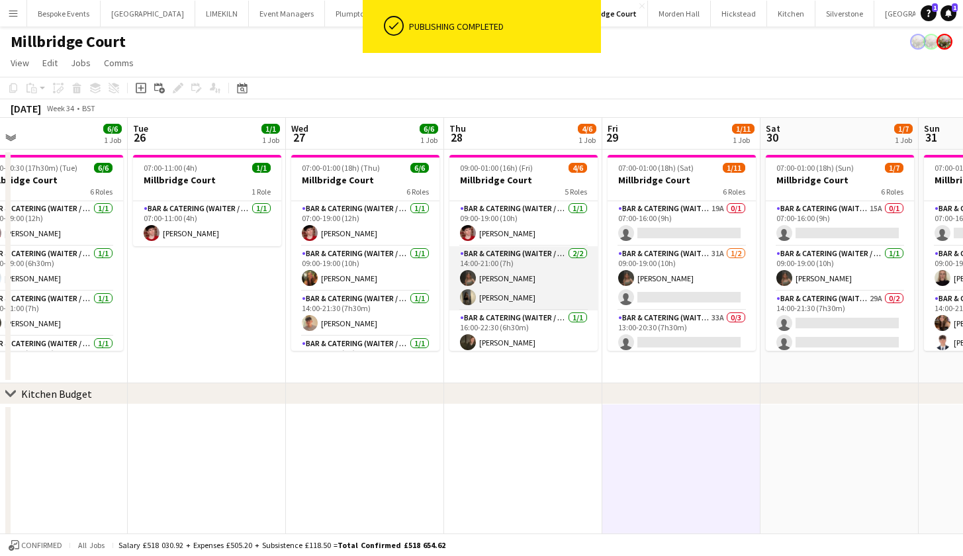
scroll to position [89, 0]
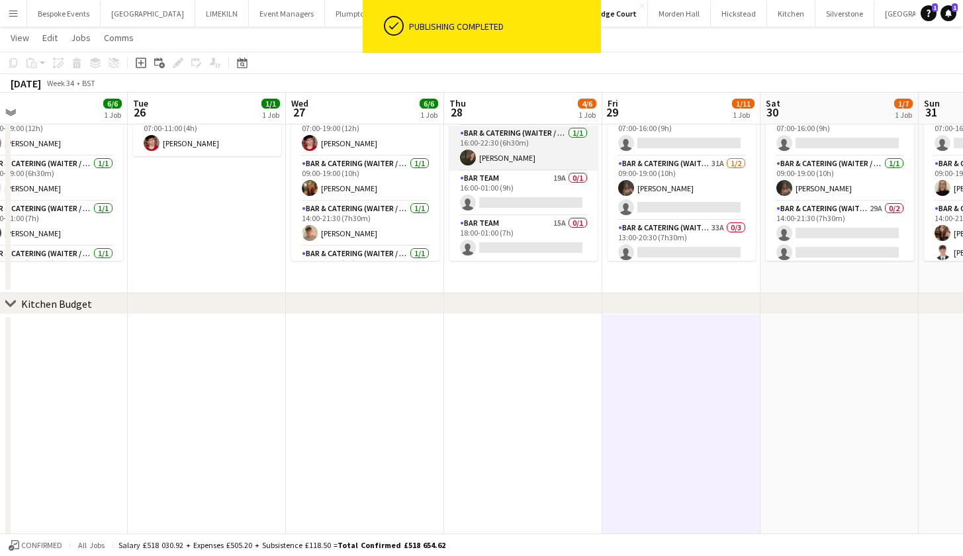
drag, startPoint x: 541, startPoint y: 185, endPoint x: 582, endPoint y: 168, distance: 44.5
click at [541, 185] on app-card-role "Bar Team 19A 0/1 16:00-01:00 (9h) single-neutral-actions" at bounding box center [523, 193] width 148 height 45
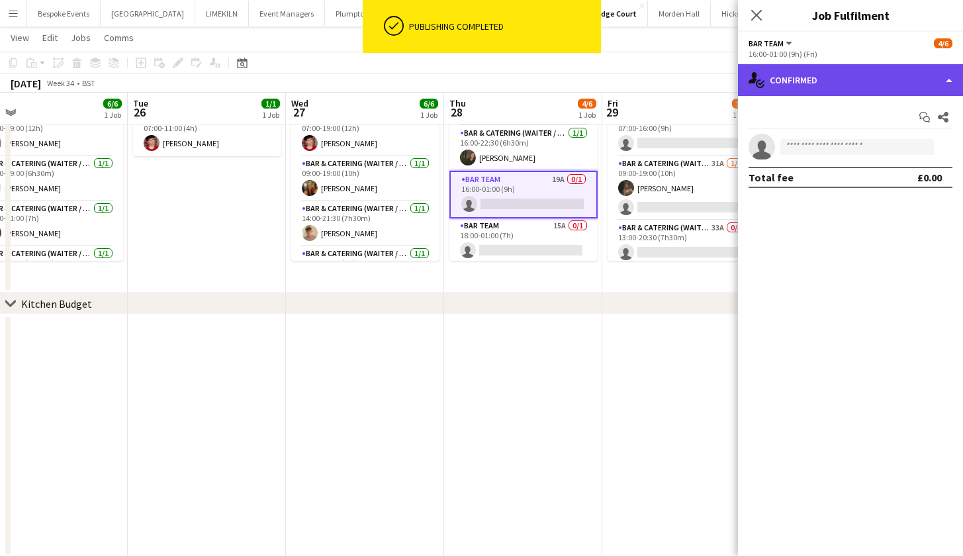
click at [812, 77] on div "single-neutral-actions-check-2 Confirmed" at bounding box center [850, 80] width 225 height 32
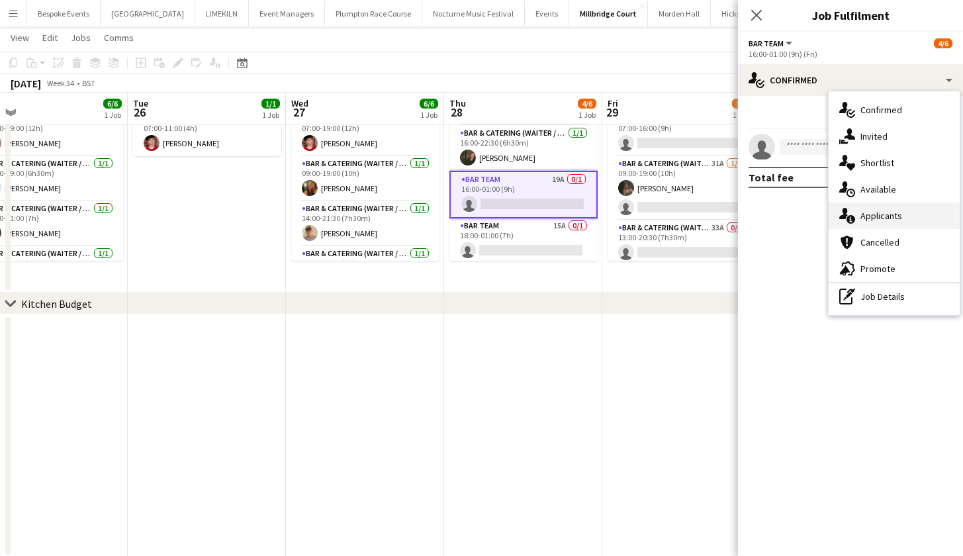
click at [855, 227] on div "single-neutral-actions-information Applicants" at bounding box center [893, 215] width 131 height 26
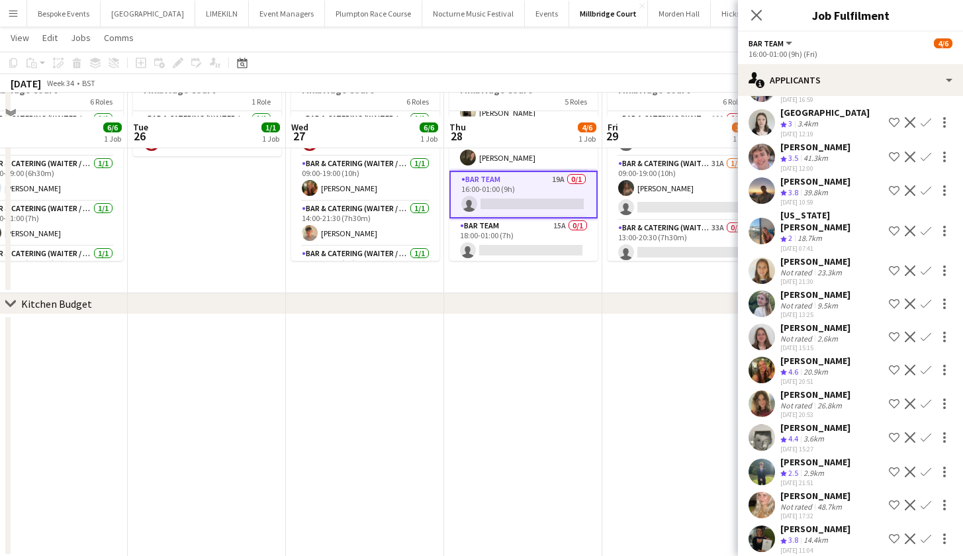
scroll to position [0, 0]
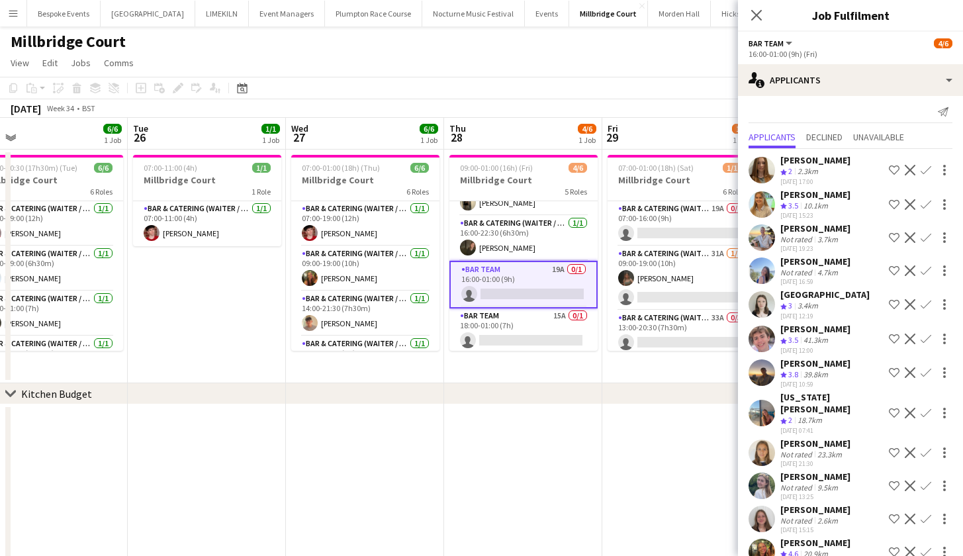
click at [920, 240] on app-icon "Confirm" at bounding box center [925, 237] width 11 height 11
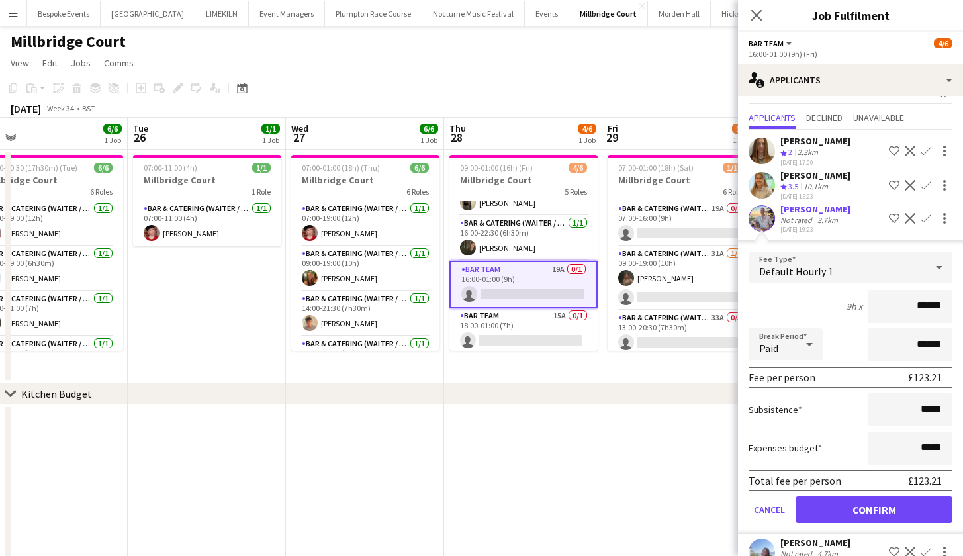
click at [846, 514] on button "Confirm" at bounding box center [873, 509] width 157 height 26
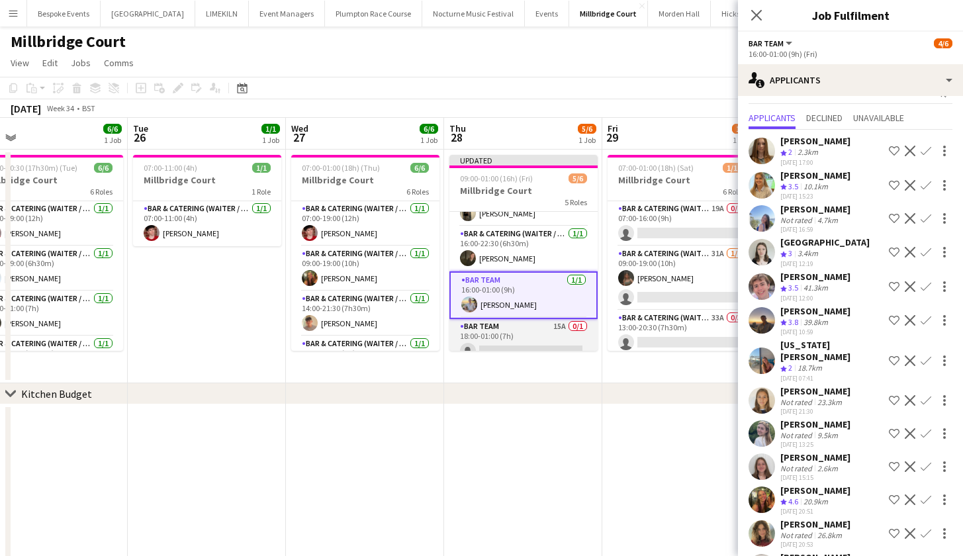
click at [564, 340] on app-card-role "Bar Team 15A 0/1 18:00-01:00 (7h) single-neutral-actions" at bounding box center [523, 341] width 148 height 45
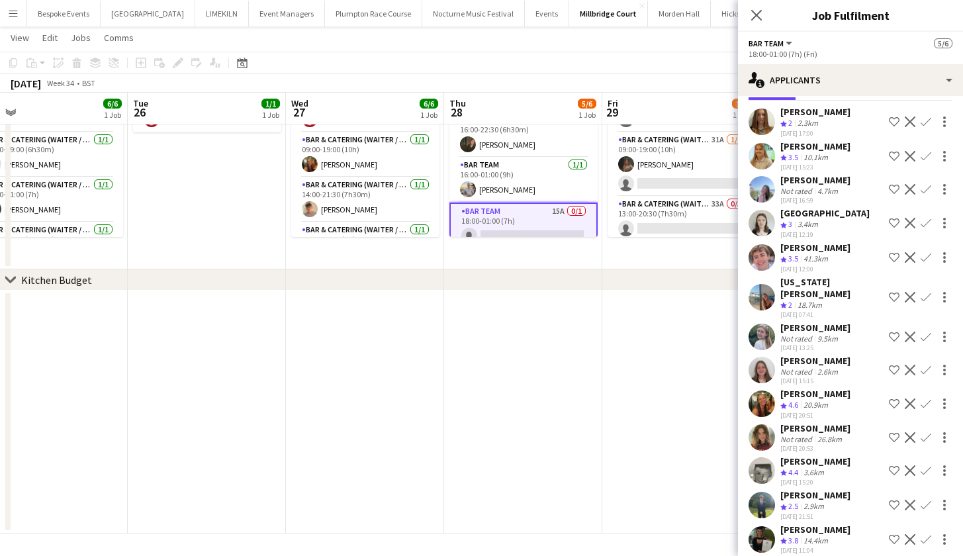
click at [920, 534] on app-icon "Confirm" at bounding box center [925, 539] width 11 height 11
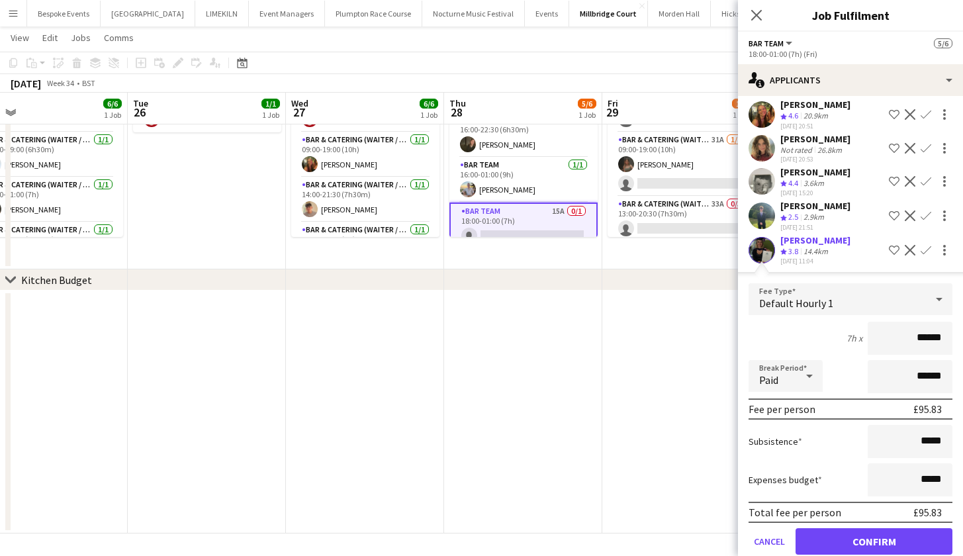
click at [882, 528] on button "Confirm" at bounding box center [873, 541] width 157 height 26
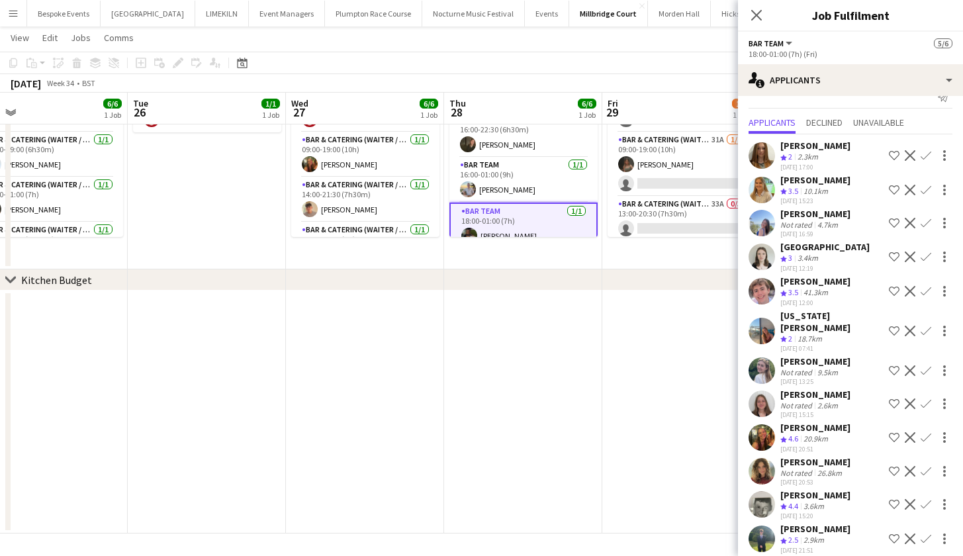
click at [590, 364] on app-date-cell at bounding box center [523, 411] width 158 height 243
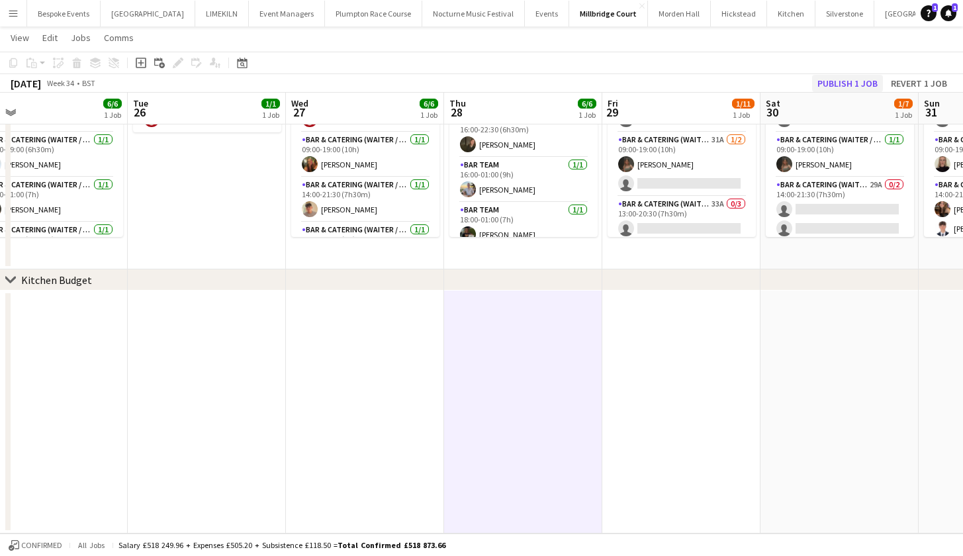
click at [848, 82] on button "Publish 1 job" at bounding box center [847, 83] width 71 height 17
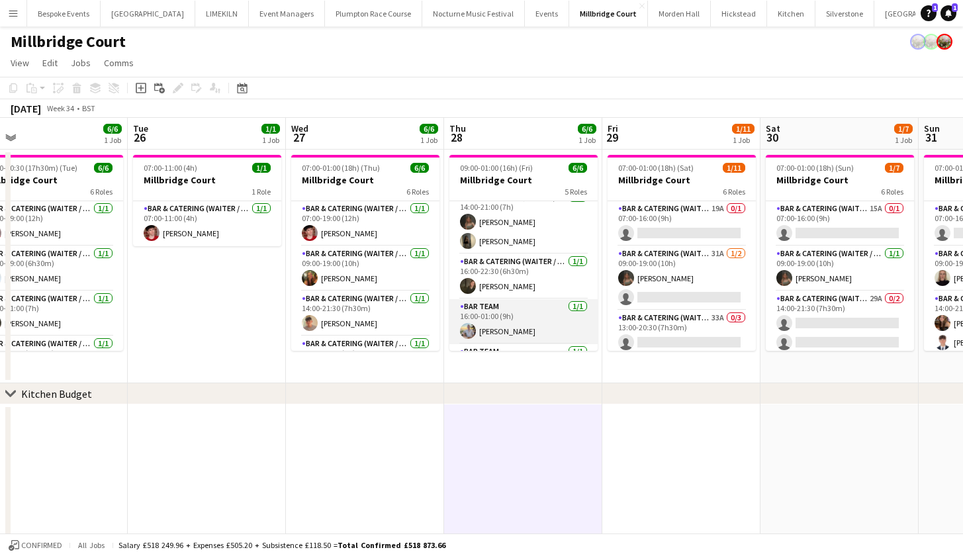
scroll to position [59, 0]
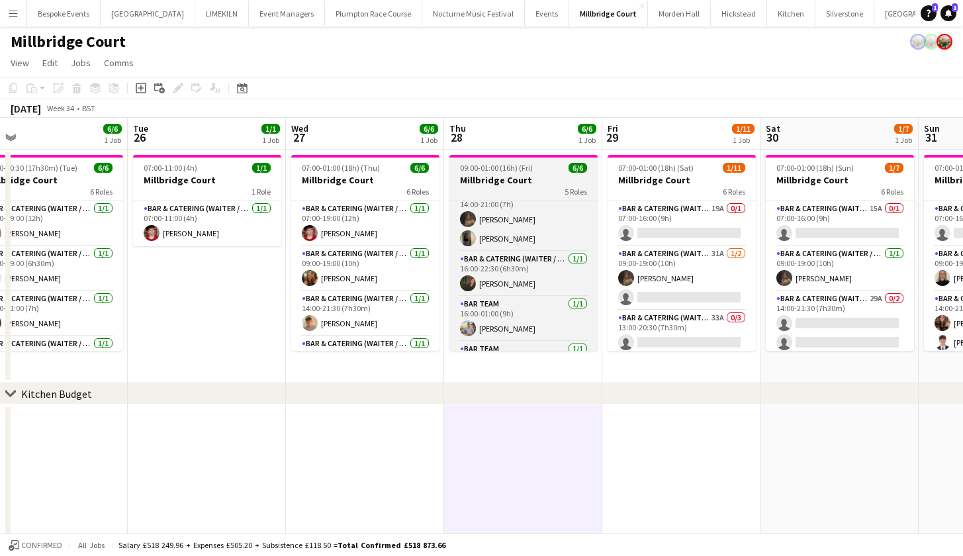
click at [496, 169] on span "09:00-01:00 (16h) (Fri)" at bounding box center [496, 168] width 73 height 10
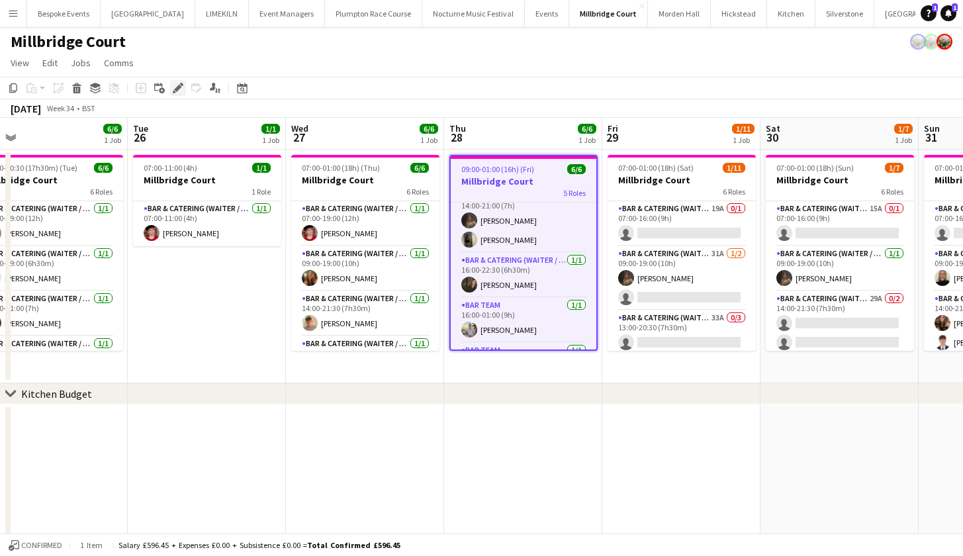
click at [177, 91] on icon "Edit" at bounding box center [178, 88] width 11 height 11
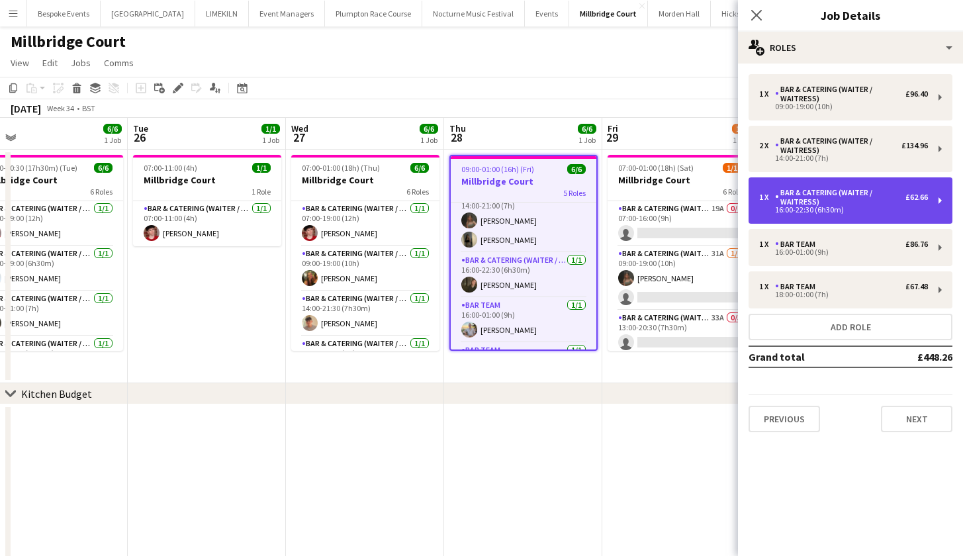
click at [803, 208] on div "16:00-22:30 (6h30m)" at bounding box center [843, 209] width 169 height 7
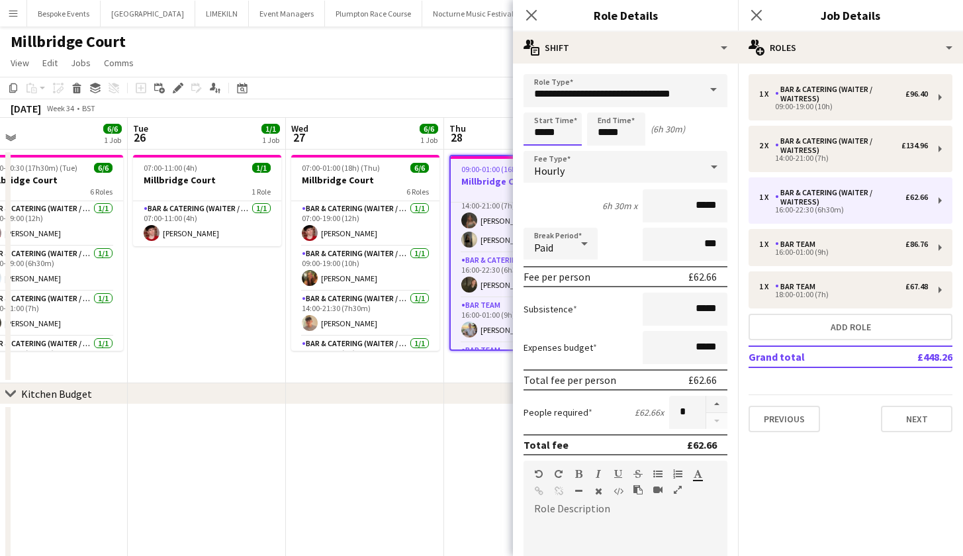
click at [542, 132] on input "*****" at bounding box center [552, 128] width 58 height 33
type input "*****"
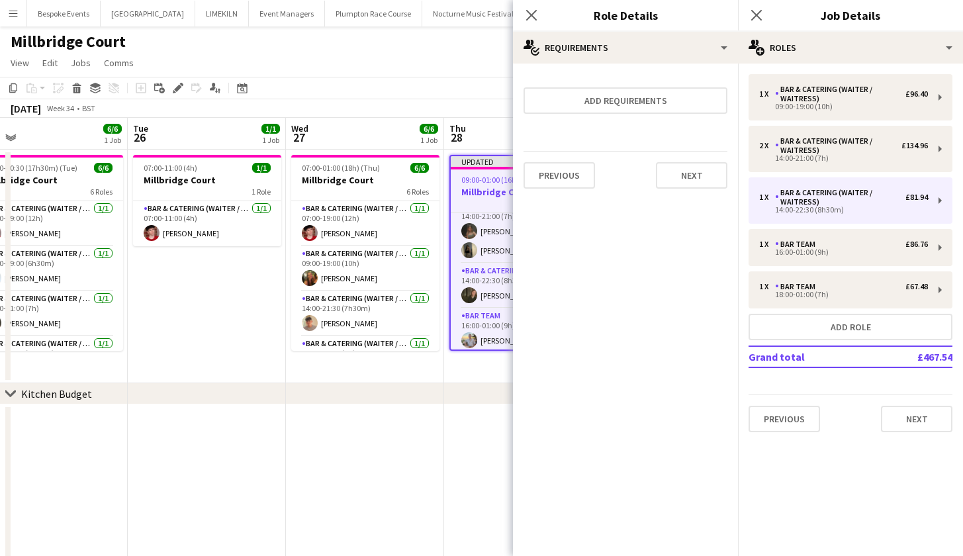
click at [392, 439] on app-date-cell at bounding box center [365, 525] width 158 height 243
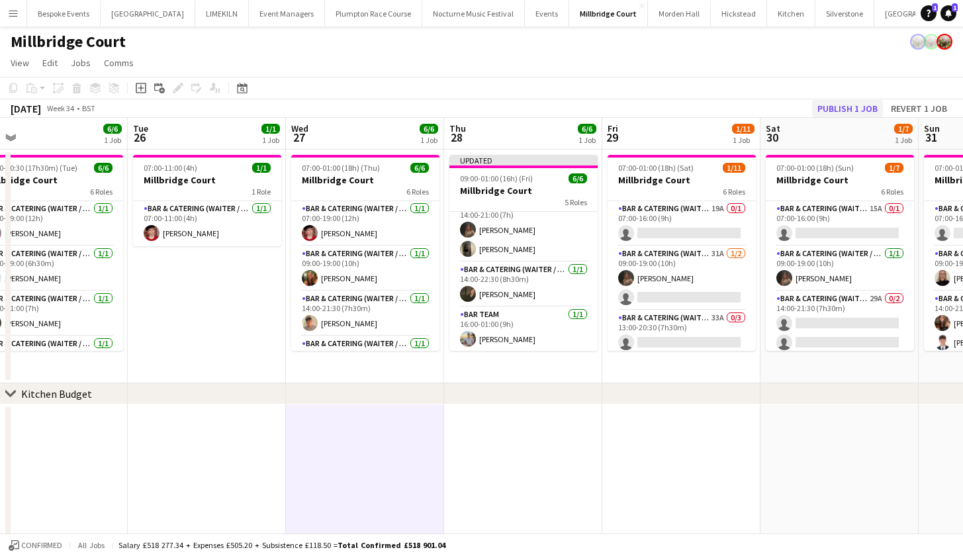
click at [843, 109] on button "Publish 1 job" at bounding box center [847, 108] width 71 height 17
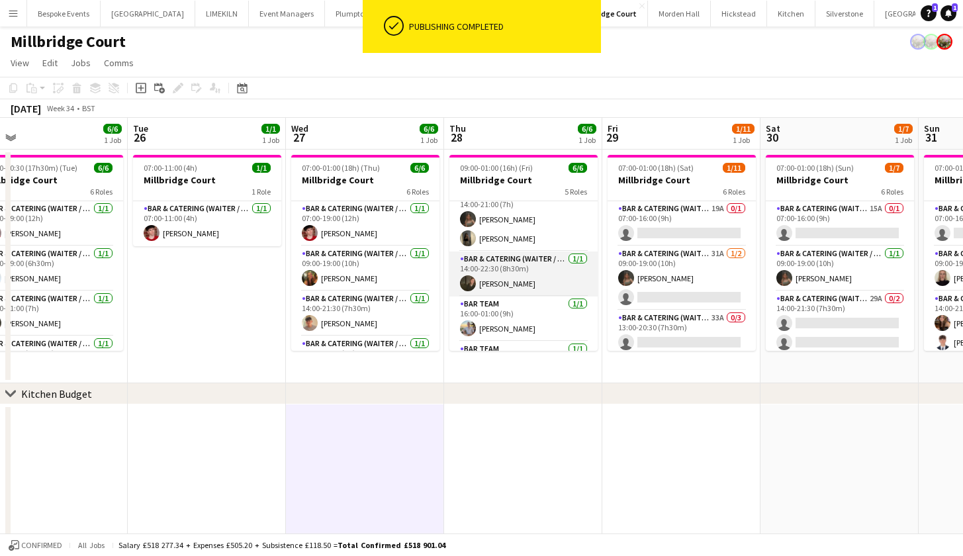
scroll to position [95, 0]
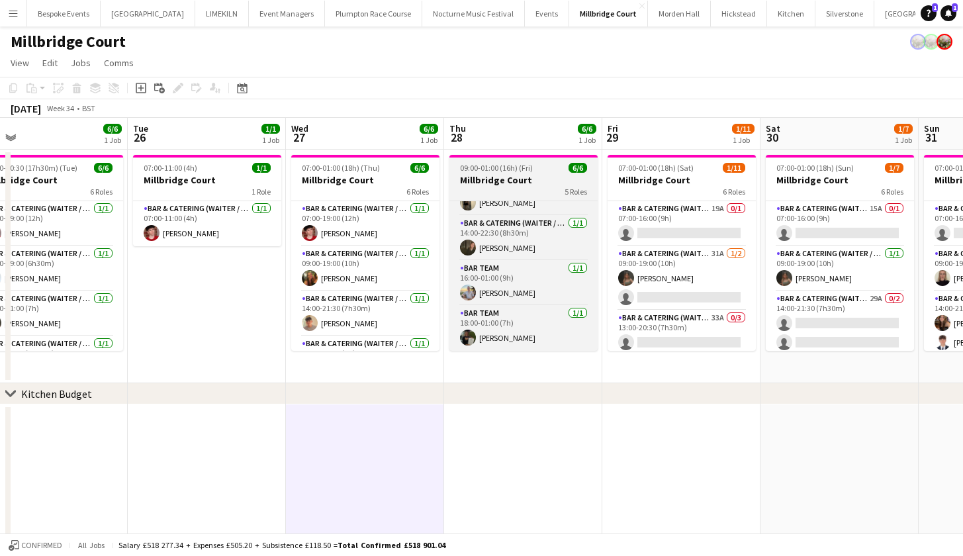
click at [483, 171] on span "09:00-01:00 (16h) (Fri)" at bounding box center [496, 168] width 73 height 10
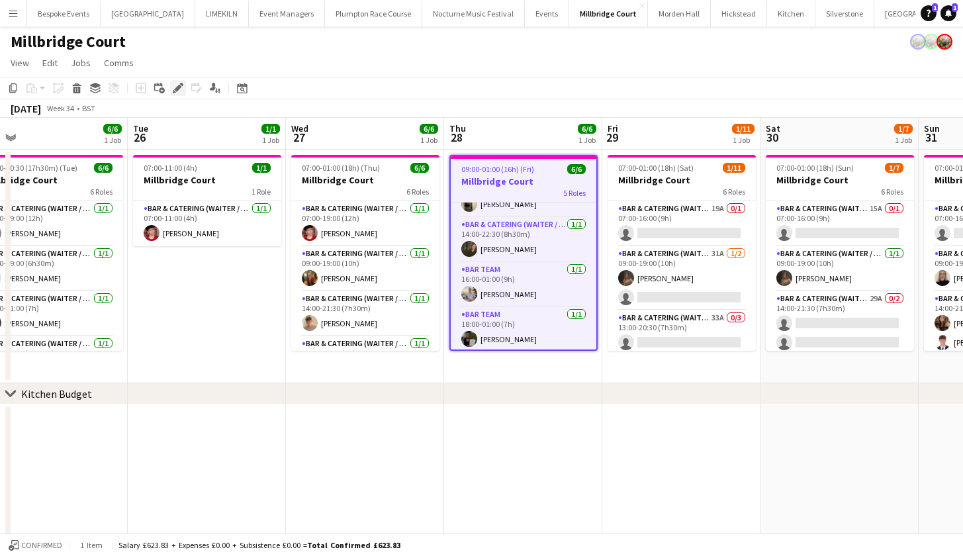
click at [175, 92] on icon at bounding box center [174, 91] width 3 height 3
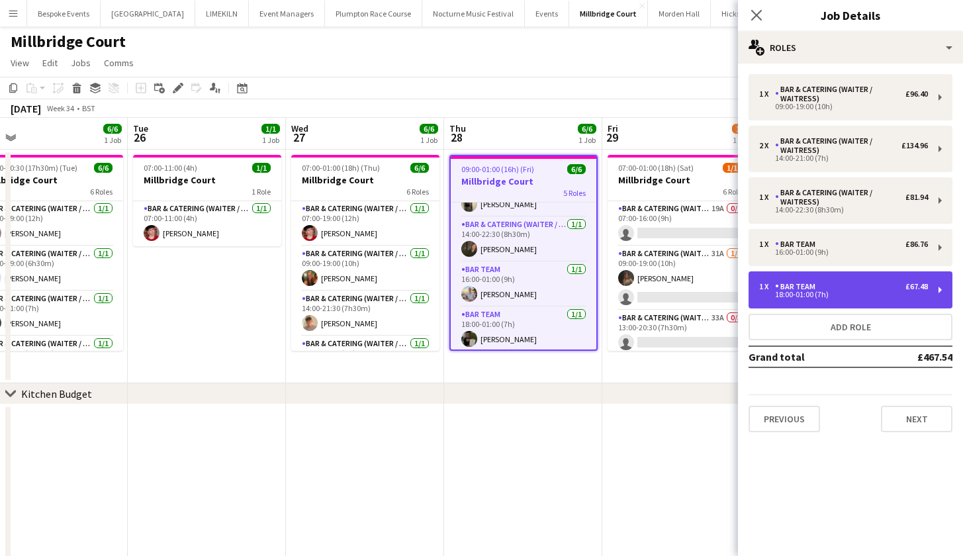
click at [799, 290] on div "Bar Team" at bounding box center [798, 286] width 46 height 9
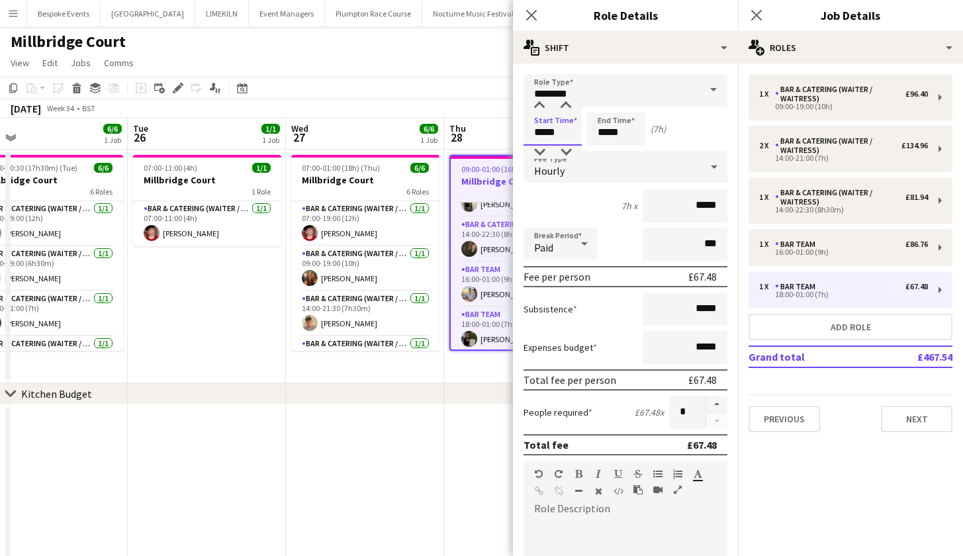
click at [543, 132] on input "*****" at bounding box center [552, 128] width 58 height 33
type input "*****"
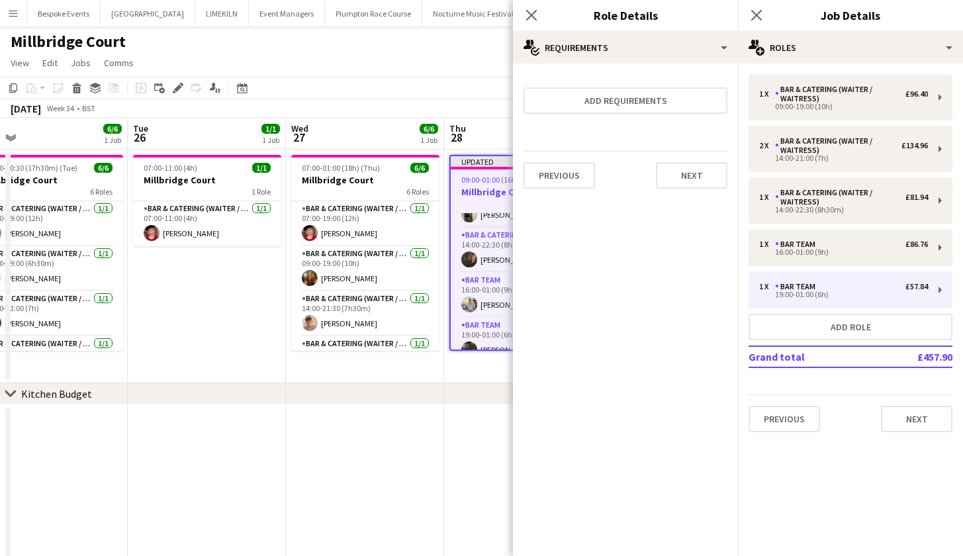
click at [462, 431] on app-date-cell at bounding box center [523, 525] width 158 height 243
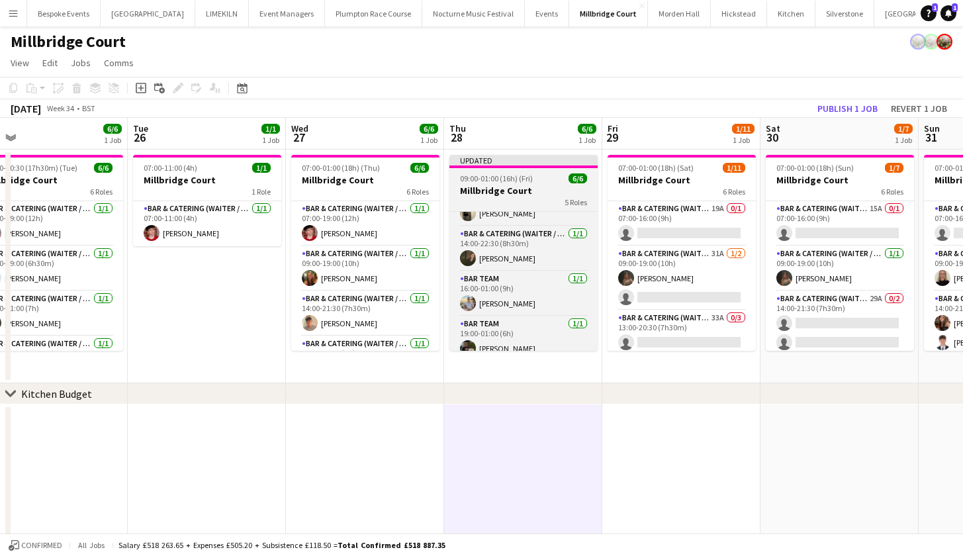
click at [490, 187] on h3 "Millbridge Court" at bounding box center [523, 191] width 148 height 12
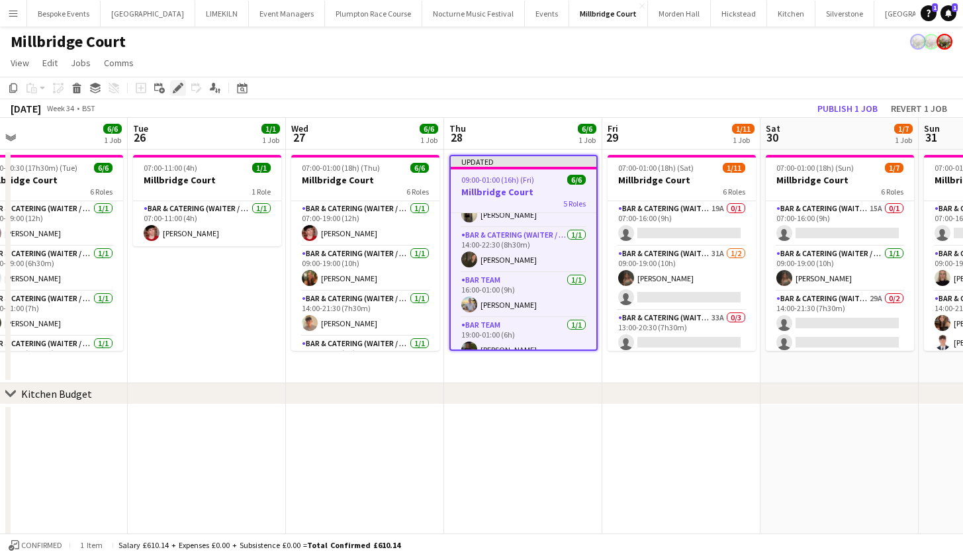
click at [182, 90] on icon "Edit" at bounding box center [178, 88] width 11 height 11
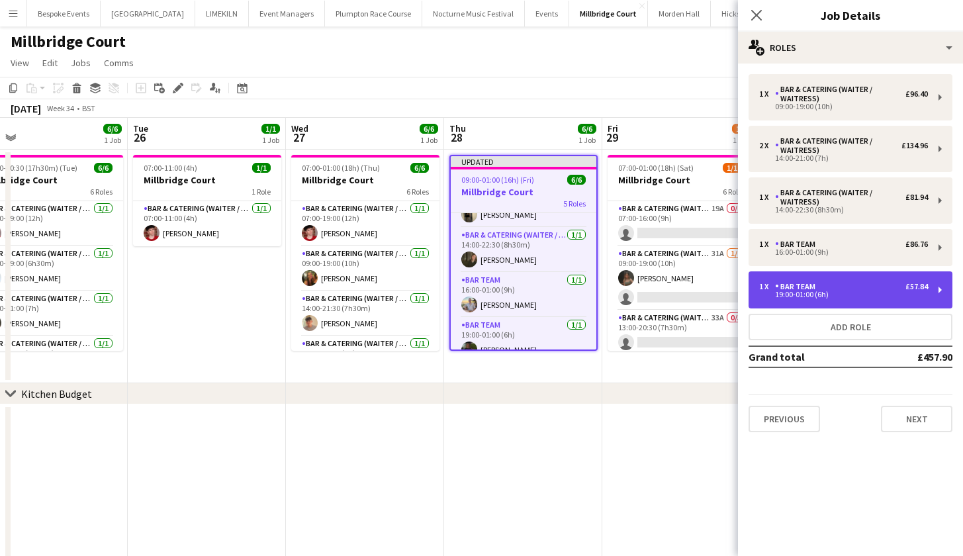
click at [818, 292] on div "19:00-01:00 (6h)" at bounding box center [843, 294] width 169 height 7
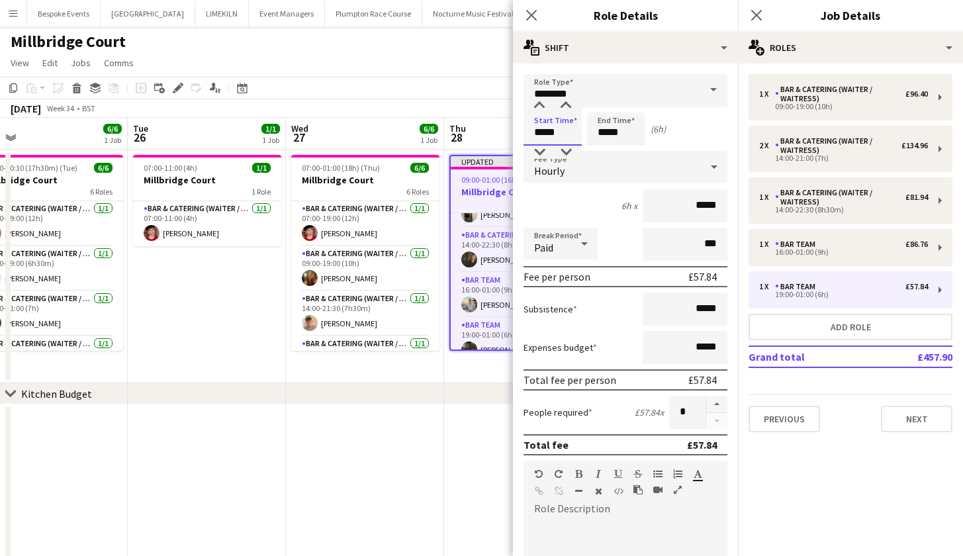
click at [544, 132] on input "*****" at bounding box center [552, 128] width 58 height 33
type input "*****"
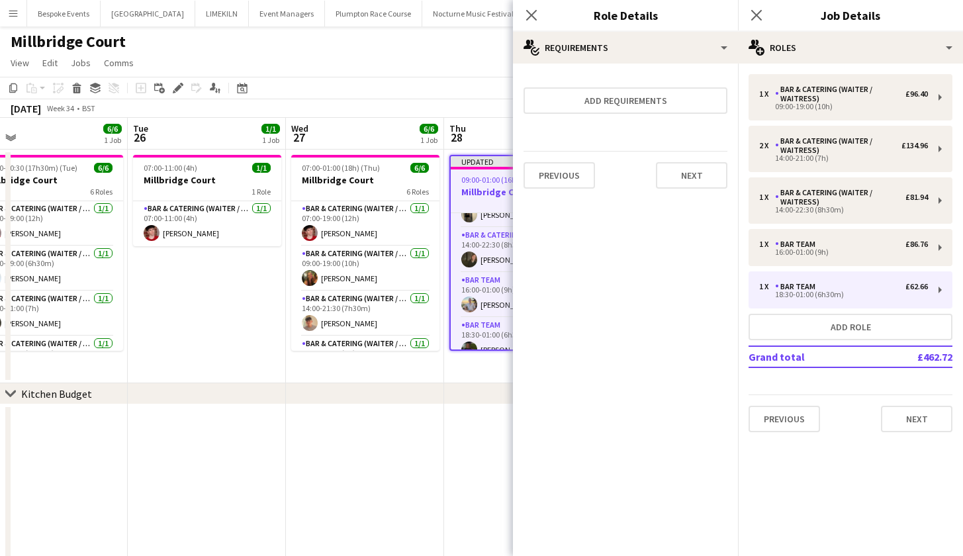
click at [474, 62] on app-page-menu "View Day view expanded Day view collapsed Month view Date picker Jump to [DATE]…" at bounding box center [481, 64] width 963 height 25
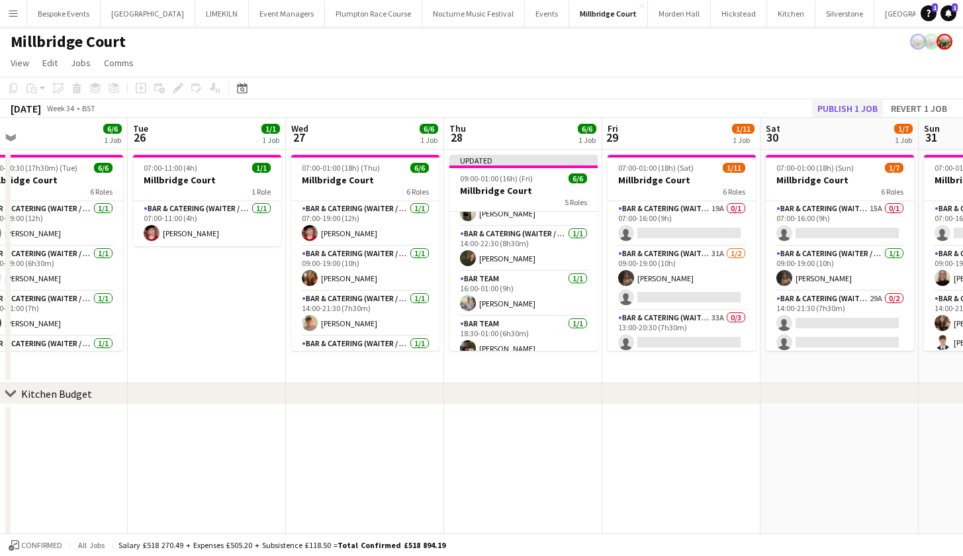
click at [834, 108] on button "Publish 1 job" at bounding box center [847, 108] width 71 height 17
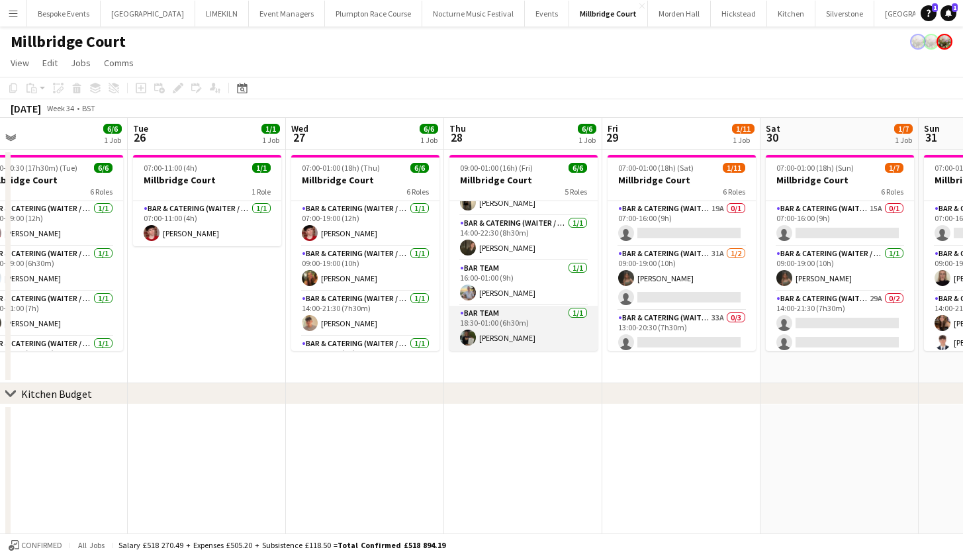
scroll to position [0, 0]
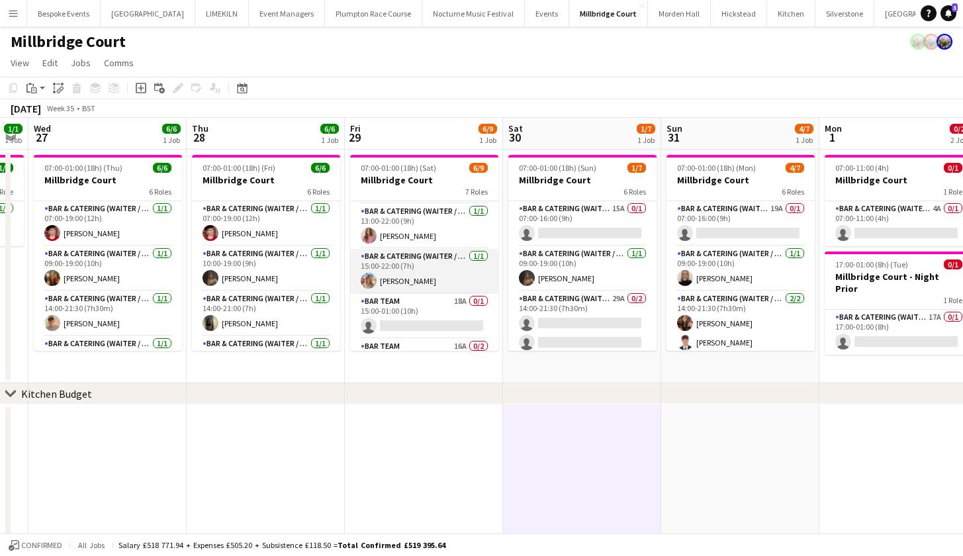
scroll to position [180, 0]
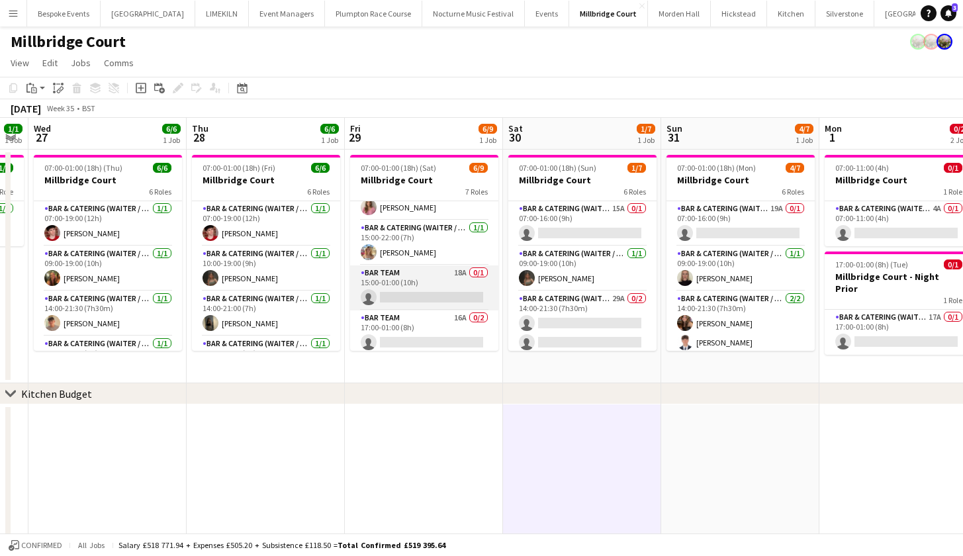
click at [444, 278] on app-card-role "Bar Team 18A 0/1 15:00-01:00 (10h) single-neutral-actions" at bounding box center [424, 287] width 148 height 45
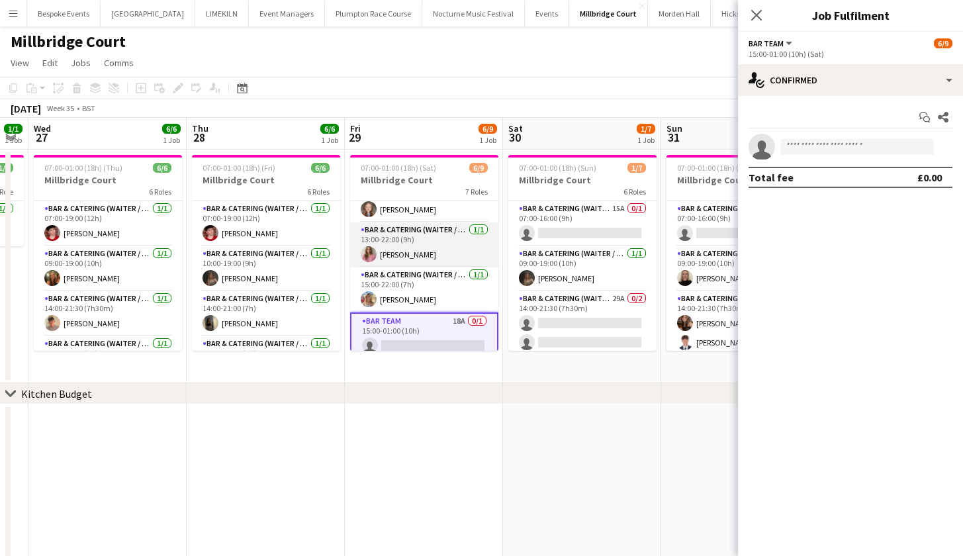
scroll to position [161, 0]
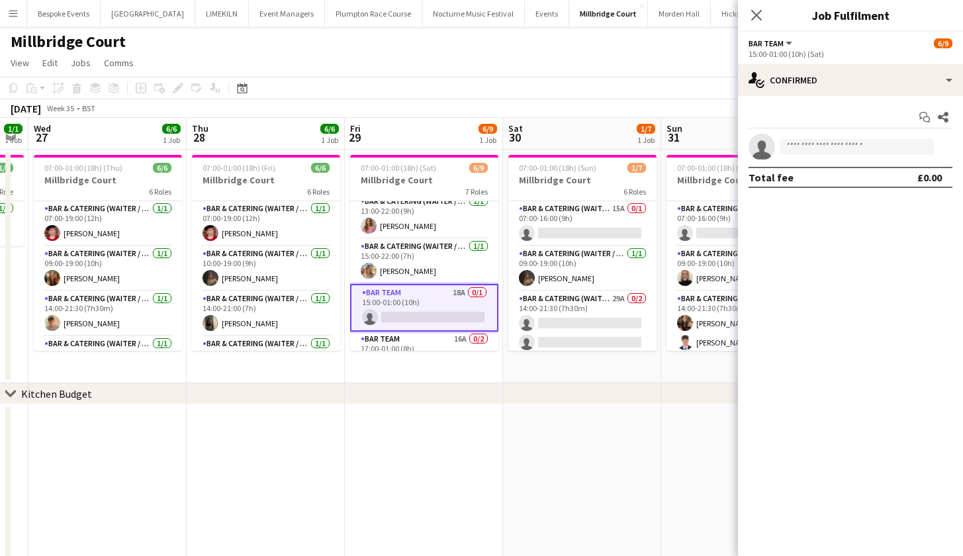
click at [818, 97] on div "Start chat Share single-neutral-actions Total fee £0.00" at bounding box center [850, 147] width 225 height 103
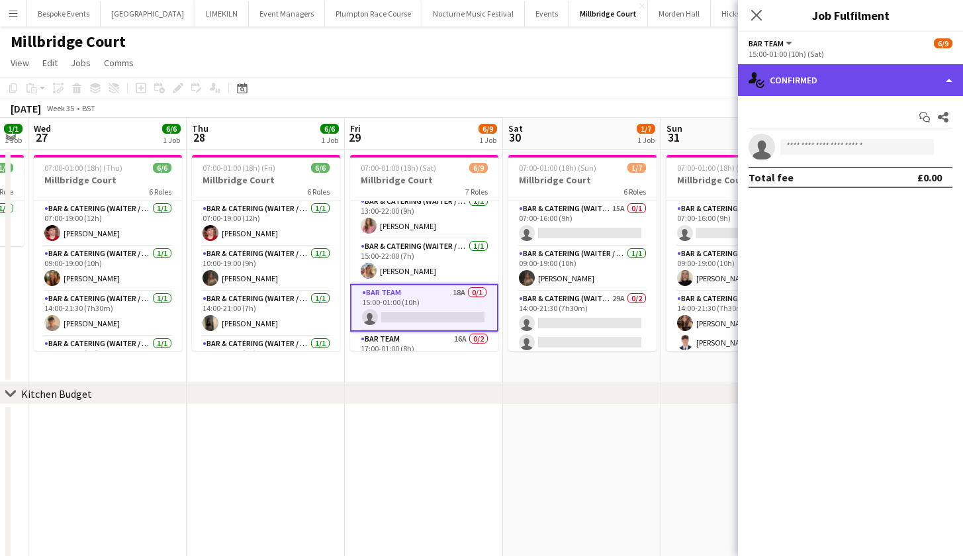
click at [823, 87] on div "single-neutral-actions-check-2 Confirmed" at bounding box center [850, 80] width 225 height 32
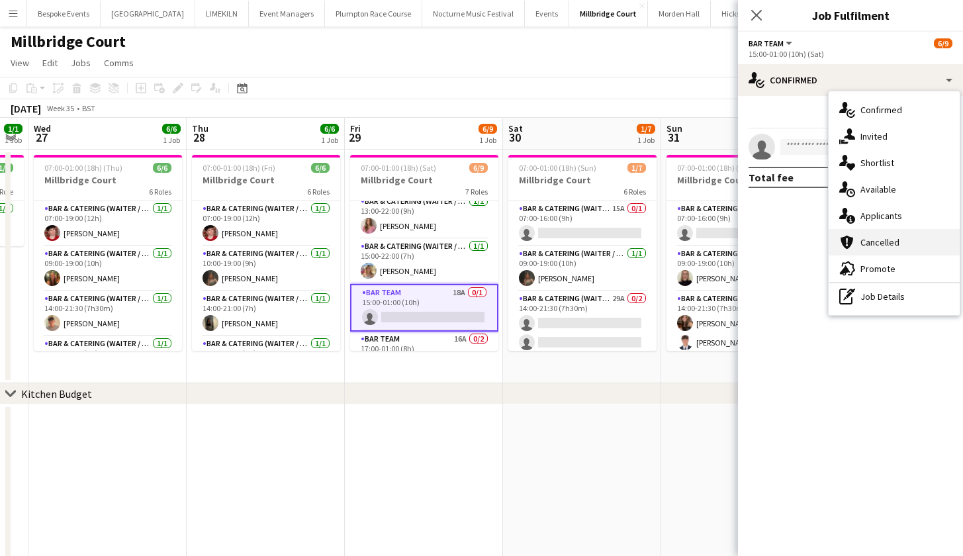
click at [884, 230] on div "cancellation Cancelled" at bounding box center [893, 242] width 131 height 26
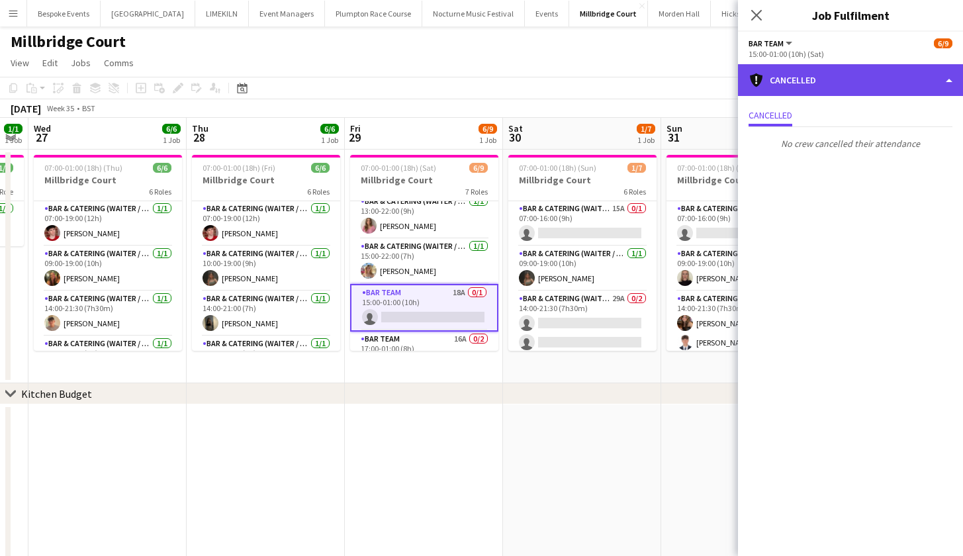
click at [788, 89] on div "cancellation Cancelled" at bounding box center [850, 80] width 225 height 32
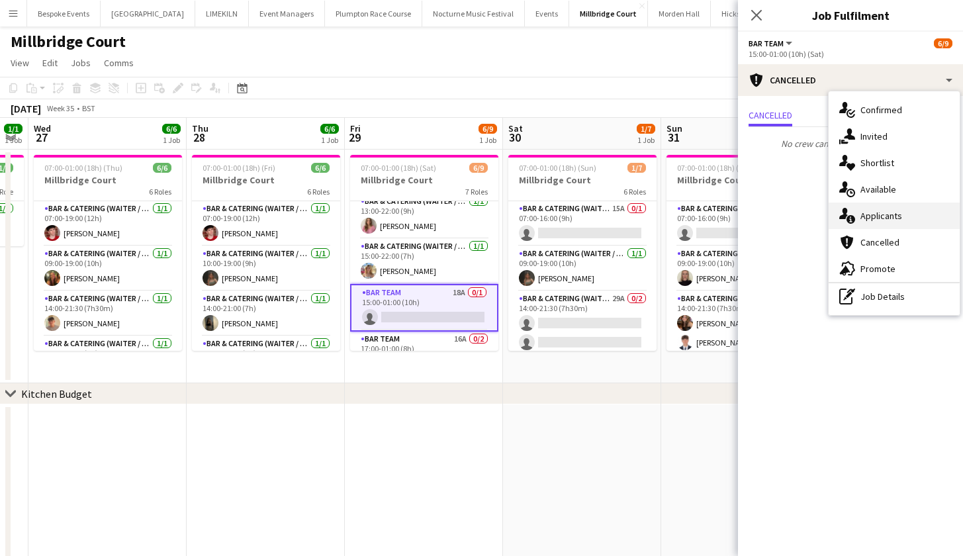
click at [887, 216] on div "single-neutral-actions-information Applicants" at bounding box center [893, 215] width 131 height 26
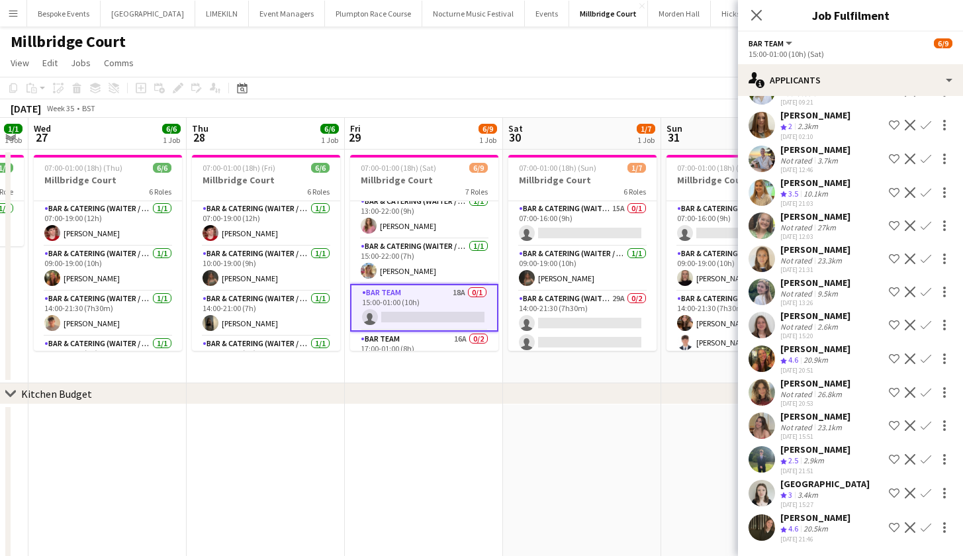
scroll to position [185, 0]
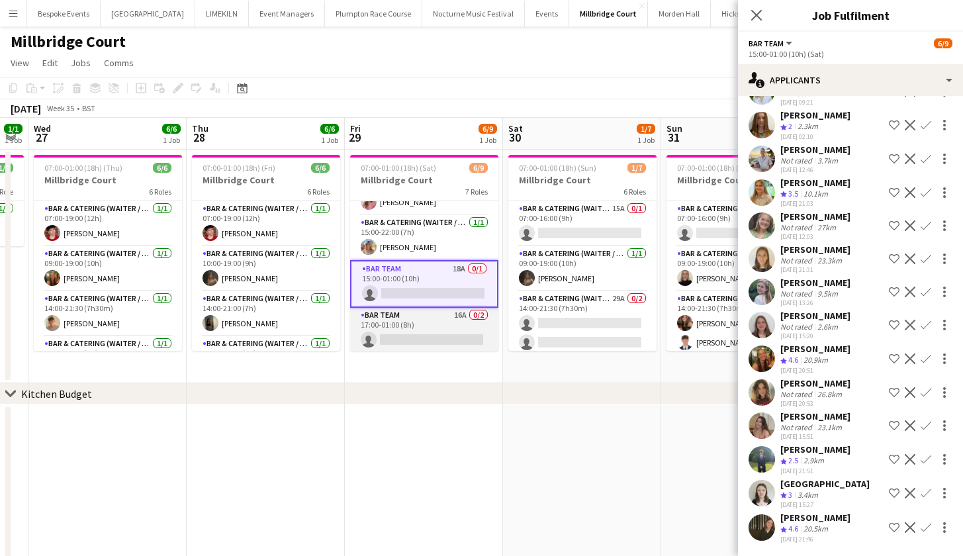
click at [410, 336] on app-card-role "Bar Team 16A 0/2 17:00-01:00 (8h) single-neutral-actions single-neutral-actions" at bounding box center [424, 340] width 148 height 64
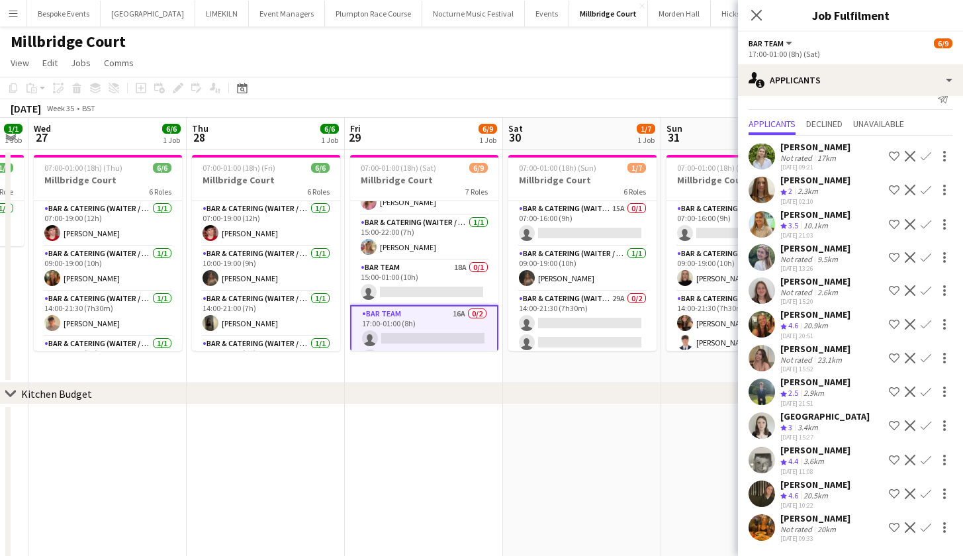
scroll to position [-5, 0]
click at [918, 330] on button "Confirm" at bounding box center [926, 324] width 16 height 16
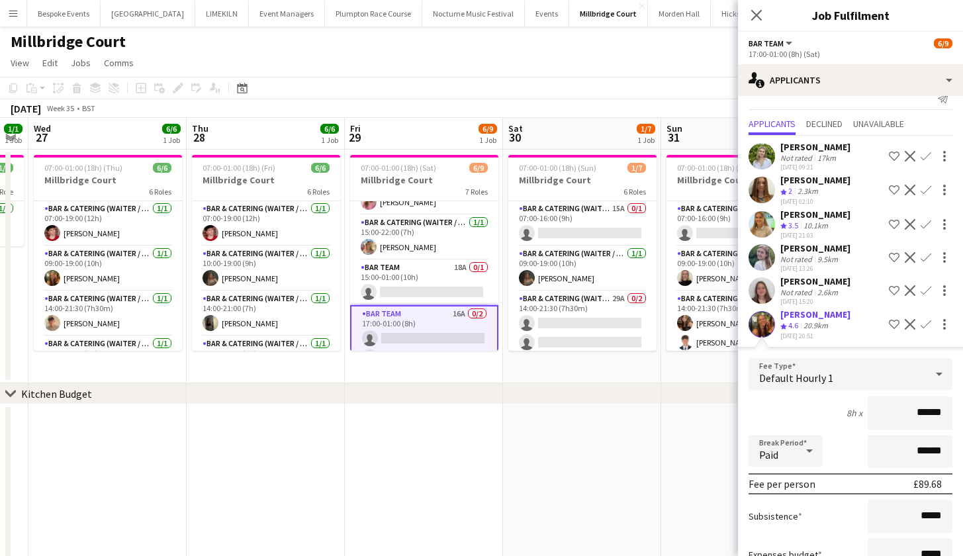
scroll to position [111, 0]
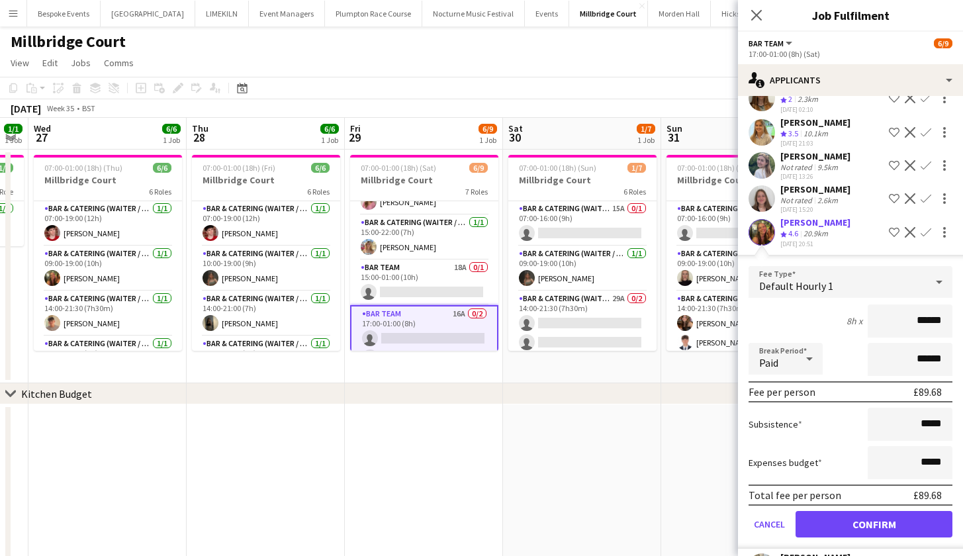
click at [883, 529] on button "Confirm" at bounding box center [873, 524] width 157 height 26
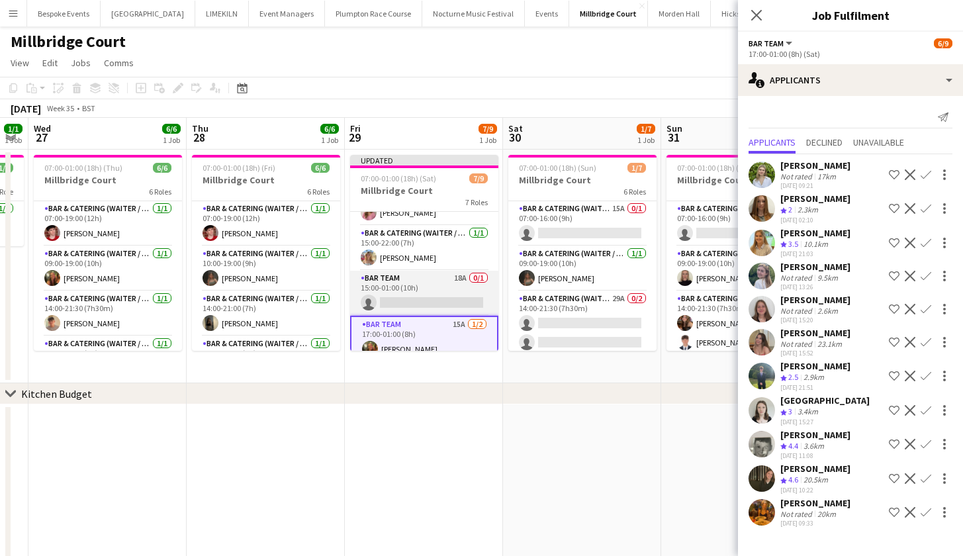
click at [434, 298] on app-card-role "Bar Team 18A 0/1 15:00-01:00 (10h) single-neutral-actions" at bounding box center [424, 293] width 148 height 45
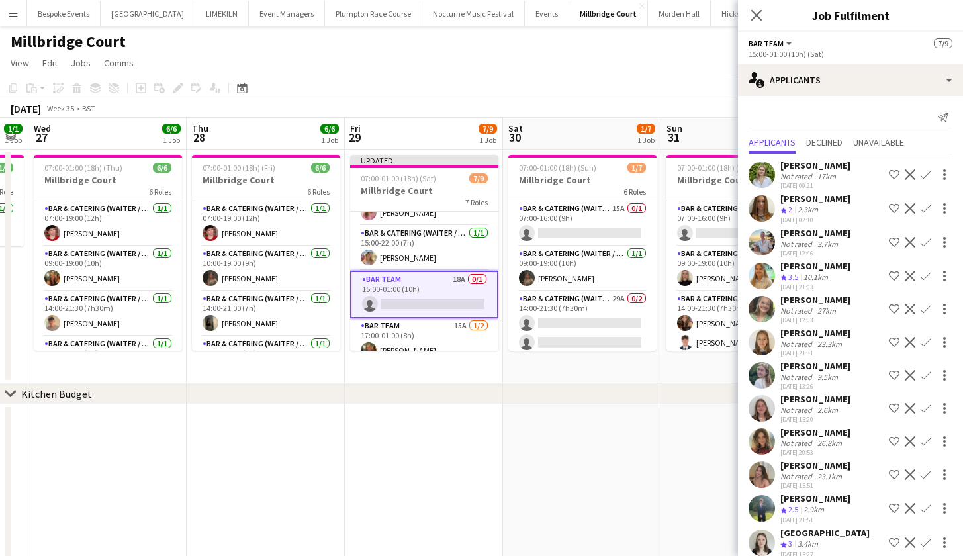
scroll to position [50, 0]
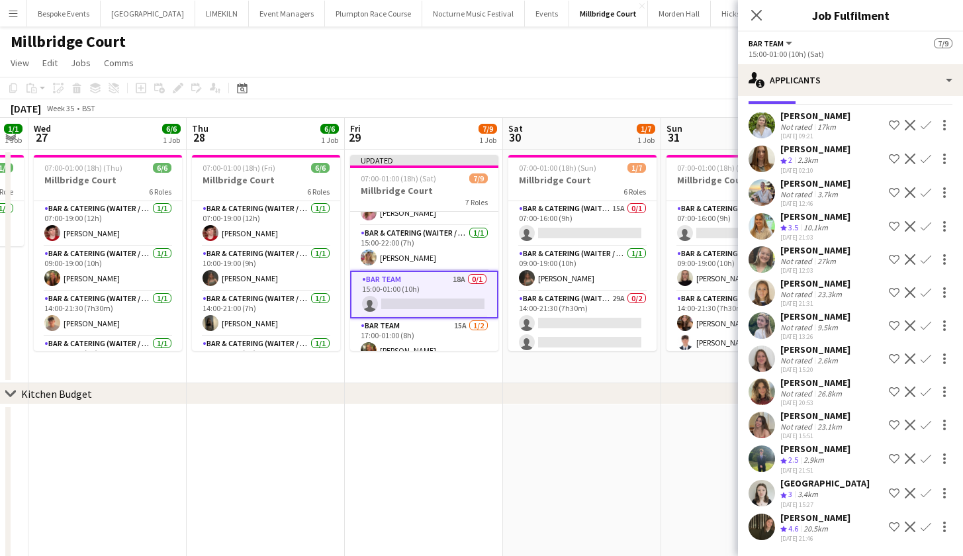
click at [918, 535] on button "Confirm" at bounding box center [926, 527] width 16 height 16
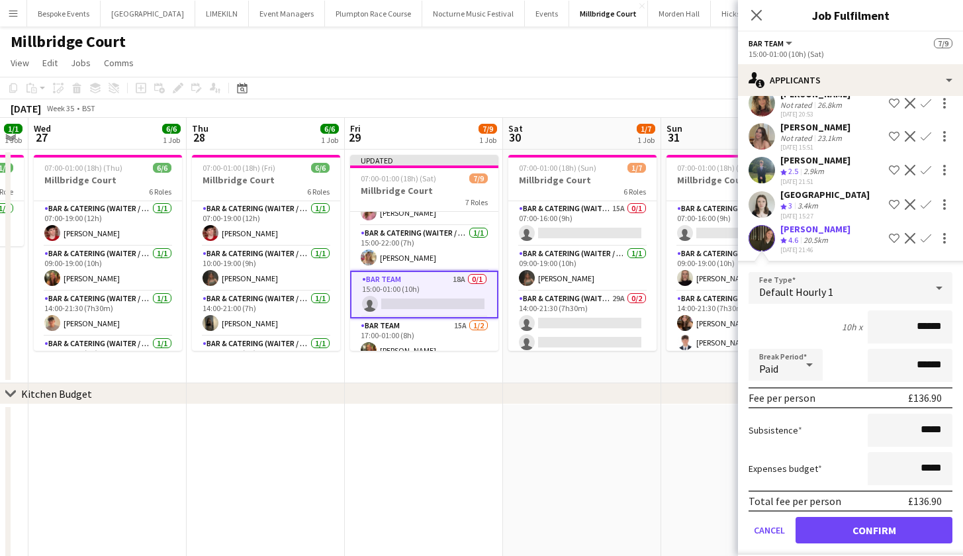
click at [911, 535] on button "Confirm" at bounding box center [873, 530] width 157 height 26
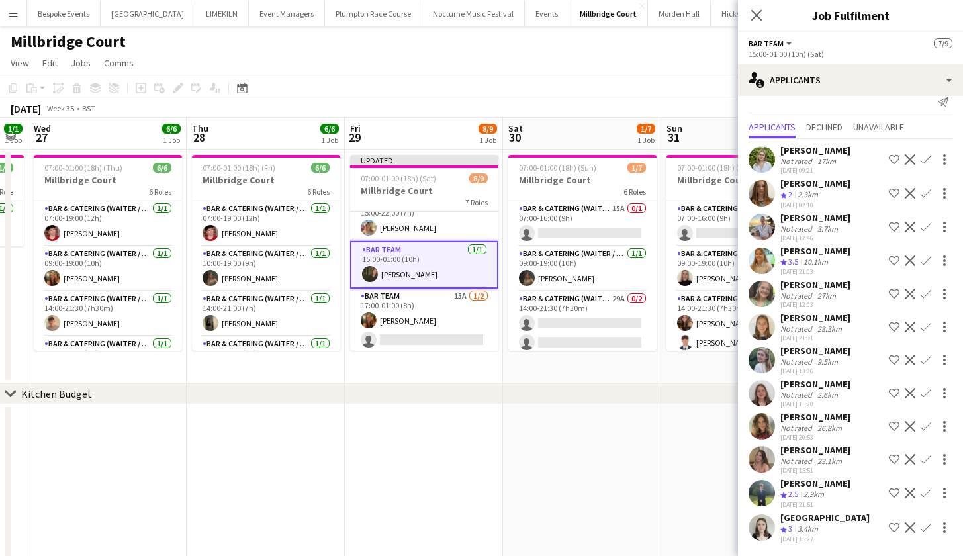
scroll to position [217, 0]
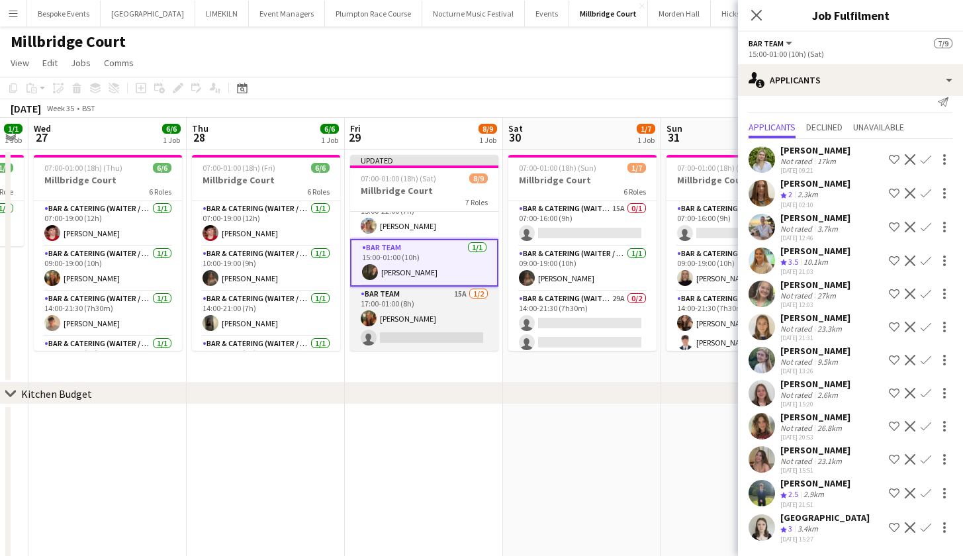
click at [452, 312] on app-card-role "Bar Team 15A [DATE] 17:00-01:00 (8h) [PERSON_NAME] single-neutral-actions" at bounding box center [424, 319] width 148 height 64
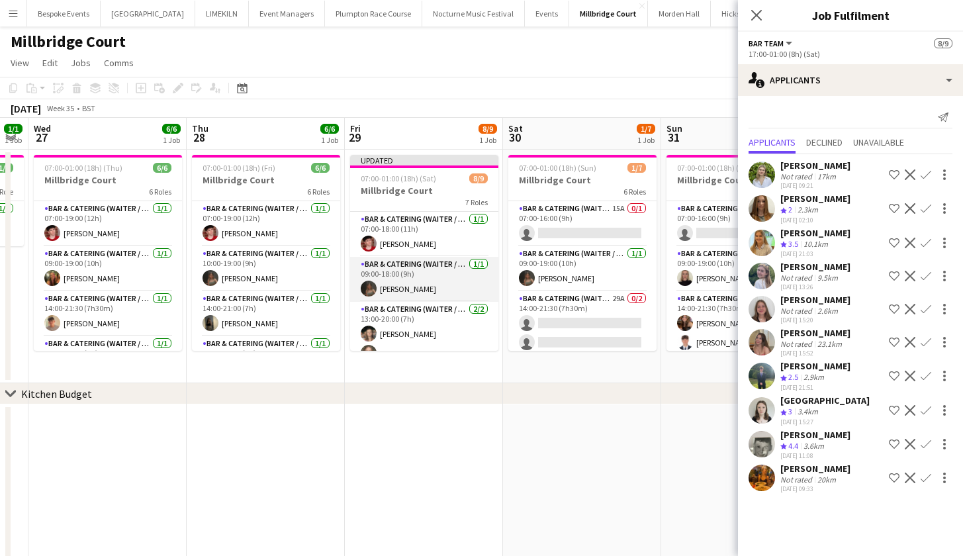
scroll to position [106, 0]
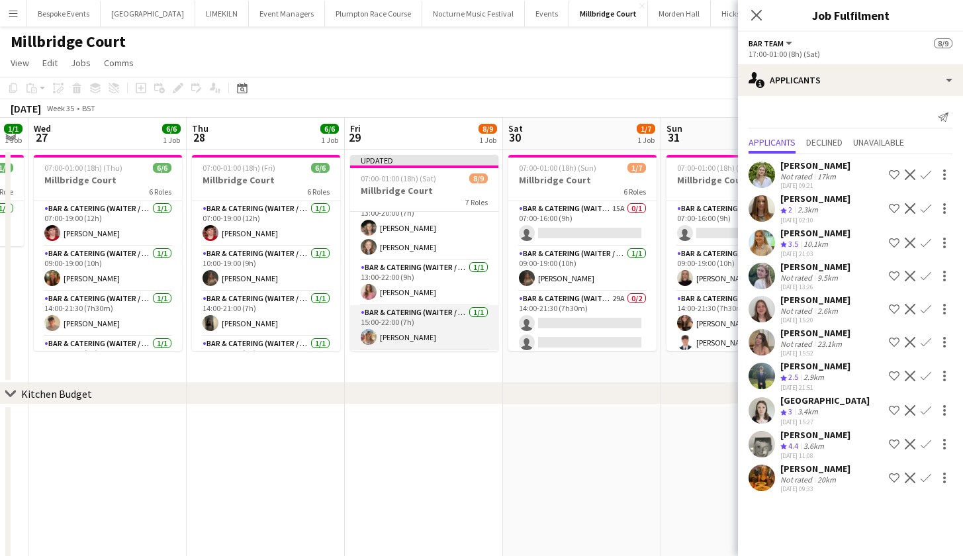
click at [431, 328] on app-card-role "Bar & Catering (Waiter / waitress) [DATE] 15:00-22:00 (7h) [PERSON_NAME]" at bounding box center [424, 327] width 148 height 45
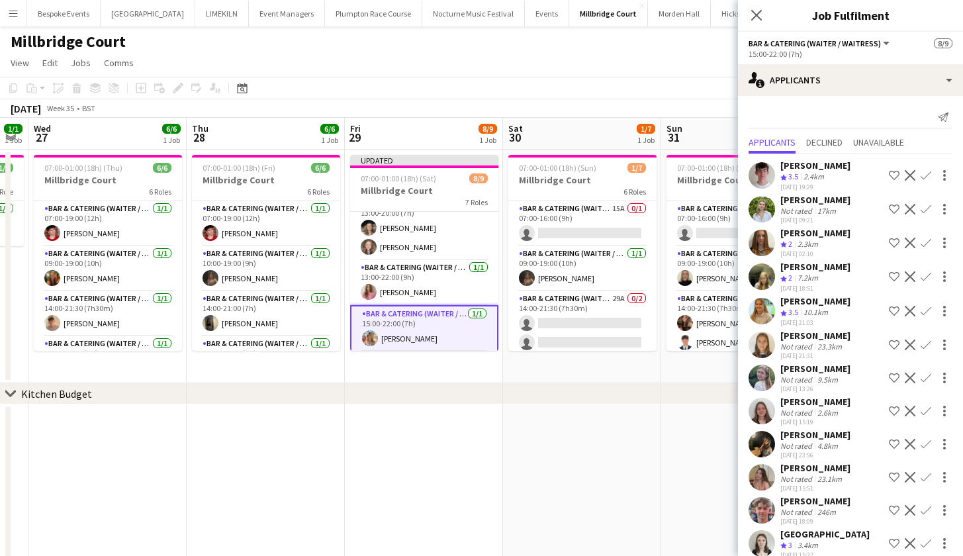
click at [447, 327] on app-card-role "Bar & Catering (Waiter / waitress) [DATE] 15:00-22:00 (7h) [PERSON_NAME]" at bounding box center [424, 329] width 148 height 48
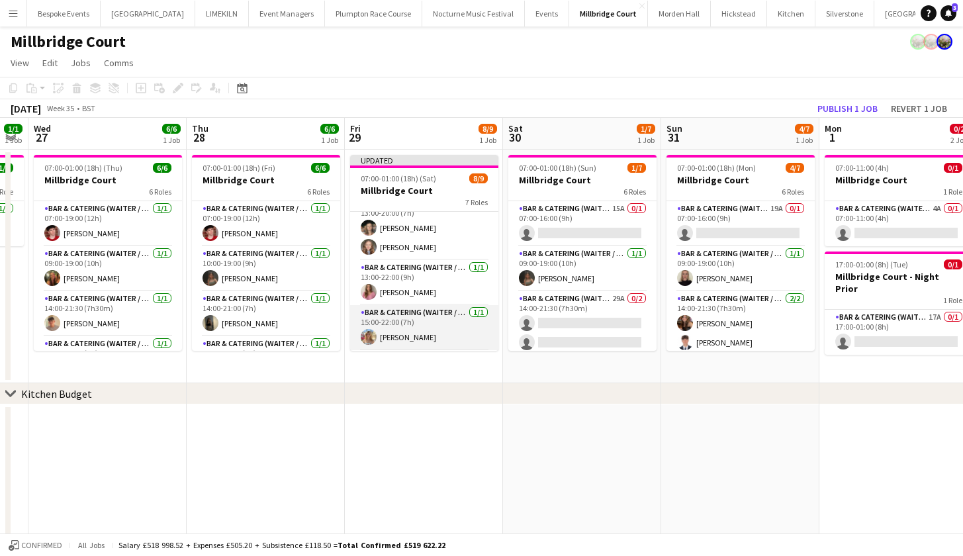
click at [447, 327] on app-card-role "Bar & Catering (Waiter / waitress) [DATE] 15:00-22:00 (7h) [PERSON_NAME]" at bounding box center [424, 327] width 148 height 45
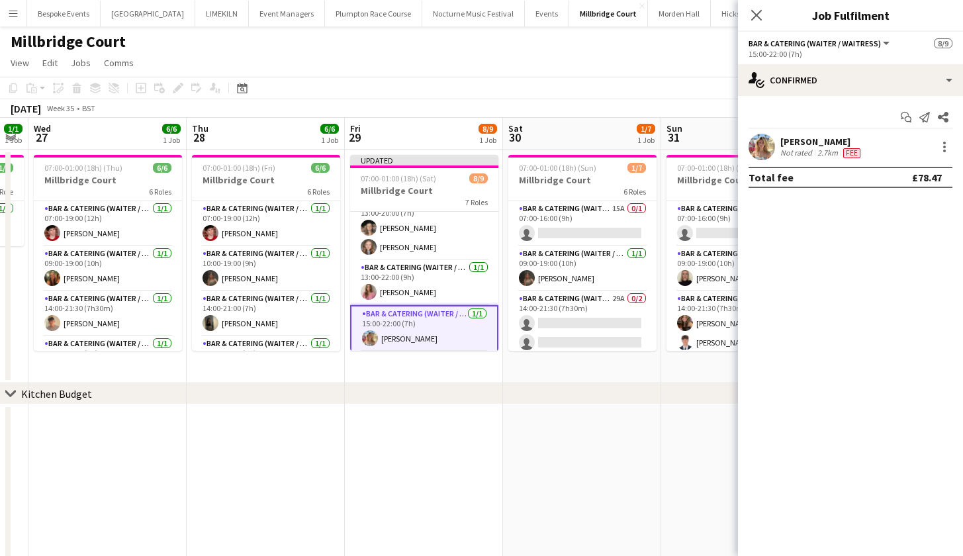
click at [762, 146] on app-user-avatar at bounding box center [761, 147] width 26 height 26
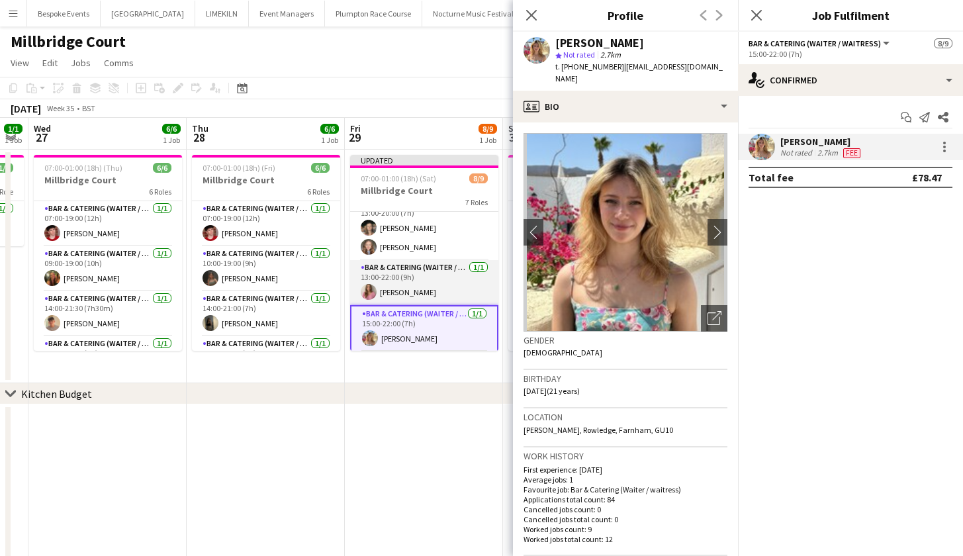
scroll to position [193, 0]
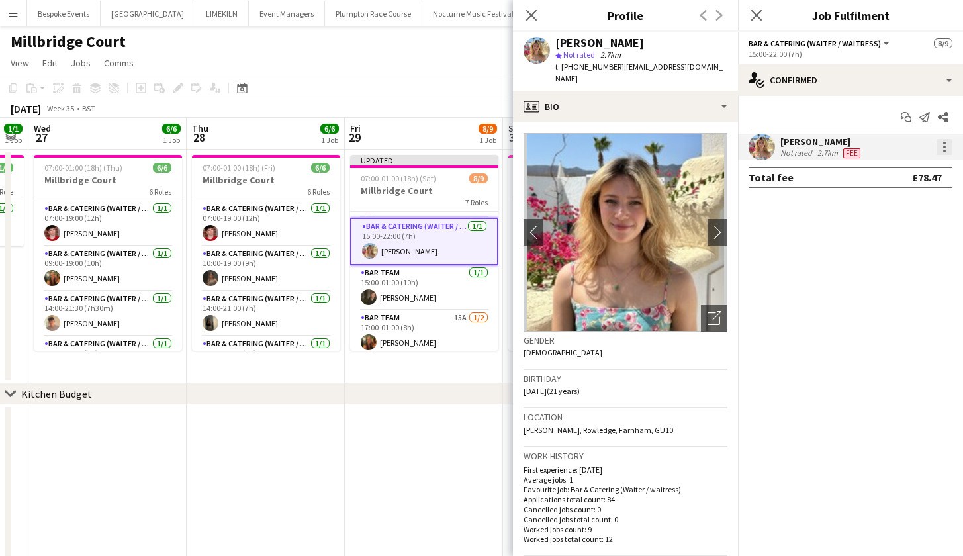
click at [948, 151] on div at bounding box center [944, 147] width 16 height 16
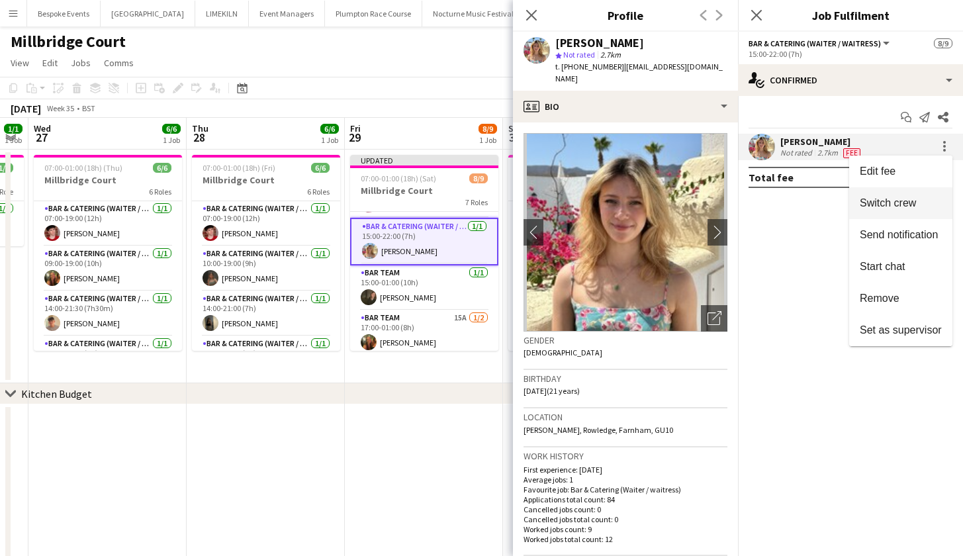
click at [902, 208] on span "Switch crew" at bounding box center [888, 202] width 56 height 11
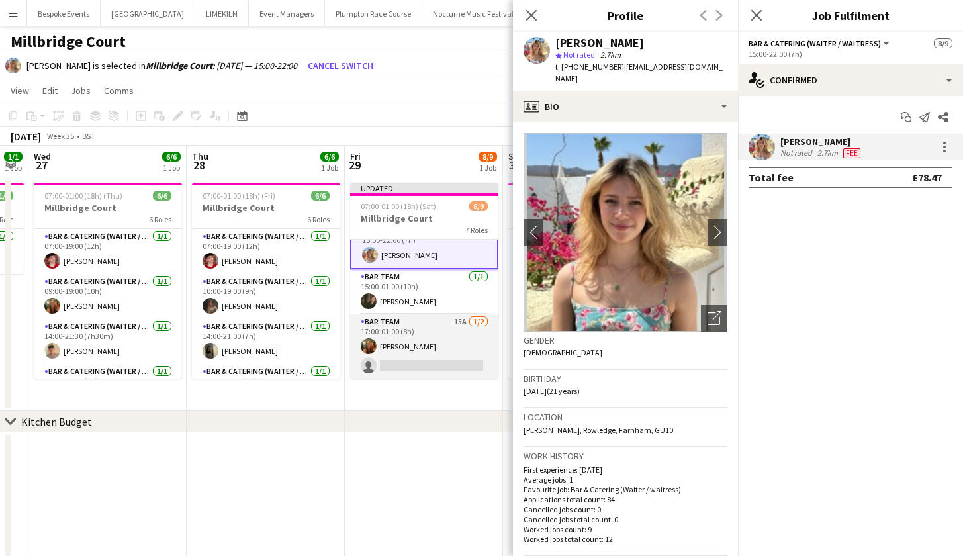
scroll to position [0, 0]
click at [425, 355] on app-card-role "Bar Team 15A [DATE] 17:00-01:00 (8h) [PERSON_NAME] single-neutral-actions" at bounding box center [425, 346] width 148 height 64
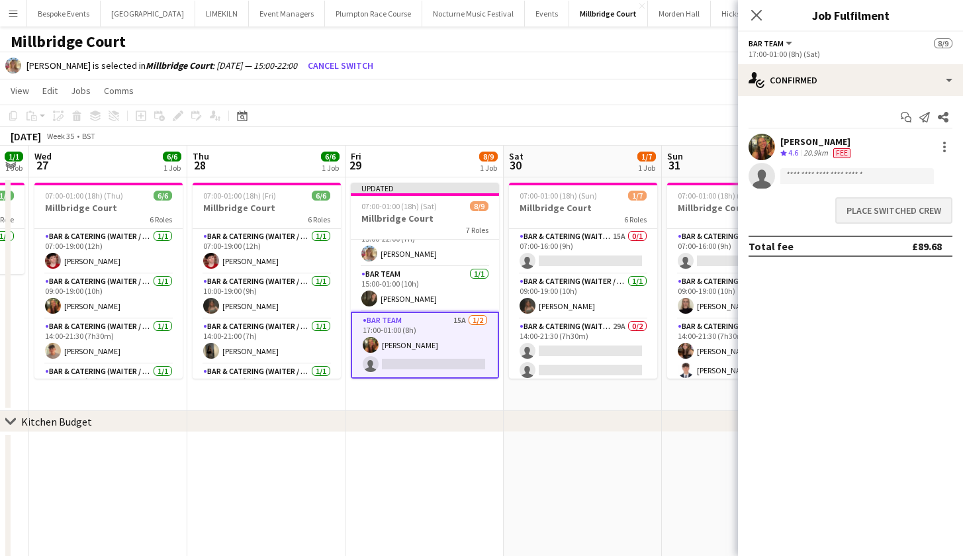
click at [869, 214] on button "Place switched crew" at bounding box center [893, 210] width 117 height 26
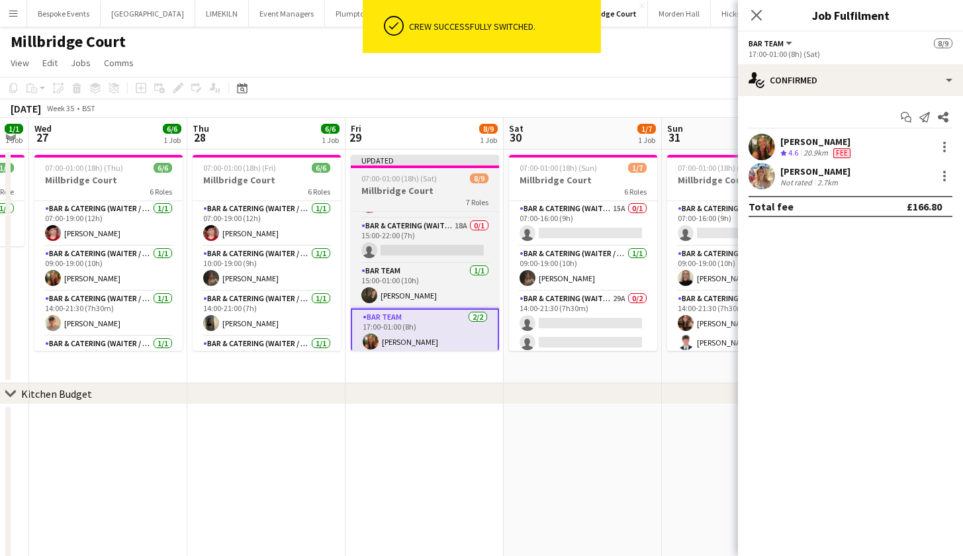
click at [389, 187] on h3 "Millbridge Court" at bounding box center [425, 191] width 148 height 12
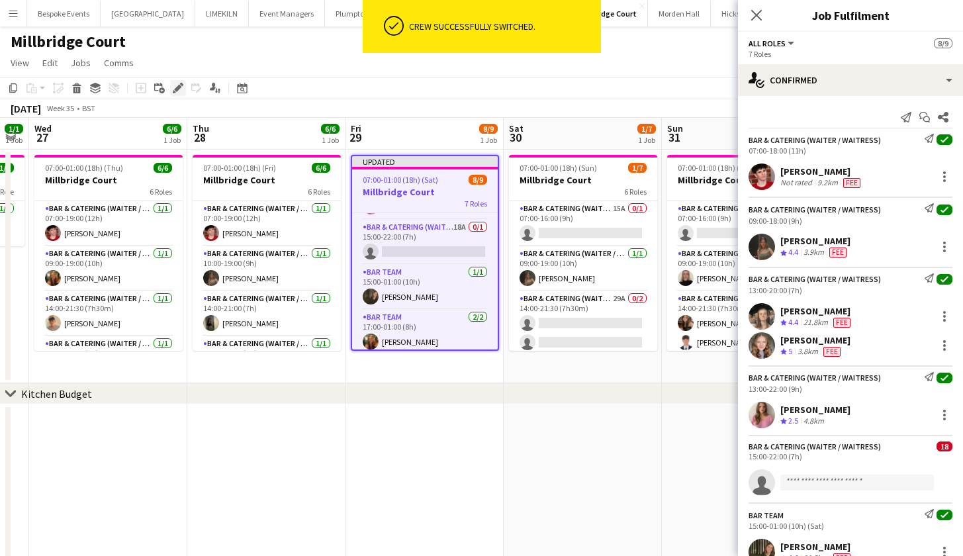
click at [180, 91] on icon "Edit" at bounding box center [178, 88] width 11 height 11
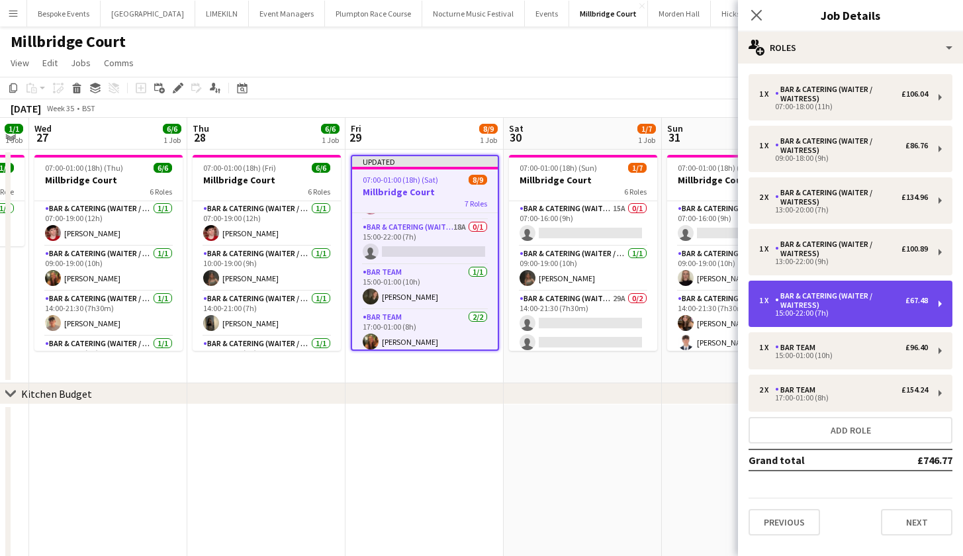
click at [819, 318] on div "1 x Bar & Catering (Waiter / waitress) £67.48 15:00-22:00 (7h)" at bounding box center [850, 304] width 204 height 46
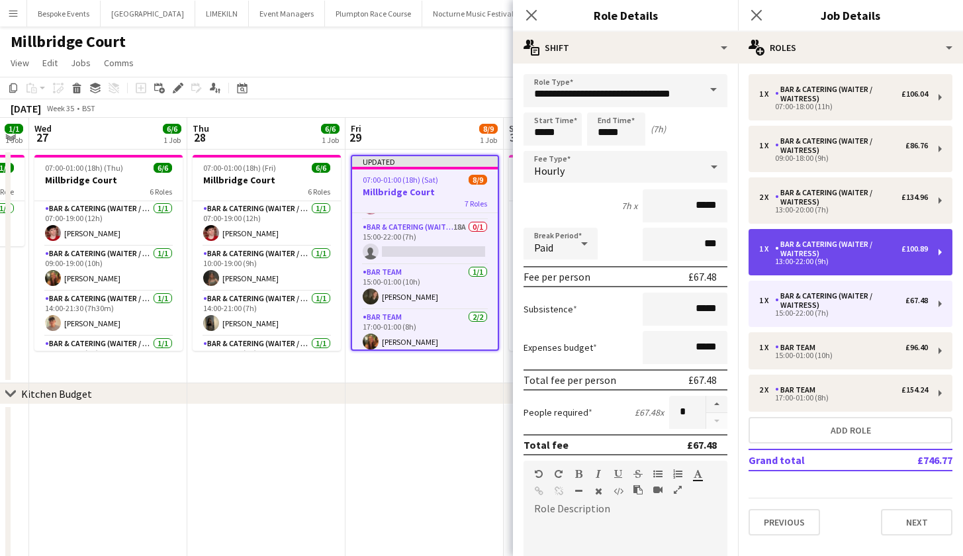
click at [822, 253] on div "Bar & Catering (Waiter / waitress)" at bounding box center [838, 249] width 126 height 19
type input "*****"
type input "******"
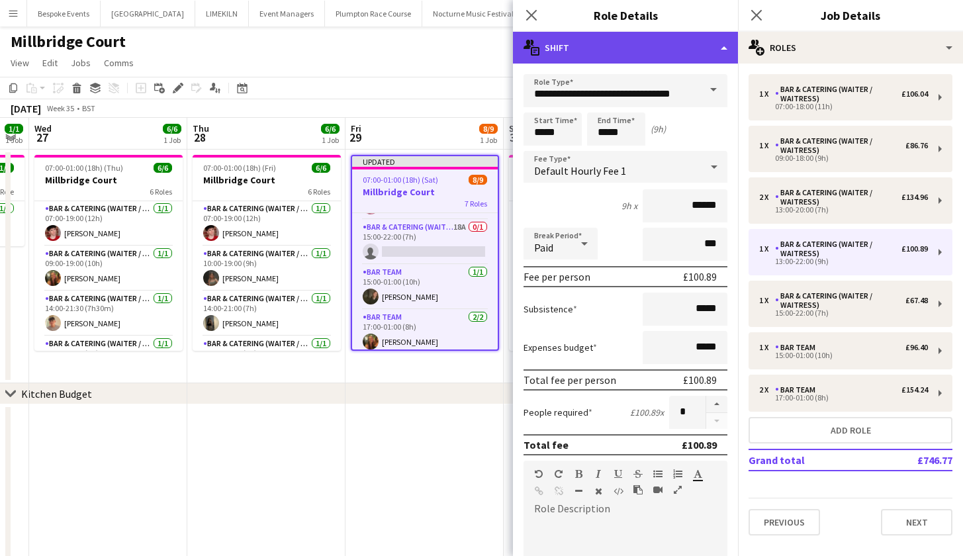
click at [605, 55] on div "multiple-actions-text Shift" at bounding box center [625, 48] width 225 height 32
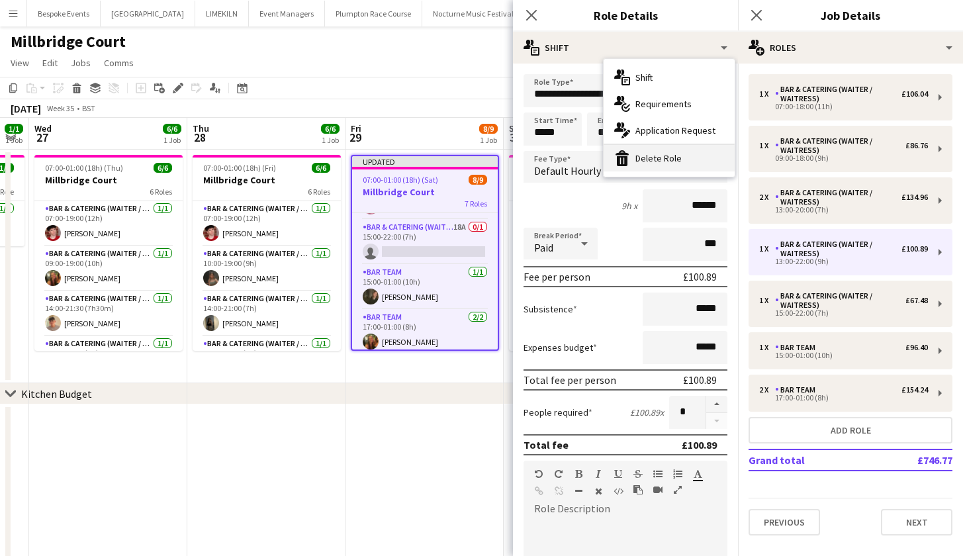
click at [659, 158] on div "bin-2 Delete Role" at bounding box center [668, 158] width 131 height 26
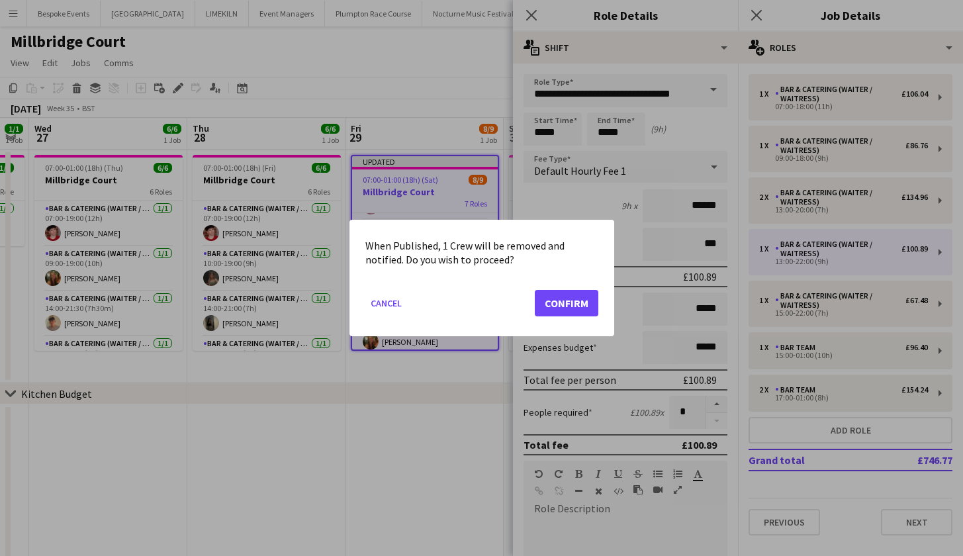
click at [588, 302] on button "Confirm" at bounding box center [567, 303] width 64 height 26
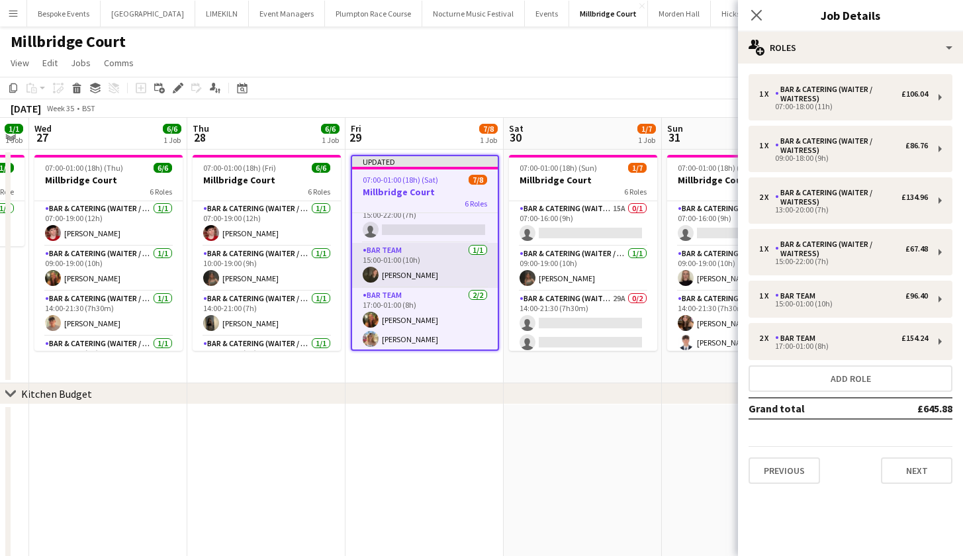
scroll to position [167, 0]
click at [714, 48] on div "Millbridge Court" at bounding box center [481, 38] width 963 height 25
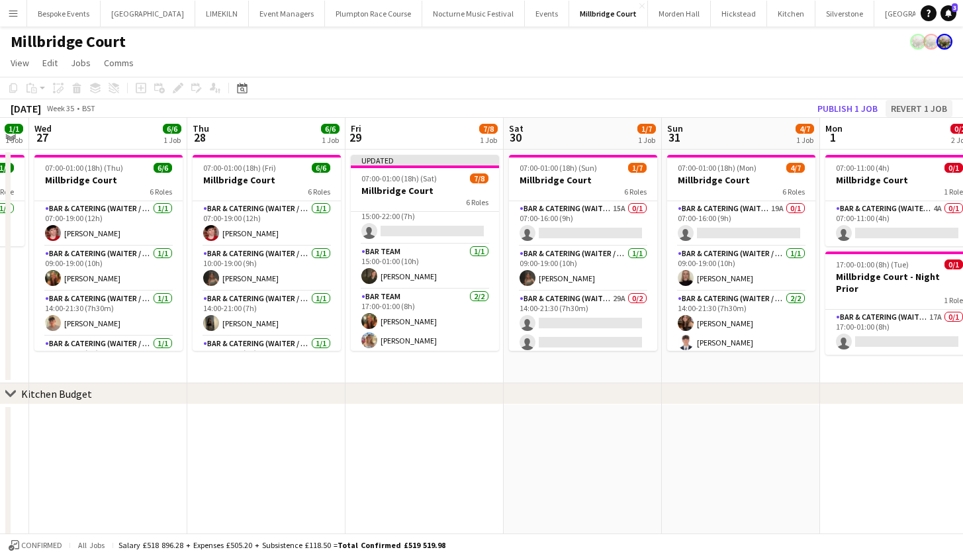
click at [894, 107] on button "Revert 1 job" at bounding box center [918, 108] width 67 height 17
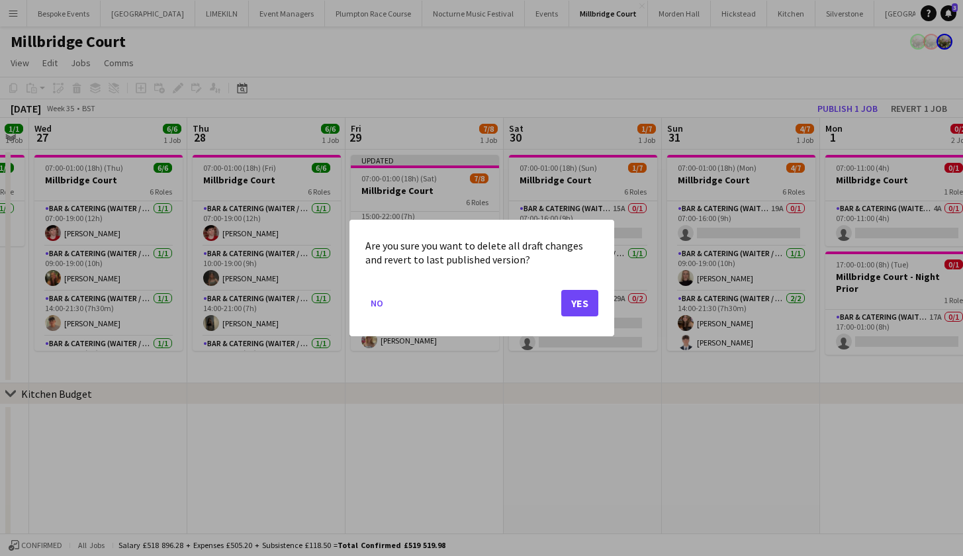
drag, startPoint x: 596, startPoint y: 314, endPoint x: 592, endPoint y: 308, distance: 7.2
click at [596, 312] on button "Yes" at bounding box center [579, 303] width 37 height 26
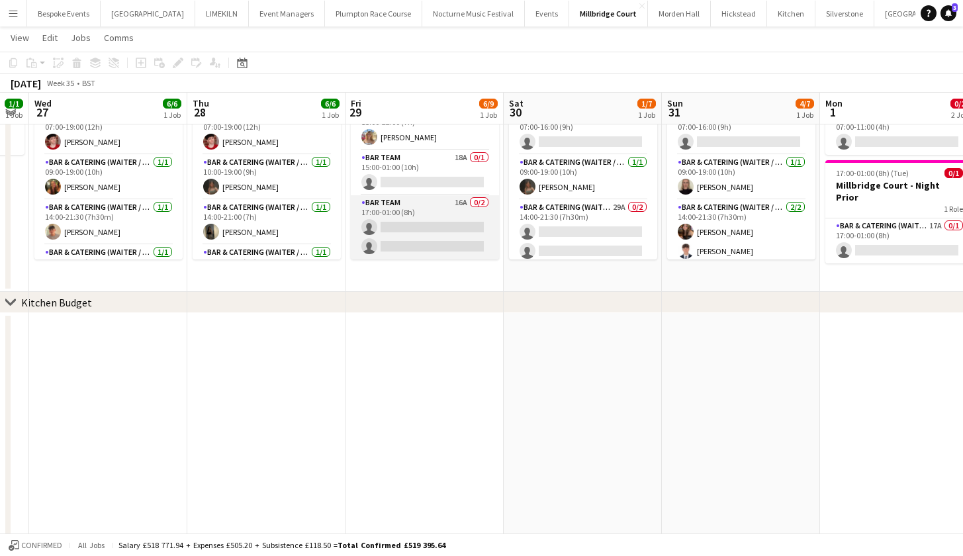
scroll to position [86, 0]
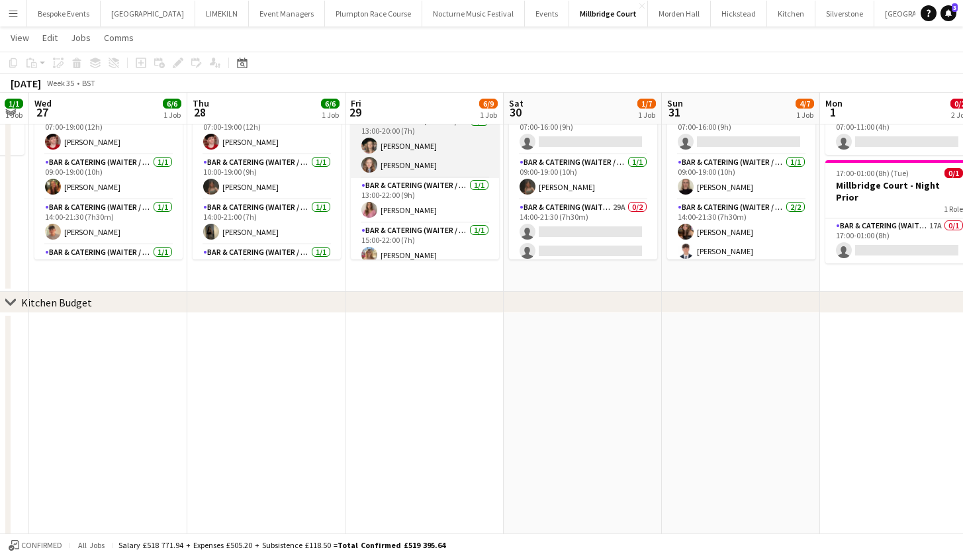
click at [412, 153] on app-card-role "Bar & Catering (Waiter / waitress) [DATE] 13:00-20:00 (7h) [PERSON_NAME] [PERSO…" at bounding box center [425, 146] width 148 height 64
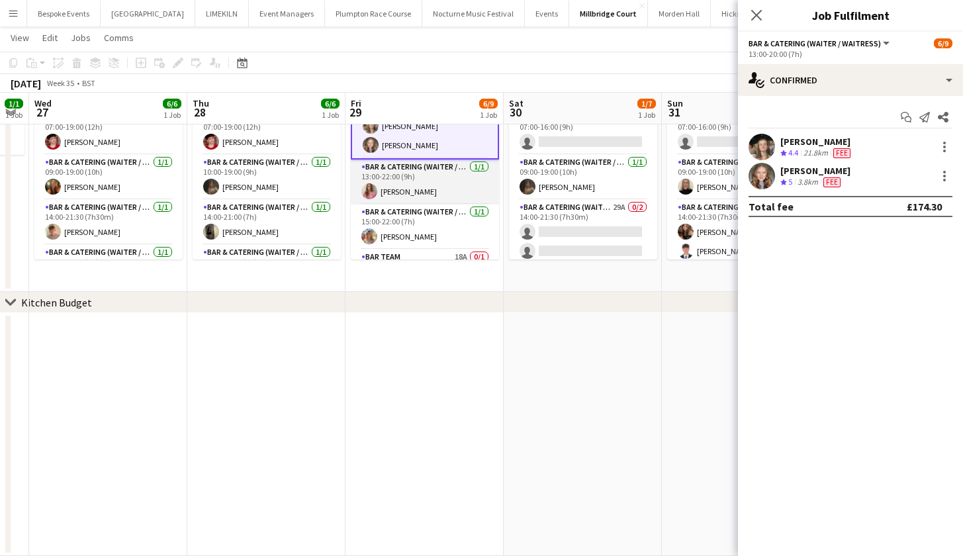
scroll to position [134, 0]
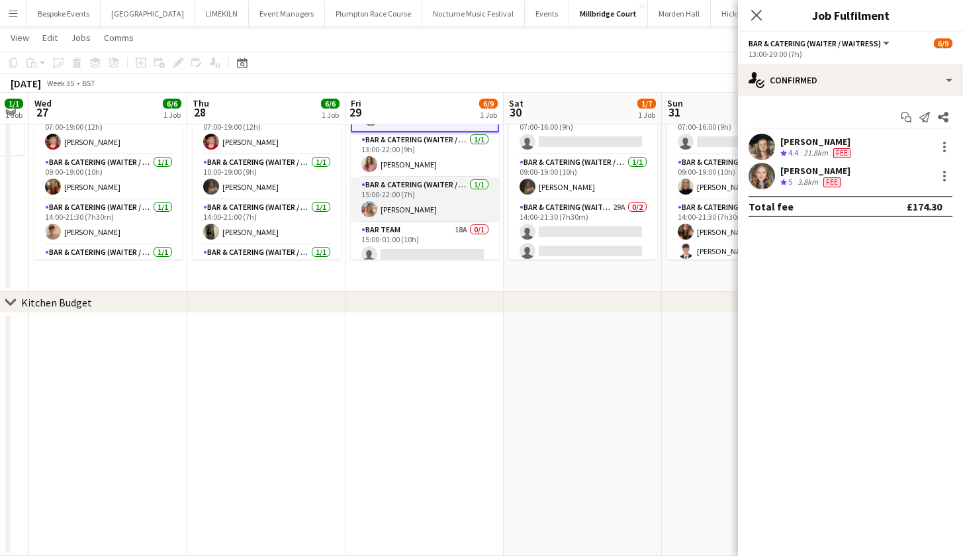
click at [416, 206] on app-card-role "Bar & Catering (Waiter / waitress) [DATE] 15:00-22:00 (7h) [PERSON_NAME]" at bounding box center [425, 199] width 148 height 45
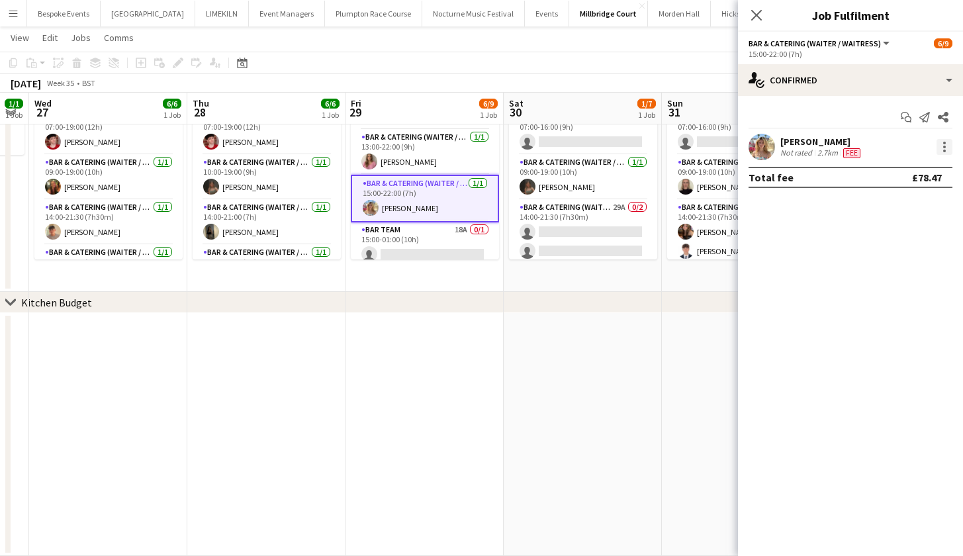
click at [942, 142] on div at bounding box center [944, 147] width 16 height 16
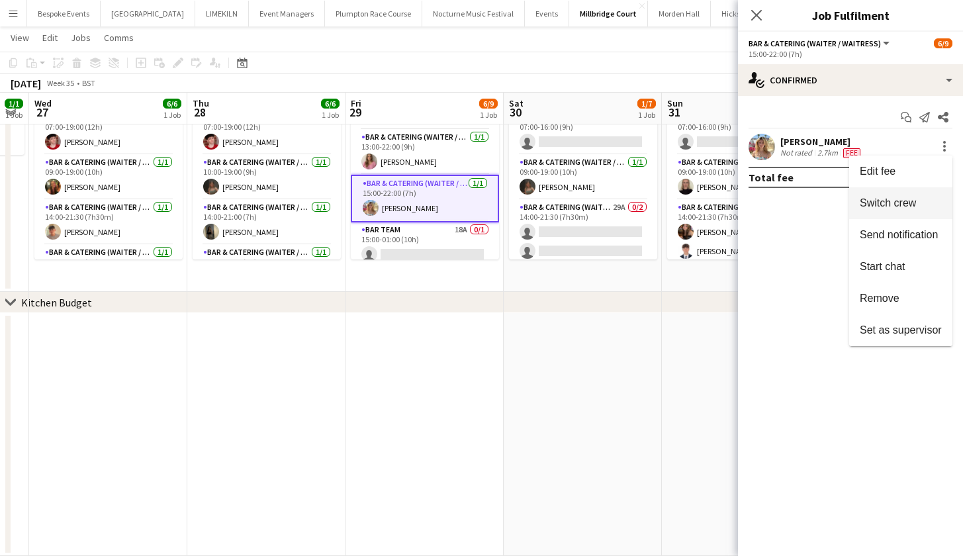
click at [914, 197] on button "Switch crew" at bounding box center [900, 203] width 103 height 32
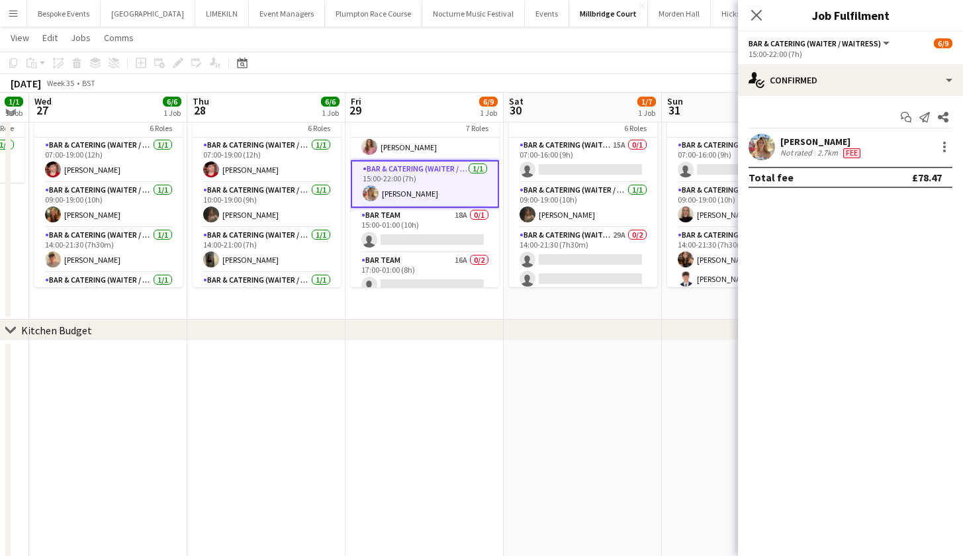
scroll to position [206, 0]
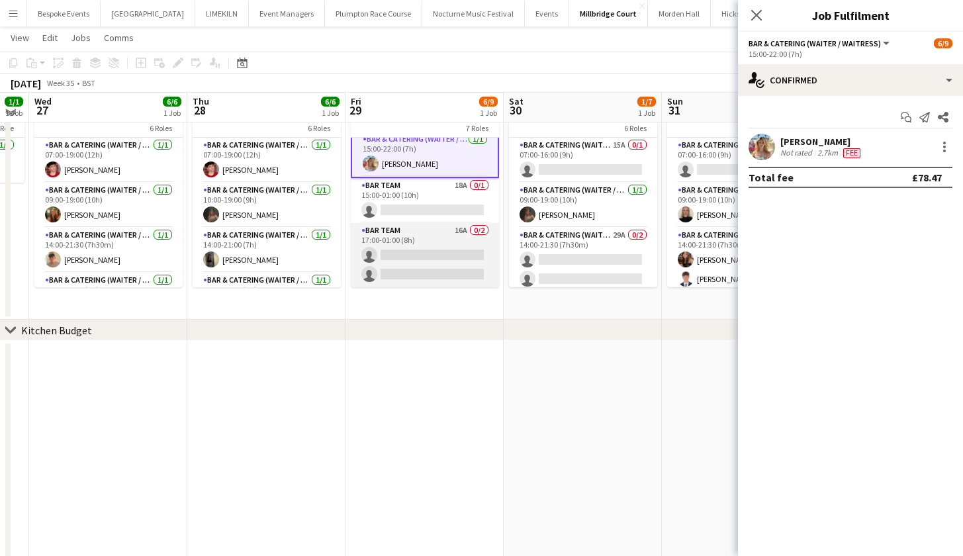
click at [378, 237] on app-card-role "Bar Team 16A 0/2 17:00-01:00 (8h) single-neutral-actions single-neutral-actions" at bounding box center [425, 255] width 148 height 64
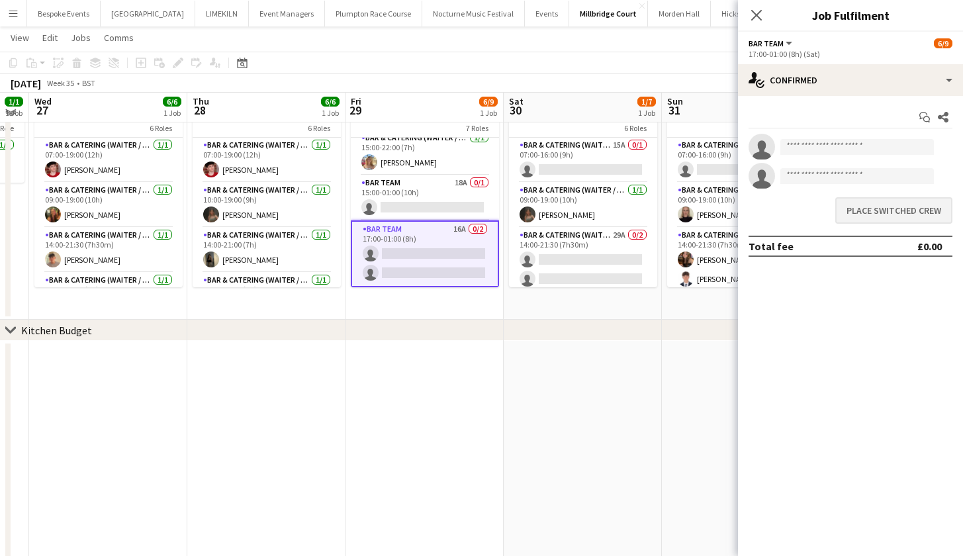
click at [860, 211] on button "Place switched crew" at bounding box center [893, 210] width 117 height 26
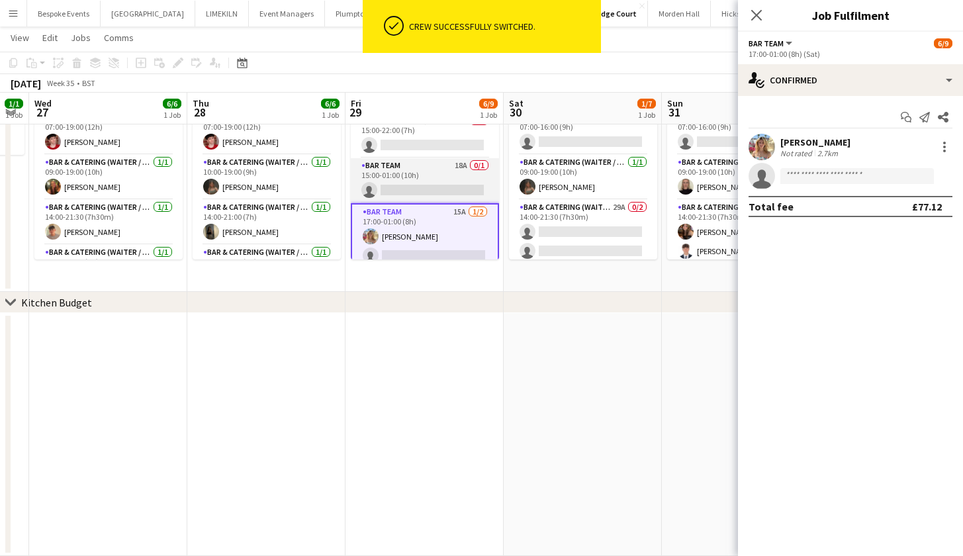
click at [425, 181] on app-card-role "Bar Team 18A 0/1 15:00-01:00 (10h) single-neutral-actions" at bounding box center [425, 180] width 148 height 45
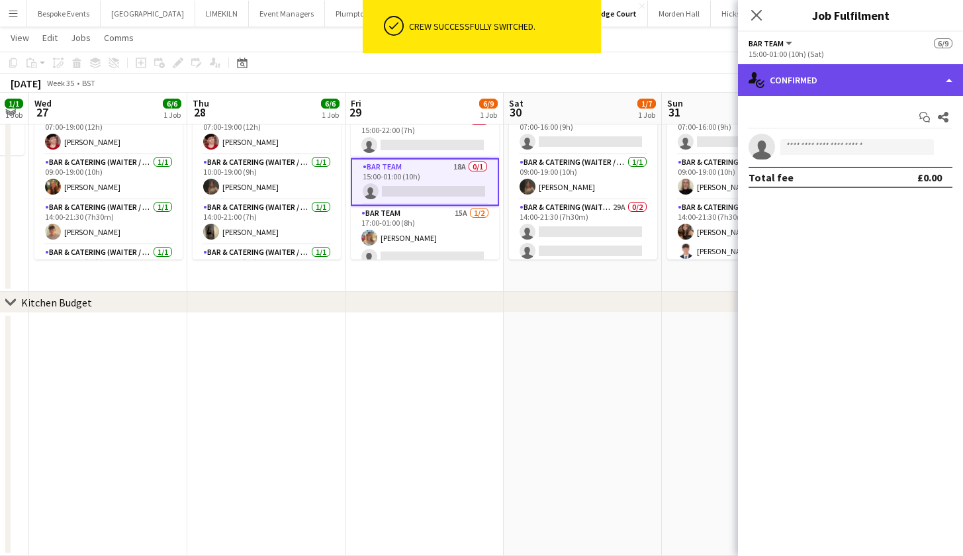
click at [866, 91] on div "single-neutral-actions-check-2 Confirmed" at bounding box center [850, 80] width 225 height 32
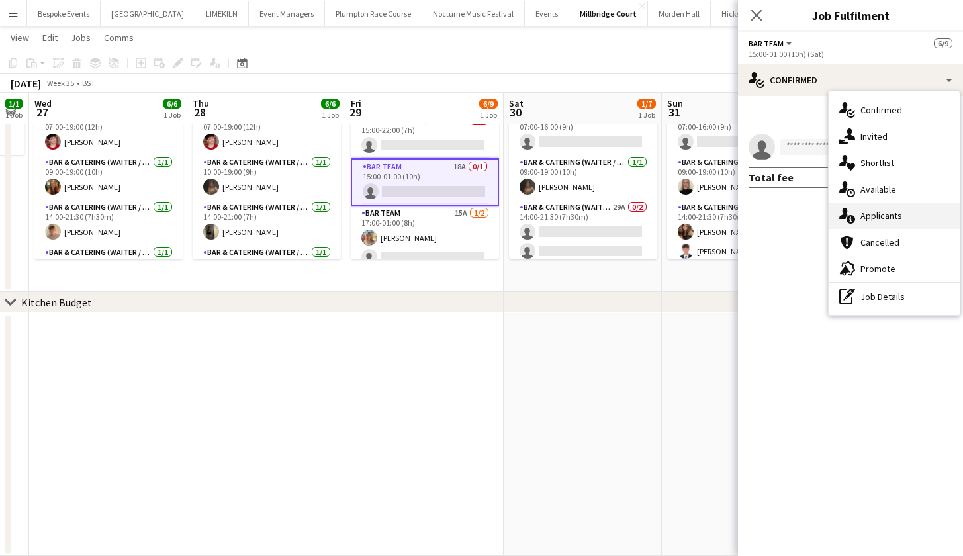
click at [864, 212] on div "single-neutral-actions-information Applicants" at bounding box center [893, 215] width 131 height 26
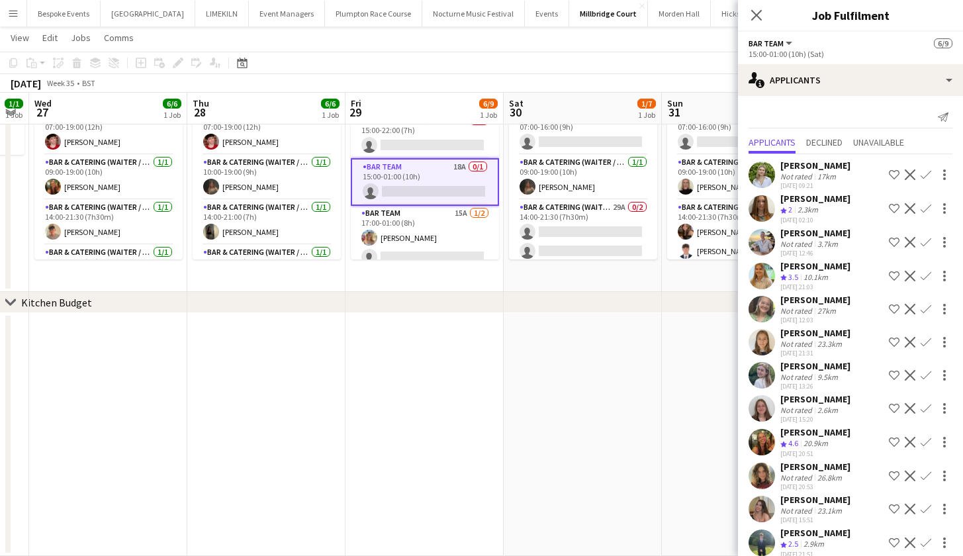
scroll to position [2, 0]
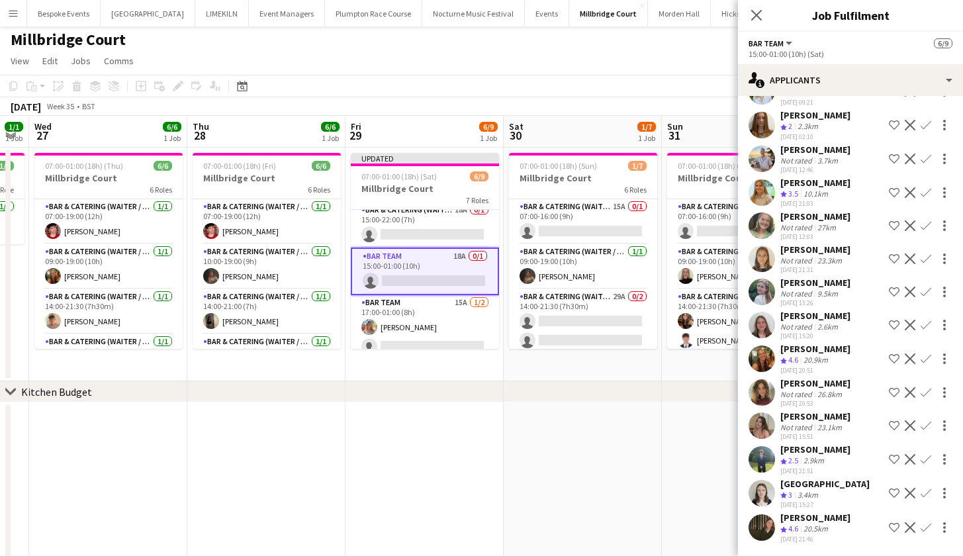
click at [920, 527] on app-icon "Confirm" at bounding box center [925, 527] width 11 height 11
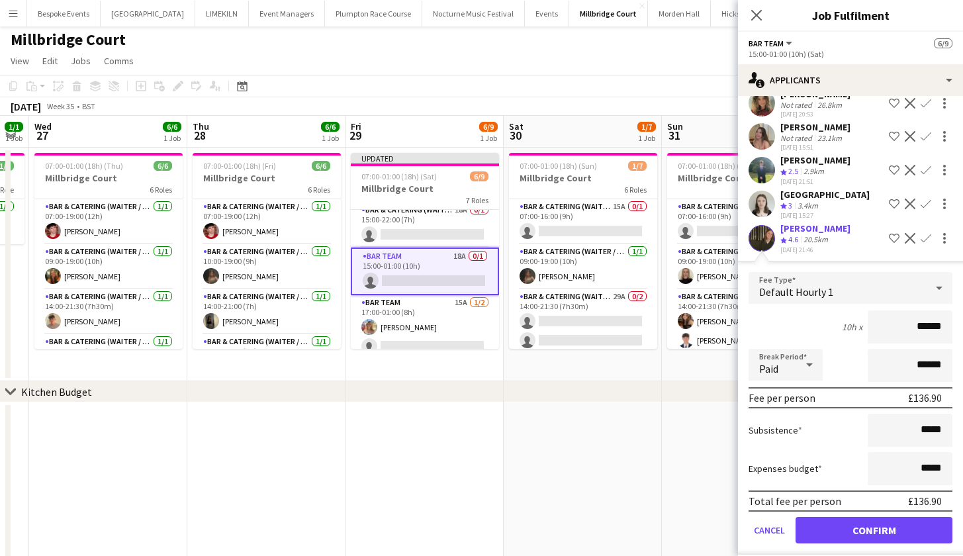
click at [911, 526] on button "Confirm" at bounding box center [873, 530] width 157 height 26
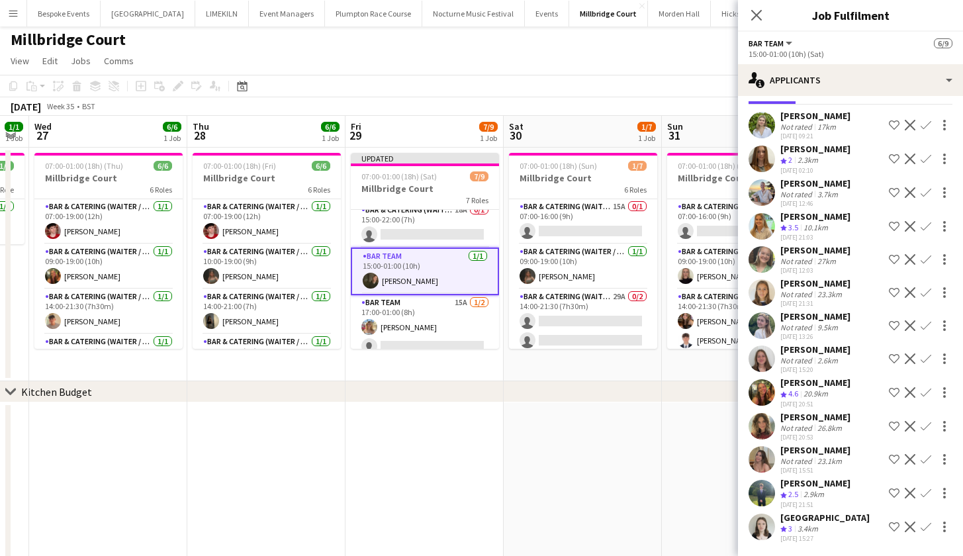
scroll to position [50, 0]
click at [404, 307] on app-card-role "Bar Team 15A [DATE] 17:00-01:00 (8h) [PERSON_NAME] single-neutral-actions" at bounding box center [425, 327] width 148 height 64
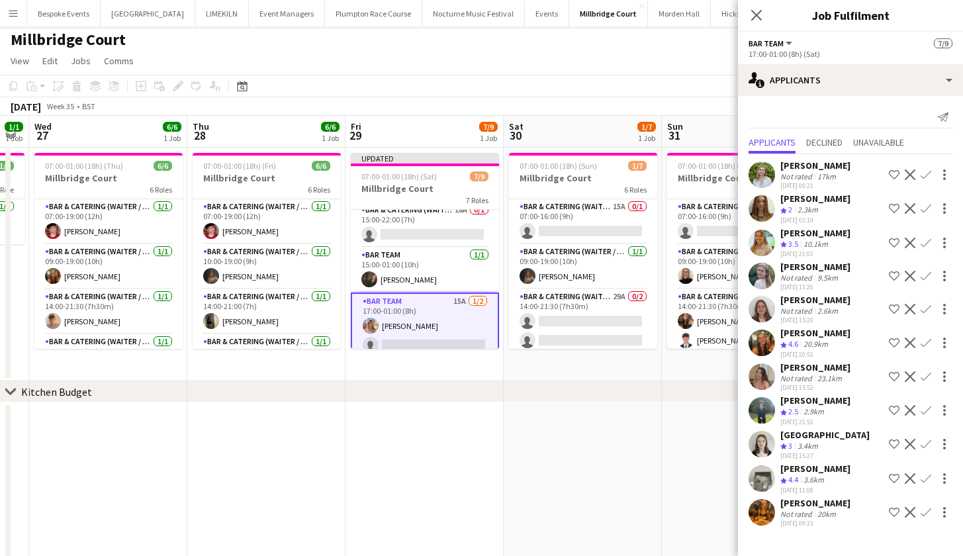
scroll to position [0, 0]
click at [926, 337] on app-icon "Confirm" at bounding box center [925, 342] width 11 height 11
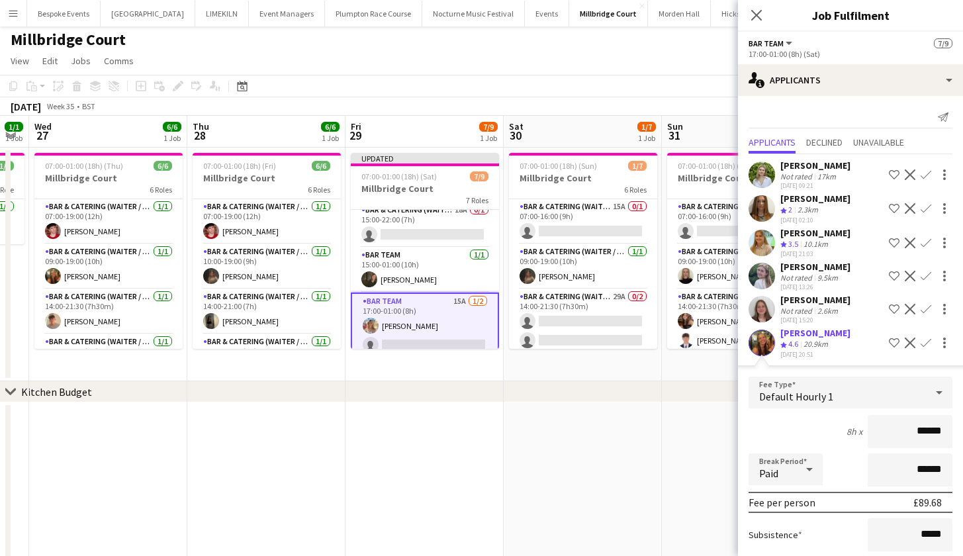
scroll to position [285, 0]
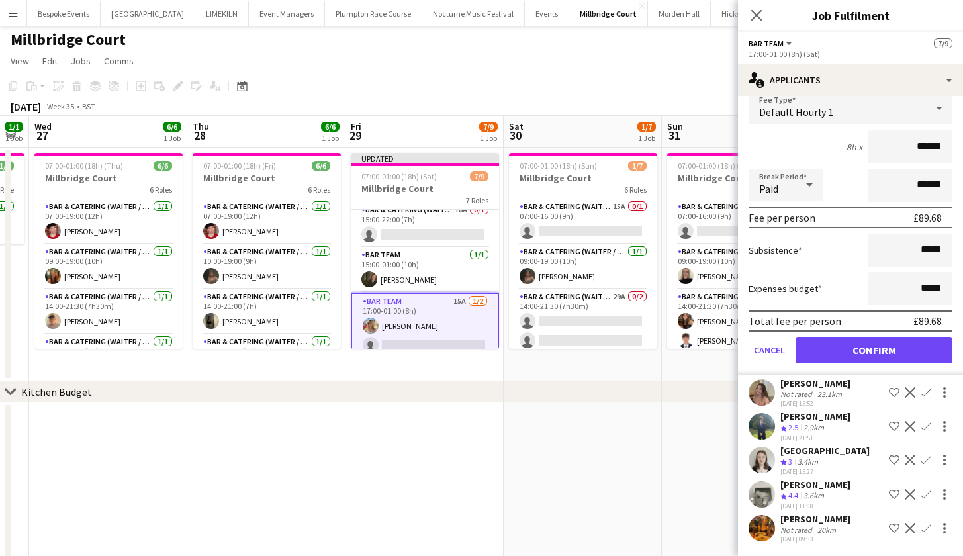
click at [871, 357] on button "Confirm" at bounding box center [873, 350] width 157 height 26
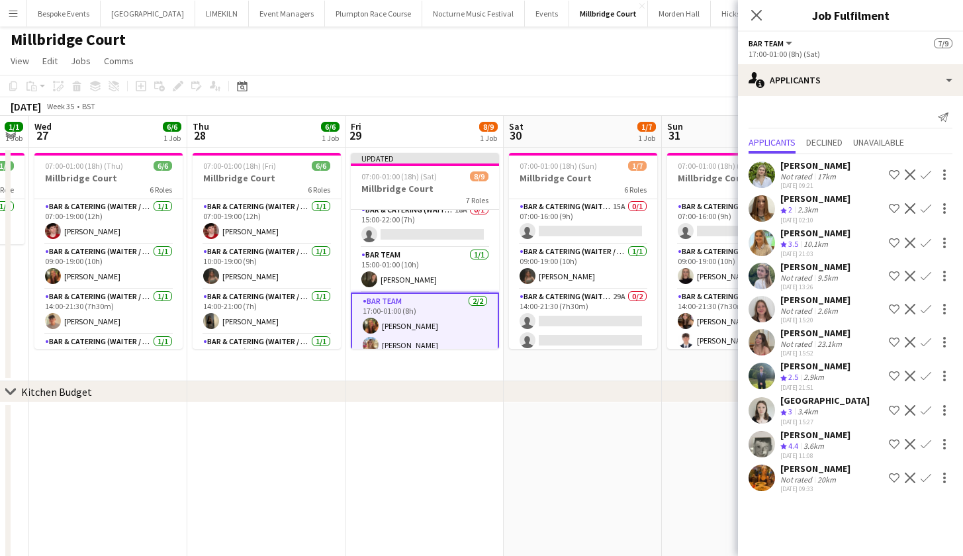
scroll to position [0, 0]
click at [527, 410] on app-date-cell at bounding box center [583, 523] width 158 height 243
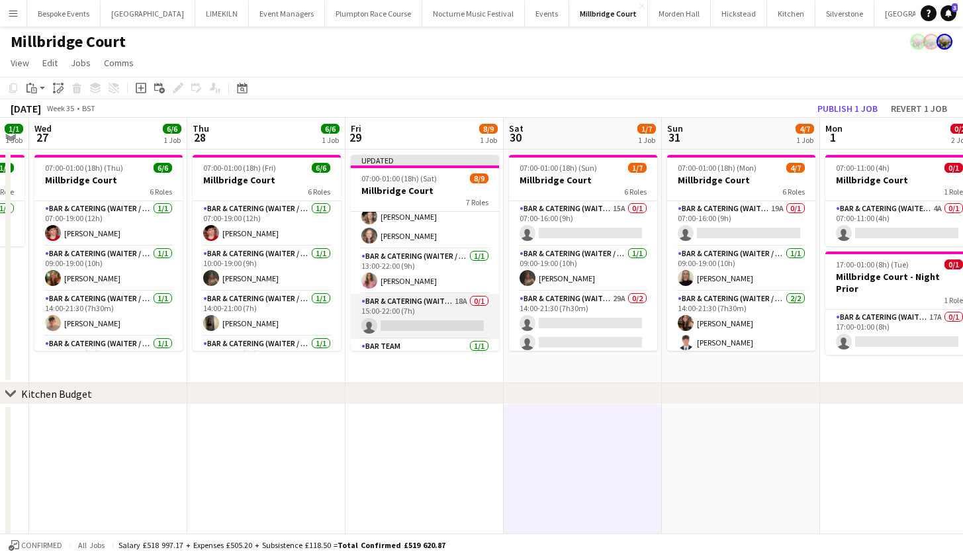
scroll to position [96, 0]
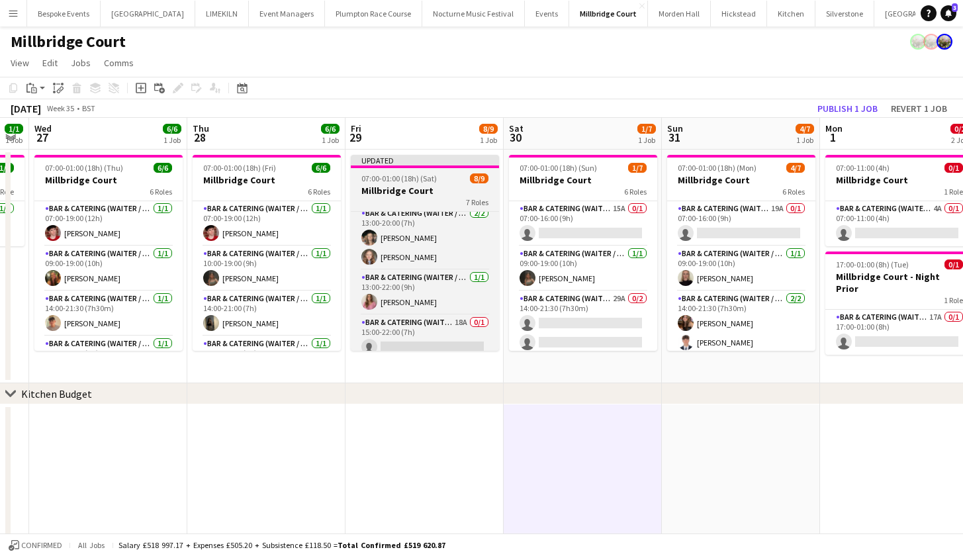
click at [414, 183] on span "07:00-01:00 (18h) (Sat)" at bounding box center [398, 178] width 75 height 10
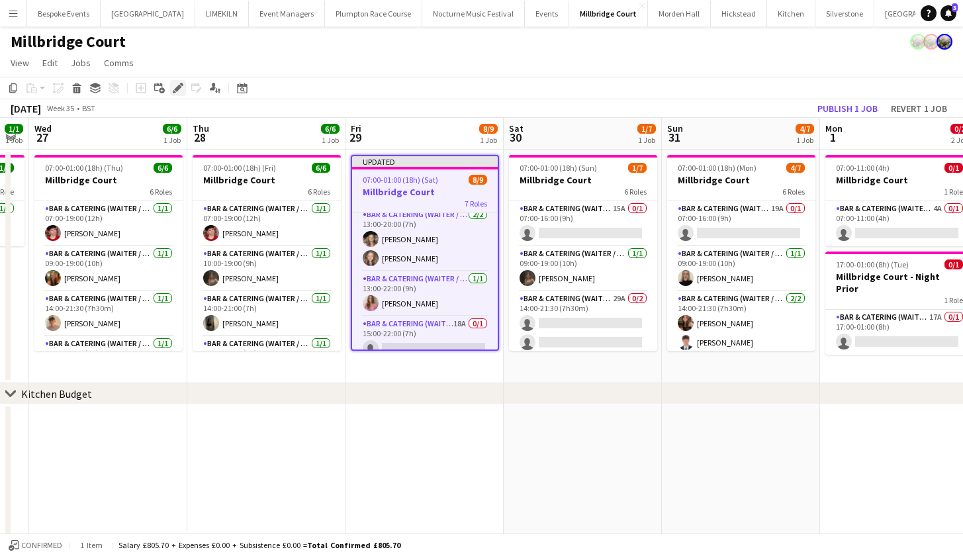
click at [176, 92] on icon at bounding box center [177, 88] width 7 height 7
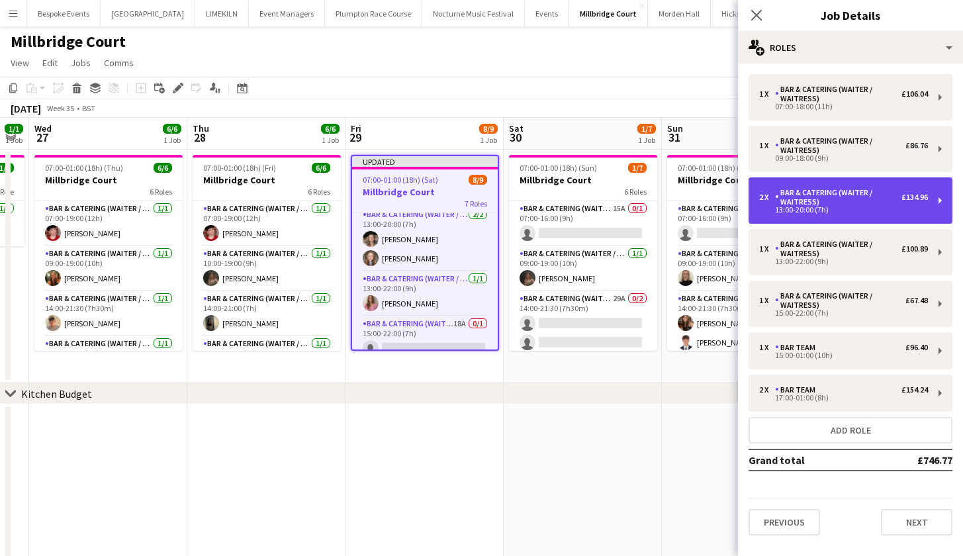
click at [812, 216] on div "2 x Bar & Catering (Waiter / waitress) £134.96 13:00-20:00 (7h)" at bounding box center [850, 200] width 204 height 46
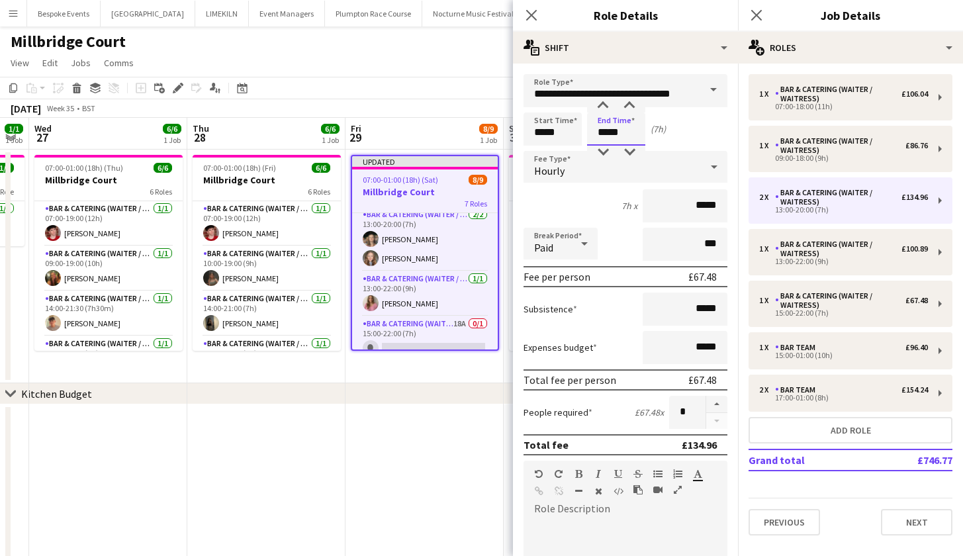
click at [608, 138] on input "*****" at bounding box center [616, 128] width 58 height 33
type input "*****"
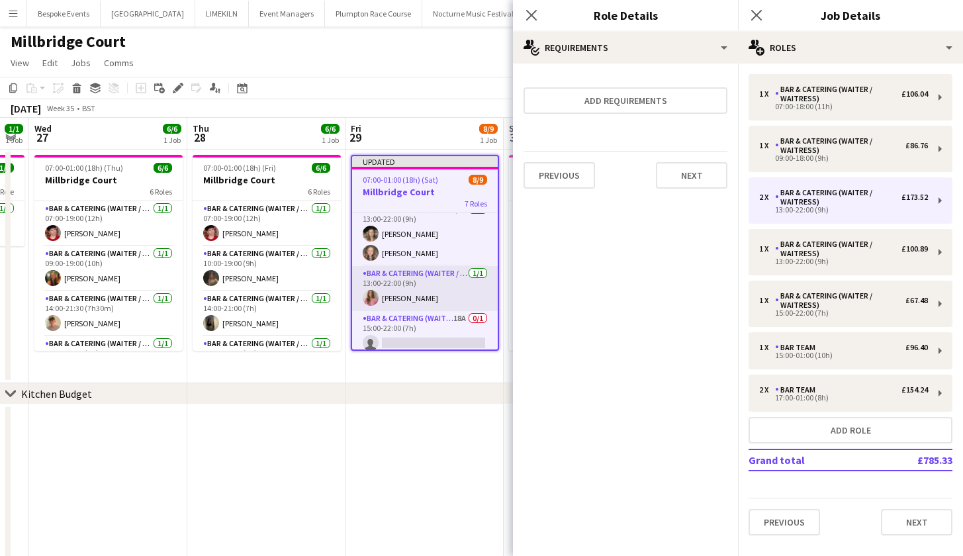
scroll to position [104, 0]
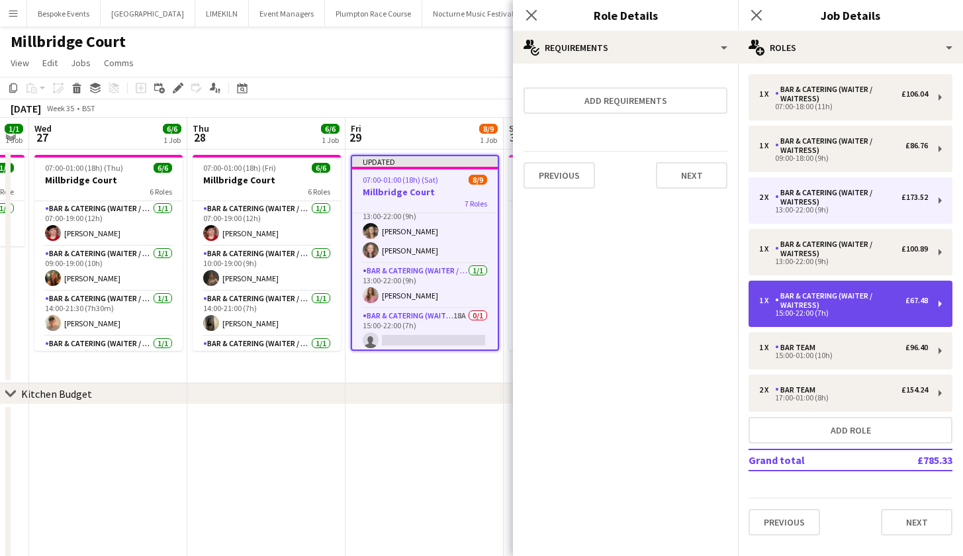
click at [830, 302] on div "Bar & Catering (Waiter / waitress)" at bounding box center [840, 300] width 130 height 19
type input "*****"
type input "*"
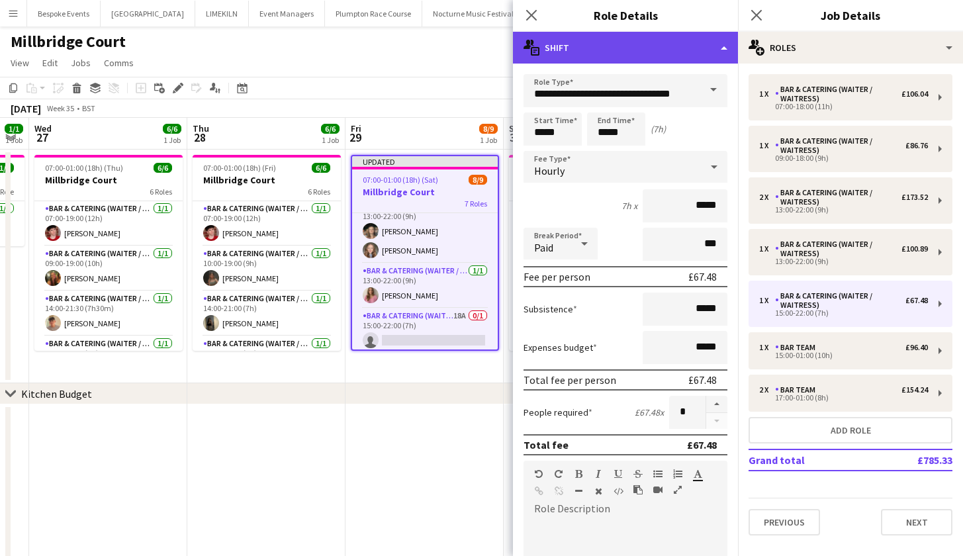
click at [680, 62] on div "multiple-actions-text Shift" at bounding box center [625, 48] width 225 height 32
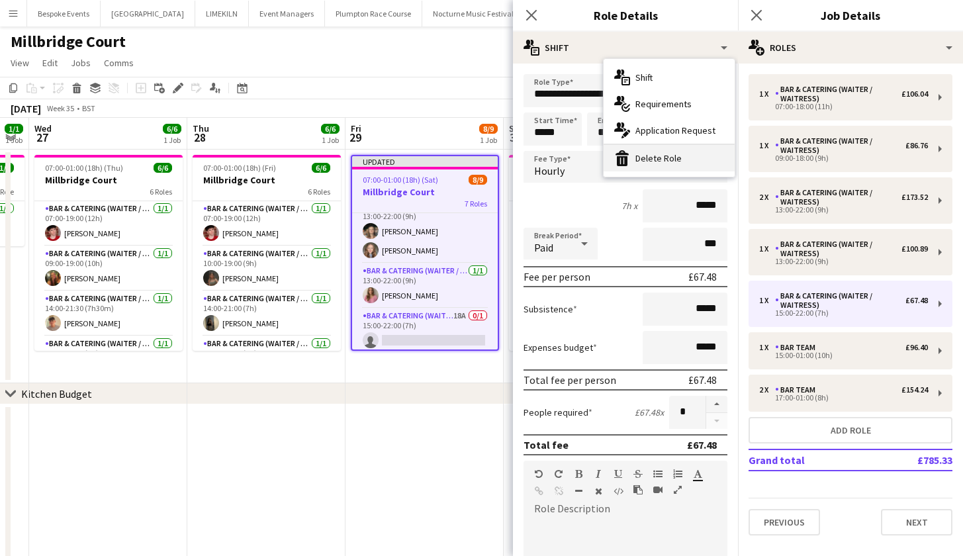
click at [686, 161] on div "bin-2 Delete Role" at bounding box center [668, 158] width 131 height 26
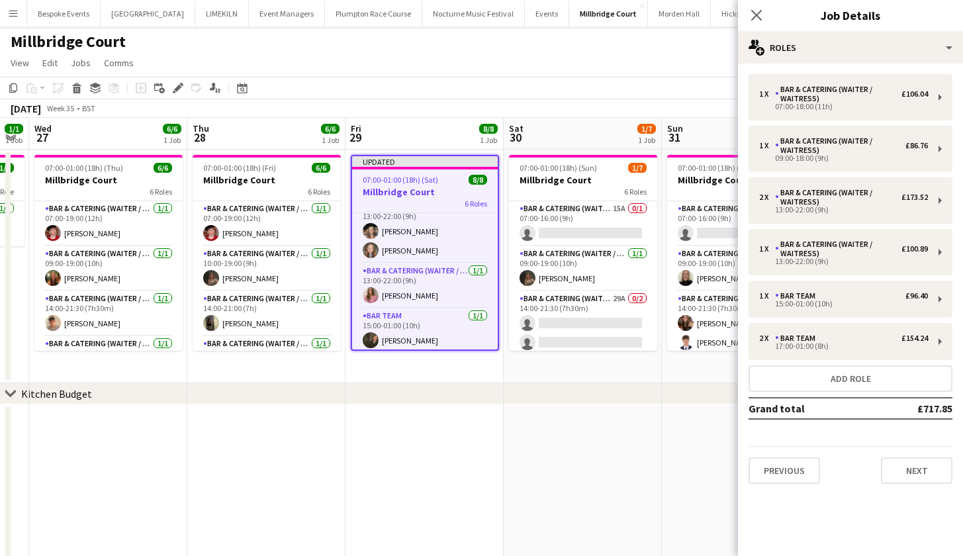
click at [421, 375] on app-date-cell "Updated 07:00-01:00 (18h) (Sat) 8/8 Millbridge Court 6 Roles Bar & Catering (Wa…" at bounding box center [424, 267] width 158 height 234
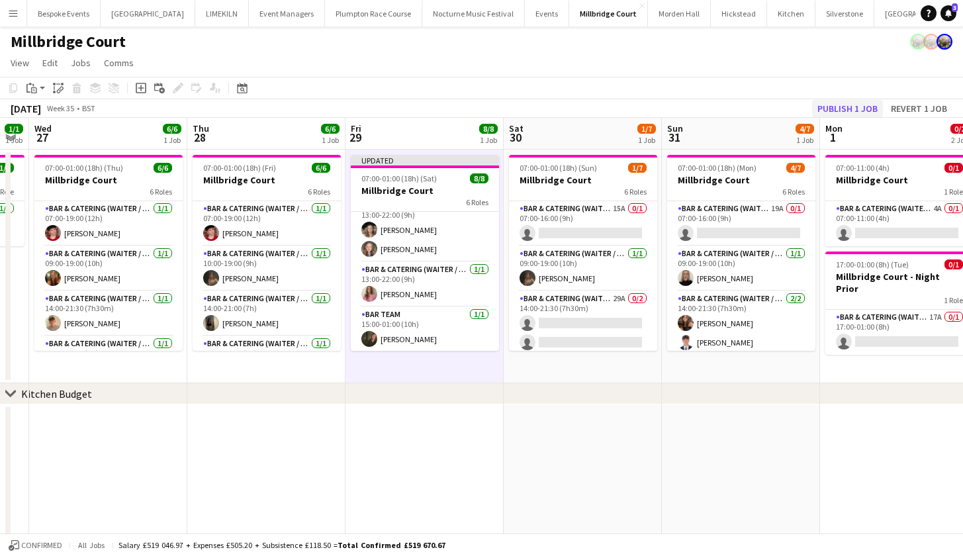
click at [834, 115] on button "Publish 1 job" at bounding box center [847, 108] width 71 height 17
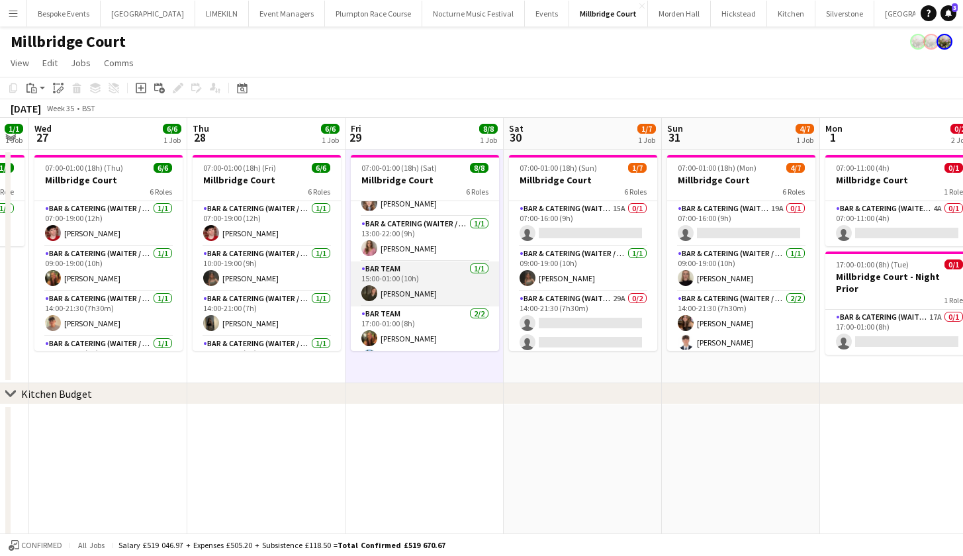
scroll to position [159, 0]
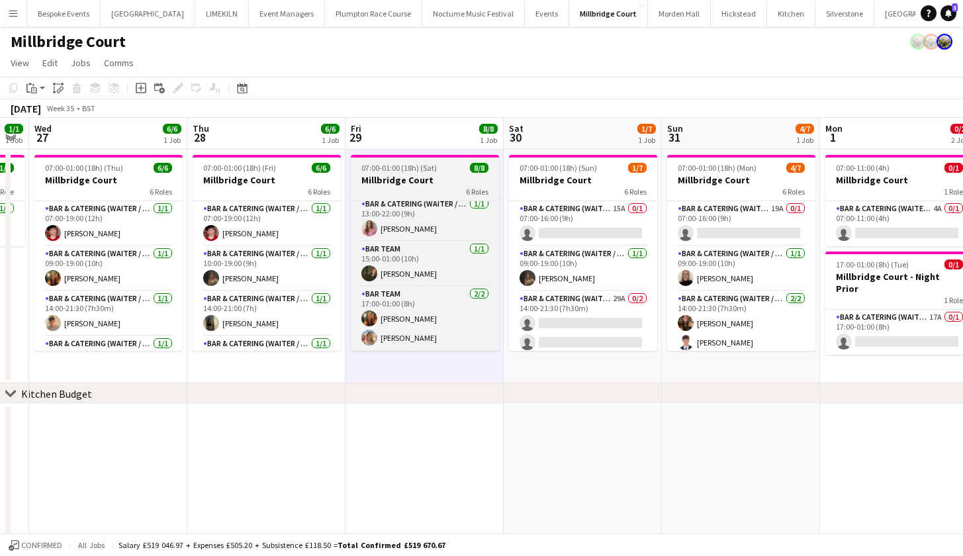
click at [422, 173] on span "07:00-01:00 (18h) (Sat)" at bounding box center [398, 168] width 75 height 10
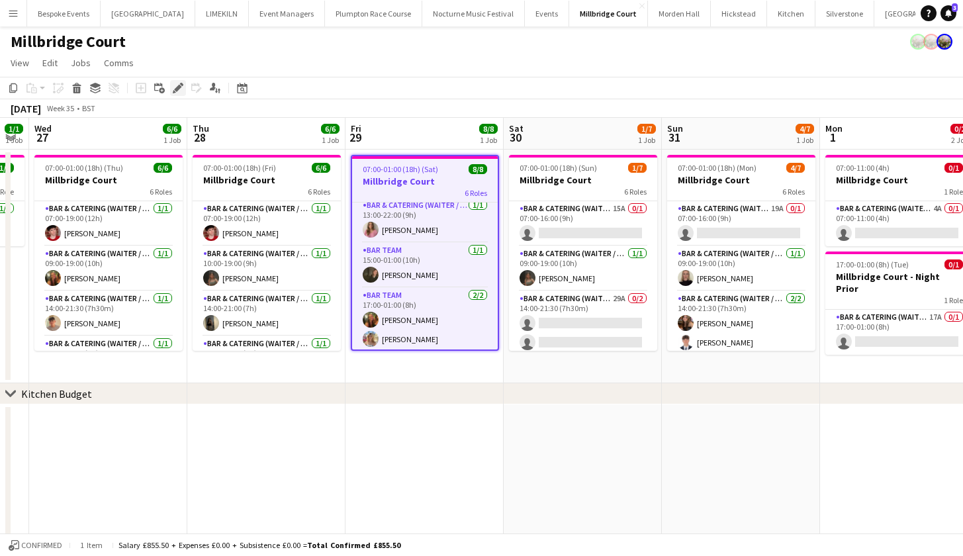
click at [179, 91] on icon at bounding box center [177, 88] width 7 height 7
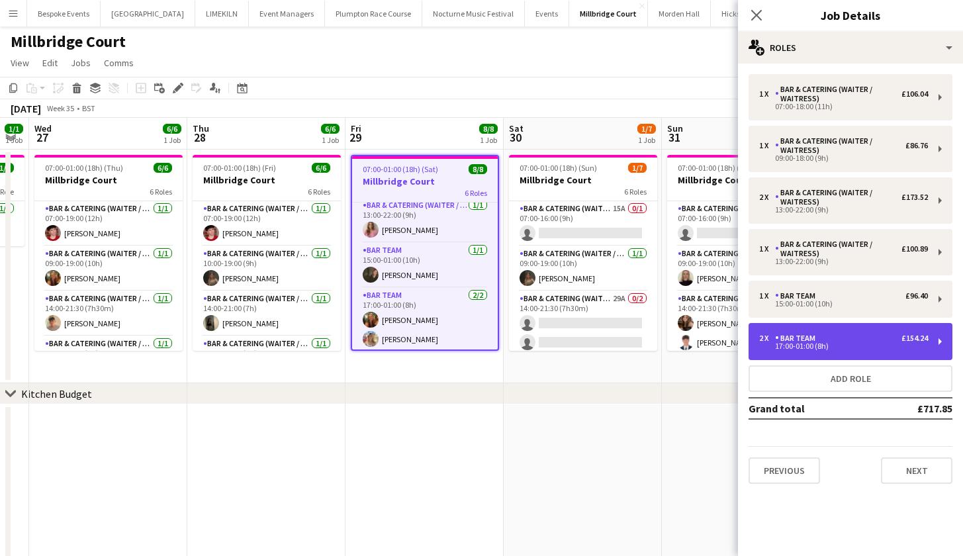
click at [817, 335] on div "Bar Team" at bounding box center [798, 338] width 46 height 9
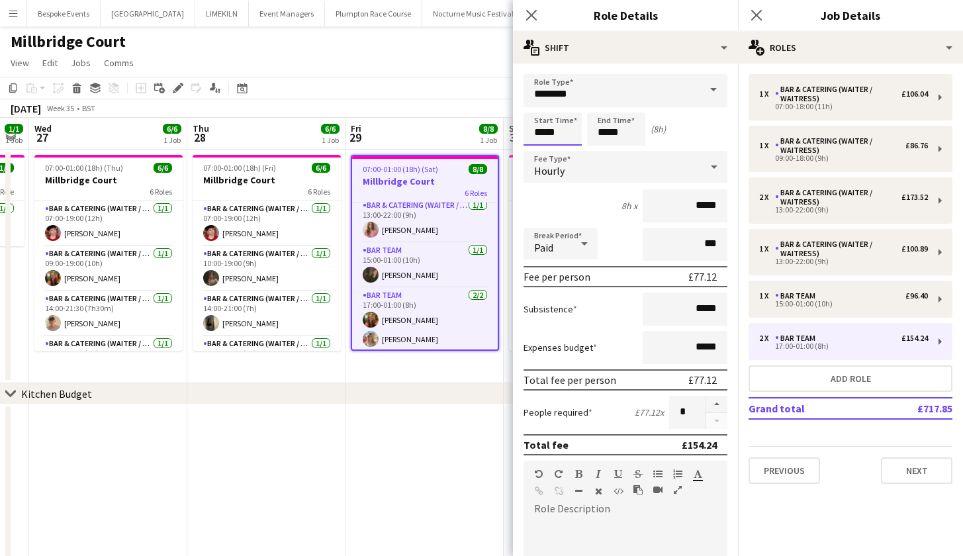
click at [544, 140] on input "*****" at bounding box center [552, 128] width 58 height 33
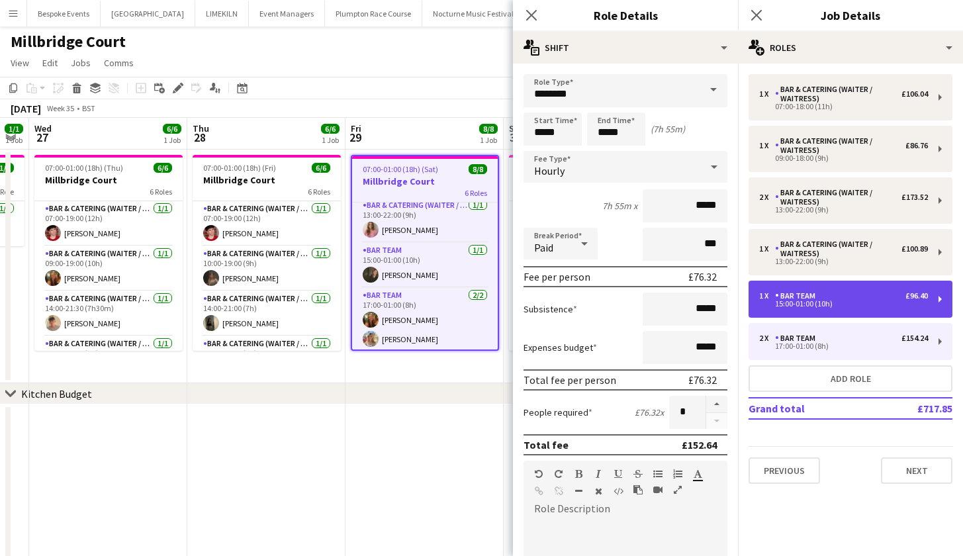
click at [807, 316] on div "1 x Bar Team £96.40 15:00-01:00 (10h)" at bounding box center [850, 299] width 204 height 37
type input "*****"
type input "*"
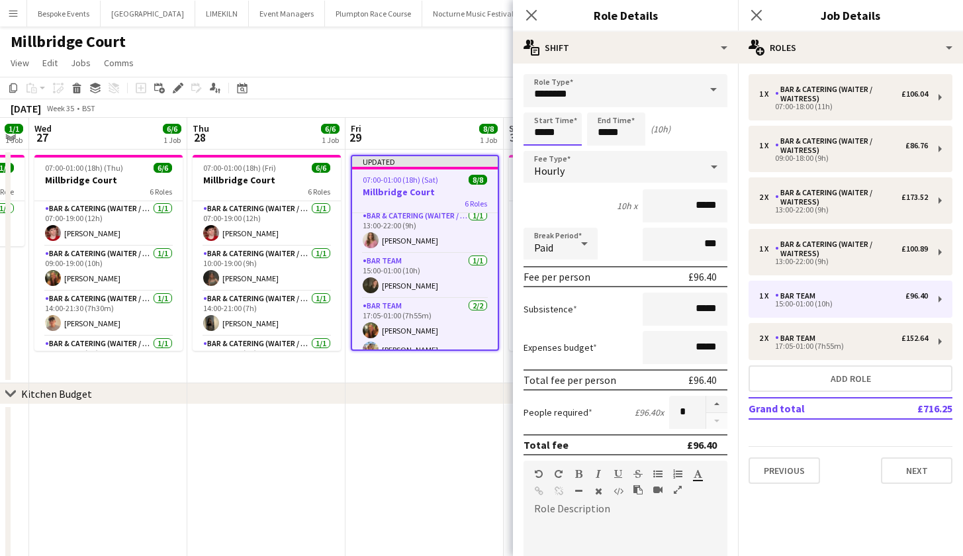
click at [545, 136] on input "*****" at bounding box center [552, 128] width 58 height 33
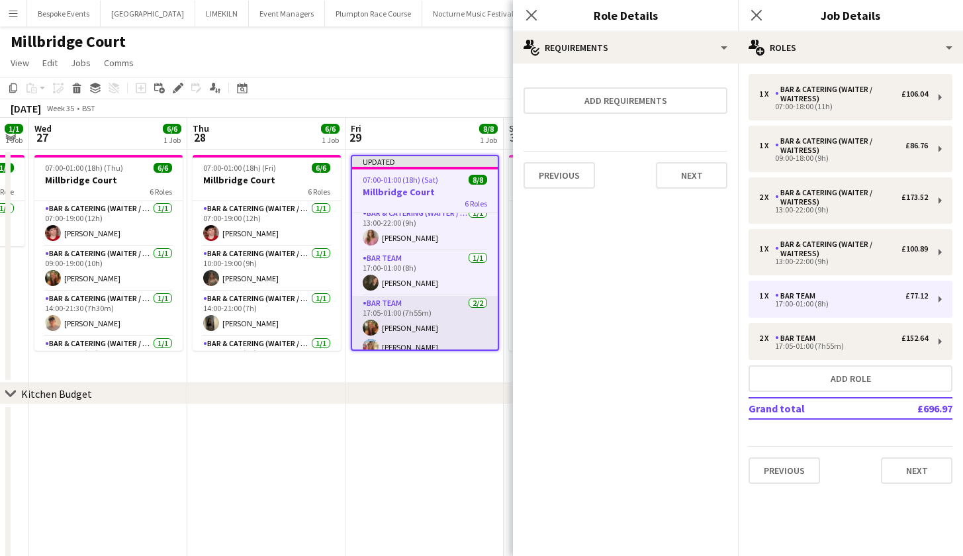
scroll to position [172, 0]
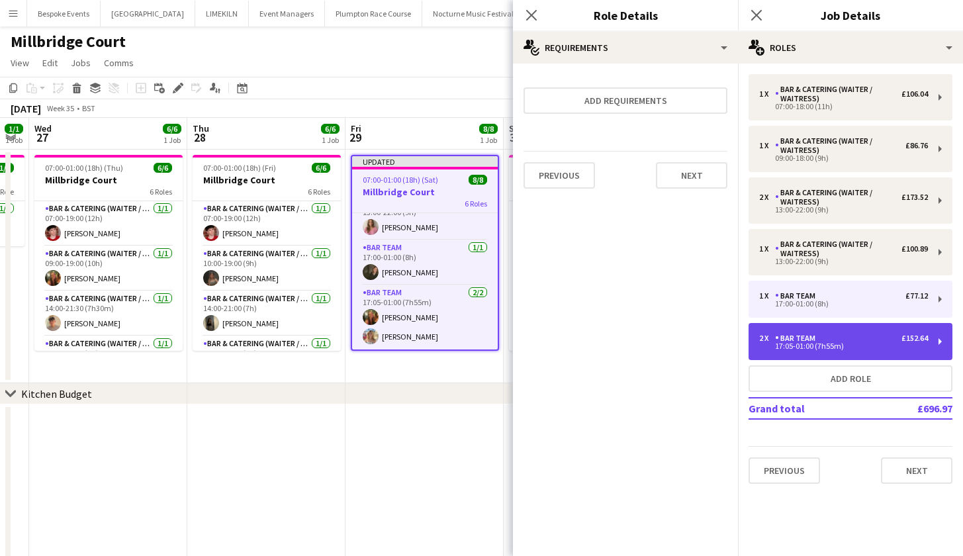
click at [783, 355] on div "2 x Bar Team £152.64 17:05-01:00 (7h55m)" at bounding box center [850, 341] width 204 height 37
type input "*****"
type input "*"
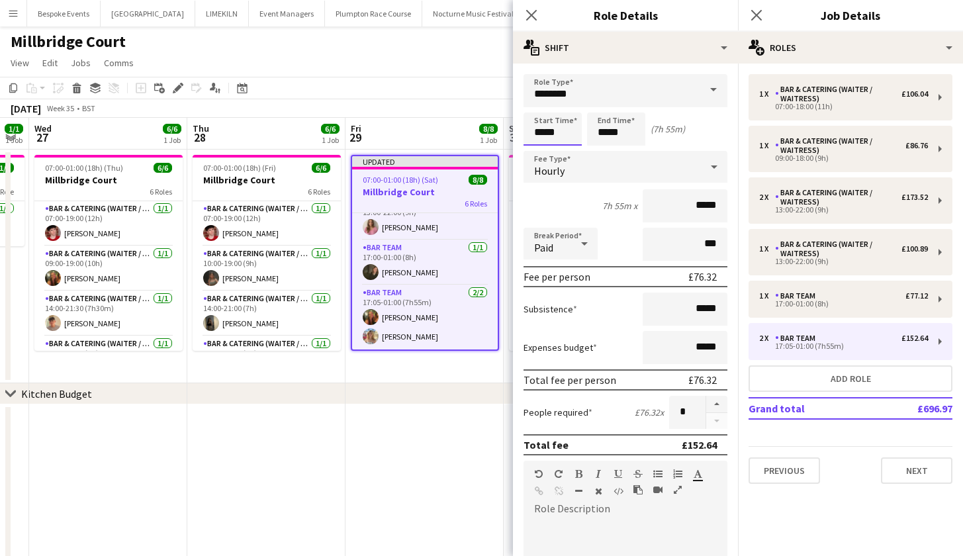
click at [557, 140] on input "*****" at bounding box center [552, 128] width 58 height 33
type input "*****"
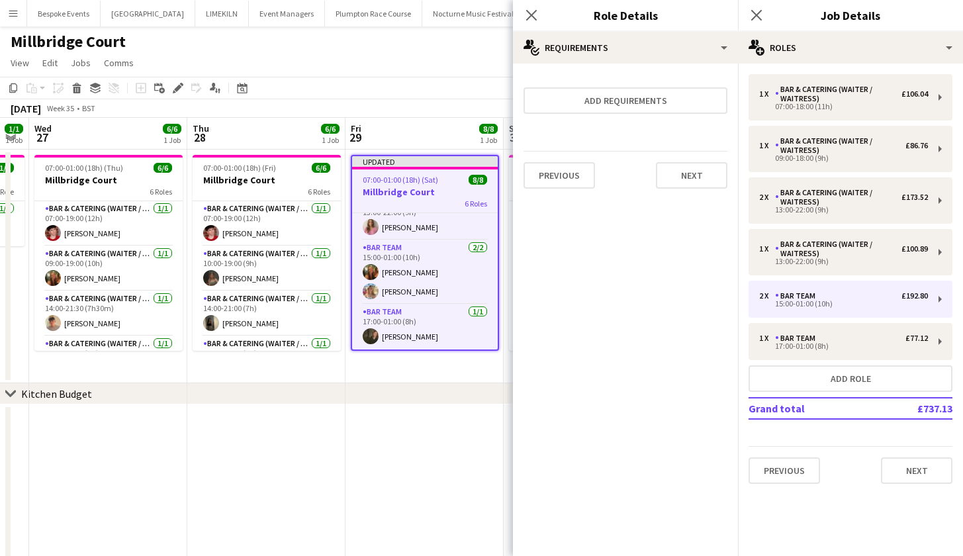
click at [394, 91] on app-toolbar "Copy Paste Paste Command V Paste with crew Command Shift V Paste linked Job [GE…" at bounding box center [481, 88] width 963 height 22
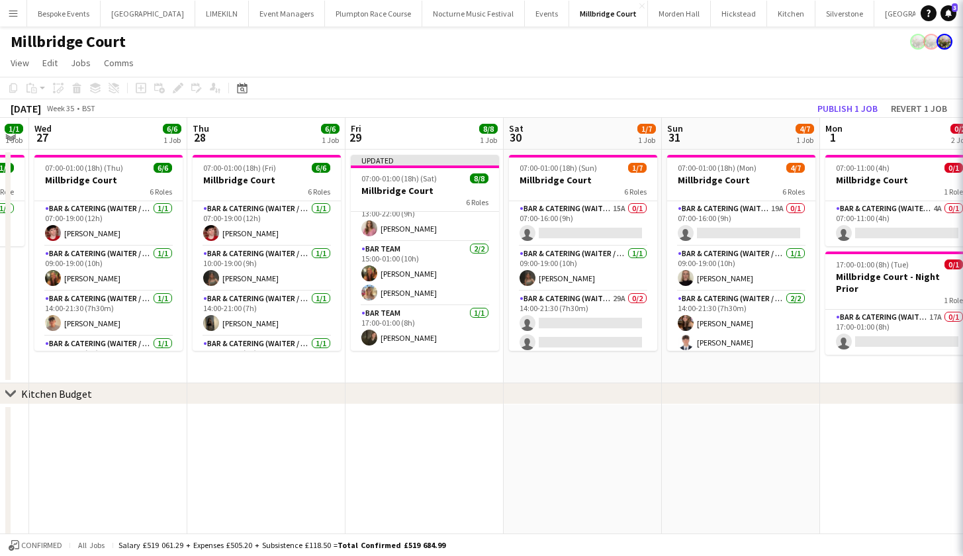
scroll to position [169, 0]
click at [851, 116] on button "Publish 1 job" at bounding box center [847, 108] width 71 height 17
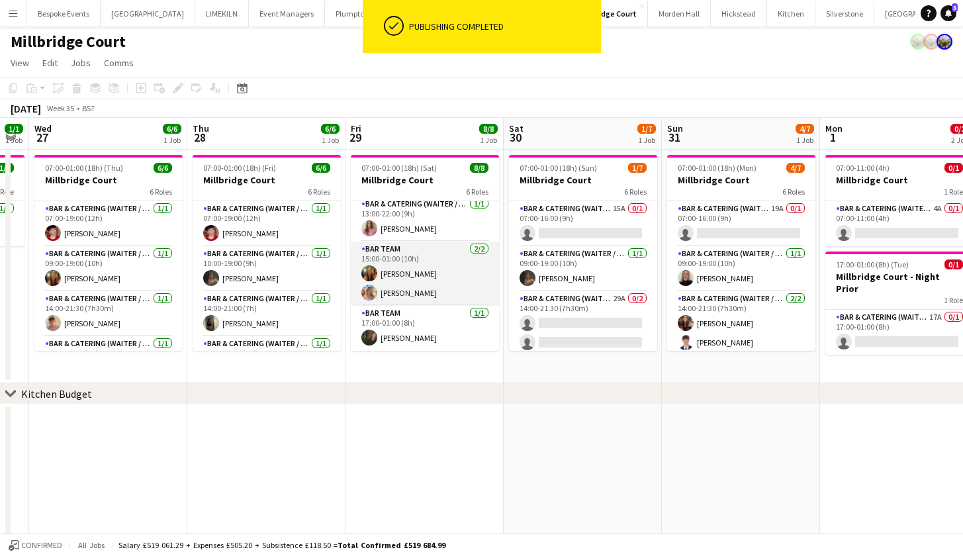
scroll to position [-6, 0]
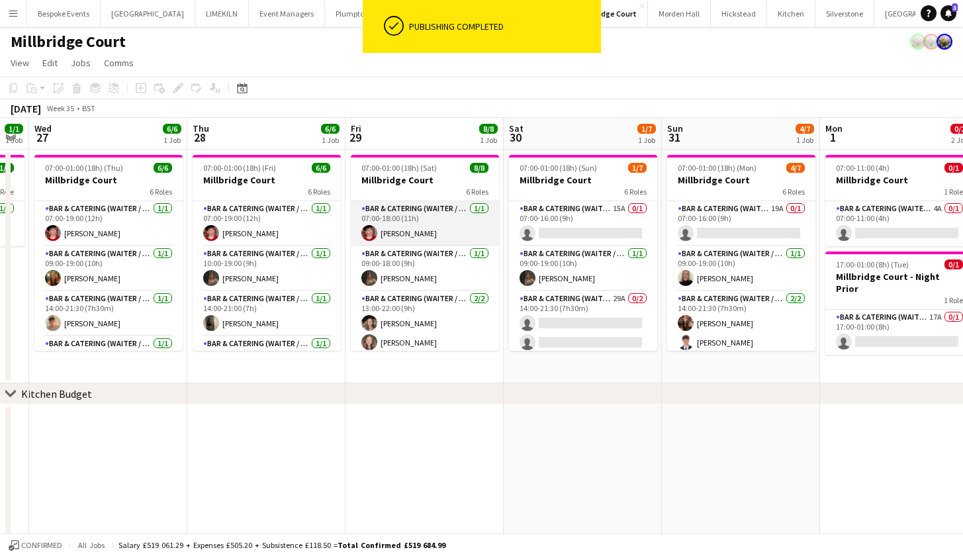
click at [416, 239] on app-card-role "Bar & Catering (Waiter / waitress) [DATE] 07:00-18:00 (11h) [PERSON_NAME]" at bounding box center [425, 223] width 148 height 45
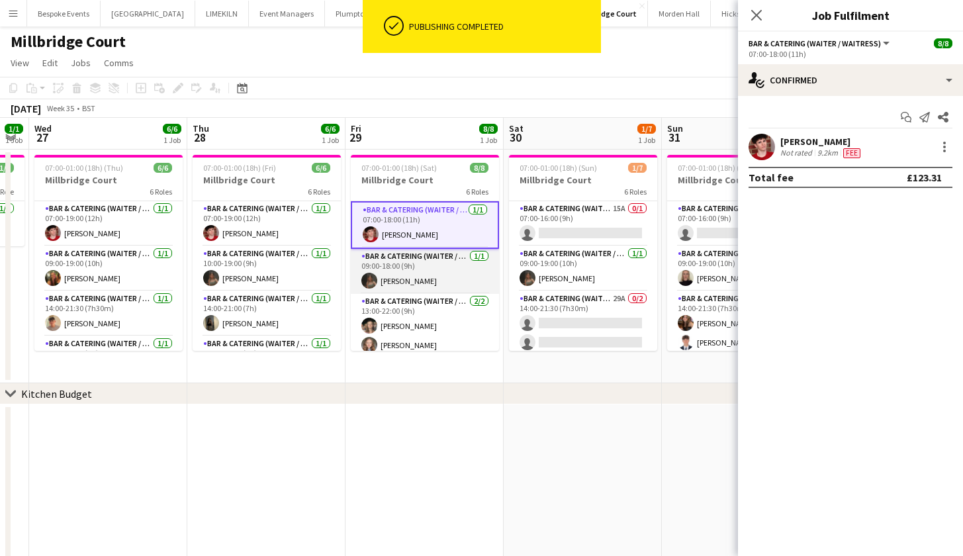
click at [412, 271] on app-card-role "Bar & Catering (Waiter / waitress) [DATE] 09:00-18:00 (9h) [PERSON_NAME]" at bounding box center [425, 271] width 148 height 45
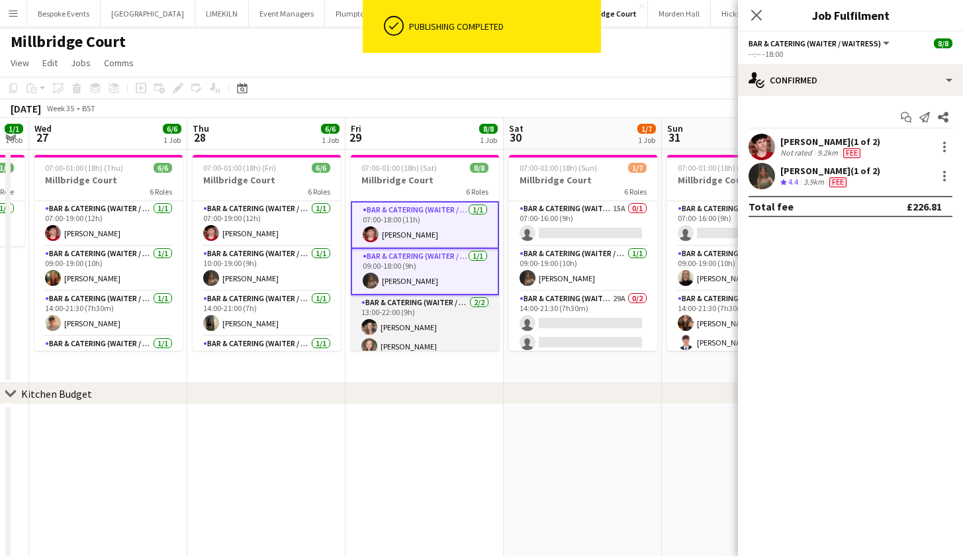
click at [410, 331] on app-card-role "Bar & Catering (Waiter / waitress) [DATE] 13:00-22:00 (9h) [PERSON_NAME] [PERSO…" at bounding box center [425, 327] width 148 height 64
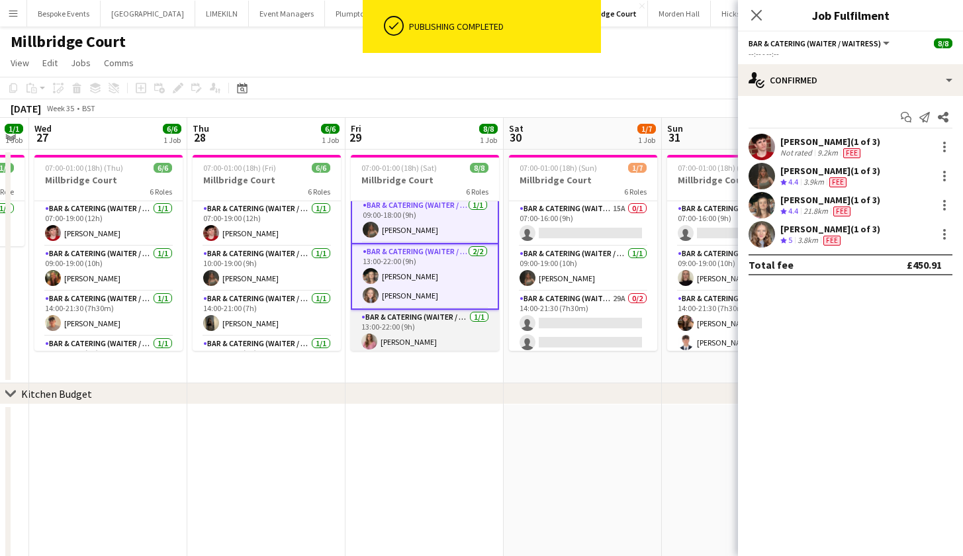
scroll to position [103, 0]
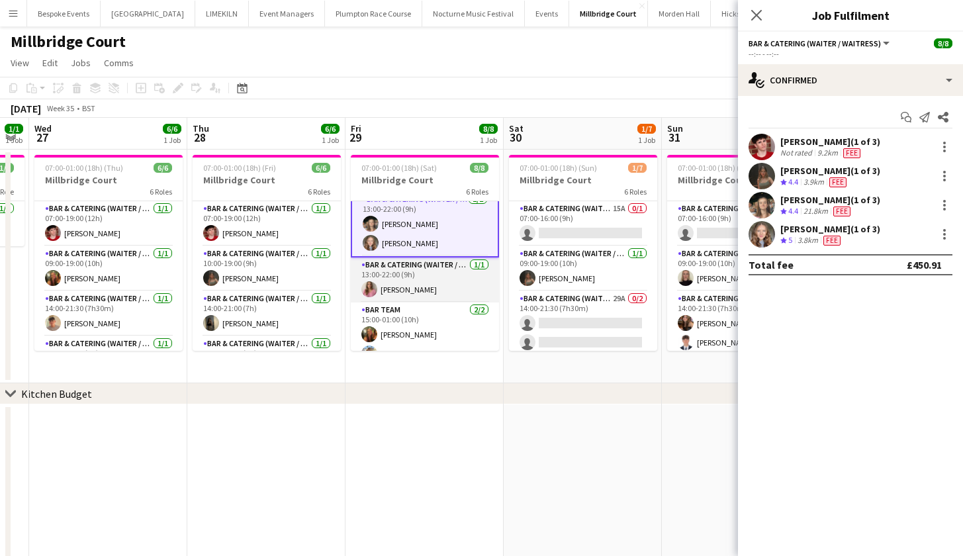
click at [410, 295] on app-card-role "Bar & Catering (Waiter / waitress) [DATE] 13:00-22:00 (9h) [PERSON_NAME]" at bounding box center [425, 279] width 148 height 45
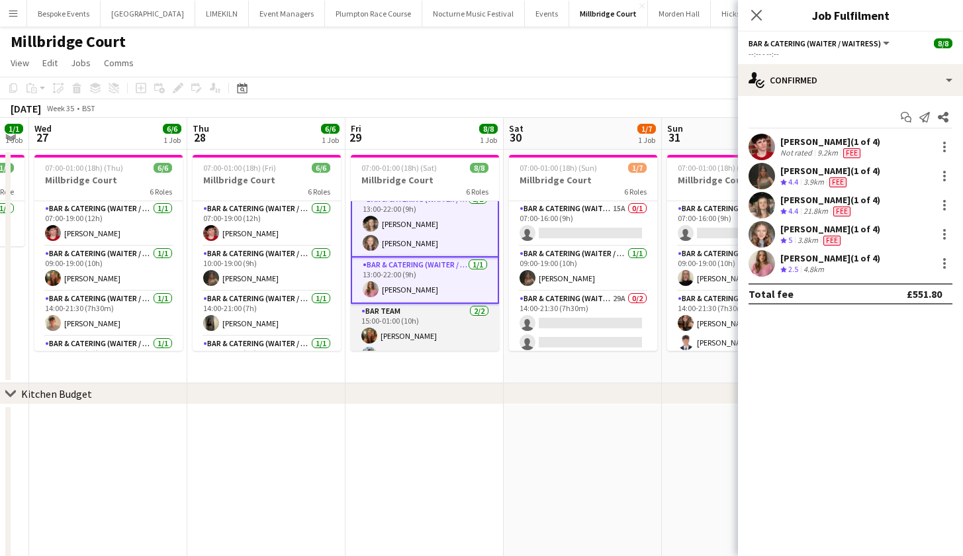
scroll to position [165, 0]
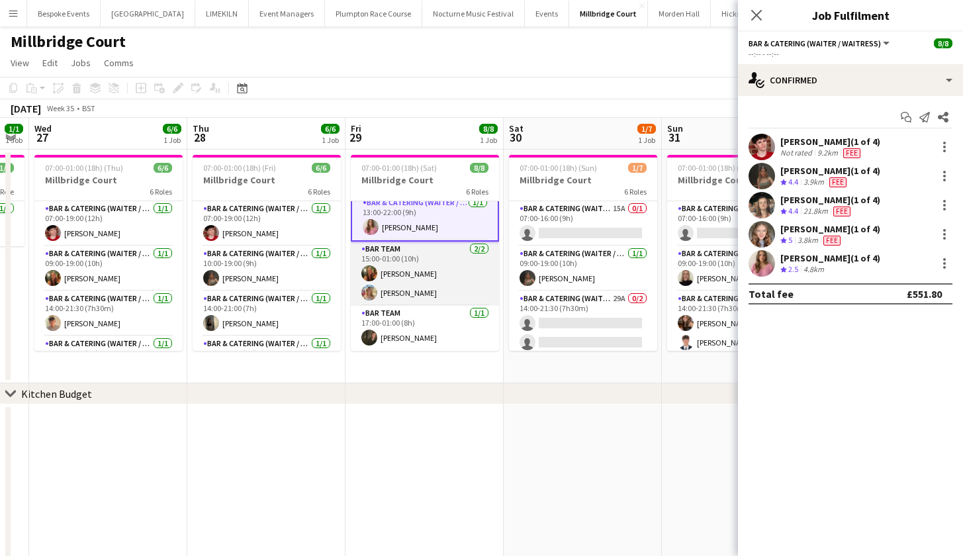
click at [414, 281] on app-card-role "Bar Team [DATE] 15:00-01:00 (10h) [PERSON_NAME] [PERSON_NAME] Belassie" at bounding box center [425, 274] width 148 height 64
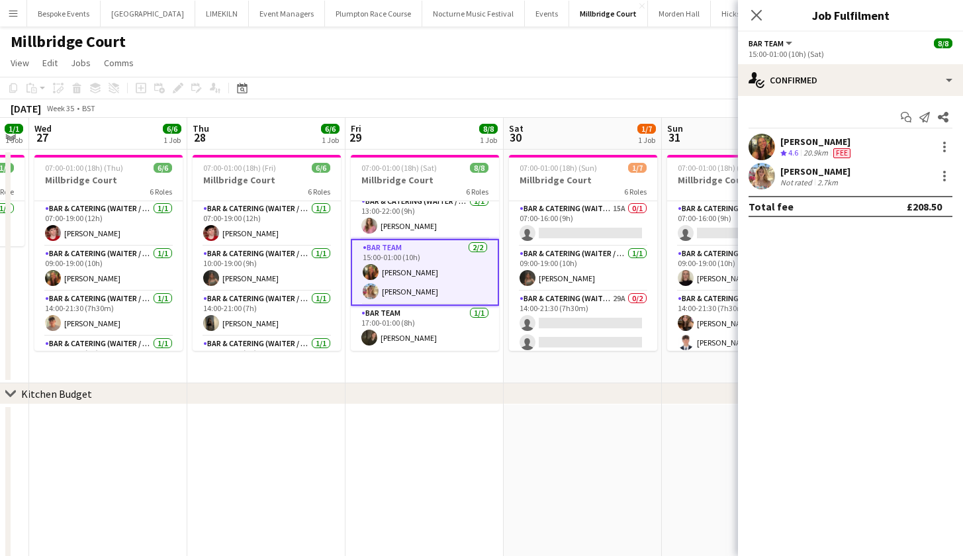
scroll to position [161, 0]
click at [410, 332] on app-card-role "Bar Team [DATE] 17:00-01:00 (8h) [PERSON_NAME]" at bounding box center [425, 328] width 148 height 45
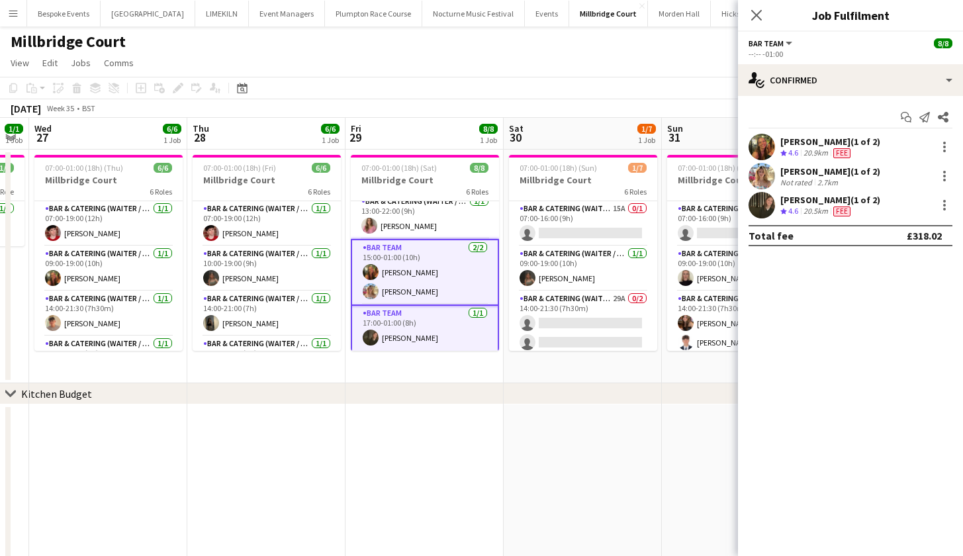
click at [453, 389] on div "chevron-right Kitchen Budget" at bounding box center [481, 393] width 963 height 21
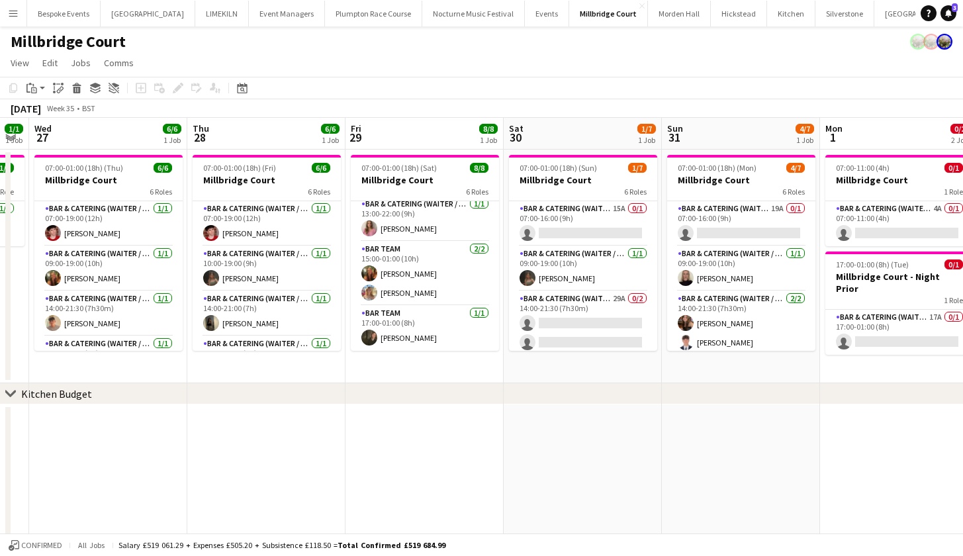
scroll to position [159, 0]
click at [551, 231] on app-card-role "Bar & Catering (Waiter / waitress) 15A 0/1 07:00-16:00 (9h) single-neutral-acti…" at bounding box center [583, 223] width 148 height 45
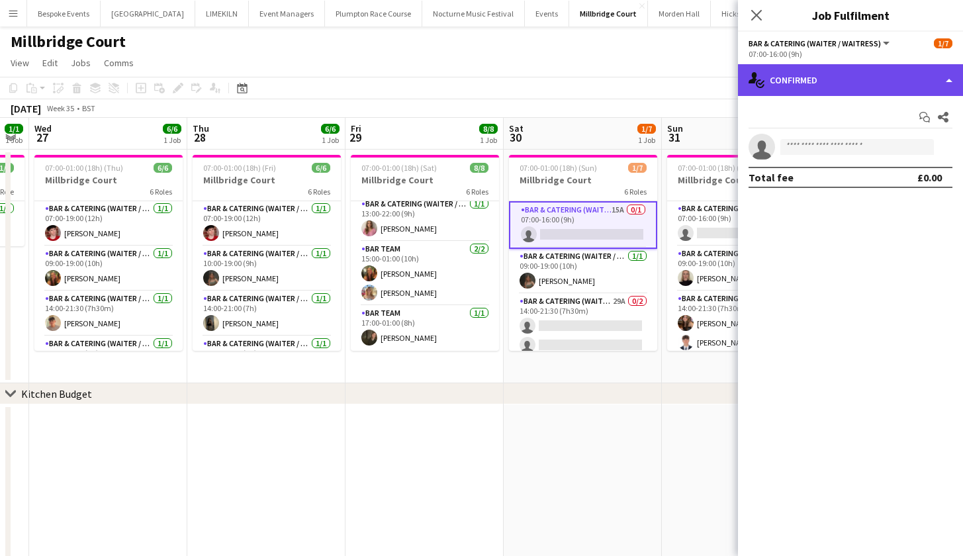
click at [885, 79] on div "single-neutral-actions-check-2 Confirmed" at bounding box center [850, 80] width 225 height 32
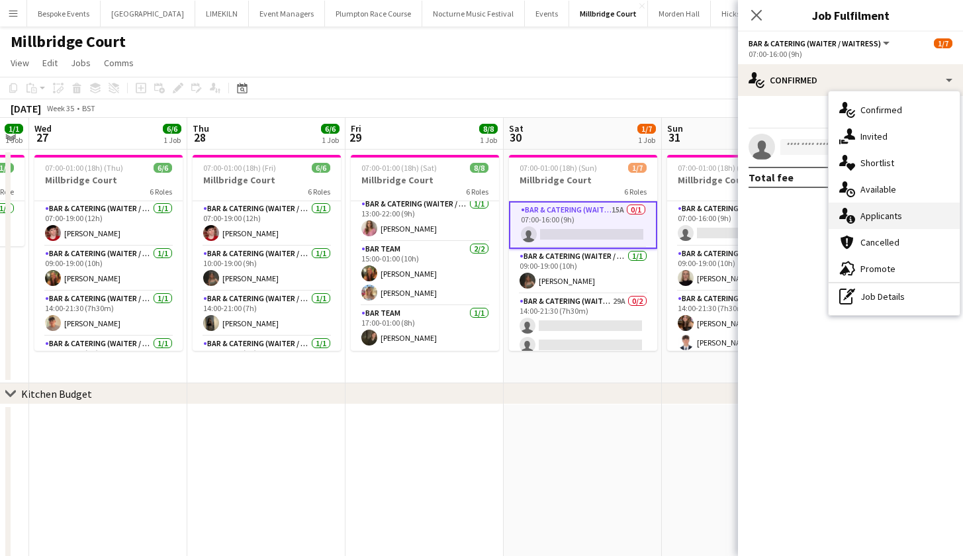
click at [891, 216] on div "single-neutral-actions-information Applicants" at bounding box center [893, 215] width 131 height 26
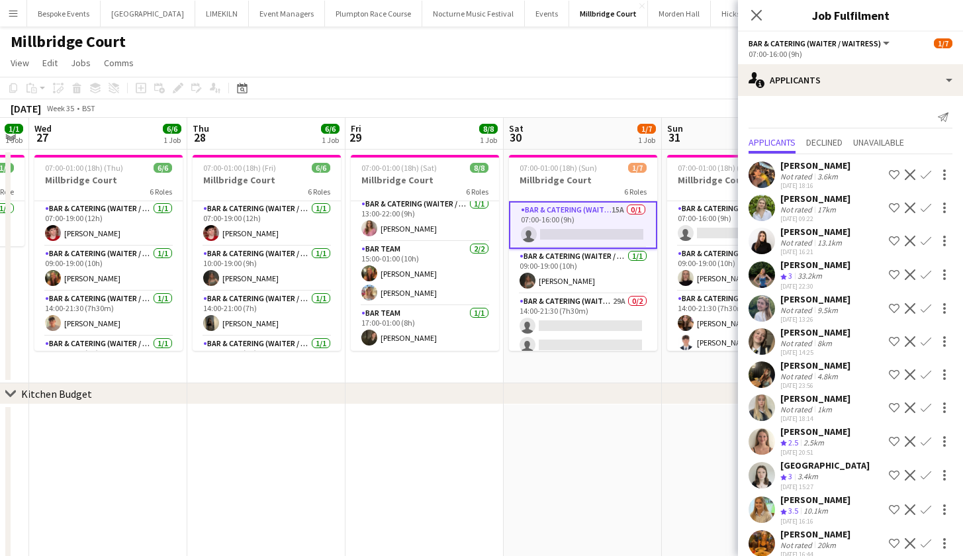
scroll to position [-5, 0]
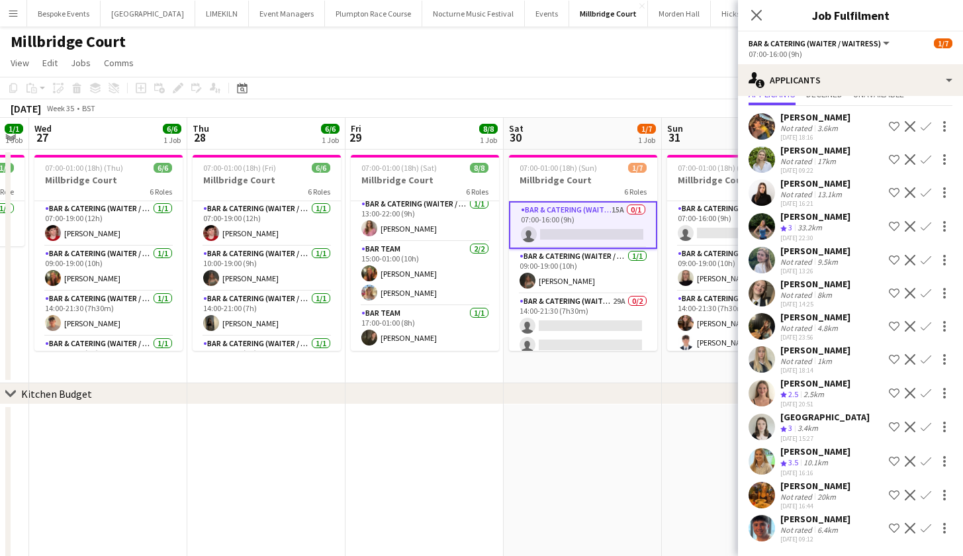
click at [601, 222] on app-card-role "Bar & Catering (Waiter / waitress) 15A 0/1 07:00-16:00 (9h) single-neutral-acti…" at bounding box center [583, 225] width 148 height 48
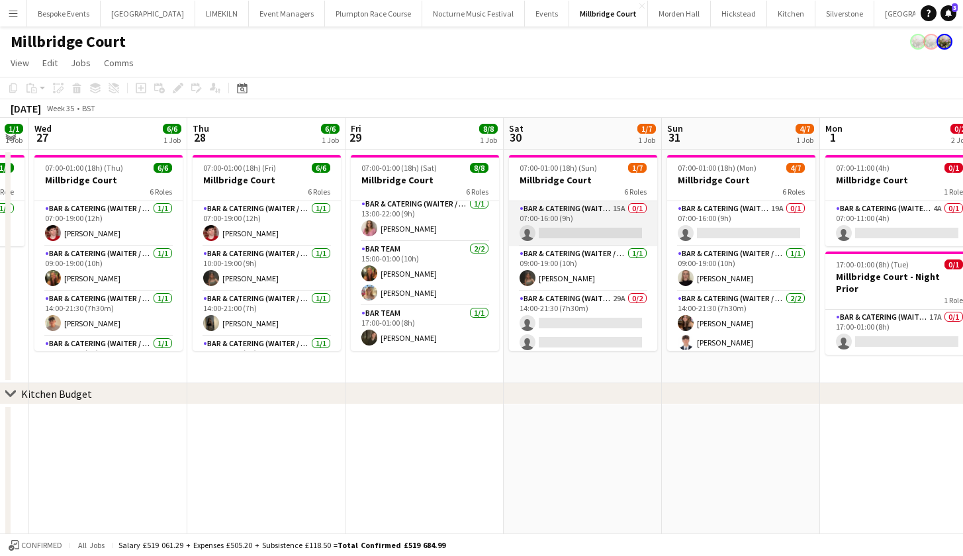
click at [601, 222] on app-card-role "Bar & Catering (Waiter / waitress) 15A 0/1 07:00-16:00 (9h) single-neutral-acti…" at bounding box center [583, 223] width 148 height 45
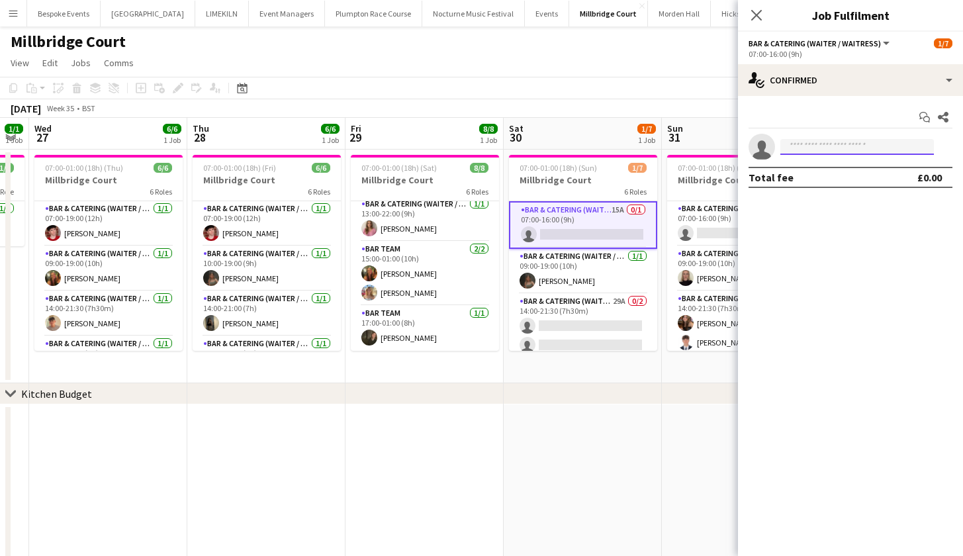
click at [836, 149] on input at bounding box center [857, 147] width 154 height 16
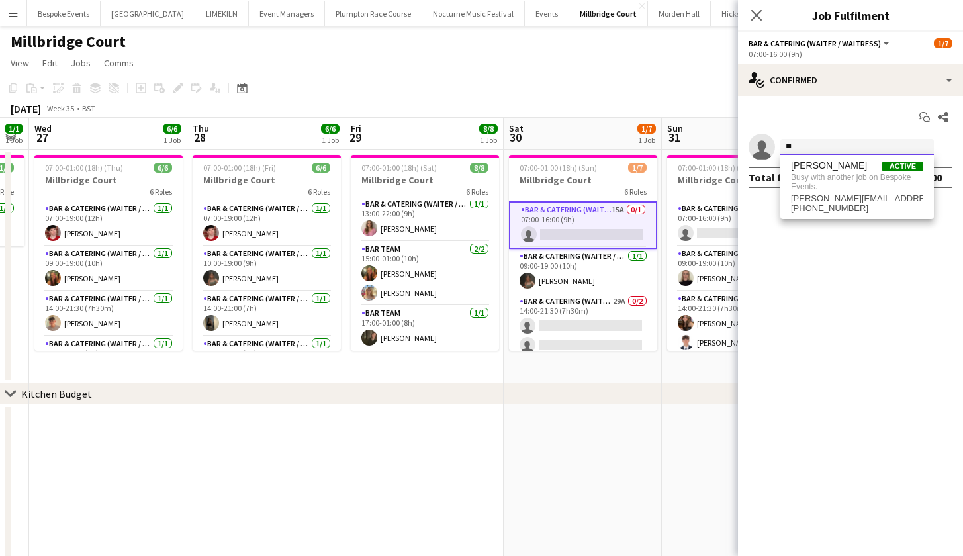
type input "*"
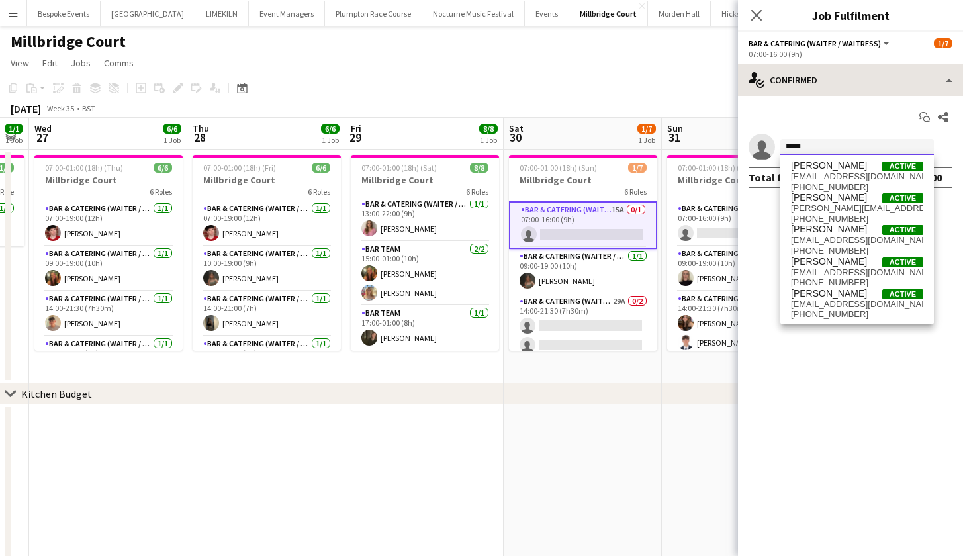
type input "*****"
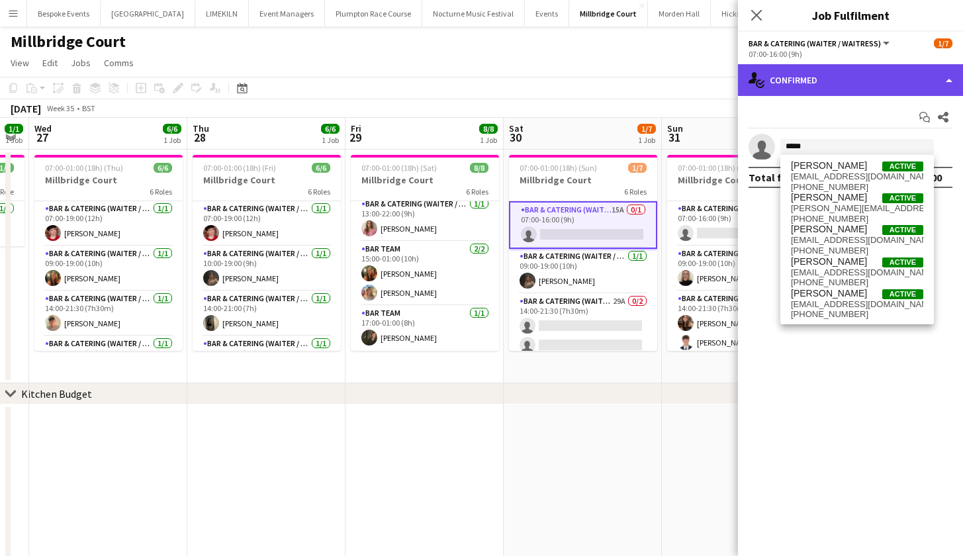
click at [831, 89] on div "single-neutral-actions-check-2 Confirmed" at bounding box center [850, 80] width 225 height 32
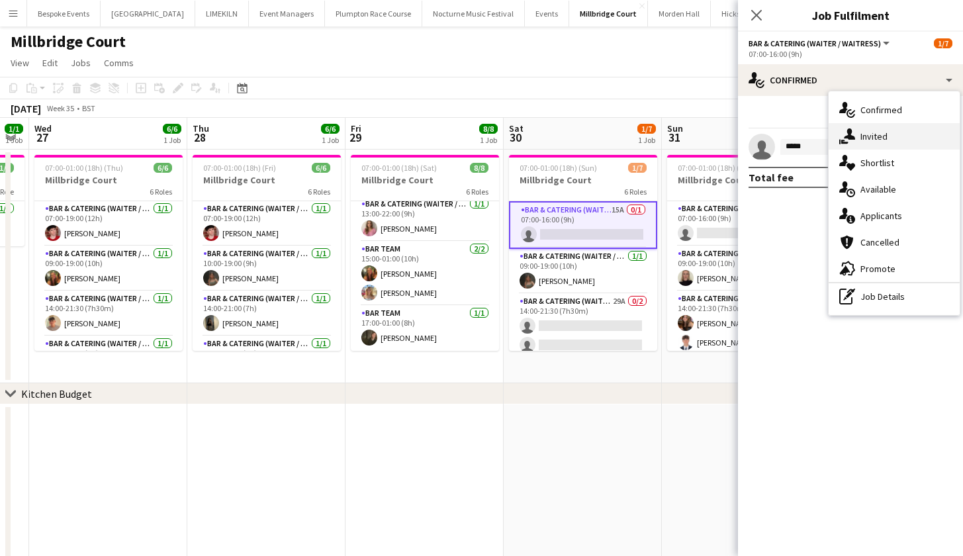
click at [868, 145] on div "single-neutral-actions-share-1 Invited" at bounding box center [893, 136] width 131 height 26
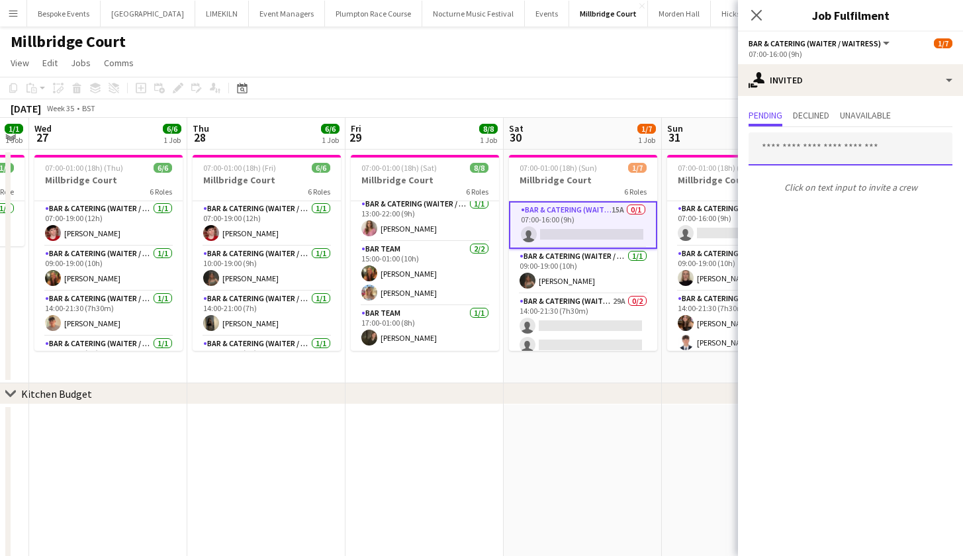
click at [815, 150] on input "text" at bounding box center [850, 148] width 204 height 33
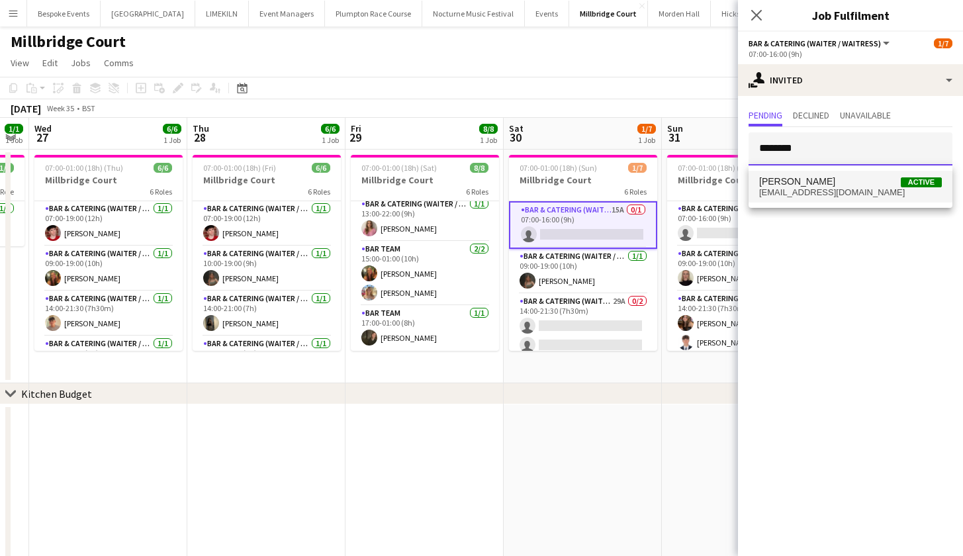
type input "********"
click at [816, 194] on span "[EMAIL_ADDRESS][DOMAIN_NAME]" at bounding box center [850, 192] width 183 height 11
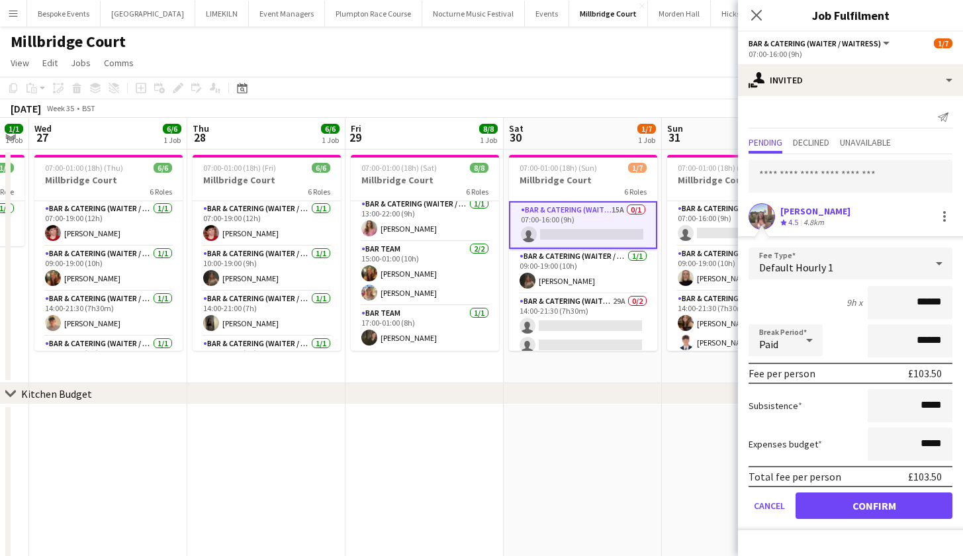
click at [851, 508] on button "Confirm" at bounding box center [873, 505] width 157 height 26
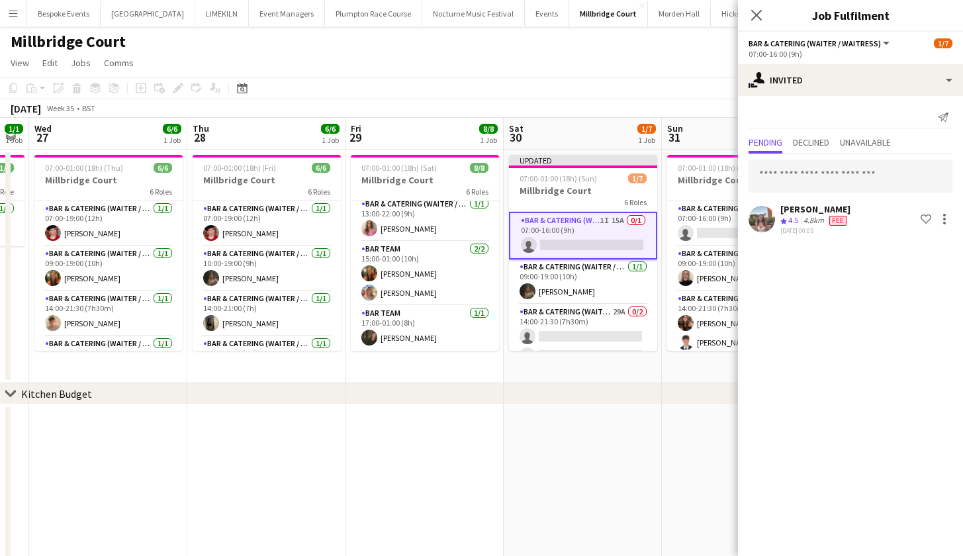
click at [602, 426] on app-date-cell at bounding box center [583, 525] width 158 height 243
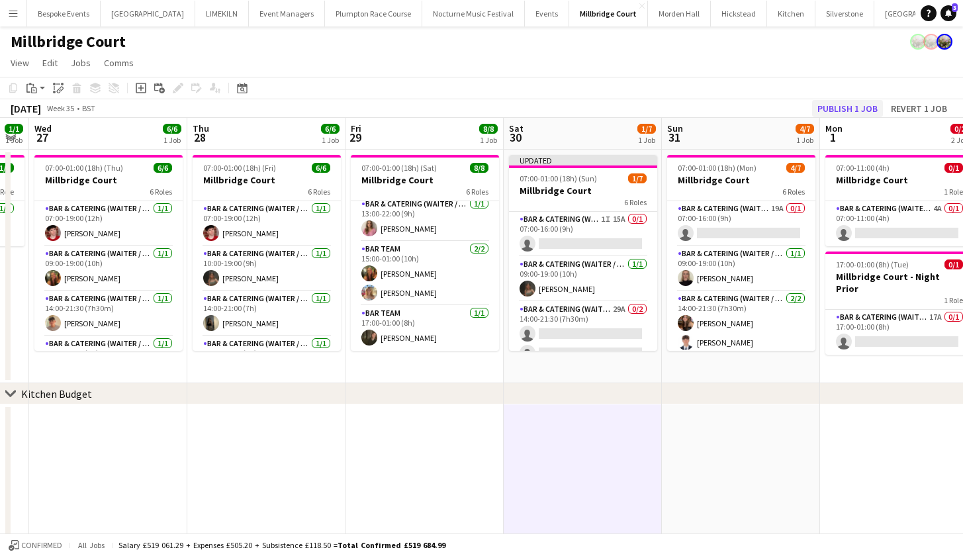
click at [845, 109] on button "Publish 1 job" at bounding box center [847, 108] width 71 height 17
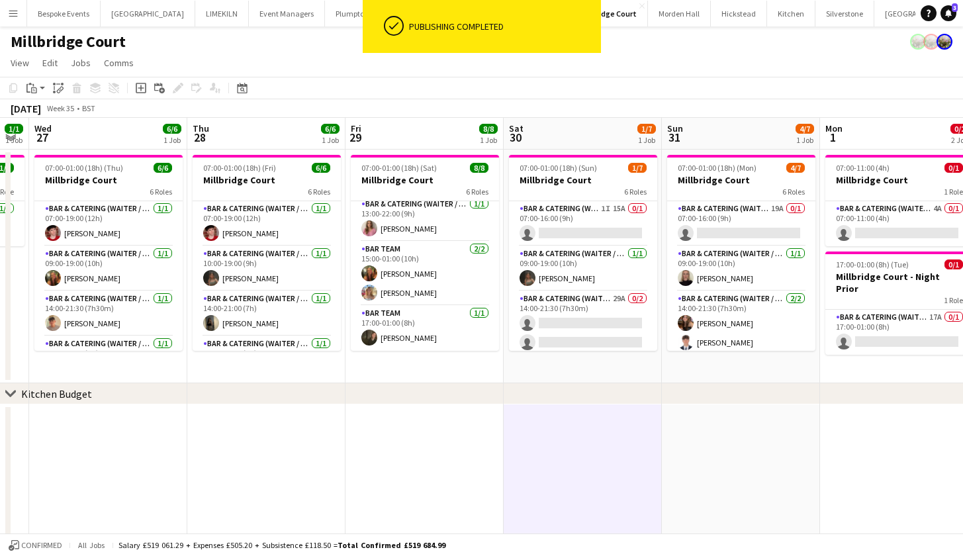
scroll to position [-5, 0]
click at [88, 21] on button "Bespoke Events Close" at bounding box center [63, 14] width 73 height 26
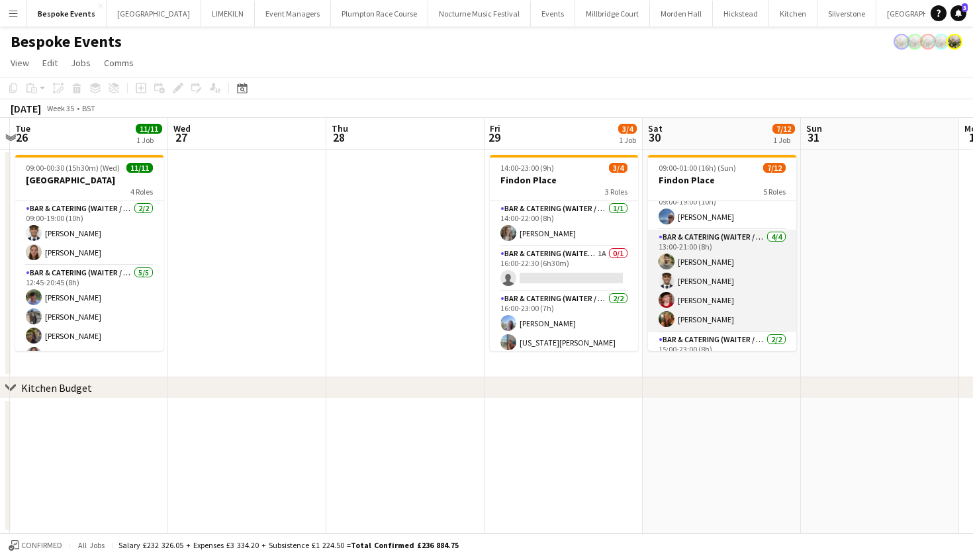
scroll to position [69, 0]
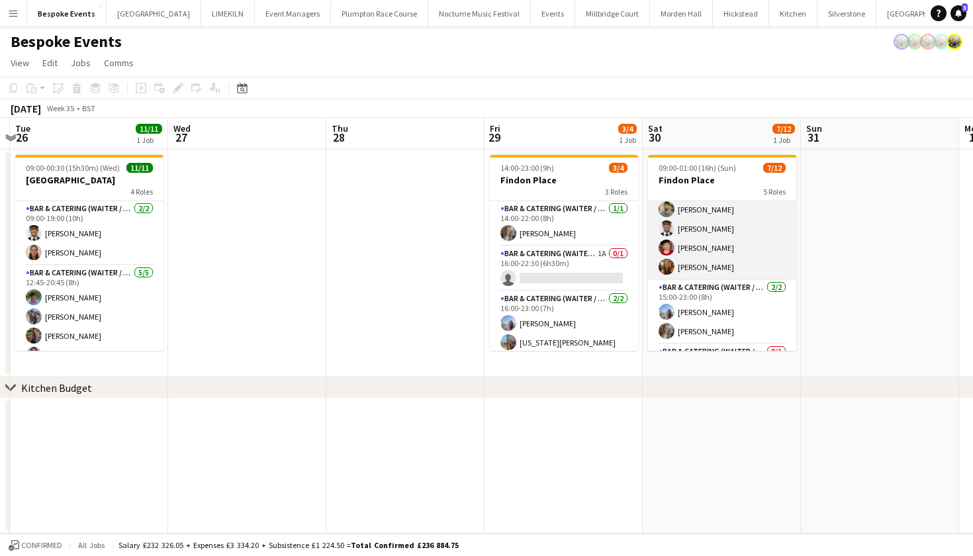
click at [700, 255] on app-card-role "Bar & Catering (Waiter / waitress) [DATE] 13:00-21:00 (8h) [PERSON_NAME] [PERSO…" at bounding box center [722, 228] width 148 height 103
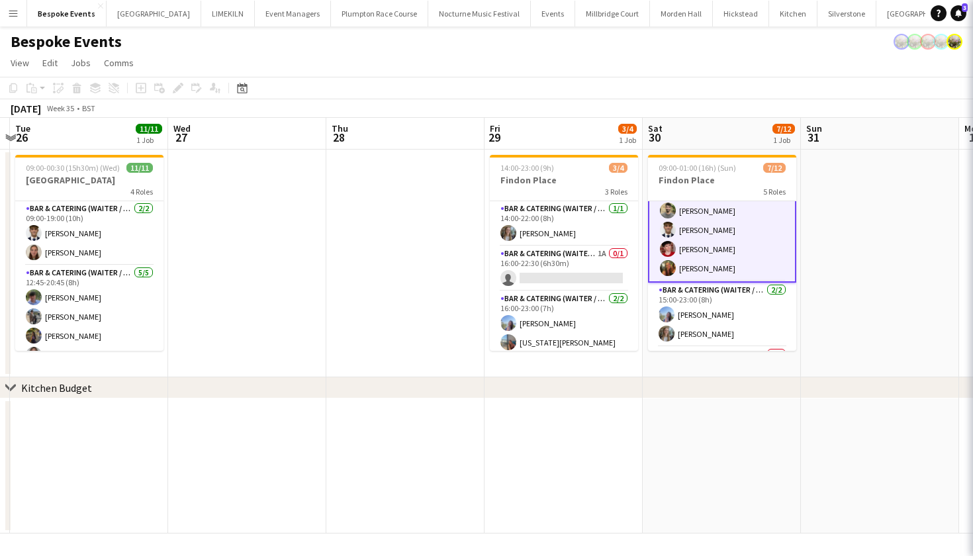
scroll to position [0, 622]
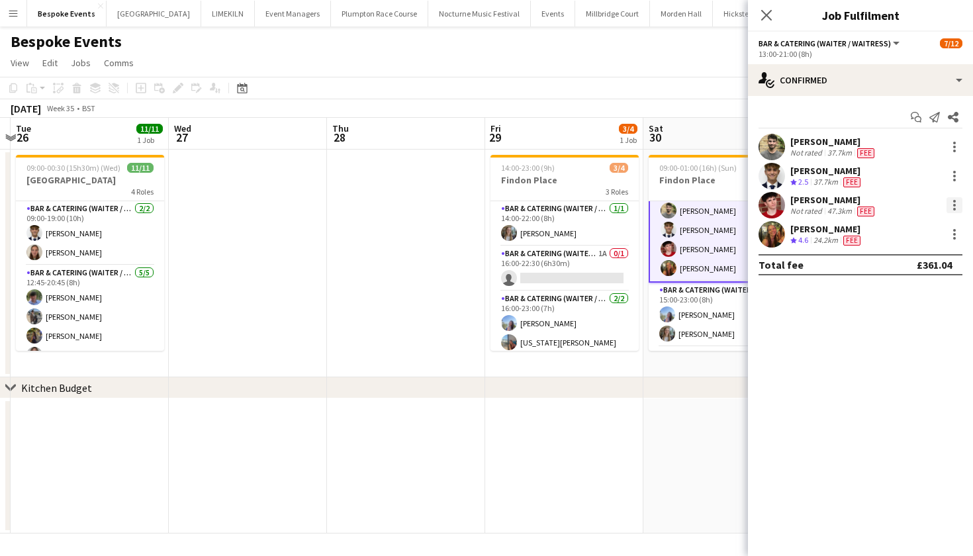
click at [951, 210] on div at bounding box center [954, 205] width 16 height 16
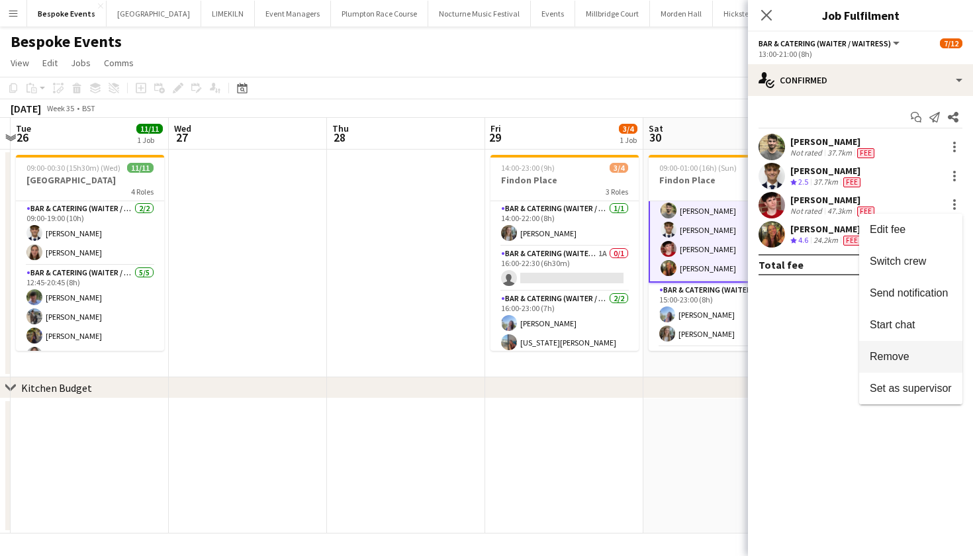
click at [922, 359] on span "Remove" at bounding box center [911, 357] width 82 height 12
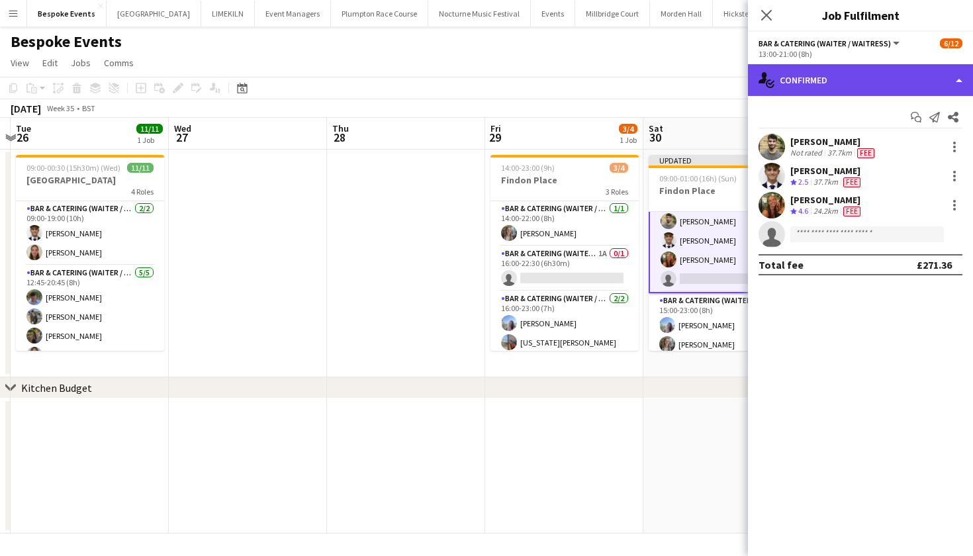
click at [862, 85] on div "single-neutral-actions-check-2 Confirmed" at bounding box center [860, 80] width 225 height 32
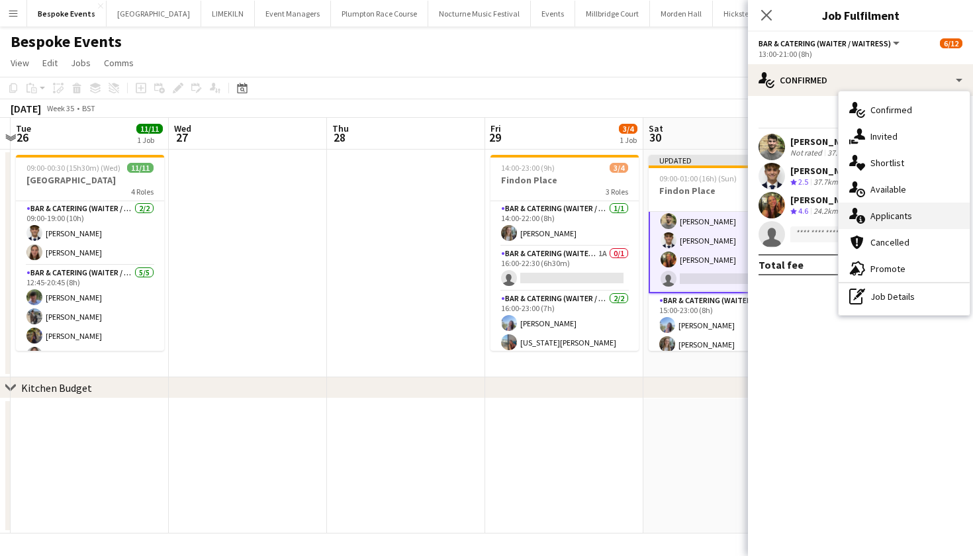
click at [895, 217] on div "single-neutral-actions-information Applicants" at bounding box center [903, 215] width 131 height 26
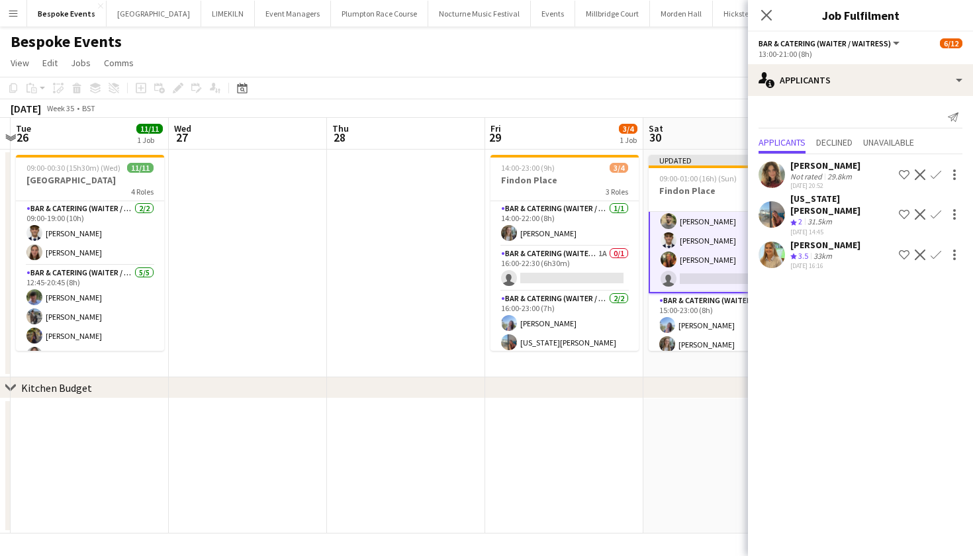
click at [939, 249] on app-icon "Confirm" at bounding box center [935, 254] width 11 height 11
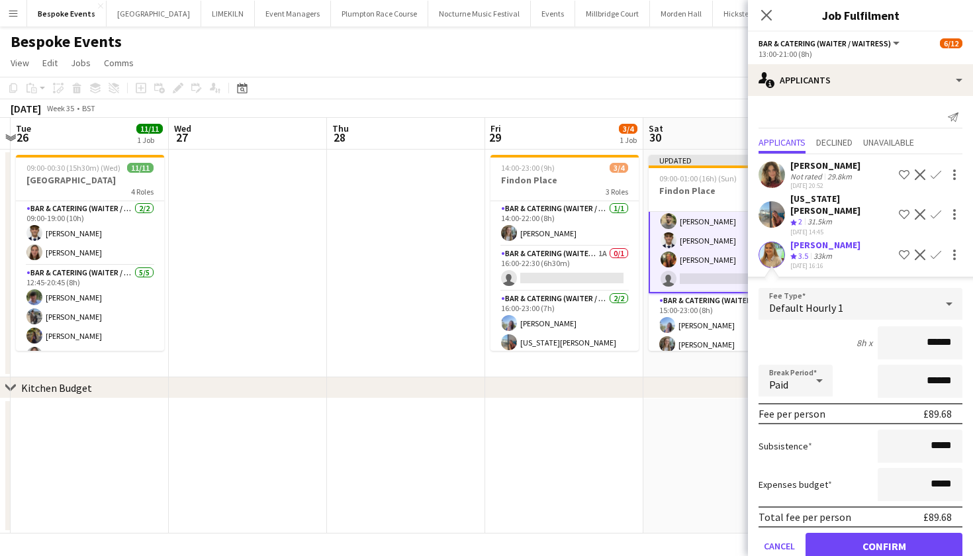
click at [871, 535] on button "Confirm" at bounding box center [883, 546] width 157 height 26
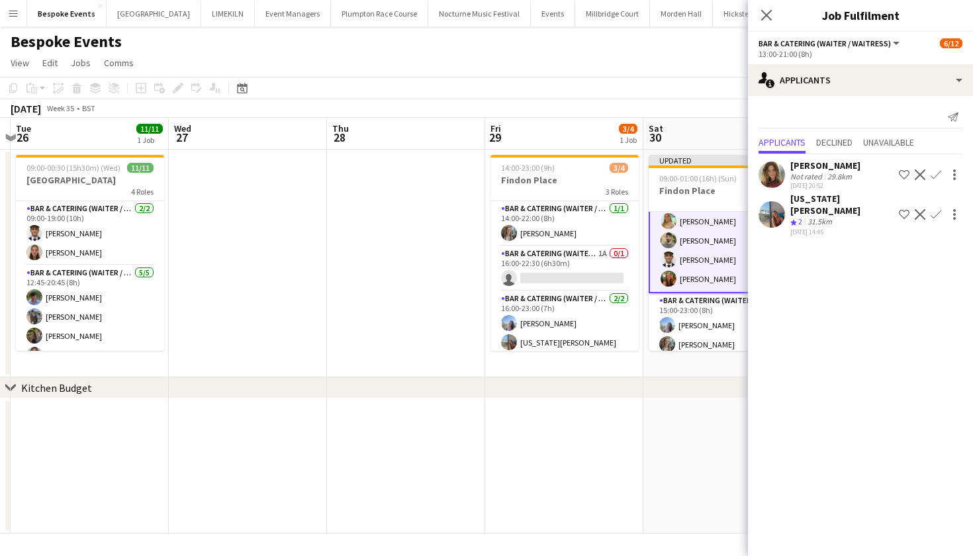
click at [664, 429] on app-date-cell at bounding box center [722, 465] width 158 height 135
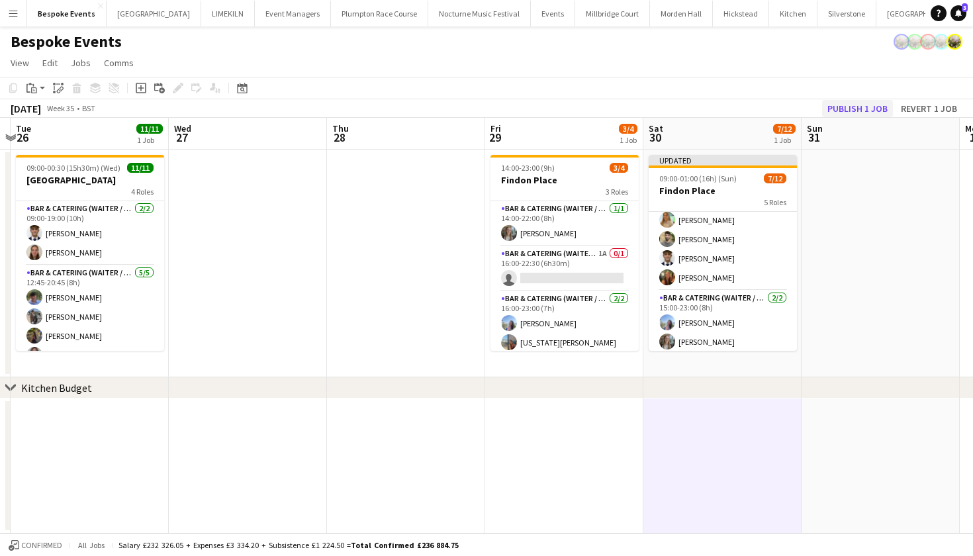
click at [871, 114] on button "Publish 1 job" at bounding box center [857, 108] width 71 height 17
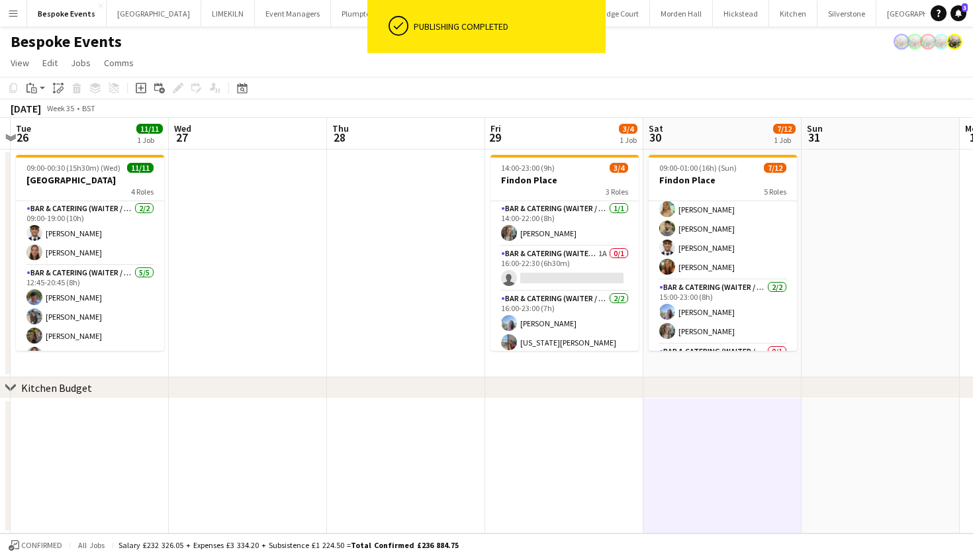
click at [653, 108] on div "[DATE] Week 35 • BST" at bounding box center [486, 108] width 973 height 19
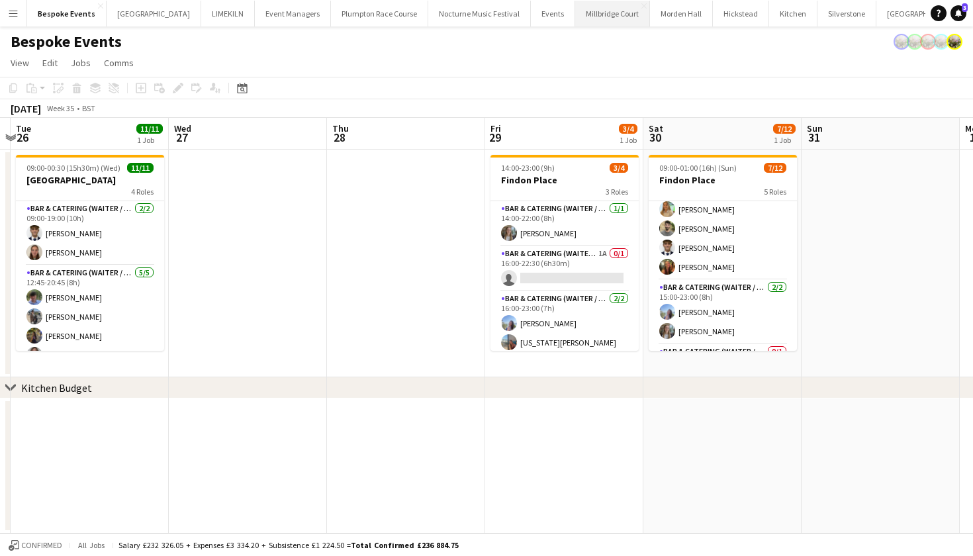
click at [575, 23] on button "[GEOGRAPHIC_DATA]" at bounding box center [612, 14] width 75 height 26
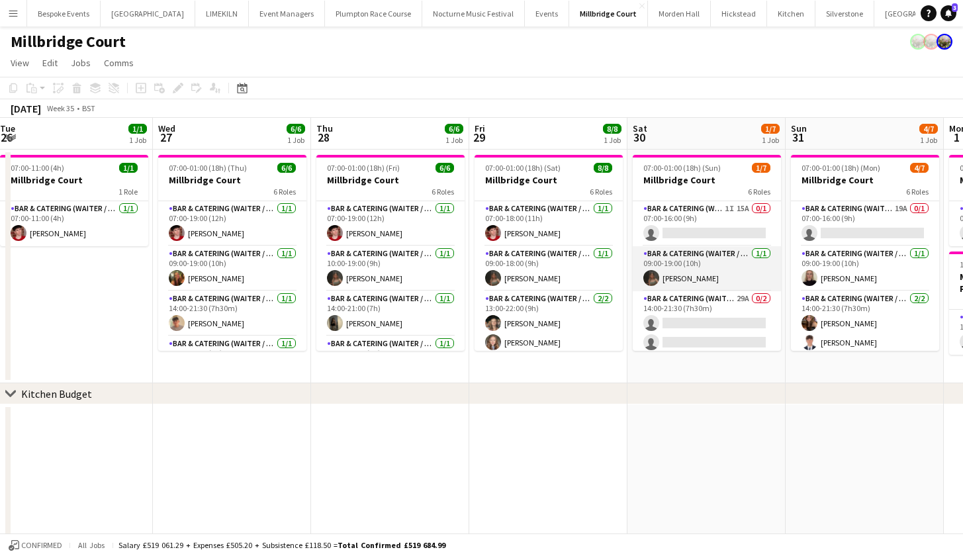
scroll to position [0, 640]
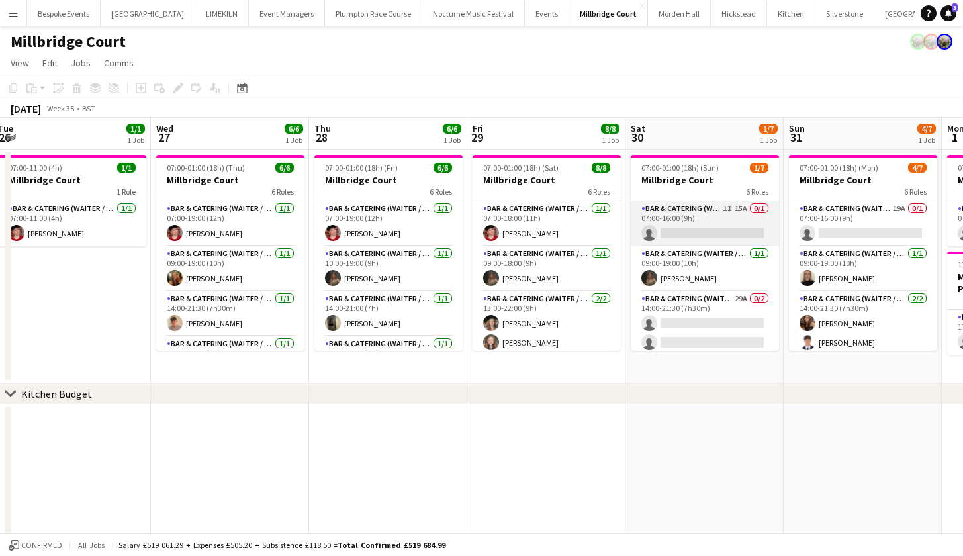
click at [704, 232] on app-card-role "Bar & Catering (Waiter / waitress) 1I 15A 0/1 07:00-16:00 (9h) single-neutral-a…" at bounding box center [705, 223] width 148 height 45
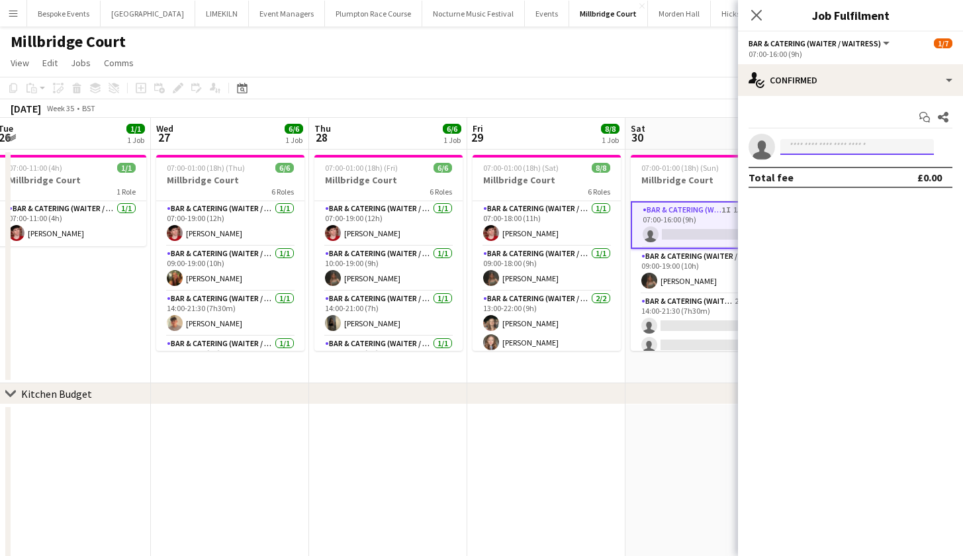
click at [849, 140] on input at bounding box center [857, 147] width 154 height 16
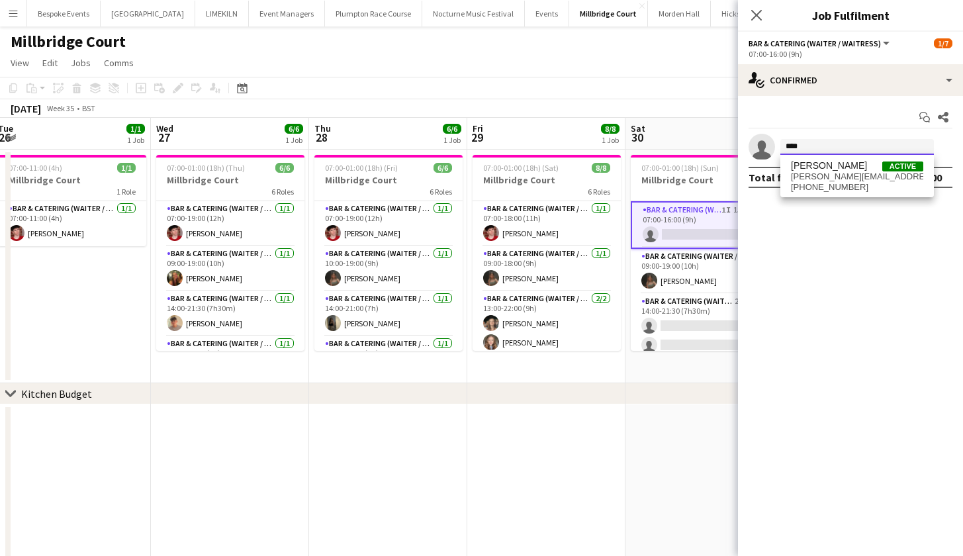
type input "****"
drag, startPoint x: 849, startPoint y: 141, endPoint x: 847, endPoint y: 171, distance: 30.5
click at [847, 171] on span "[PERSON_NAME][EMAIL_ADDRESS][DOMAIN_NAME]" at bounding box center [857, 176] width 132 height 11
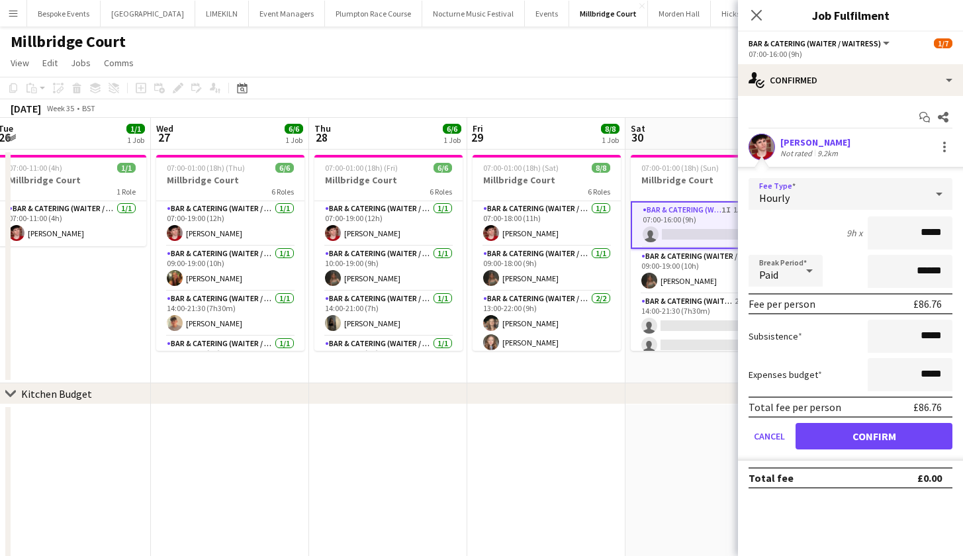
click at [905, 193] on div "Hourly" at bounding box center [836, 194] width 177 height 32
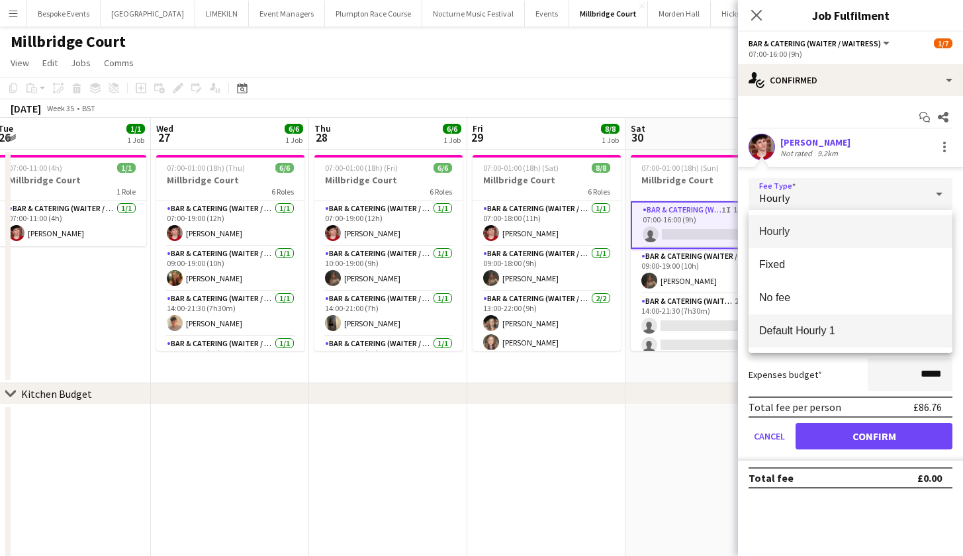
click at [863, 337] on span "Default Hourly 1" at bounding box center [850, 330] width 183 height 13
type input "******"
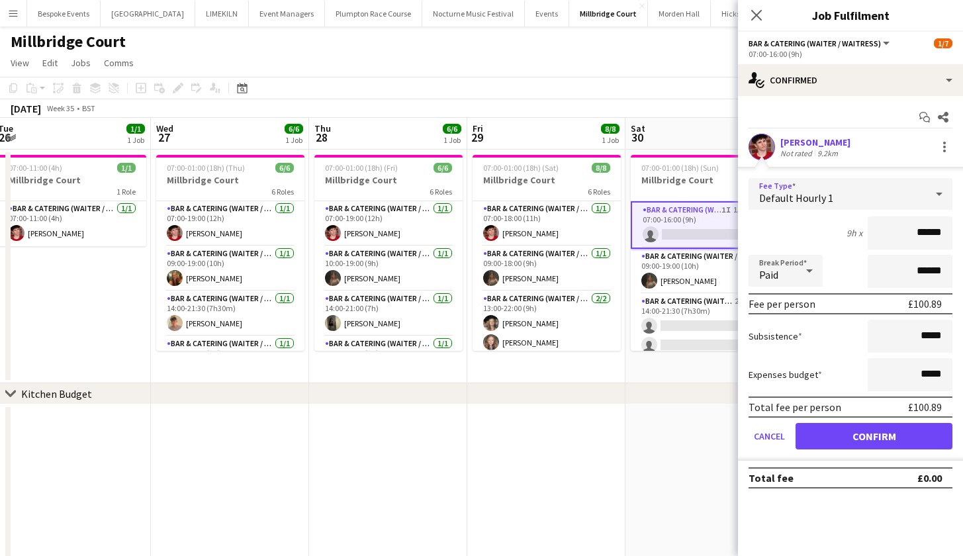
click at [852, 433] on button "Confirm" at bounding box center [873, 436] width 157 height 26
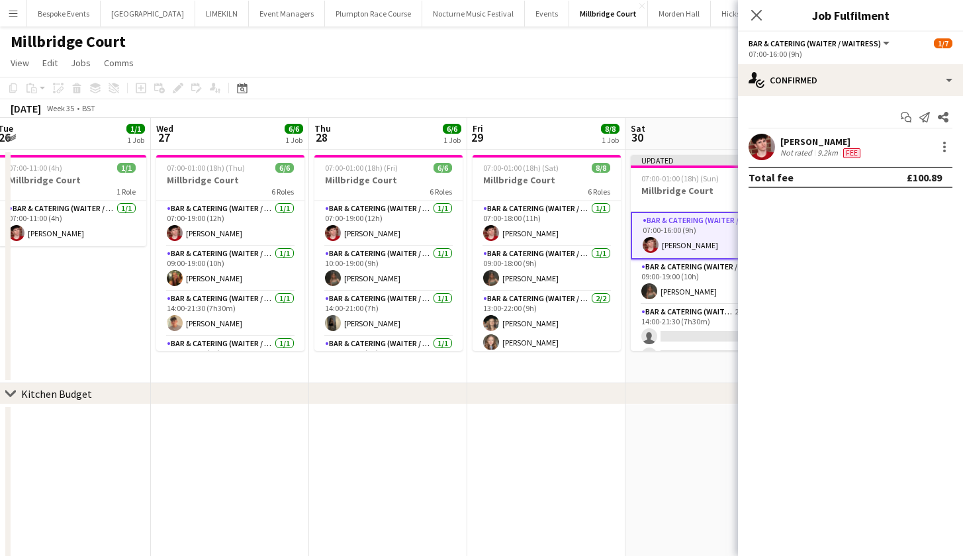
click at [676, 425] on app-date-cell at bounding box center [704, 525] width 158 height 243
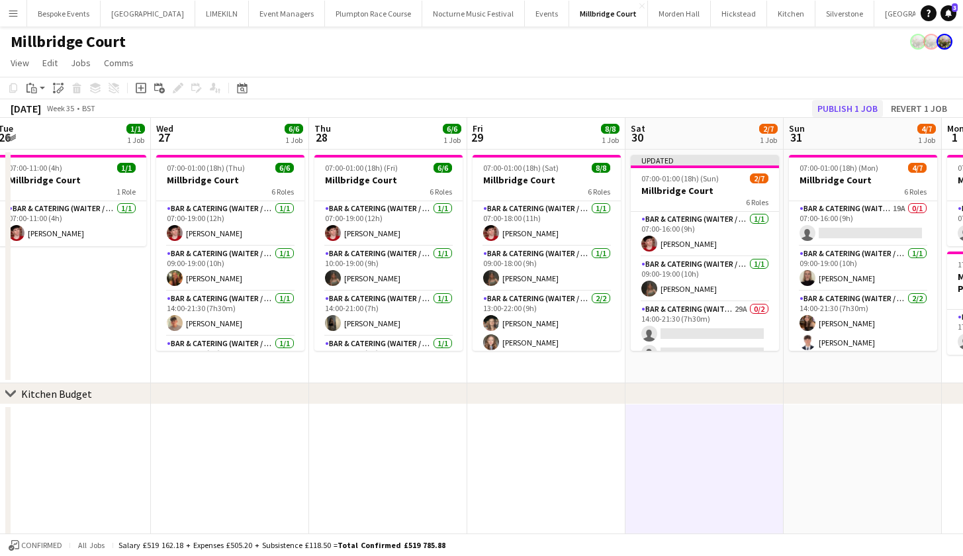
click at [852, 106] on button "Publish 1 job" at bounding box center [847, 108] width 71 height 17
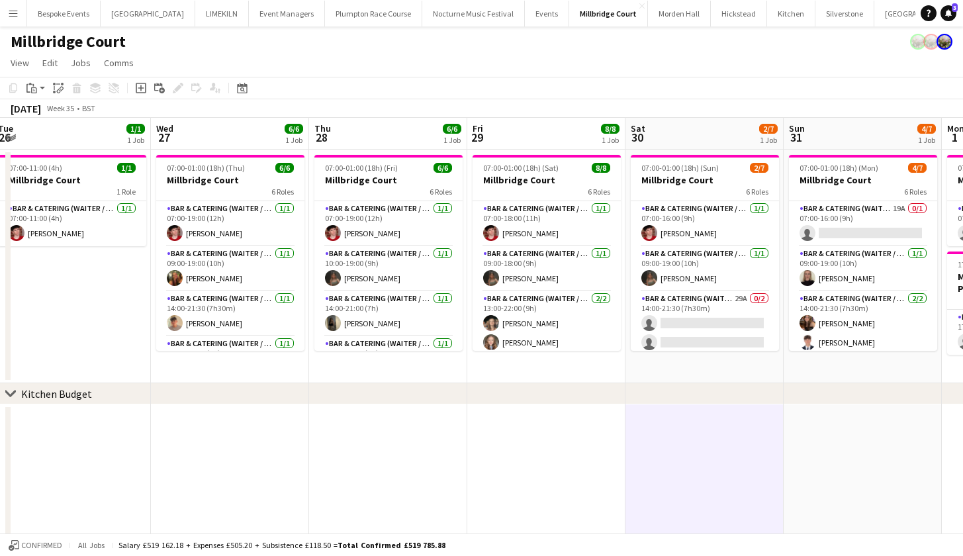
scroll to position [-1, 21]
click at [825, 224] on app-card-role "Bar & Catering (Waiter / waitress) 19A 0/1 07:00-16:00 (9h) single-neutral-acti…" at bounding box center [863, 223] width 148 height 45
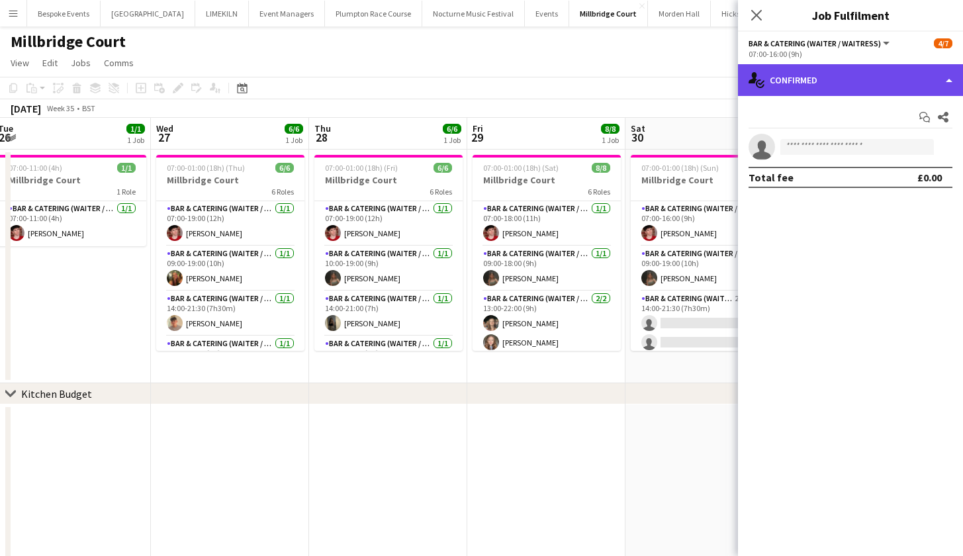
click at [821, 85] on div "single-neutral-actions-check-2 Confirmed" at bounding box center [850, 80] width 225 height 32
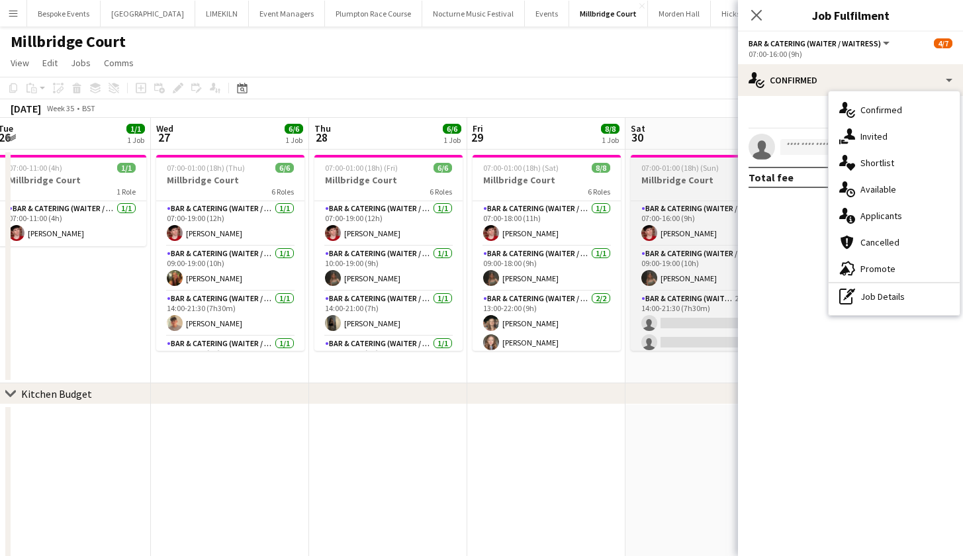
scroll to position [0, 639]
click at [656, 179] on app-job-card "07:00-01:00 (18h) (Sun) 2/7 Millbridge Court 6 Roles Bar & Catering (Waiter / w…" at bounding box center [706, 253] width 148 height 196
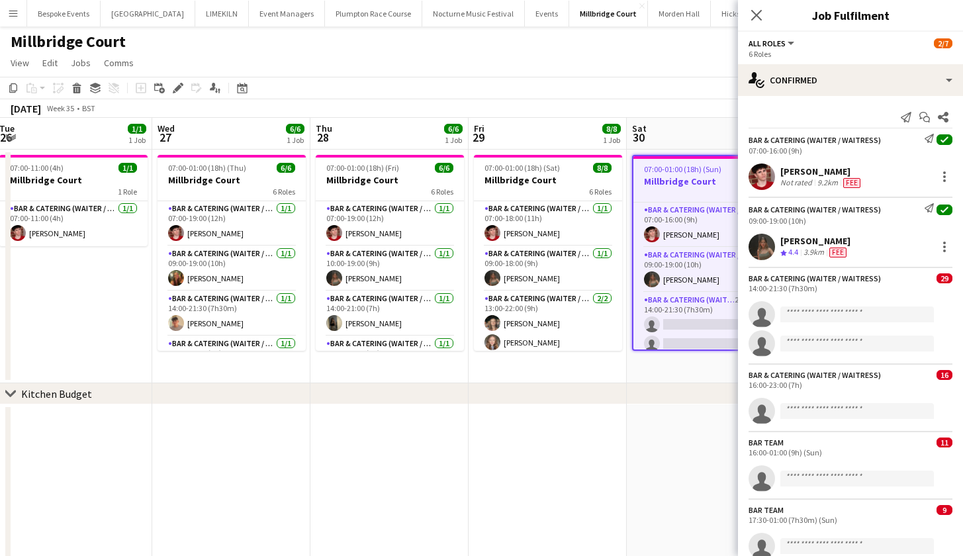
click at [675, 172] on span "07:00-01:00 (18h) (Sun)" at bounding box center [682, 169] width 77 height 10
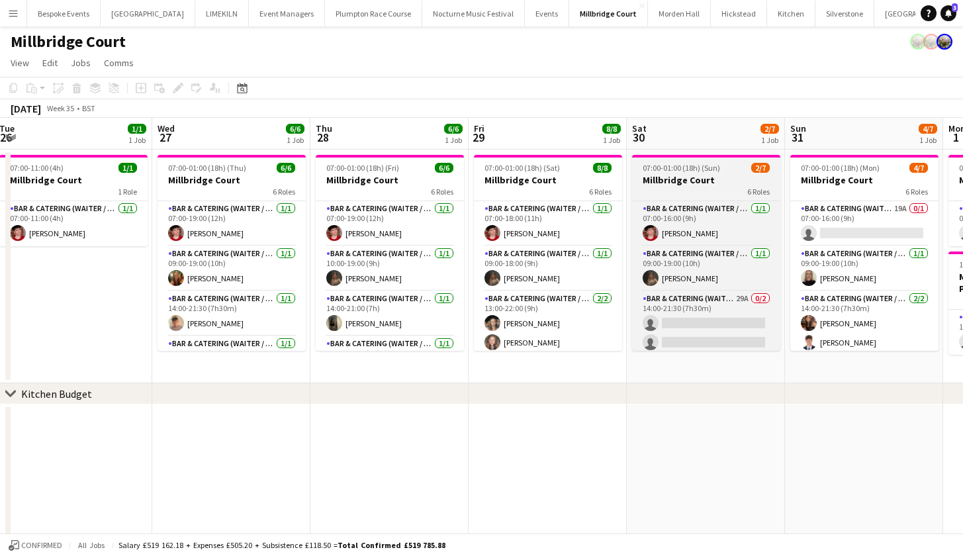
click at [632, 174] on app-job-card "07:00-01:00 (18h) (Sun) 2/7 Millbridge Court 6 Roles Bar & Catering (Waiter / w…" at bounding box center [706, 253] width 148 height 196
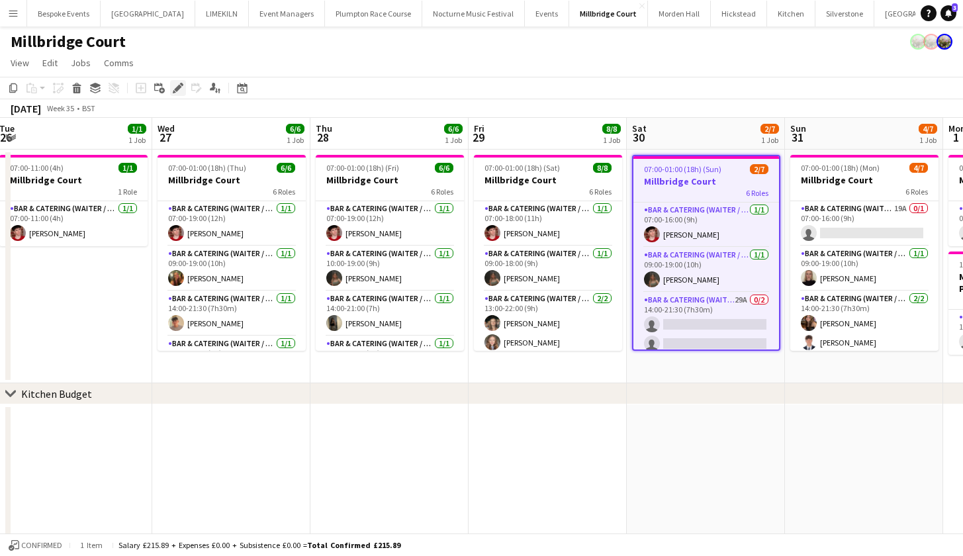
click at [174, 90] on icon at bounding box center [177, 88] width 7 height 7
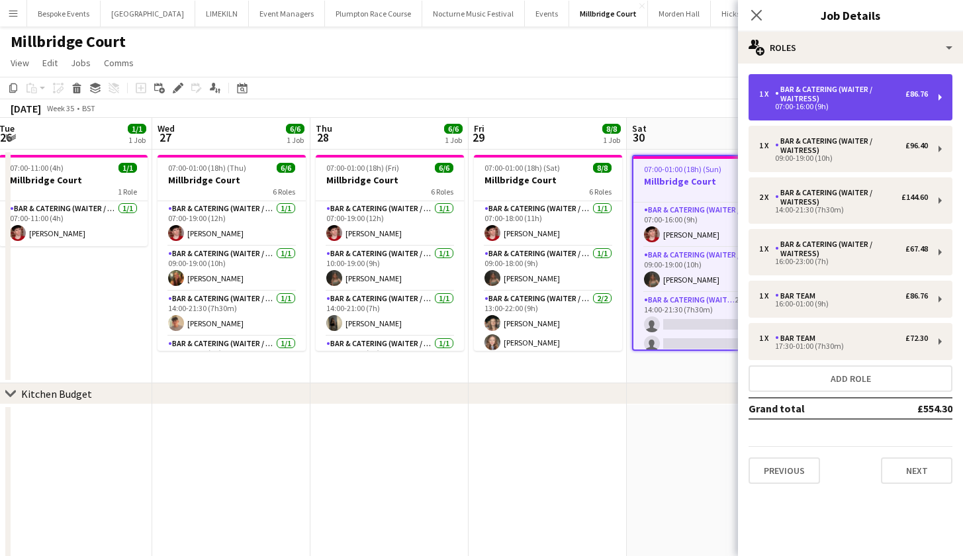
click at [809, 105] on div "07:00-16:00 (9h)" at bounding box center [843, 106] width 169 height 7
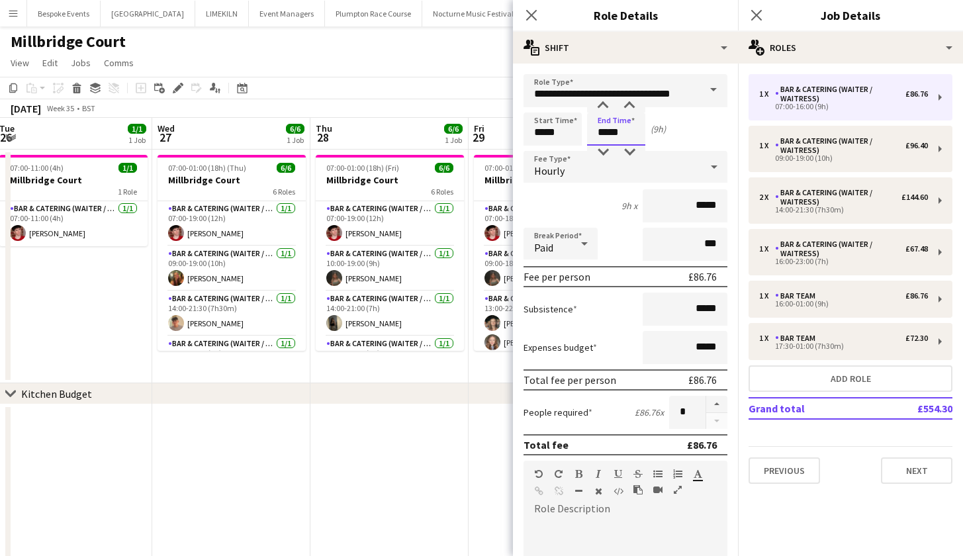
click at [607, 130] on input "*****" at bounding box center [616, 128] width 58 height 33
type input "*****"
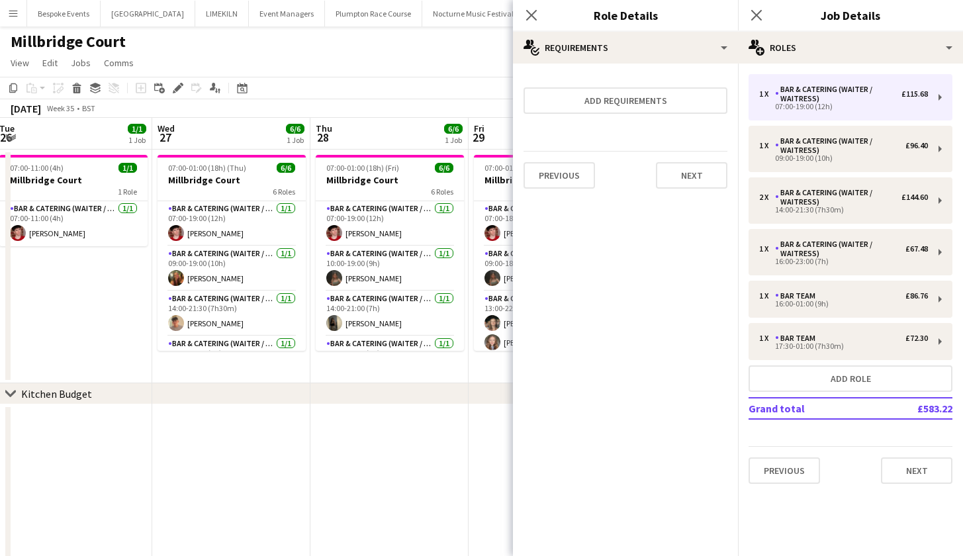
click at [378, 76] on app-page-menu "View Day view expanded Day view collapsed Month view Date picker Jump to [DATE]…" at bounding box center [481, 64] width 963 height 25
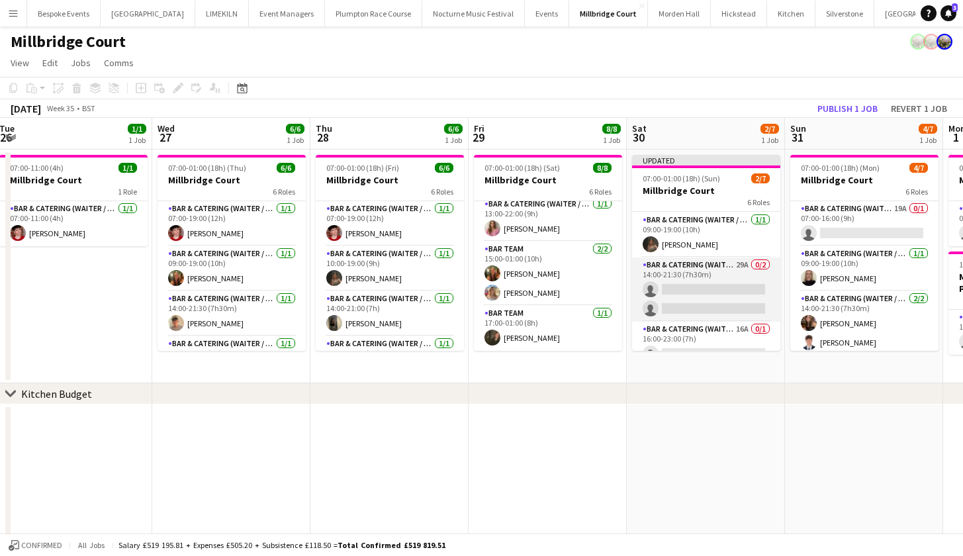
scroll to position [42, 0]
click at [665, 289] on app-card-role "Bar & Catering (Waiter / waitress) 29A 0/2 14:00-21:30 (7h30m) single-neutral-a…" at bounding box center [706, 292] width 148 height 64
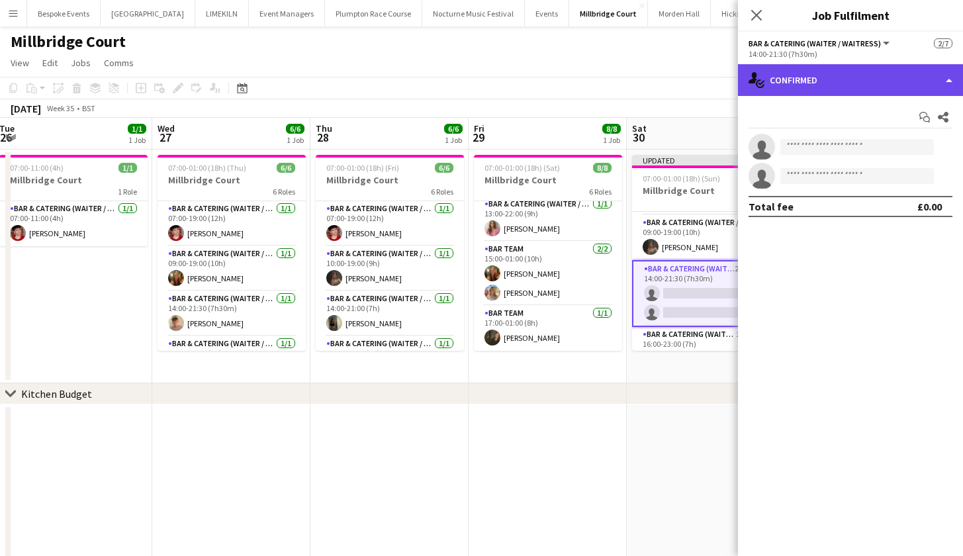
click at [881, 86] on div "single-neutral-actions-check-2 Confirmed" at bounding box center [850, 80] width 225 height 32
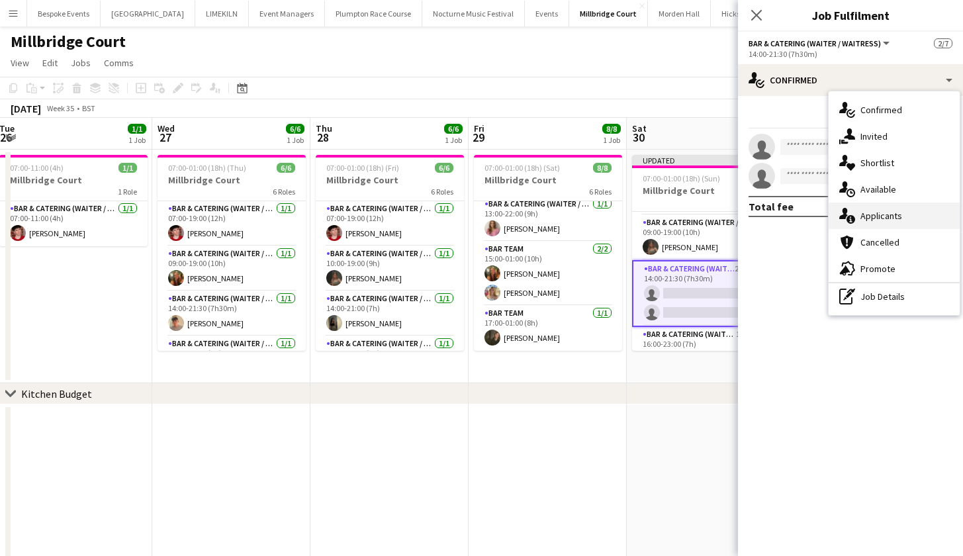
click at [867, 212] on div "single-neutral-actions-information Applicants" at bounding box center [893, 215] width 131 height 26
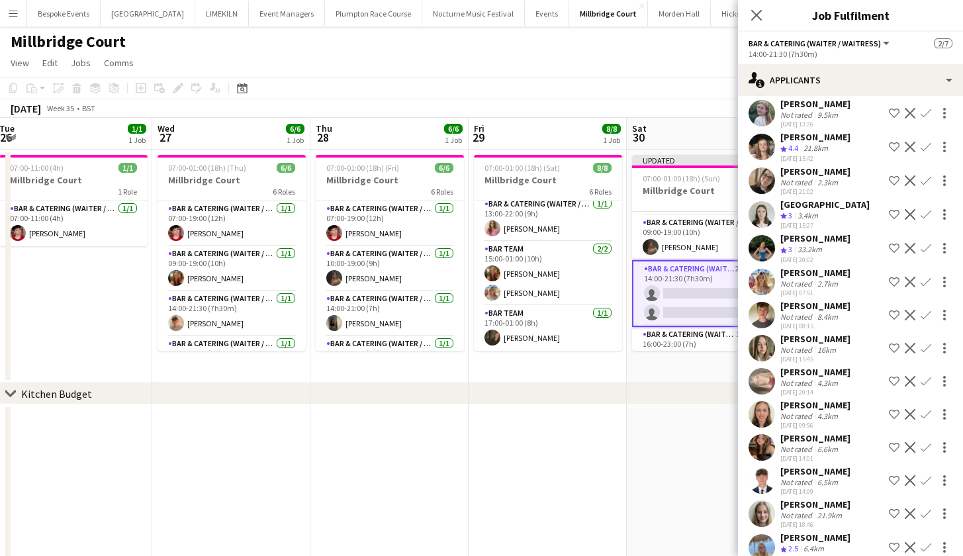
scroll to position [510, 0]
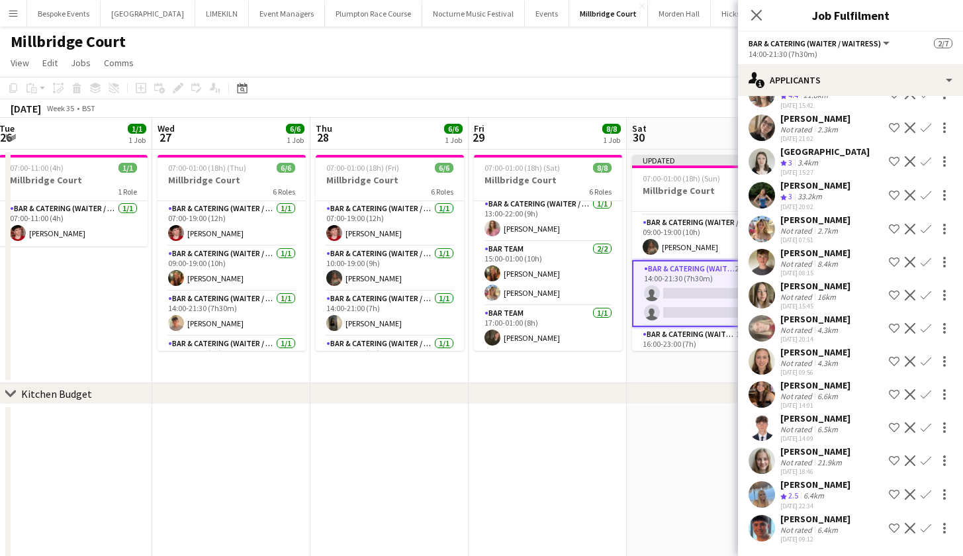
click at [902, 386] on button "Decline" at bounding box center [910, 394] width 16 height 16
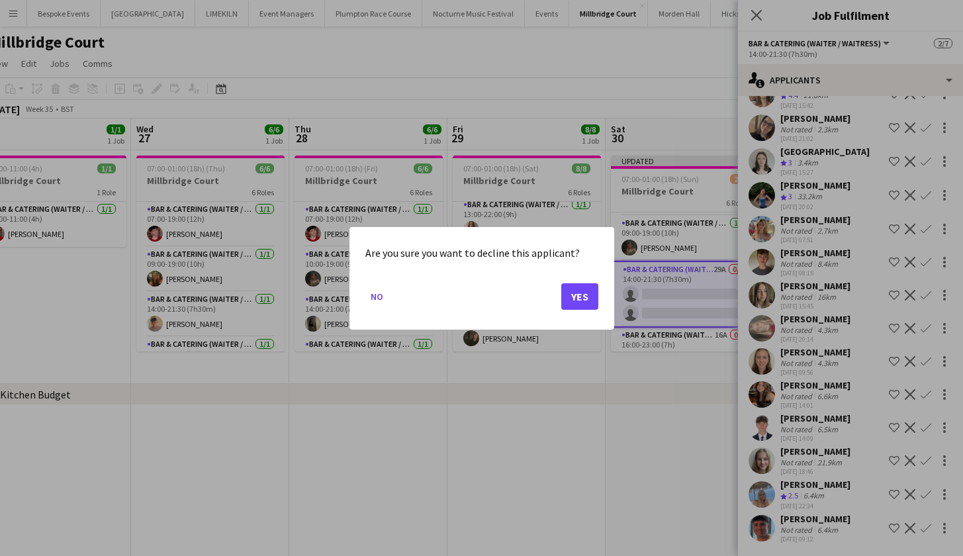
scroll to position [498, 0]
click at [553, 304] on mat-dialog-actions "No Yes" at bounding box center [481, 301] width 233 height 56
click at [556, 294] on mat-dialog-actions "No Yes" at bounding box center [481, 301] width 233 height 56
click at [565, 307] on button "Yes" at bounding box center [579, 296] width 37 height 26
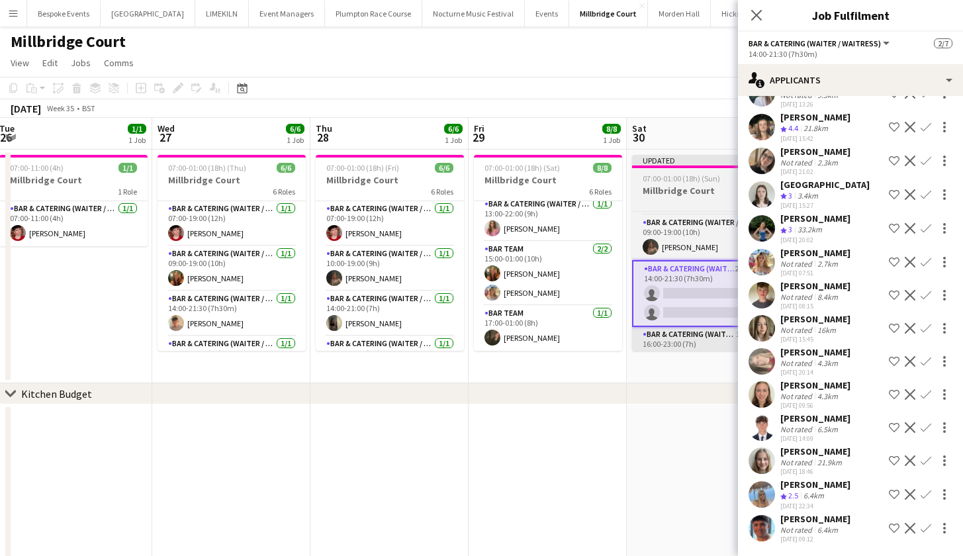
scroll to position [465, 0]
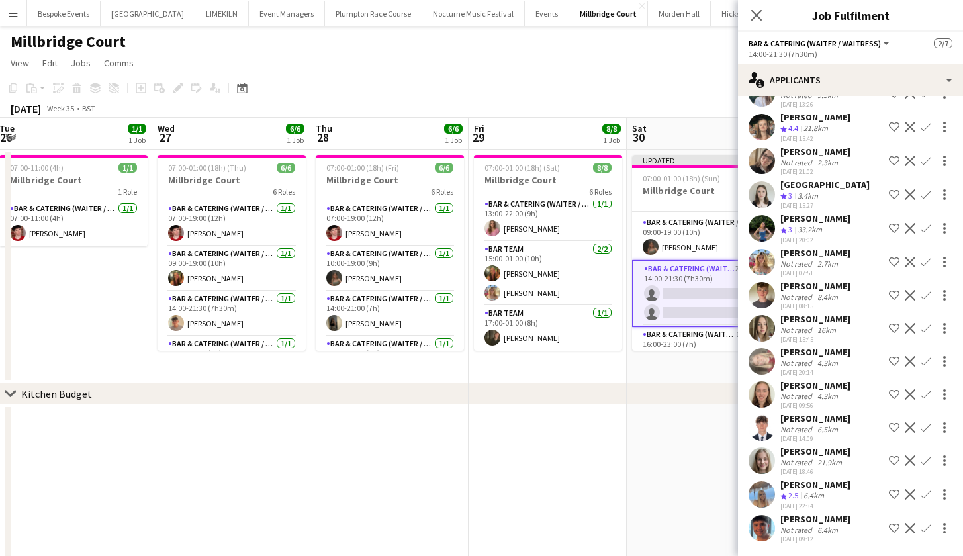
click at [920, 429] on app-icon "Confirm" at bounding box center [925, 427] width 11 height 11
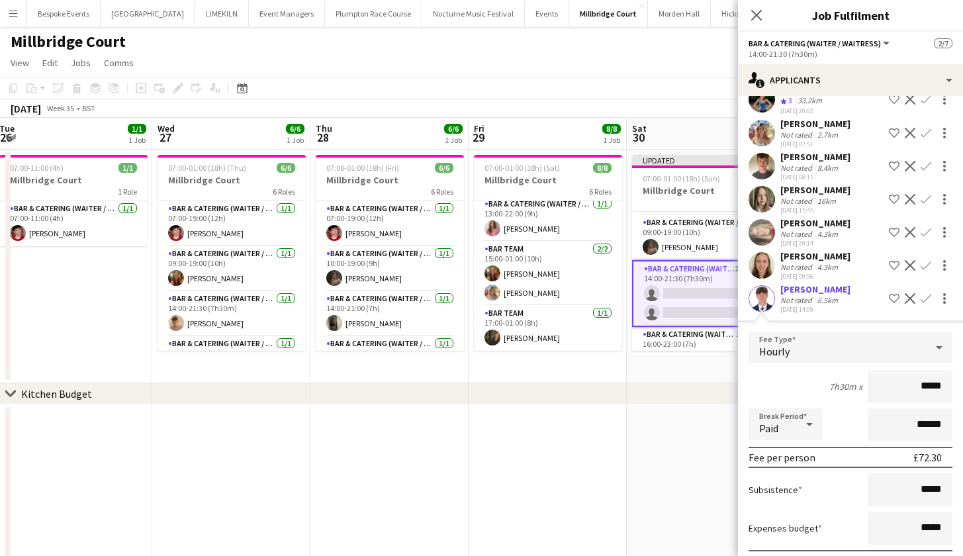
scroll to position [702, 0]
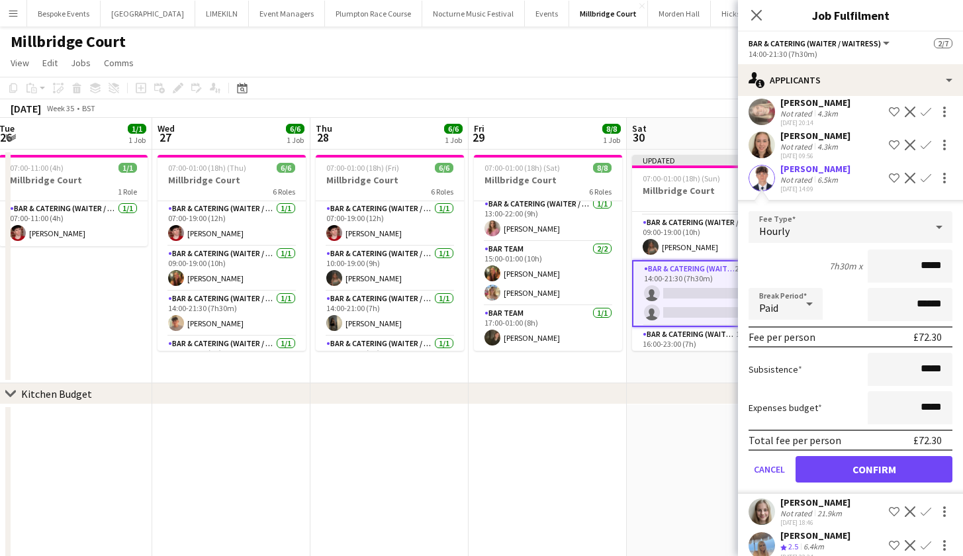
click at [864, 230] on div "Hourly" at bounding box center [836, 227] width 177 height 32
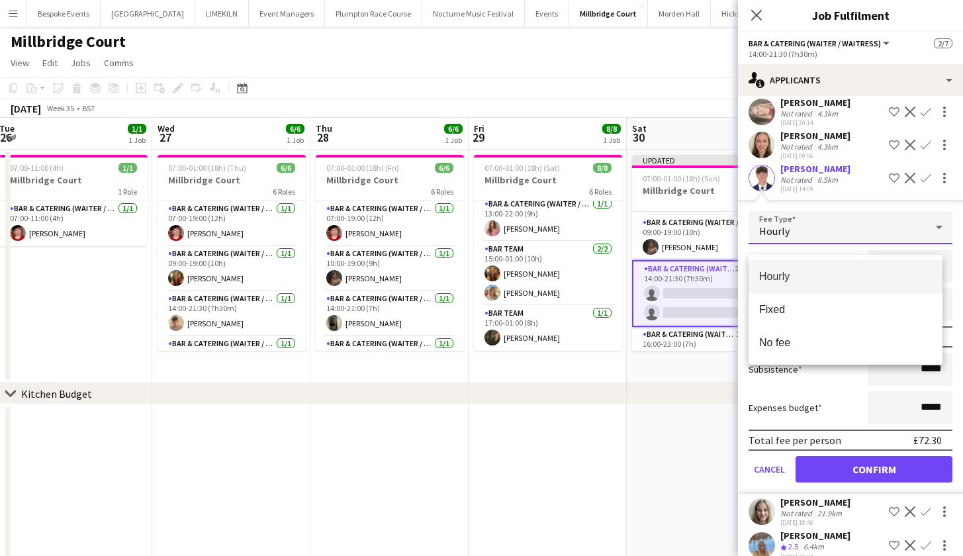
click at [893, 472] on div at bounding box center [481, 278] width 963 height 556
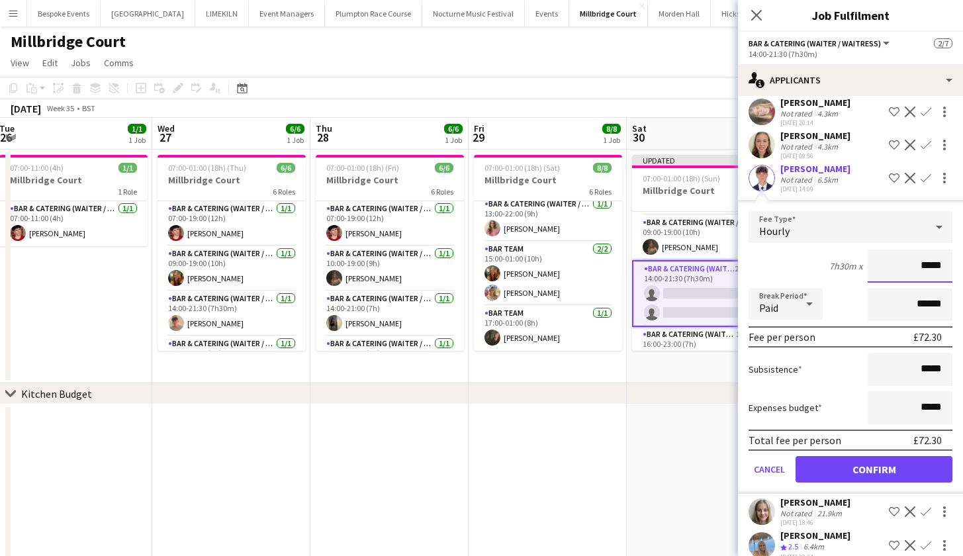
click at [932, 277] on input "*****" at bounding box center [910, 265] width 85 height 33
type input "**"
type input "******"
click at [869, 480] on button "Confirm" at bounding box center [873, 469] width 157 height 26
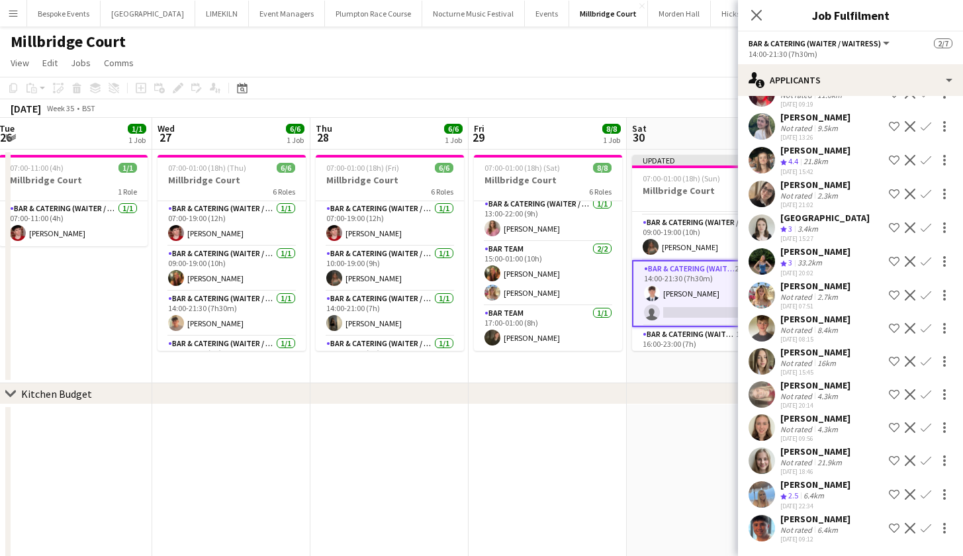
scroll to position [431, 0]
click at [721, 448] on app-date-cell at bounding box center [706, 525] width 158 height 243
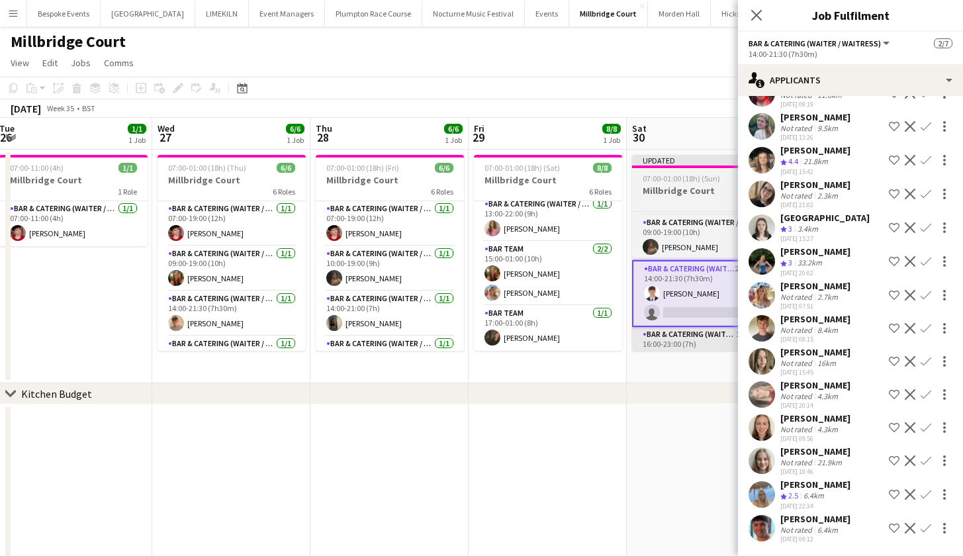
scroll to position [0, 639]
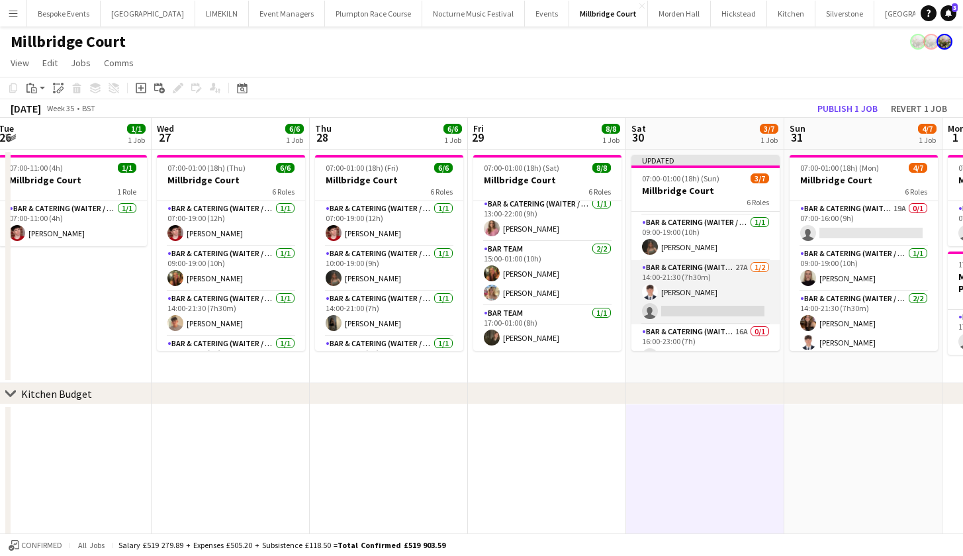
click at [701, 304] on app-card-role "Bar & Catering (Waiter / waitress) 27A [DATE] 14:00-21:30 (7h30m) [PERSON_NAME]…" at bounding box center [705, 292] width 148 height 64
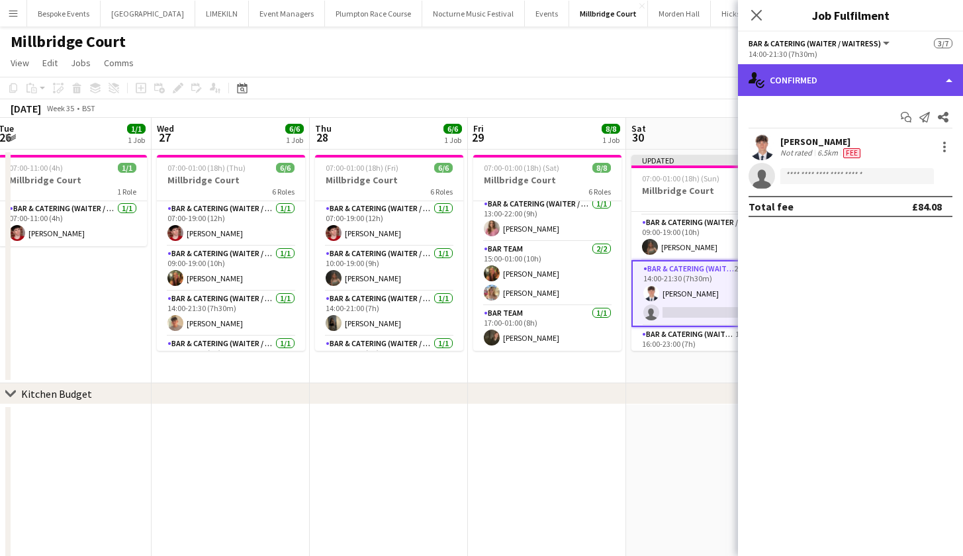
click at [850, 82] on div "single-neutral-actions-check-2 Confirmed" at bounding box center [850, 80] width 225 height 32
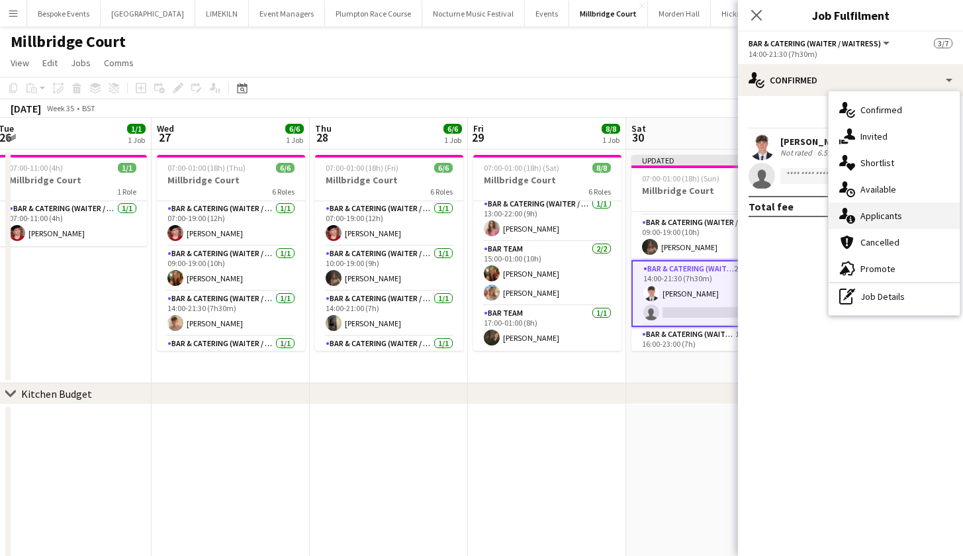
click at [863, 218] on div "single-neutral-actions-information Applicants" at bounding box center [893, 215] width 131 height 26
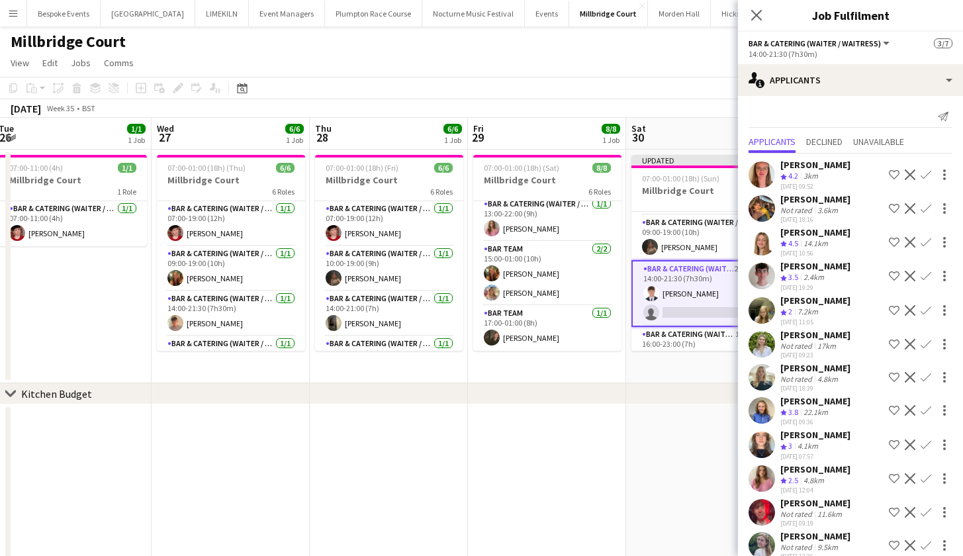
scroll to position [0, 0]
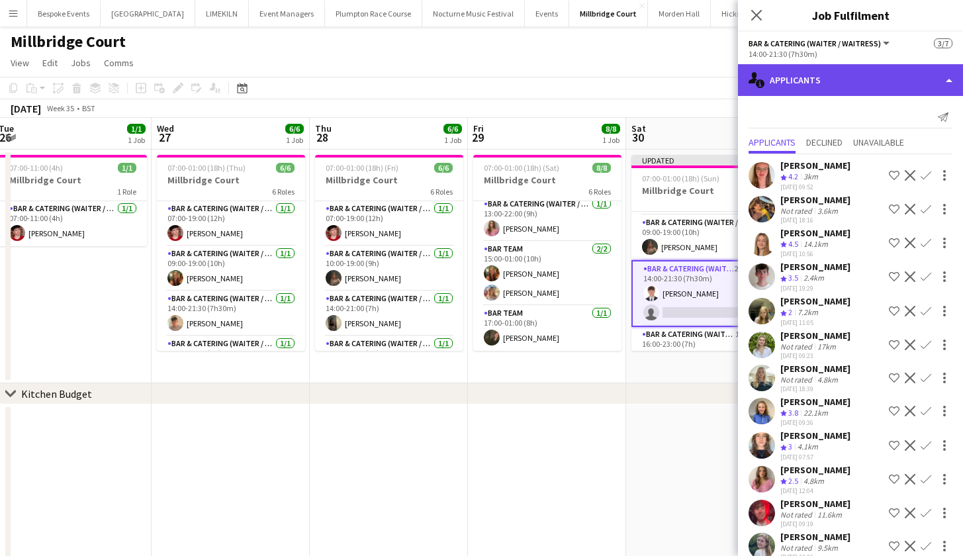
click at [850, 79] on div "single-neutral-actions-information Applicants" at bounding box center [850, 80] width 225 height 32
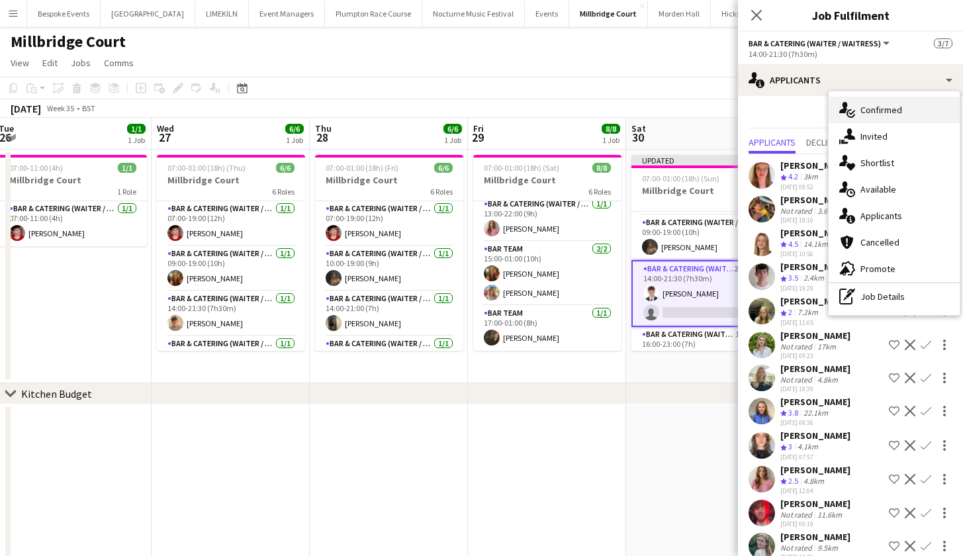
click at [861, 103] on div "single-neutral-actions-check-2 Confirmed" at bounding box center [893, 110] width 131 height 26
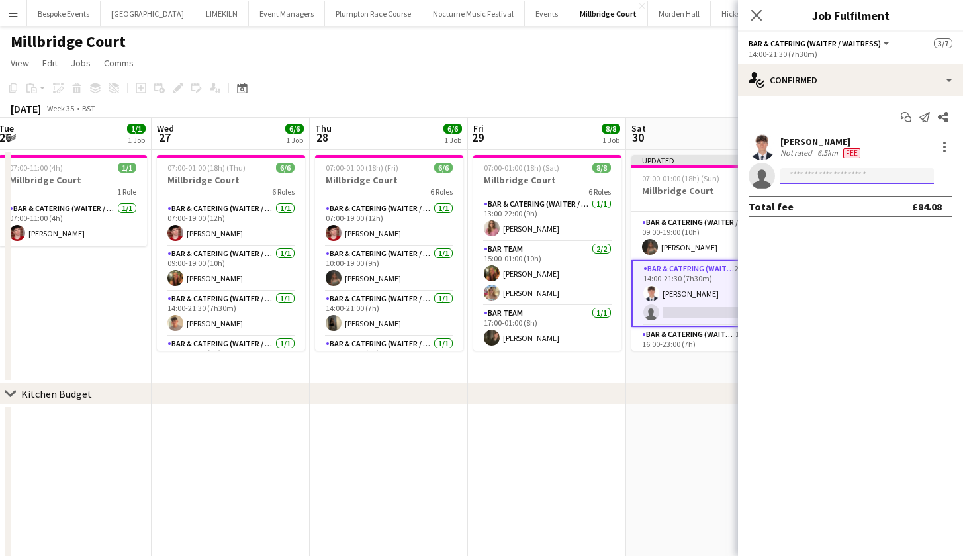
click at [835, 173] on input at bounding box center [857, 176] width 154 height 16
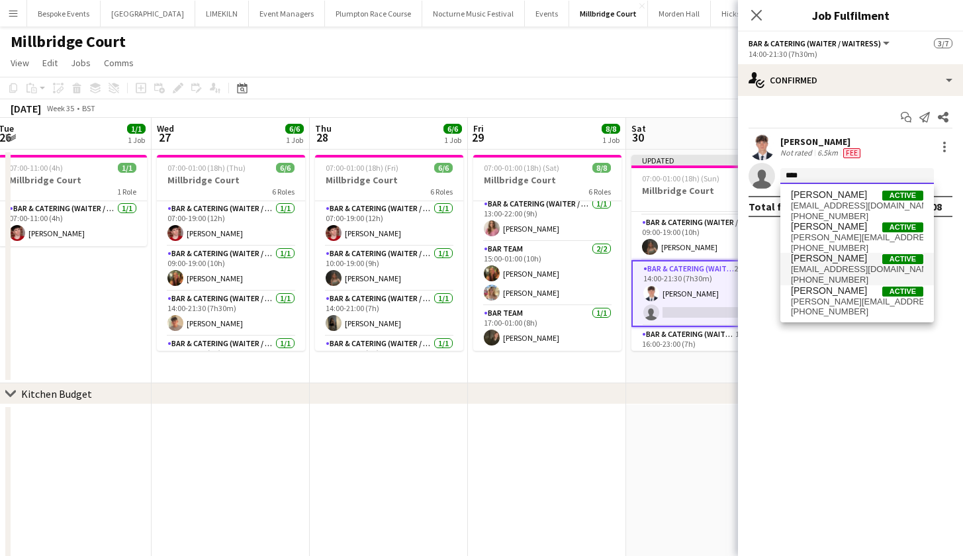
type input "****"
click at [819, 261] on span "[PERSON_NAME]" at bounding box center [829, 258] width 76 height 11
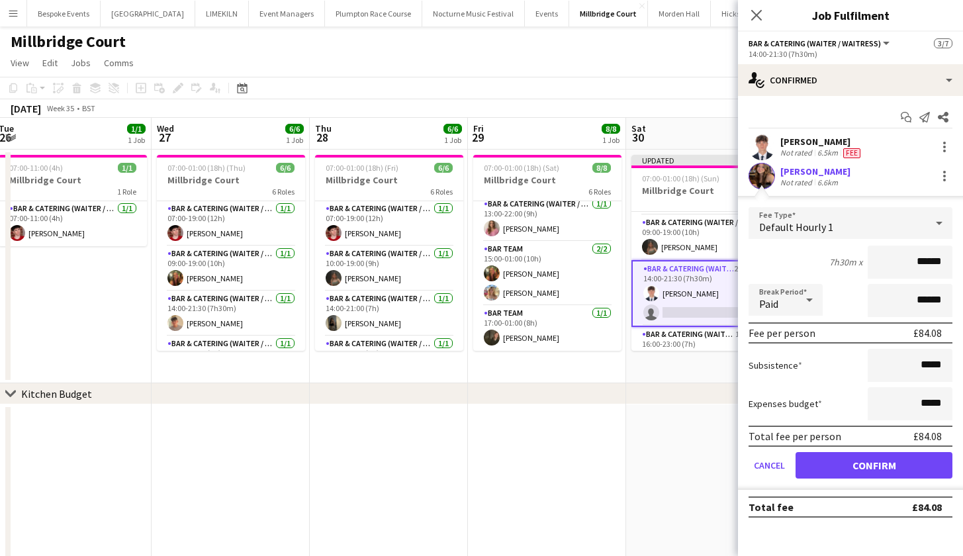
click at [873, 464] on button "Confirm" at bounding box center [873, 465] width 157 height 26
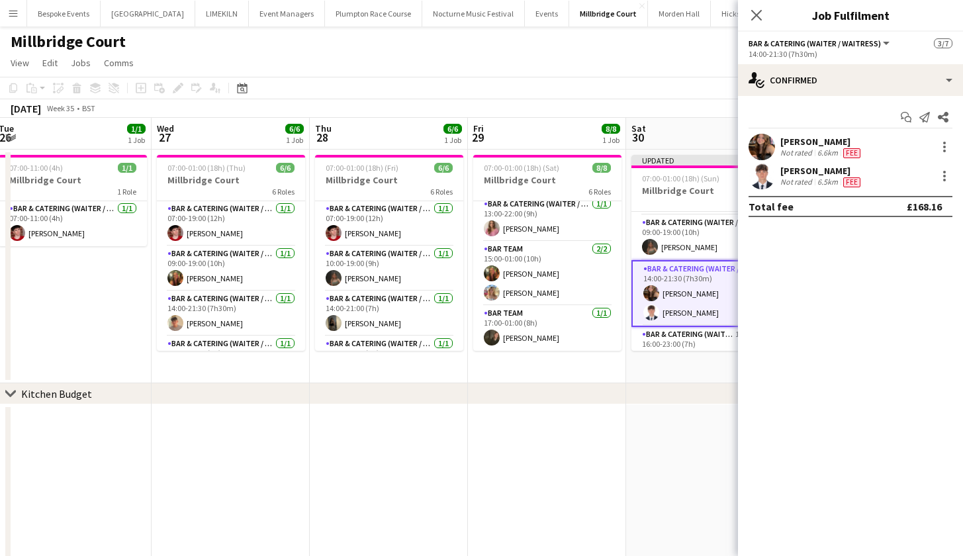
click at [656, 436] on app-date-cell at bounding box center [705, 525] width 158 height 243
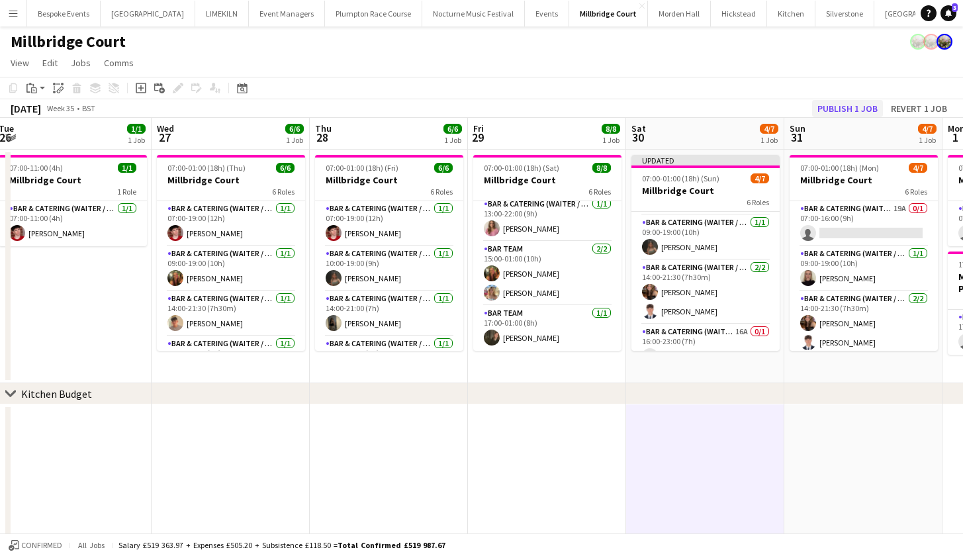
click at [861, 107] on button "Publish 1 job" at bounding box center [847, 108] width 71 height 17
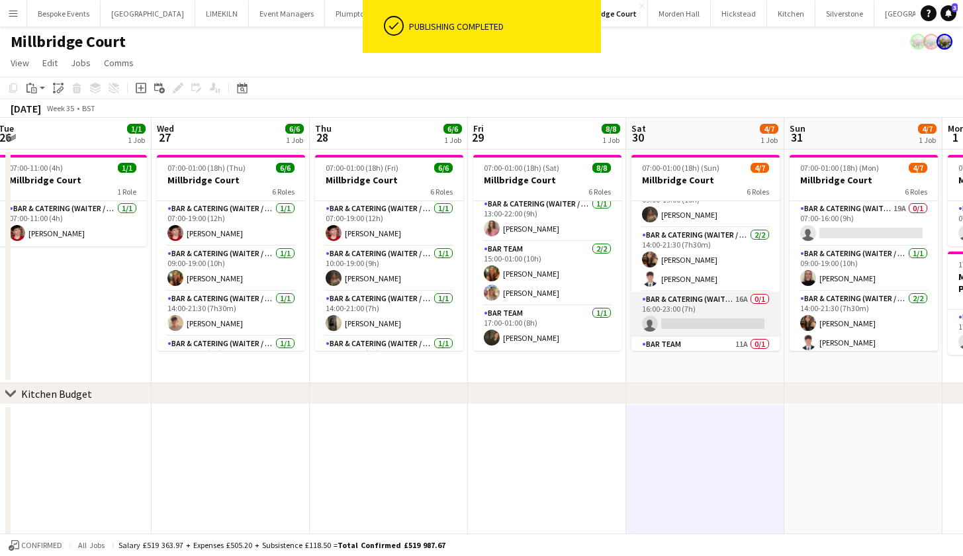
scroll to position [66, 0]
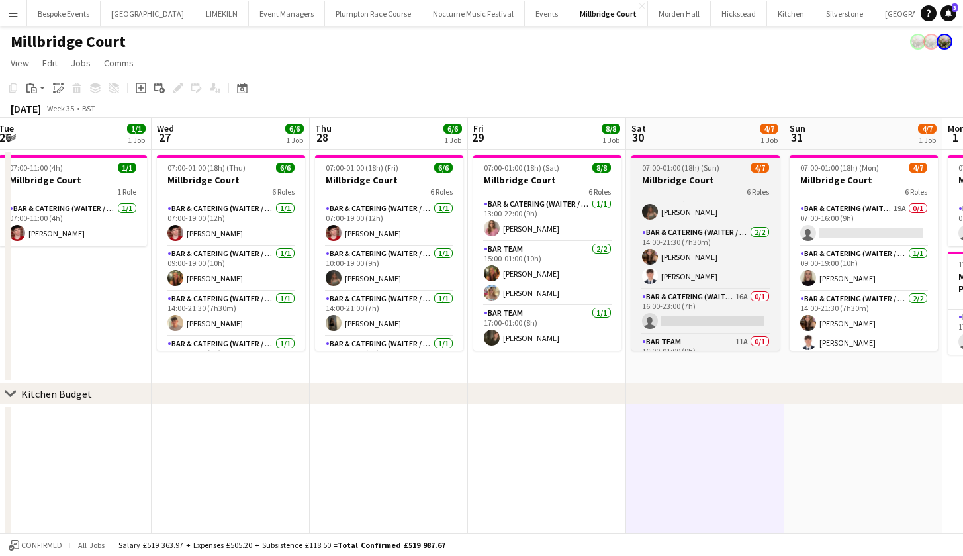
click at [688, 181] on h3 "Millbridge Court" at bounding box center [705, 180] width 148 height 12
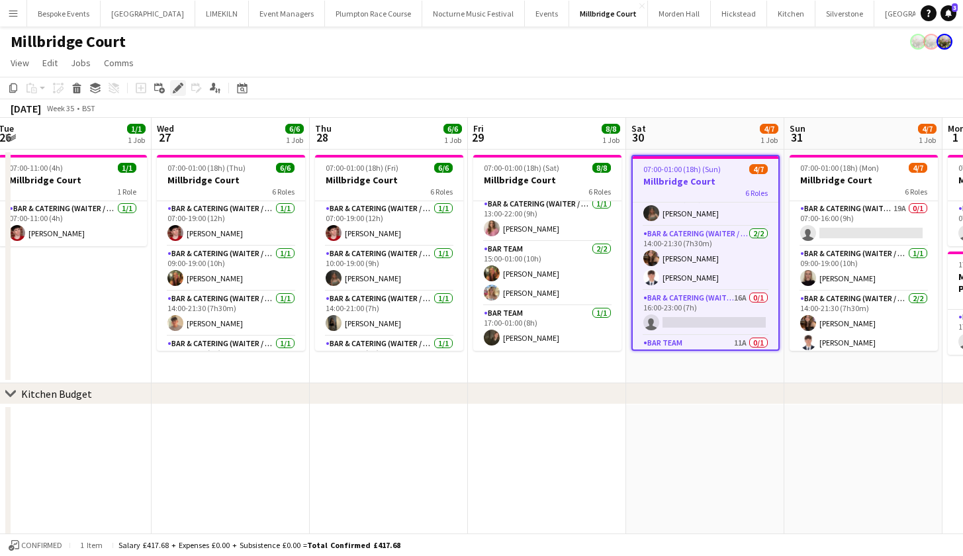
click at [183, 87] on icon "Edit" at bounding box center [178, 88] width 11 height 11
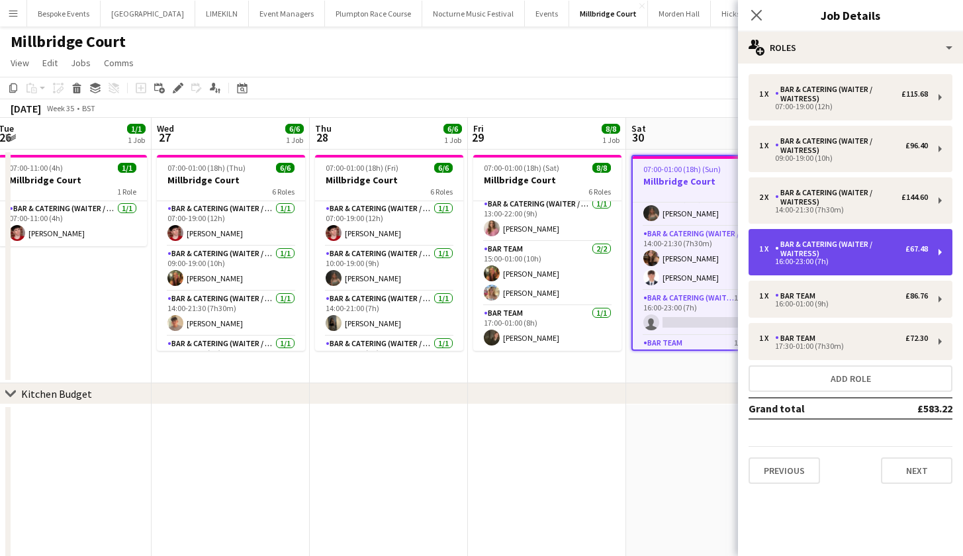
click at [835, 255] on div "Bar & Catering (Waiter / waitress)" at bounding box center [840, 249] width 130 height 19
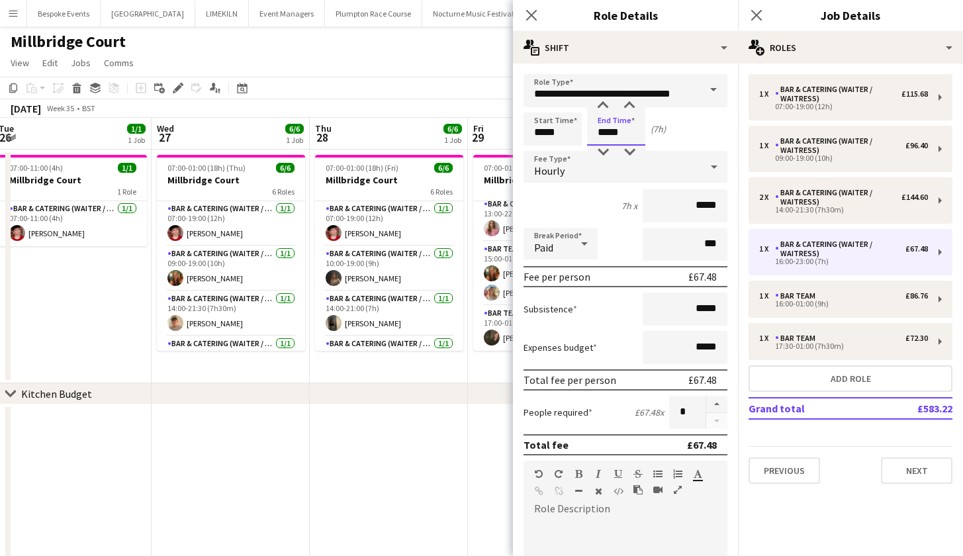
click at [605, 135] on input "*****" at bounding box center [616, 128] width 58 height 33
type input "*****"
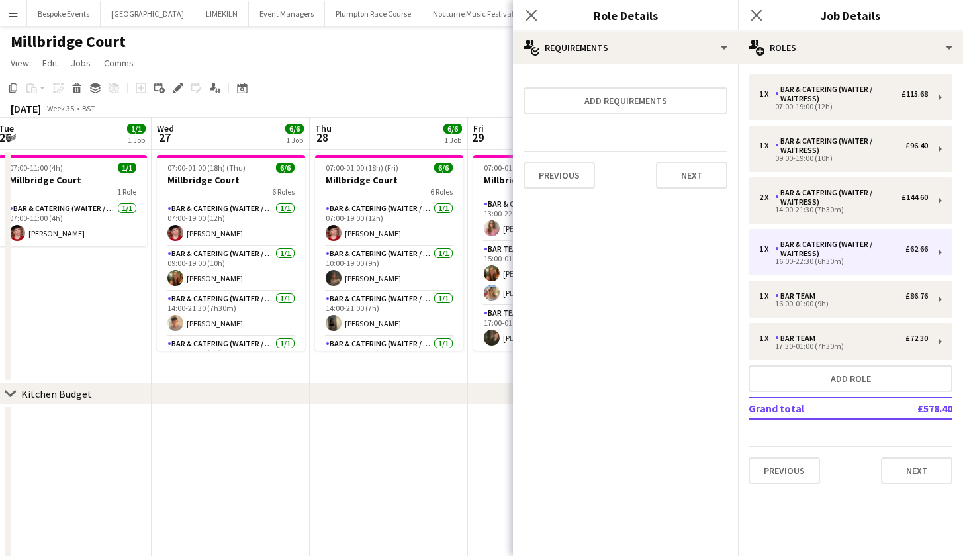
click at [459, 71] on app-page-menu "View Day view expanded Day view collapsed Month view Date picker Jump to [DATE]…" at bounding box center [481, 64] width 963 height 25
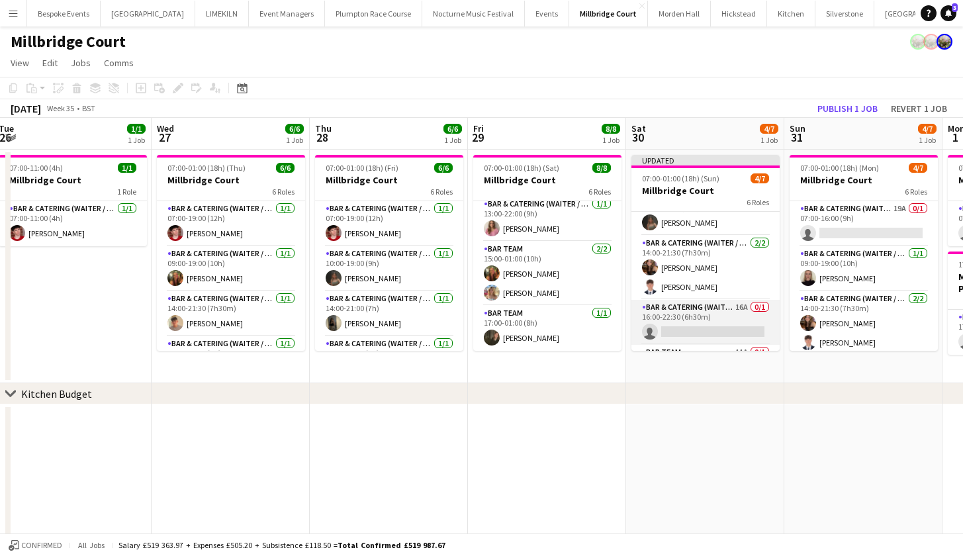
click at [731, 326] on app-card-role "Bar & Catering (Waiter / waitress) 16A 0/1 16:00-22:30 (6h30m) single-neutral-a…" at bounding box center [705, 322] width 148 height 45
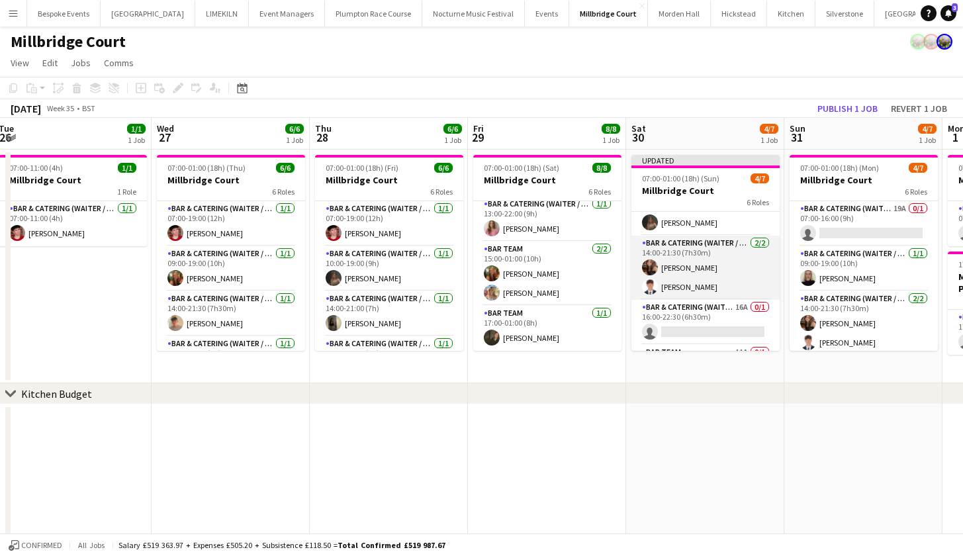
scroll to position [0, 639]
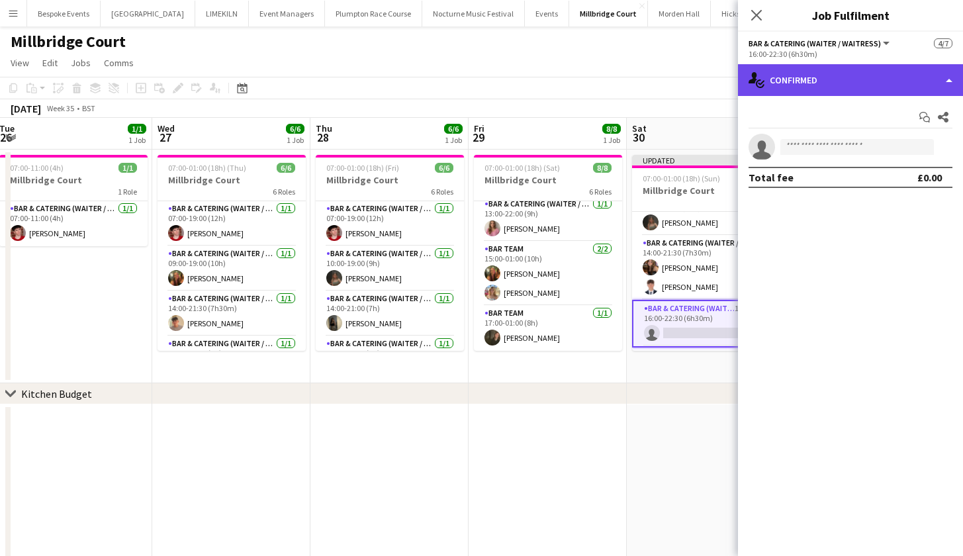
click at [857, 79] on div "single-neutral-actions-check-2 Confirmed" at bounding box center [850, 80] width 225 height 32
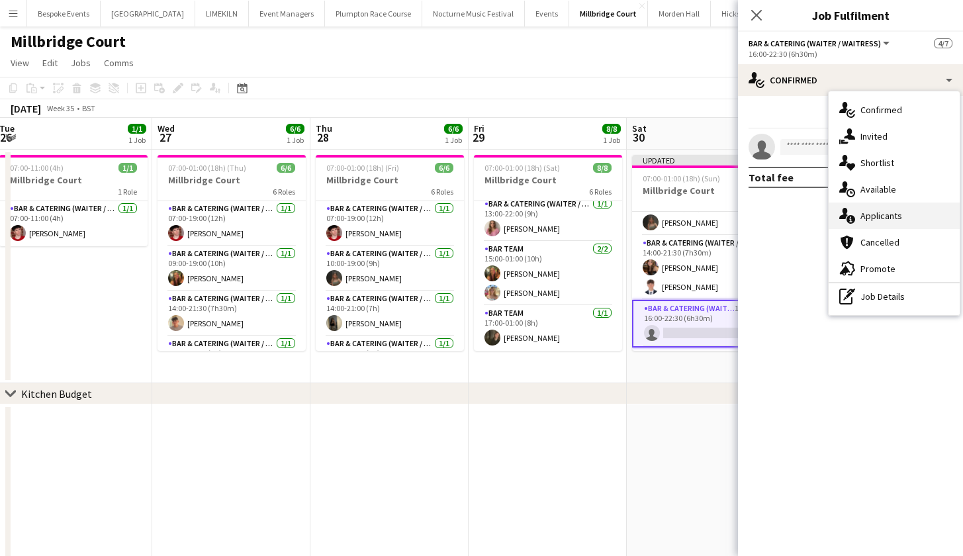
click at [906, 216] on div "single-neutral-actions-information Applicants" at bounding box center [893, 215] width 131 height 26
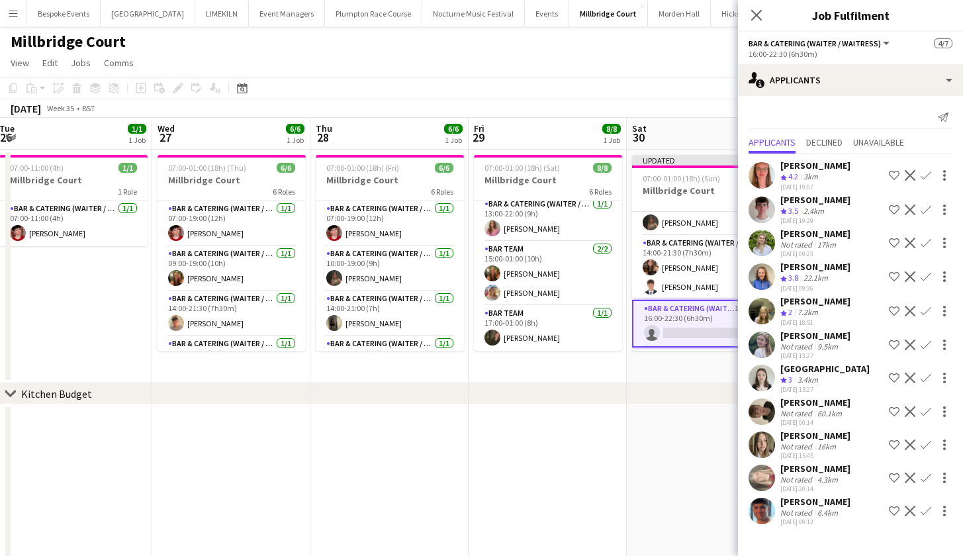
click at [927, 170] on app-icon "Confirm" at bounding box center [925, 175] width 11 height 11
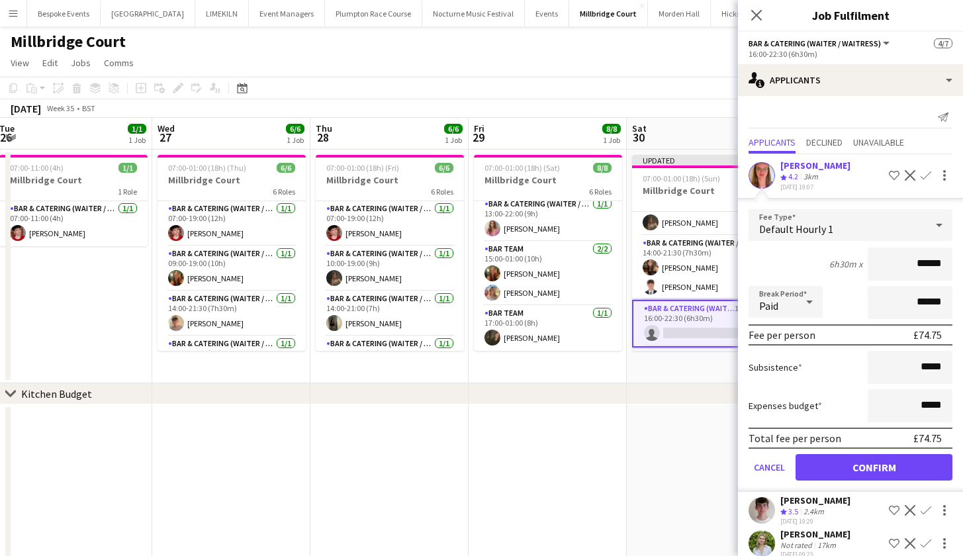
click at [901, 461] on button "Confirm" at bounding box center [873, 467] width 157 height 26
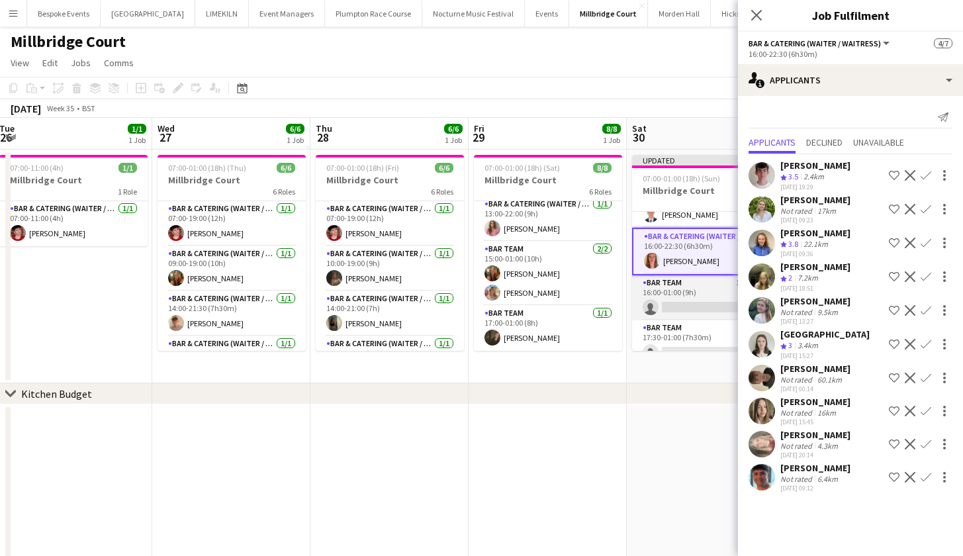
scroll to position [148, 0]
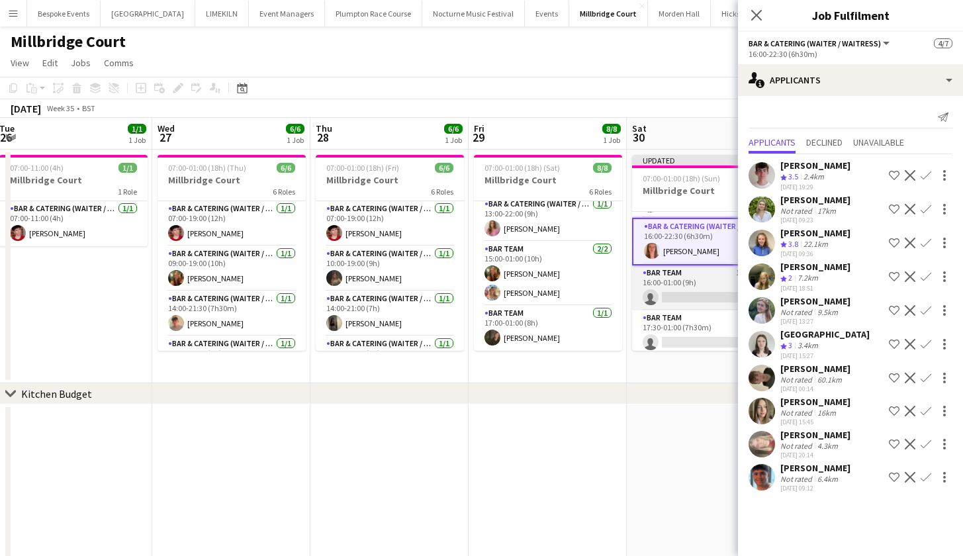
click at [668, 291] on app-card-role "Bar Team 11A 0/1 16:00-01:00 (9h) single-neutral-actions" at bounding box center [706, 287] width 148 height 45
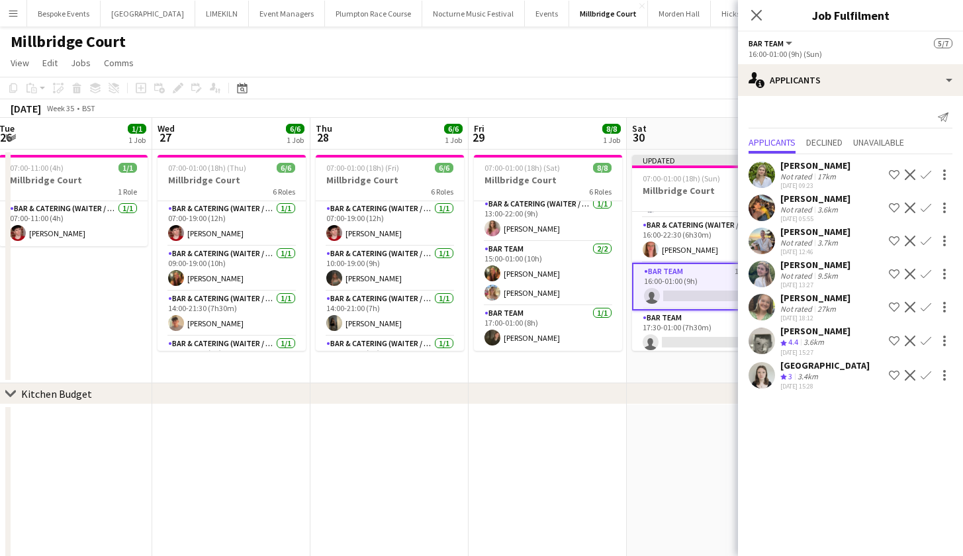
click at [907, 342] on app-icon "Decline" at bounding box center [910, 340] width 11 height 11
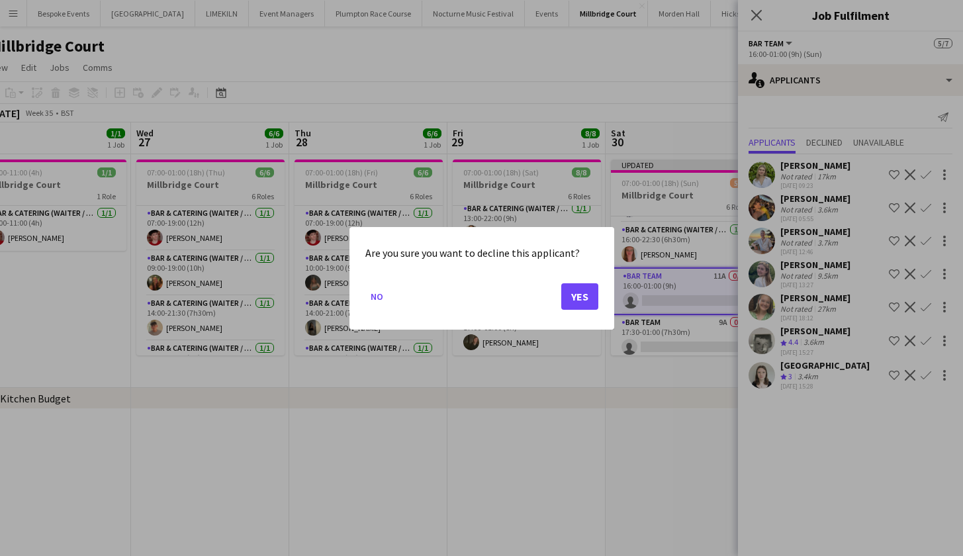
click at [568, 305] on button "Yes" at bounding box center [579, 296] width 37 height 26
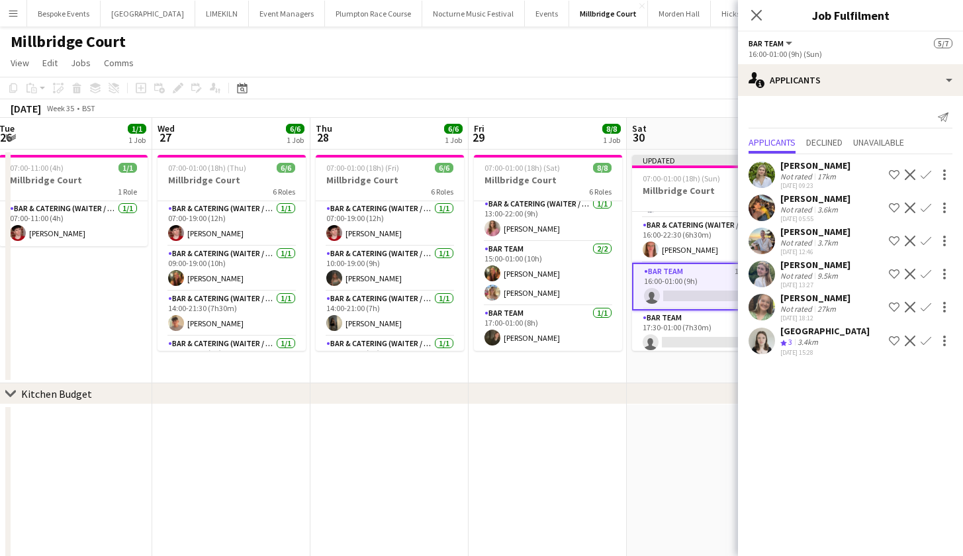
scroll to position [0, 0]
click at [689, 338] on app-card-role "Bar Team 9A 0/1 17:30-01:00 (7h30m) single-neutral-actions" at bounding box center [706, 332] width 148 height 45
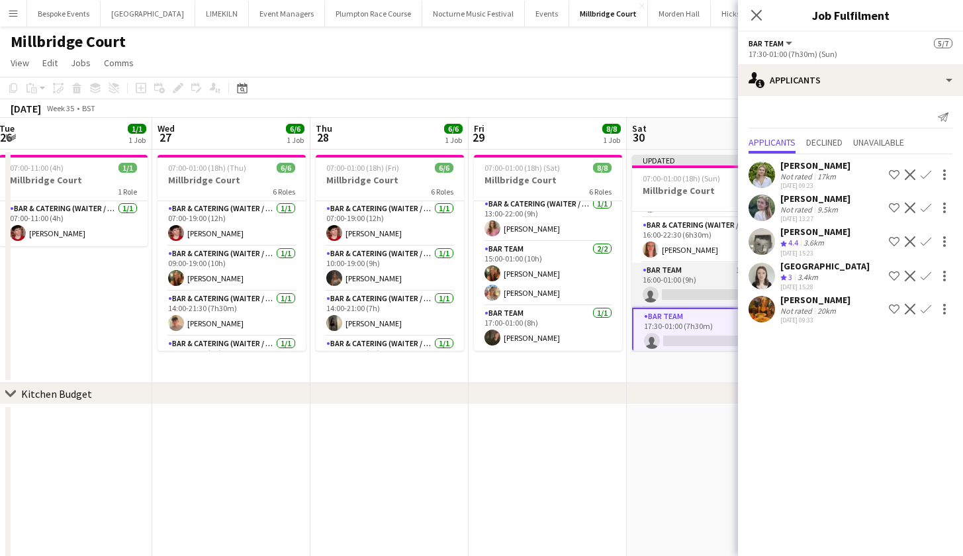
click at [703, 269] on app-card-role "Bar Team 10A 0/1 16:00-01:00 (9h) single-neutral-actions" at bounding box center [706, 285] width 148 height 45
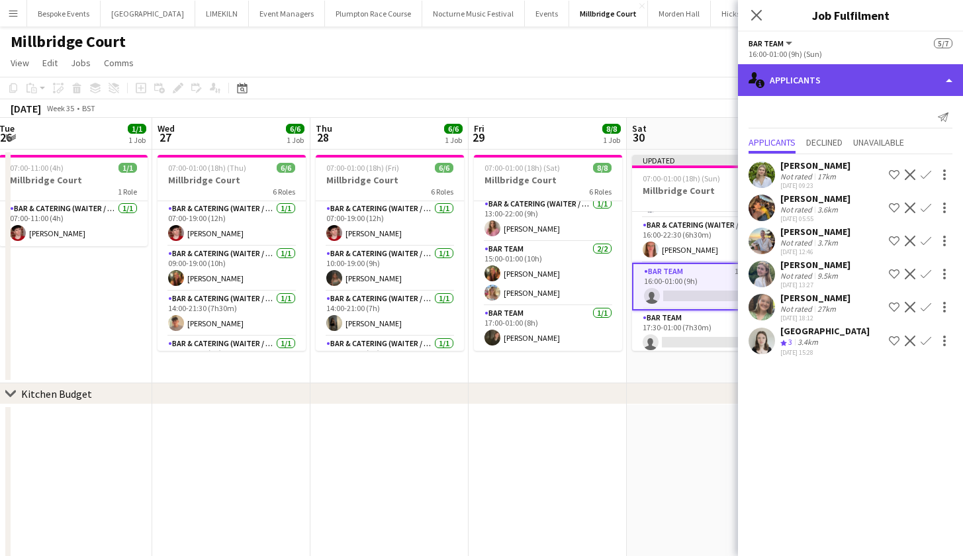
click at [841, 82] on div "single-neutral-actions-information Applicants" at bounding box center [850, 80] width 225 height 32
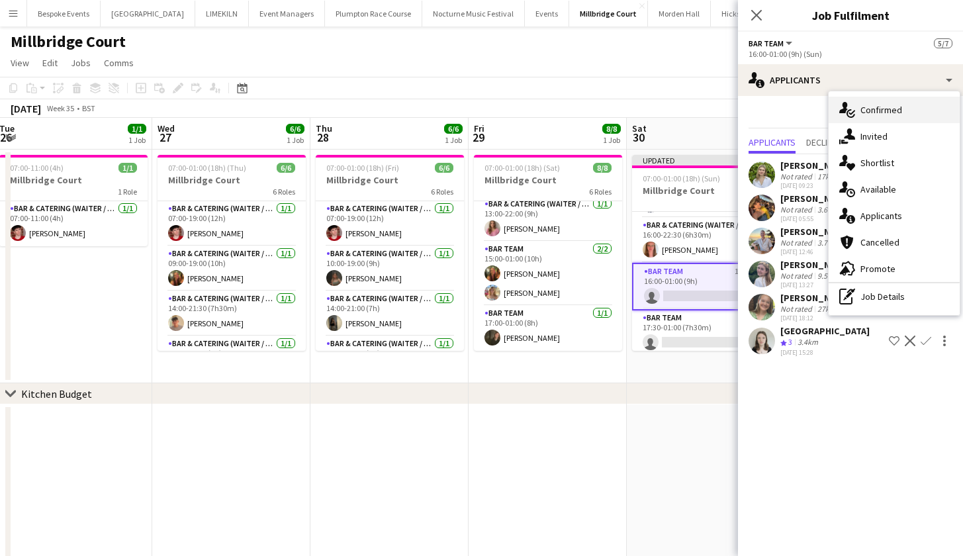
click at [853, 105] on icon "single-neutral-actions-check-2" at bounding box center [847, 110] width 16 height 16
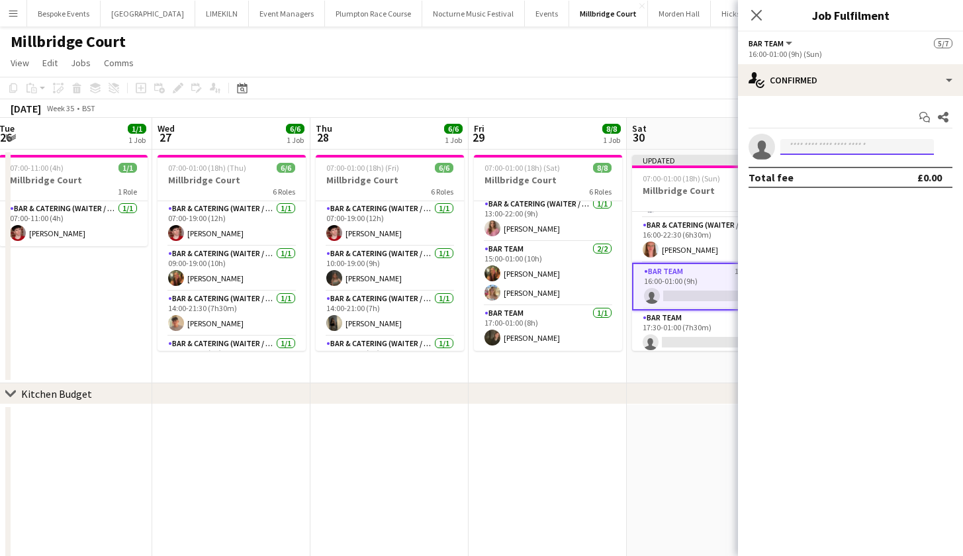
click at [830, 146] on input at bounding box center [857, 147] width 154 height 16
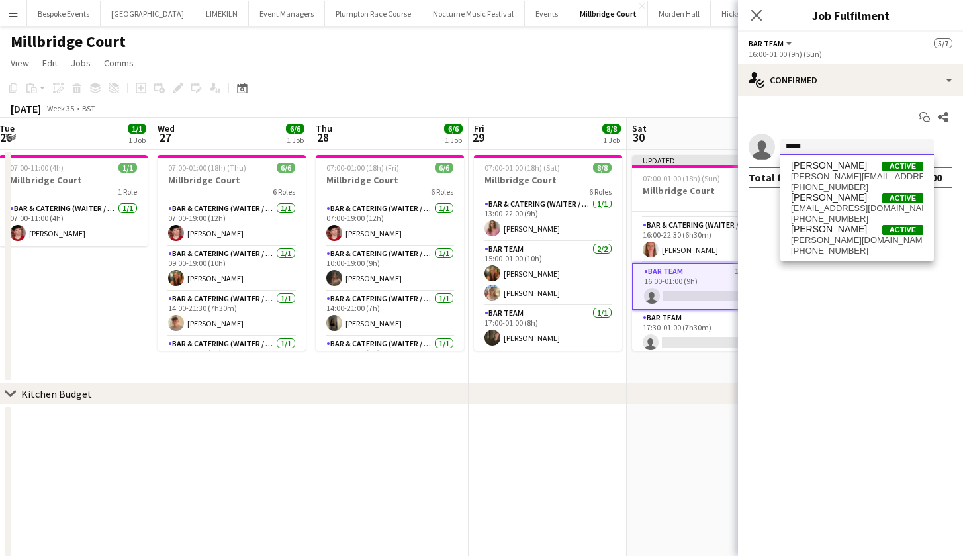
type input "*****"
drag, startPoint x: 830, startPoint y: 146, endPoint x: 851, endPoint y: 177, distance: 36.7
click at [851, 177] on span "[PERSON_NAME][EMAIL_ADDRESS][PERSON_NAME][DOMAIN_NAME]" at bounding box center [857, 176] width 132 height 11
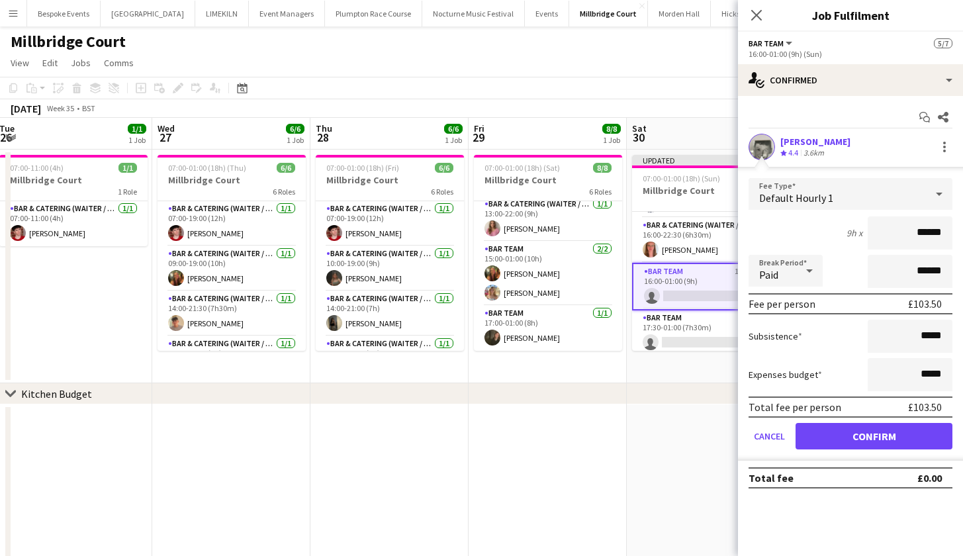
click at [890, 444] on button "Confirm" at bounding box center [873, 436] width 157 height 26
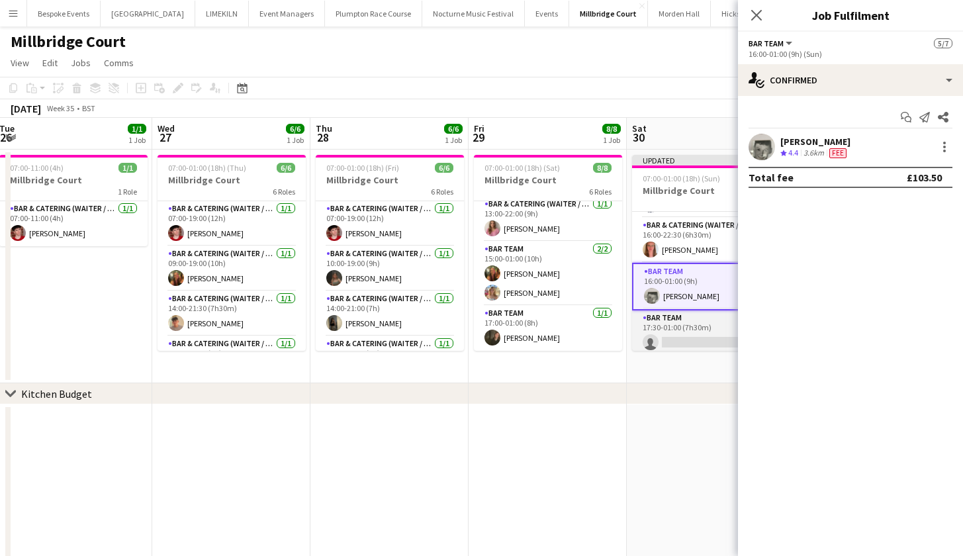
click at [649, 330] on app-card-role "Bar Team 9A 0/1 17:30-01:00 (7h30m) single-neutral-actions" at bounding box center [706, 332] width 148 height 45
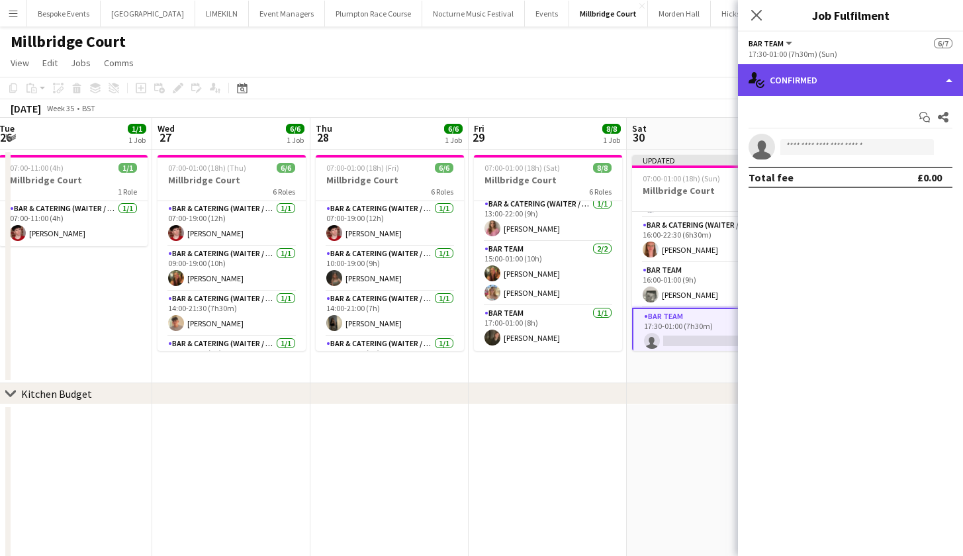
click at [856, 86] on div "single-neutral-actions-check-2 Confirmed" at bounding box center [850, 80] width 225 height 32
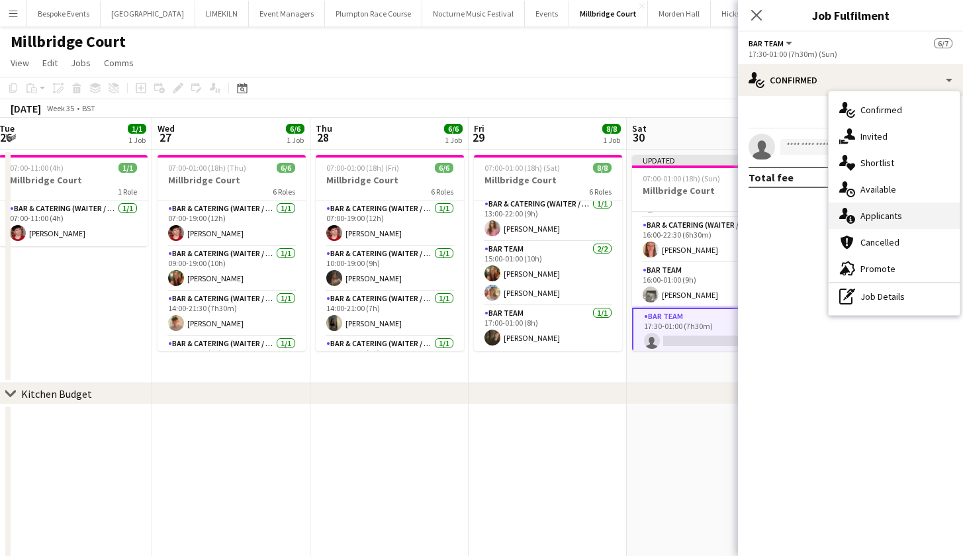
click at [887, 214] on div "single-neutral-actions-information Applicants" at bounding box center [893, 215] width 131 height 26
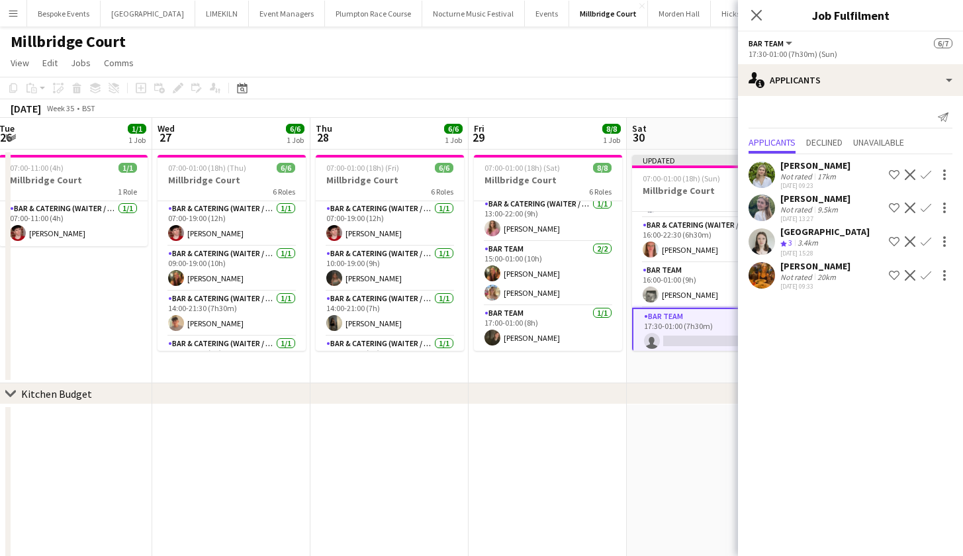
click at [925, 273] on app-icon "Confirm" at bounding box center [925, 275] width 11 height 11
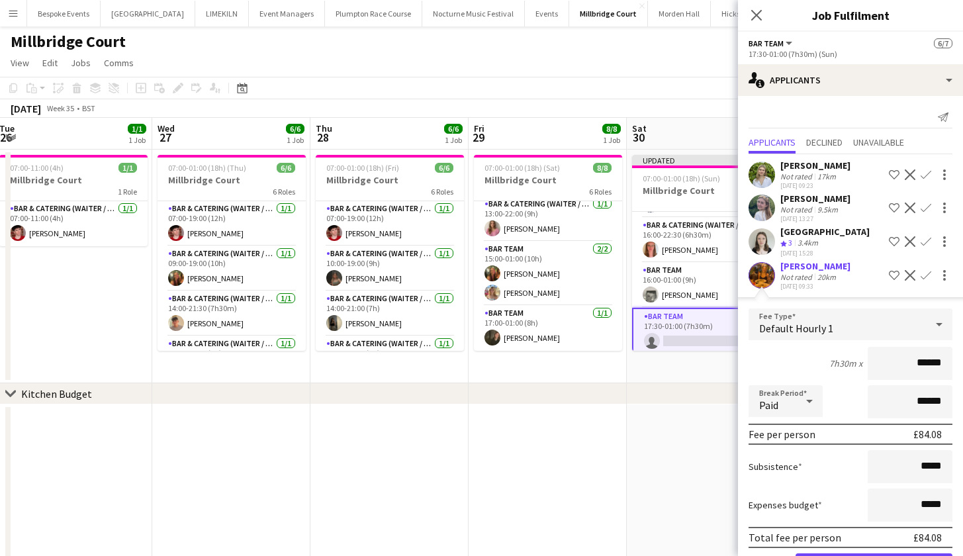
scroll to position [48, 0]
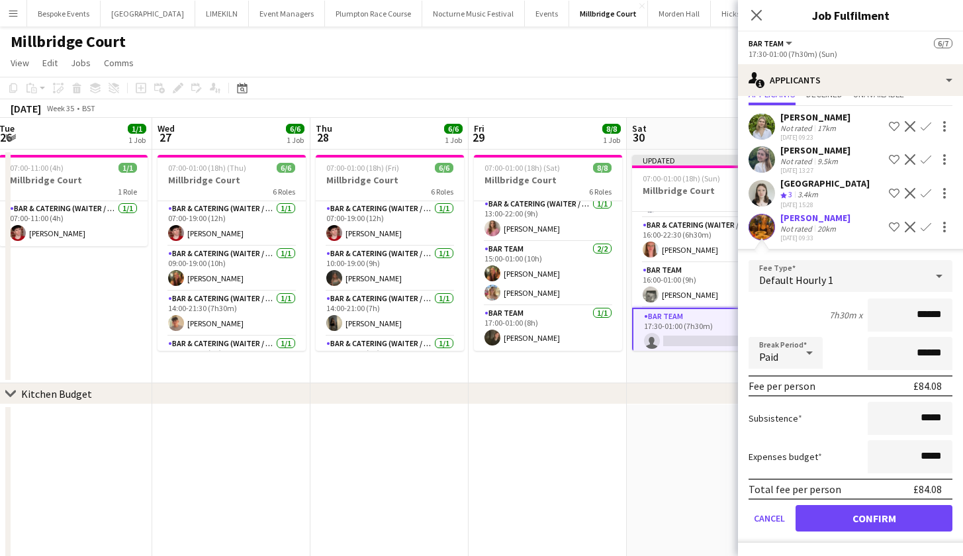
click at [858, 512] on button "Confirm" at bounding box center [873, 518] width 157 height 26
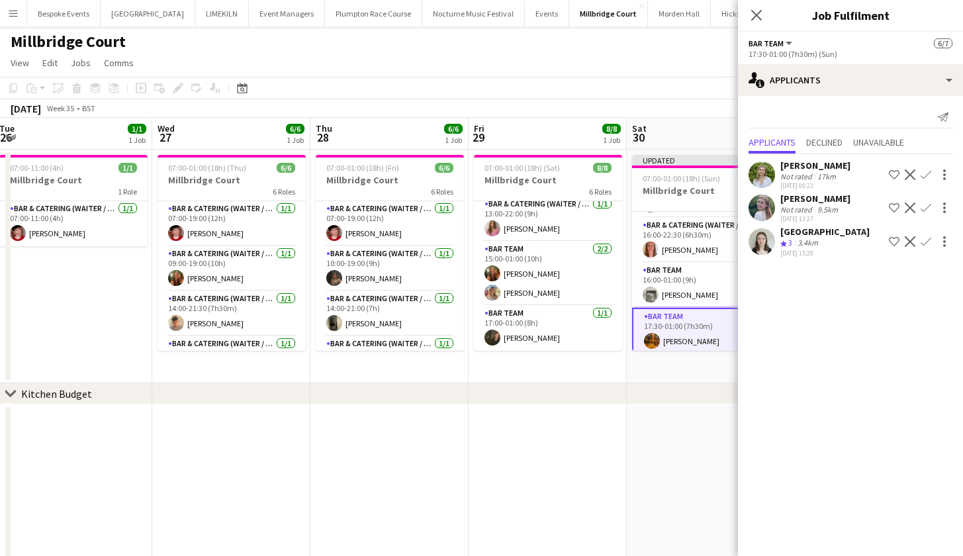
scroll to position [0, 0]
click at [707, 463] on app-date-cell at bounding box center [706, 525] width 158 height 243
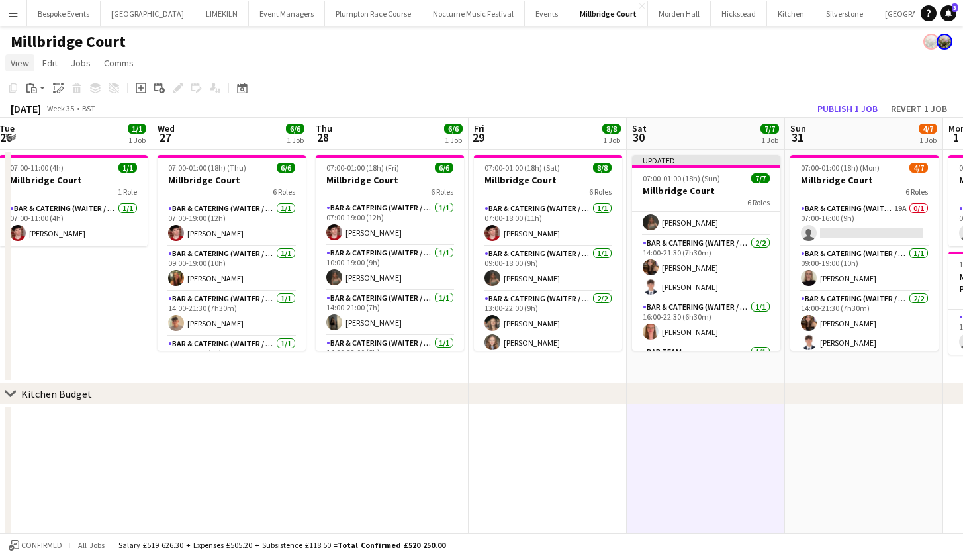
scroll to position [77, 0]
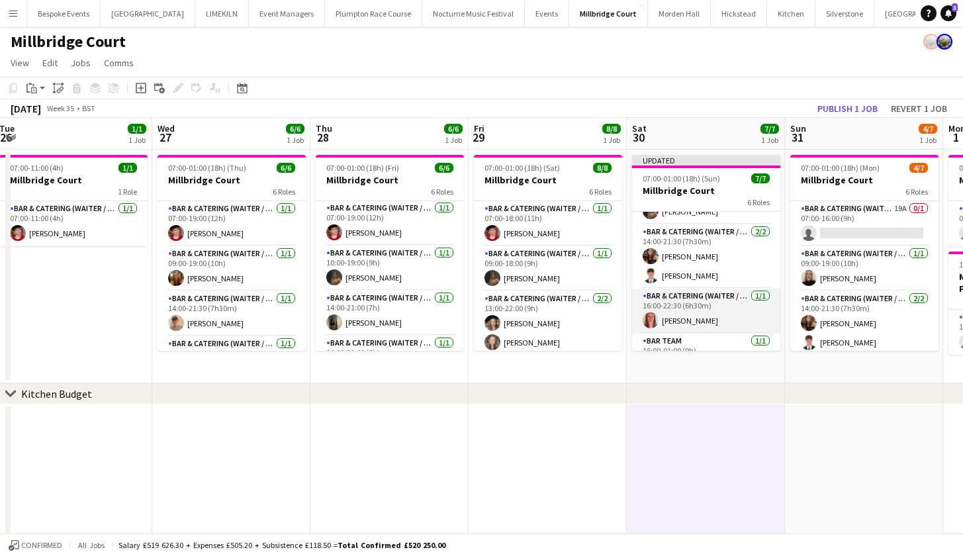
click at [672, 333] on app-card-role "Bar & Catering (Waiter / waitress) [DATE] 16:00-22:30 (6h30m) [PERSON_NAME]" at bounding box center [706, 311] width 148 height 45
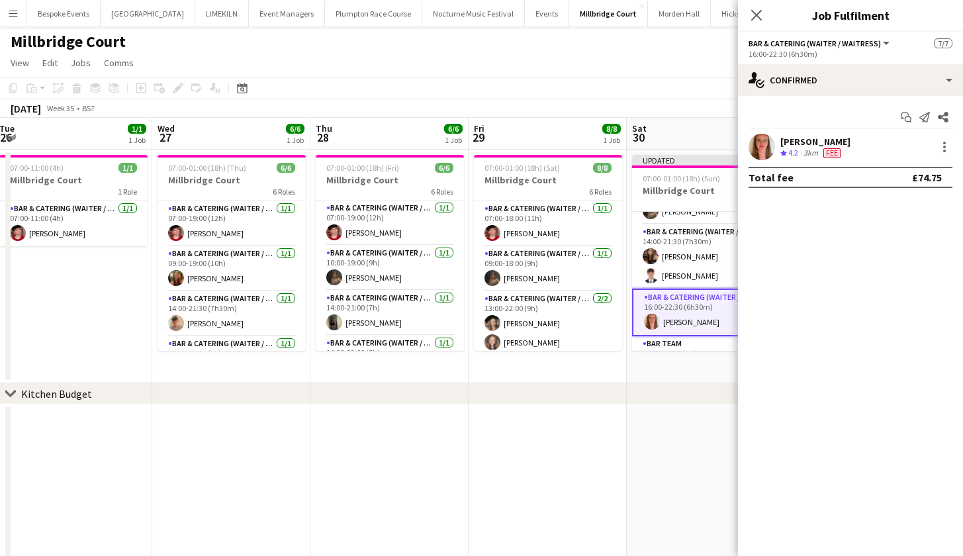
click at [920, 161] on app-confirmed-crew "[PERSON_NAME] Crew rating 4.2 3km Fee Total fee £74.75" at bounding box center [850, 161] width 225 height 54
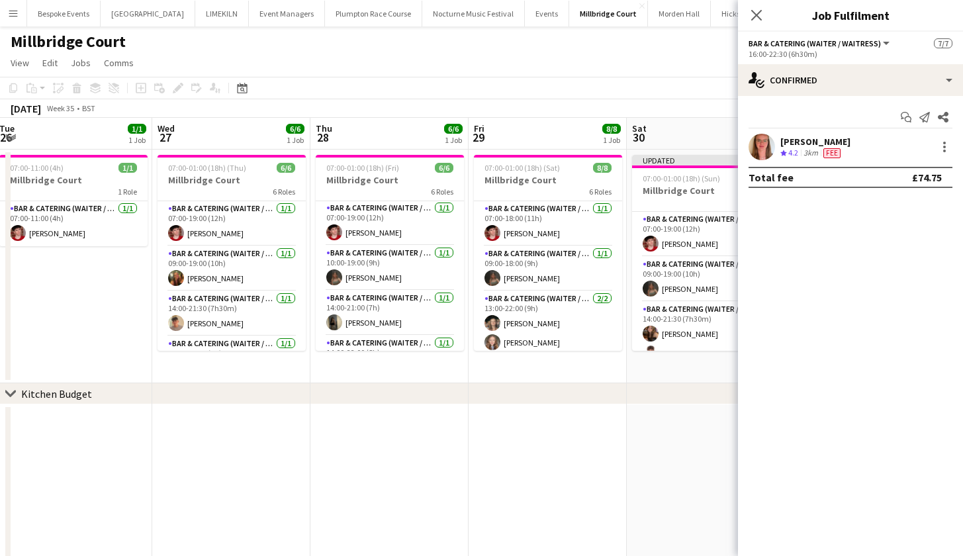
click at [674, 74] on app-page-menu "View Day view expanded Day view collapsed Month view Date picker Jump to [DATE]…" at bounding box center [481, 64] width 963 height 25
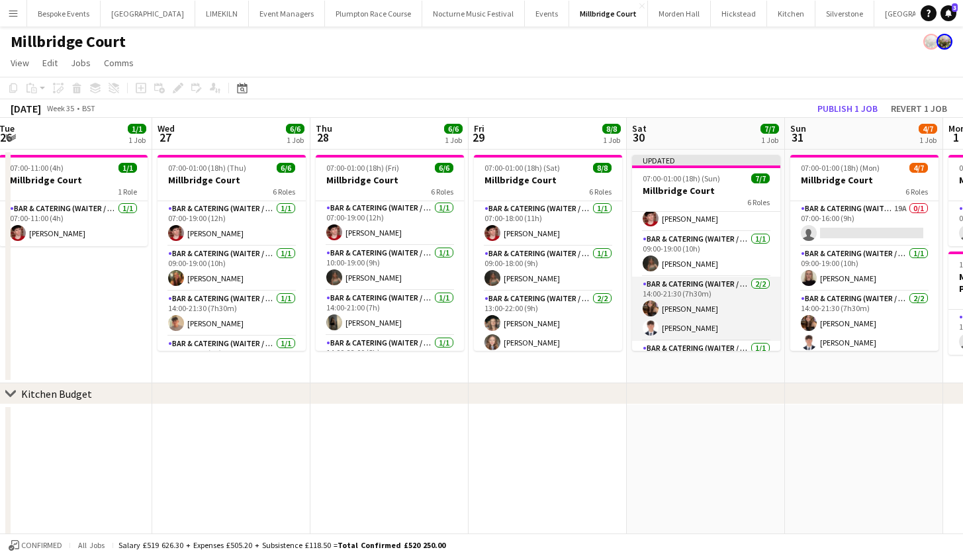
scroll to position [28, 0]
click at [673, 307] on app-card-role "Bar & Catering (Waiter / waitress) [DATE] 14:00-21:30 (7h30m) [PERSON_NAME] [PE…" at bounding box center [706, 306] width 148 height 64
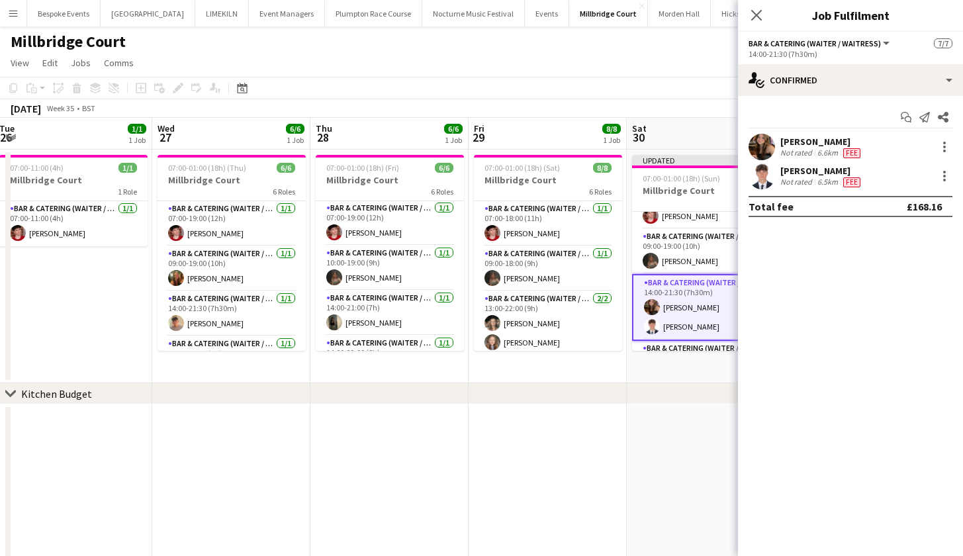
click at [689, 99] on app-toolbar "Copy Paste Paste Command V Paste with crew Command Shift V Paste linked Job [GE…" at bounding box center [481, 88] width 963 height 22
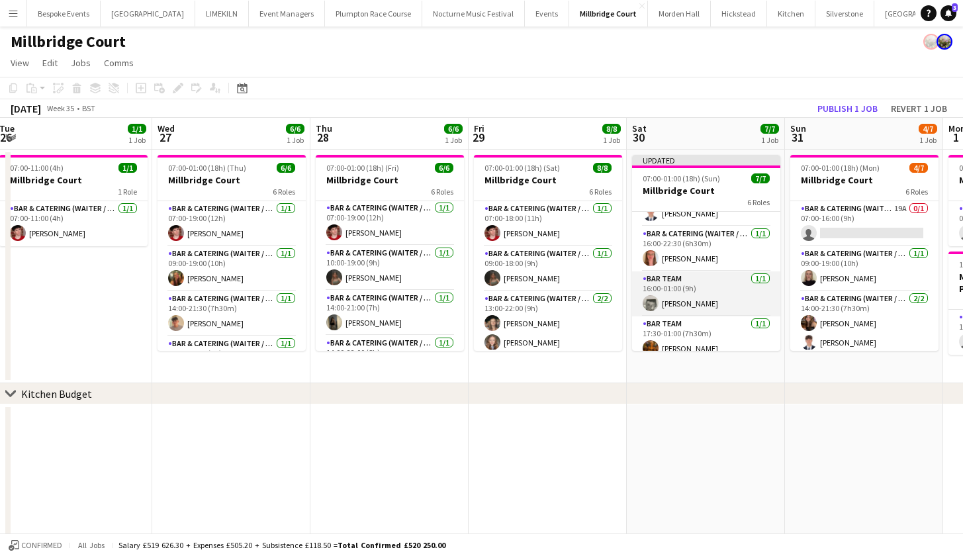
scroll to position [116, 0]
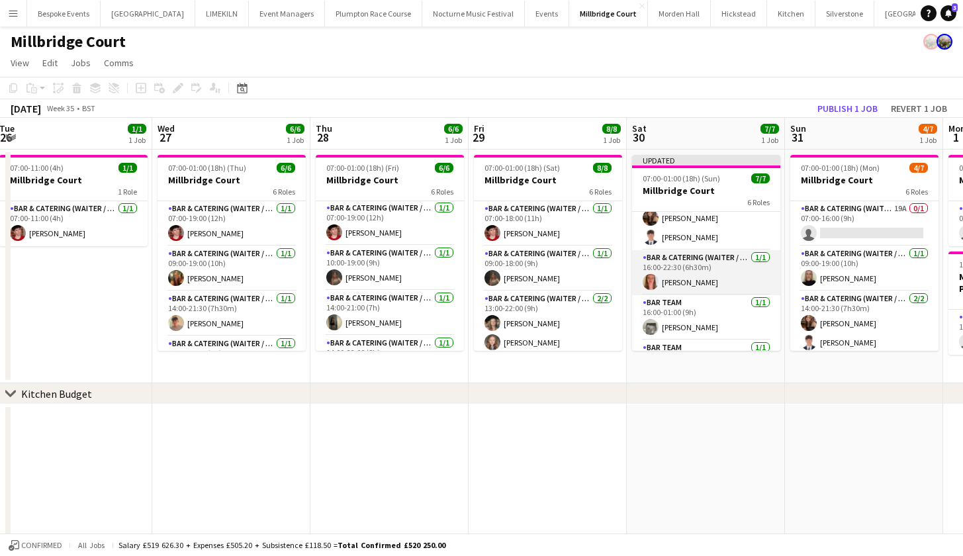
click at [676, 289] on app-card-role "Bar & Catering (Waiter / waitress) [DATE] 16:00-22:30 (6h30m) [PERSON_NAME]" at bounding box center [706, 272] width 148 height 45
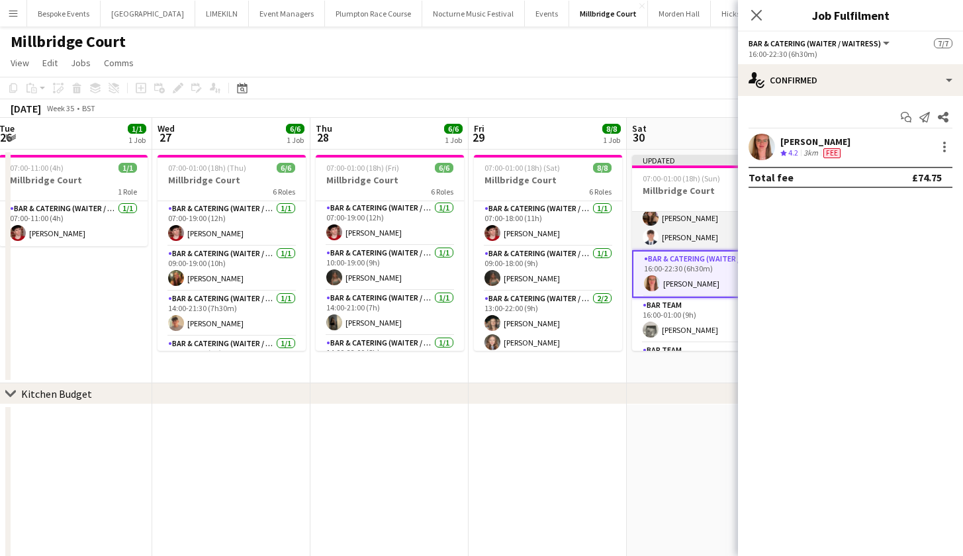
click at [669, 246] on app-card-role "Bar & Catering (Waiter / waitress) [DATE] 14:00-21:30 (7h30m) [PERSON_NAME] [PE…" at bounding box center [706, 218] width 148 height 64
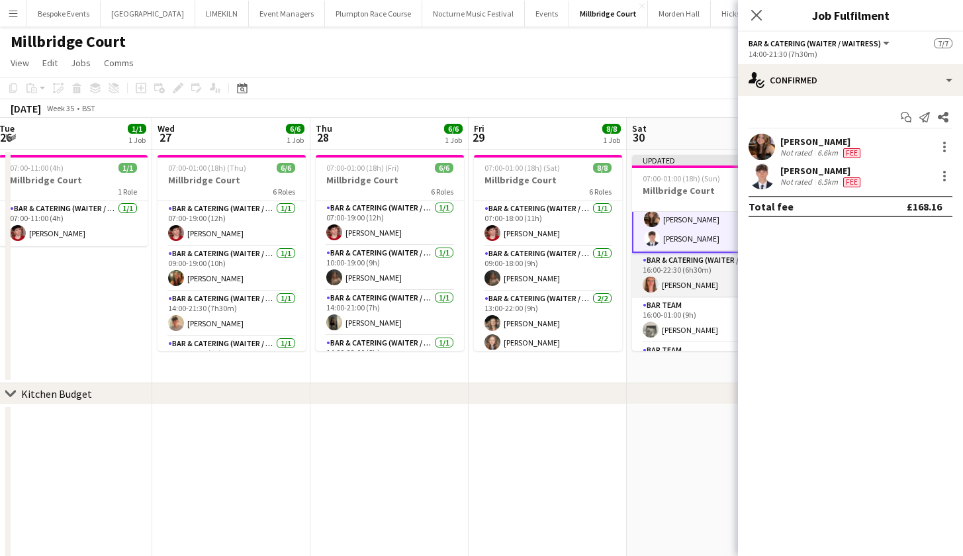
click at [670, 285] on app-card-role "Bar & Catering (Waiter / waitress) [DATE] 16:00-22:30 (6h30m) [PERSON_NAME]" at bounding box center [706, 275] width 148 height 45
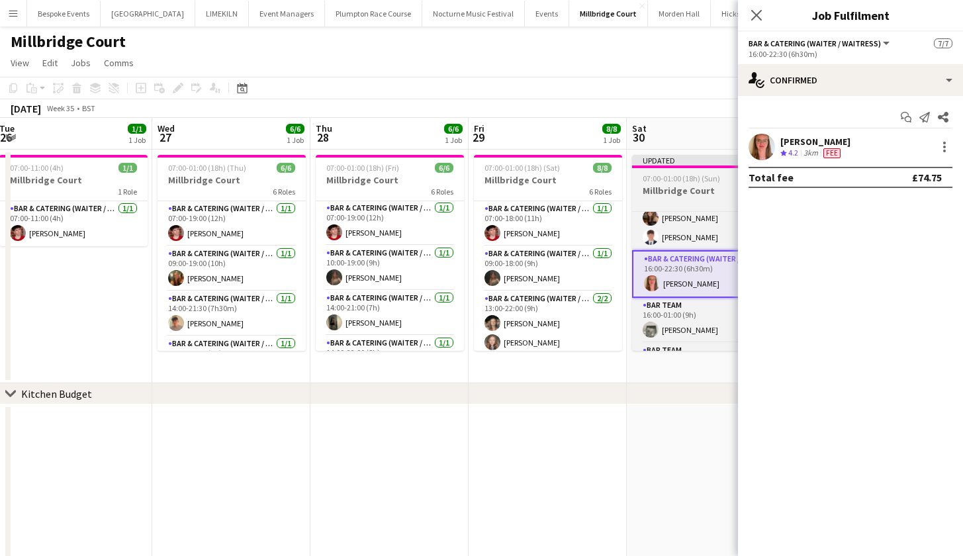
click at [650, 183] on span "07:00-01:00 (18h) (Sun)" at bounding box center [681, 178] width 77 height 10
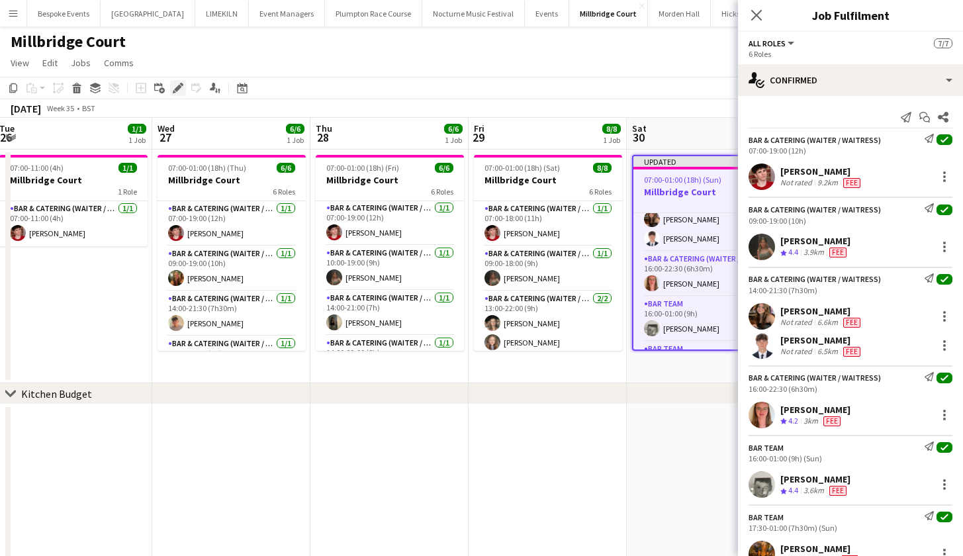
click at [173, 93] on icon "Edit" at bounding box center [178, 88] width 11 height 11
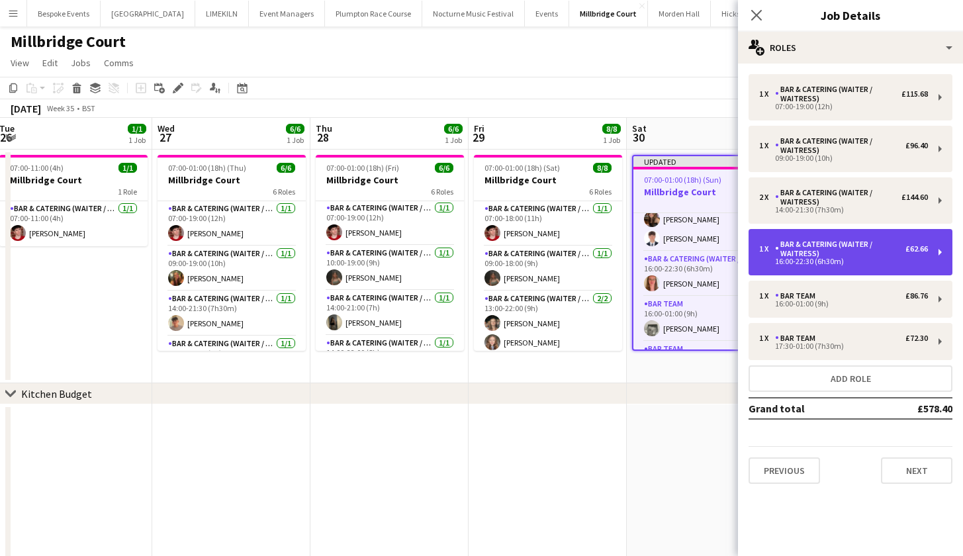
click at [783, 272] on div "1 x Bar & Catering (Waiter / waitress) £62.66 16:00-22:30 (6h30m)" at bounding box center [850, 252] width 204 height 46
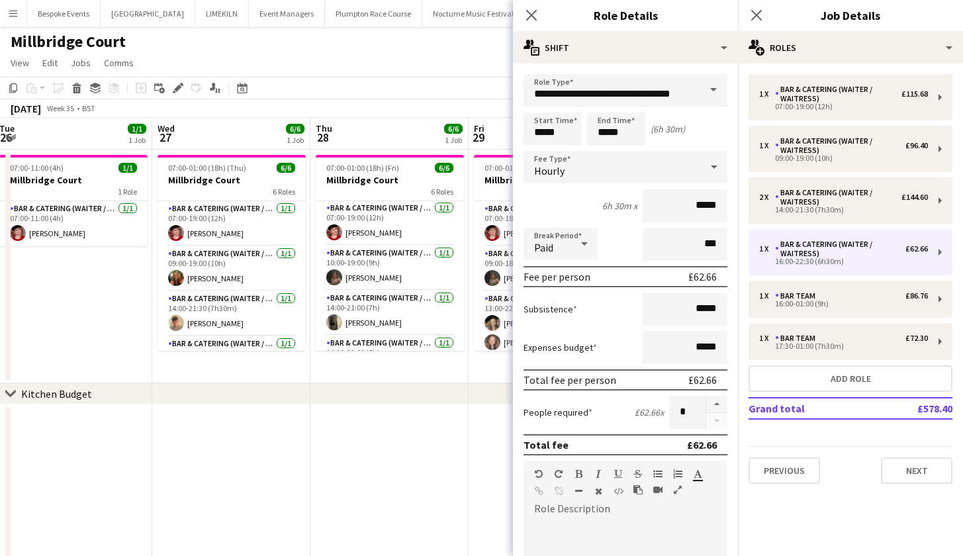
click at [521, 145] on form "**********" at bounding box center [625, 485] width 225 height 823
click at [527, 148] on form "**********" at bounding box center [625, 485] width 225 height 823
click at [519, 146] on form "**********" at bounding box center [625, 485] width 225 height 823
click at [607, 228] on div "Break Period Paid ***" at bounding box center [625, 244] width 204 height 33
click at [519, 146] on form "**********" at bounding box center [625, 485] width 225 height 823
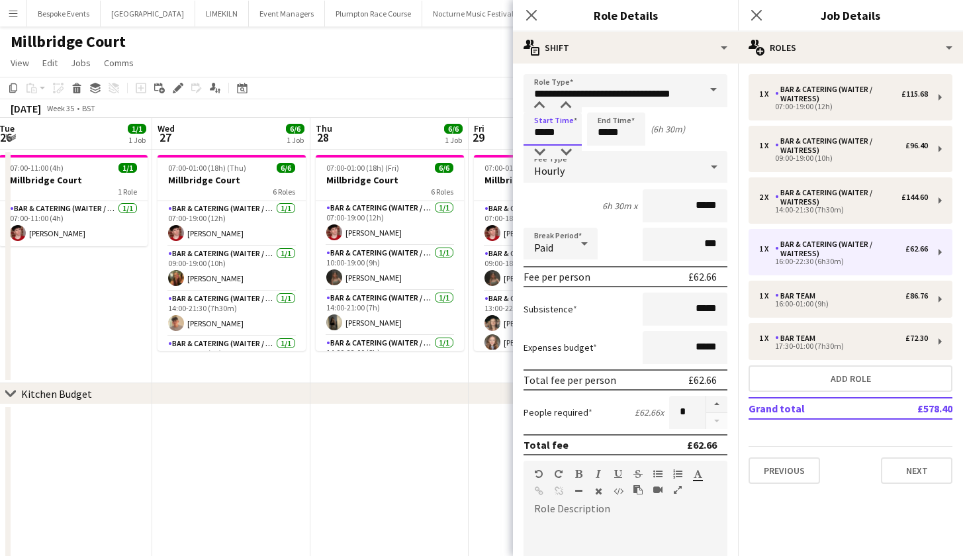
click at [531, 142] on input "*****" at bounding box center [552, 128] width 58 height 33
click at [533, 142] on input "*****" at bounding box center [552, 128] width 58 height 33
type input "*****"
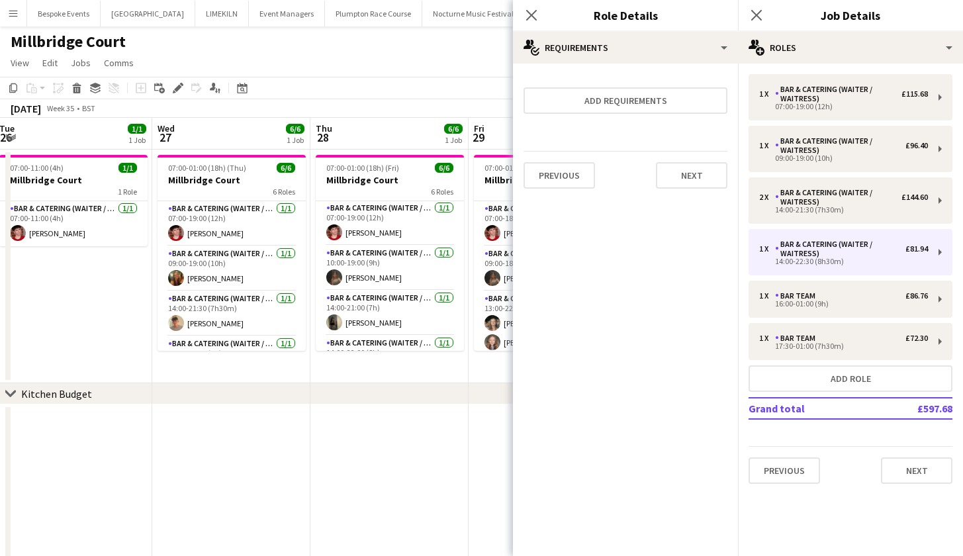
click at [424, 77] on app-page-menu "View Day view expanded Day view collapsed Month view Date picker Jump to [DATE]…" at bounding box center [481, 64] width 963 height 25
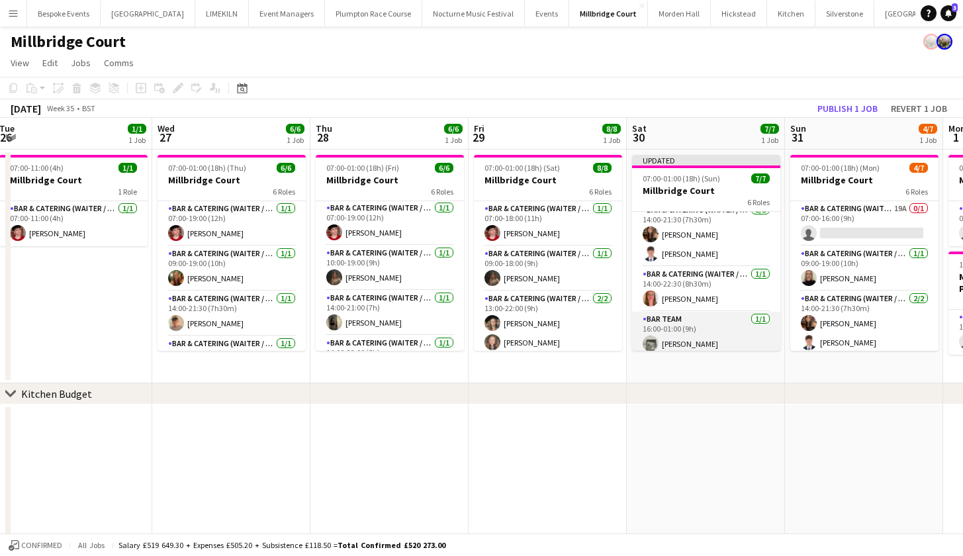
scroll to position [69, 0]
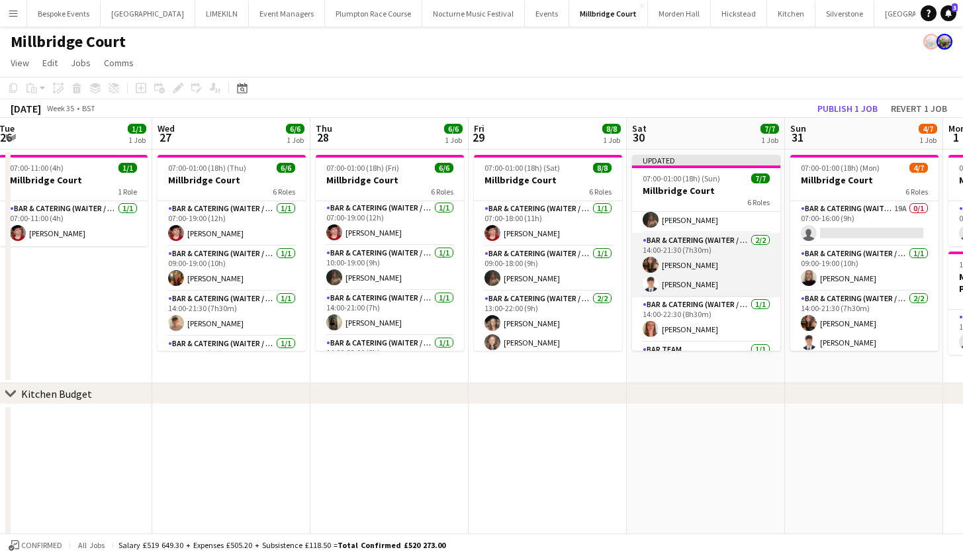
click at [665, 294] on app-card-role "Bar & Catering (Waiter / waitress) [DATE] 14:00-21:30 (7h30m) [PERSON_NAME] [PE…" at bounding box center [706, 265] width 148 height 64
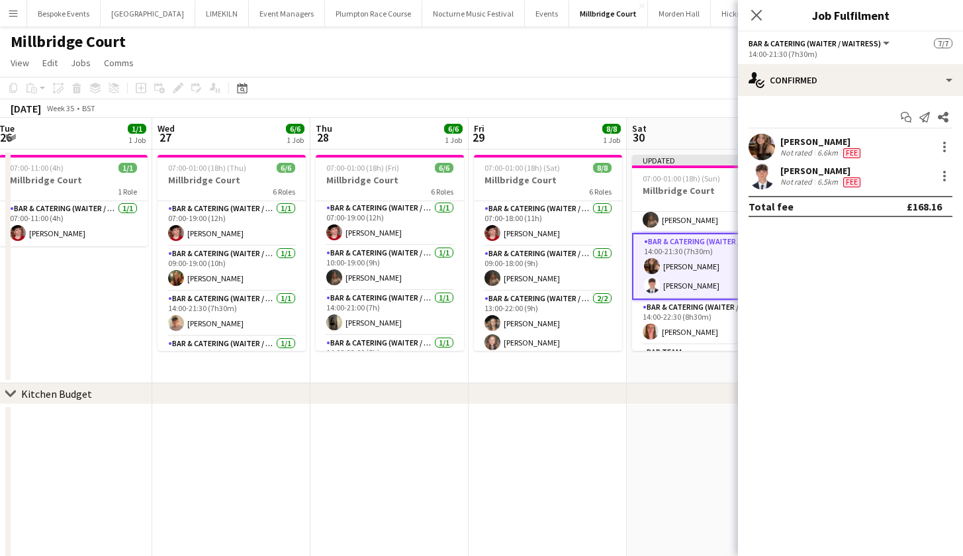
click at [920, 156] on div "[PERSON_NAME] Not rated 6.6km Fee" at bounding box center [850, 147] width 225 height 26
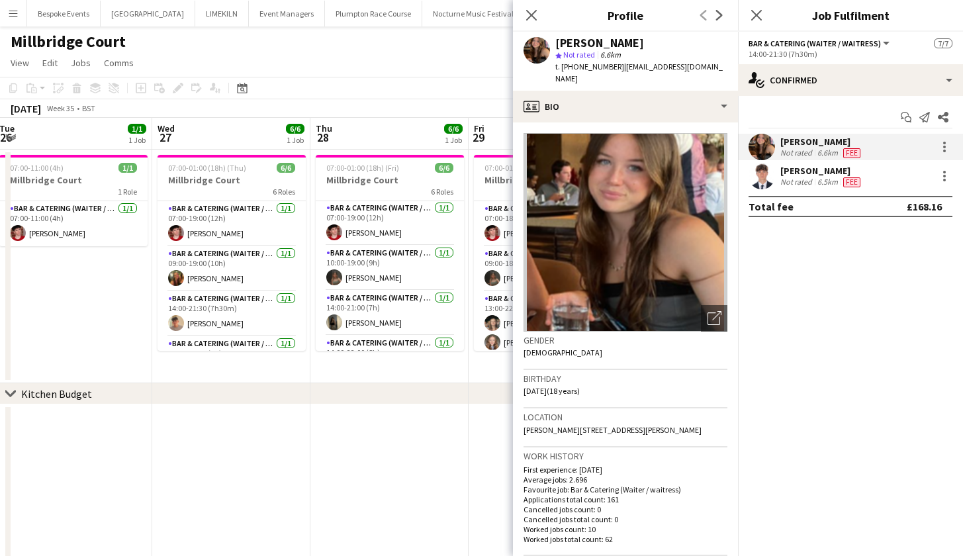
click at [925, 156] on div "[PERSON_NAME] Not rated 6.6km Fee" at bounding box center [850, 147] width 225 height 26
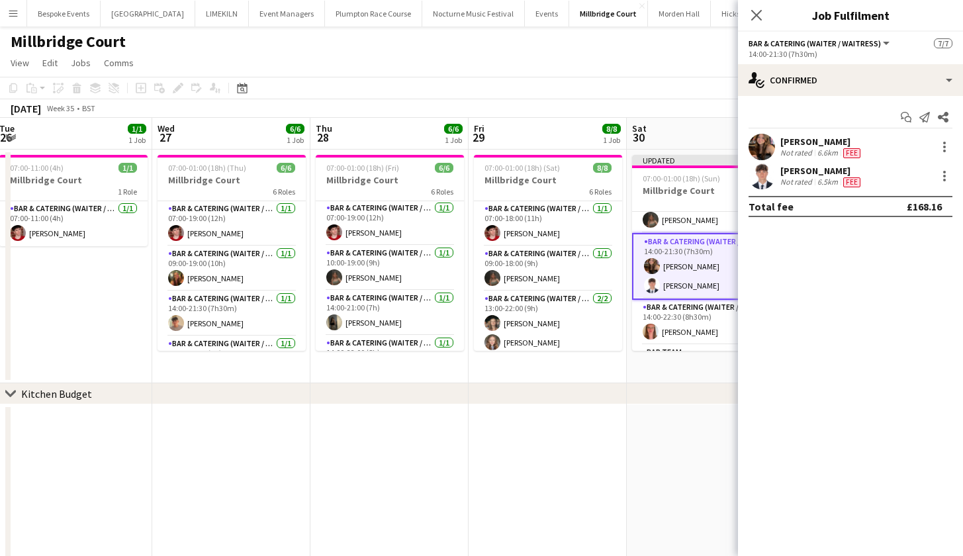
click at [920, 160] on div "[PERSON_NAME] Not rated 6.6km Fee [PERSON_NAME] Not rated 6.5km Fee" at bounding box center [850, 162] width 225 height 56
click at [921, 159] on div "[PERSON_NAME] Not rated 6.6km Fee" at bounding box center [850, 147] width 225 height 26
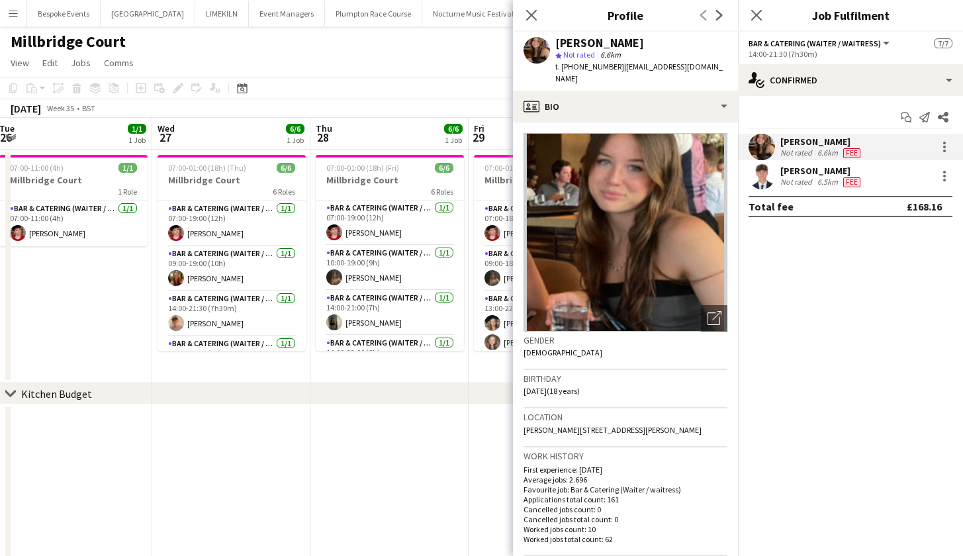
click at [924, 159] on div "[PERSON_NAME] Not rated 6.6km Fee" at bounding box center [850, 147] width 225 height 26
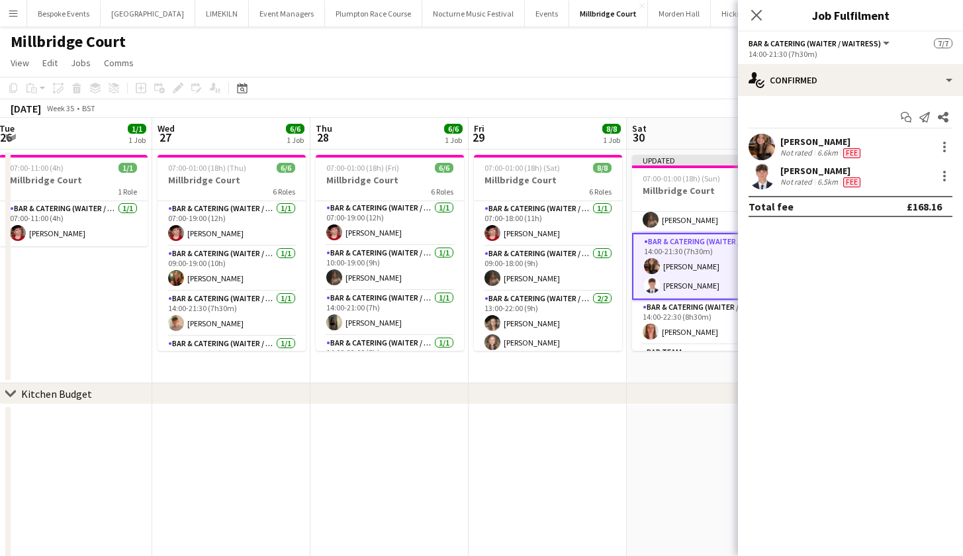
click at [924, 159] on div "[PERSON_NAME] Not rated 6.6km Fee" at bounding box center [850, 147] width 225 height 26
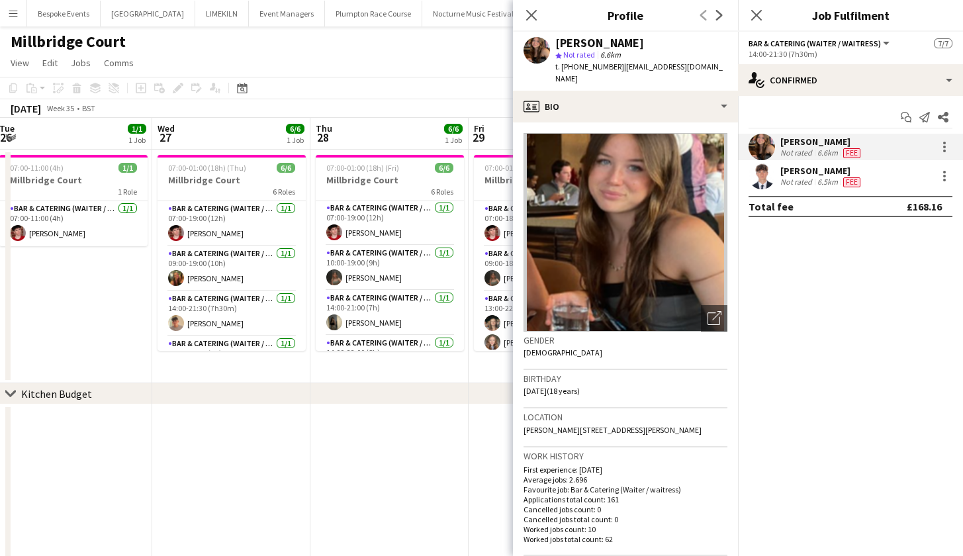
scroll to position [267, 0]
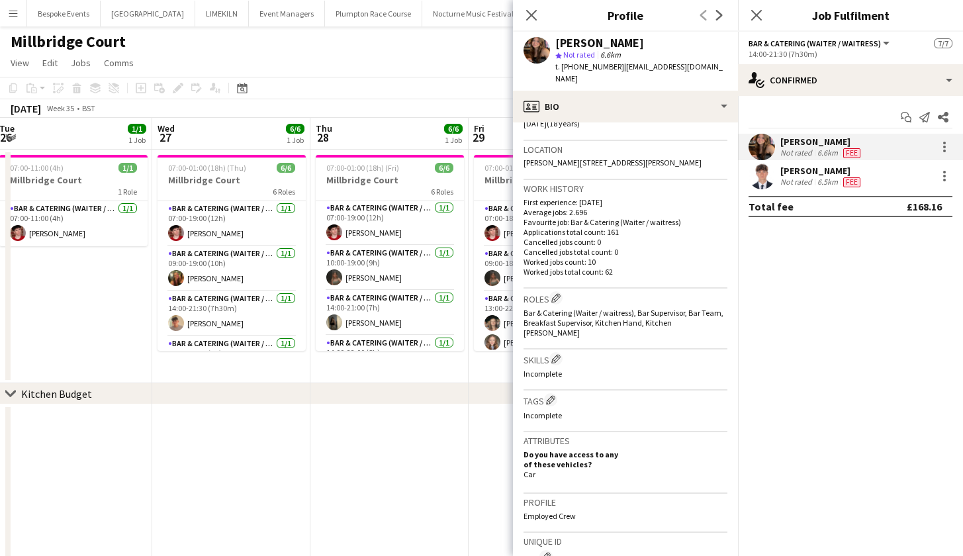
click at [474, 77] on app-page-menu "View Day view expanded Day view collapsed Month view Date picker Jump to [DATE]…" at bounding box center [481, 64] width 963 height 25
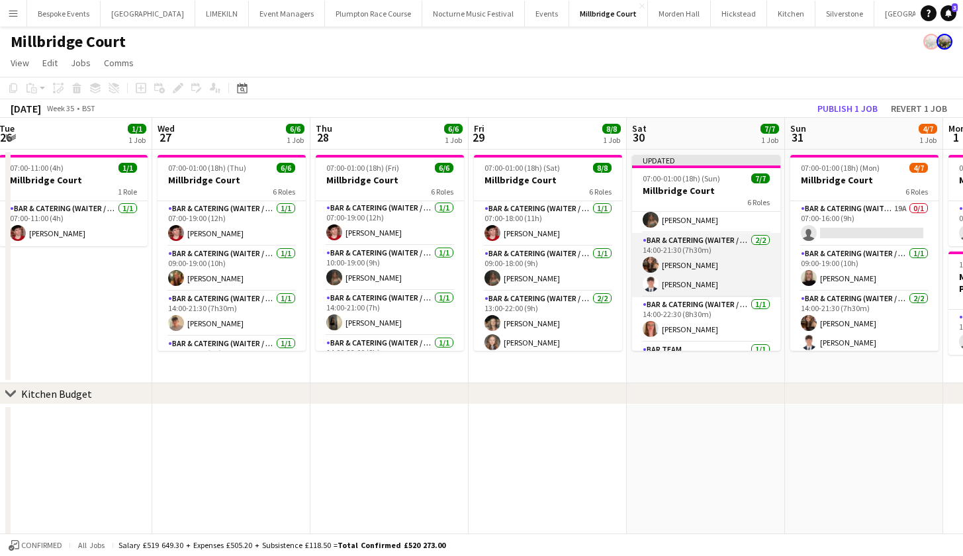
click at [664, 279] on app-card-role "Bar & Catering (Waiter / waitress) [DATE] 14:00-21:30 (7h30m) [PERSON_NAME] [PE…" at bounding box center [706, 265] width 148 height 64
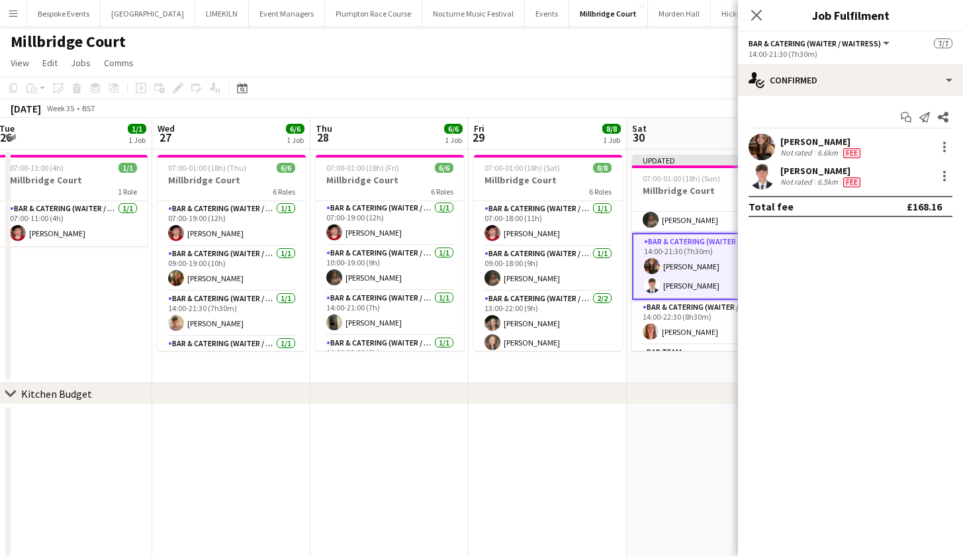
click at [924, 161] on div "[PERSON_NAME] Not rated 6.6km Fee [PERSON_NAME] Not rated 6.5km Fee" at bounding box center [850, 162] width 225 height 56
click at [923, 164] on div "[PERSON_NAME] Not rated 6.5km Fee" at bounding box center [850, 176] width 225 height 26
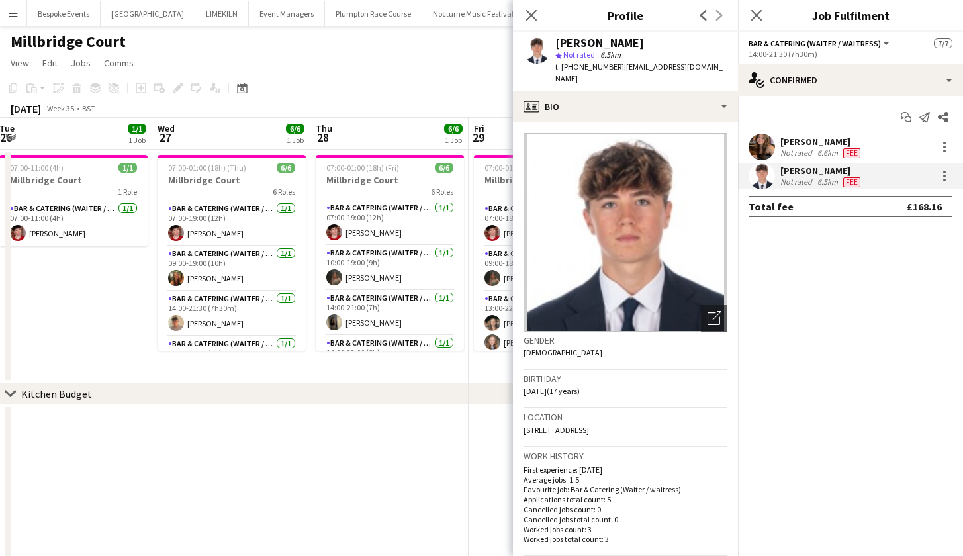
click at [424, 99] on app-toolbar "Copy Paste Paste Command V Paste with crew Command Shift V Paste linked Job [GE…" at bounding box center [481, 88] width 963 height 22
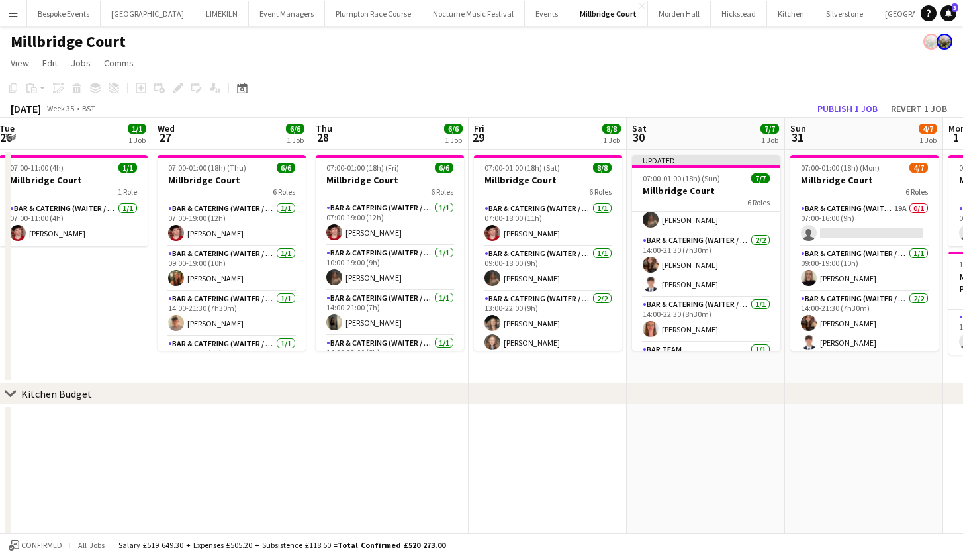
scroll to position [0, 0]
click at [718, 271] on app-card-role "Bar & Catering (Waiter / waitress) [DATE] 14:00-21:30 (7h30m) [PERSON_NAME] [PE…" at bounding box center [706, 265] width 148 height 64
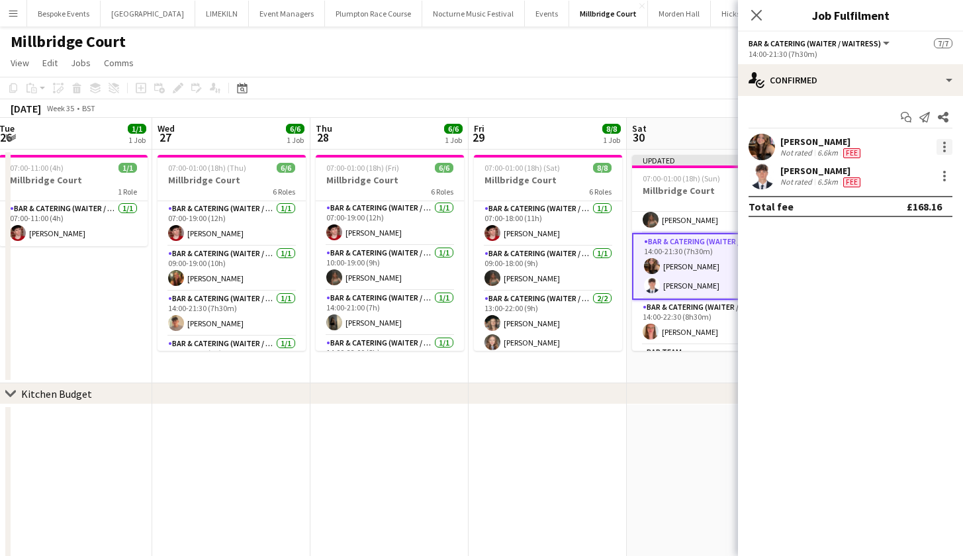
click at [943, 146] on div at bounding box center [944, 147] width 3 height 3
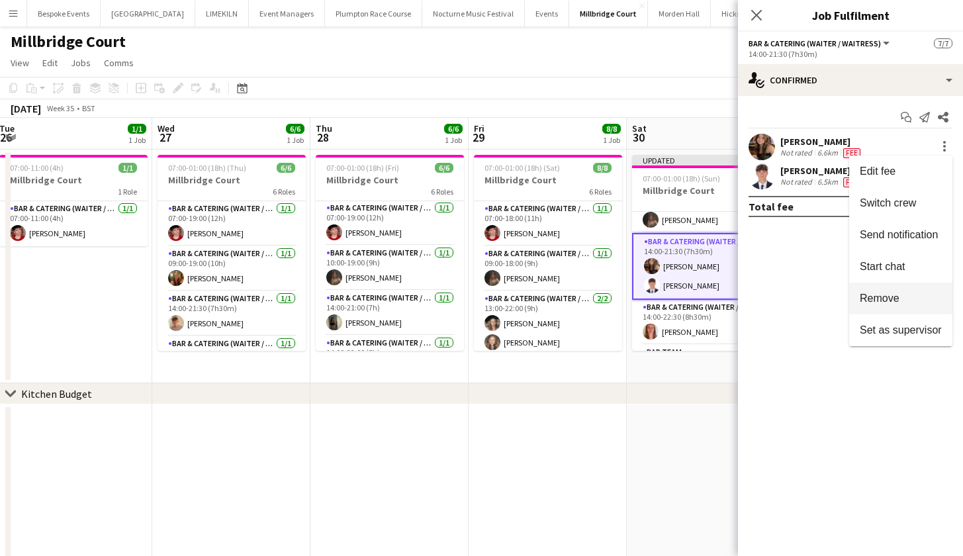
click at [896, 292] on span "Remove" at bounding box center [880, 297] width 40 height 11
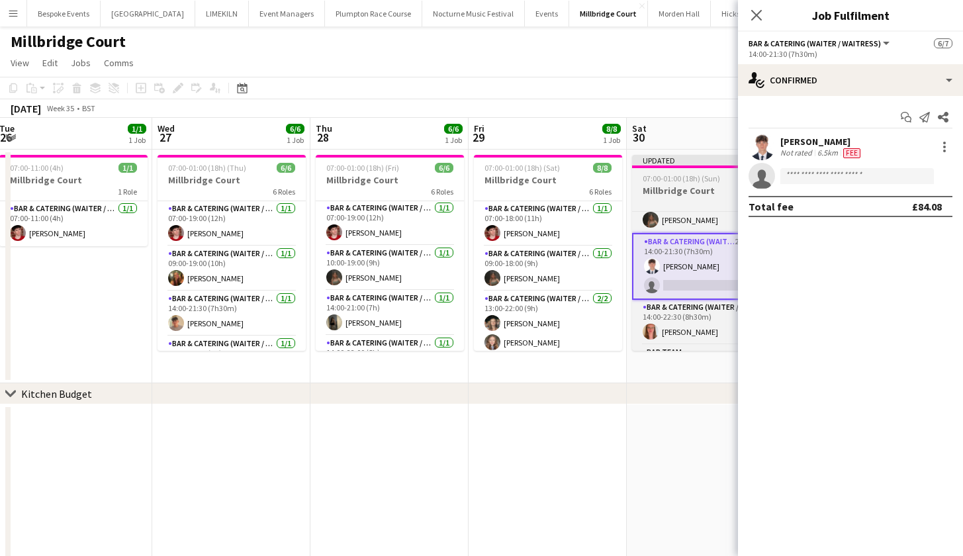
click at [674, 169] on app-job-card "Updated 07:00-01:00 (18h) (Sun) 6/7 Millbridge Court 6 Roles Bar & Catering (Wa…" at bounding box center [706, 253] width 148 height 196
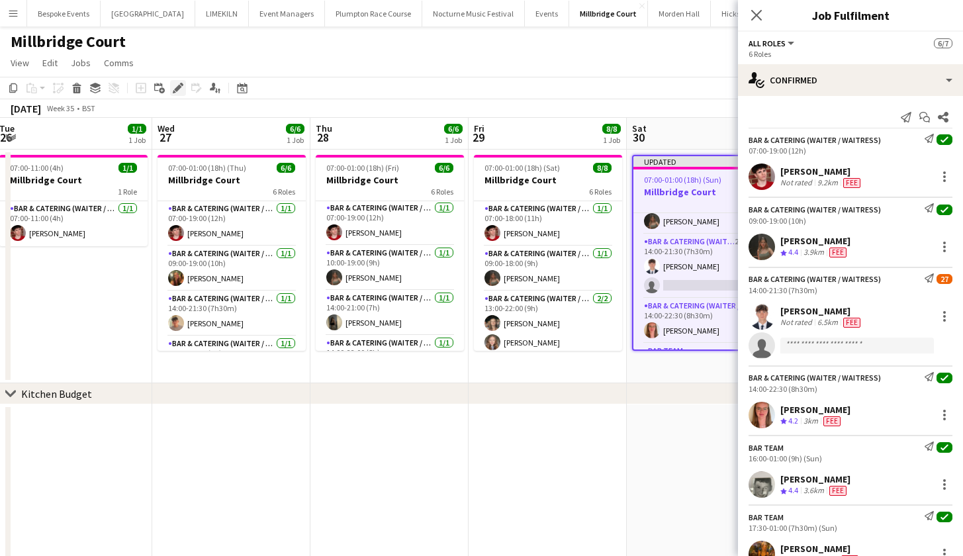
click at [182, 88] on icon "Edit" at bounding box center [178, 88] width 11 height 11
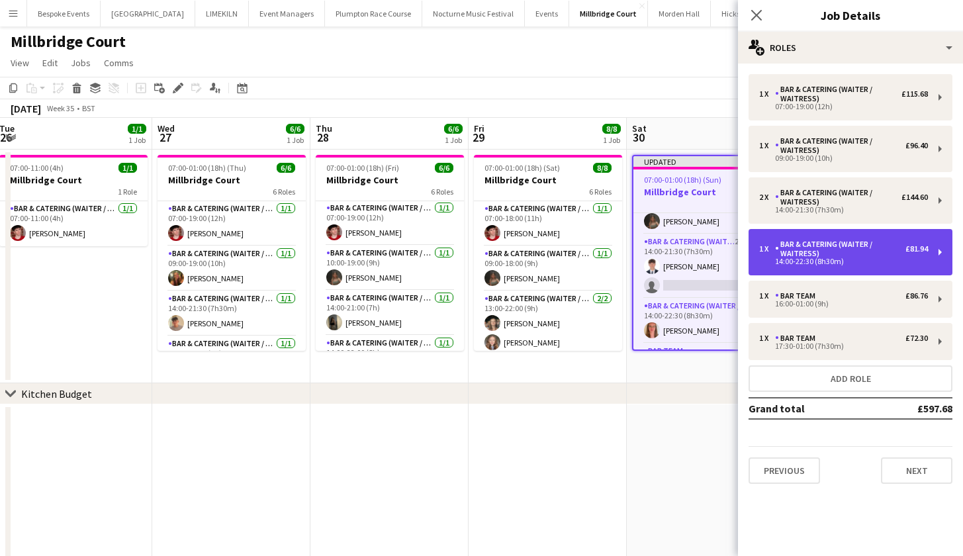
click at [830, 262] on div "14:00-22:30 (8h30m)" at bounding box center [843, 261] width 169 height 7
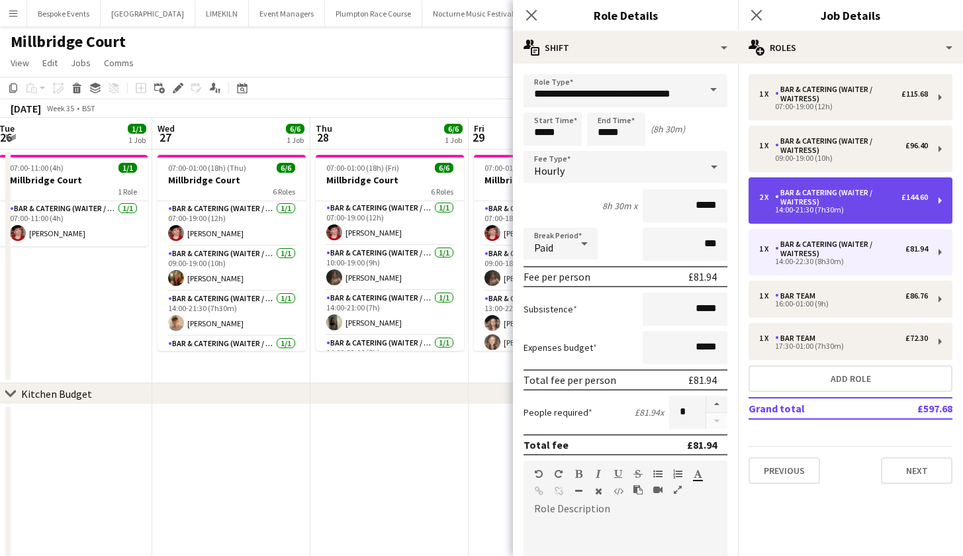
click at [821, 209] on div "14:00-21:30 (7h30m)" at bounding box center [843, 209] width 169 height 7
type input "*****"
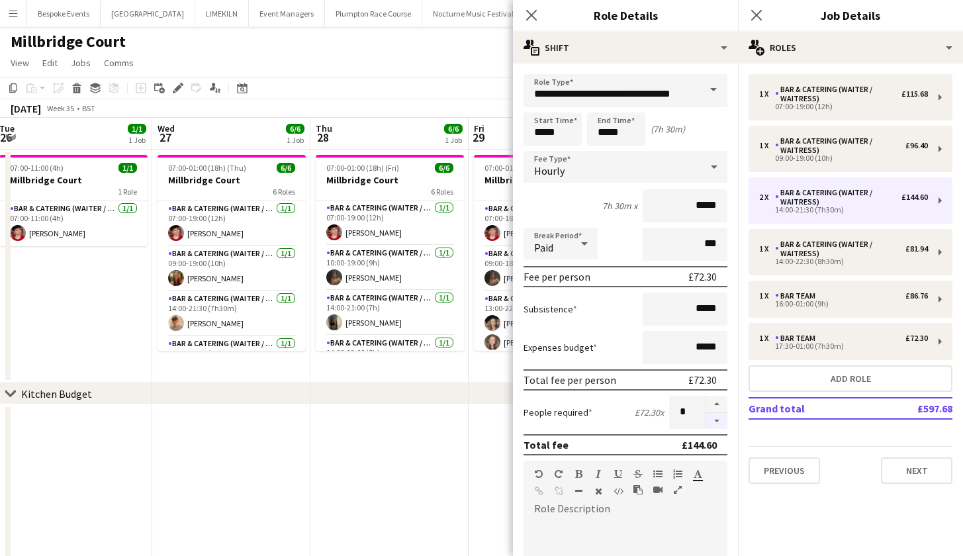
click at [706, 420] on button "button" at bounding box center [716, 421] width 21 height 17
type input "*"
click at [356, 410] on app-date-cell at bounding box center [389, 525] width 158 height 243
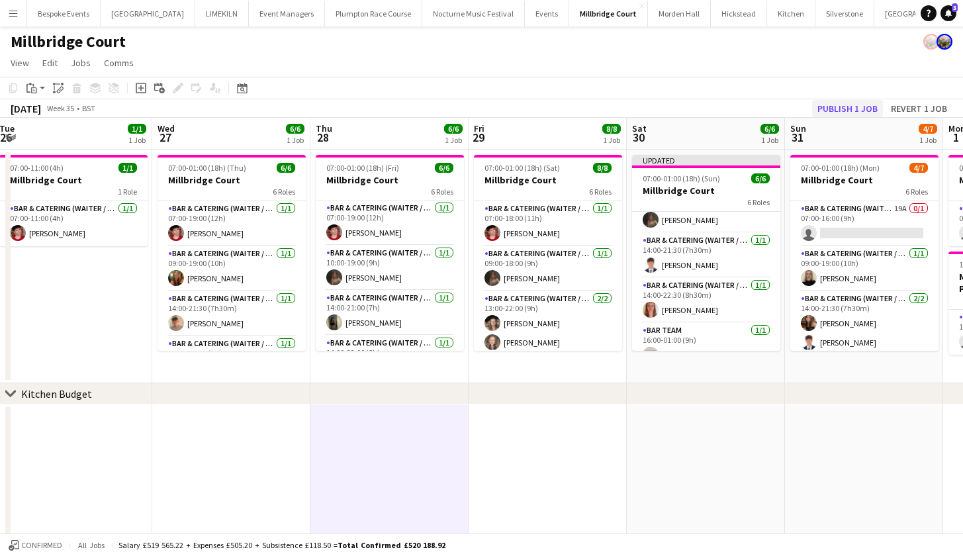
click at [846, 107] on button "Publish 1 job" at bounding box center [847, 108] width 71 height 17
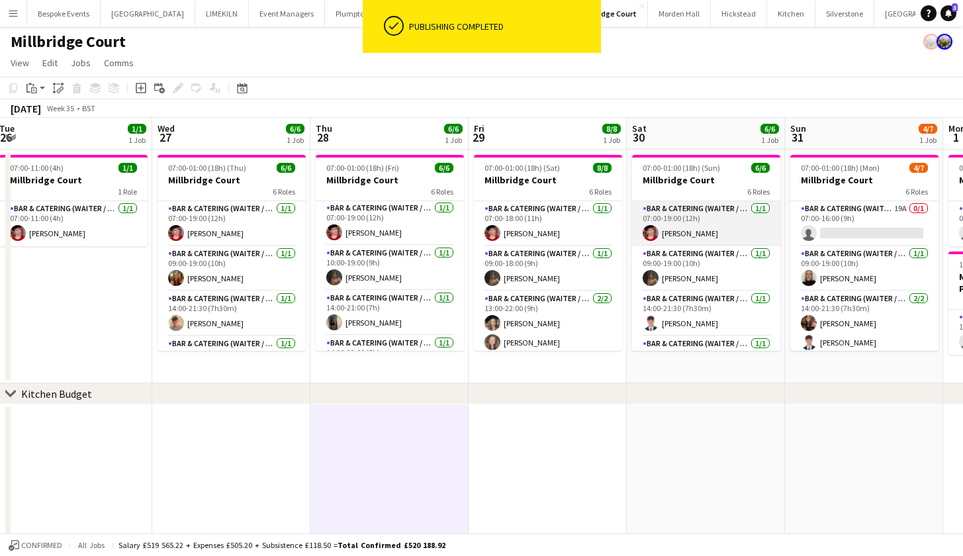
click at [717, 227] on app-card-role "Bar & Catering (Waiter / waitress) [DATE] 07:00-19:00 (12h) [PERSON_NAME]" at bounding box center [706, 223] width 148 height 45
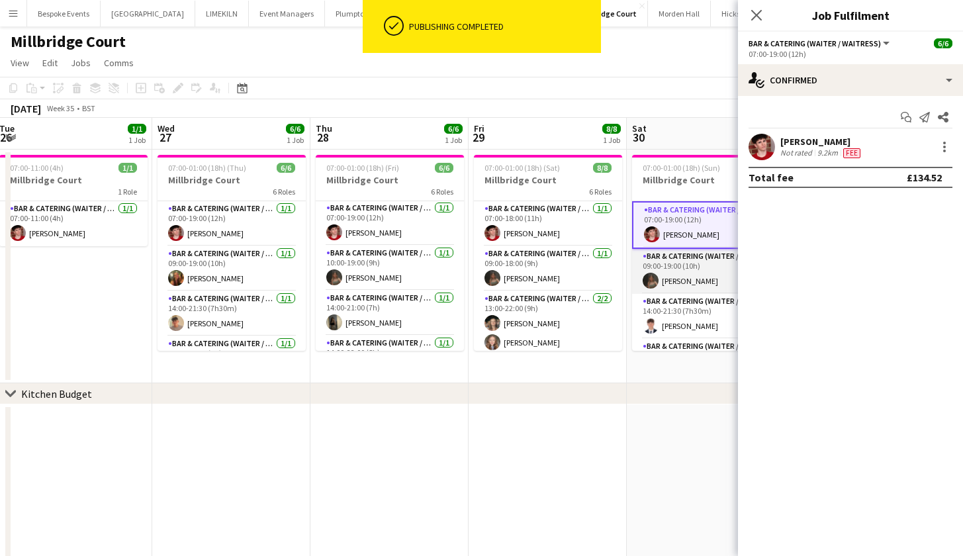
click at [702, 267] on app-card-role "Bar & Catering (Waiter / waitress) [DATE] 09:00-19:00 (10h) [PERSON_NAME]" at bounding box center [706, 271] width 148 height 45
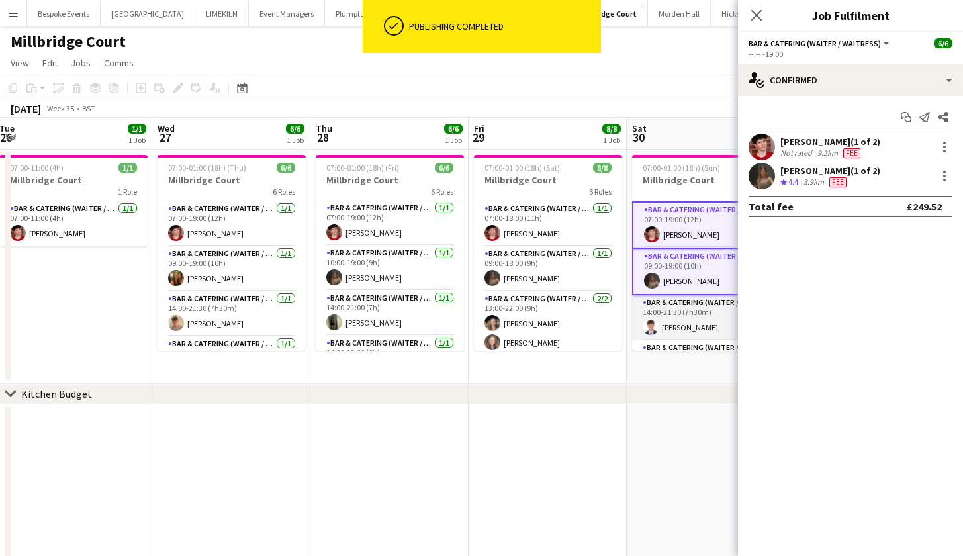
click at [688, 314] on app-card-role "Bar & Catering (Waiter / waitress) [DATE] 14:00-21:30 (7h30m) [PERSON_NAME]" at bounding box center [706, 317] width 148 height 45
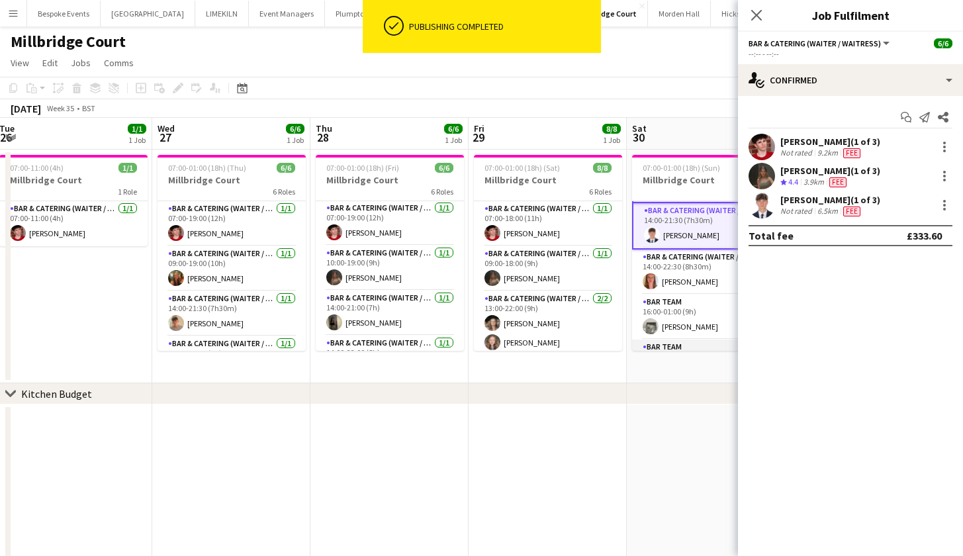
scroll to position [126, 0]
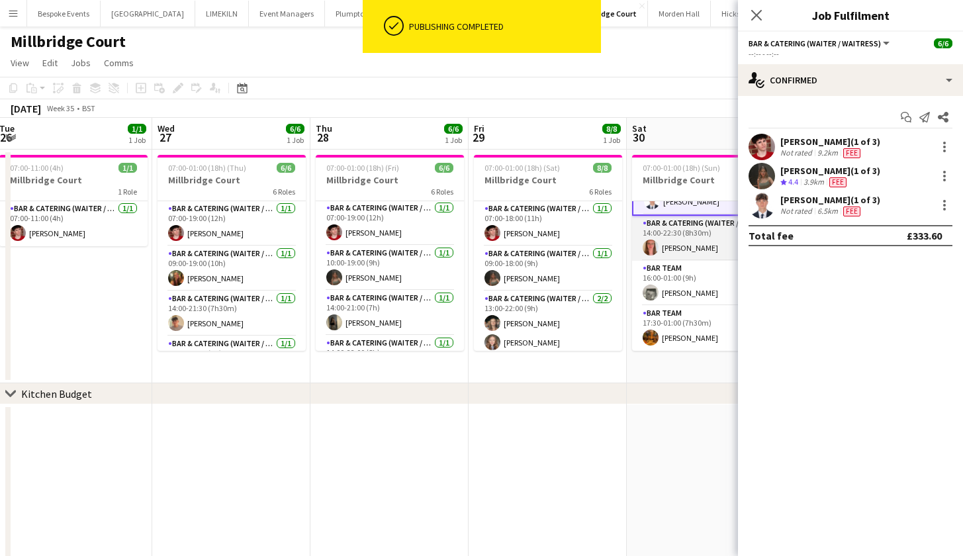
click at [689, 222] on app-card-role "Bar & Catering (Waiter / waitress) [DATE] 14:00-22:30 (8h30m) [PERSON_NAME]" at bounding box center [706, 238] width 148 height 45
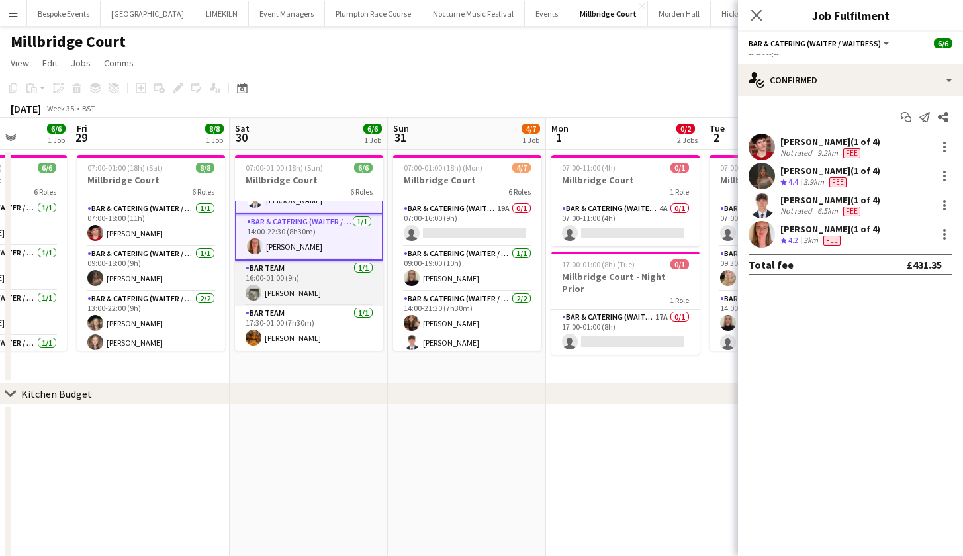
scroll to position [127, 0]
click at [314, 281] on app-card-role "Bar Team [DATE] 16:00-01:00 (9h) [PERSON_NAME]" at bounding box center [309, 283] width 148 height 45
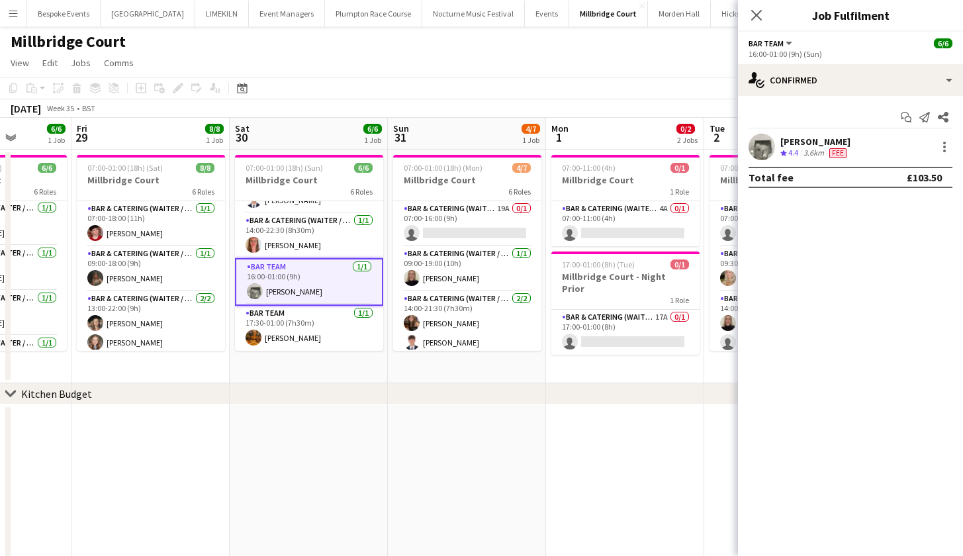
scroll to position [123, 0]
click at [293, 322] on app-card-role "Bar Team [DATE] 17:30-01:00 (7h30m) [PERSON_NAME]" at bounding box center [309, 328] width 148 height 45
